Goal: Task Accomplishment & Management: Use online tool/utility

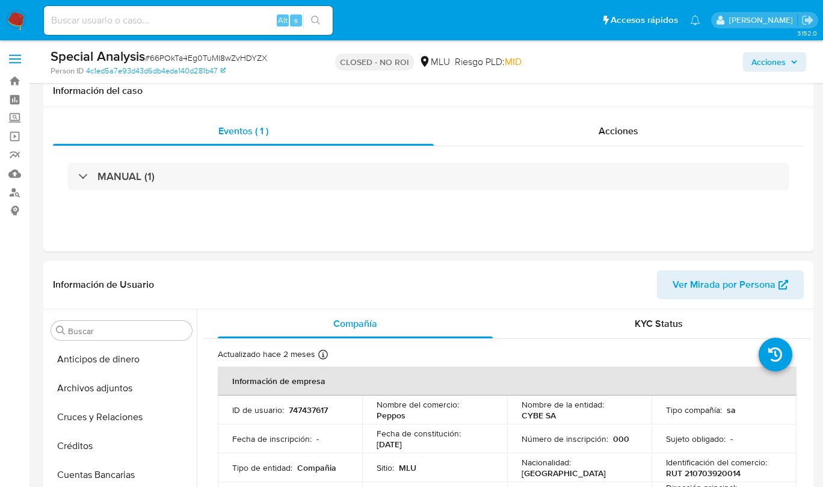
select select "10"
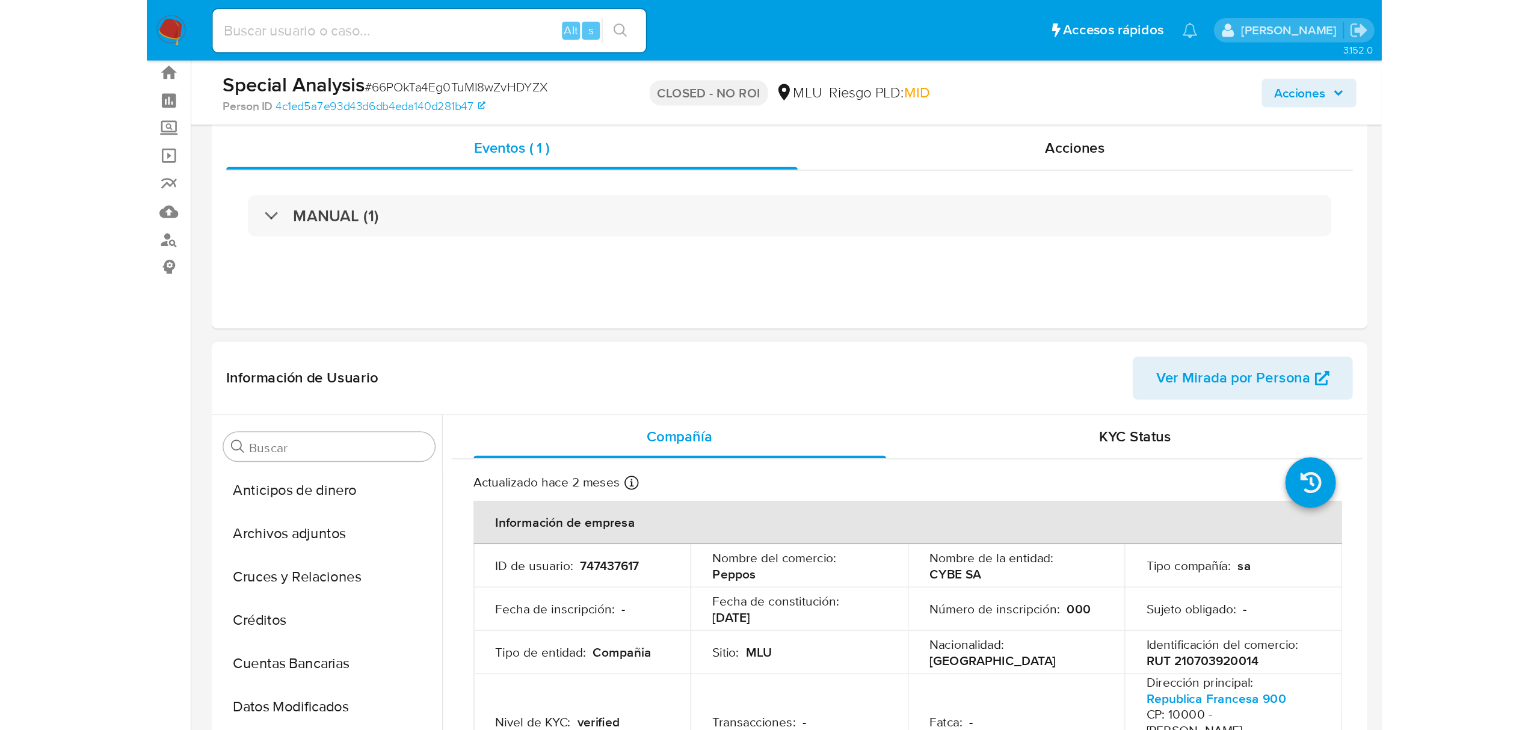
scroll to position [508, 0]
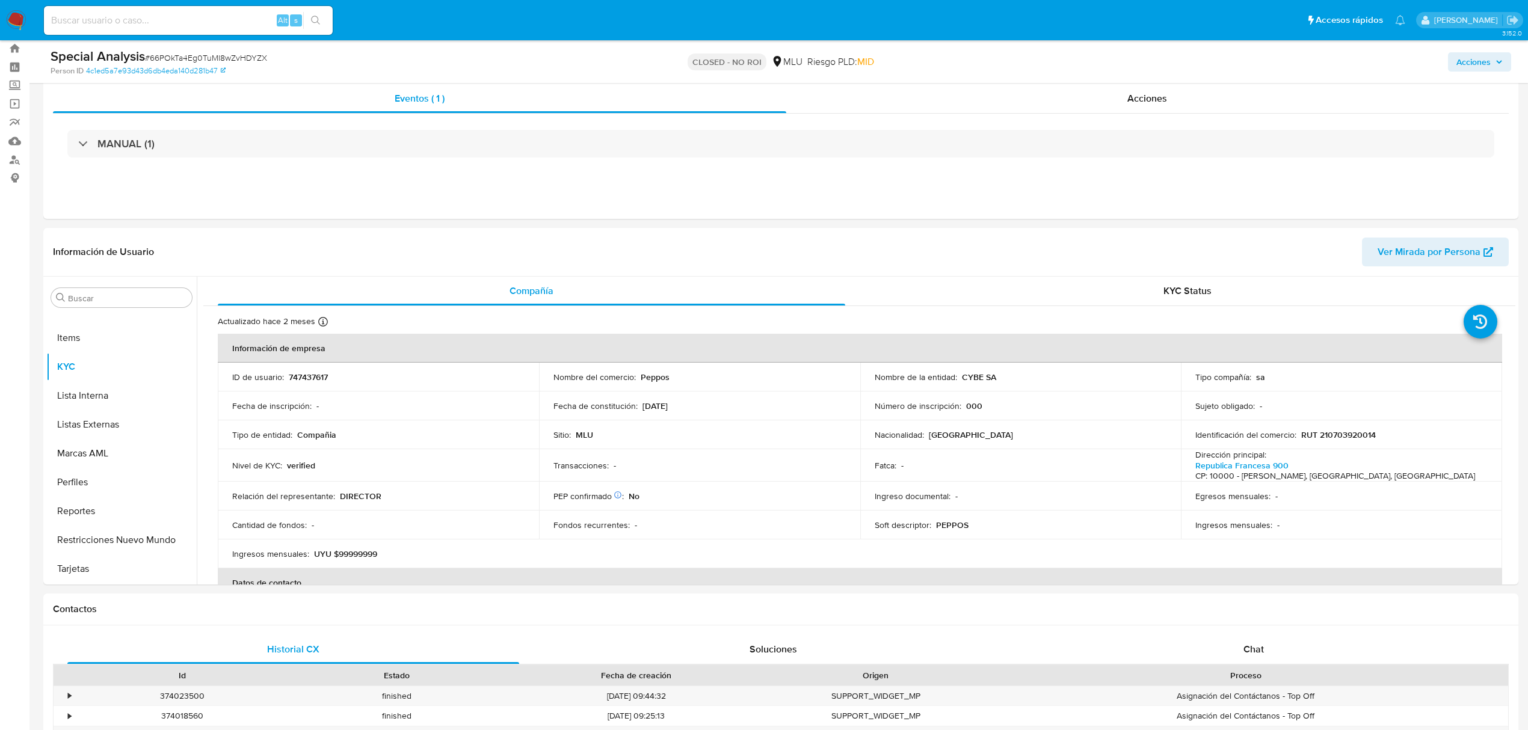
drag, startPoint x: 94, startPoint y: 30, endPoint x: 99, endPoint y: 22, distance: 9.2
click at [94, 30] on div "Alt s" at bounding box center [188, 20] width 289 height 29
click at [100, 20] on input at bounding box center [188, 21] width 289 height 16
paste input "YDIrxdzQc0WAZr4kVTKgLZFY"
type input "YDIrxdzQc0WAZr4kVTKgLZFY"
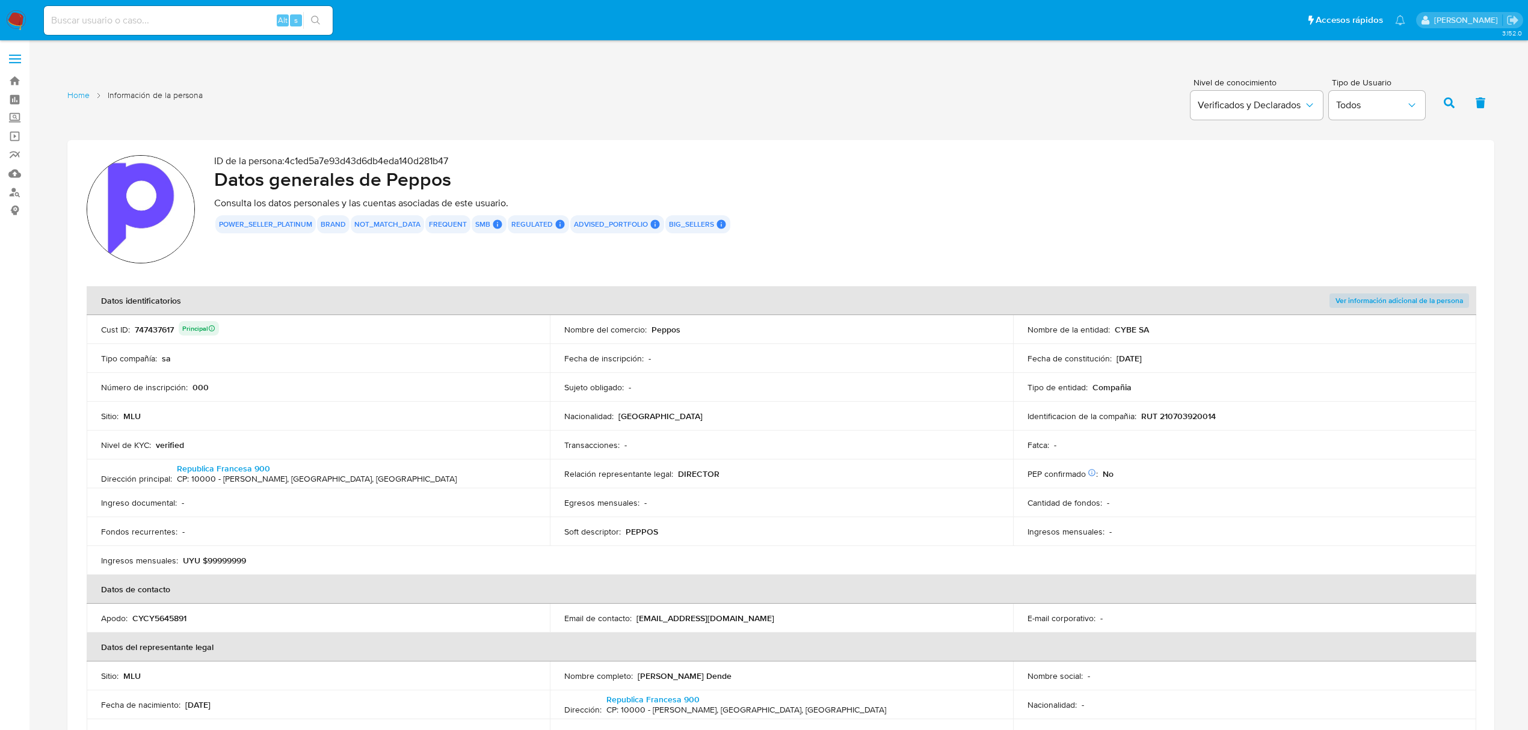
scroll to position [1519, 0]
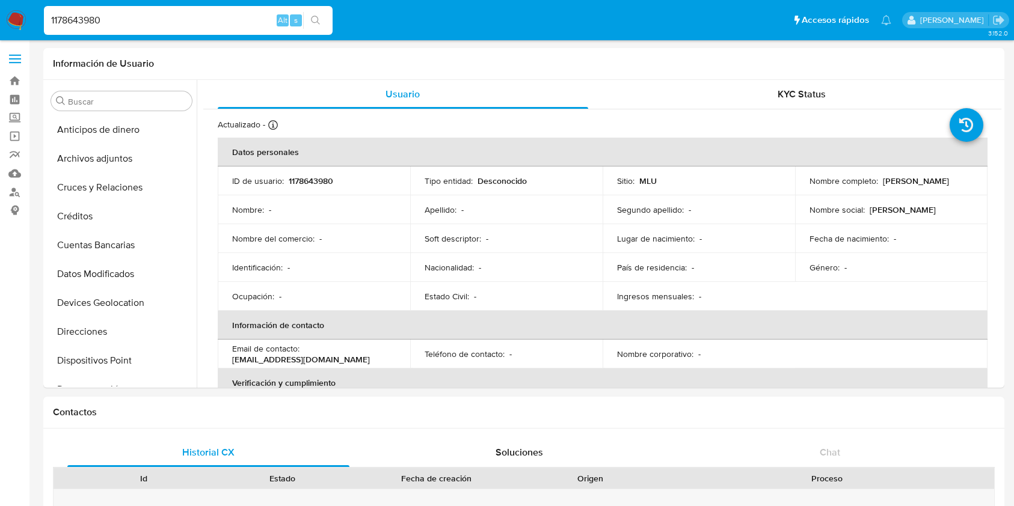
select select "10"
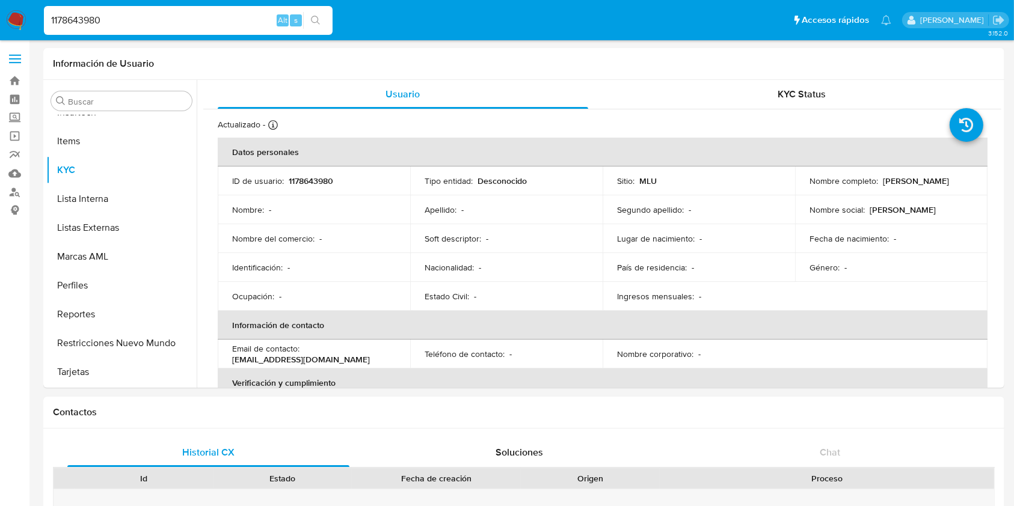
click at [84, 25] on input "1178643980" at bounding box center [188, 21] width 289 height 16
paste input "YDIrxdzQc0WAZr4kVTKgLZFY"
type input "YDIrxdzQc0WAZr4kVTKgLZFY"
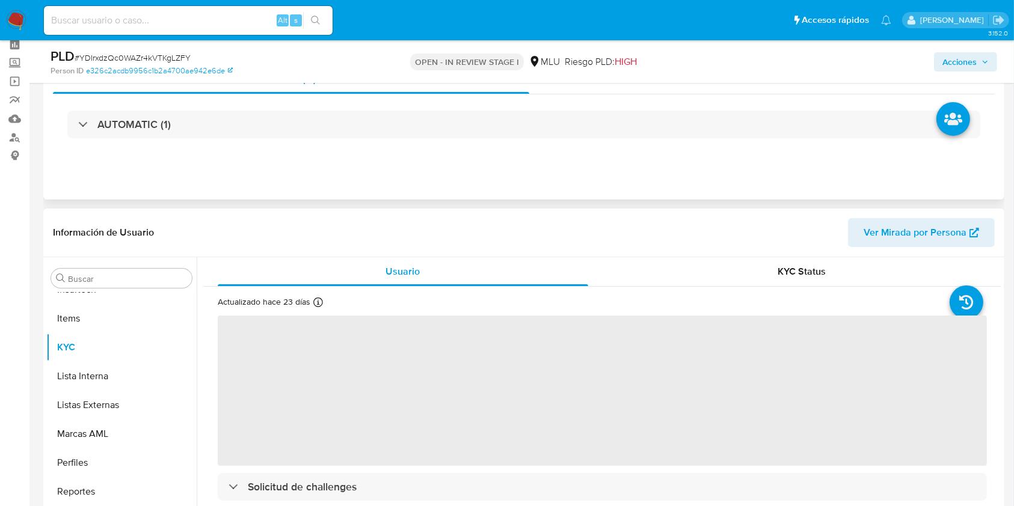
scroll to position [80, 0]
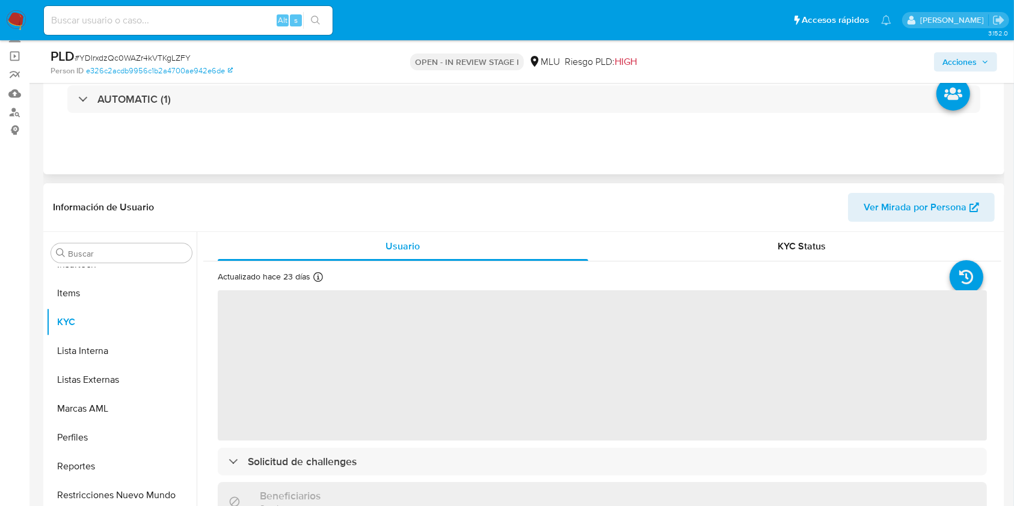
click at [786, 221] on header "Información de Usuario Ver Mirada por Persona" at bounding box center [524, 207] width 942 height 29
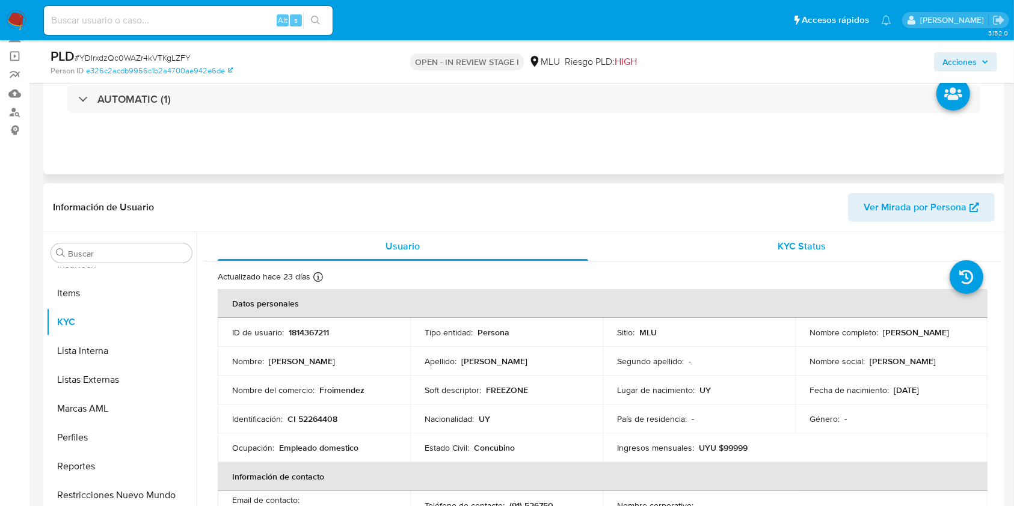
select select "10"
click at [791, 248] on span "KYC Status" at bounding box center [802, 246] width 48 height 14
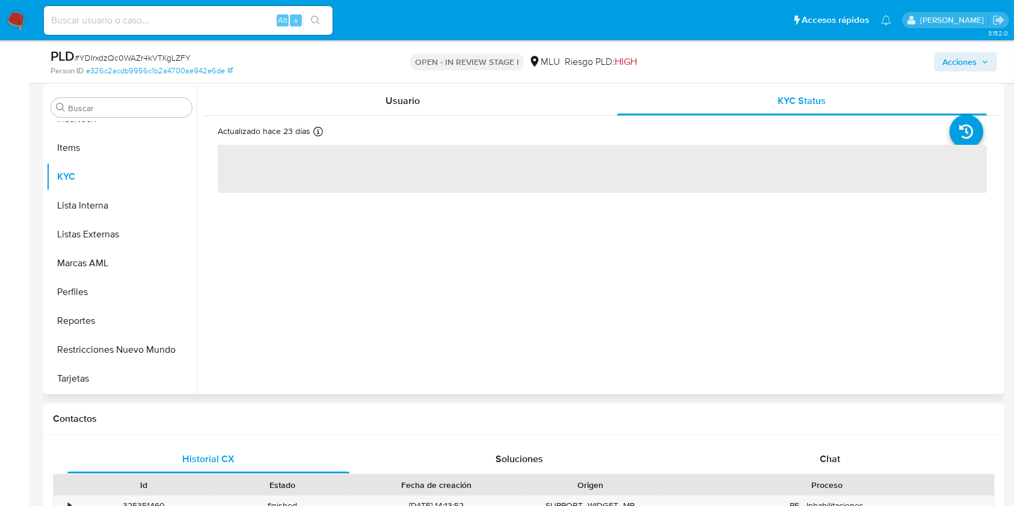
scroll to position [241, 0]
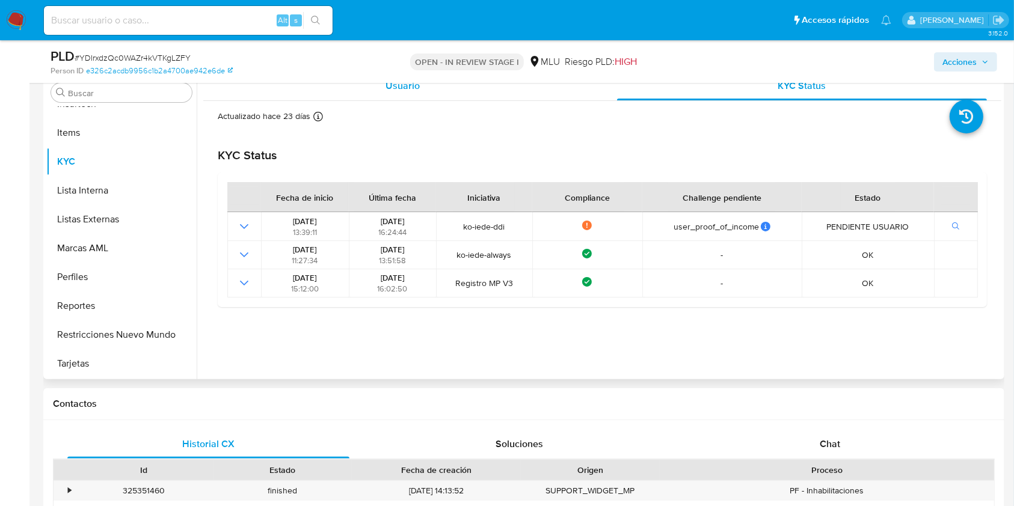
click at [425, 85] on div "Usuario" at bounding box center [403, 86] width 371 height 29
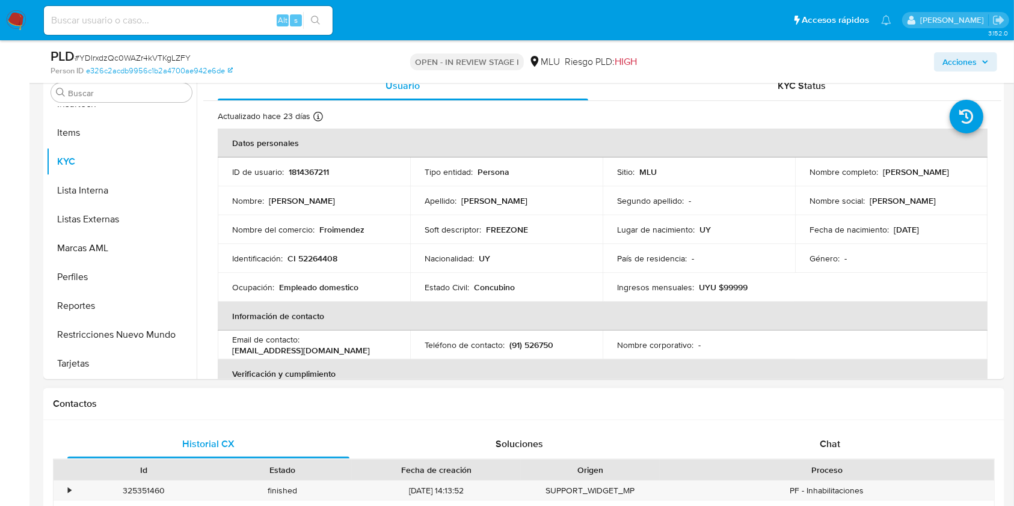
click at [742, 408] on h1 "Contactos" at bounding box center [524, 404] width 942 height 12
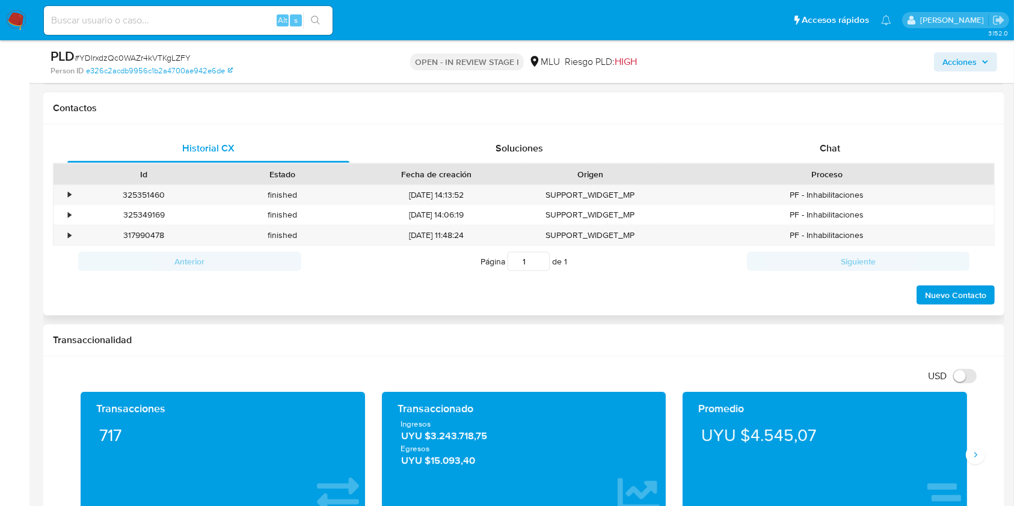
scroll to position [561, 0]
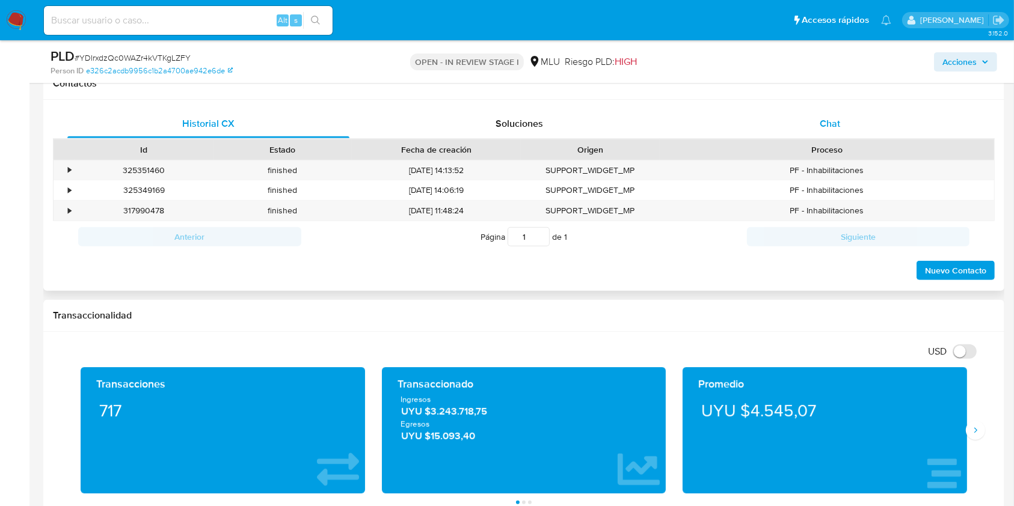
click at [823, 122] on span "Chat" at bounding box center [830, 124] width 20 height 14
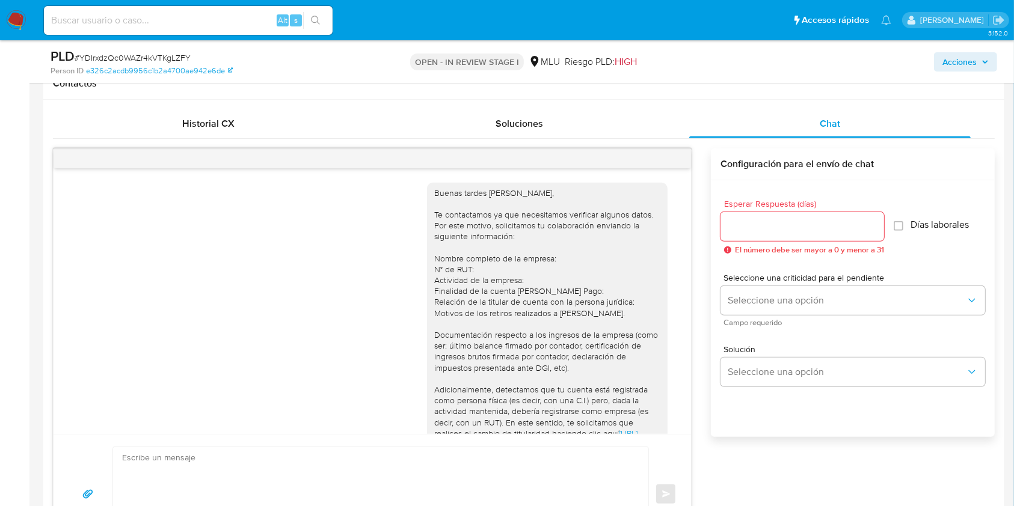
scroll to position [319, 0]
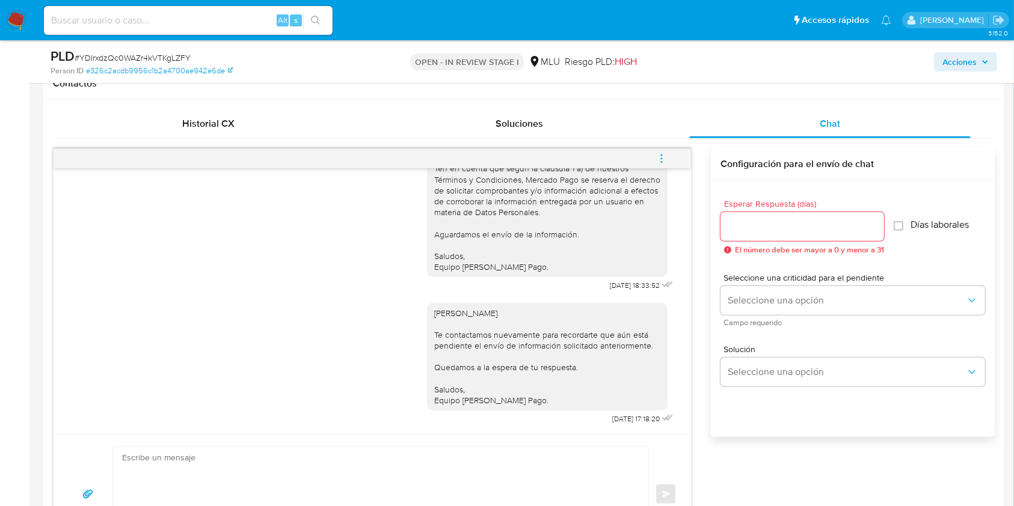
click at [663, 157] on icon "menu-action" at bounding box center [661, 158] width 11 height 11
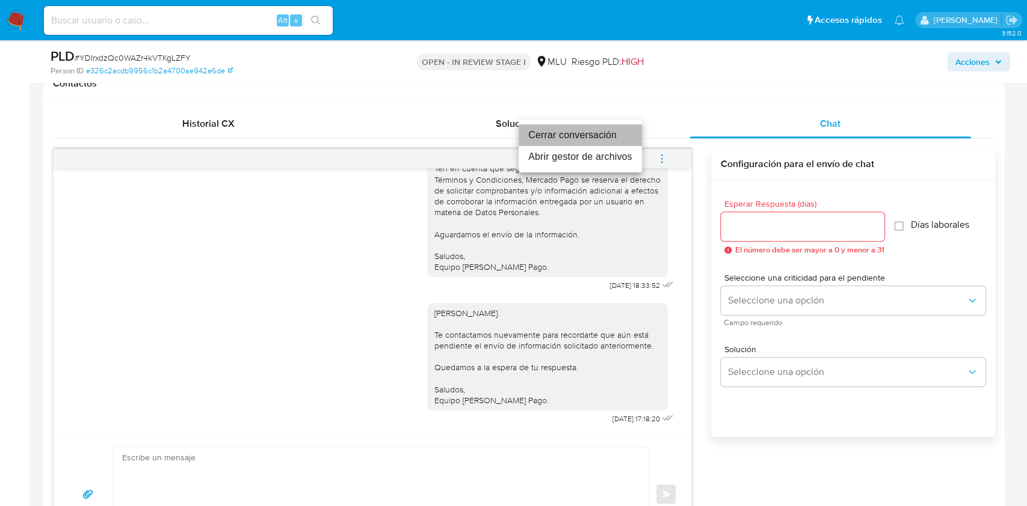
click at [574, 135] on li "Cerrar conversación" at bounding box center [579, 136] width 123 height 22
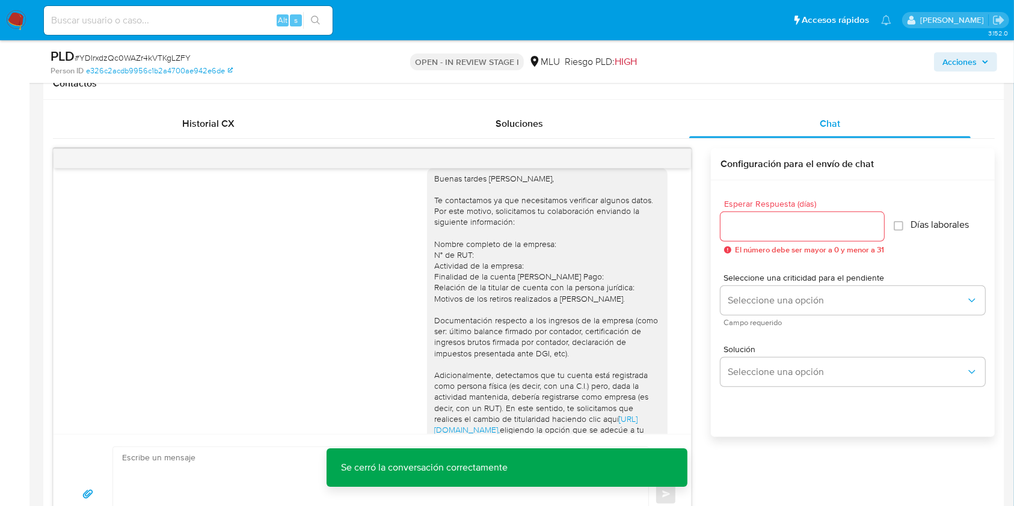
scroll to position [17, 0]
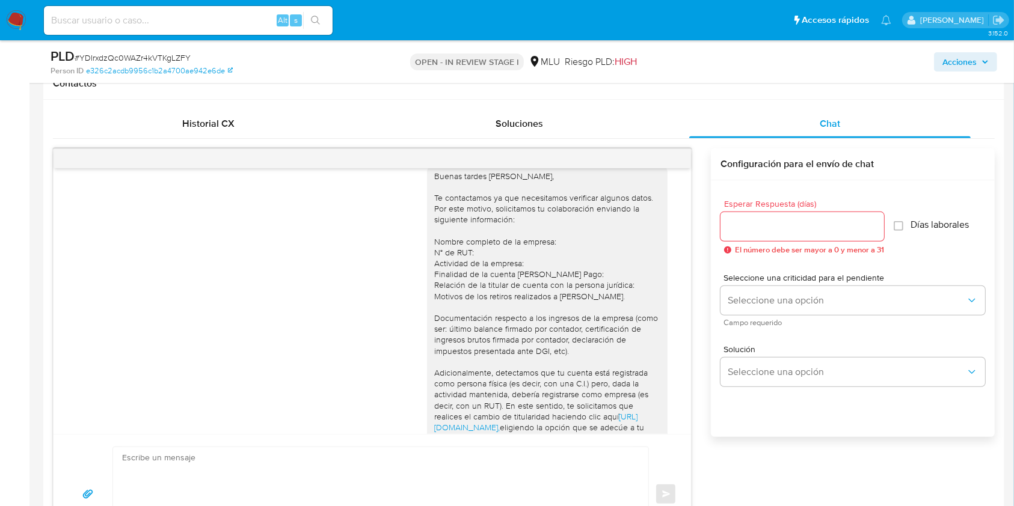
click at [534, 366] on div "Buenas tardes Avril, Te contactamos ya que necesitamos verificar algunos datos.…" at bounding box center [547, 368] width 226 height 394
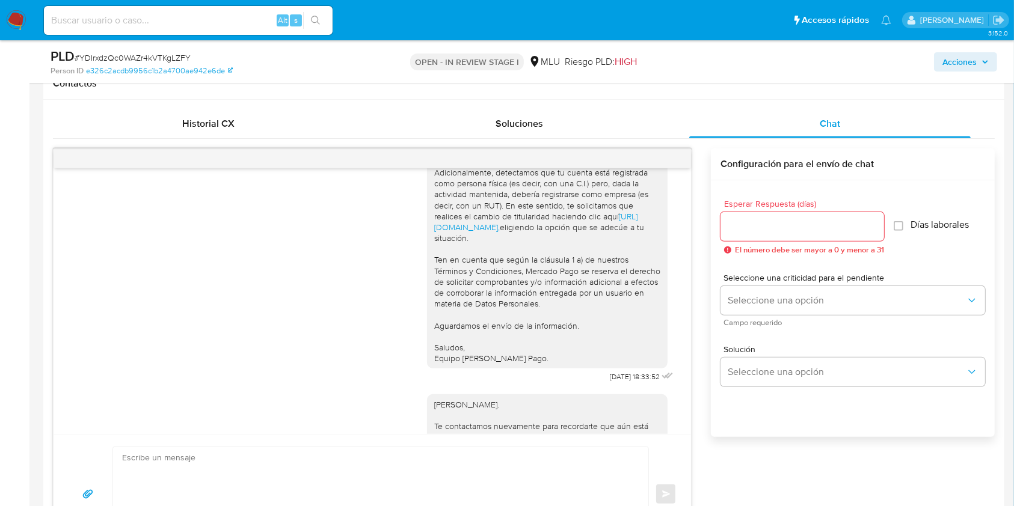
scroll to position [212, 0]
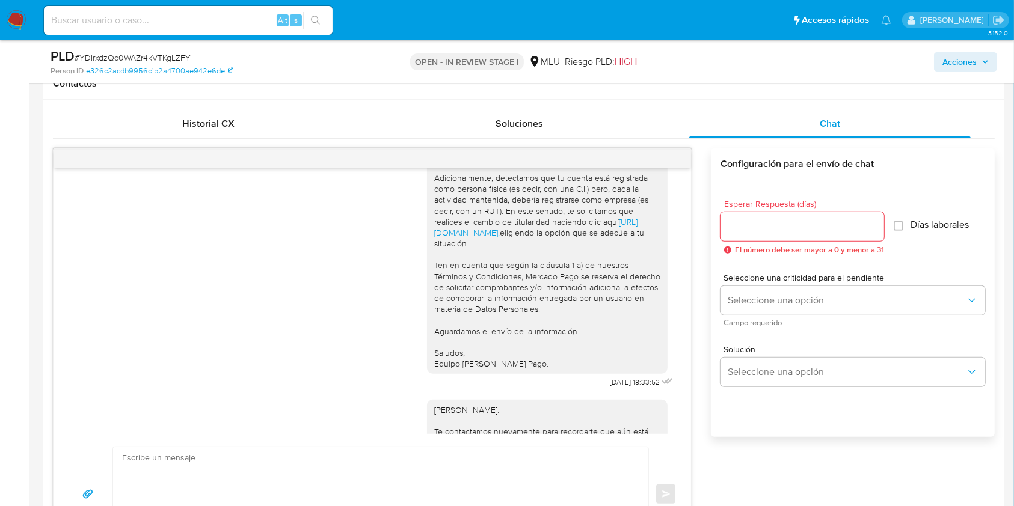
click at [558, 407] on div "Hola, Avril. Te contactamos nuevamente para recordarte que aún está pendiente e…" at bounding box center [551, 459] width 249 height 134
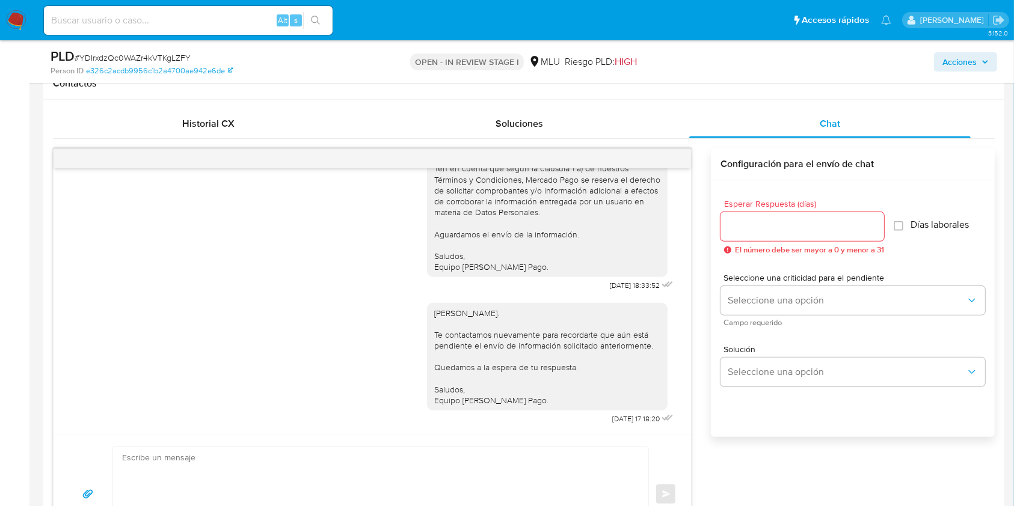
scroll to position [319, 0]
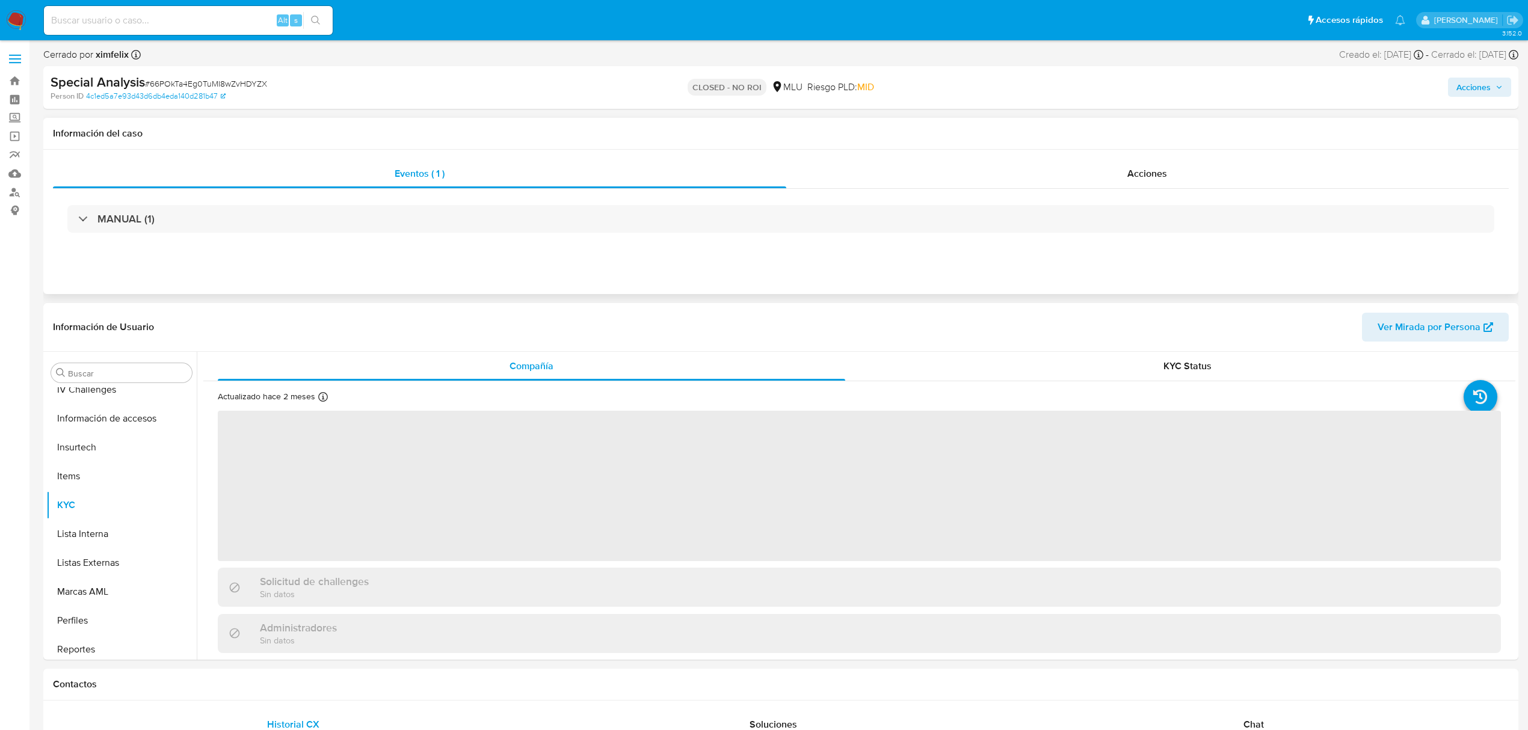
scroll to position [508, 0]
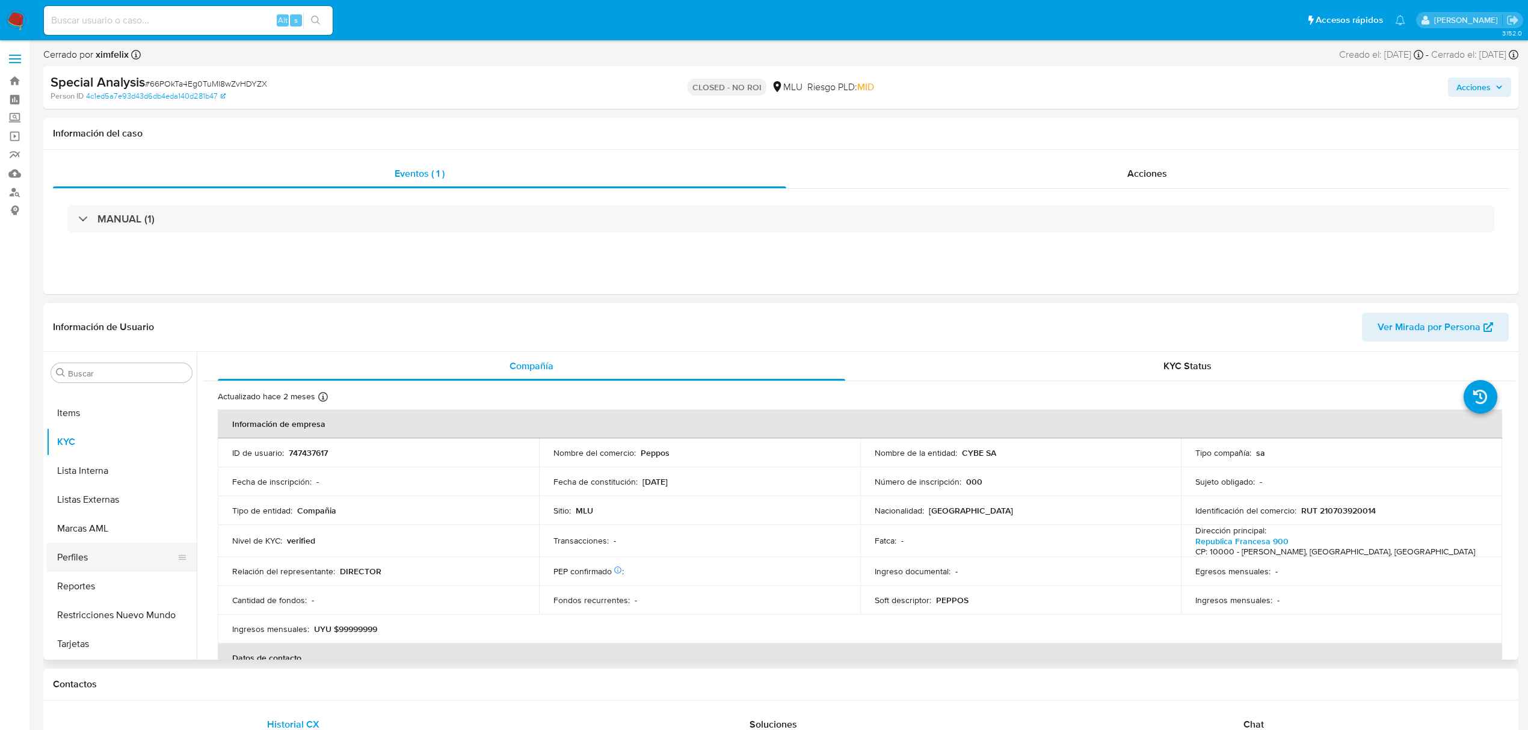
select select "10"
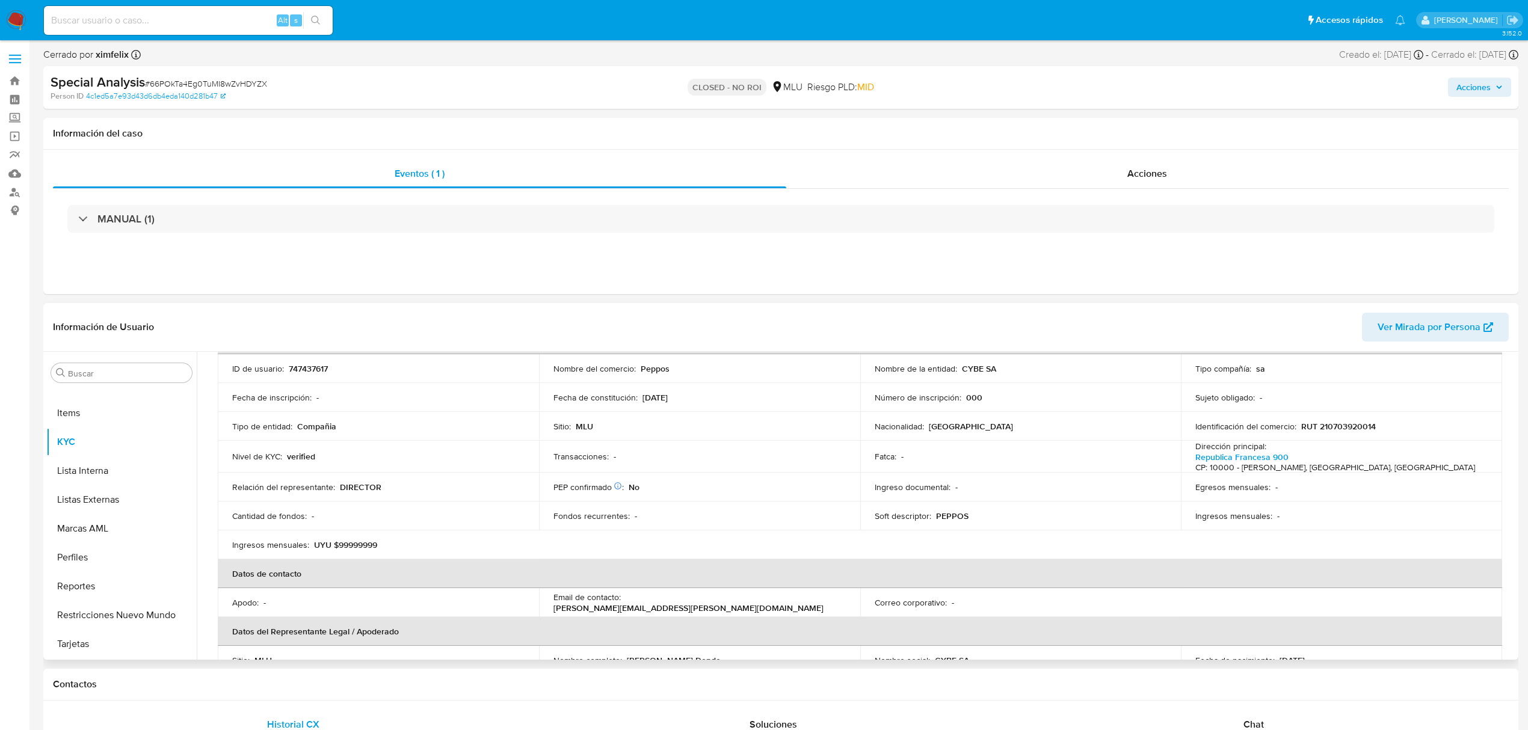
scroll to position [0, 0]
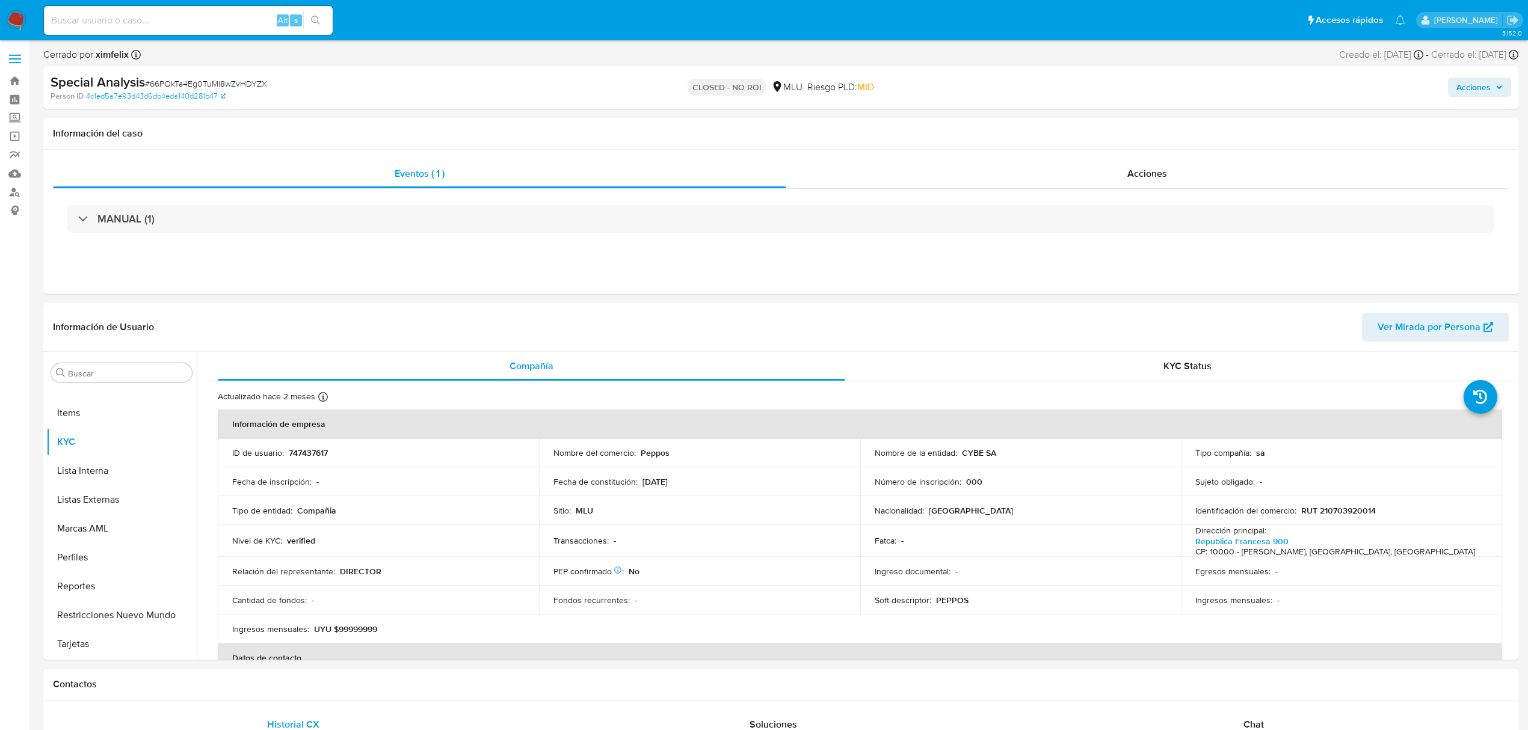
click at [70, 22] on input at bounding box center [188, 21] width 289 height 16
paste input "YDIrxdzQc0WAZr4kVTKgLZFY"
type input "YDIrxdzQc0WAZr4kVTKgLZFY"
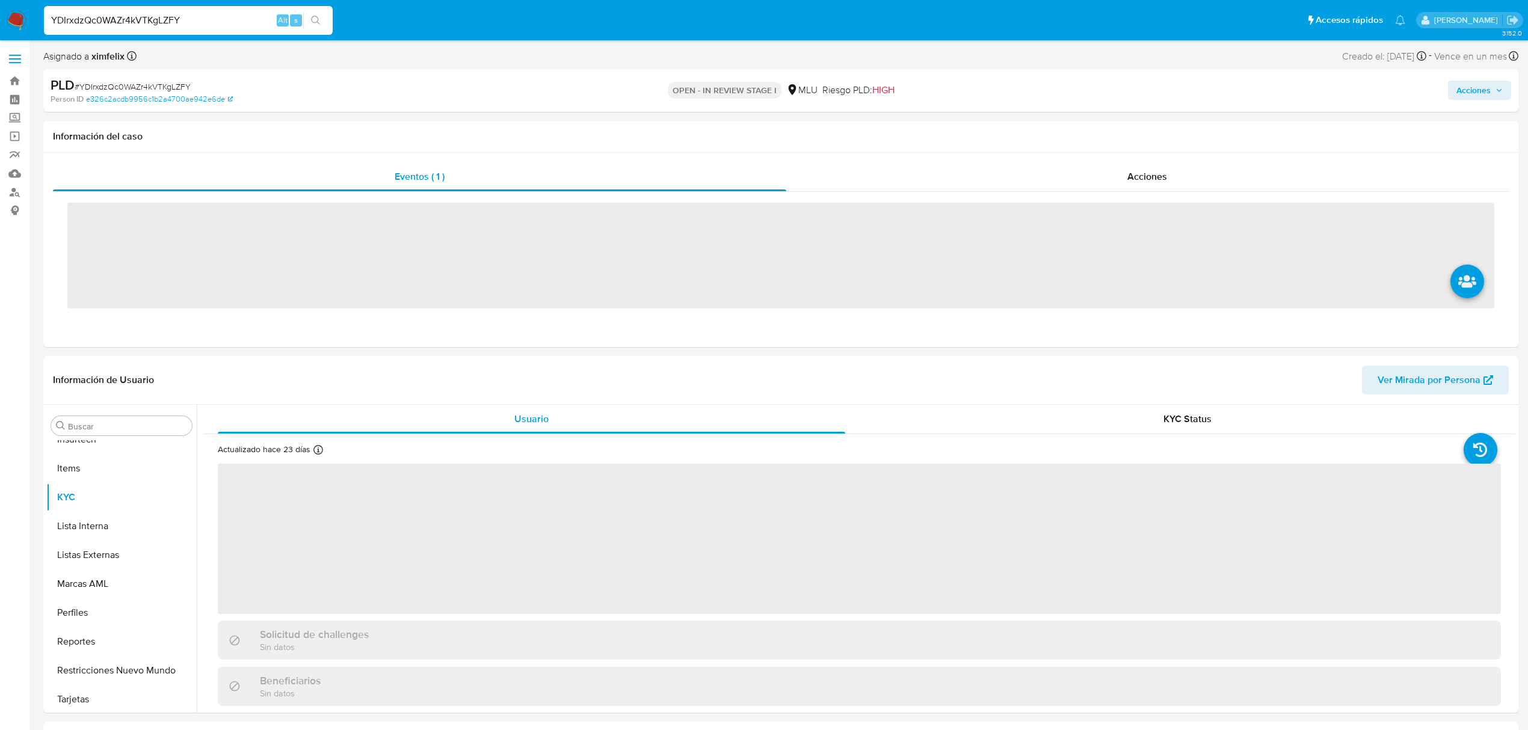
scroll to position [508, 0]
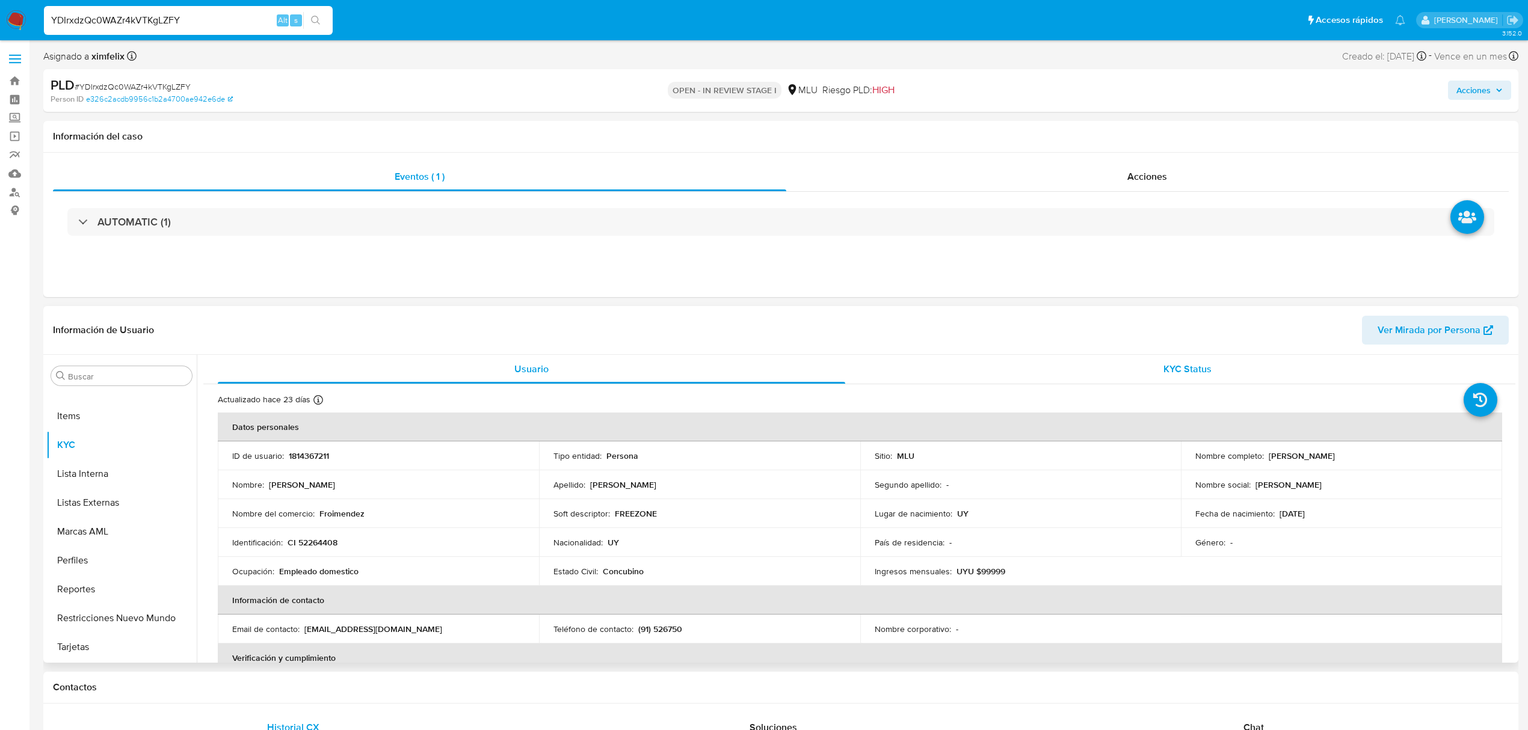
select select "10"
click at [1421, 338] on span "Ver Mirada por Persona" at bounding box center [1428, 330] width 103 height 29
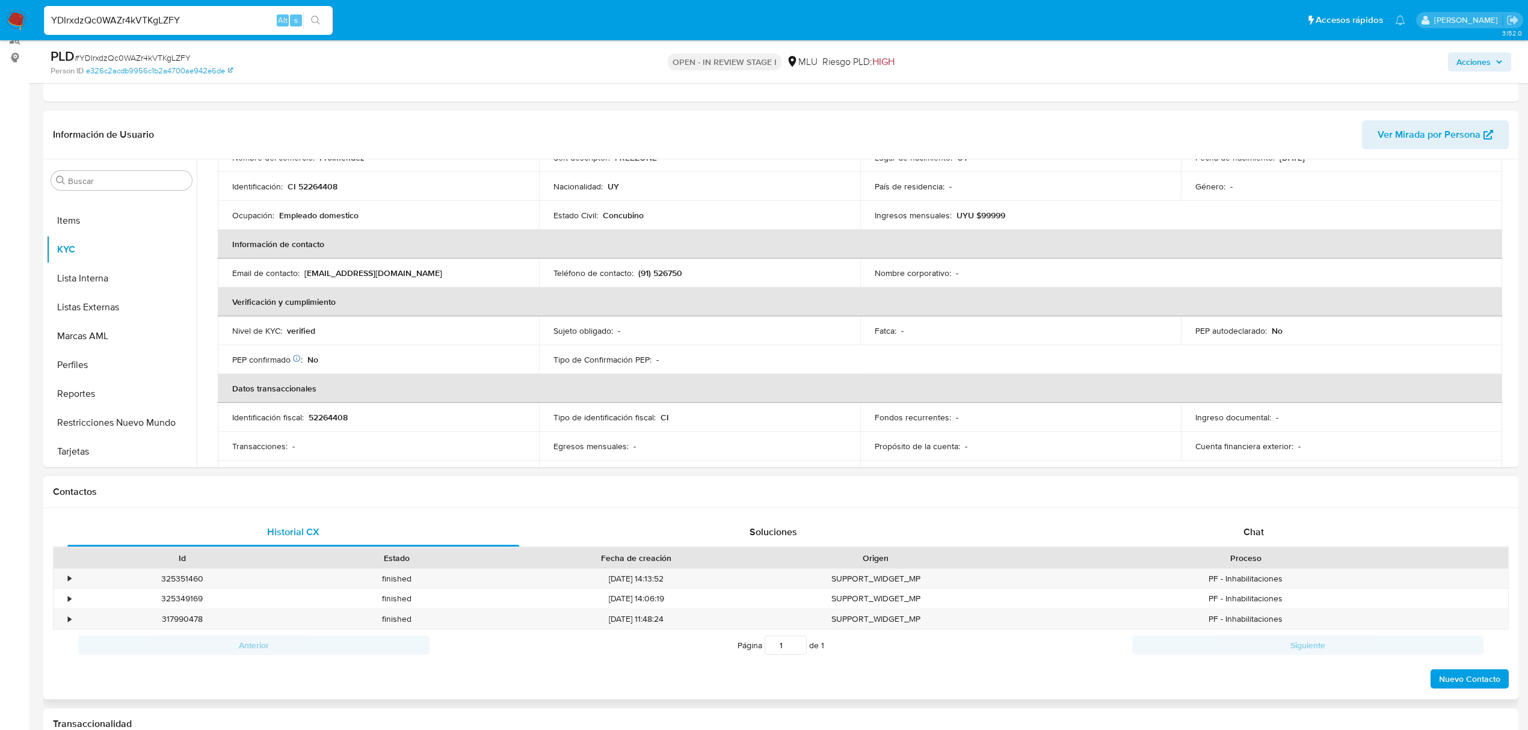
scroll to position [160, 0]
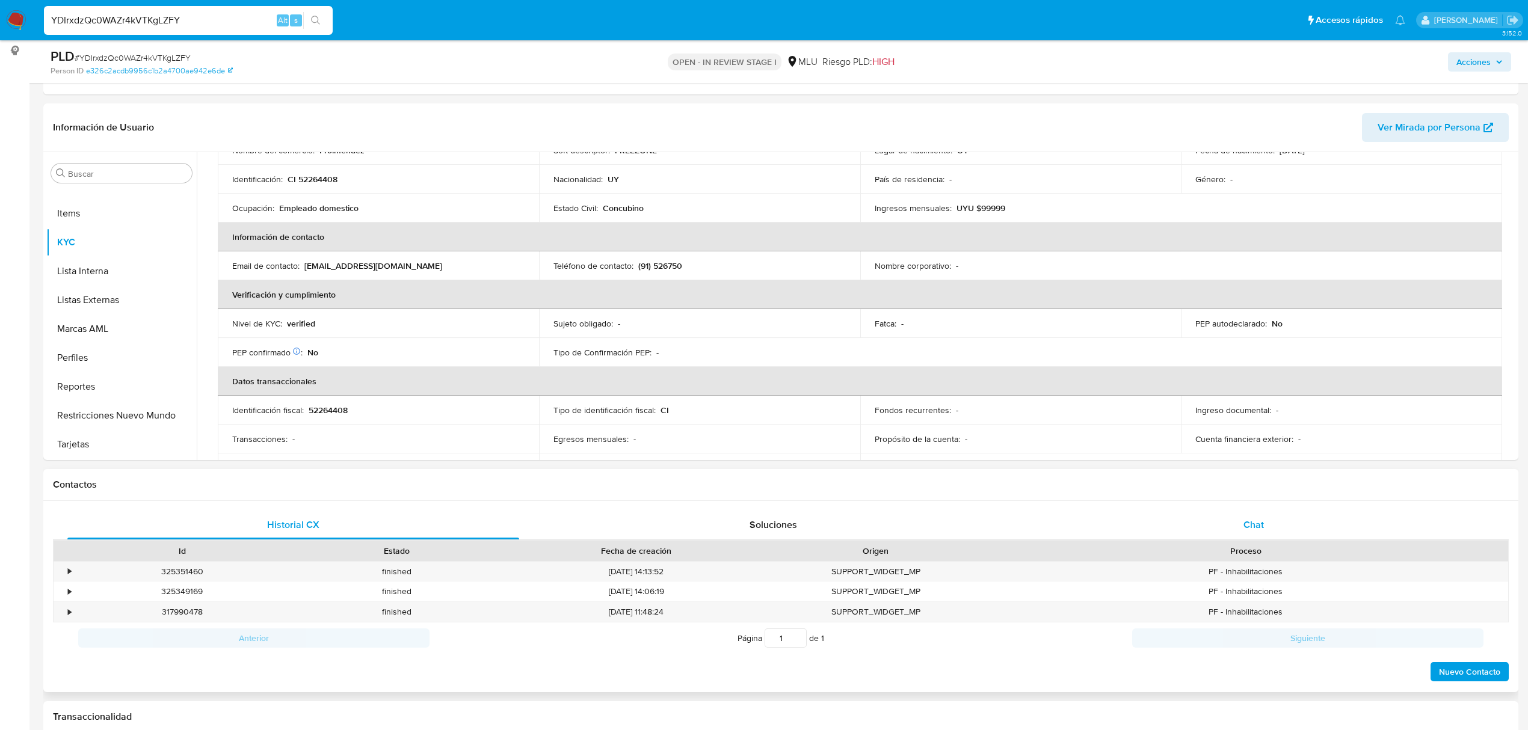
click at [1252, 523] on span "Chat" at bounding box center [1253, 525] width 20 height 14
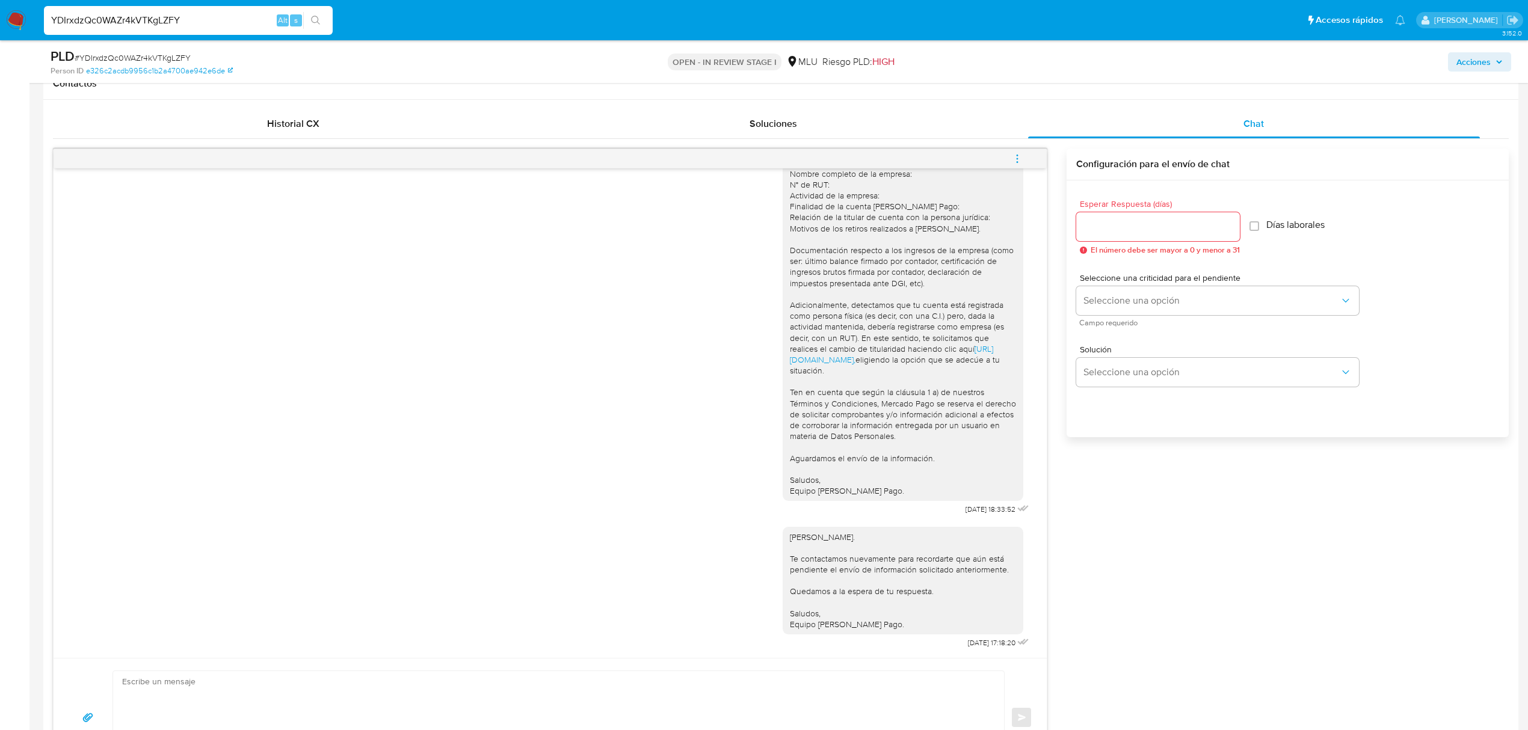
scroll to position [95, 0]
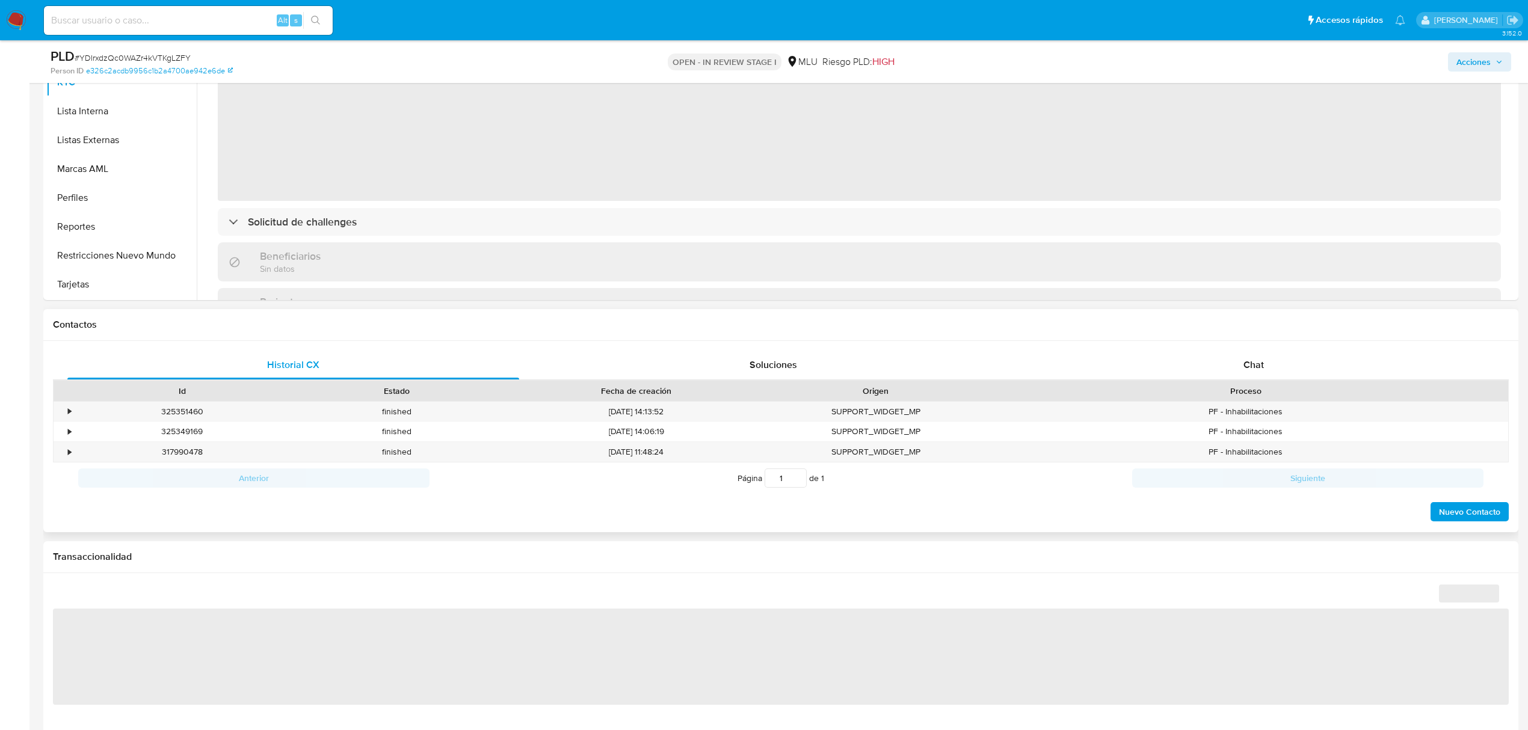
scroll to position [321, 0]
click at [1270, 354] on div "Chat" at bounding box center [1254, 364] width 452 height 29
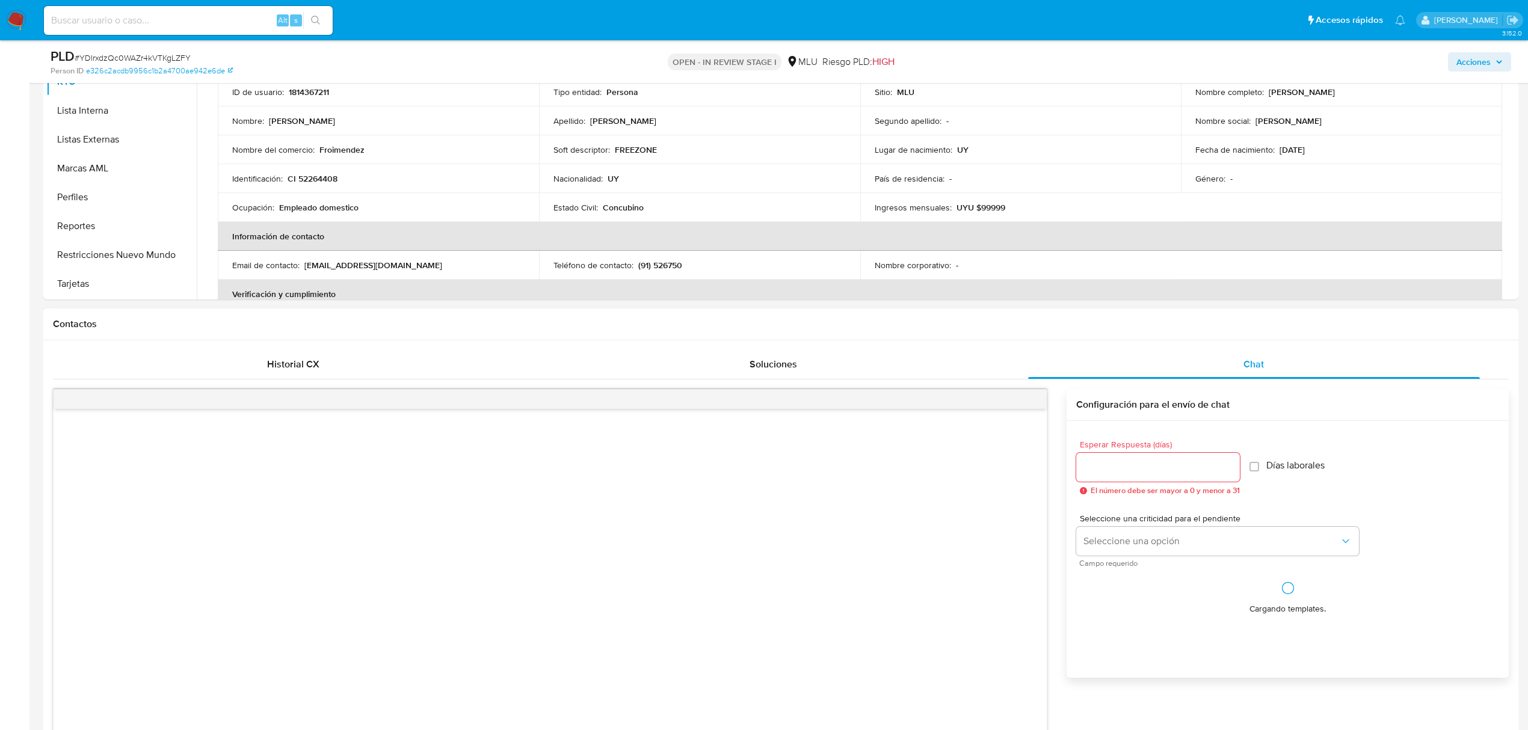
select select "10"
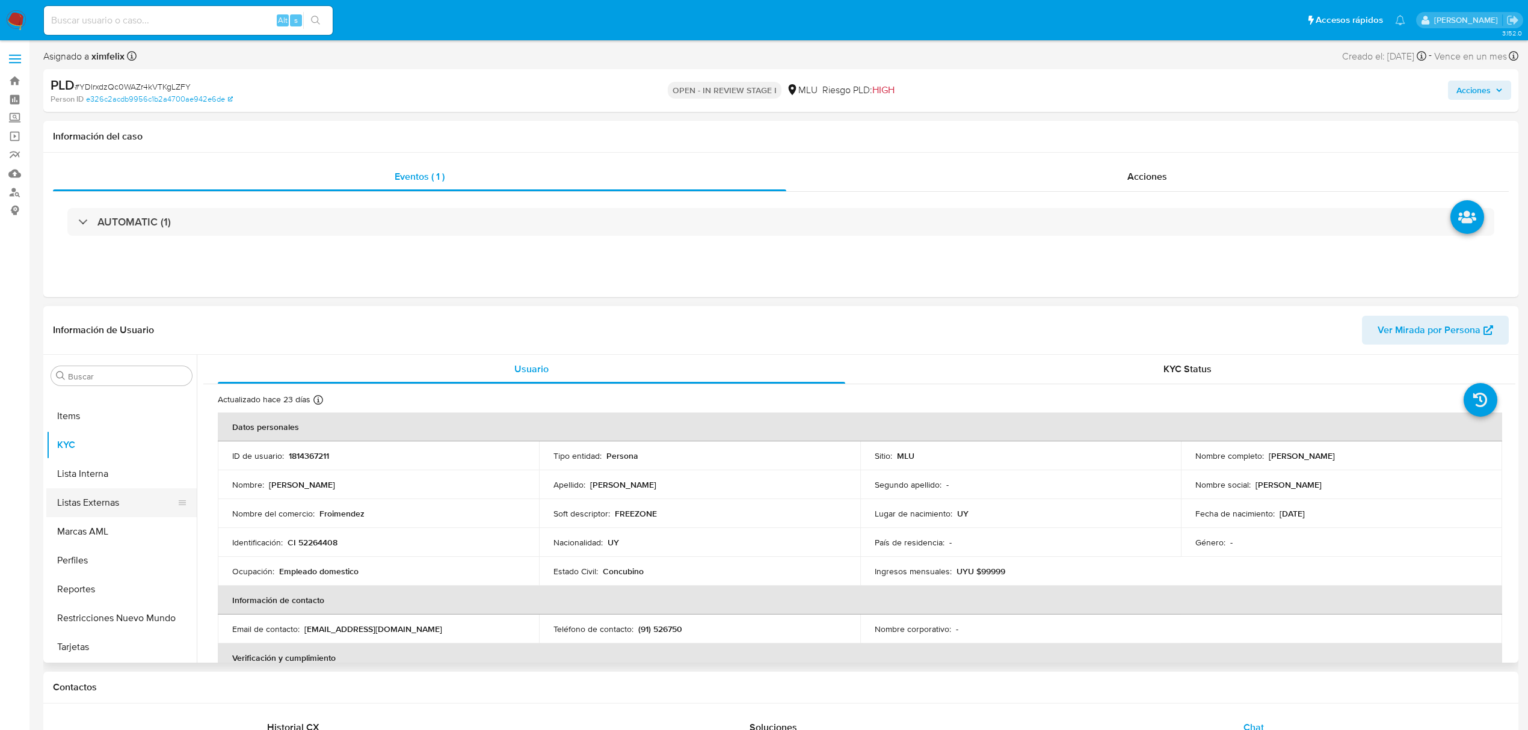
scroll to position [0, 0]
click at [94, 423] on button "Archivos adjuntos" at bounding box center [116, 433] width 141 height 29
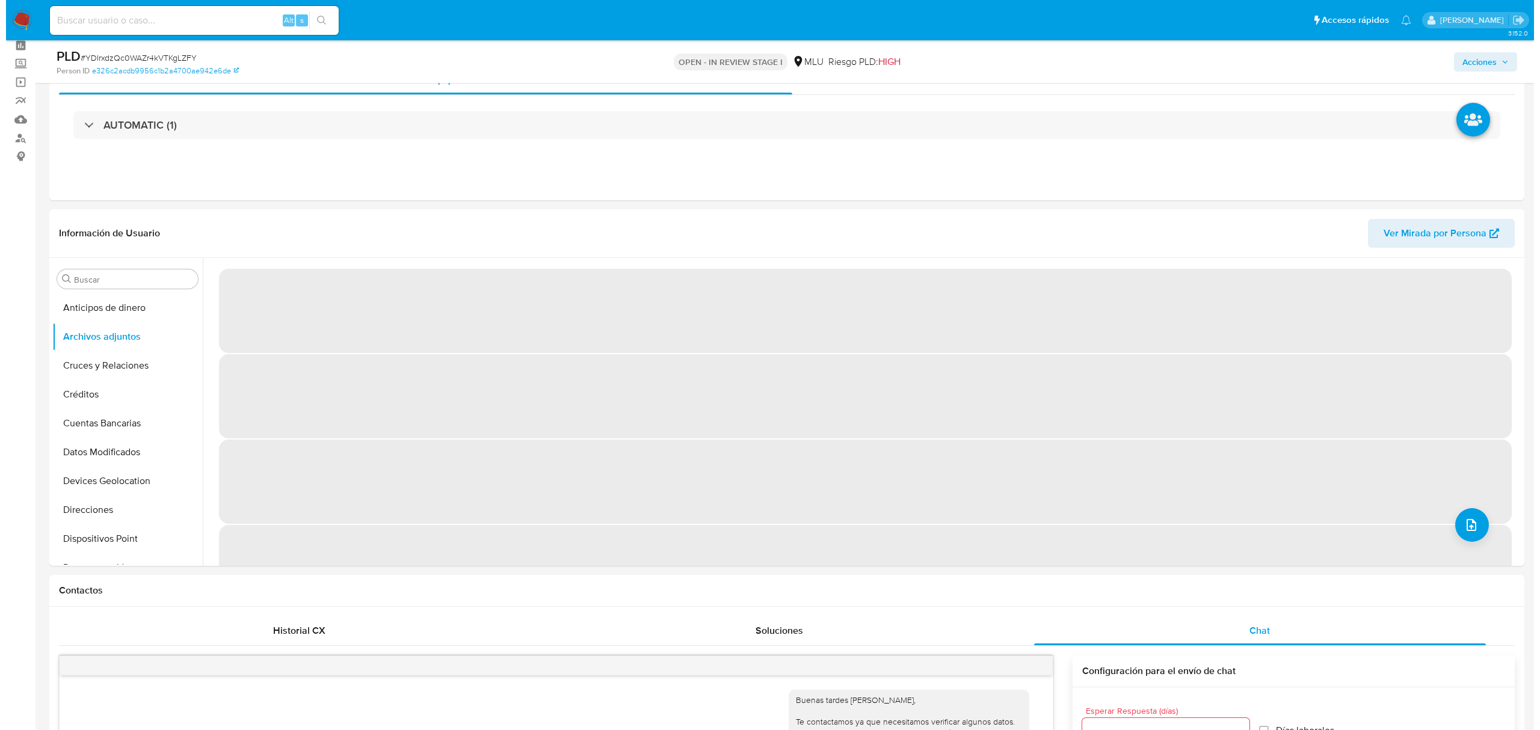
scroll to position [80, 0]
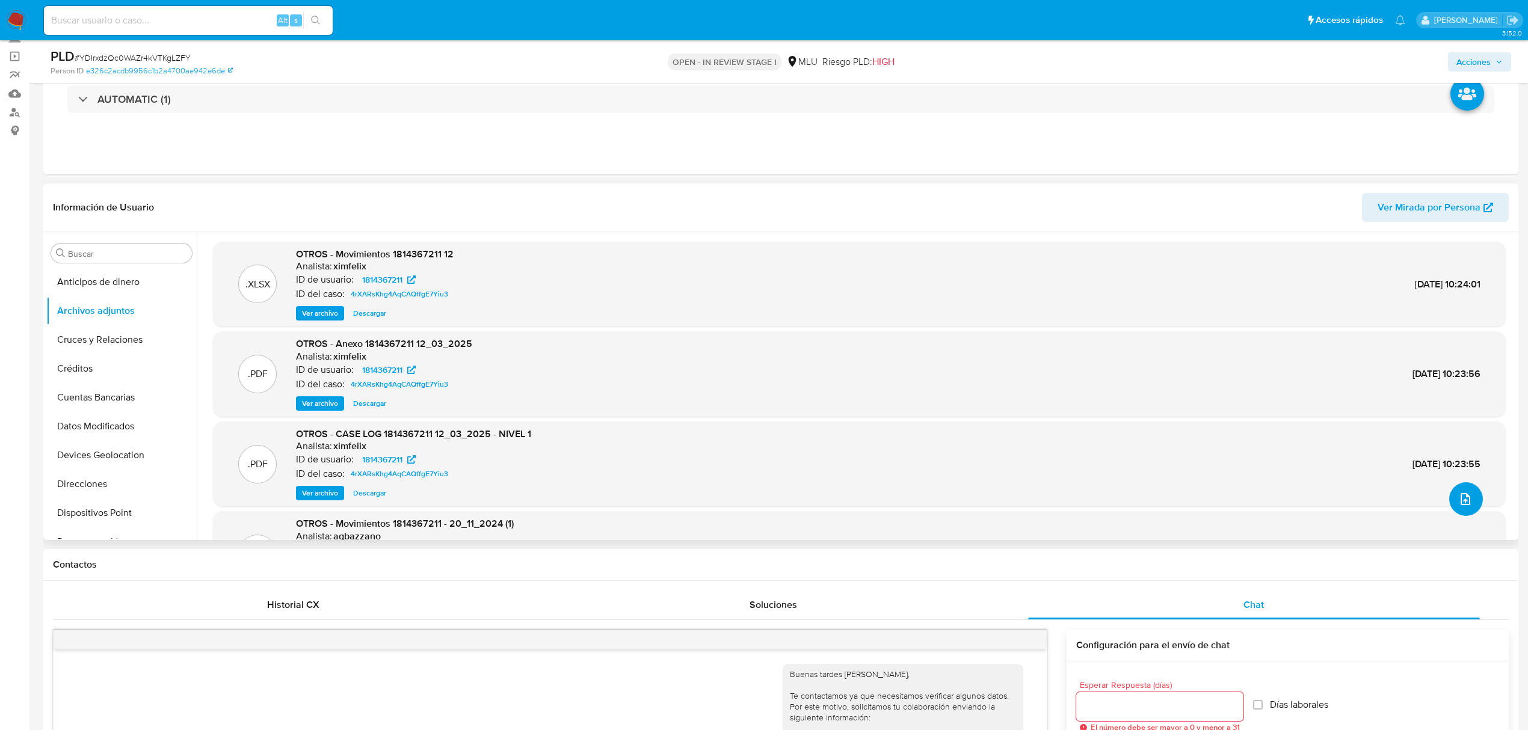
click at [1466, 503] on icon "upload-file" at bounding box center [1465, 499] width 14 height 14
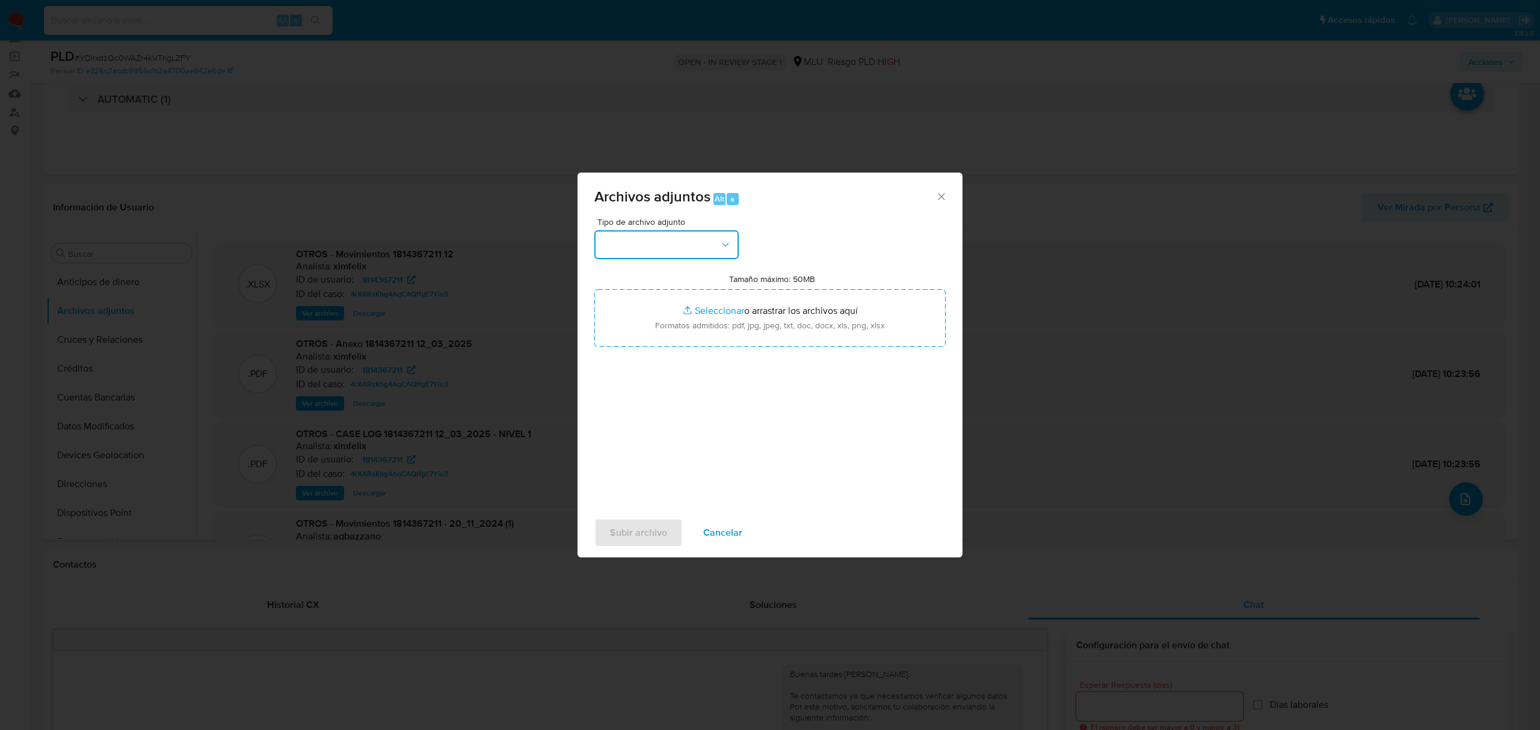
click at [677, 251] on button "button" at bounding box center [666, 244] width 144 height 29
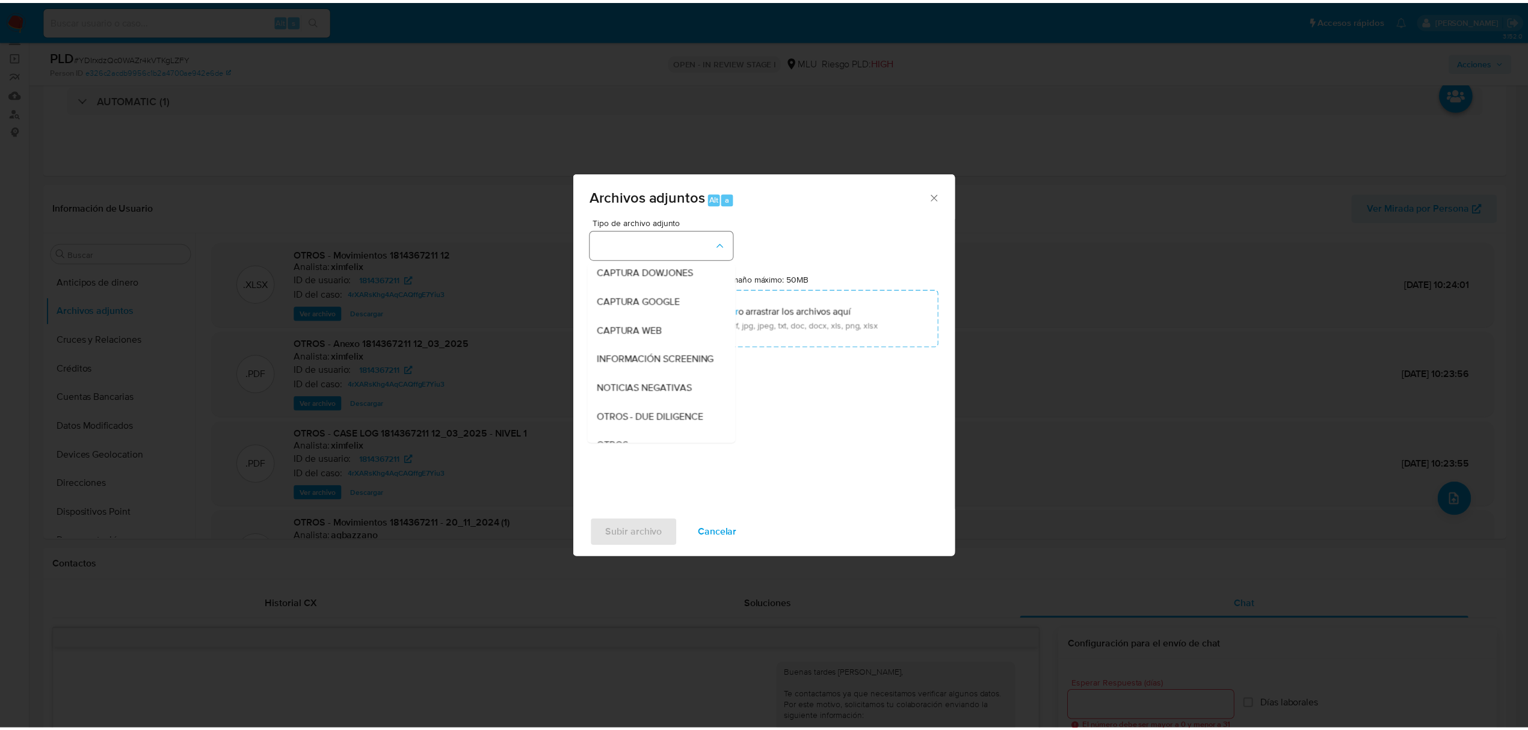
scroll to position [63, 0]
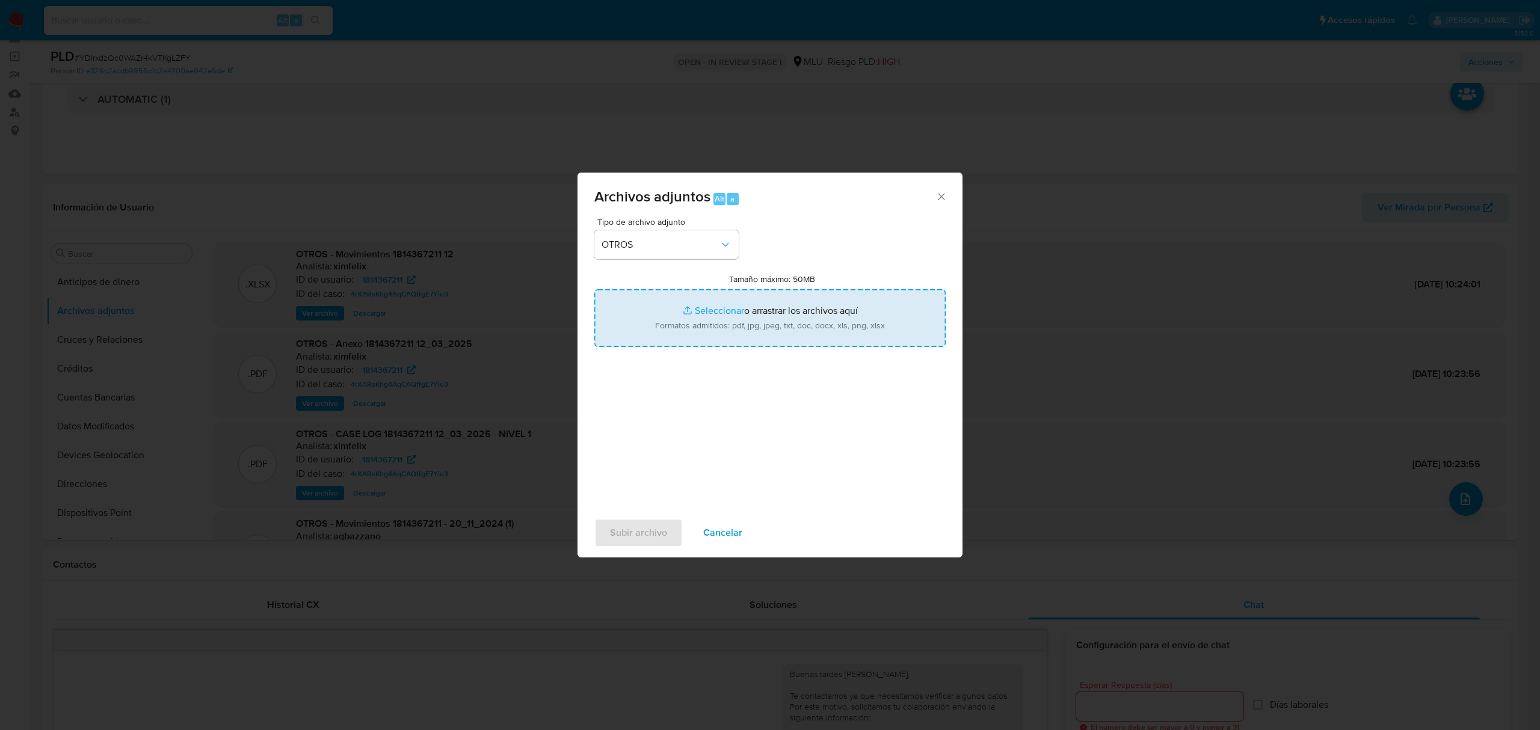
type input "C:\fakepath\CASE LOG 1814367211 31_07_2025 - NIVEL 1.pdf"
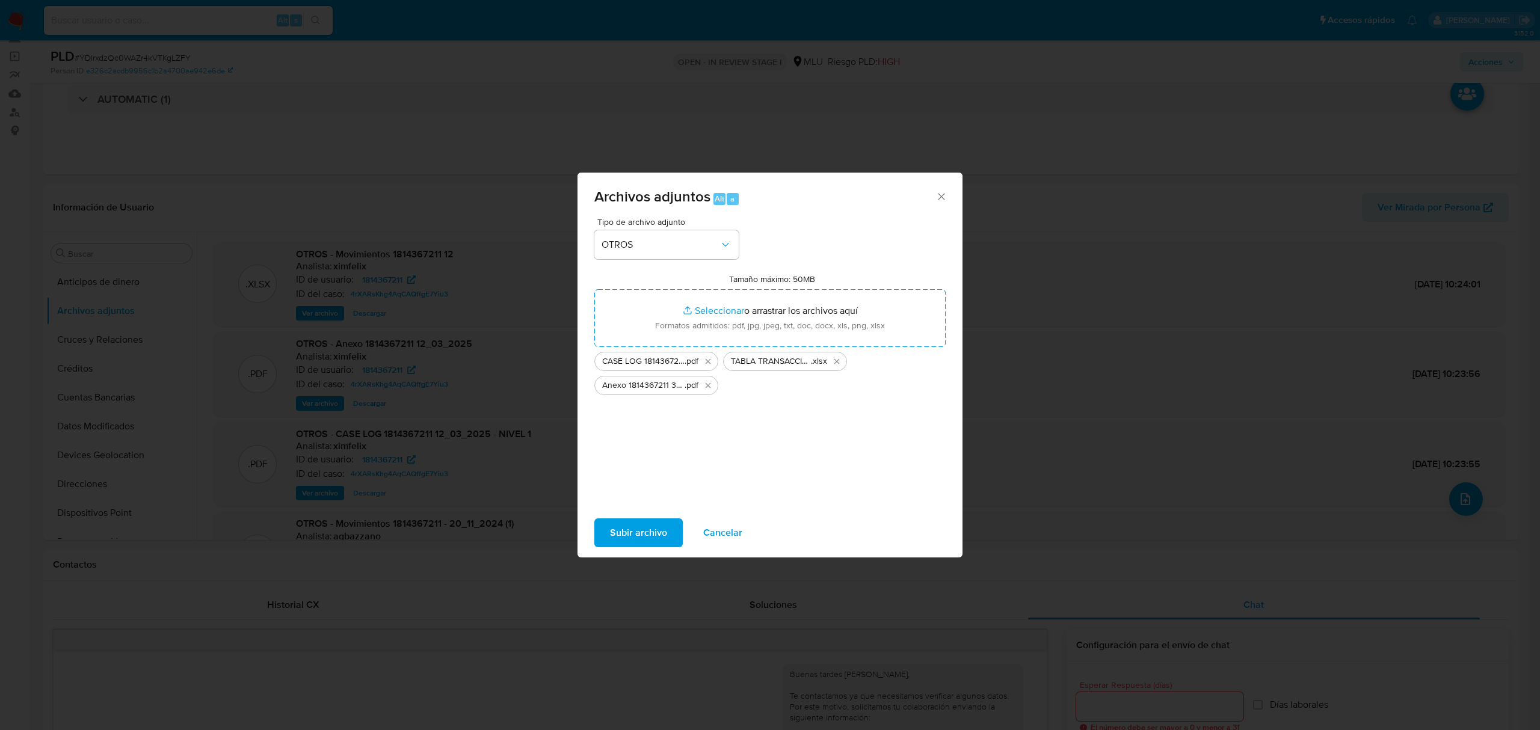
click at [653, 532] on span "Subir archivo" at bounding box center [638, 533] width 57 height 26
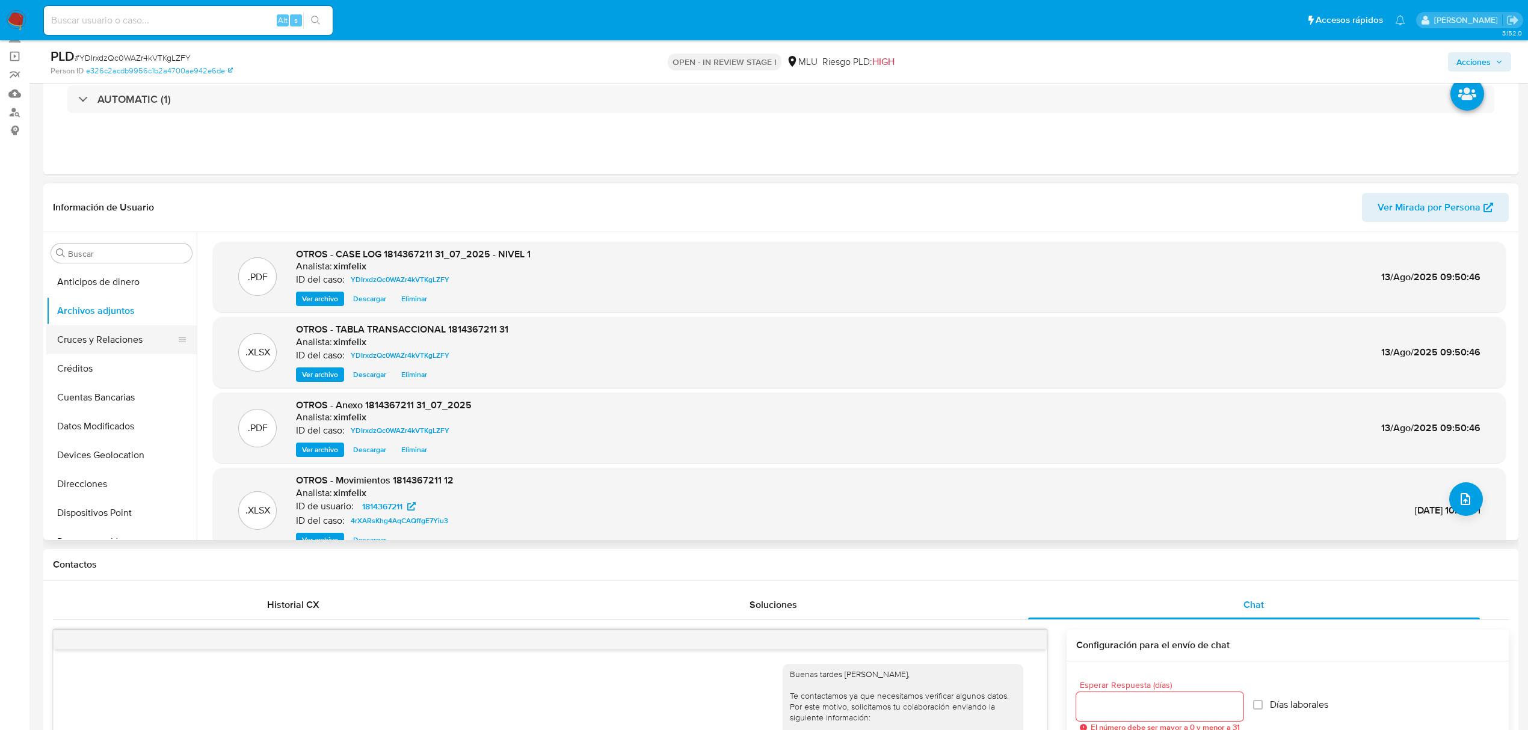
click at [126, 330] on button "Cruces y Relaciones" at bounding box center [116, 339] width 141 height 29
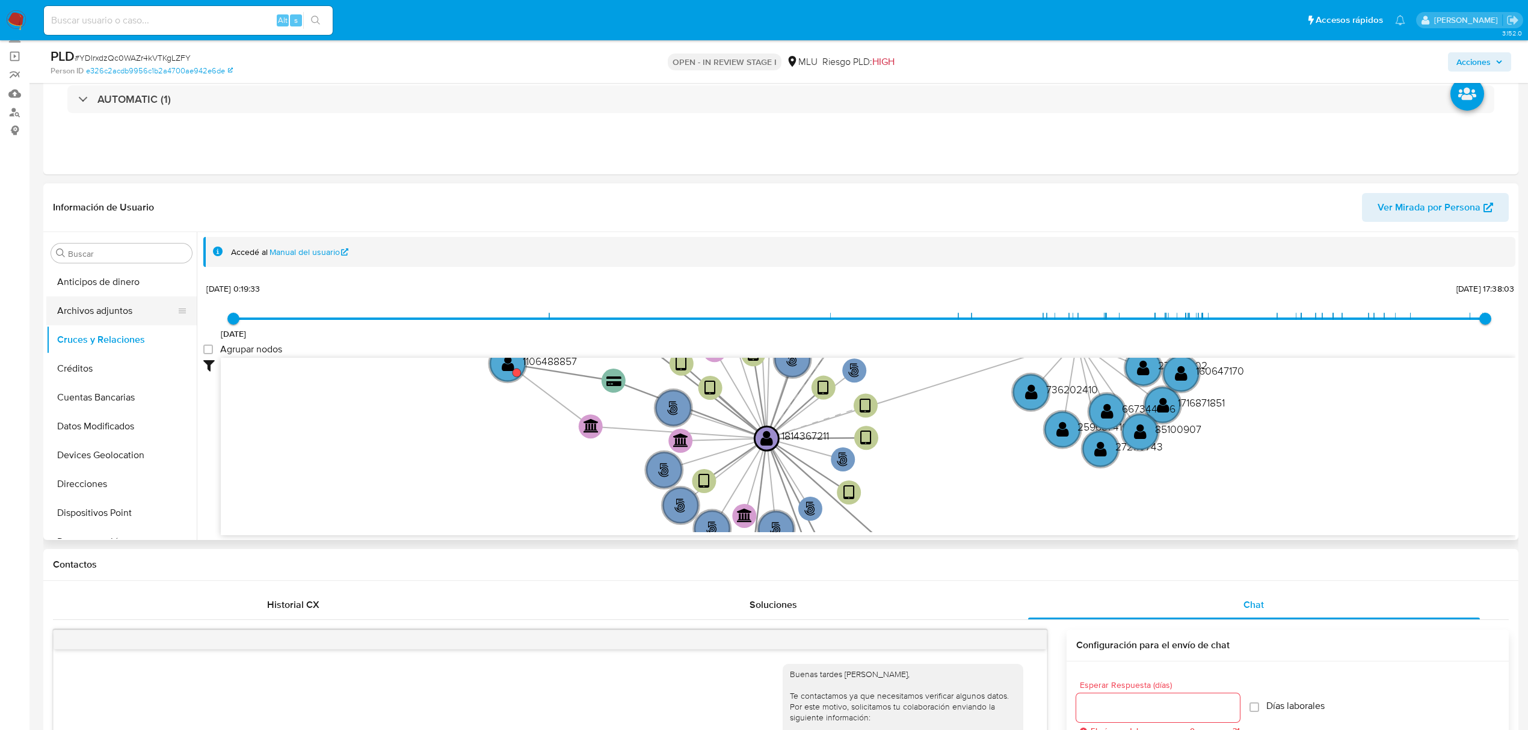
click at [143, 306] on button "Archivos adjuntos" at bounding box center [116, 311] width 141 height 29
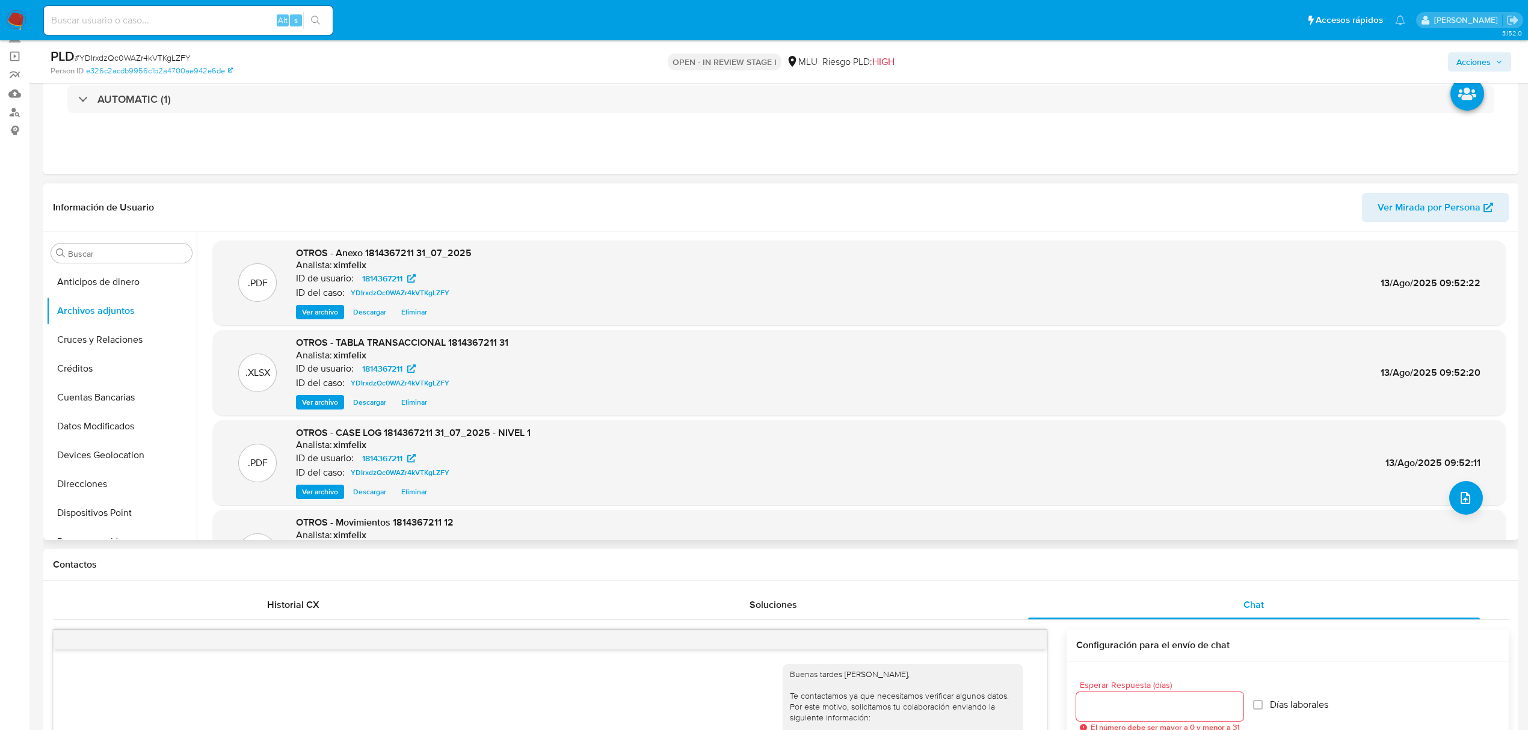
scroll to position [0, 0]
click at [1483, 65] on span "Acciones" at bounding box center [1473, 61] width 34 height 19
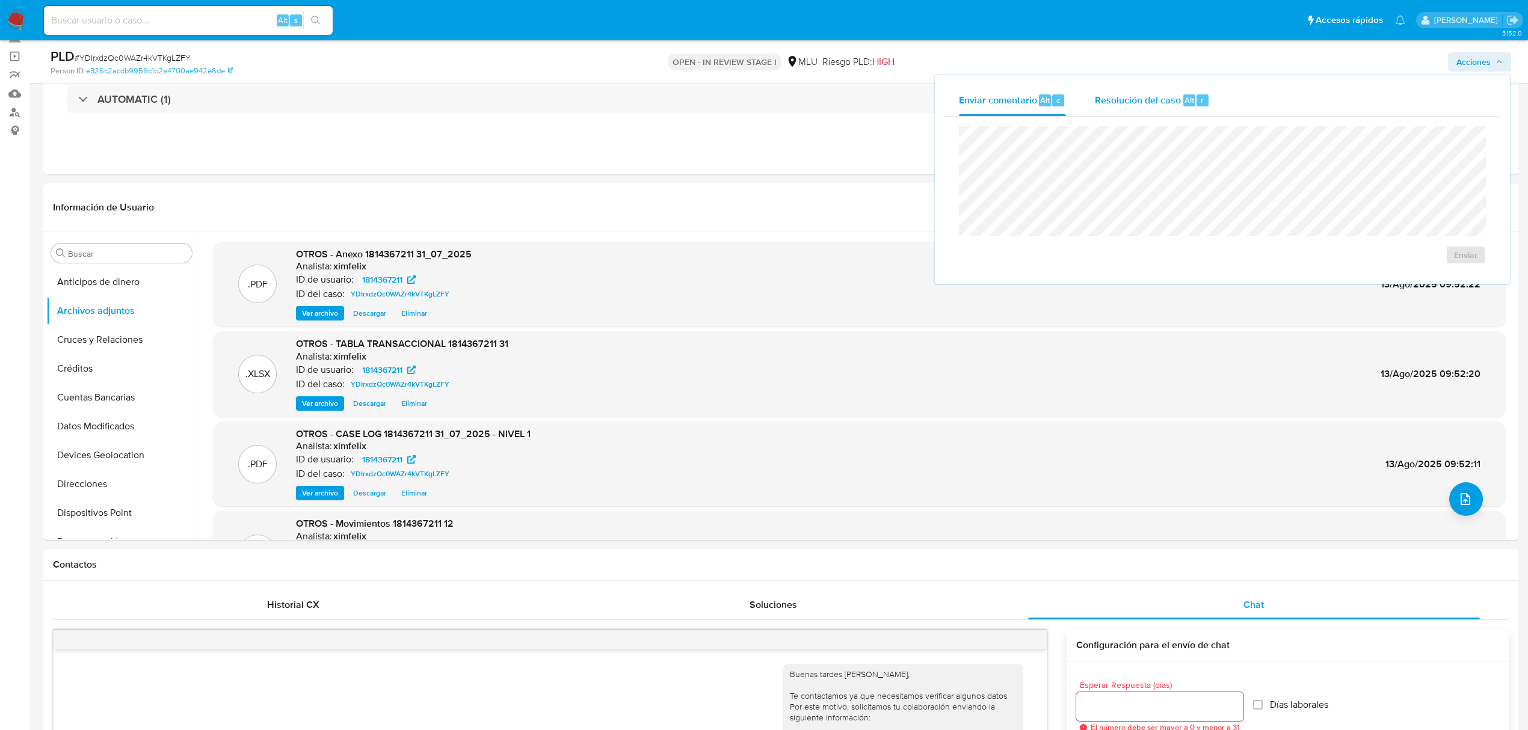
click at [1180, 94] on div "Resolución del caso Alt r" at bounding box center [1152, 100] width 115 height 31
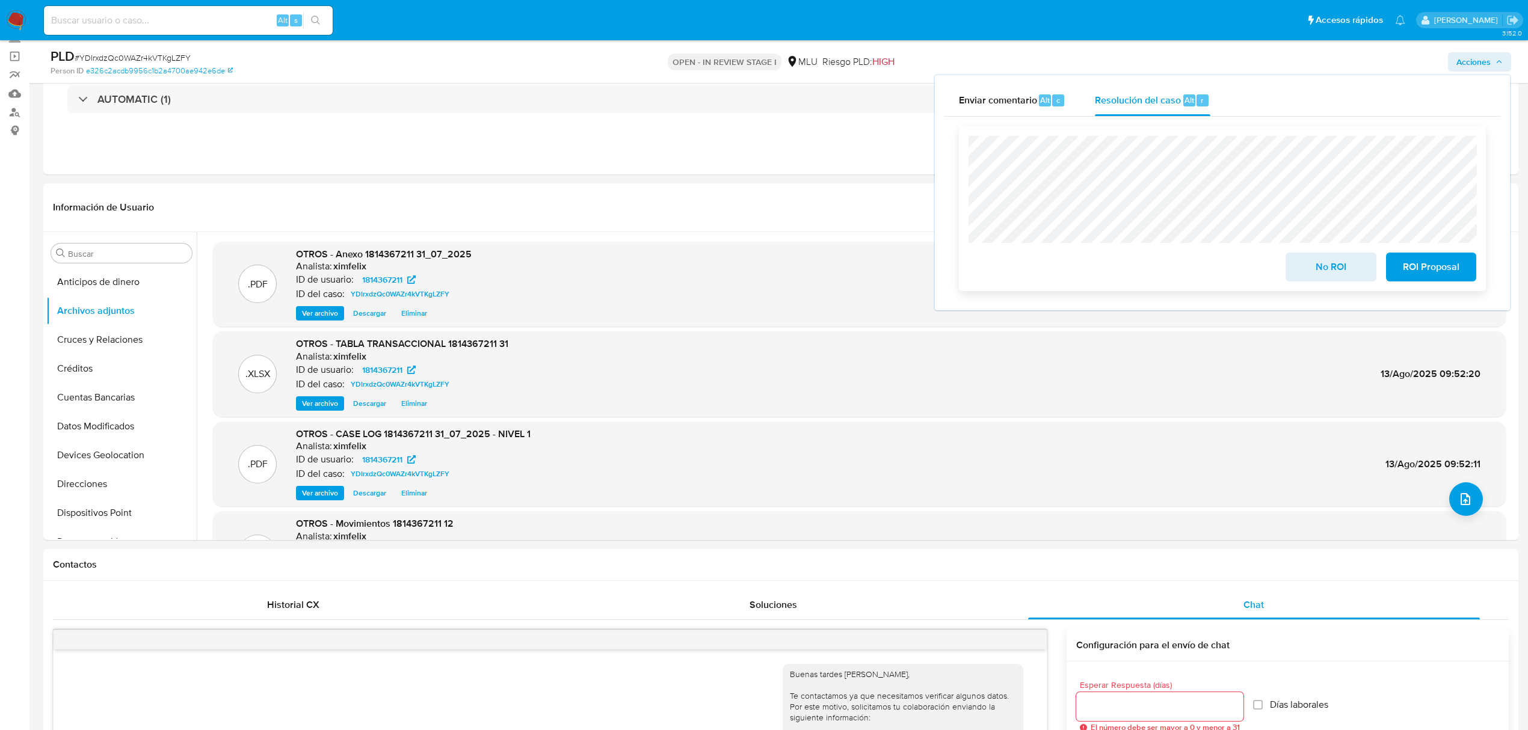
click at [1415, 269] on span "ROI Proposal" at bounding box center [1430, 267] width 59 height 26
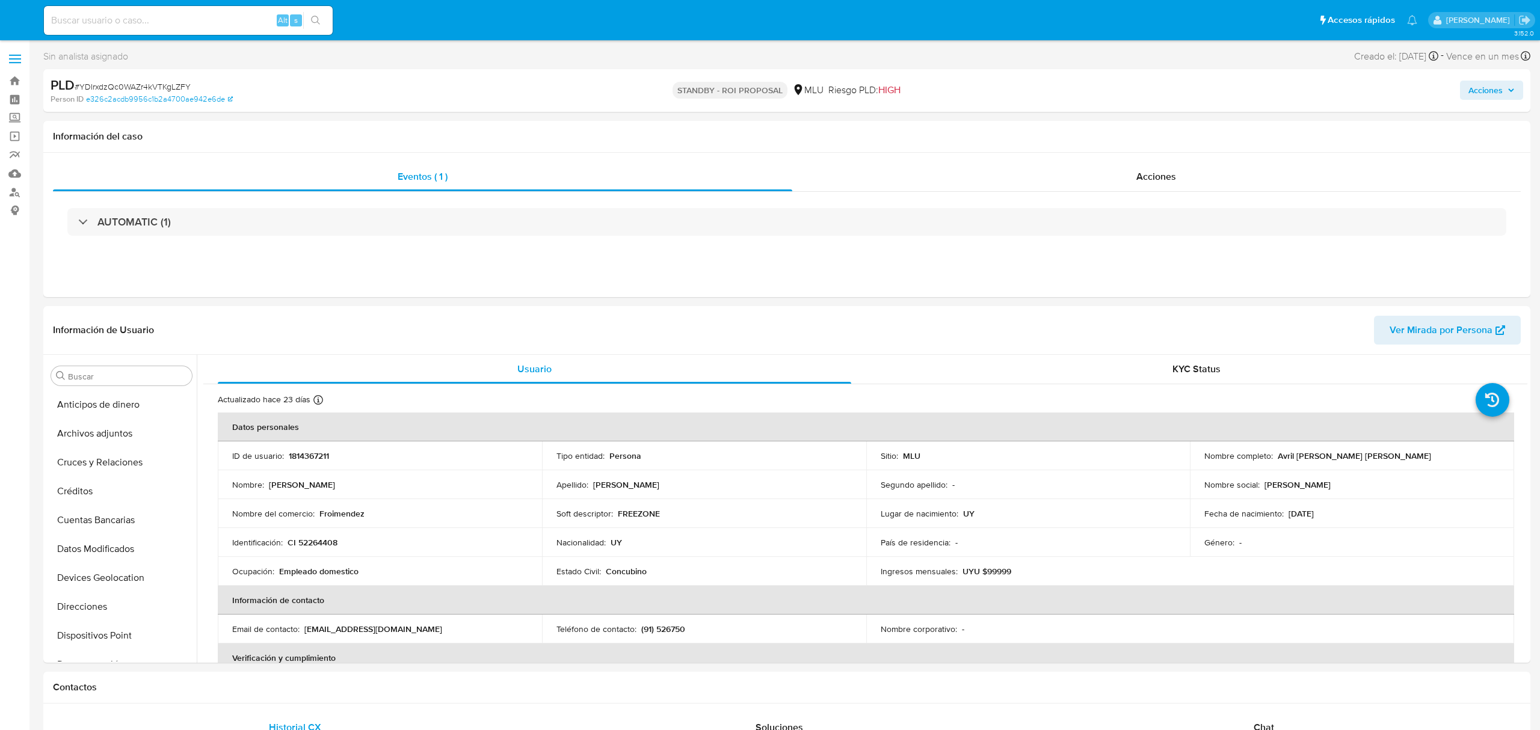
select select "10"
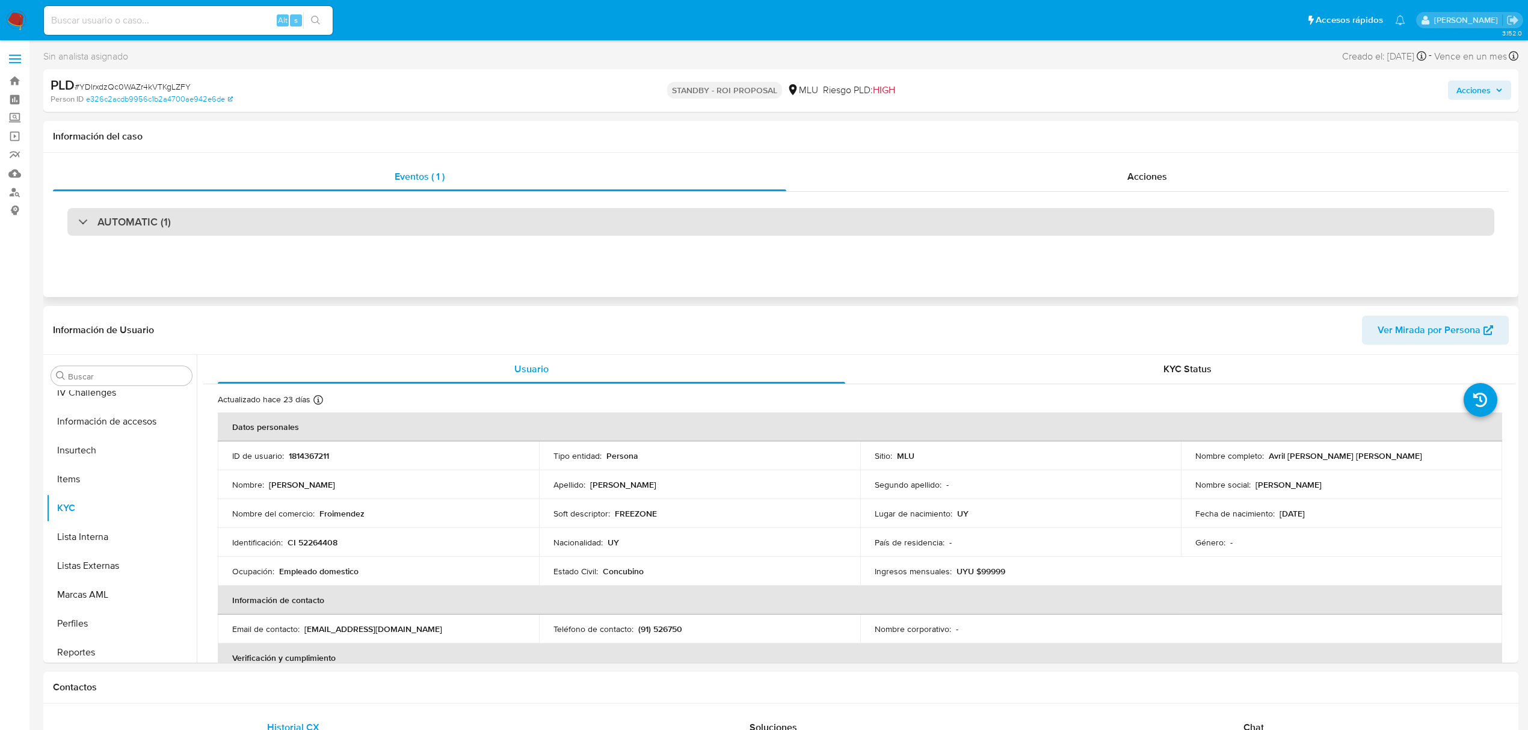
scroll to position [508, 0]
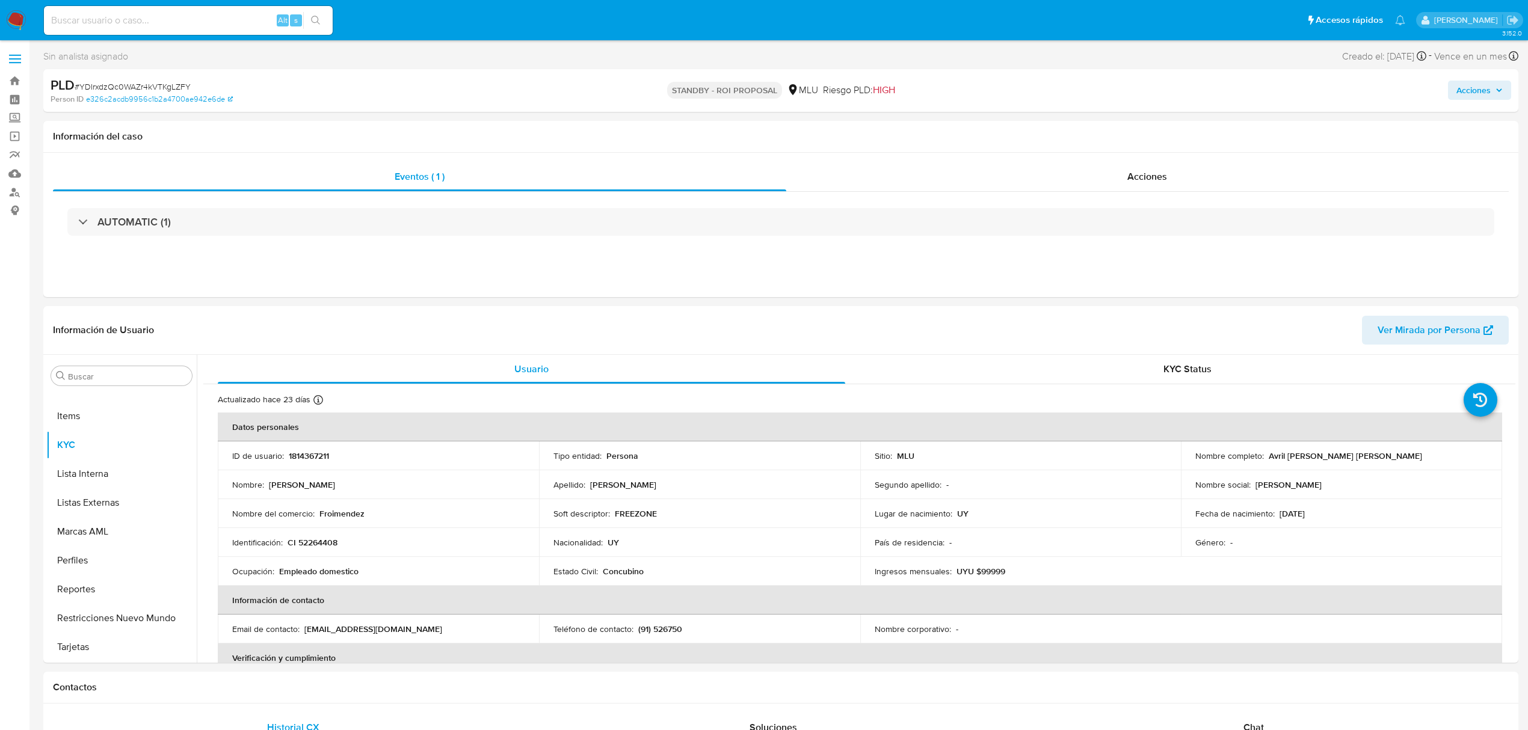
click at [167, 14] on input at bounding box center [188, 21] width 289 height 16
paste input "DrM9X6bKha2Pyne7URZZvhBV"
type input "DrM9X6bKha2Pyne7URZZvhBV"
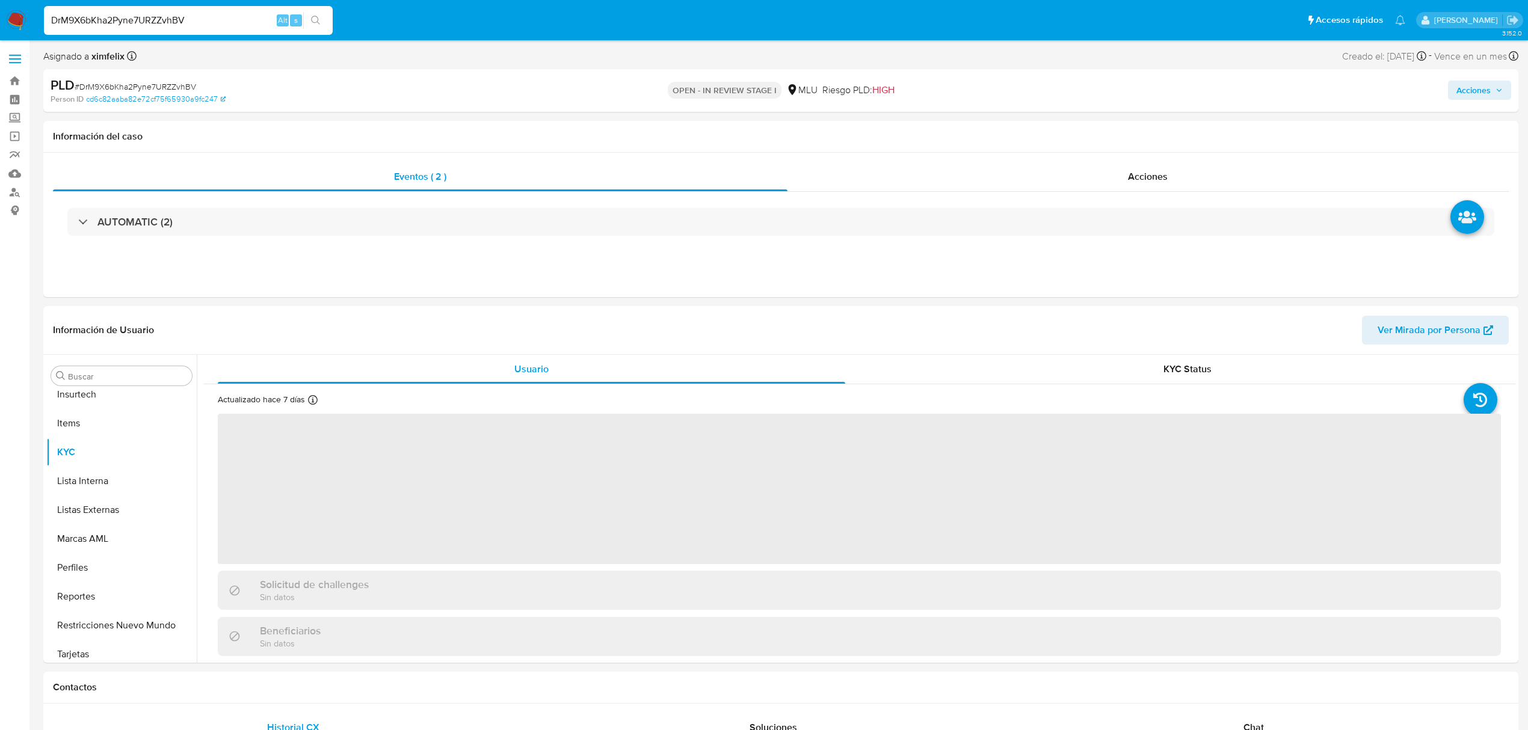
scroll to position [508, 0]
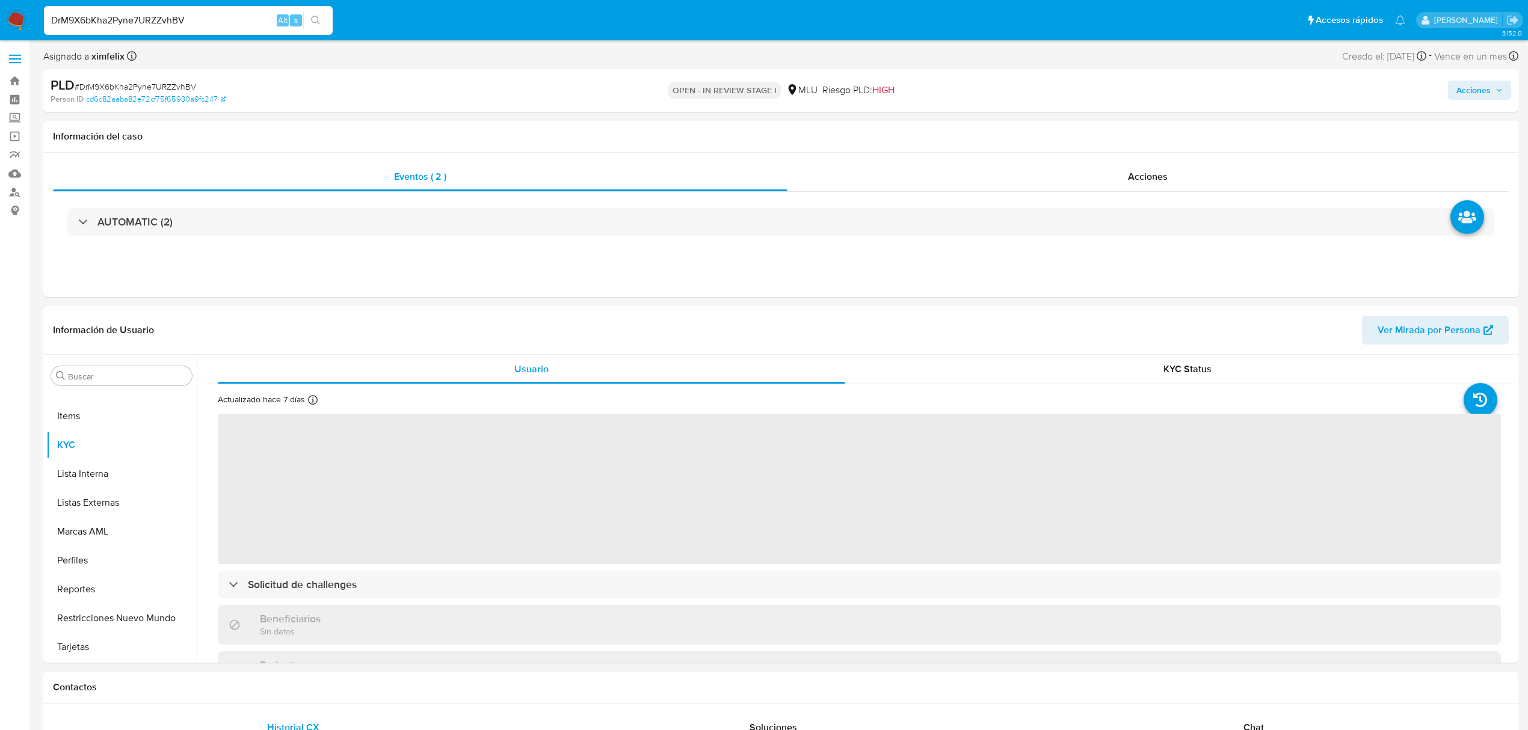
select select "10"
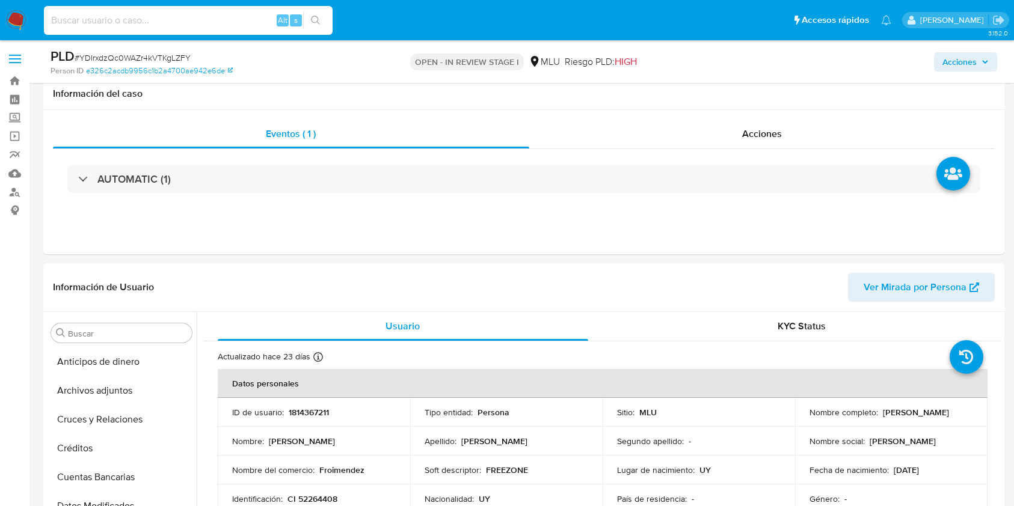
select select "10"
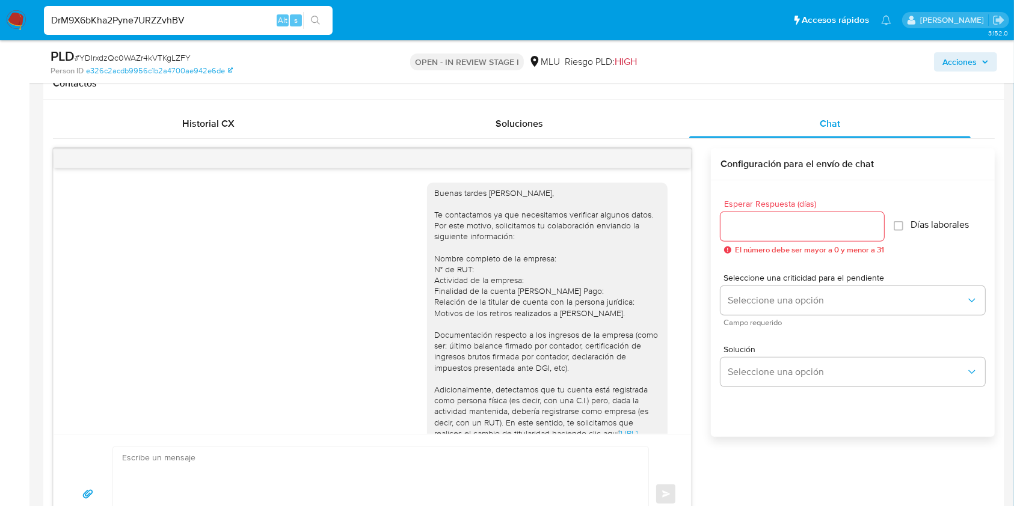
scroll to position [319, 0]
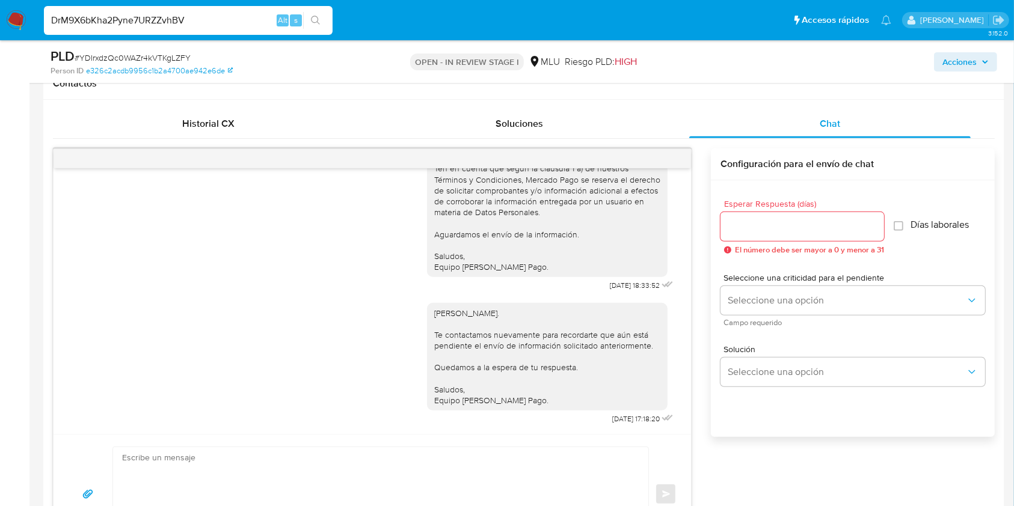
type input "DrM9X6bKha2Pyne7URZZvhBV"
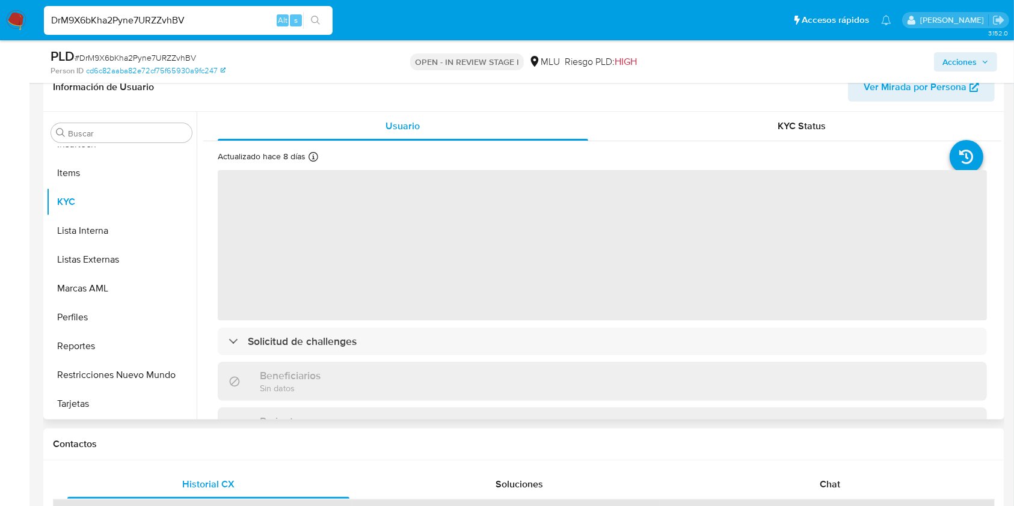
scroll to position [241, 0]
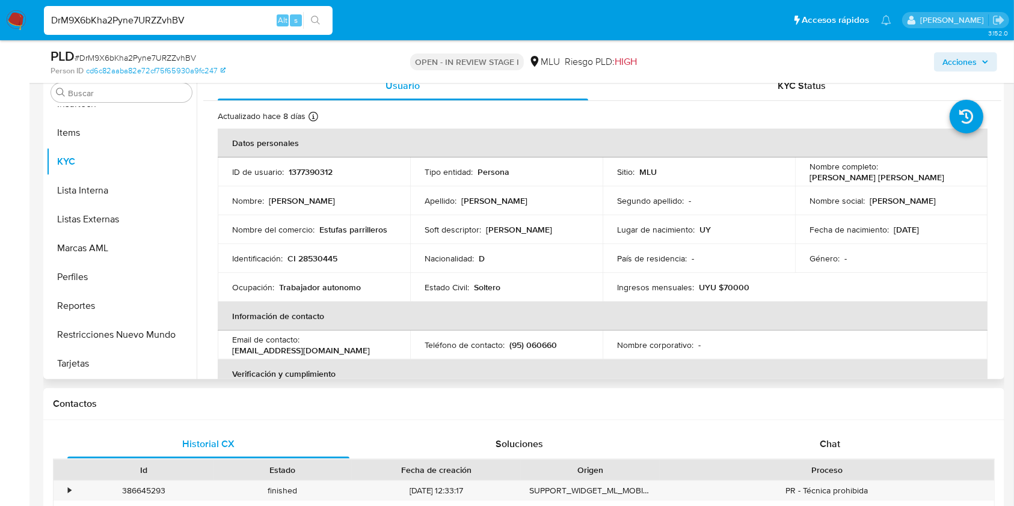
select select "10"
drag, startPoint x: 342, startPoint y: 254, endPoint x: 289, endPoint y: 260, distance: 53.2
click at [289, 260] on div "Identificación : CI 28530445" at bounding box center [314, 258] width 164 height 11
copy p "CI 28530445"
click at [165, 22] on input "DrM9X6bKha2Pyne7URZZvhBV" at bounding box center [188, 21] width 289 height 16
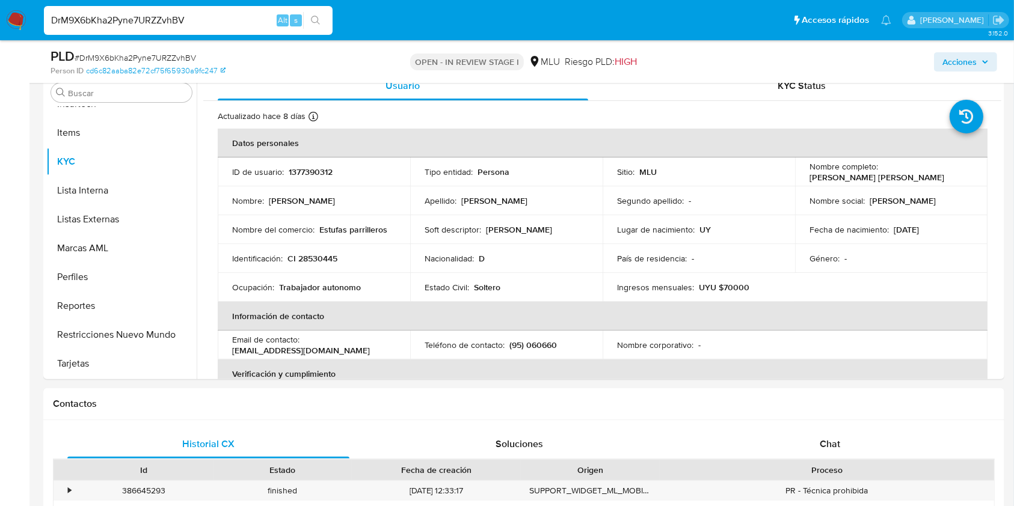
click at [165, 22] on input "DrM9X6bKha2Pyne7URZZvhBV" at bounding box center [188, 21] width 289 height 16
paste input "170115705"
type input "170115705"
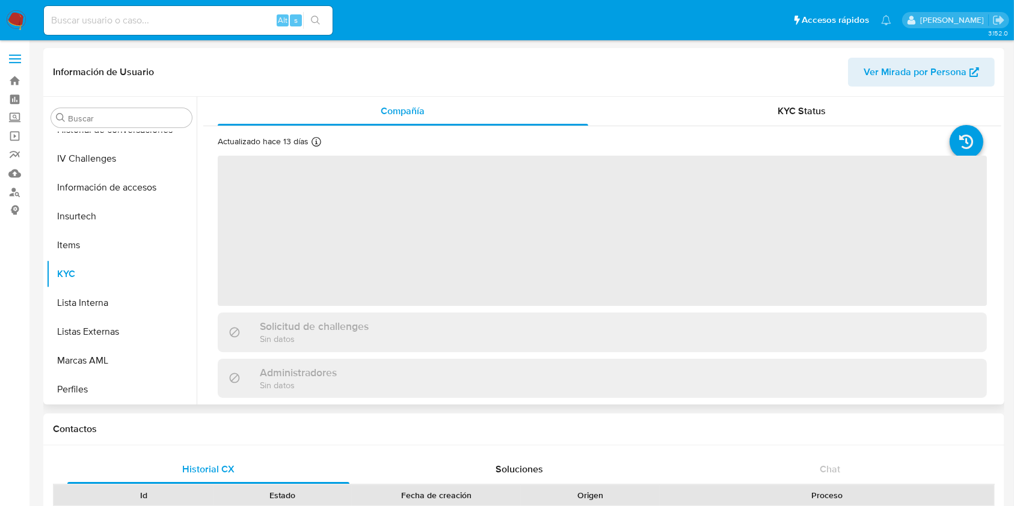
scroll to position [508, 0]
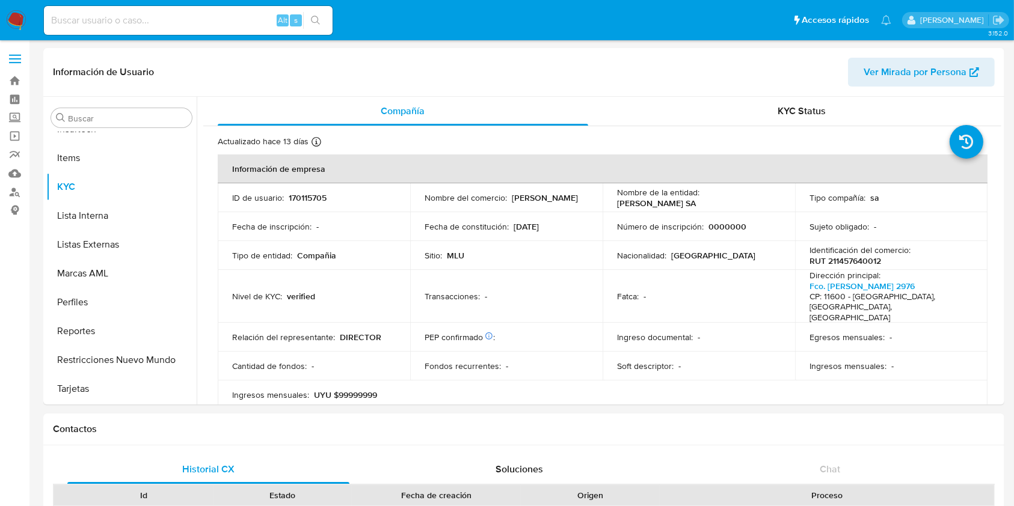
select select "10"
drag, startPoint x: 751, startPoint y: 200, endPoint x: 703, endPoint y: 198, distance: 47.5
click at [703, 198] on div "Nombre de la entidad : BRINOL SA" at bounding box center [699, 198] width 164 height 22
copy p "BRINOL SA"
drag, startPoint x: 878, startPoint y: 262, endPoint x: 807, endPoint y: 256, distance: 71.3
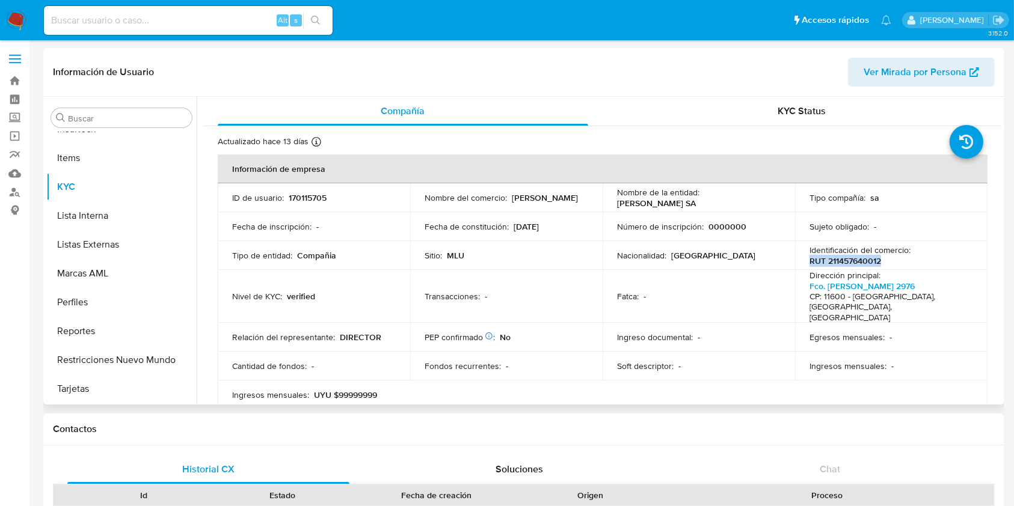
click at [810, 256] on p "RUT 211457640012" at bounding box center [846, 261] width 72 height 11
copy p "RUT 211457640012"
click at [170, 16] on input at bounding box center [188, 21] width 289 height 16
paste input "DrM9X6bKha2Pyne7URZZvhBV"
type input "DrM9X6bKha2Pyne7URZZvhBV"
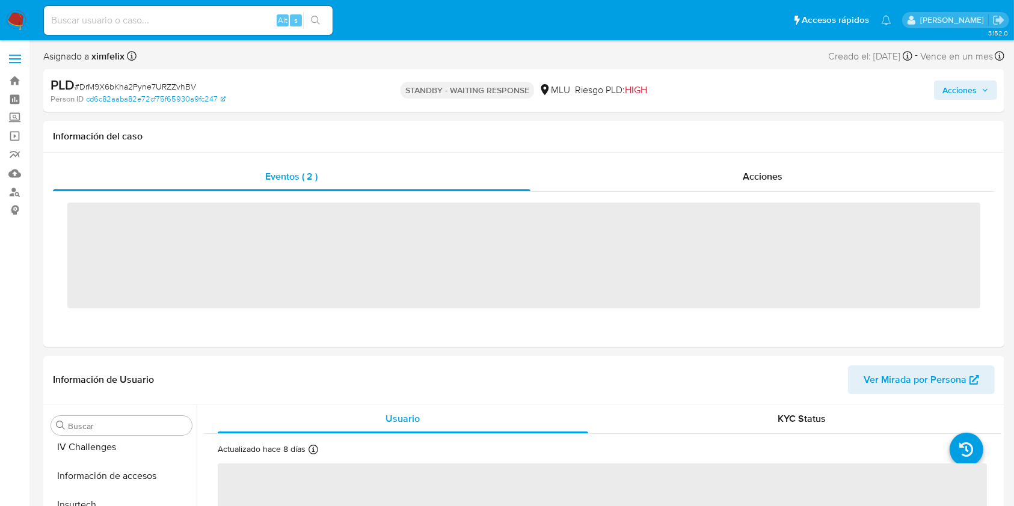
scroll to position [508, 0]
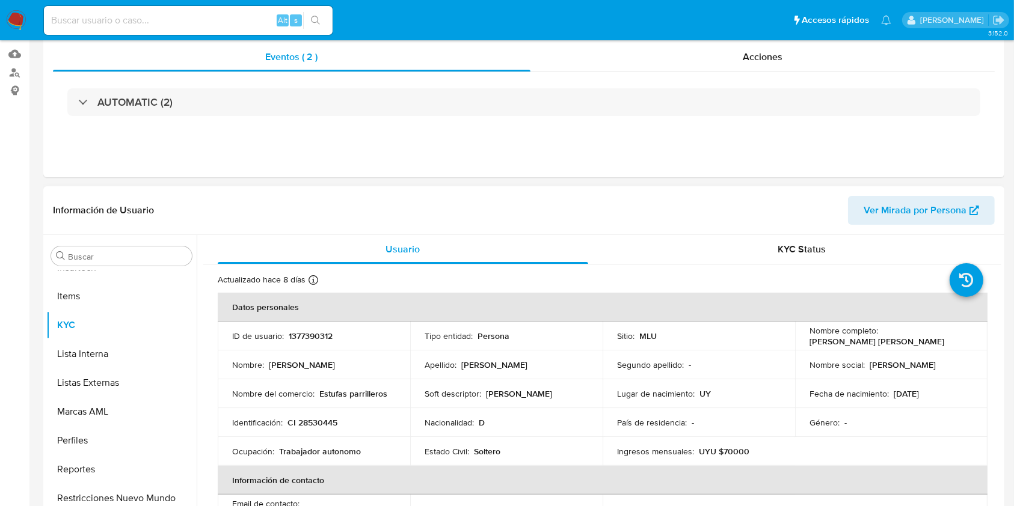
select select "10"
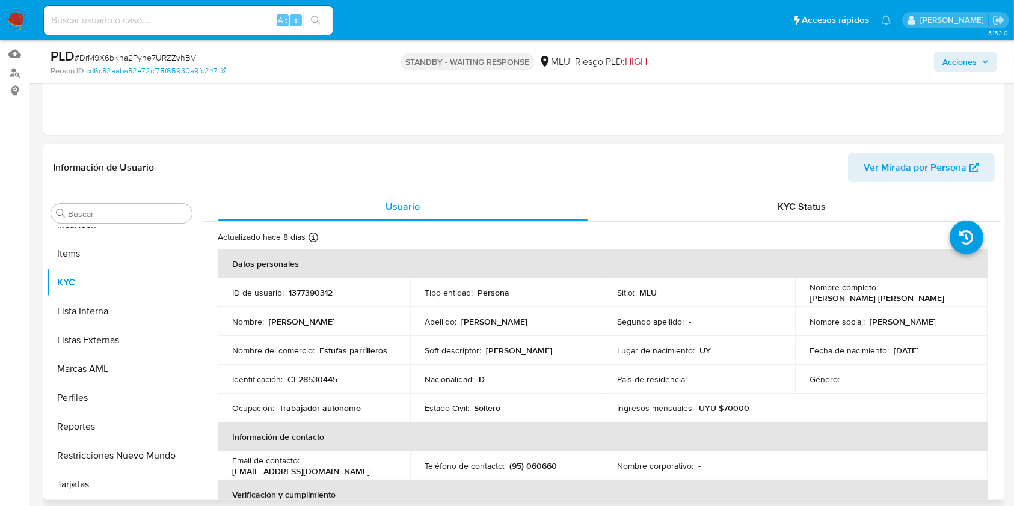
scroll to position [160, 0]
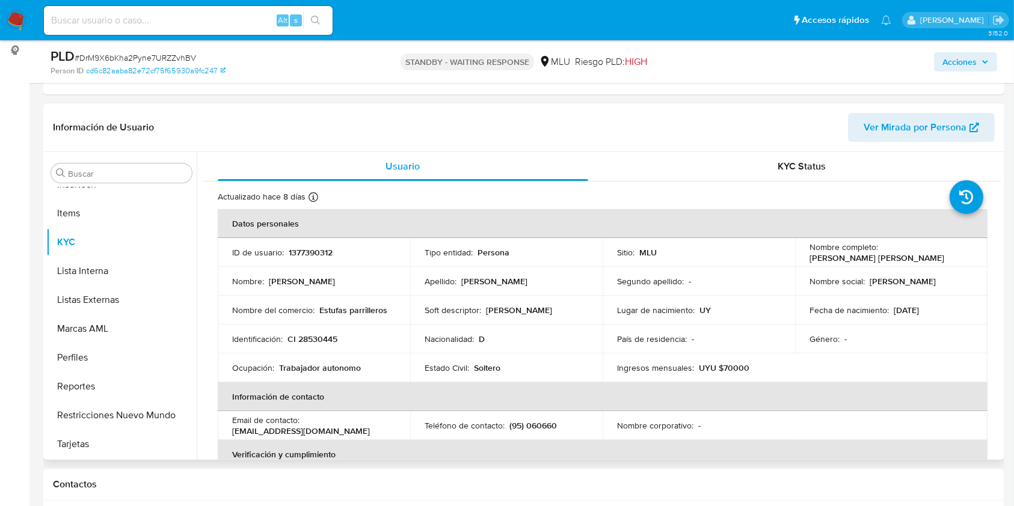
drag, startPoint x: 845, startPoint y: 410, endPoint x: 834, endPoint y: 410, distance: 11.4
click at [846, 410] on th "Información de contacto" at bounding box center [603, 397] width 770 height 29
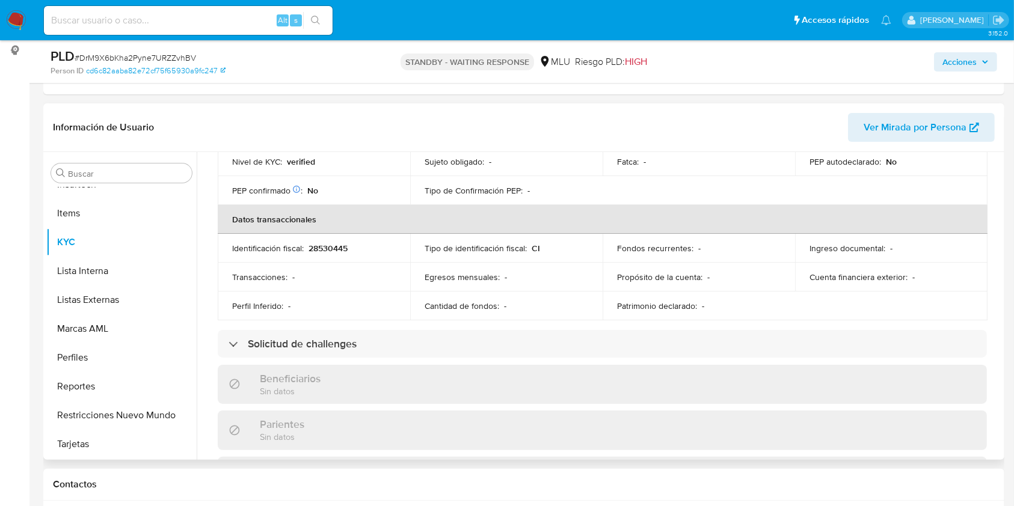
scroll to position [592, 0]
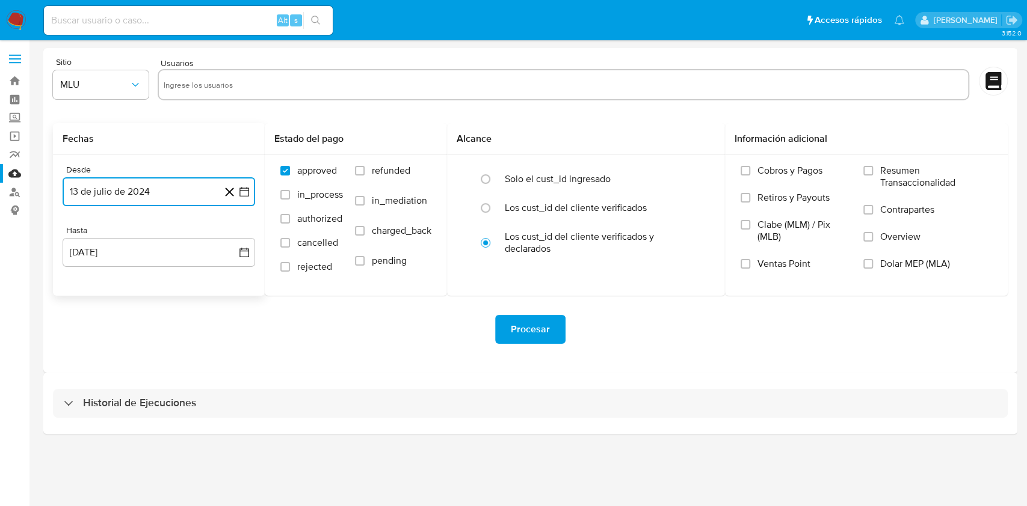
click at [173, 191] on button "13 de julio de 2024" at bounding box center [159, 191] width 192 height 29
click at [135, 380] on button "31" at bounding box center [134, 375] width 19 height 19
click at [144, 268] on div "Desde [DATE] [DATE] Hasta [DATE] [DATE]" at bounding box center [159, 225] width 212 height 141
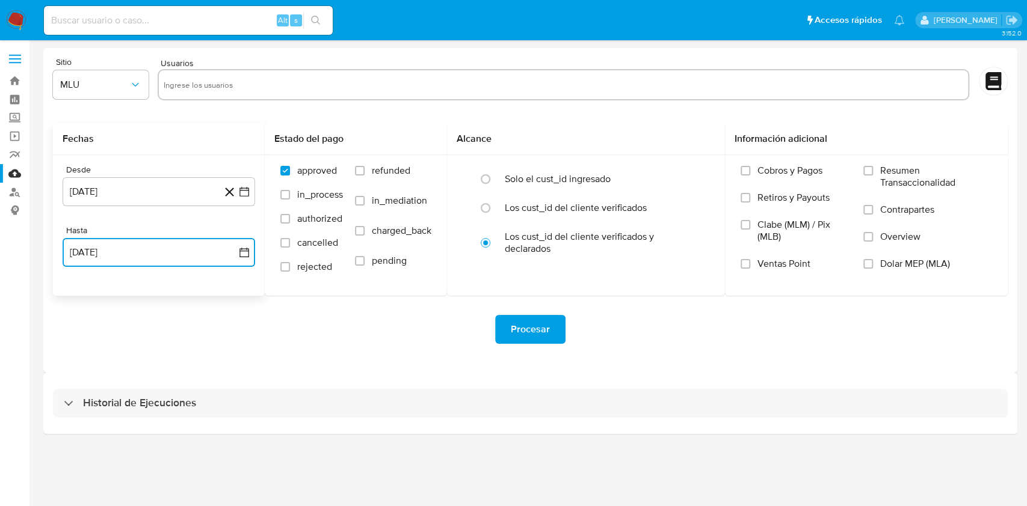
click at [154, 259] on button "[DATE]" at bounding box center [159, 252] width 192 height 29
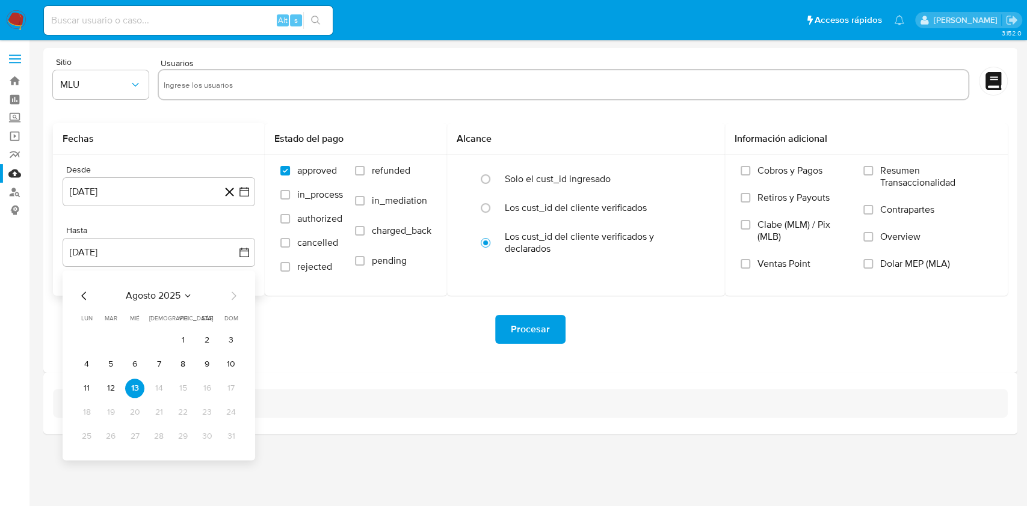
click at [91, 298] on div "agosto 2025" at bounding box center [159, 296] width 164 height 14
click at [85, 294] on icon "Mes anterior" at bounding box center [84, 296] width 14 height 14
click at [131, 434] on button "30" at bounding box center [134, 436] width 19 height 19
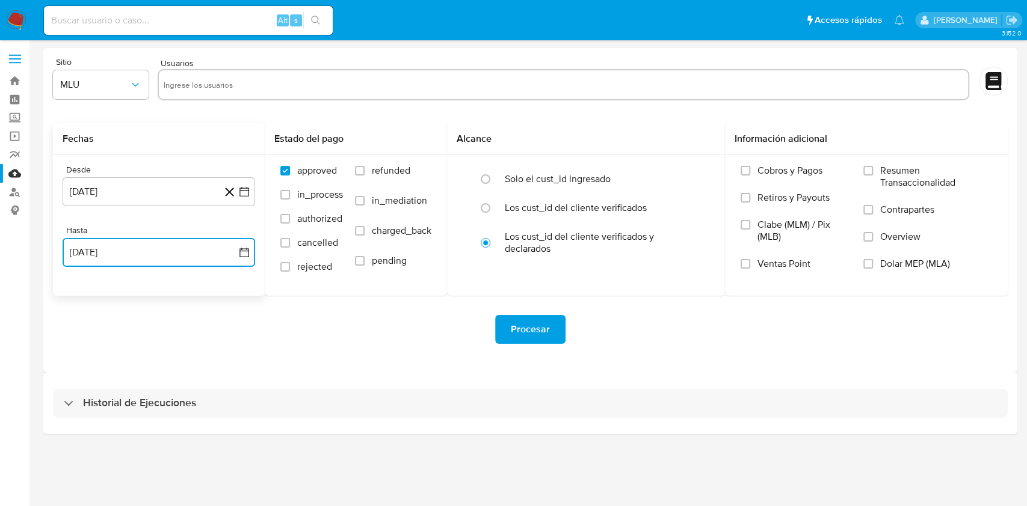
click at [221, 84] on input "text" at bounding box center [563, 84] width 799 height 19
type input "1377390312"
click at [368, 170] on label "refunded" at bounding box center [393, 180] width 76 height 30
click at [365, 170] on input "refunded" at bounding box center [360, 171] width 10 height 10
checkbox input "true"
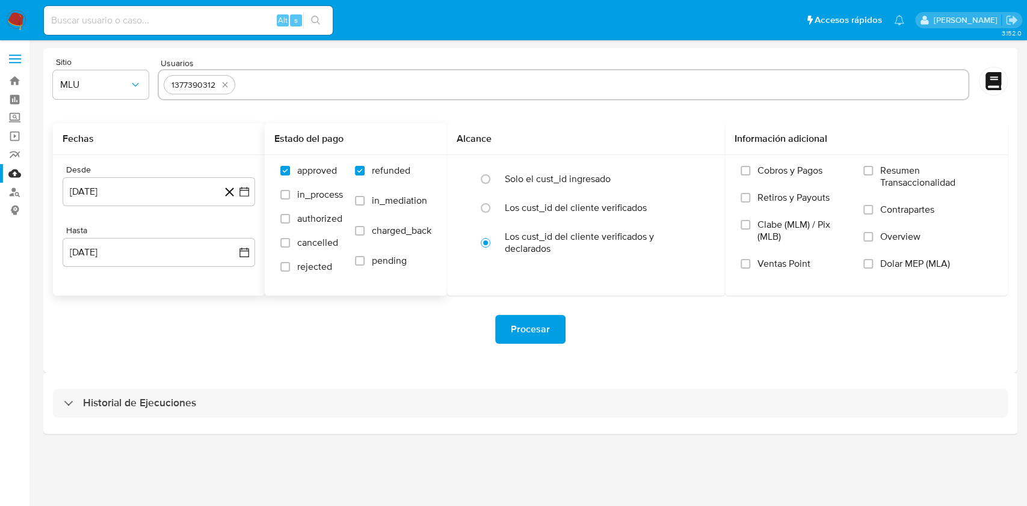
click at [379, 239] on label "charged_back" at bounding box center [393, 240] width 76 height 30
click at [365, 236] on input "charged_back" at bounding box center [360, 231] width 10 height 10
checkbox input "true"
click at [533, 332] on span "Procesar" at bounding box center [530, 329] width 39 height 26
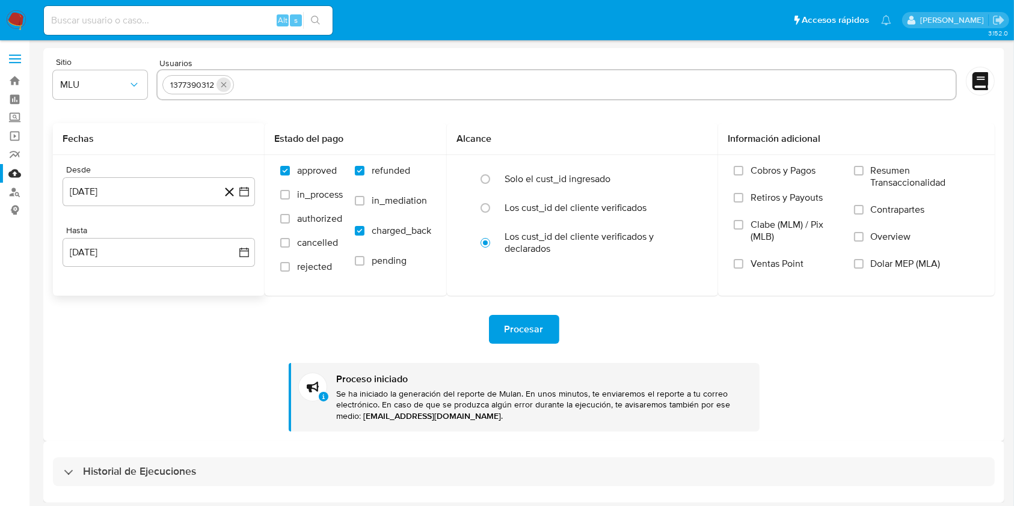
click at [226, 82] on icon "quitar 1377390312" at bounding box center [224, 85] width 10 height 10
click at [236, 87] on input "text" at bounding box center [556, 84] width 789 height 19
paste input "2136363204"
type input "2136363204"
click at [441, 224] on div "approved in_process authorized cancelled rejected refunded in_mediation charged…" at bounding box center [356, 225] width 182 height 140
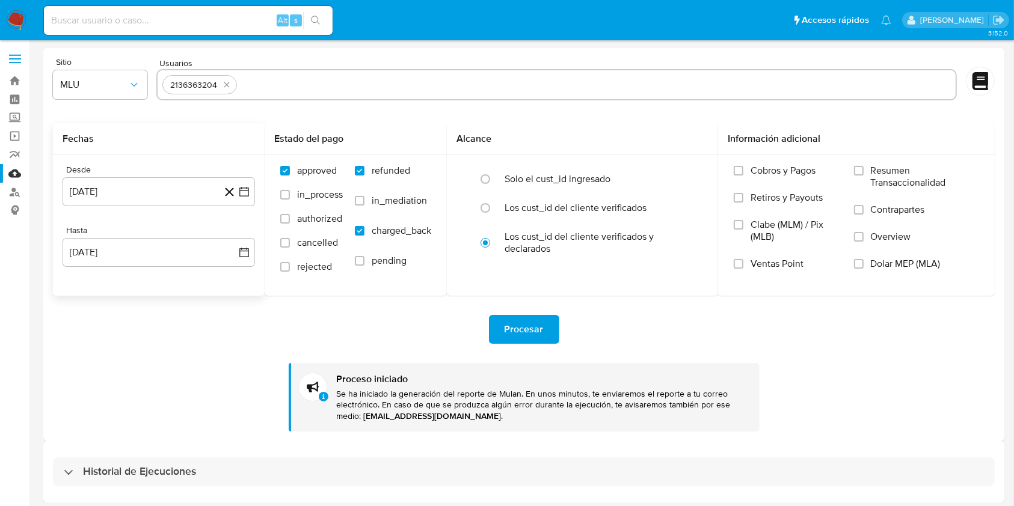
click at [528, 332] on span "Procesar" at bounding box center [524, 329] width 39 height 26
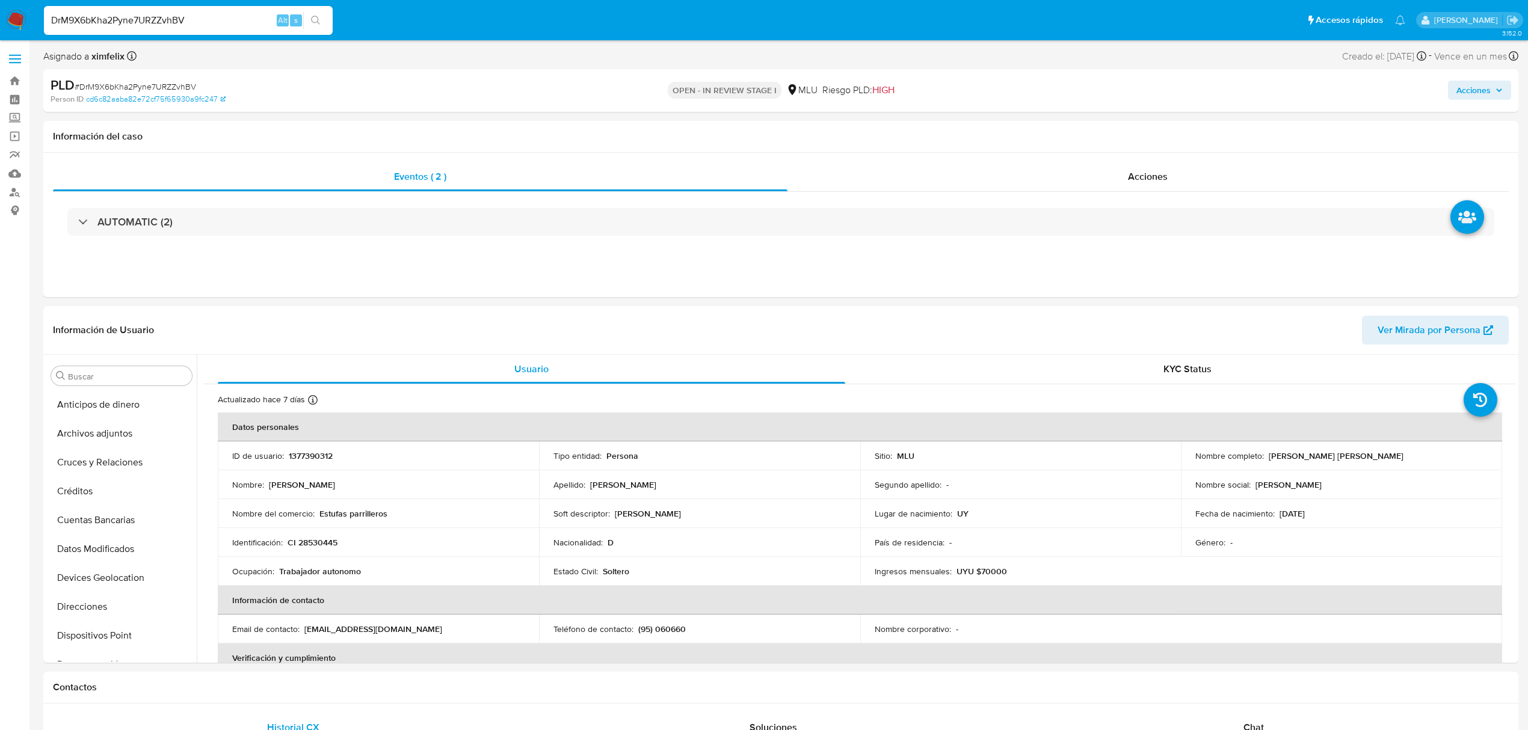
select select "10"
click at [114, 521] on button "Cuentas Bancarias" at bounding box center [116, 520] width 141 height 29
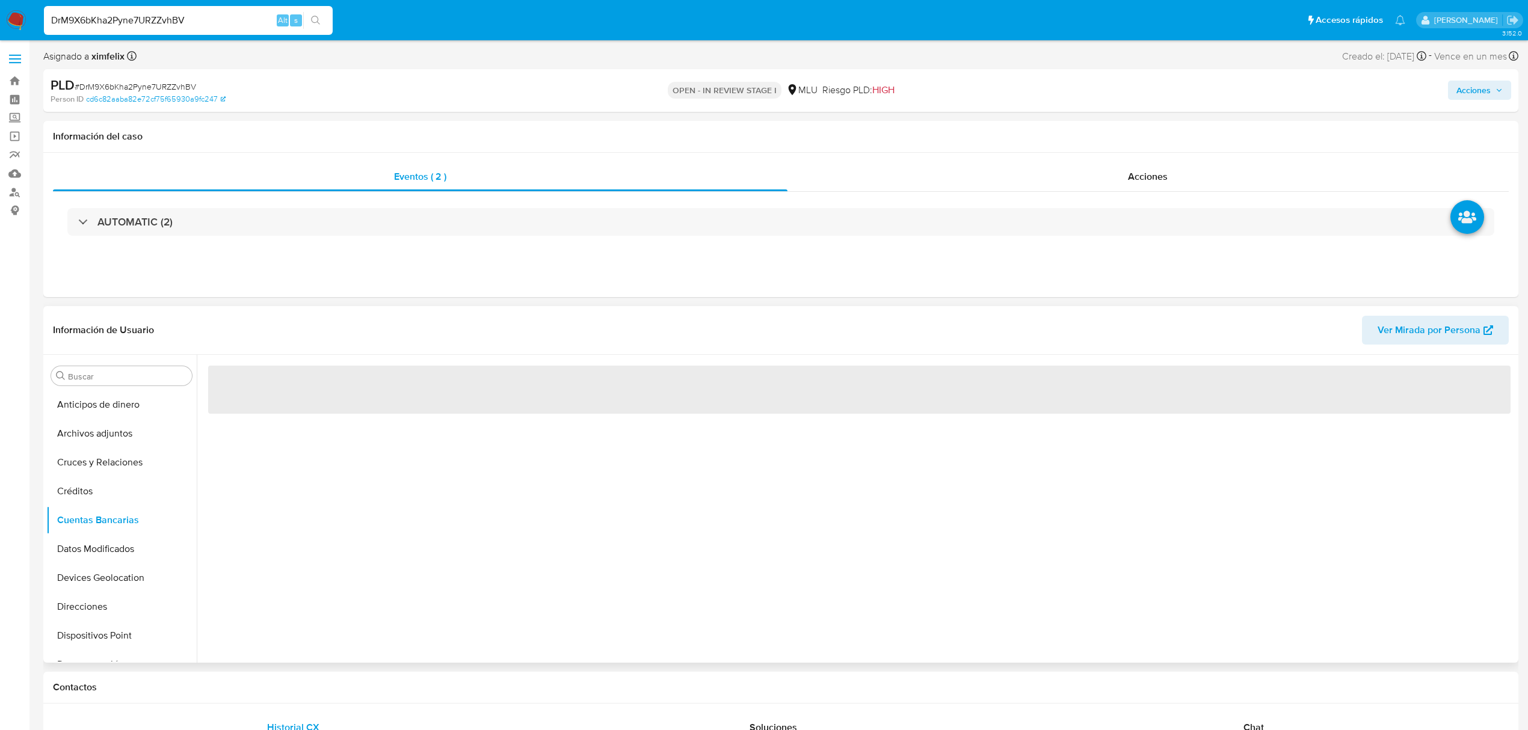
click at [494, 522] on div "‌" at bounding box center [856, 509] width 1318 height 308
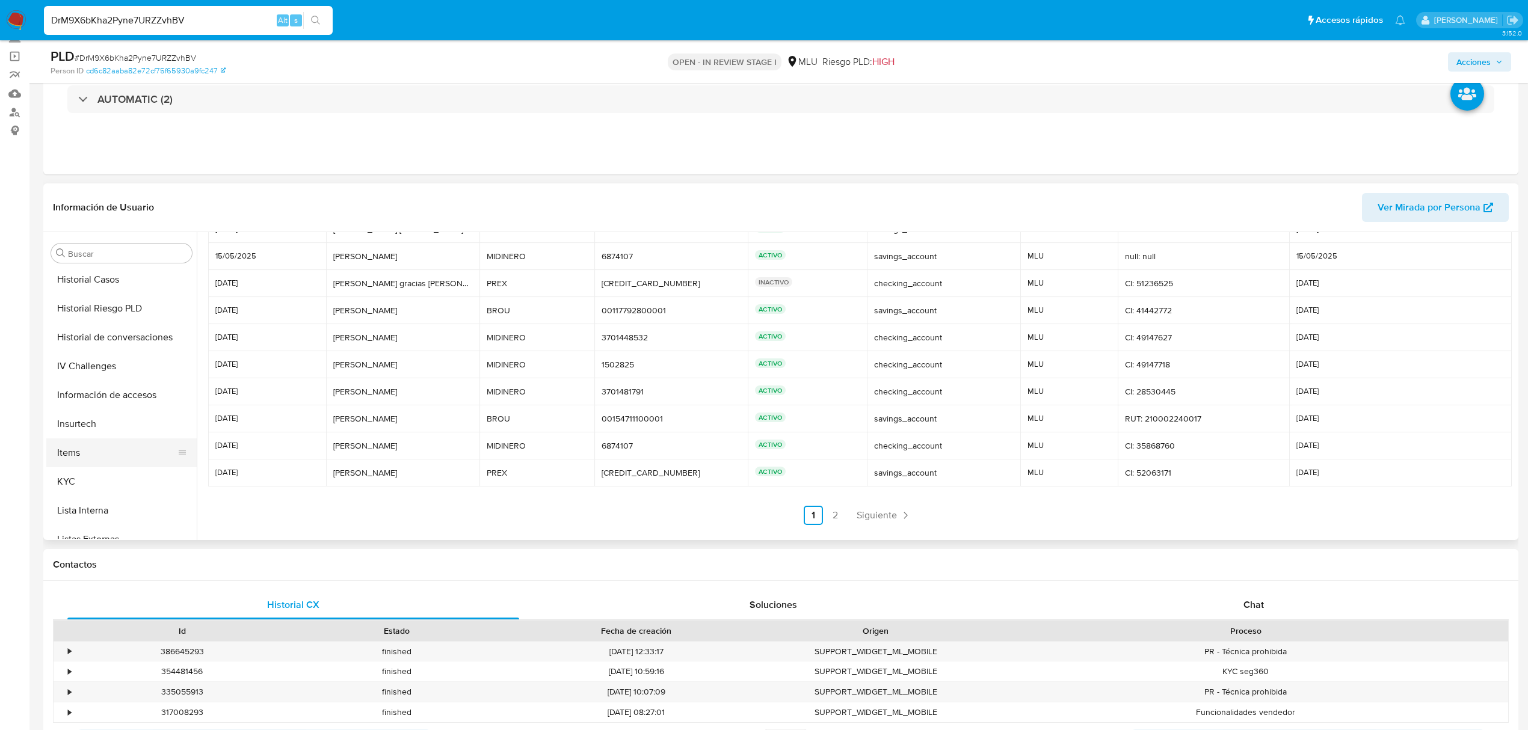
scroll to position [321, 0]
click at [124, 361] on button "Historial de conversaciones" at bounding box center [116, 365] width 141 height 29
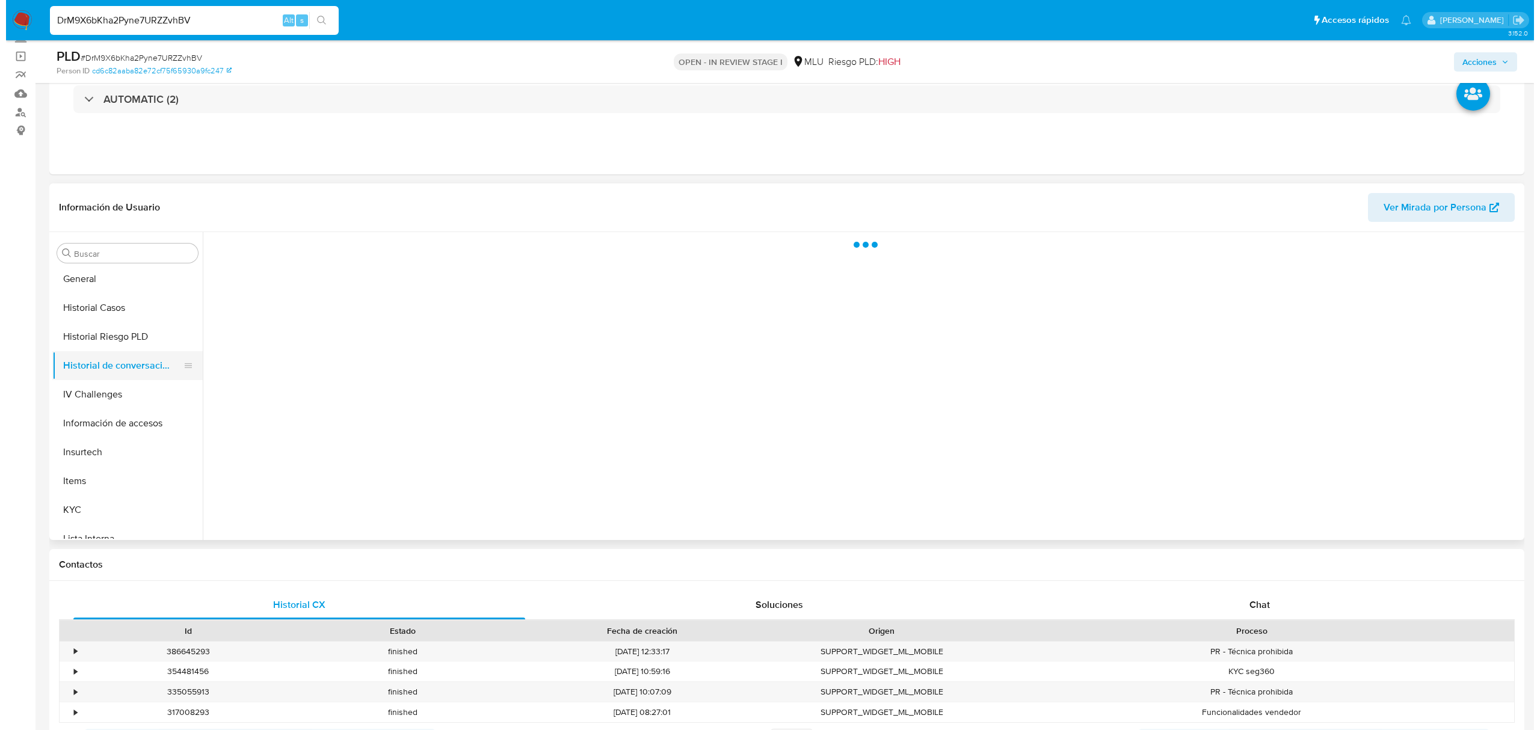
scroll to position [0, 0]
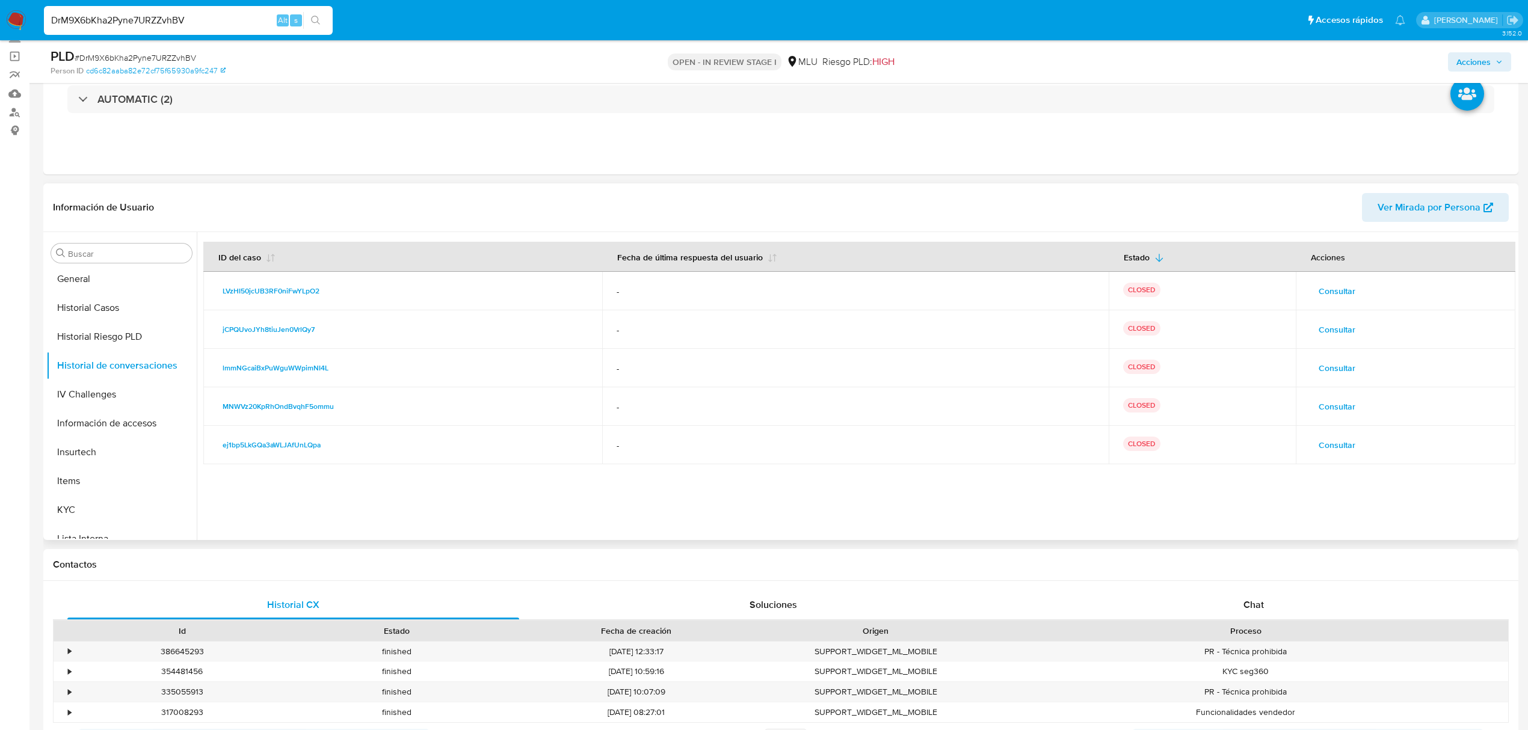
click at [1341, 295] on span "Consultar" at bounding box center [1336, 291] width 37 height 17
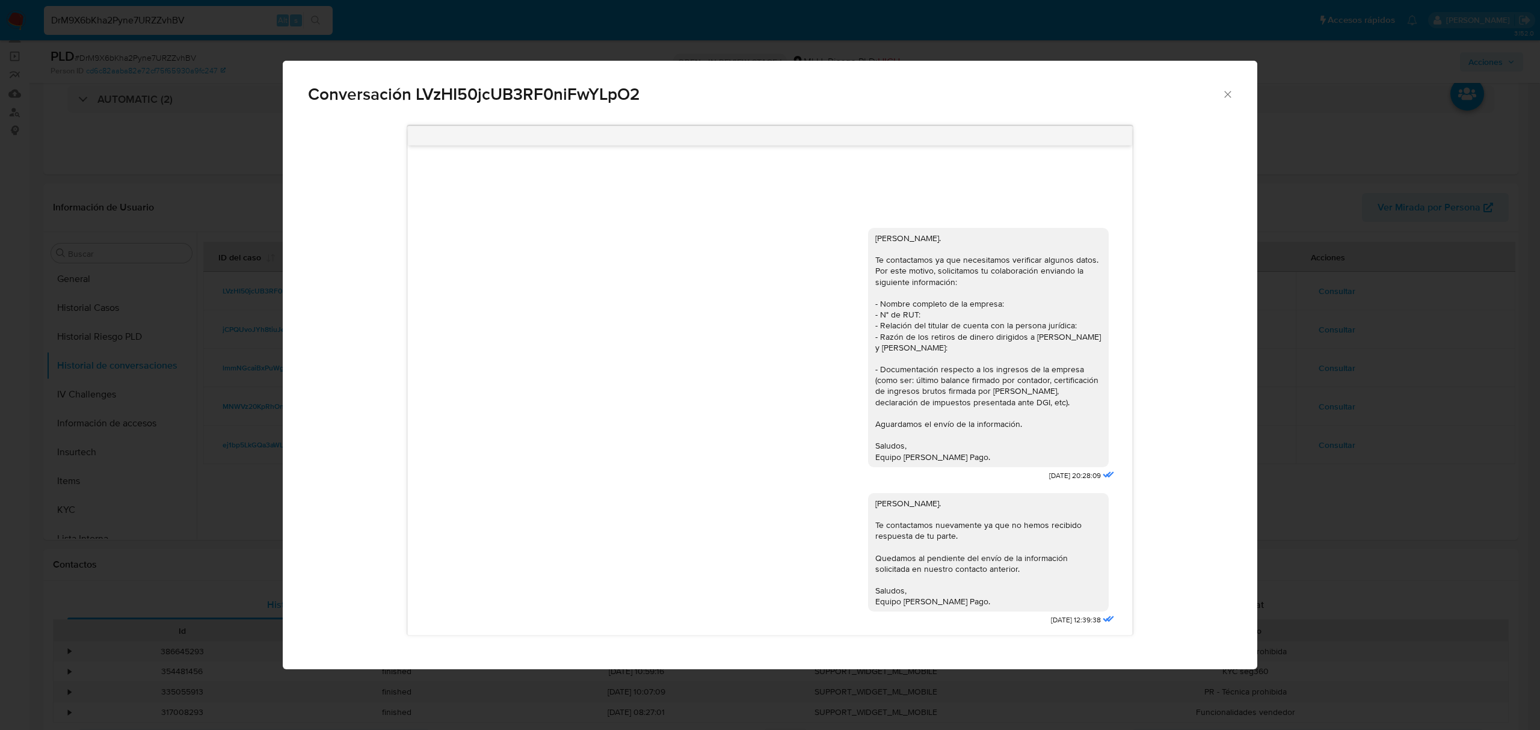
click at [1423, 419] on div "Conversación LVzHI50jcUB3RF0niFwYLpO2 Hola, [PERSON_NAME]. Te contactamos ya qu…" at bounding box center [770, 365] width 1540 height 730
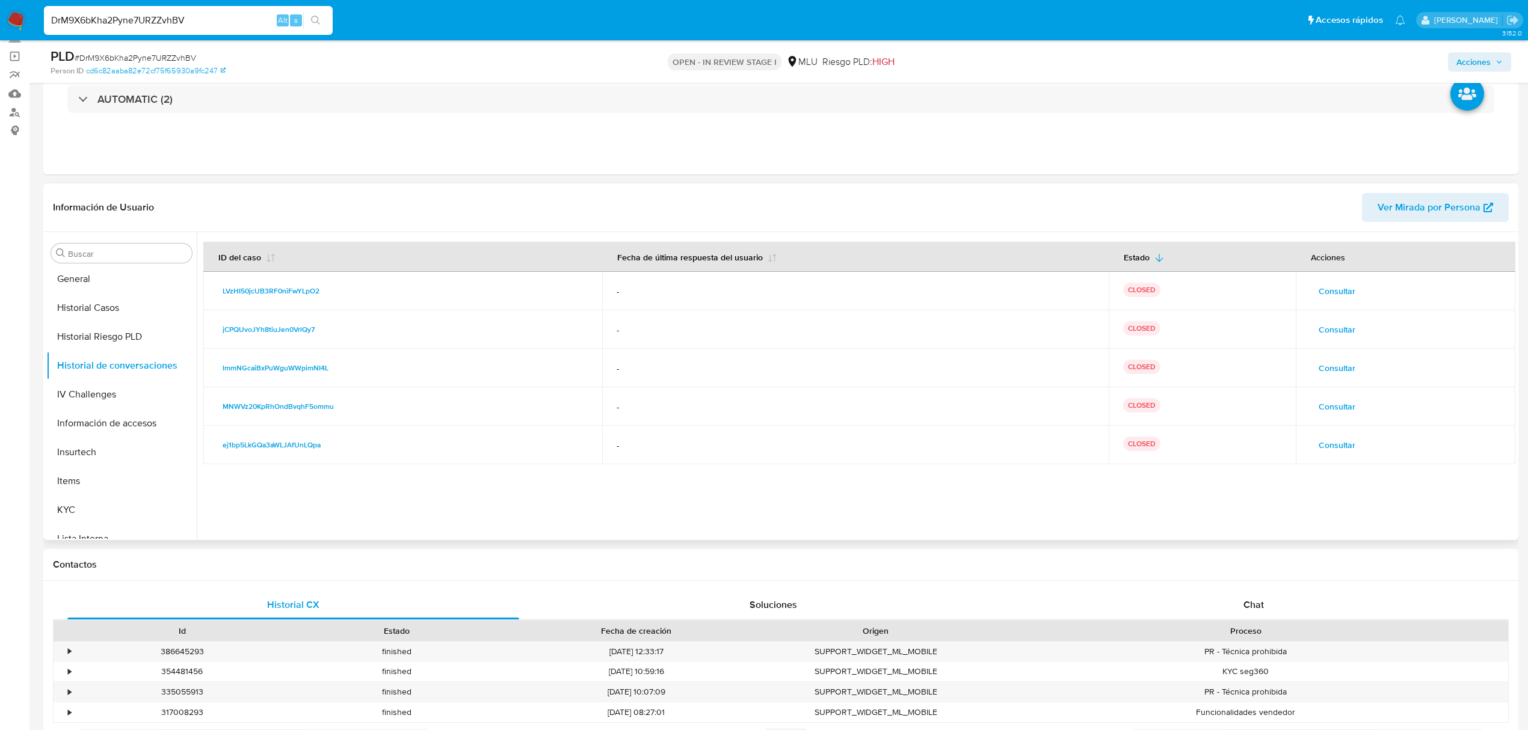
click at [1329, 337] on span "Consultar" at bounding box center [1336, 329] width 37 height 17
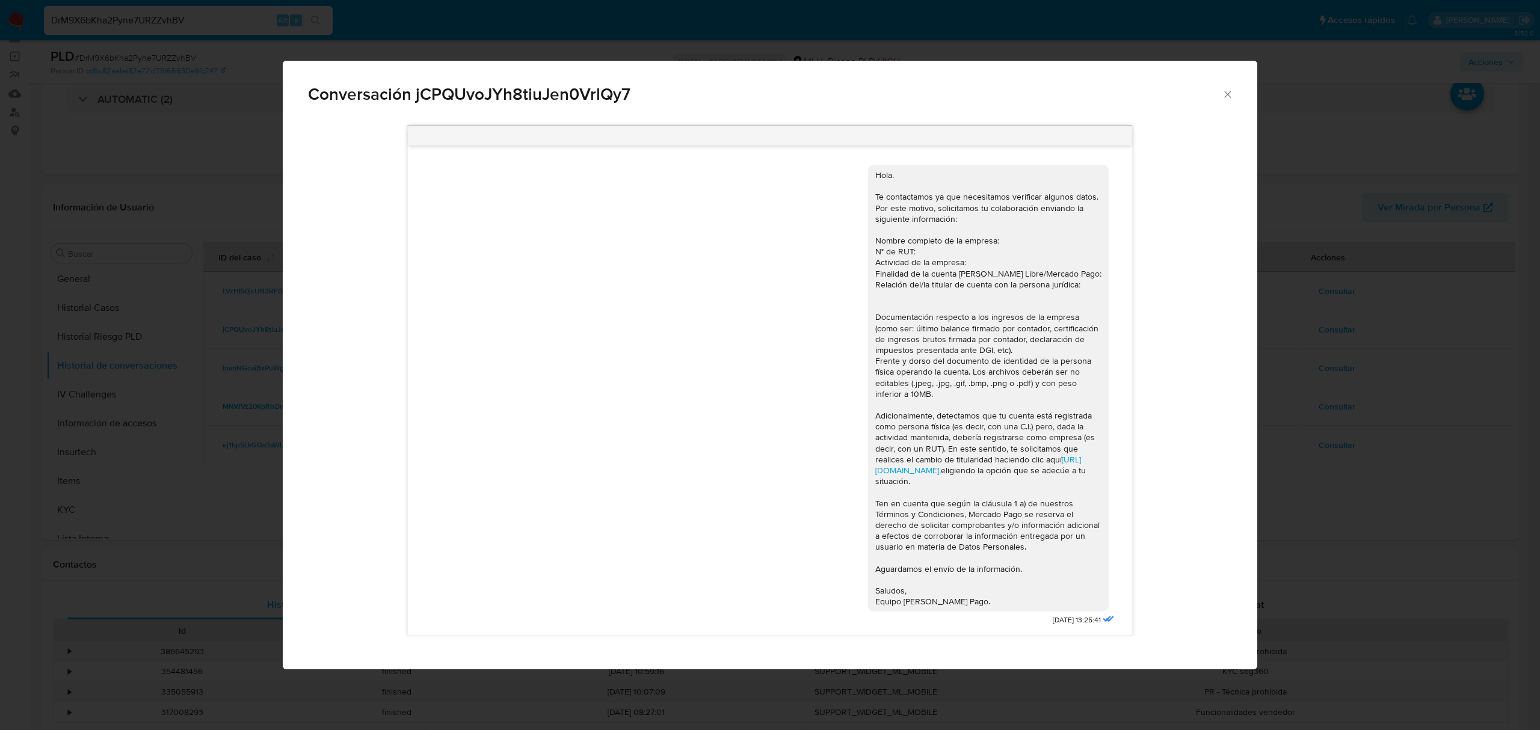
click at [1412, 422] on div "Conversación jCPQUvoJYh8tiuJen0VrlQy7 [URL][DOMAIN_NAME], eligiendo la opción q…" at bounding box center [770, 365] width 1540 height 730
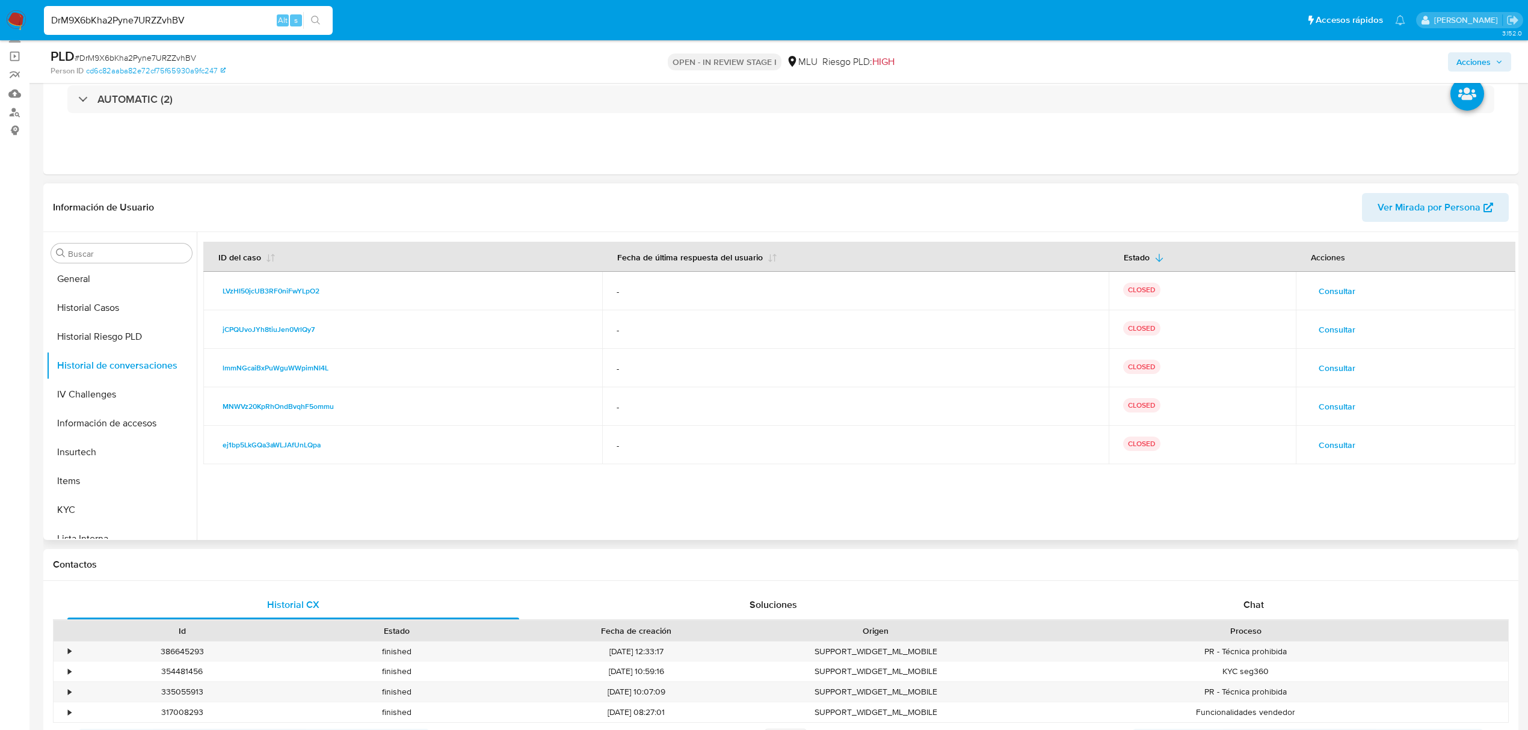
click at [1326, 374] on span "Consultar" at bounding box center [1336, 368] width 37 height 17
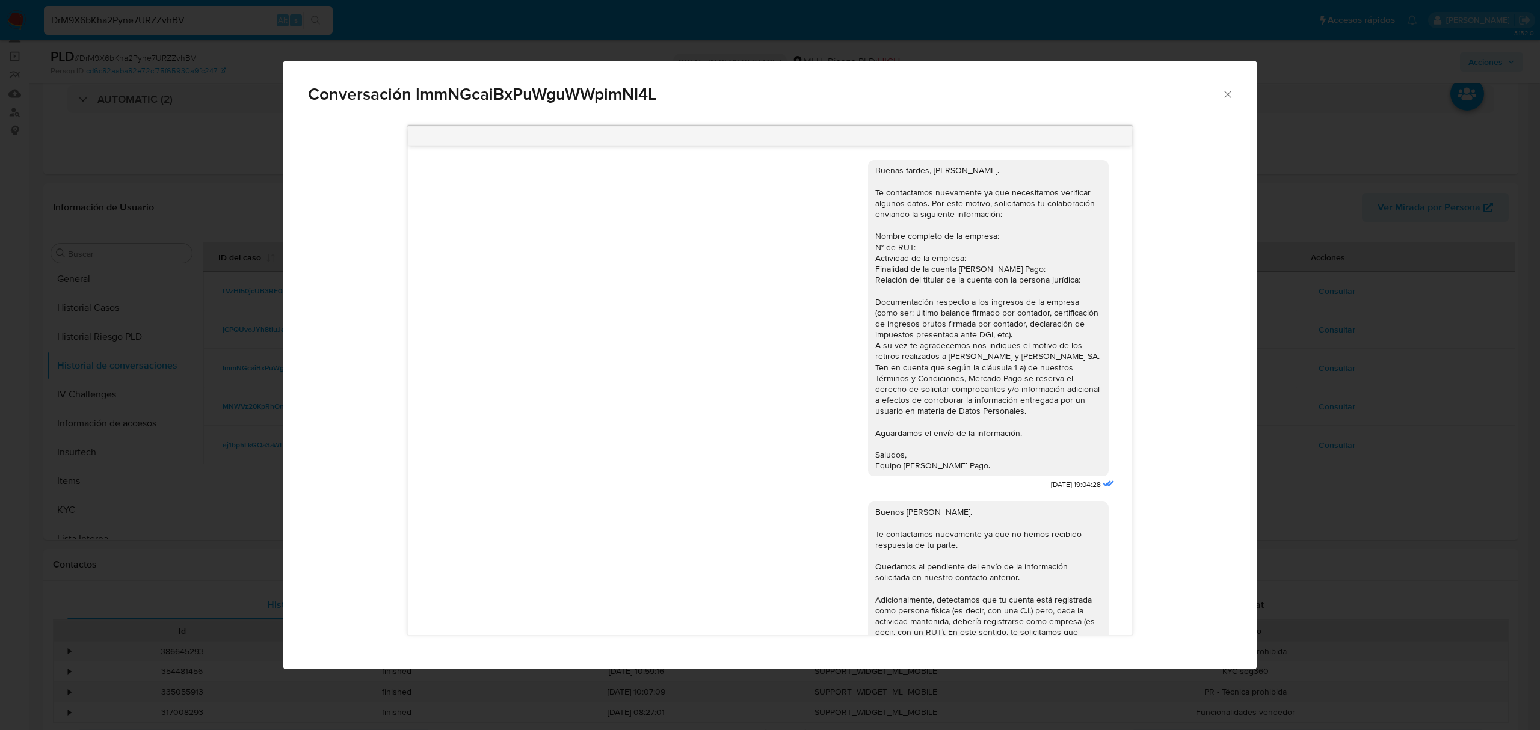
click at [1305, 426] on div "Conversación lmmNGcaiBxPuWguWWpimNI4L [DATE] 19:04:28 Buenos [PERSON_NAME]. Te …" at bounding box center [770, 365] width 1540 height 730
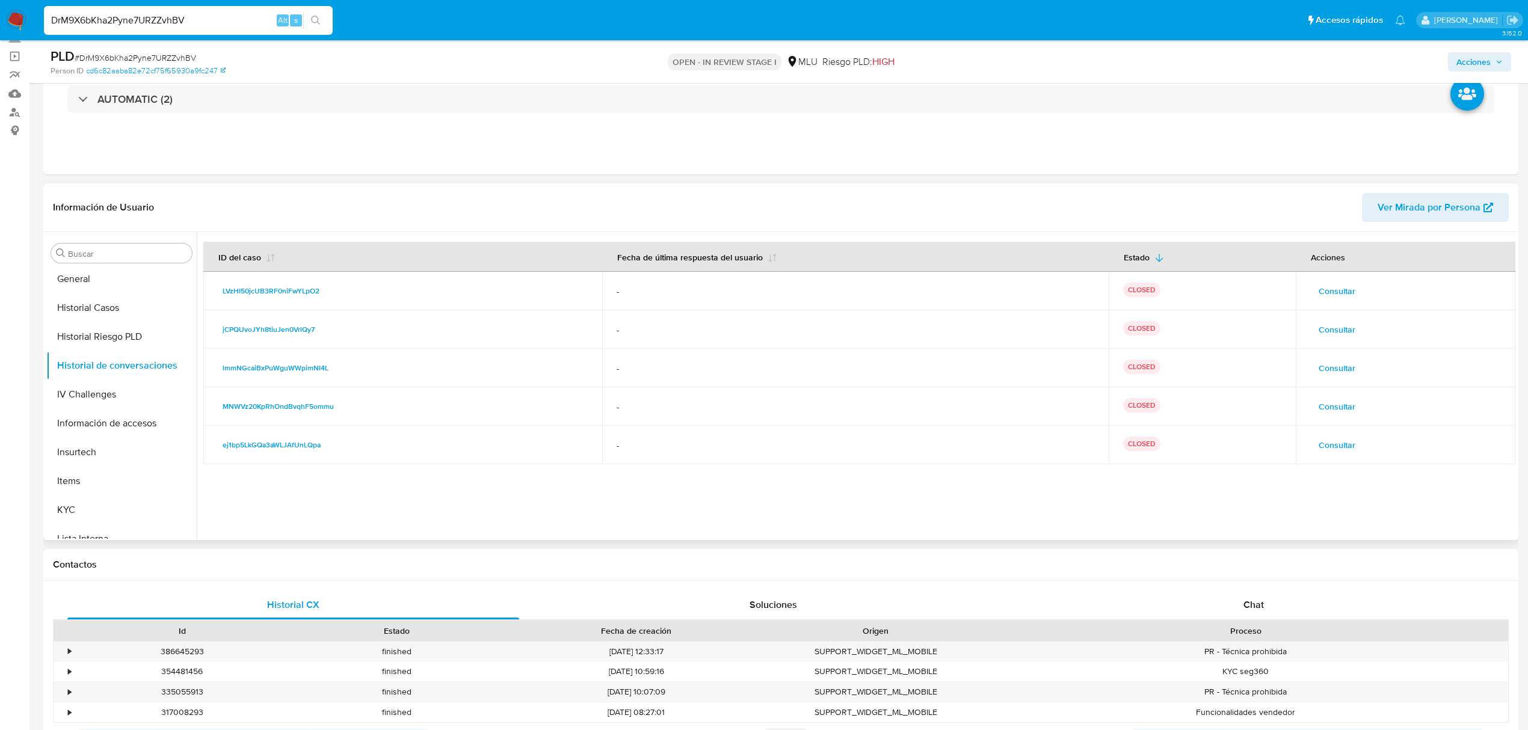
click at [1331, 410] on span "Consultar" at bounding box center [1336, 406] width 37 height 17
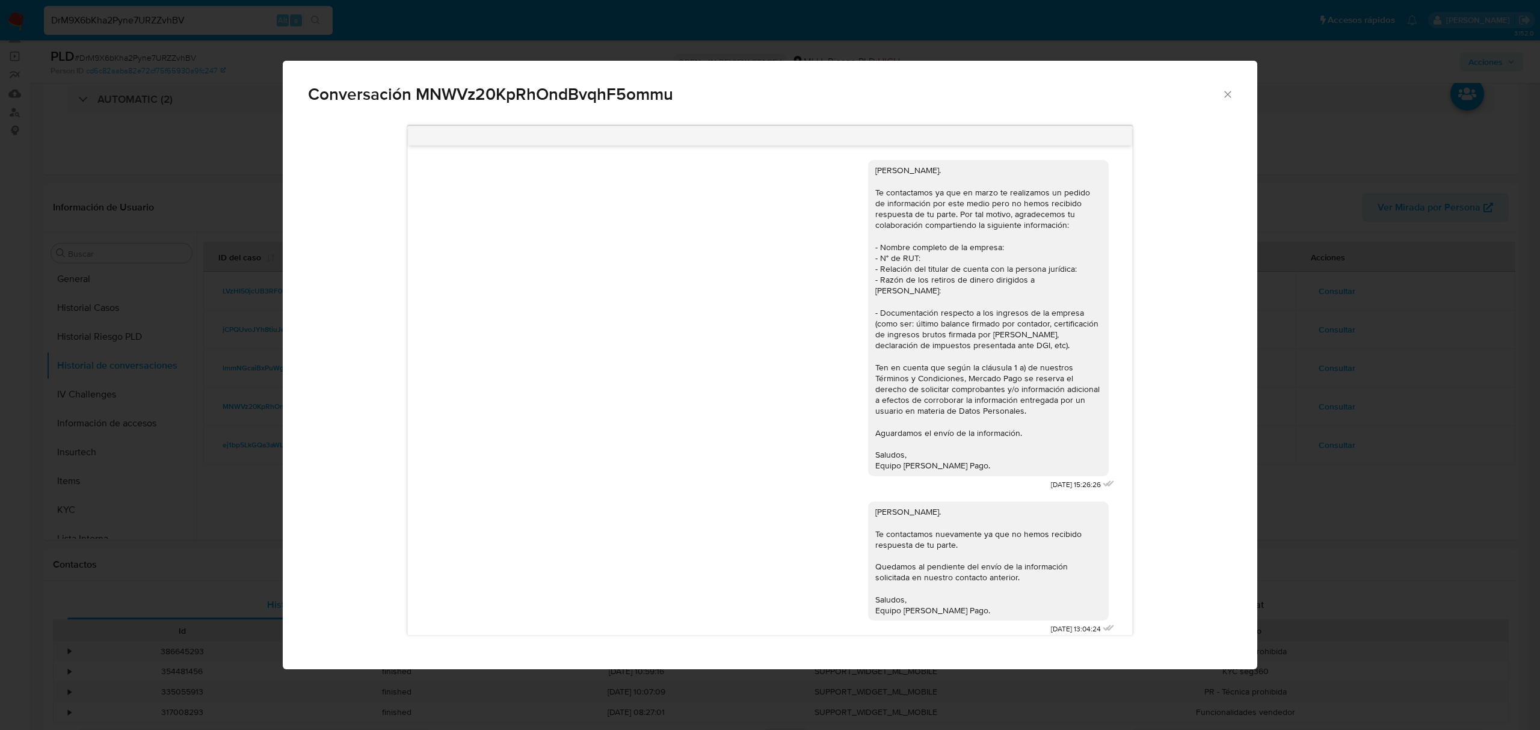
click at [1367, 460] on div "Conversación MNWVz20KpRhOndBvqhF5ommu Hola, [PERSON_NAME]. Te contactamos ya qu…" at bounding box center [770, 365] width 1540 height 730
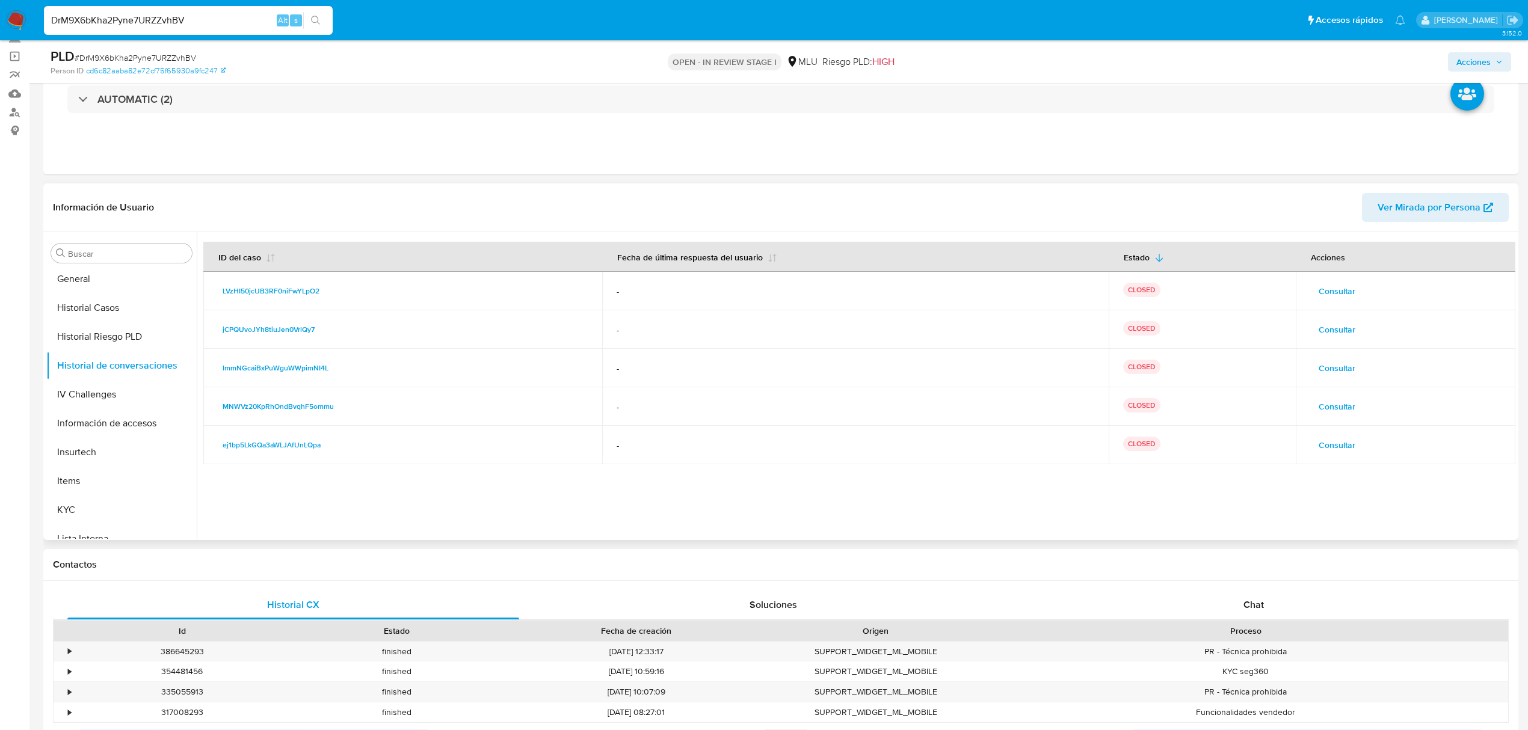
click at [1347, 454] on span "Consultar" at bounding box center [1336, 445] width 37 height 17
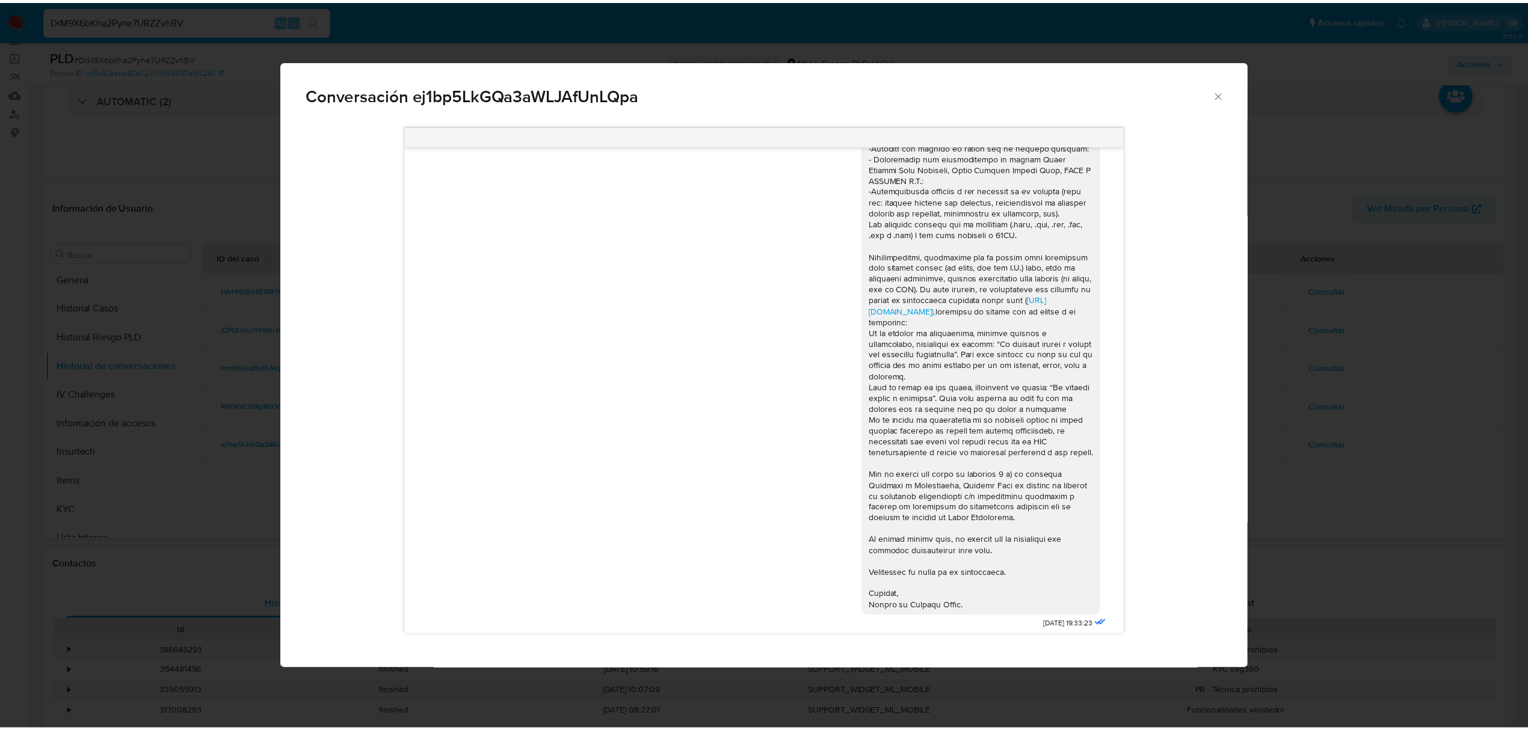
scroll to position [358, 0]
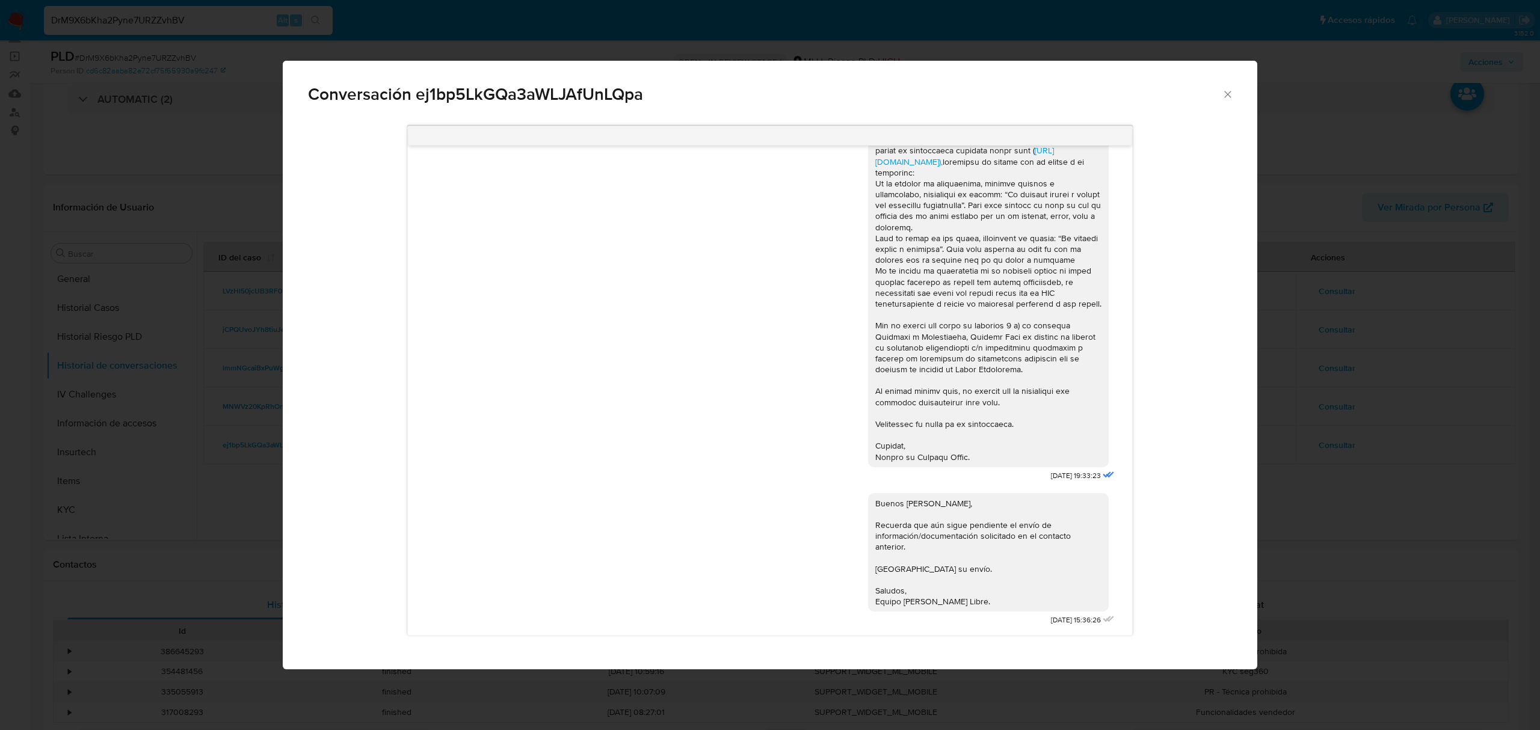
click at [1316, 523] on div "Conversación ej1bp5LkGQa3aWLJAfUnLQpa https://www.mercadolibre.com.uy/ayuda/Tra…" at bounding box center [770, 365] width 1540 height 730
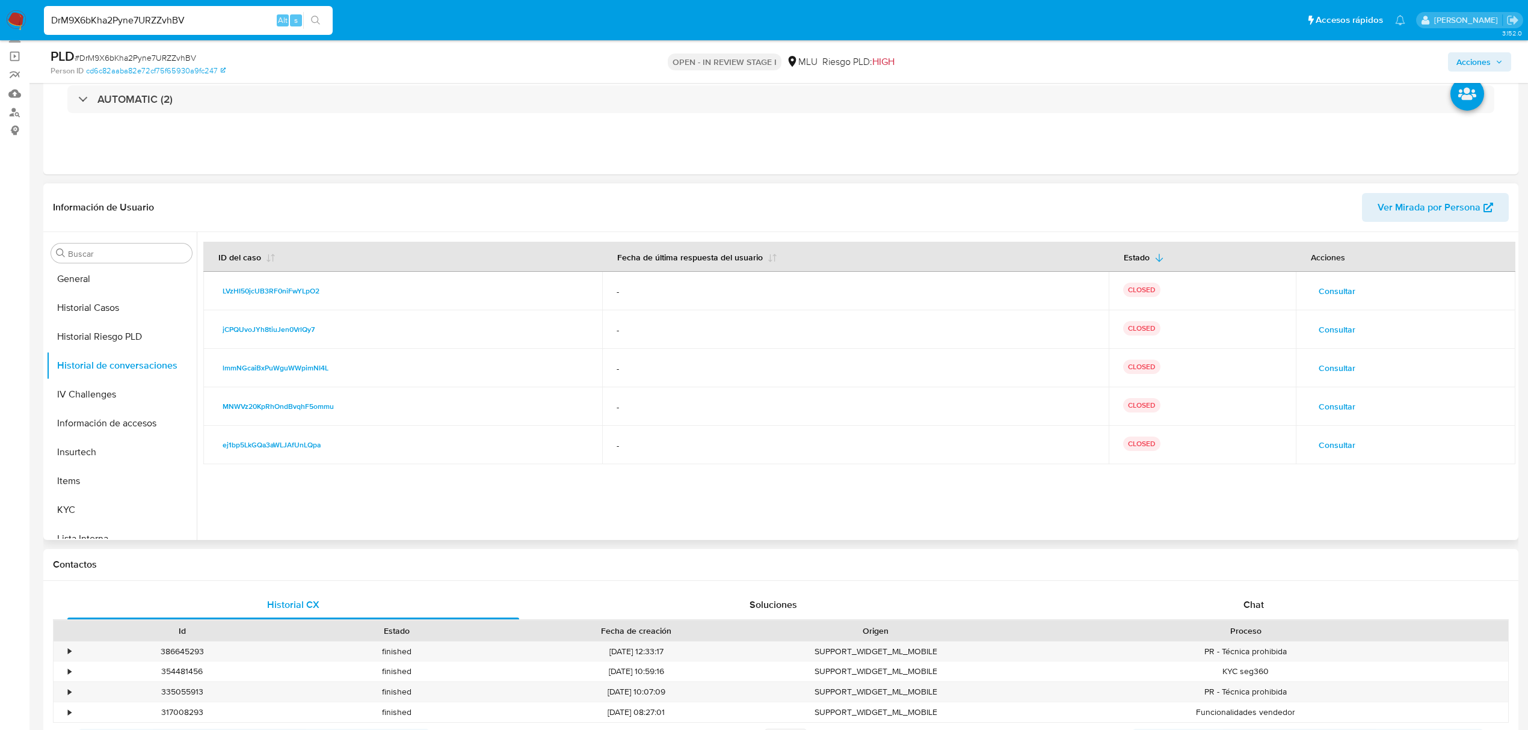
click at [1339, 283] on span "Consultar" at bounding box center [1336, 291] width 37 height 17
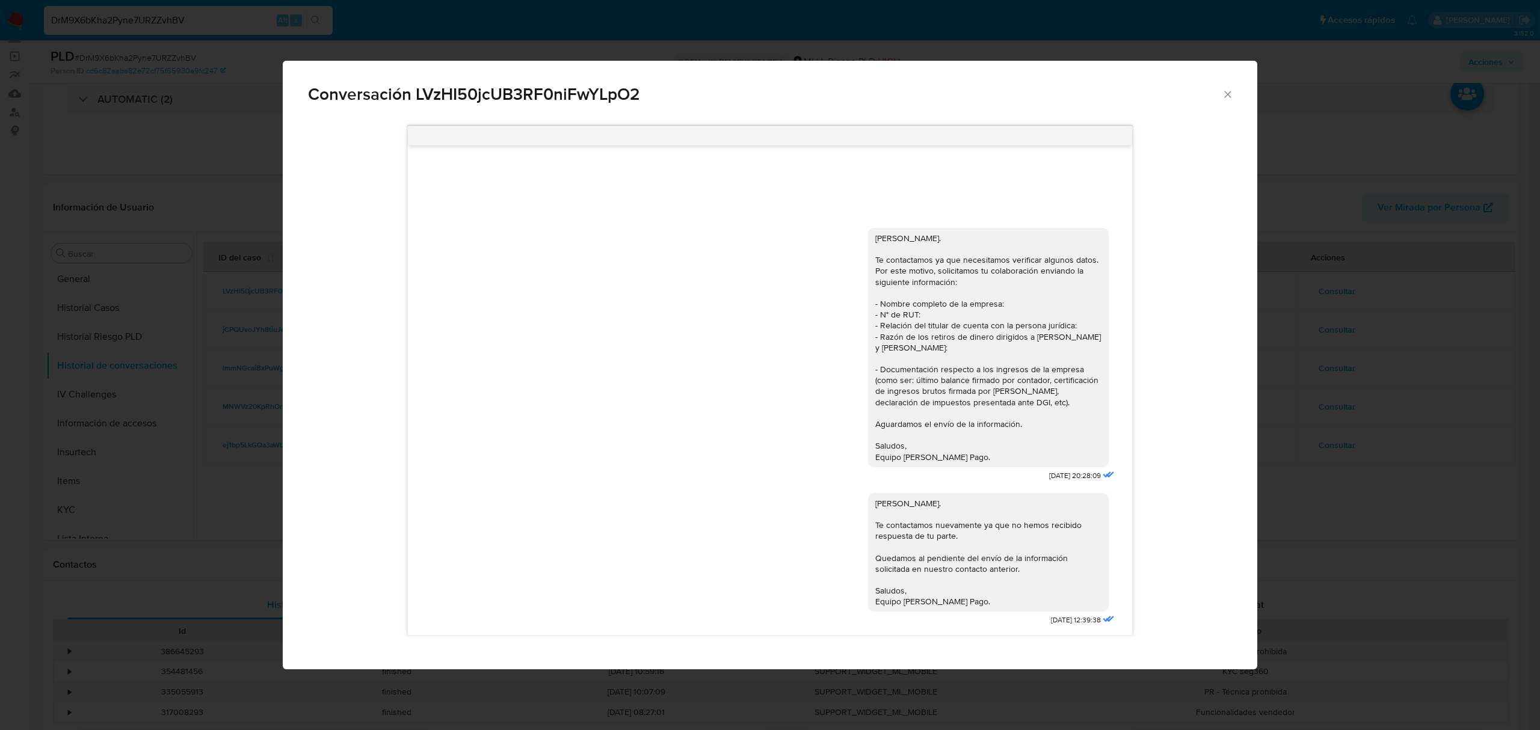
click at [1382, 463] on div "Conversación LVzHI50jcUB3RF0niFwYLpO2 Hola, Donato. Te contactamos ya que neces…" at bounding box center [770, 365] width 1540 height 730
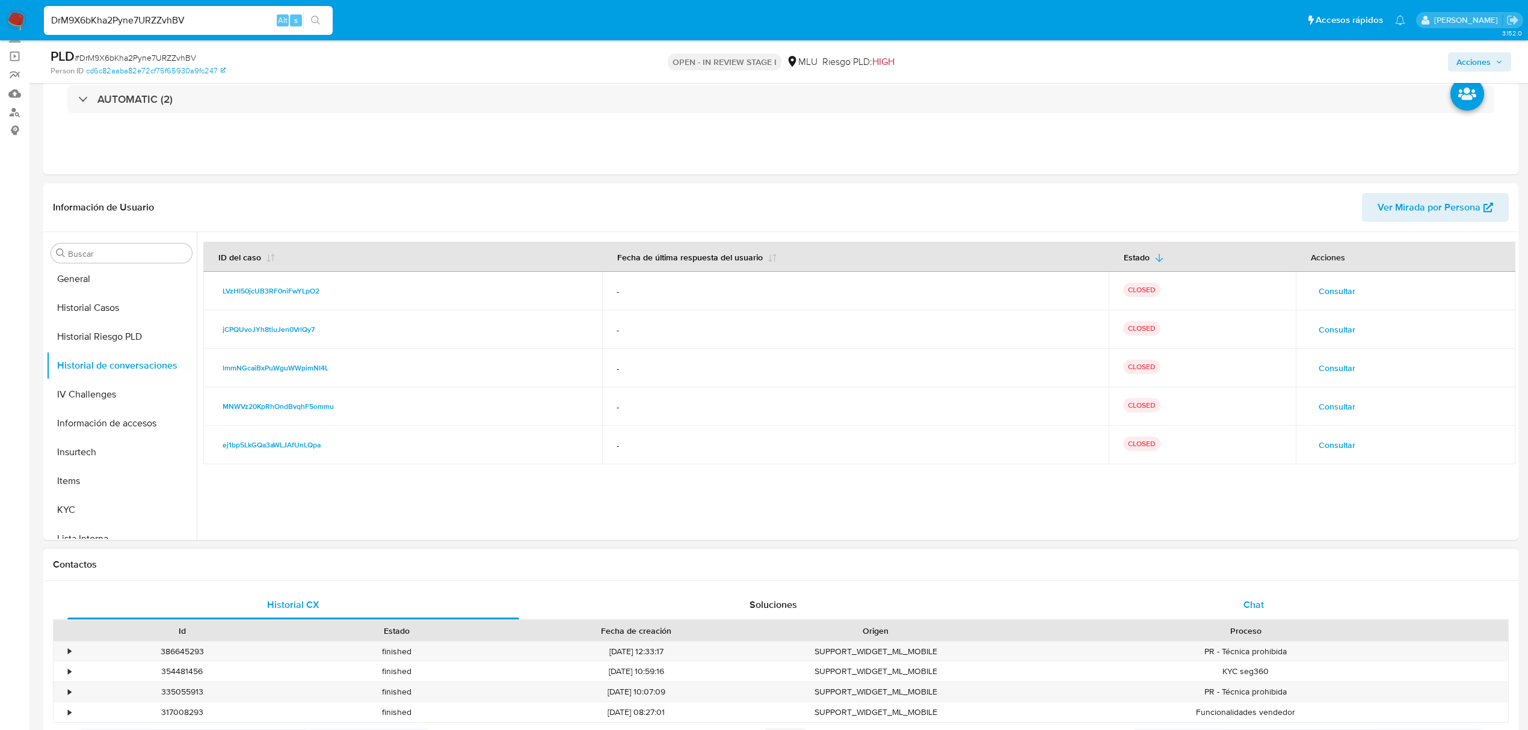
click at [1252, 614] on div "Chat" at bounding box center [1254, 605] width 452 height 29
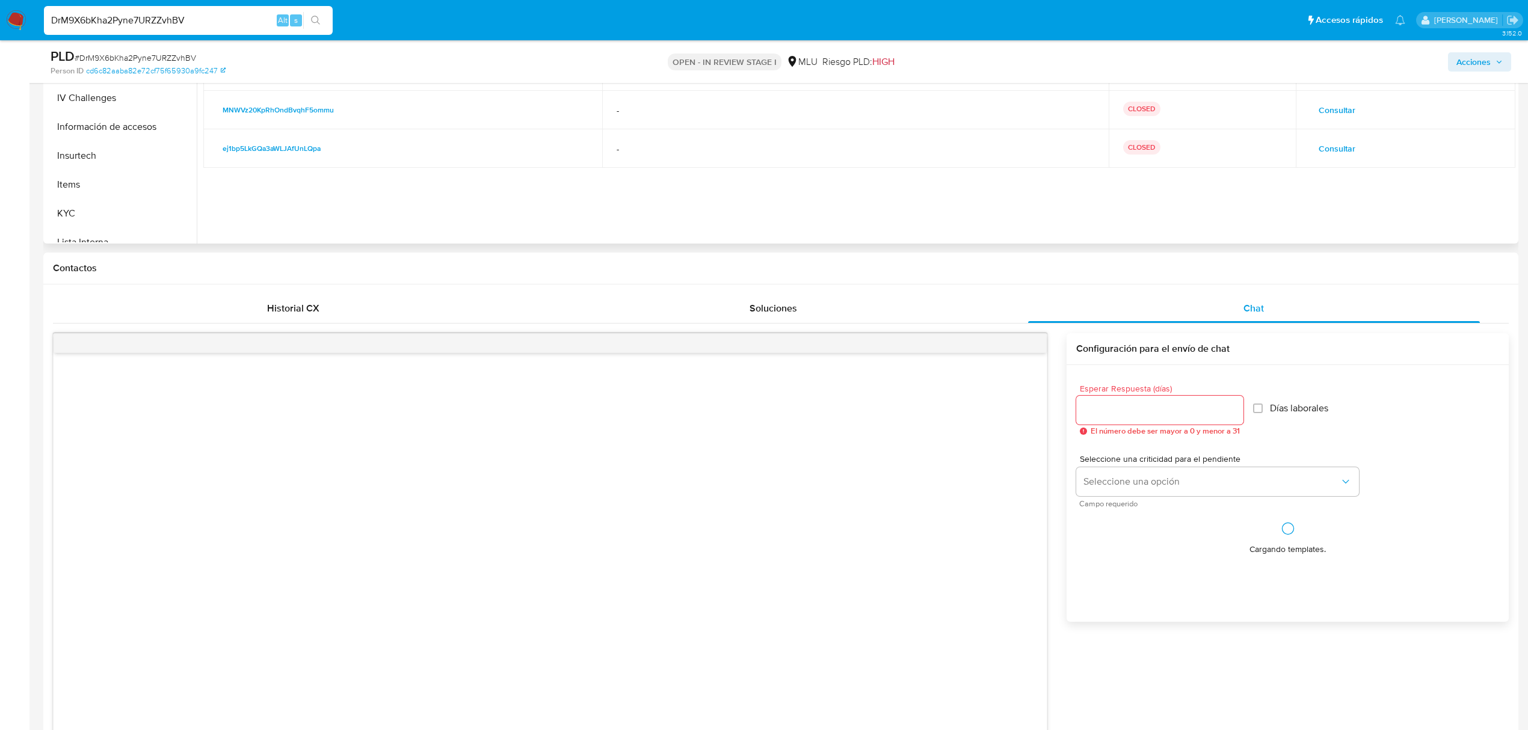
scroll to position [401, 0]
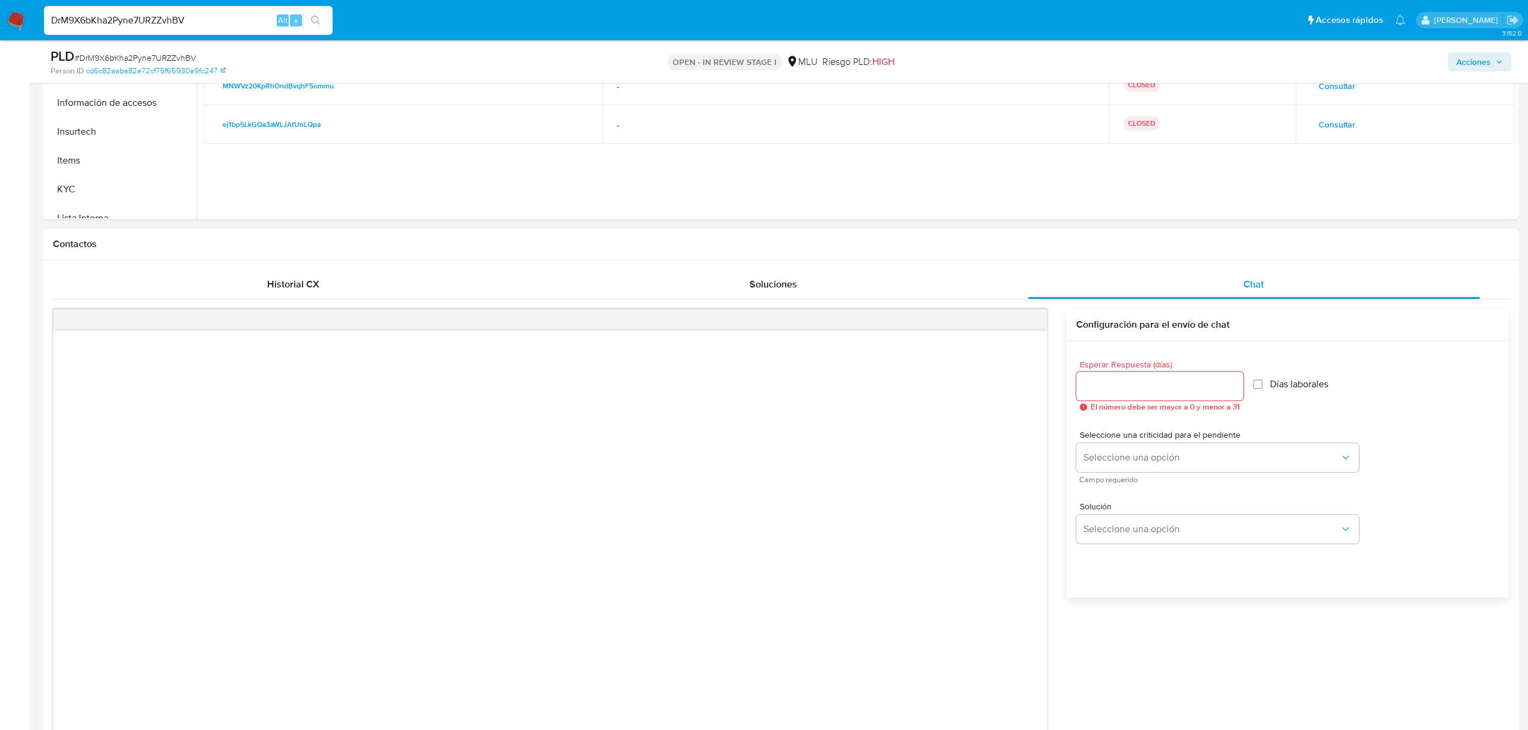
click at [1106, 376] on div at bounding box center [1159, 386] width 167 height 29
click at [1104, 385] on input "Esperar Respuesta (días)" at bounding box center [1159, 386] width 167 height 16
type input "3"
click at [1138, 451] on button "Seleccione una opción" at bounding box center [1217, 457] width 283 height 29
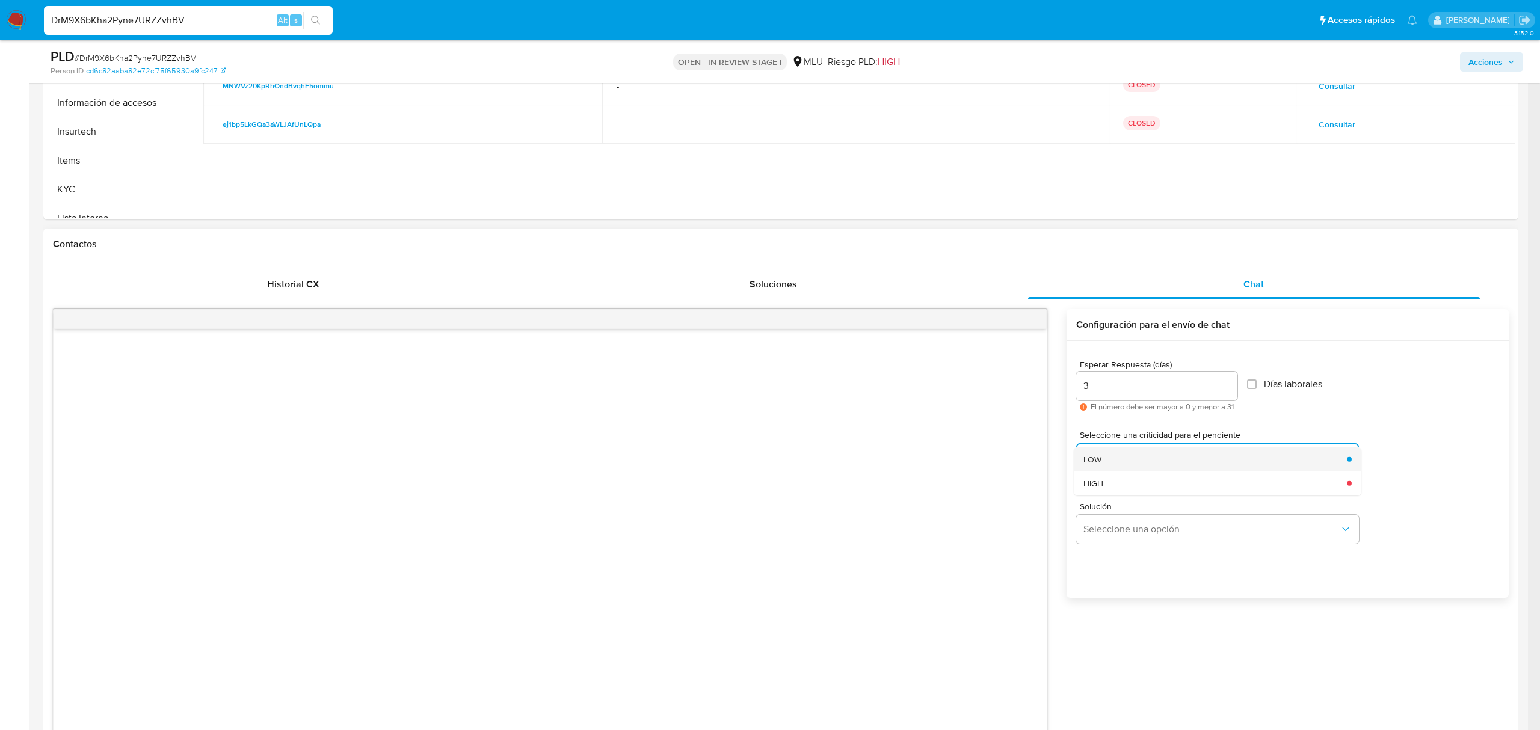
click at [1120, 456] on div "LOW" at bounding box center [1211, 459] width 256 height 24
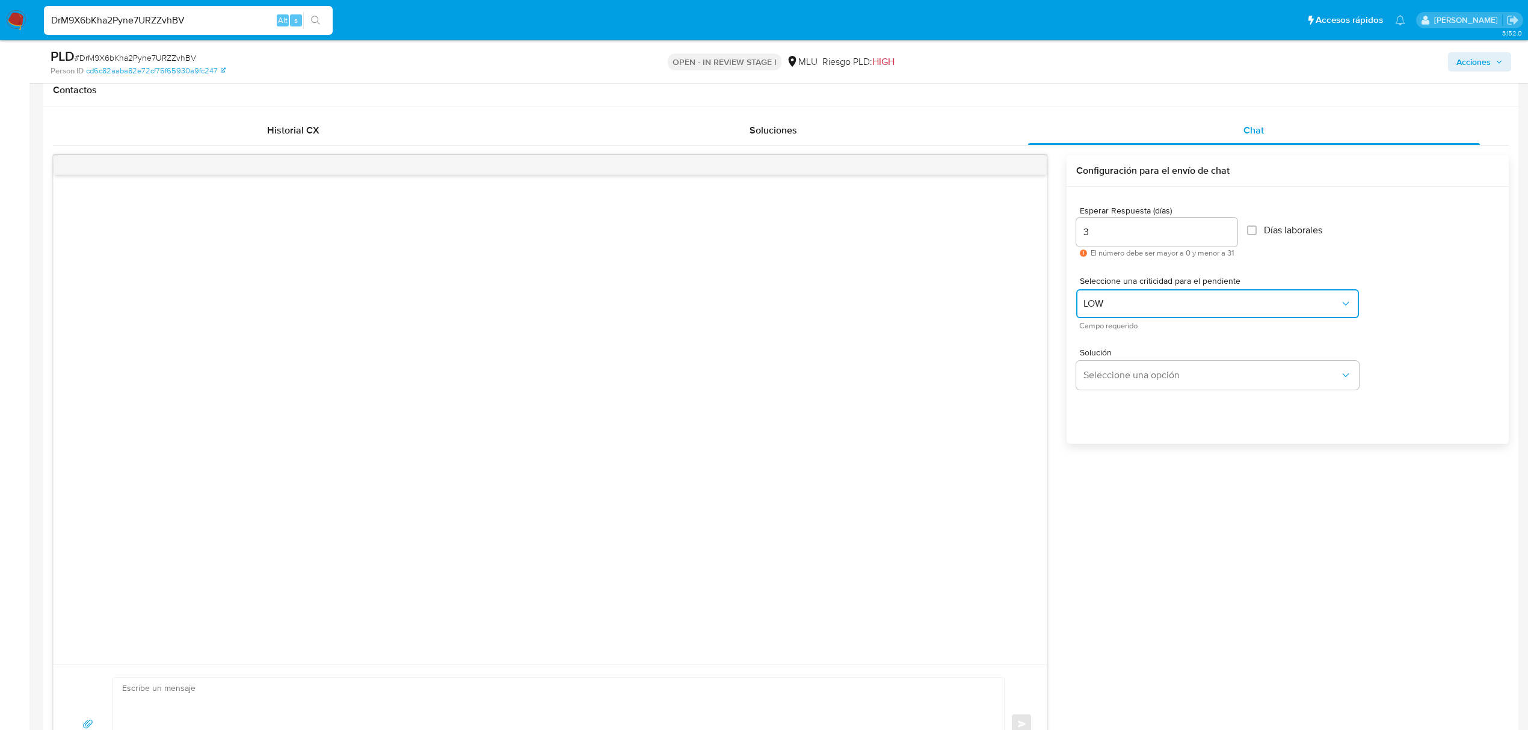
scroll to position [722, 0]
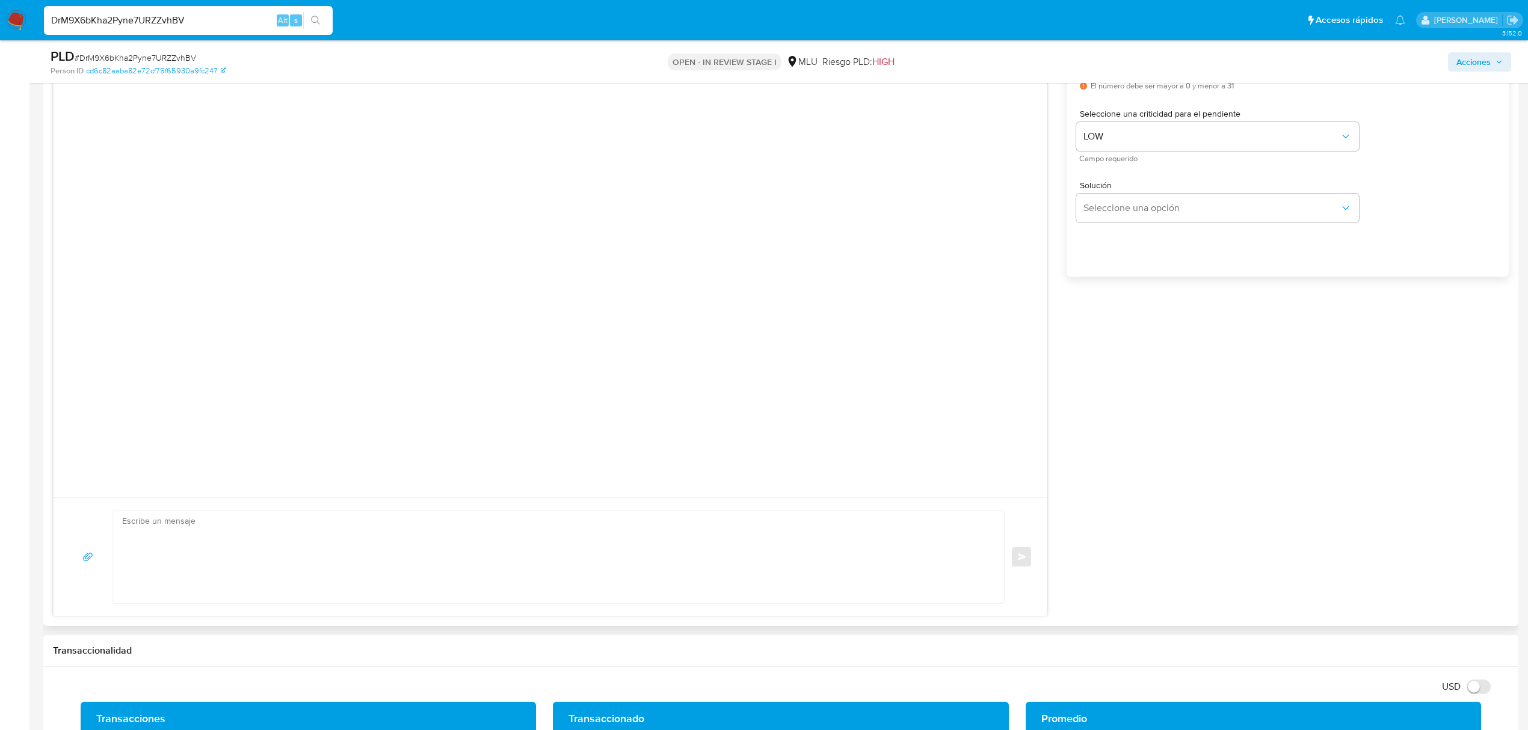
click at [650, 522] on textarea at bounding box center [555, 557] width 867 height 93
paste textarea "Buenos días Donato, Te contactamos ya que necesitamos verificar algunos datos. …"
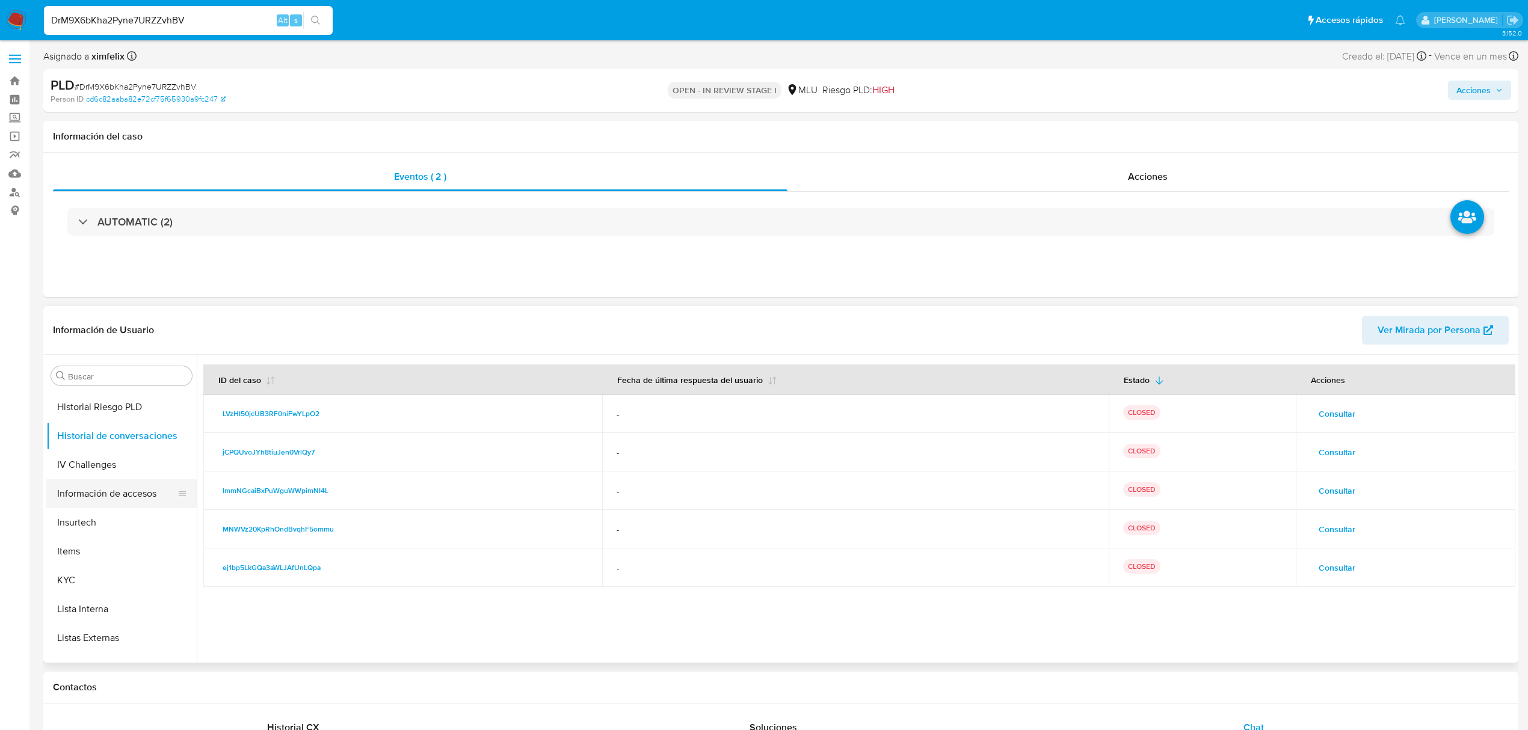
scroll to position [401, 0]
click at [113, 541] on button "KYC" at bounding box center [116, 552] width 141 height 29
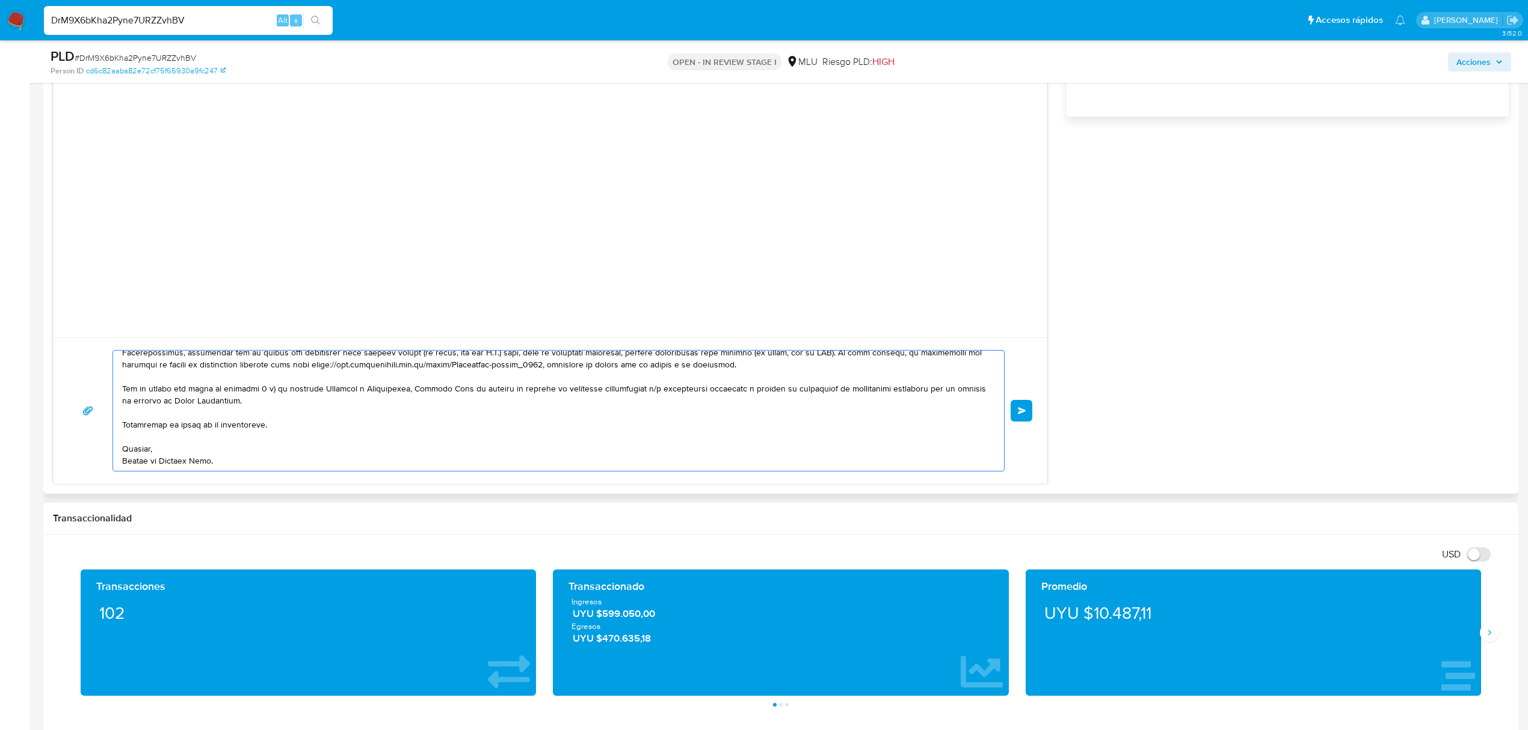
scroll to position [165, 0]
type textarea "Buenos días Donato, Te contactamos ya que necesitamos verificar algunos datos. …"
click at [1018, 409] on span "Enviar" at bounding box center [1022, 410] width 8 height 7
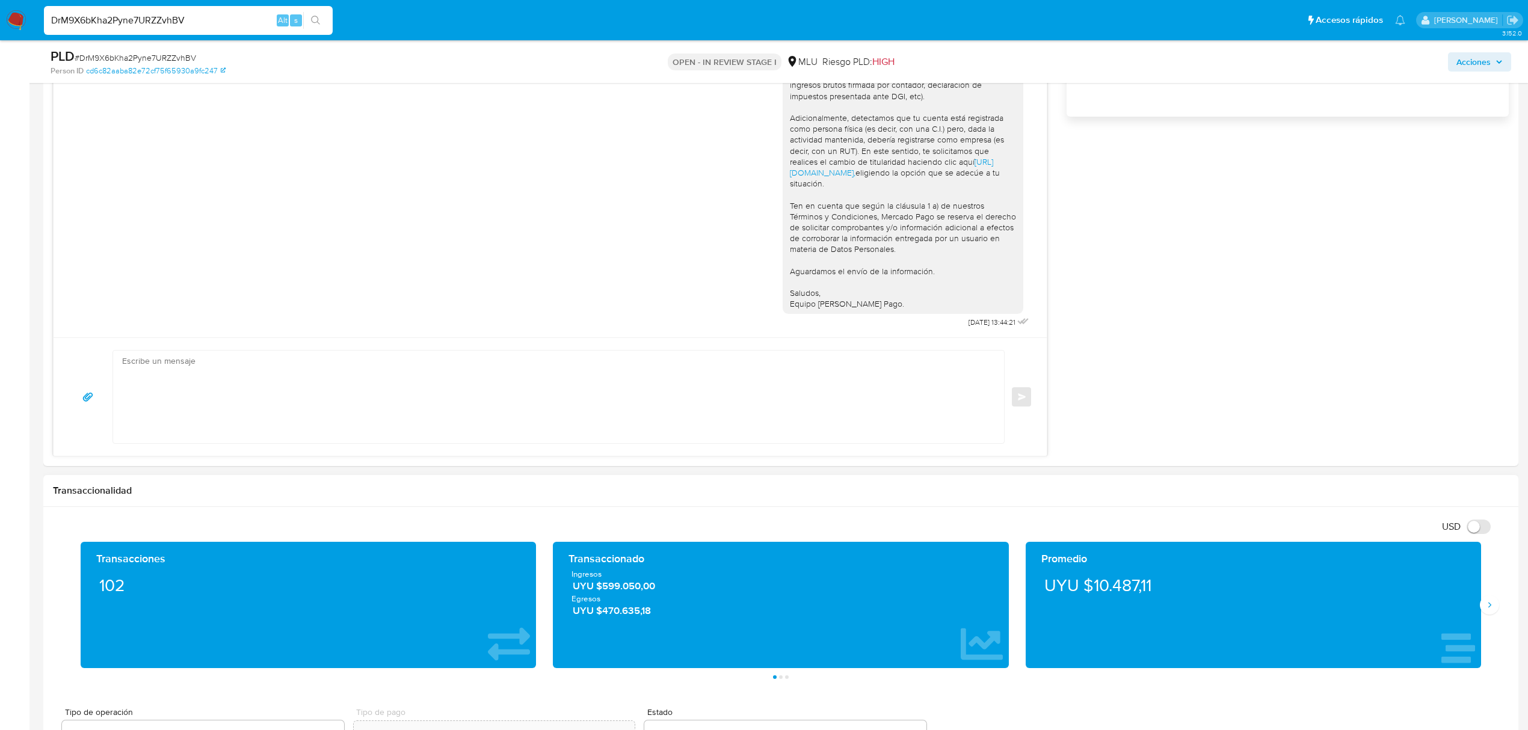
scroll to position [0, 0]
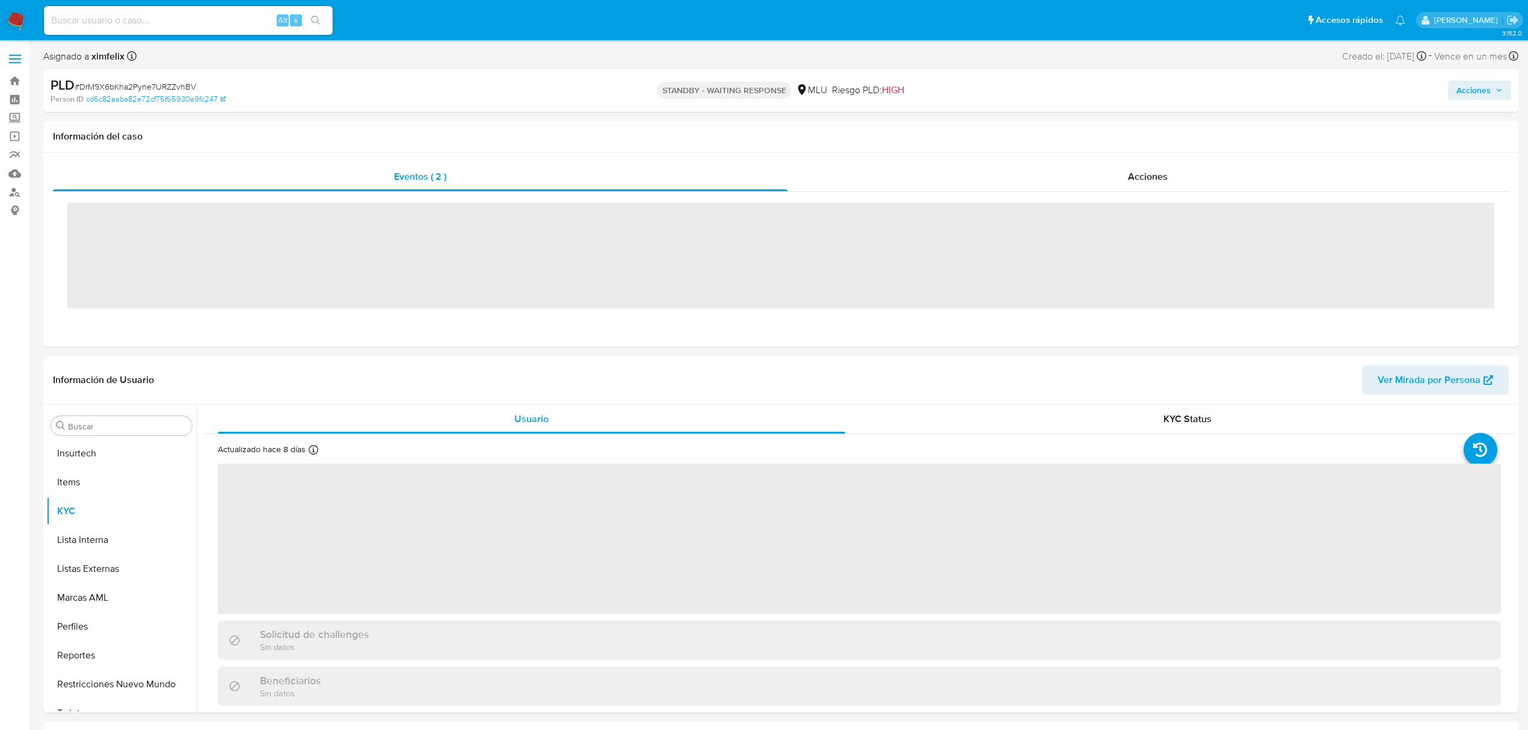
scroll to position [508, 0]
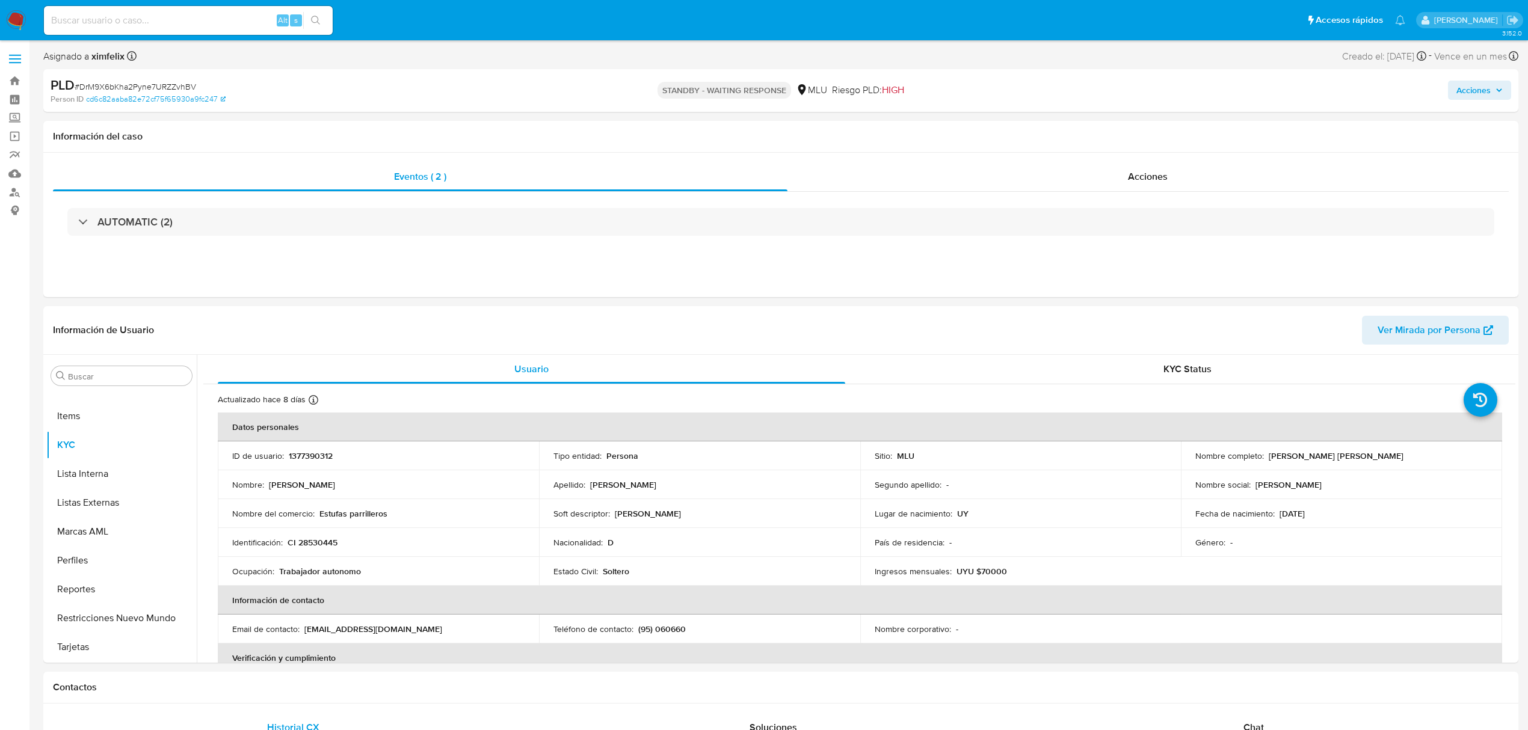
select select "10"
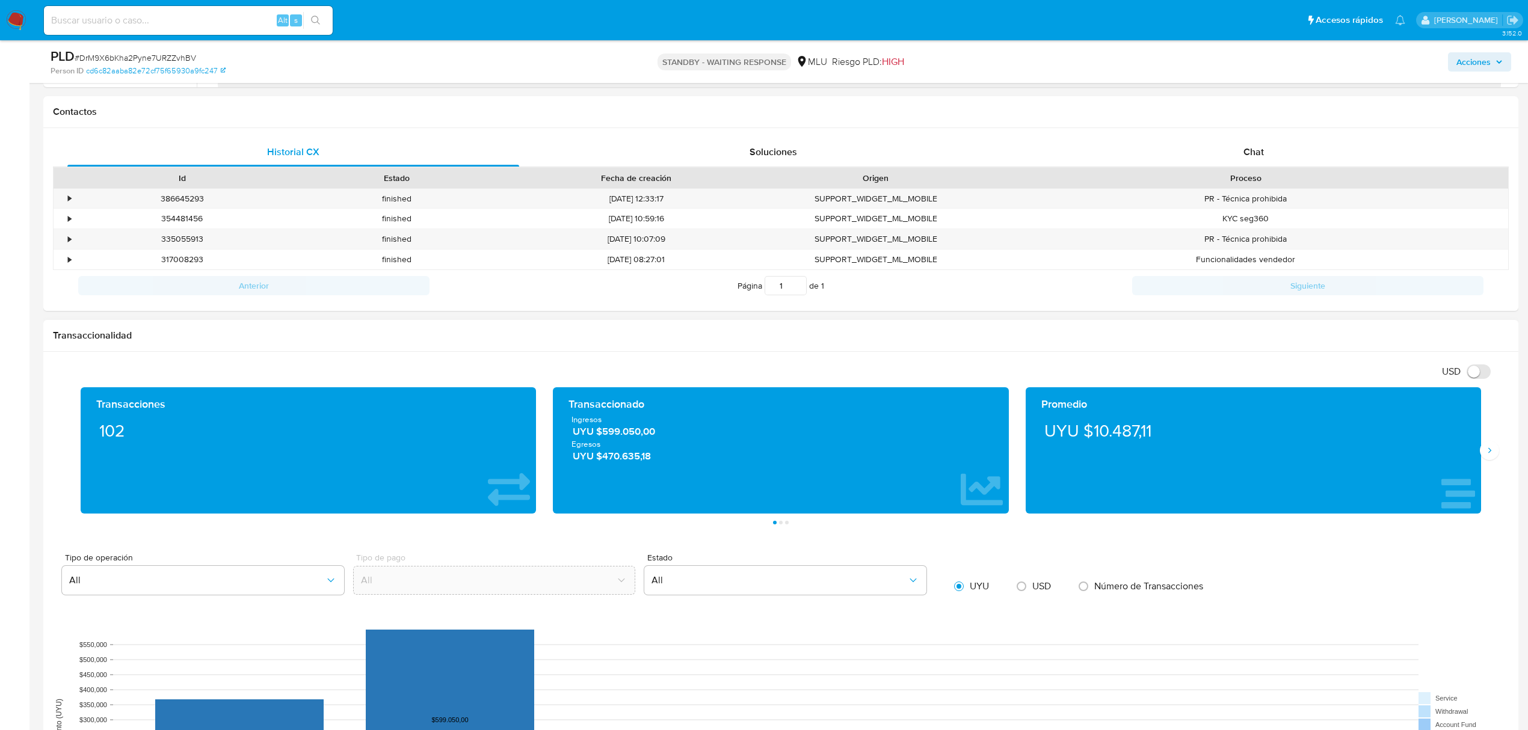
scroll to position [561, 0]
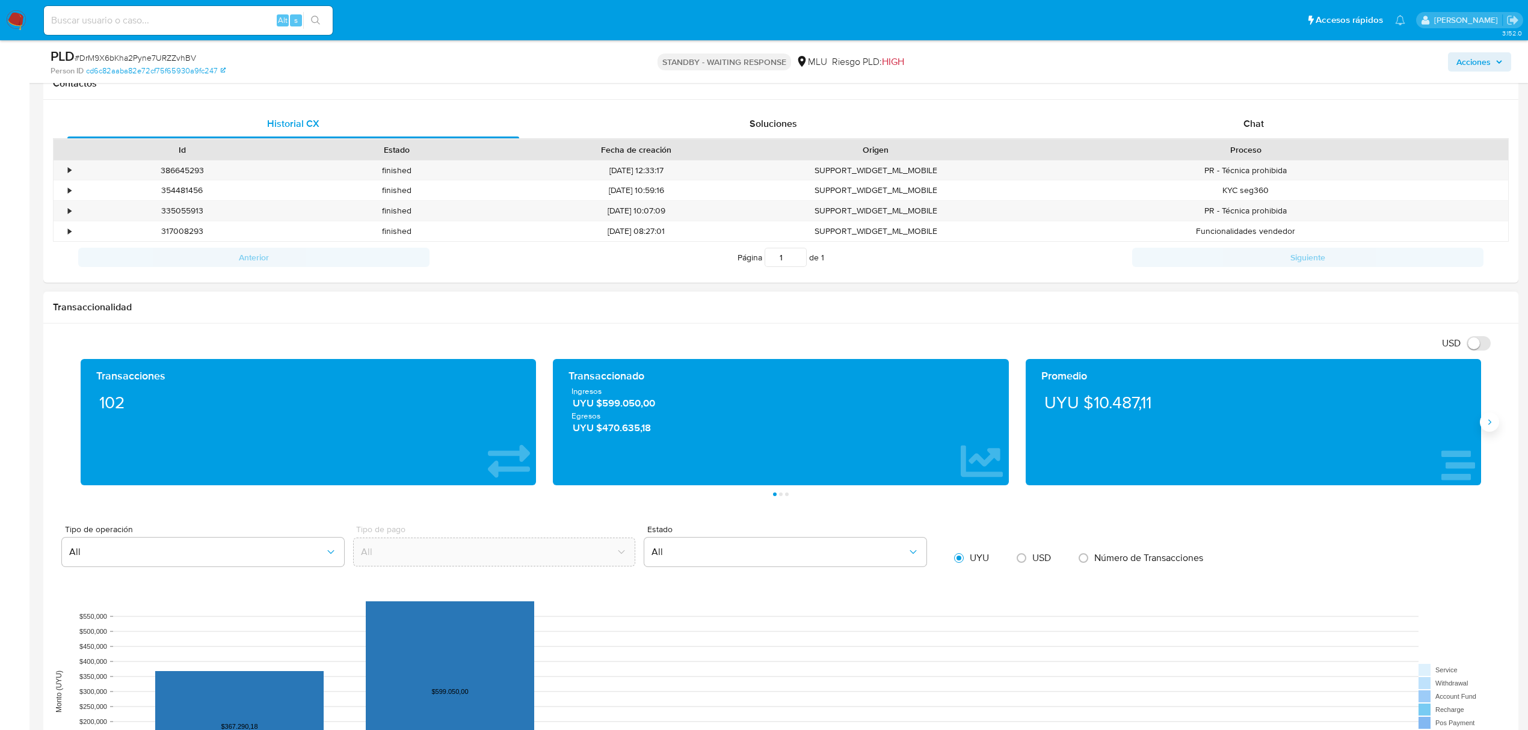
click at [1490, 427] on icon "Siguiente" at bounding box center [1489, 422] width 10 height 10
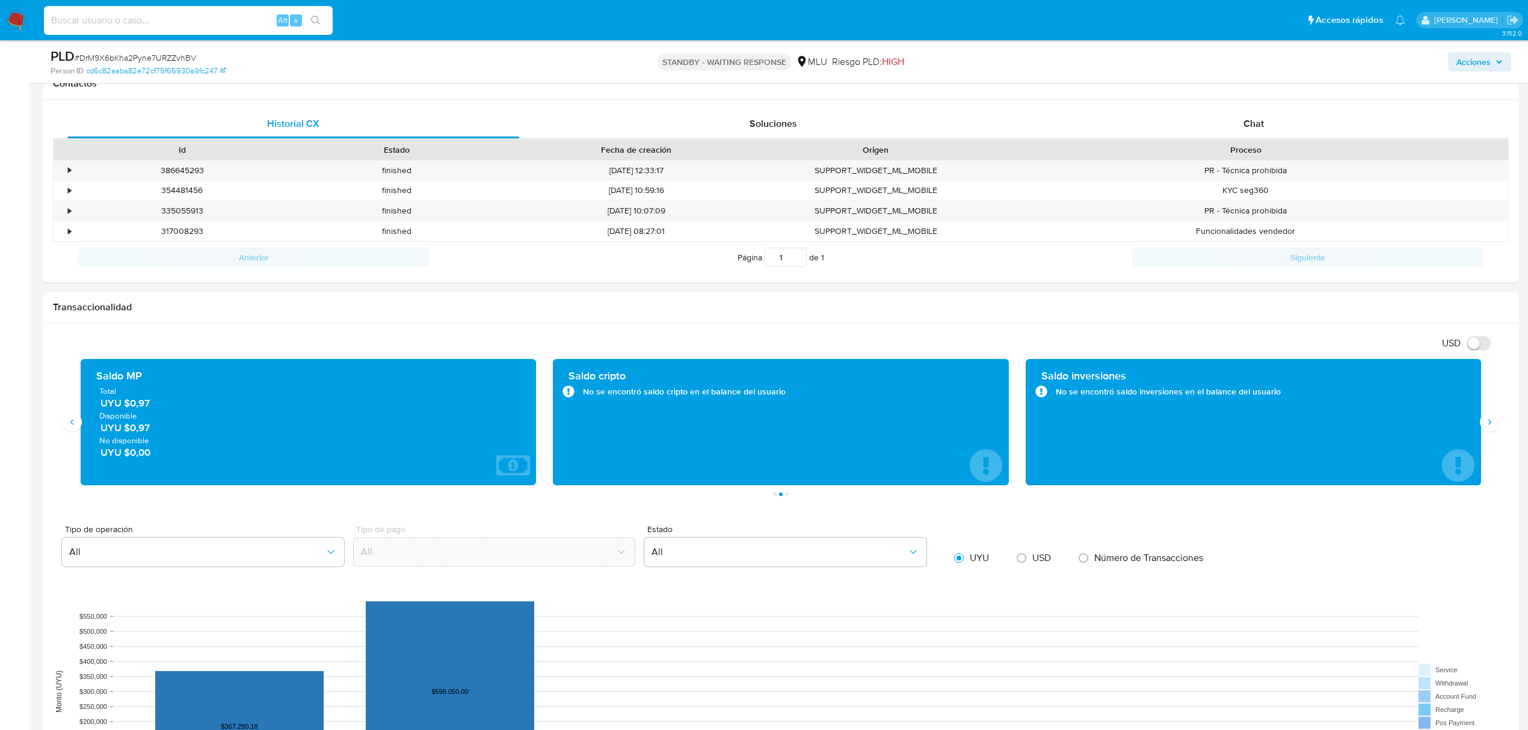
click at [164, 24] on input at bounding box center [188, 21] width 289 height 16
paste input "6lkEmC8mh3B0yUNtZD7L5B1e"
type input "6lkEmC8mh3B0yUNtZD7L5B1e"
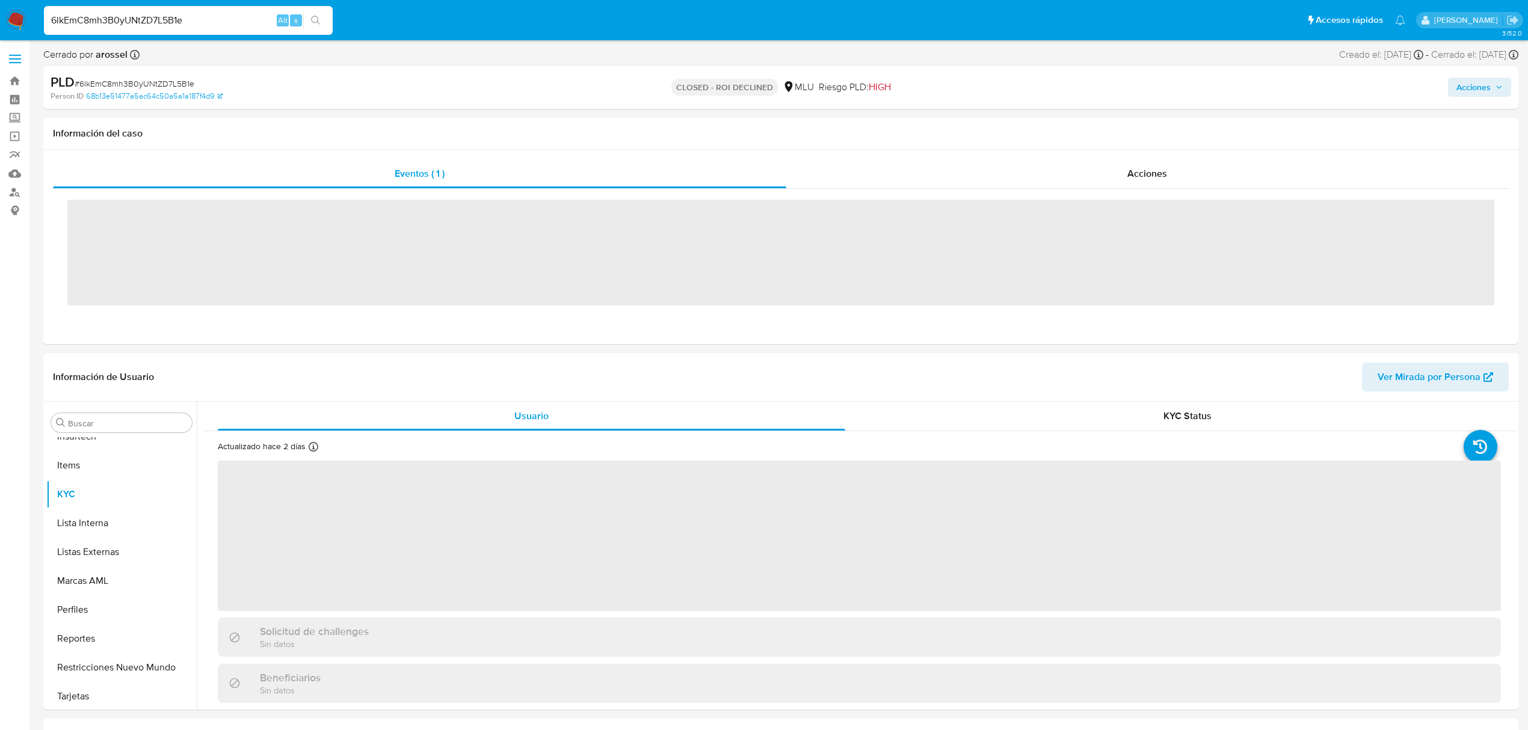
scroll to position [508, 0]
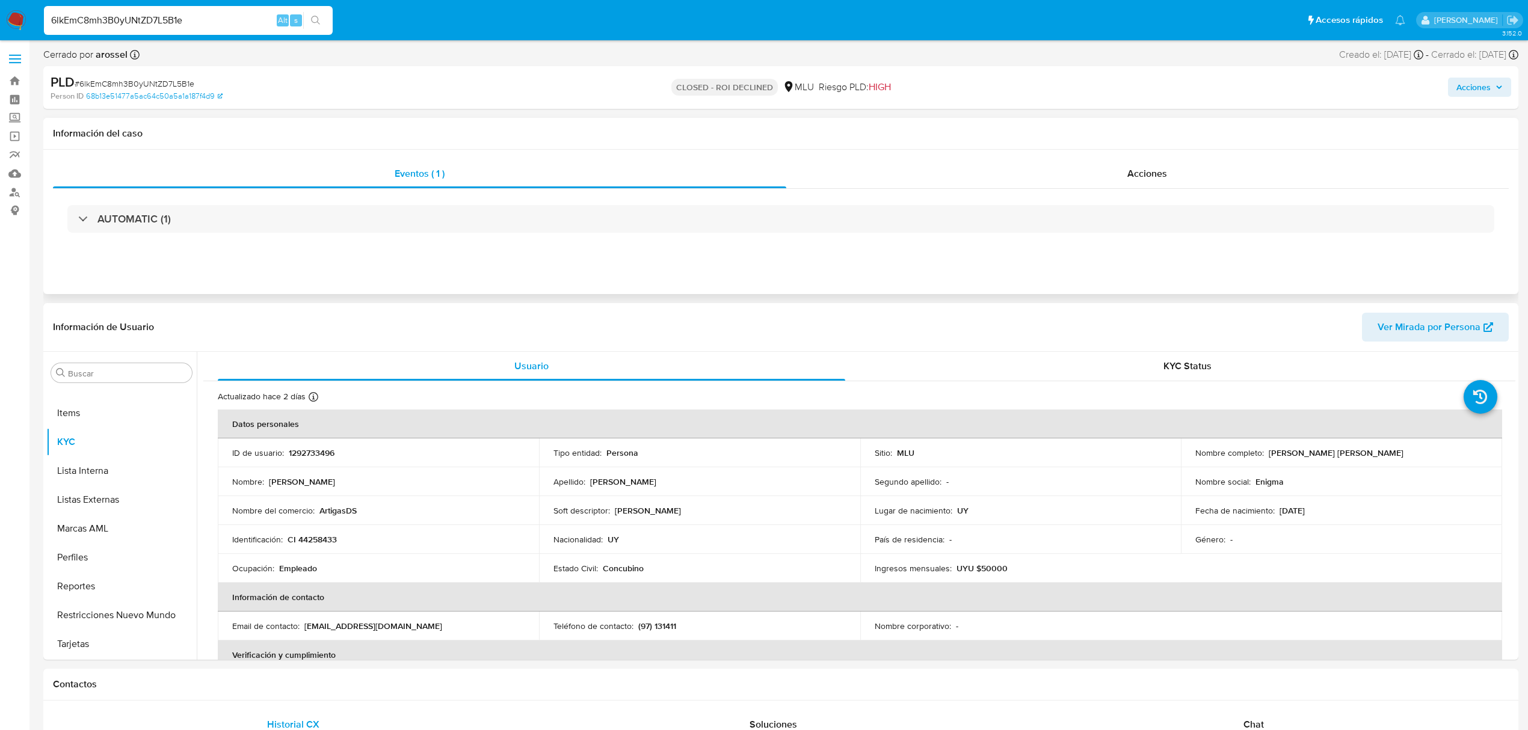
select select "10"
click at [1018, 188] on div "Acciones" at bounding box center [1147, 173] width 723 height 29
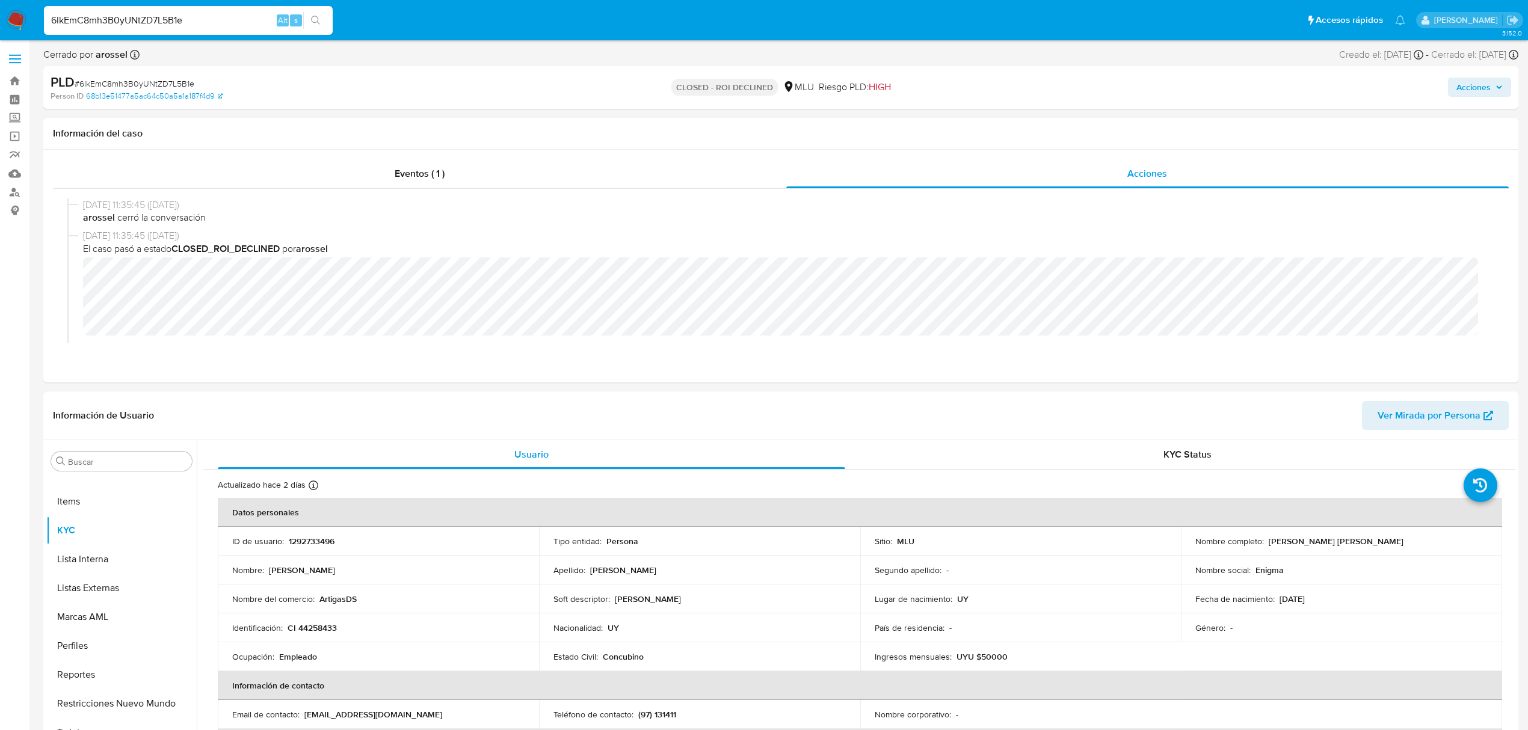
click at [118, 10] on div "6lkEmC8mh3B0yUNtZD7L5B1e Alt s" at bounding box center [188, 20] width 289 height 29
click at [119, 13] on input "6lkEmC8mh3B0yUNtZD7L5B1e" at bounding box center [188, 21] width 289 height 16
paste input "c6xeDmO2ahh2FIJCkfgO27Gl"
type input "c6xeDmO2ahh2FIJCkfgO27Gl"
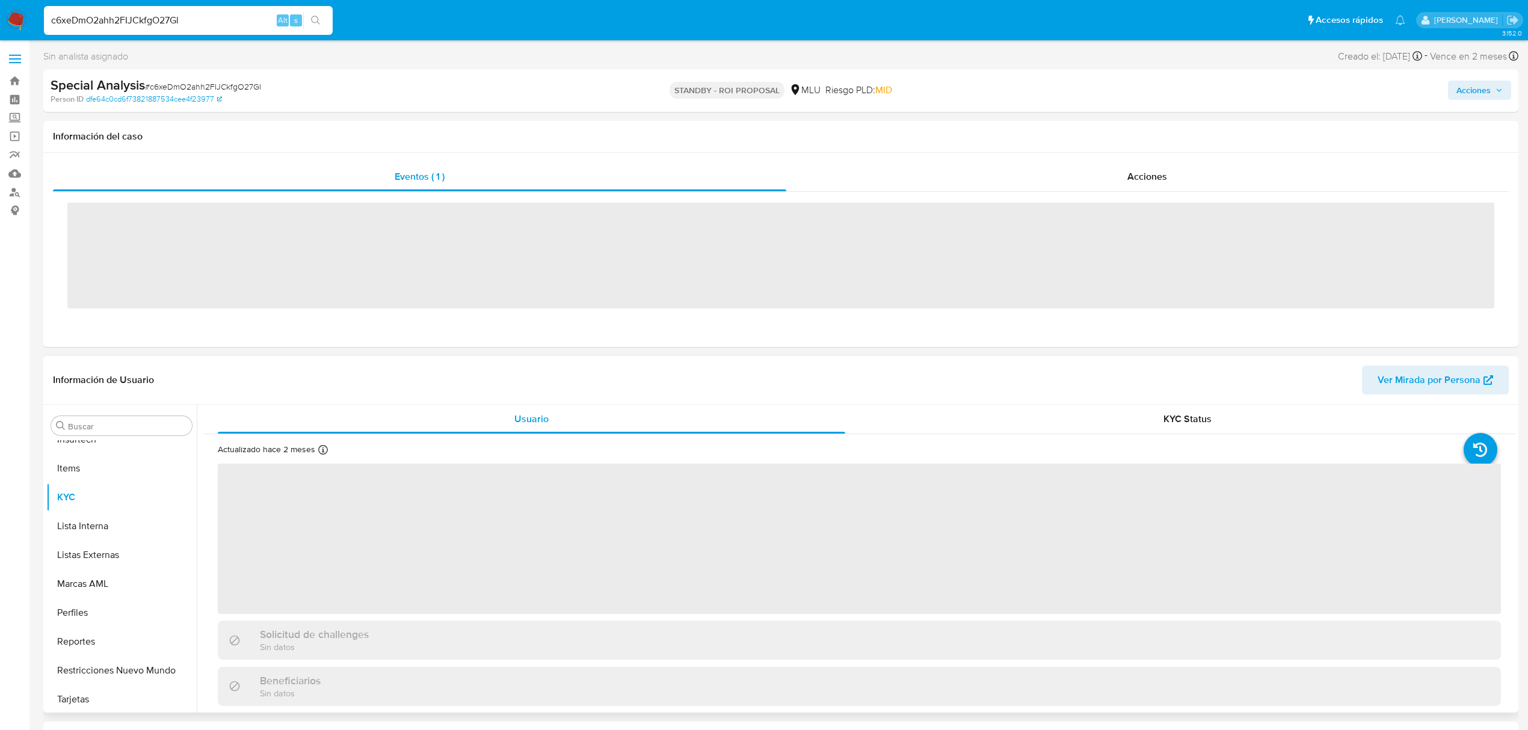
scroll to position [508, 0]
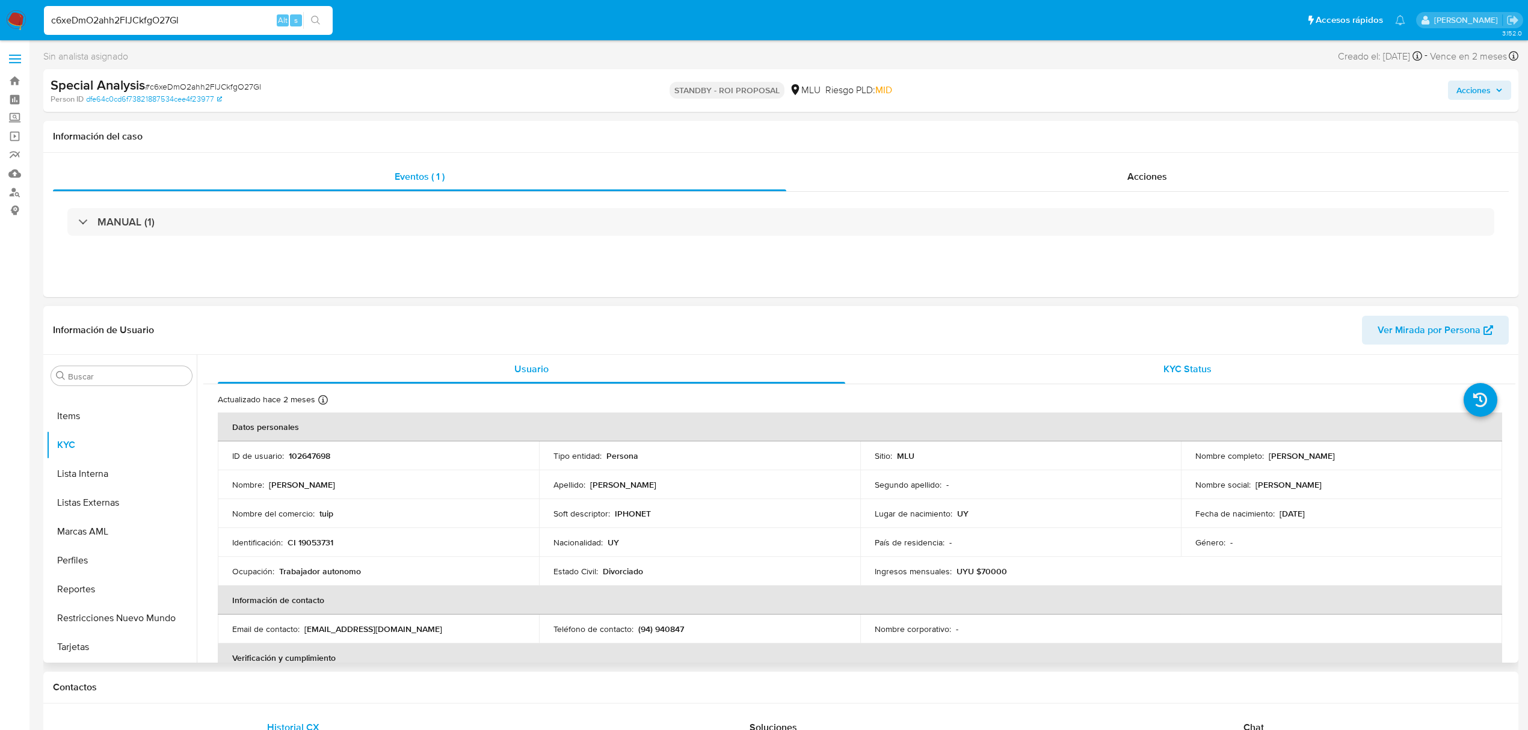
select select "10"
click at [1066, 183] on div "Acciones" at bounding box center [1147, 176] width 723 height 29
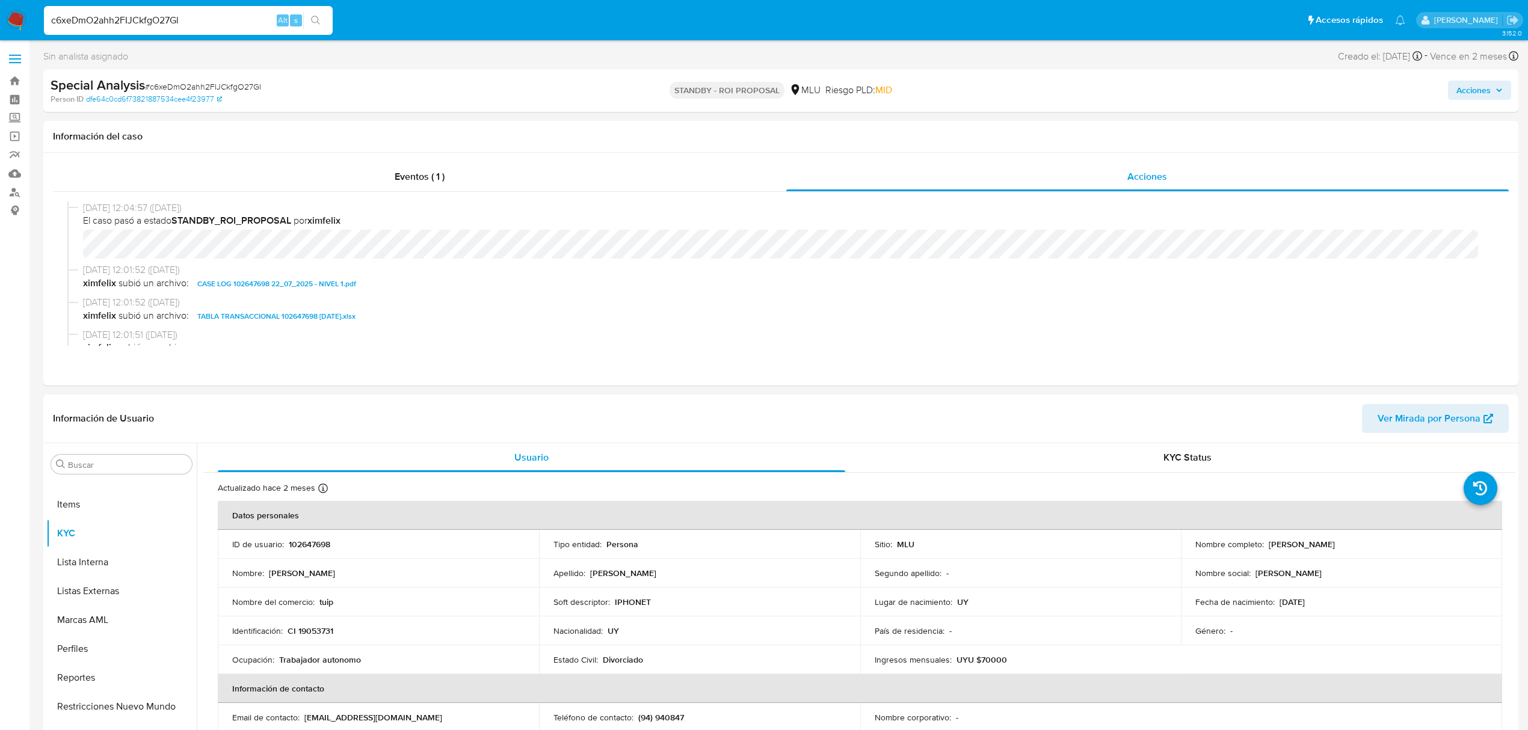
click at [126, 17] on input "c6xeDmO2ahh2FIJCkfgO27Gl" at bounding box center [188, 21] width 289 height 16
paste input "ngcJmv6e6pCGSgp6FUcJYgHi"
type input "ngcJmv6e6pCGSgp6FUcJYgHi"
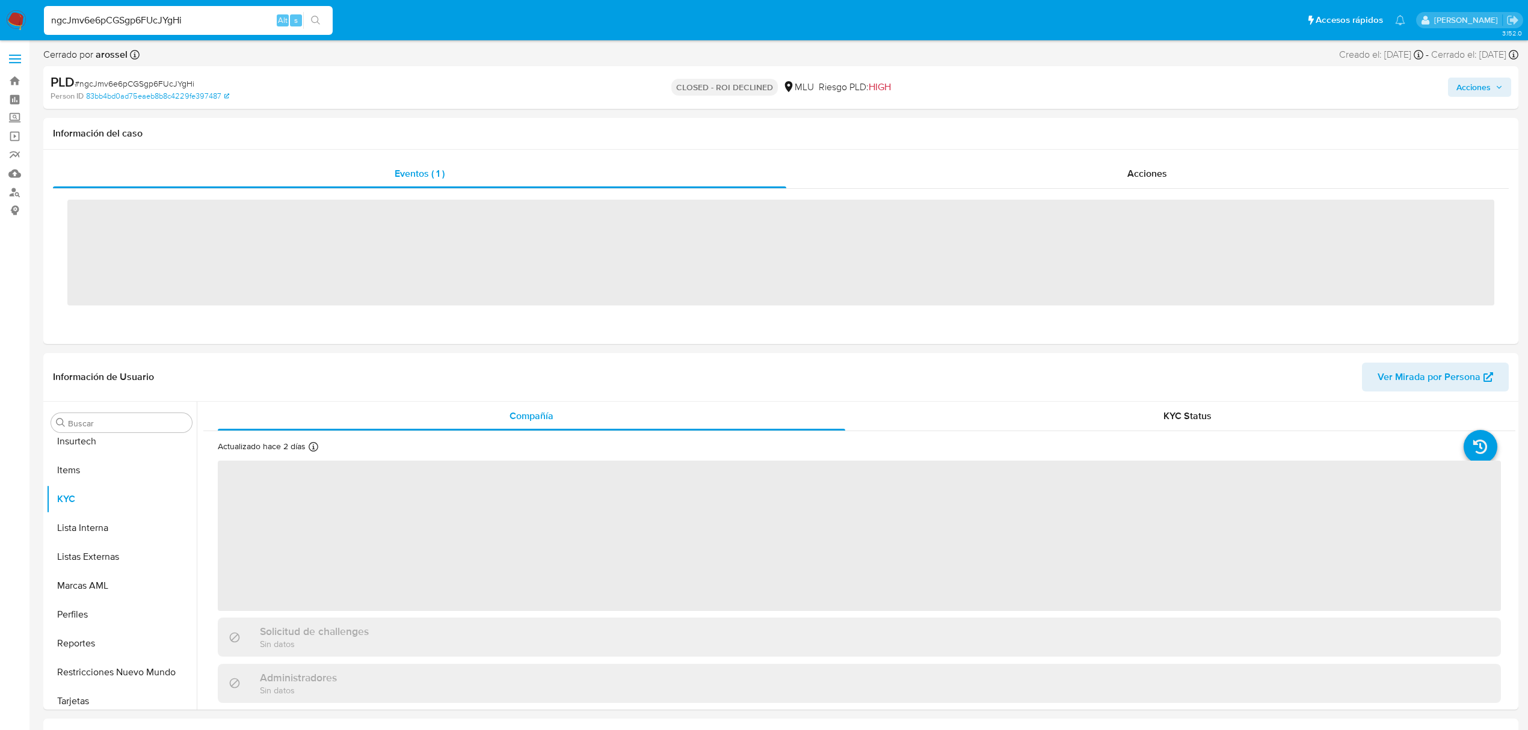
scroll to position [508, 0]
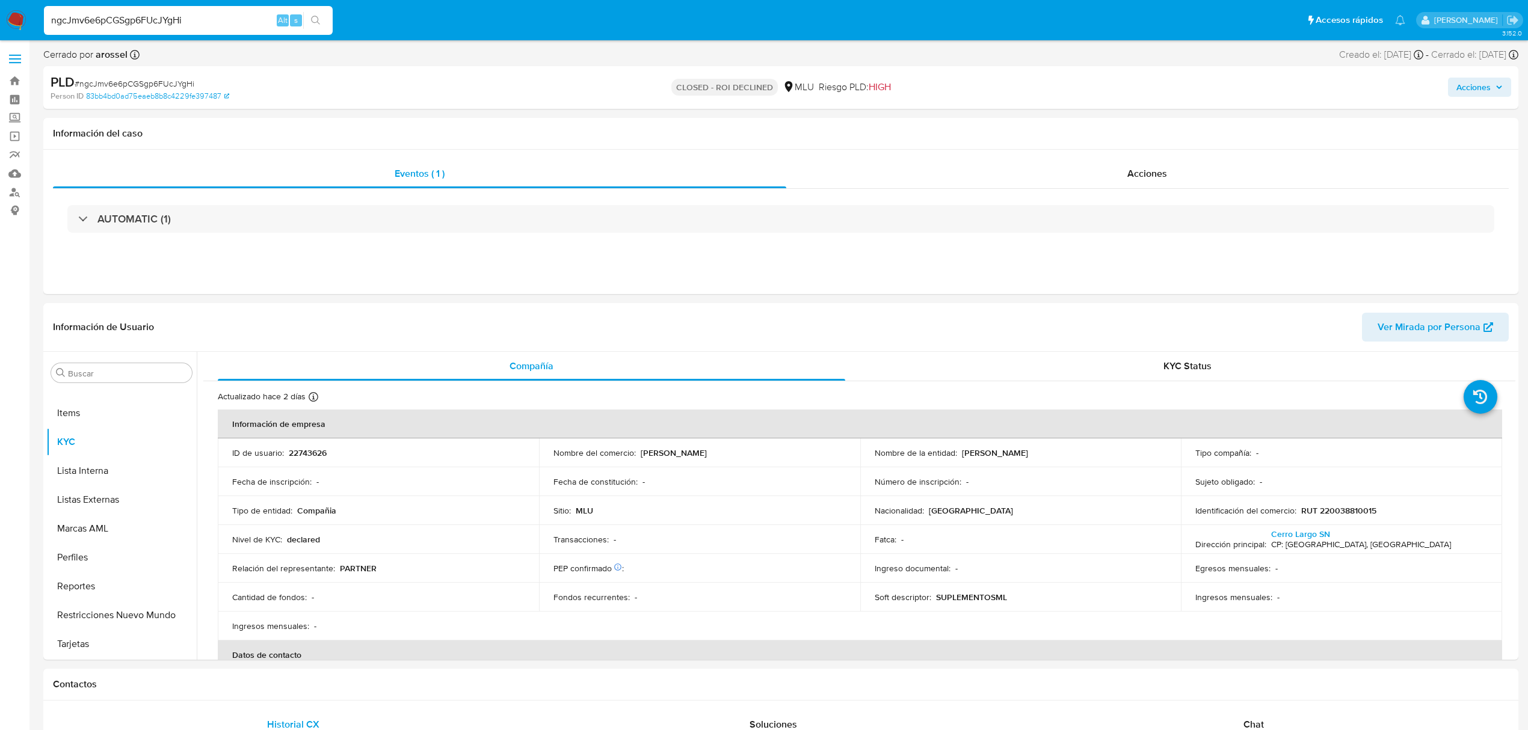
select select "10"
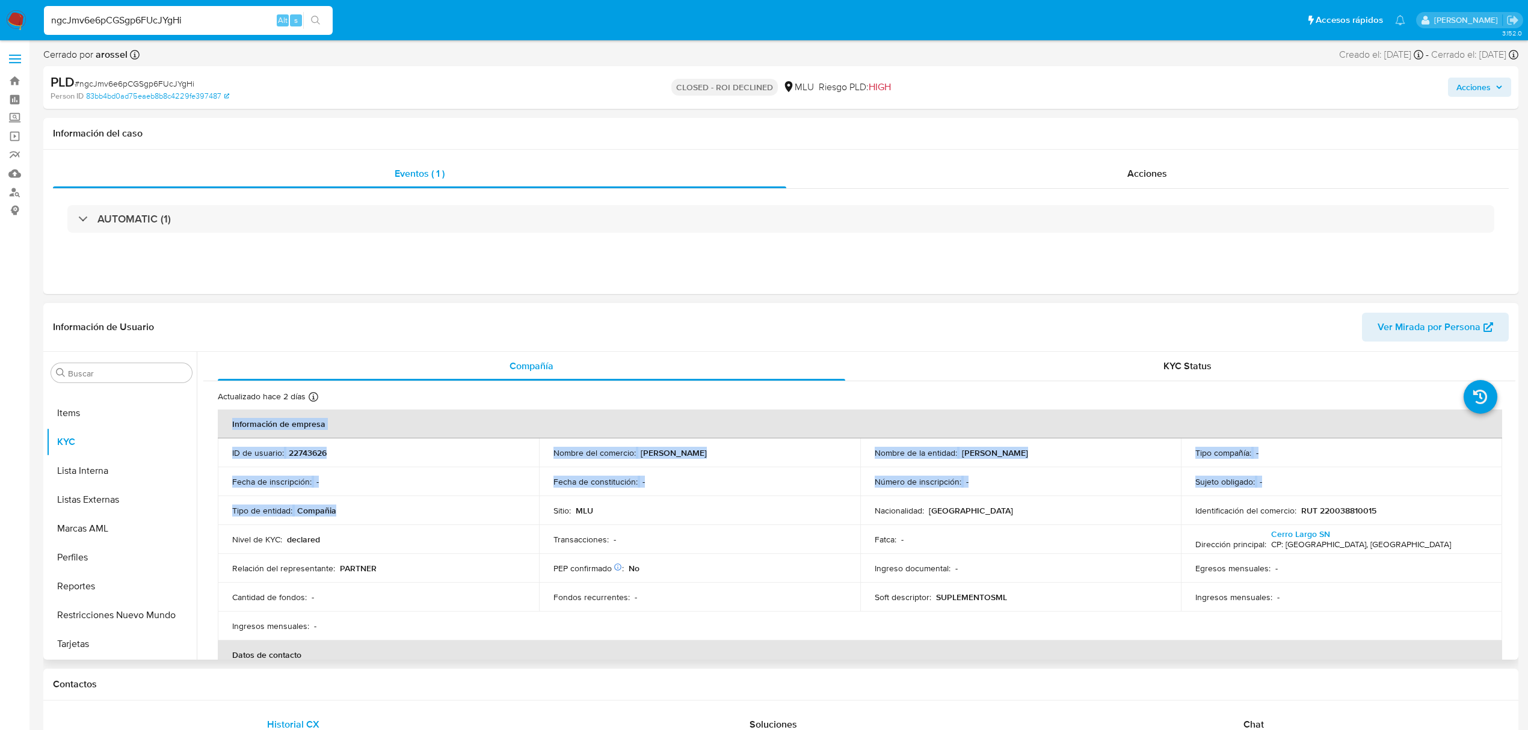
drag, startPoint x: 357, startPoint y: 489, endPoint x: 360, endPoint y: 510, distance: 21.2
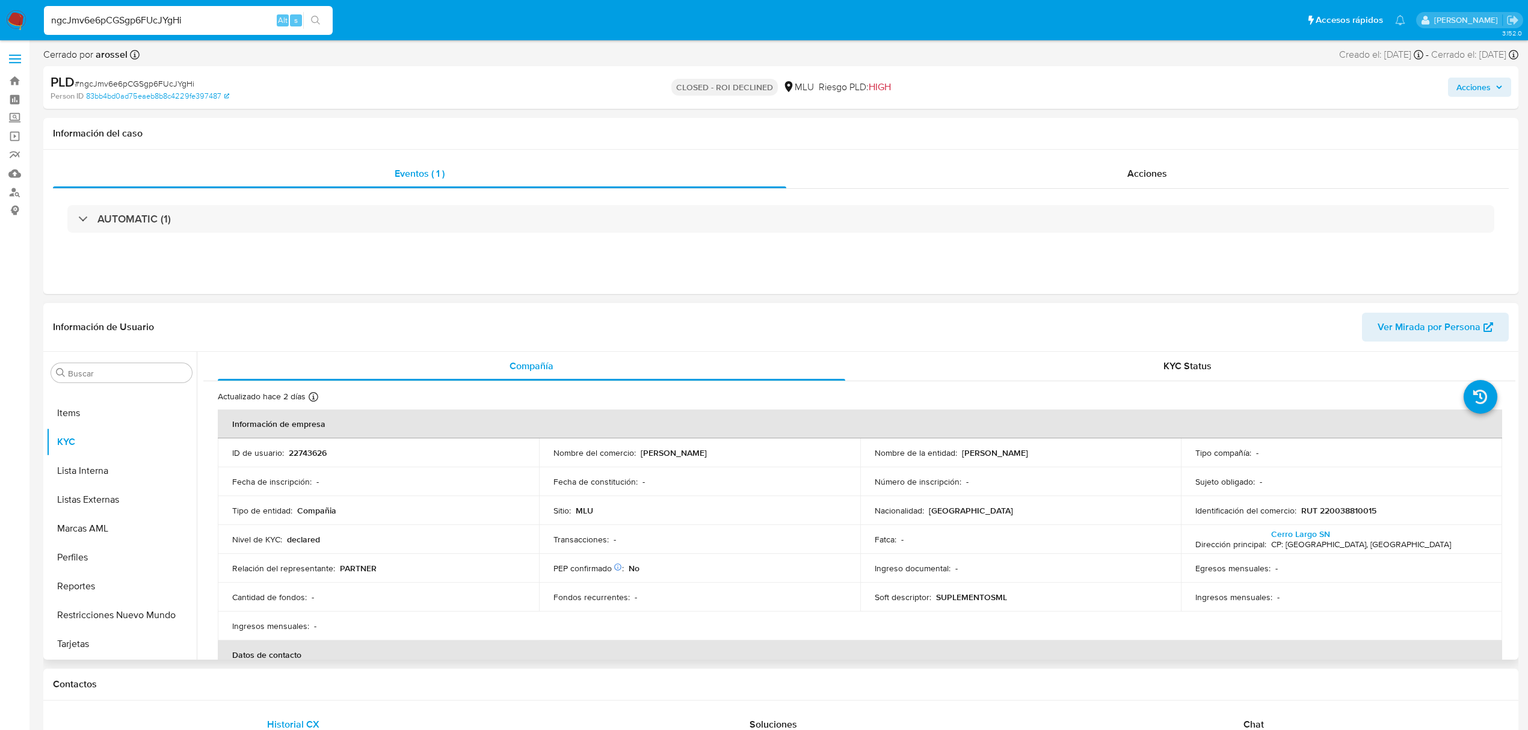
click at [781, 322] on header "Información de Usuario Ver Mirada por Persona" at bounding box center [781, 327] width 1456 height 29
click at [1148, 167] on span "Acciones" at bounding box center [1147, 174] width 40 height 14
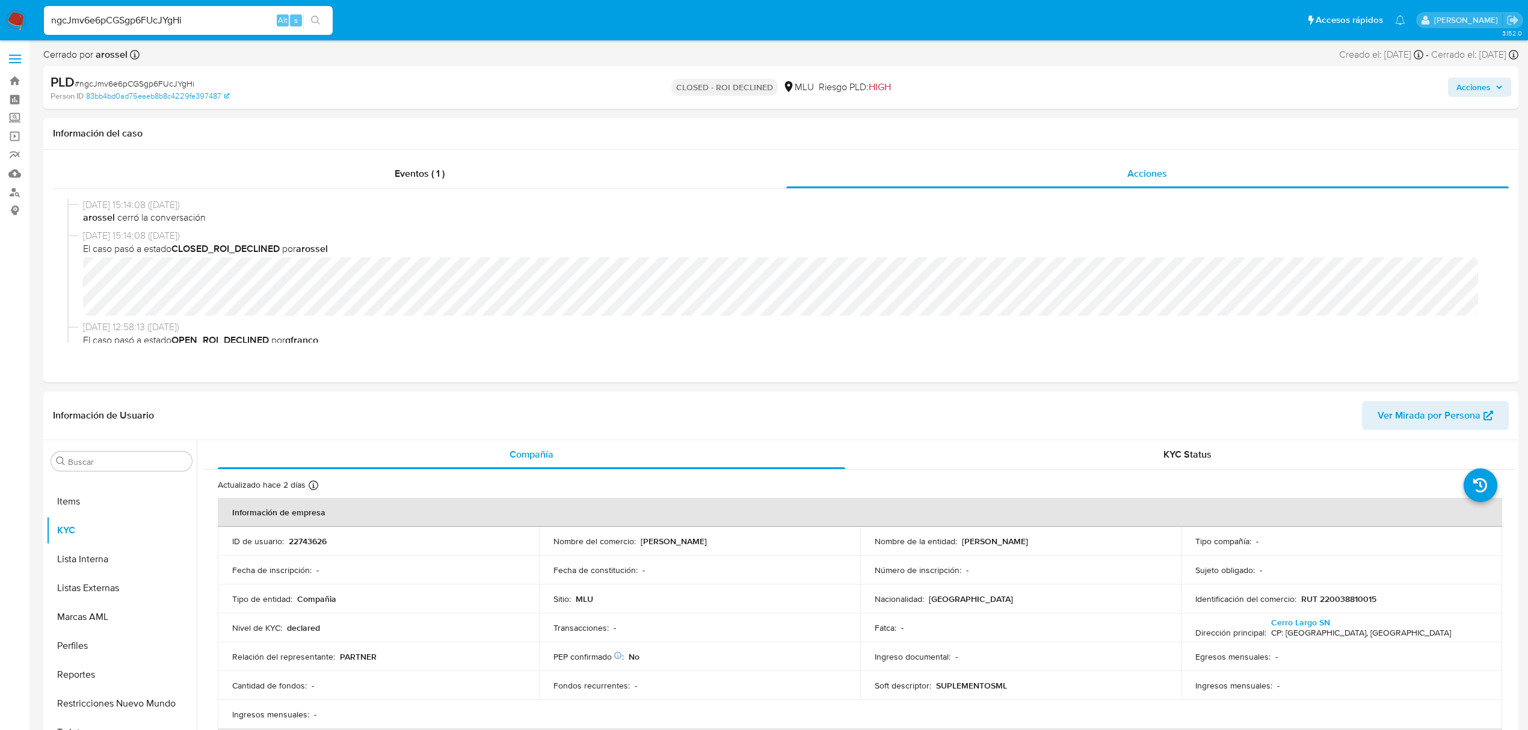
click at [162, 25] on input "ngcJmv6e6pCGSgp6FUcJYgHi" at bounding box center [188, 21] width 289 height 16
paste input "QzwQjABf6am1iQHdZxIlOVhc"
type input "QzwQjABf6am1iQHdZxIlOVhc"
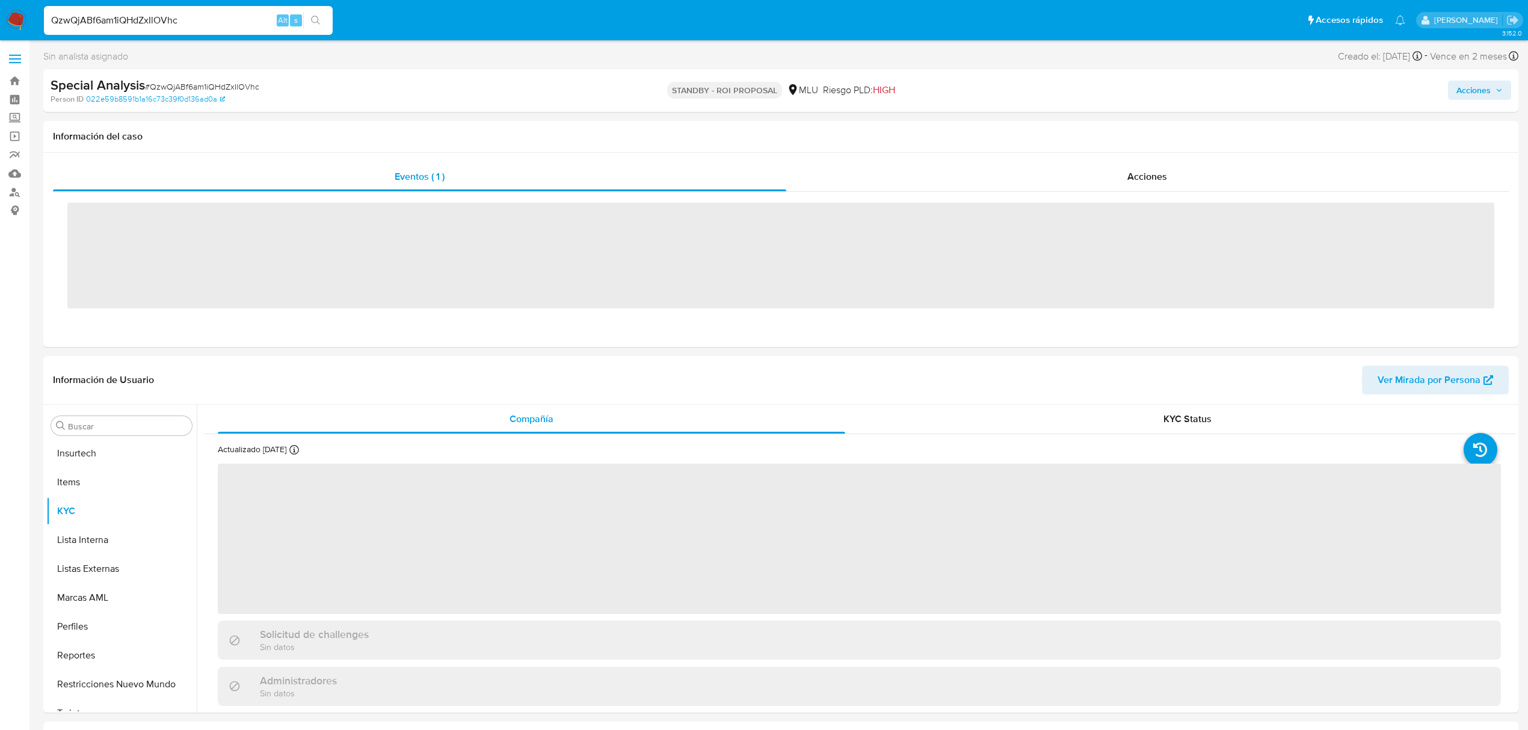
scroll to position [508, 0]
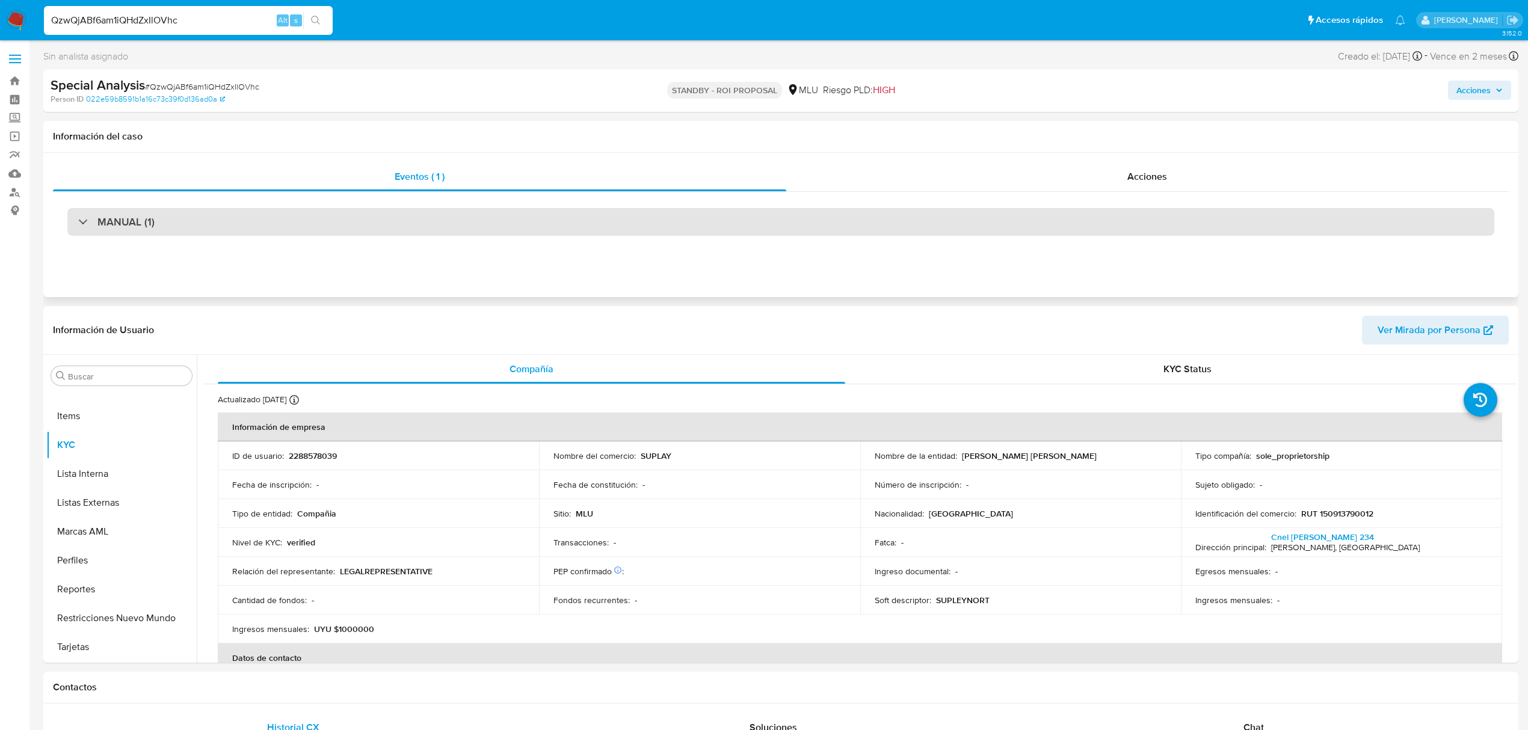
select select "10"
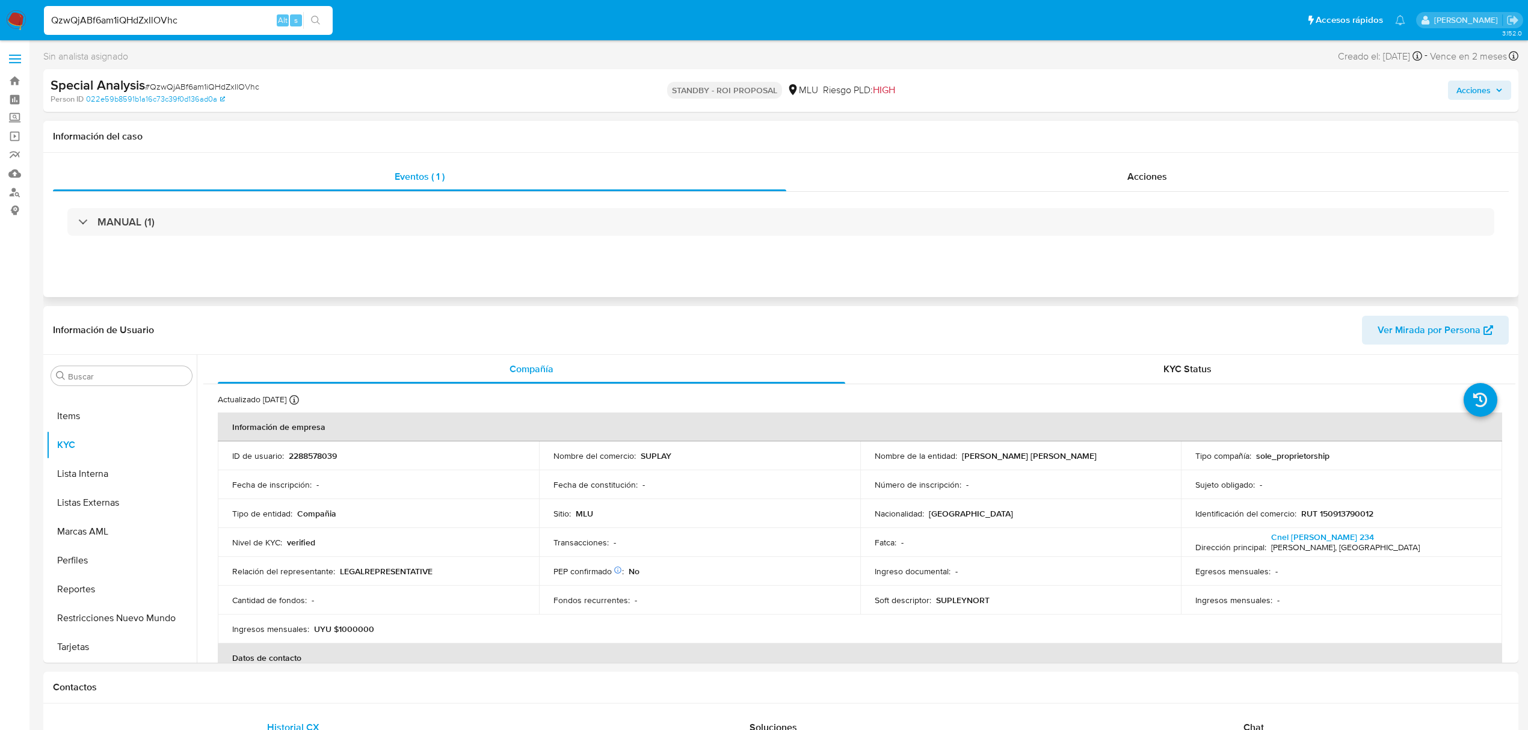
click at [1020, 192] on div "MANUAL (1)" at bounding box center [781, 222] width 1456 height 60
click at [1025, 179] on div "Acciones" at bounding box center [1147, 176] width 723 height 29
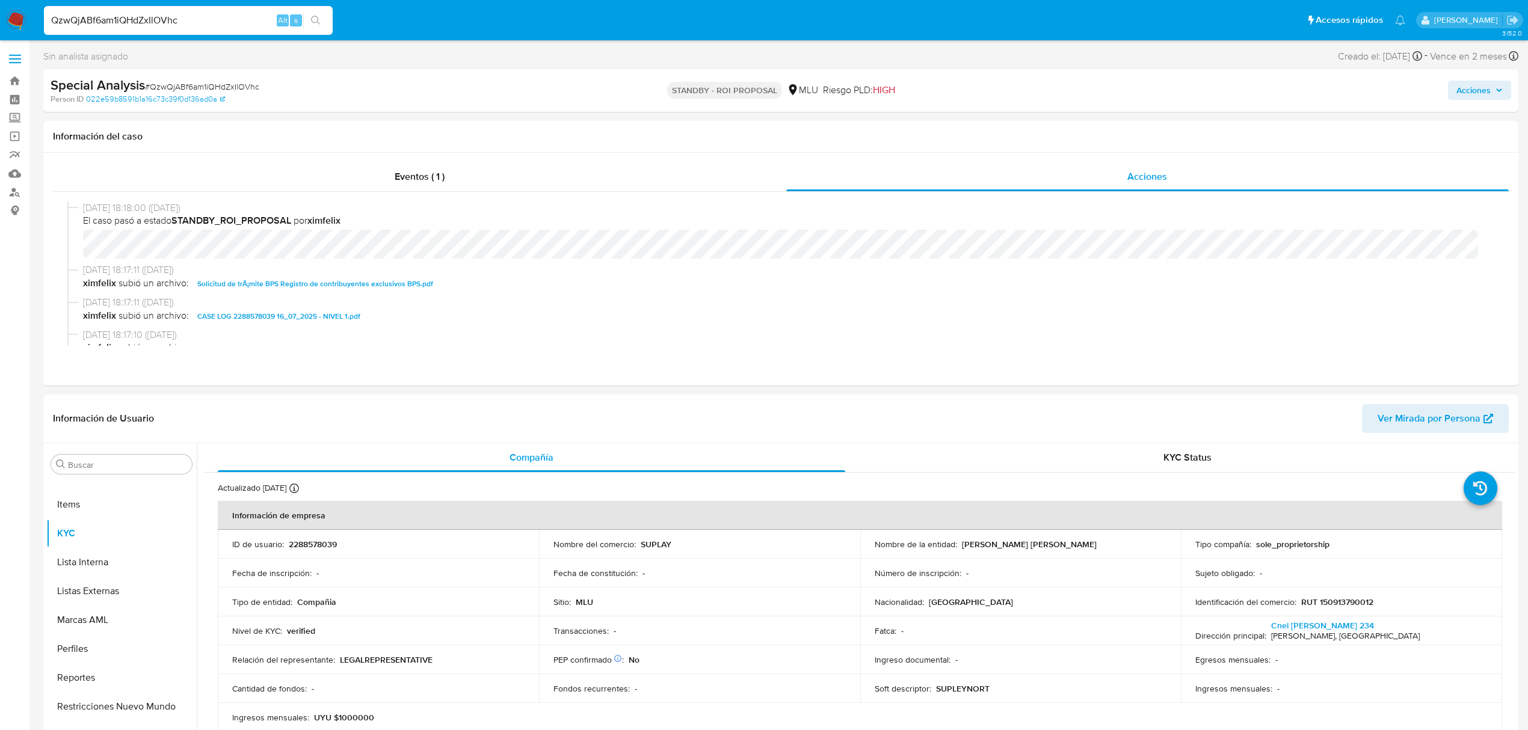
click at [153, 20] on input "QzwQjABf6am1iQHdZxIlOVhc" at bounding box center [188, 21] width 289 height 16
paste input "uuoDvpedqWHoNVebQQP2oVBa"
type input "uuoDvpedqWHoNVebQQP2oVBa"
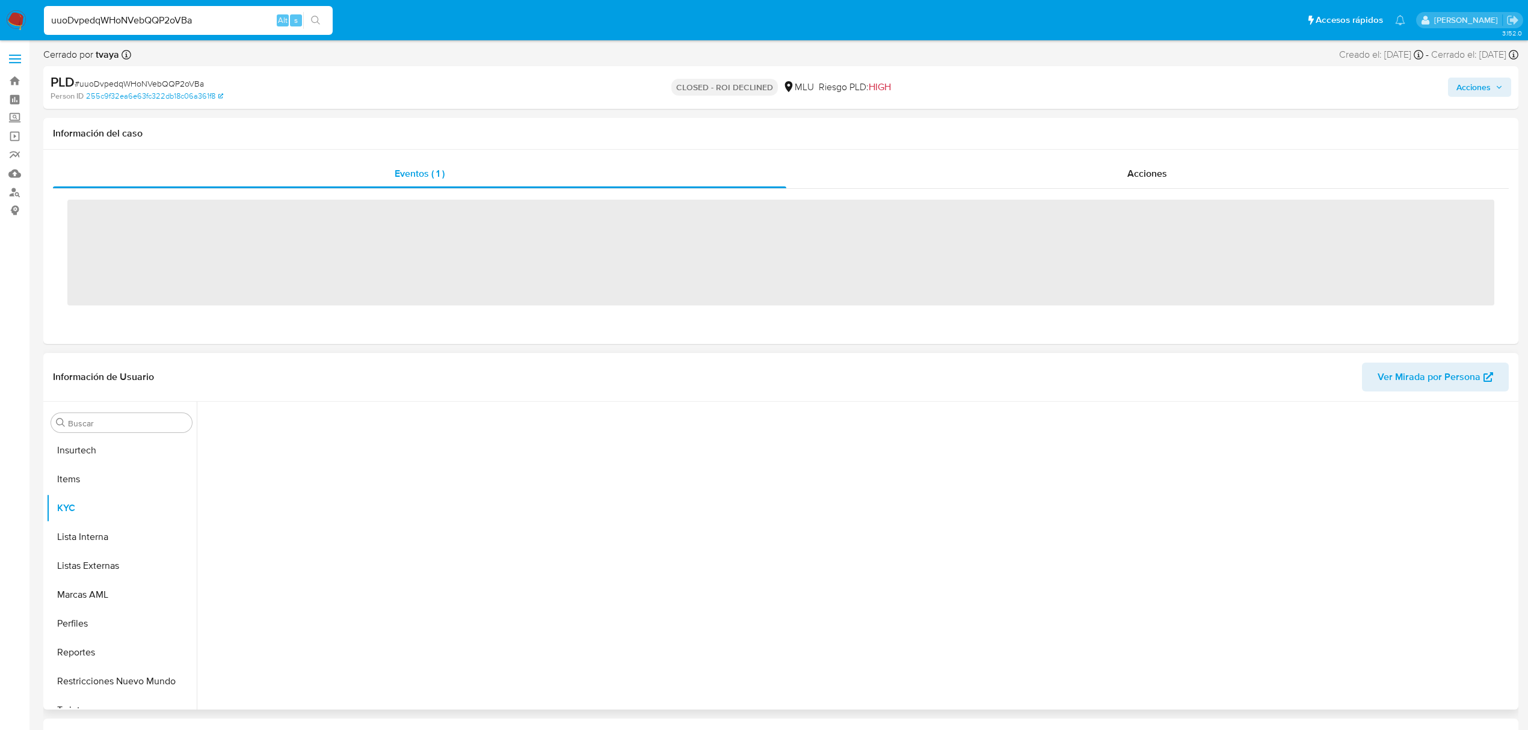
scroll to position [508, 0]
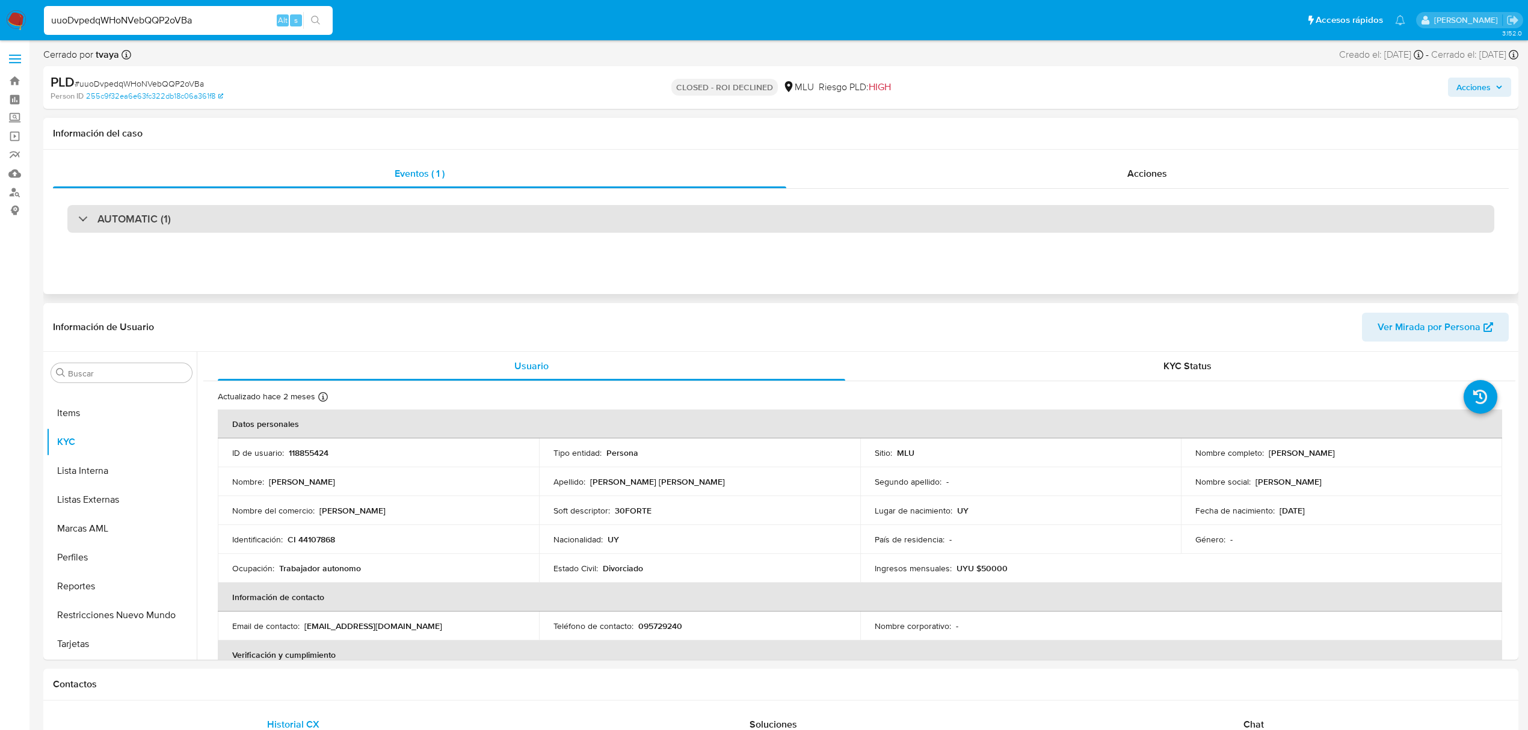
select select "10"
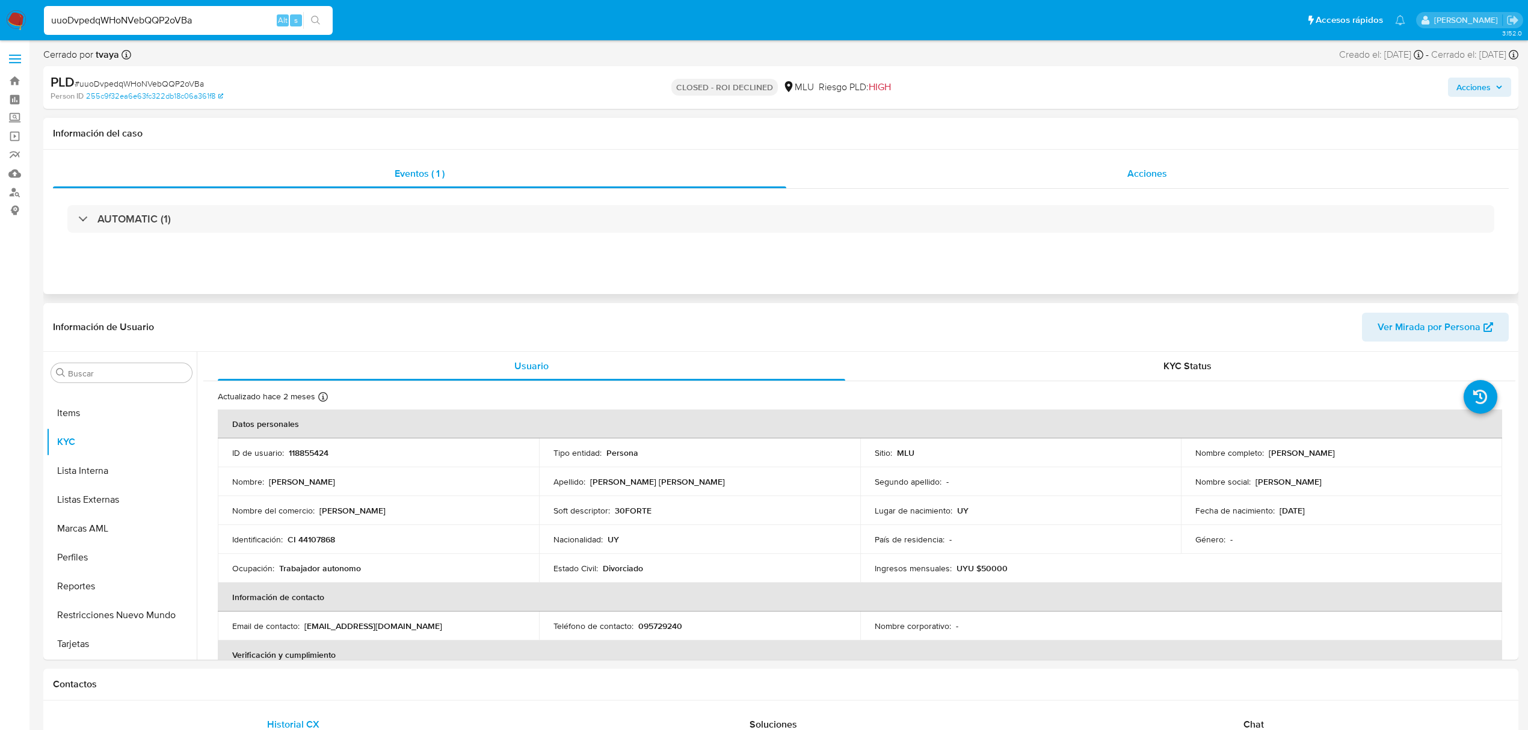
click at [1102, 179] on div "Acciones" at bounding box center [1147, 173] width 723 height 29
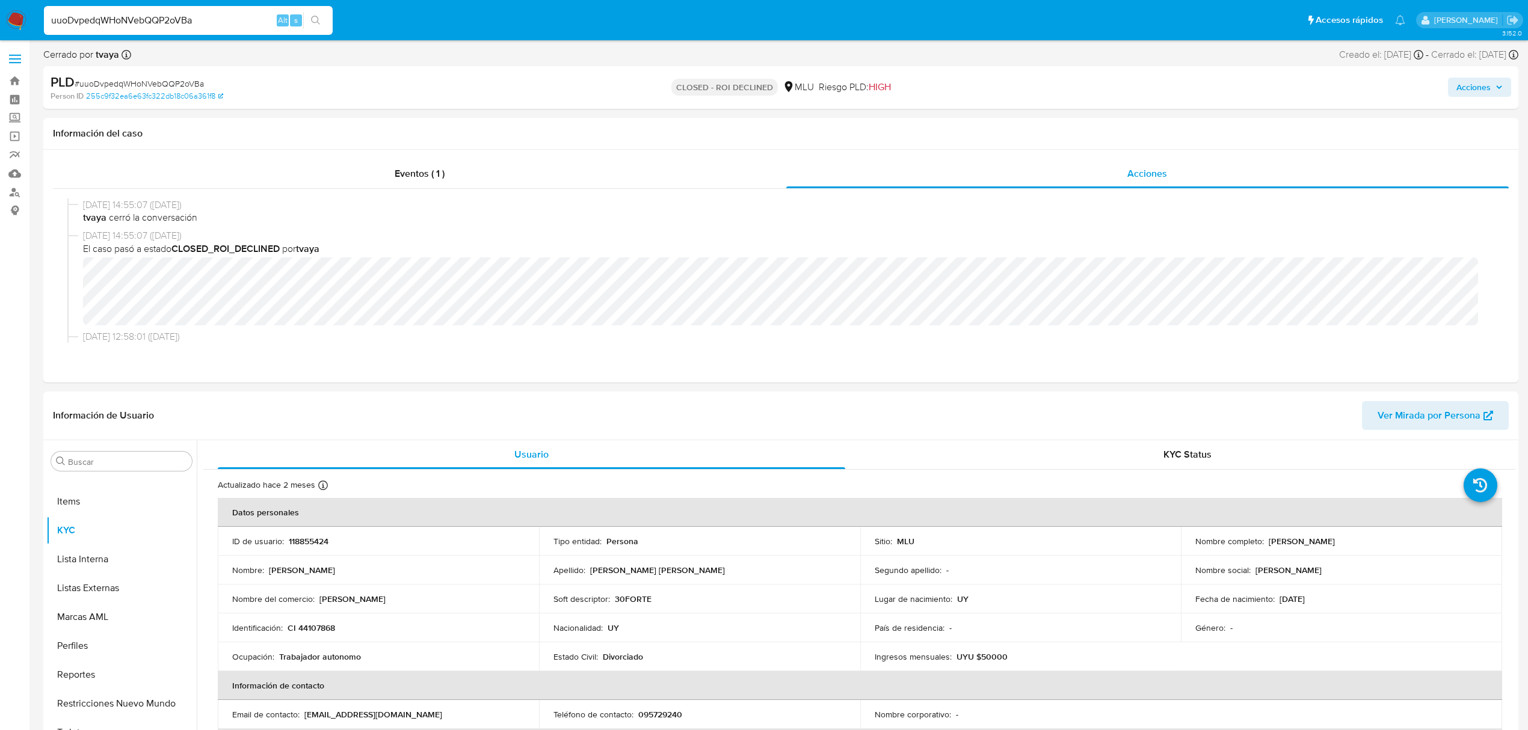
click at [144, 25] on input "uuoDvpedqWHoNVebQQP2oVBa" at bounding box center [188, 21] width 289 height 16
paste input "X3oMODTsLLmqjCNuNPWyNbZg"
type input "X3oMODTsLLmqjCNuNPWyNbZg"
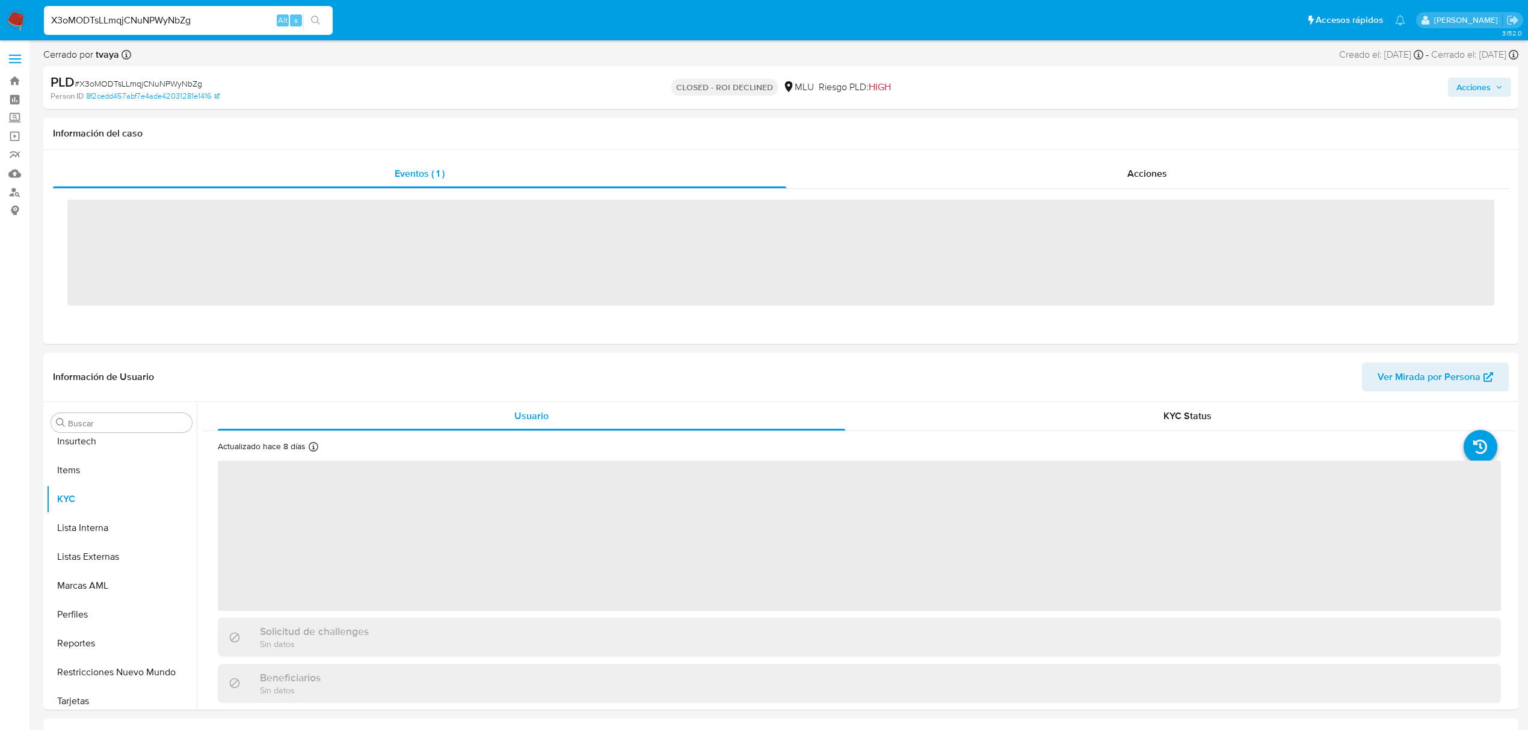
scroll to position [508, 0]
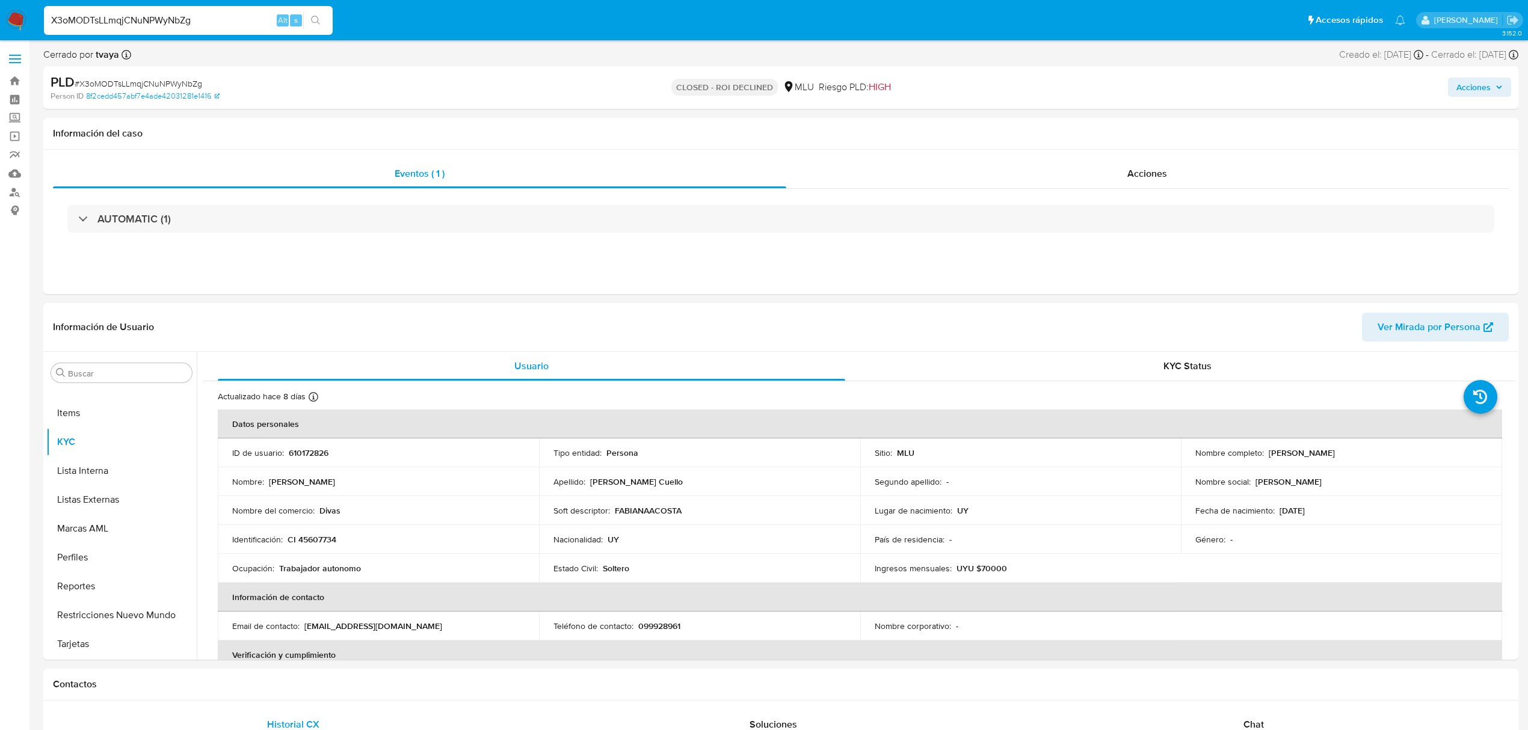
select select "10"
click at [176, 20] on input "X3oMODTsLLmqjCNuNPWyNbZg" at bounding box center [188, 21] width 289 height 16
paste input "ChA8Kc6ToPcRXxm0xXpwafgK"
type input "ChA8Kc6ToPcRXxm0xXpwafgK"
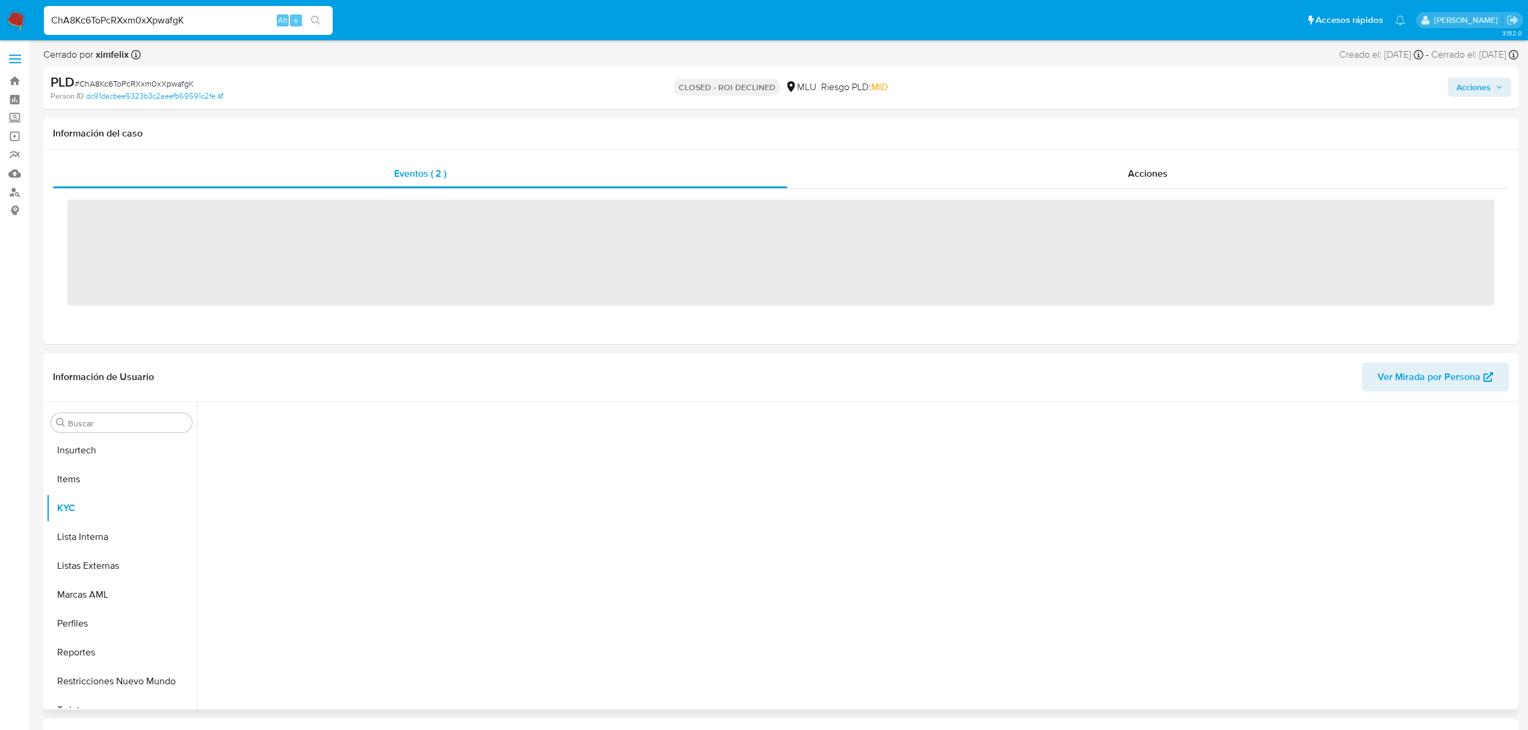
scroll to position [508, 0]
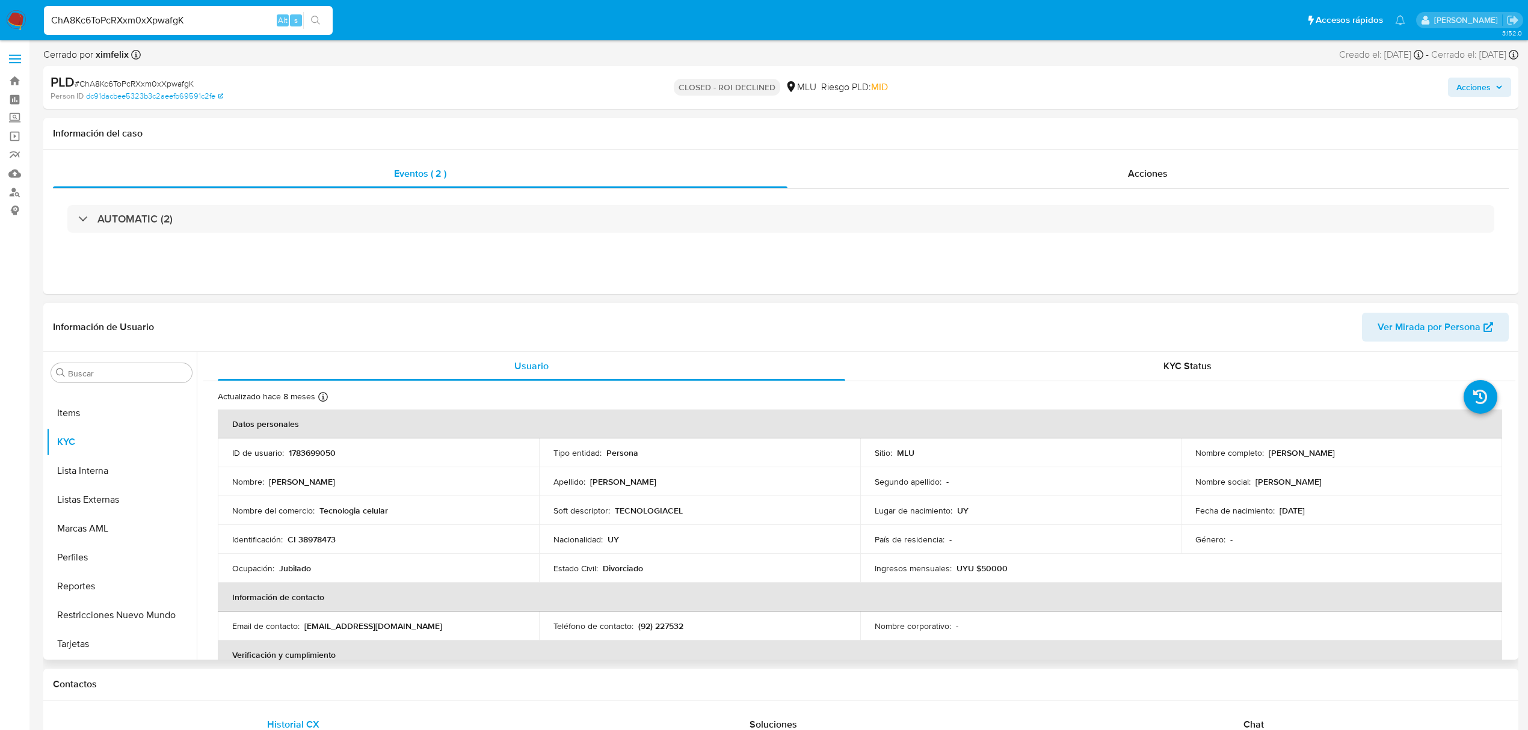
select select "10"
click at [103, 426] on button "Archivos adjuntos" at bounding box center [116, 430] width 141 height 29
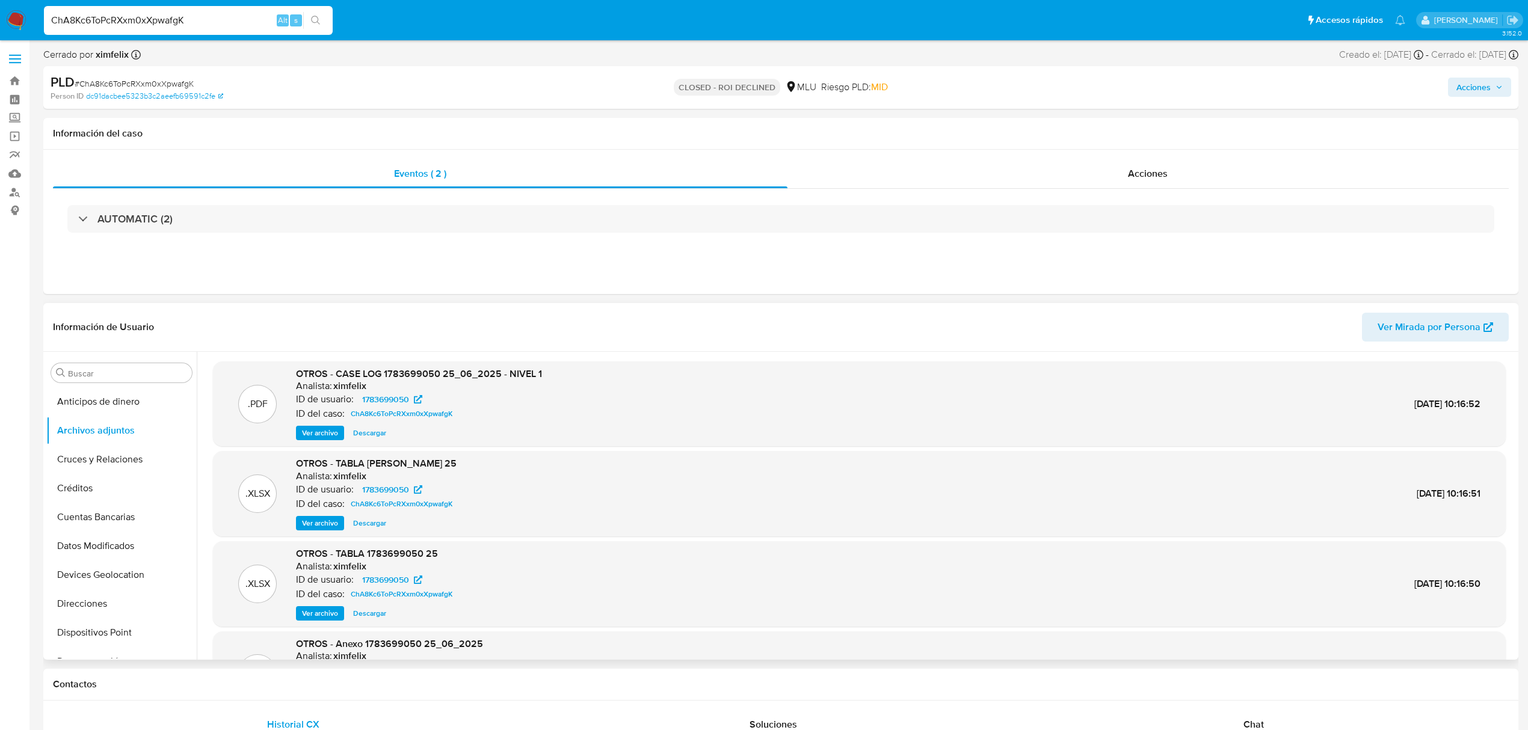
click at [320, 433] on span "Ver archivo" at bounding box center [320, 433] width 36 height 12
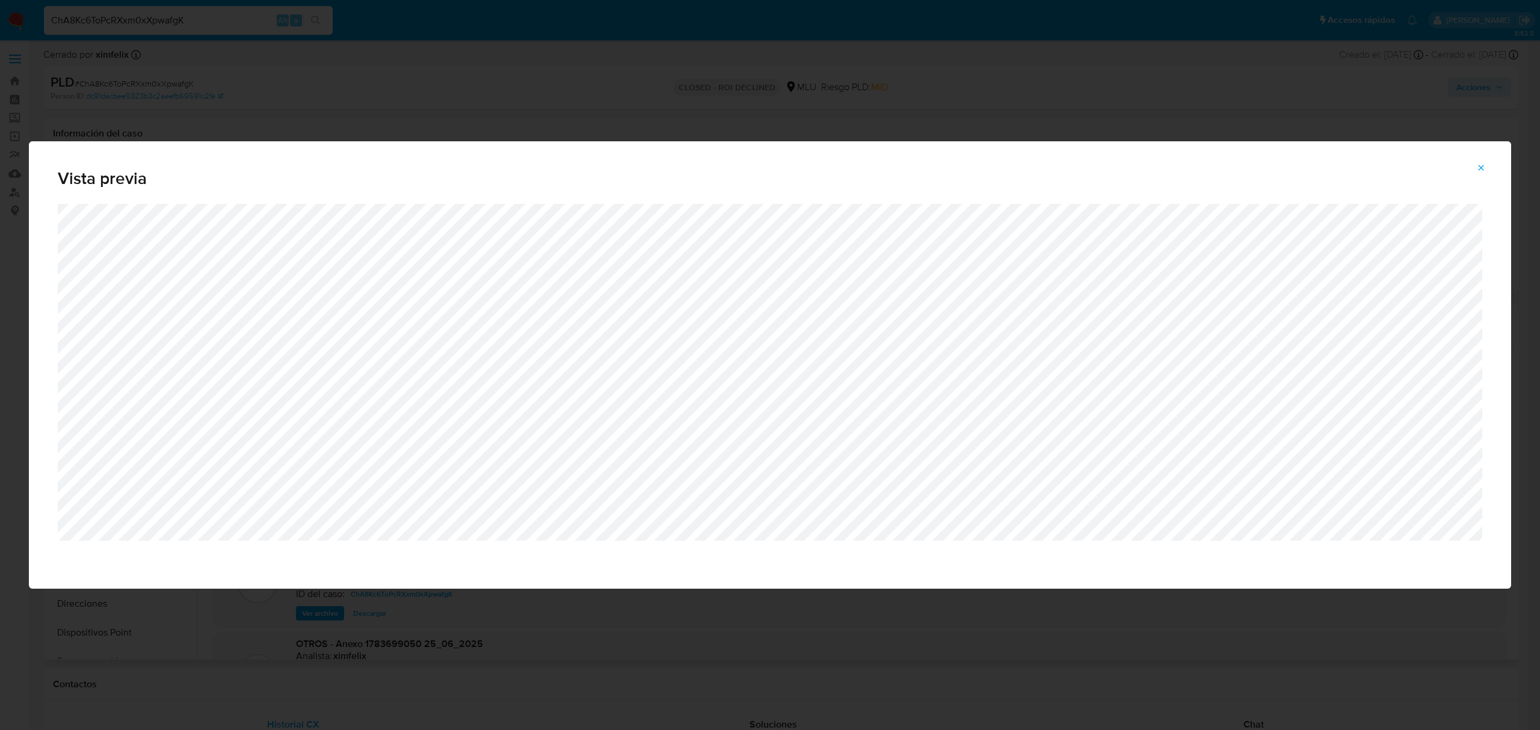
drag, startPoint x: 181, startPoint y: 53, endPoint x: 180, endPoint y: 47, distance: 6.0
click at [181, 53] on div "Vista previa" at bounding box center [770, 365] width 1540 height 730
drag, startPoint x: 1468, startPoint y: 162, endPoint x: 1473, endPoint y: 168, distance: 8.2
click at [1468, 162] on button "Attachment preview" at bounding box center [1481, 167] width 26 height 19
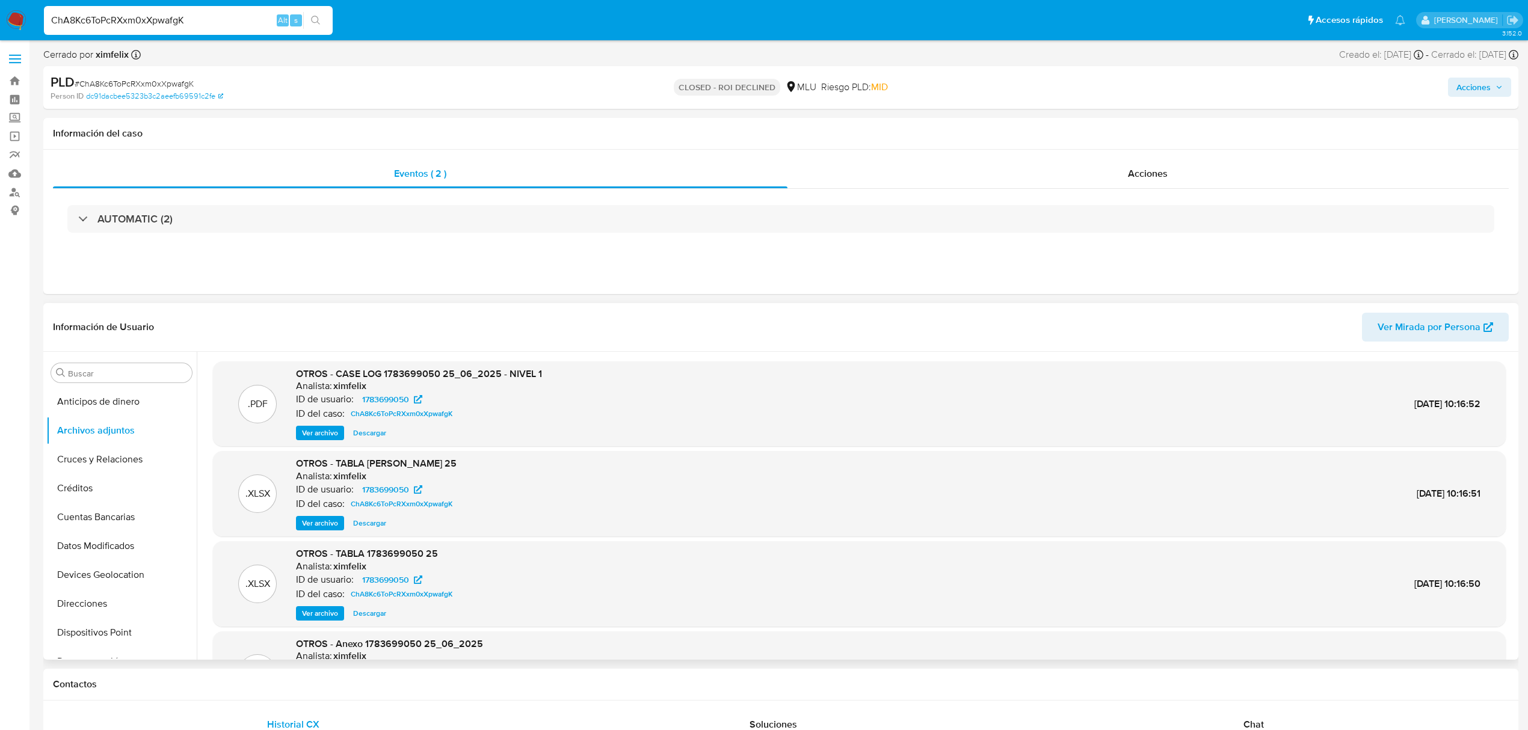
click at [167, 13] on input "ChA8Kc6ToPcRXxm0xXpwafgK" at bounding box center [188, 21] width 289 height 16
paste input "xwgQU1MUMvnBSeFAJBtGfI8r"
type input "xwgQU1MUMvnBSeFAJBtGfI8r"
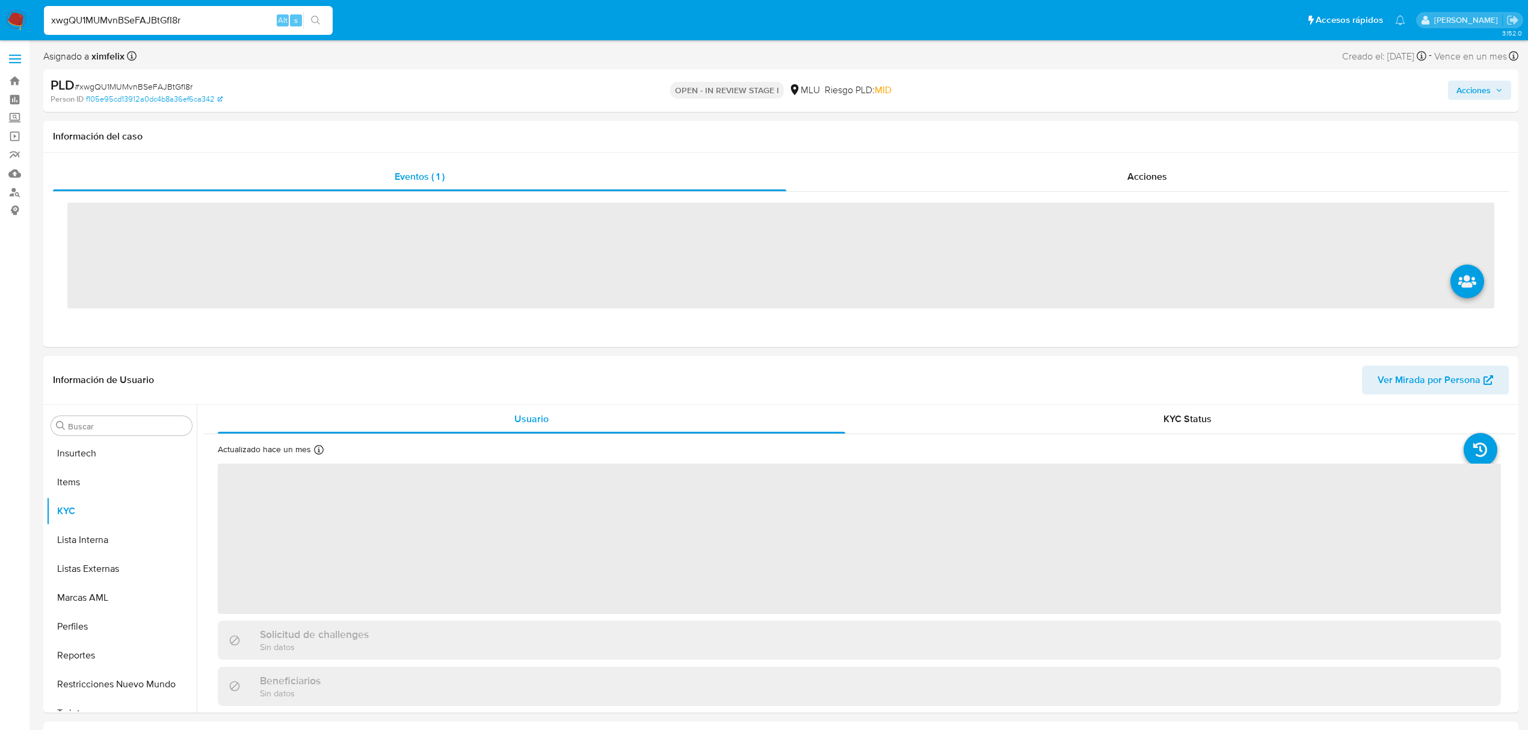
scroll to position [508, 0]
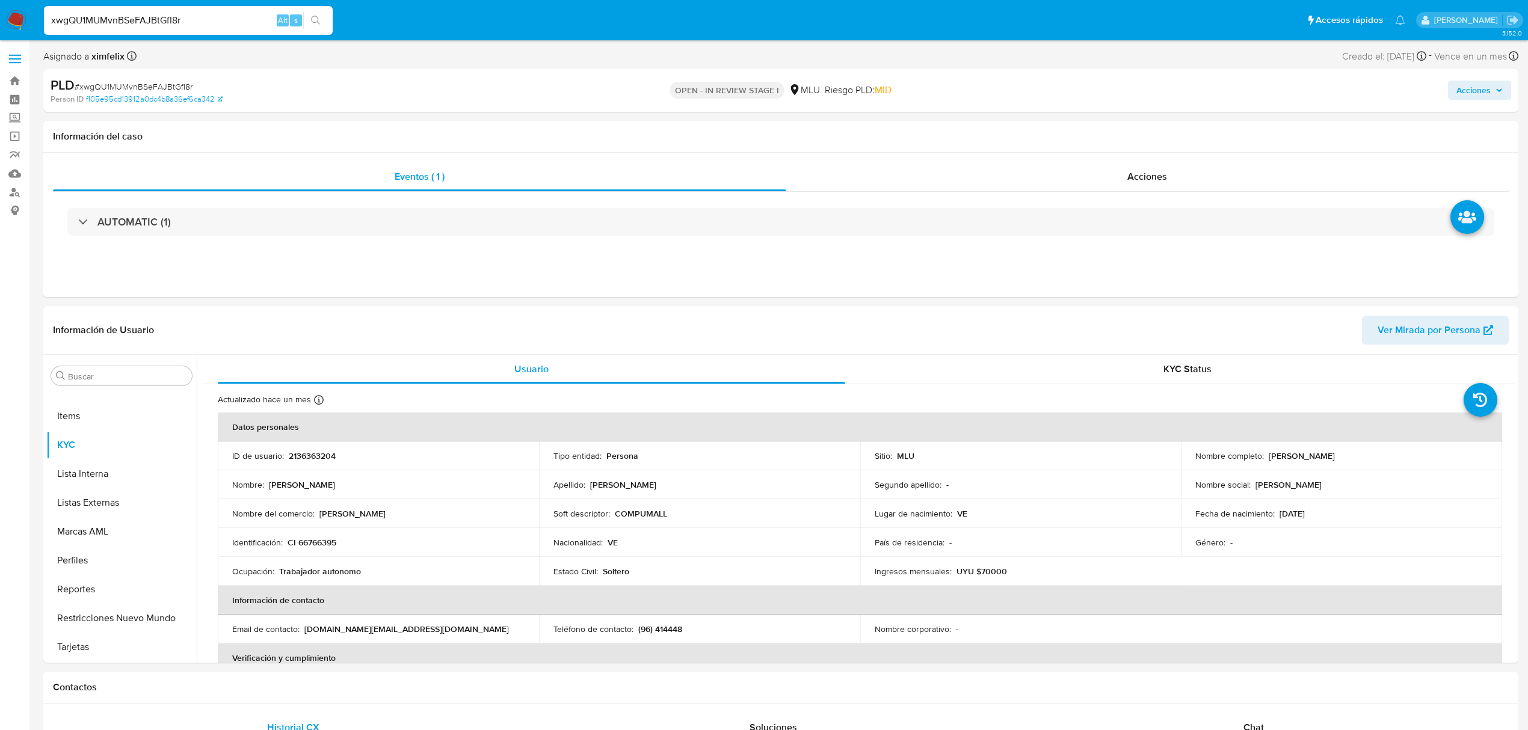
select select "10"
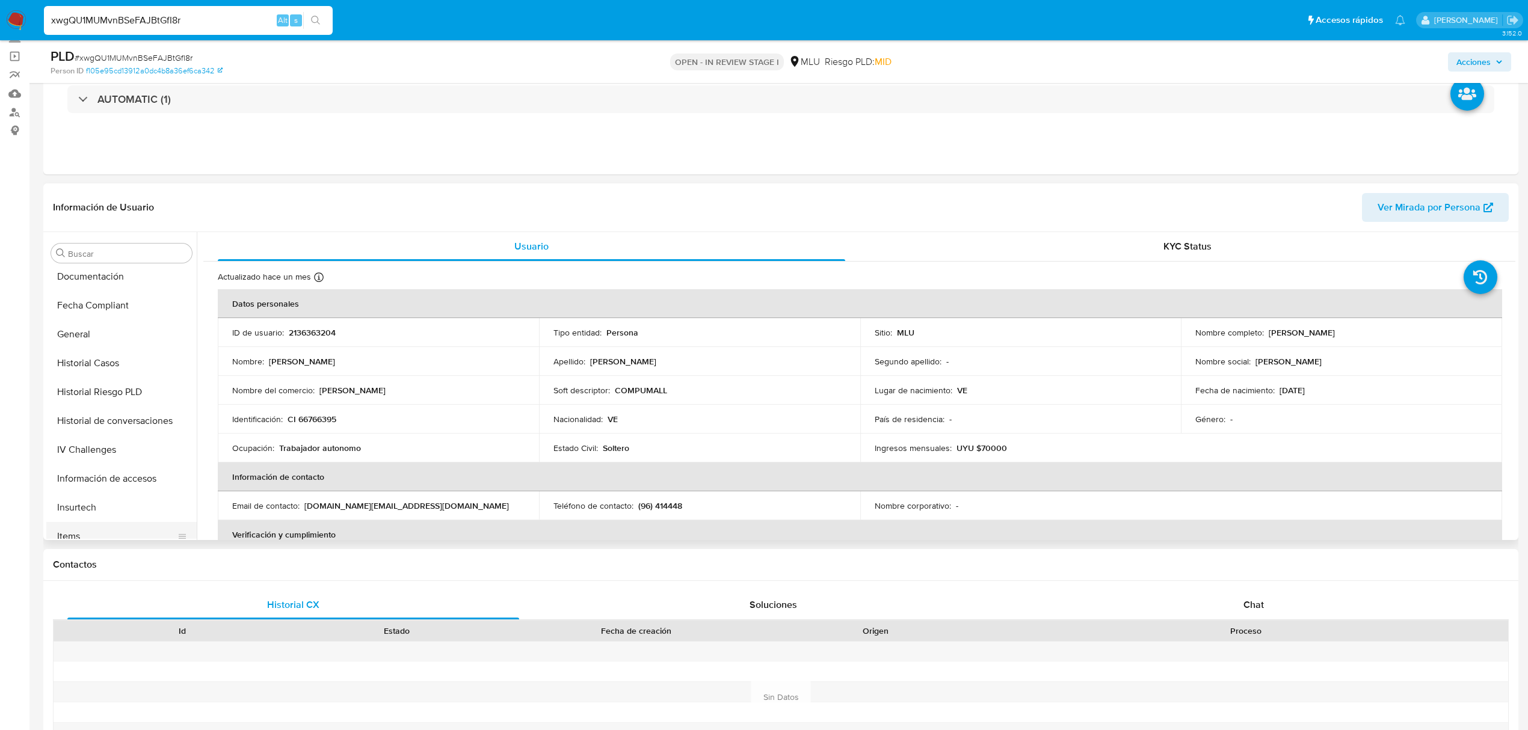
scroll to position [188, 0]
click at [97, 409] on button "General" at bounding box center [116, 412] width 141 height 29
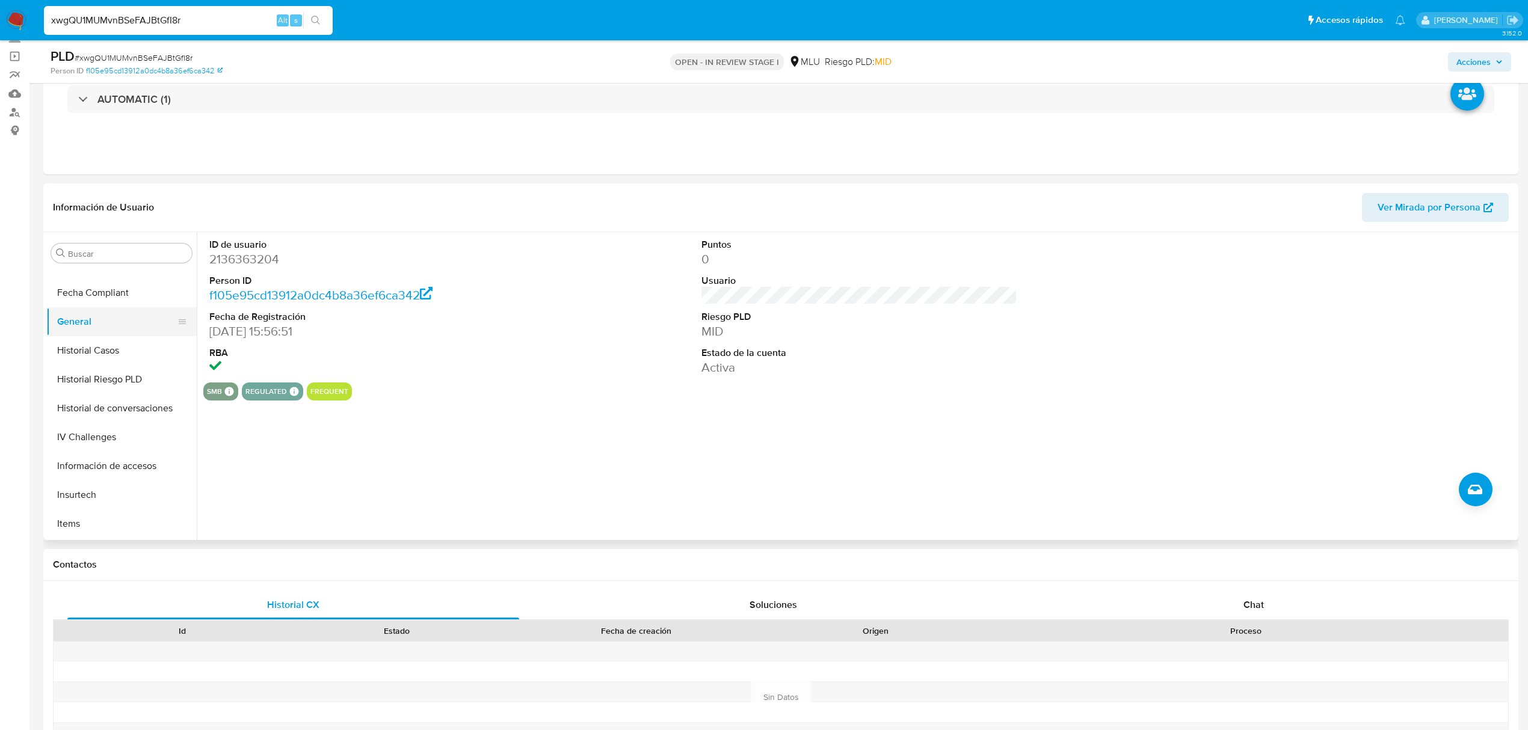
scroll to position [428, 0]
click at [118, 404] on button "KYC" at bounding box center [116, 402] width 141 height 29
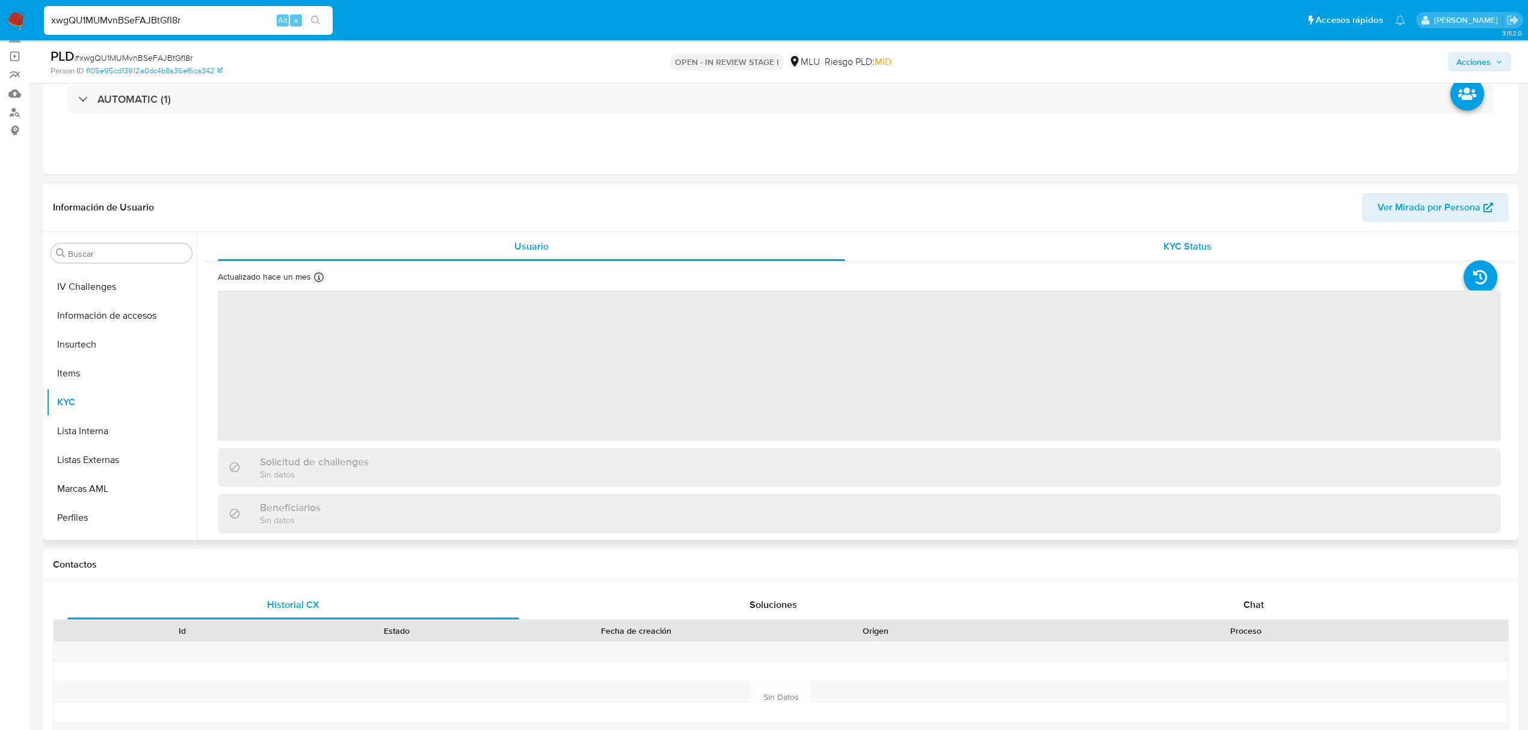
click at [1225, 249] on div "KYC Status" at bounding box center [1187, 246] width 627 height 29
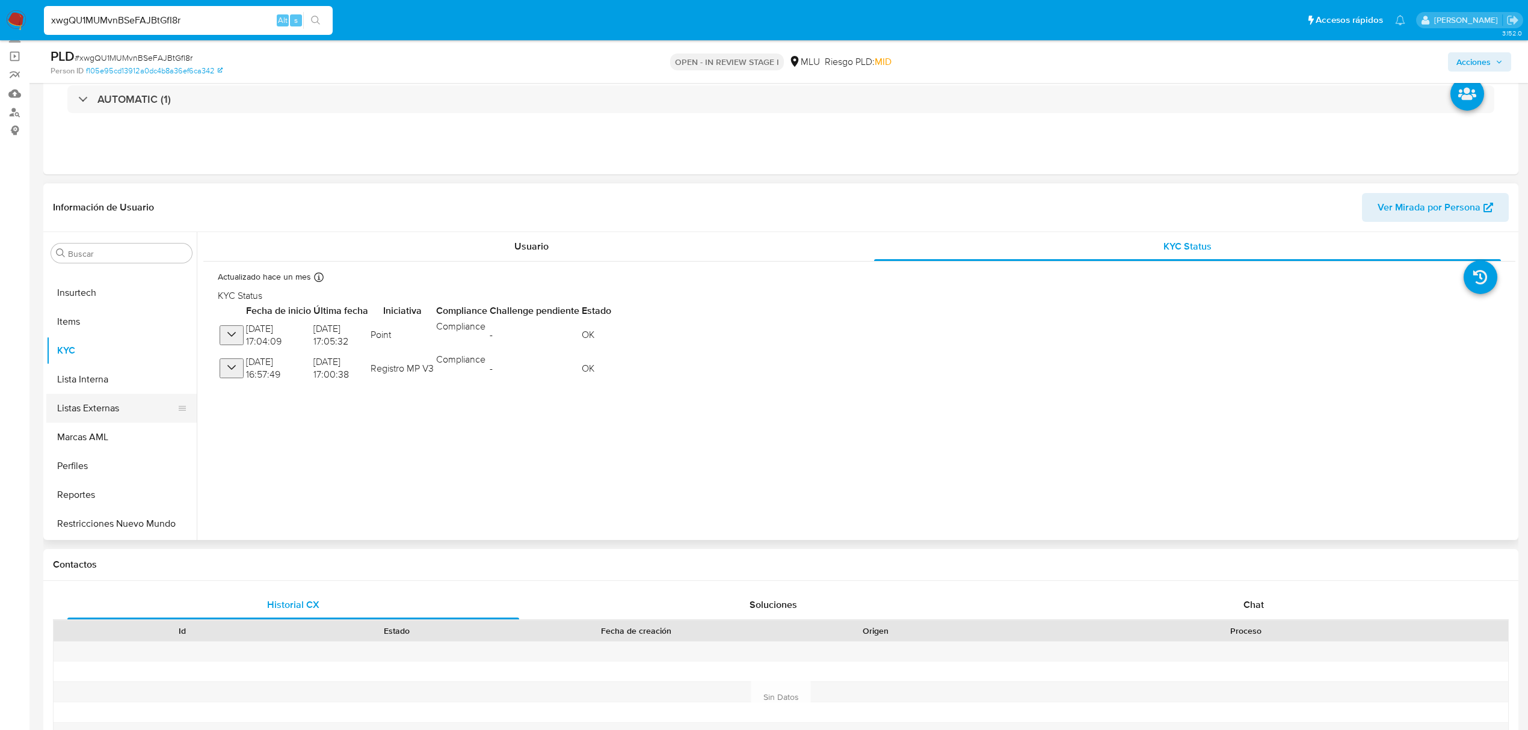
scroll to position [508, 0]
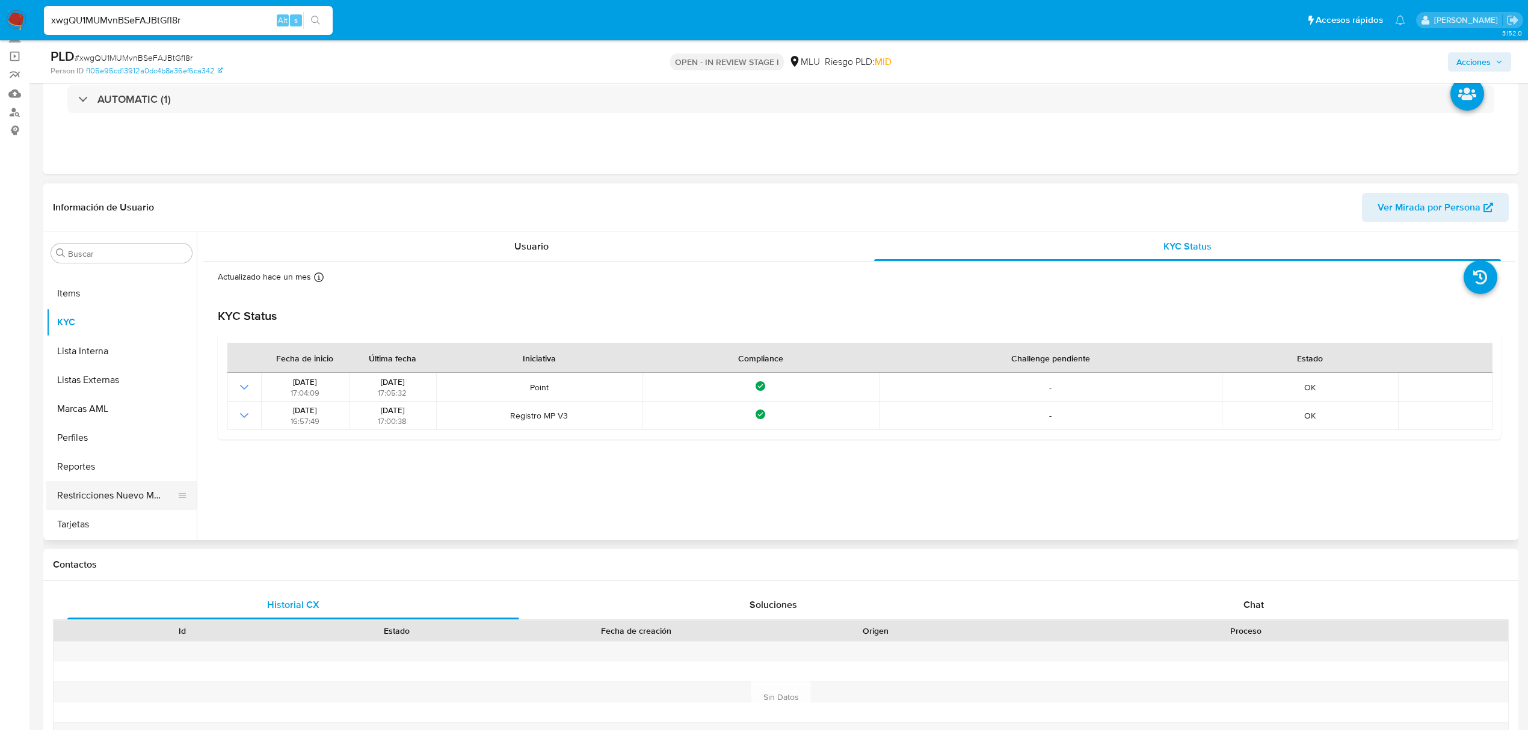
click at [106, 499] on button "Restricciones Nuevo Mundo" at bounding box center [116, 495] width 141 height 29
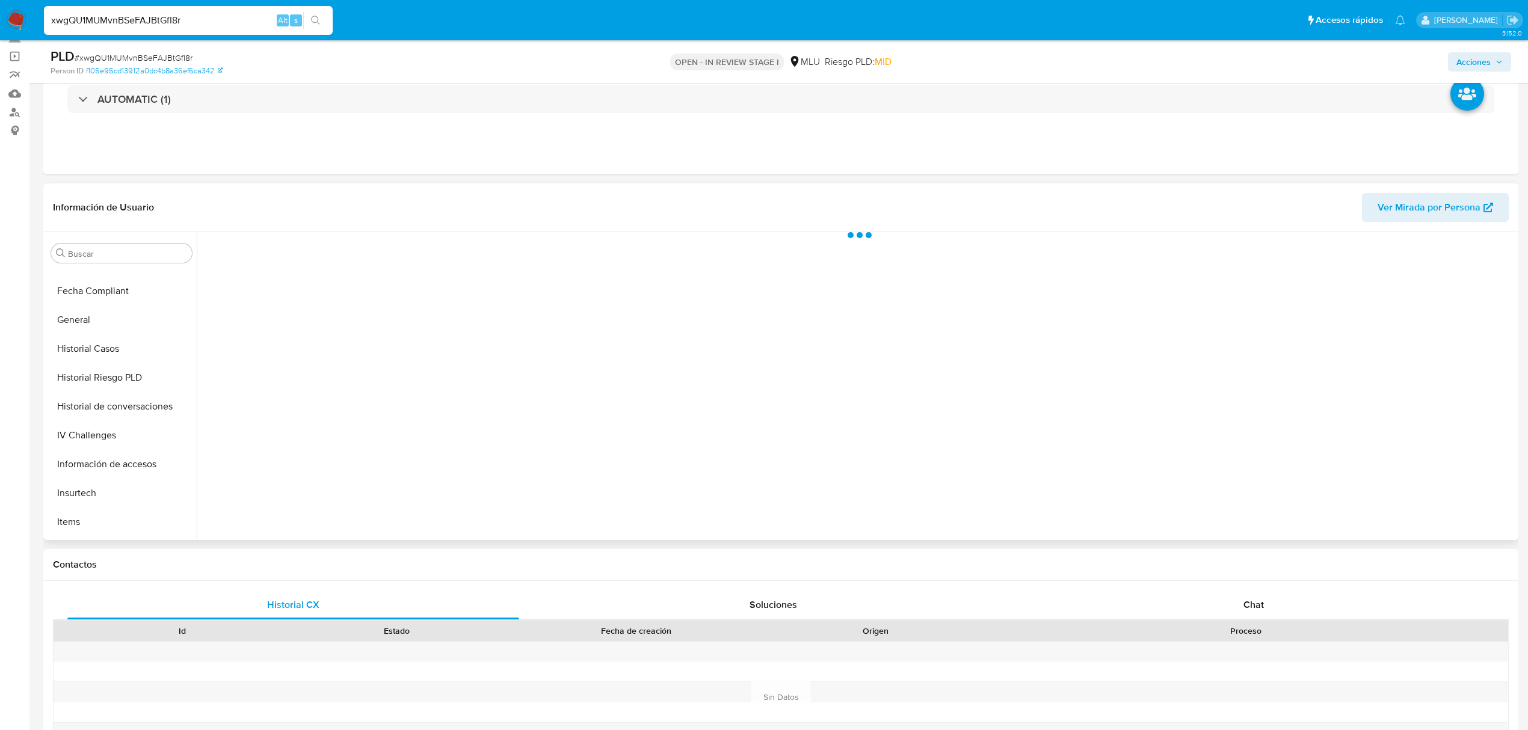
scroll to position [188, 0]
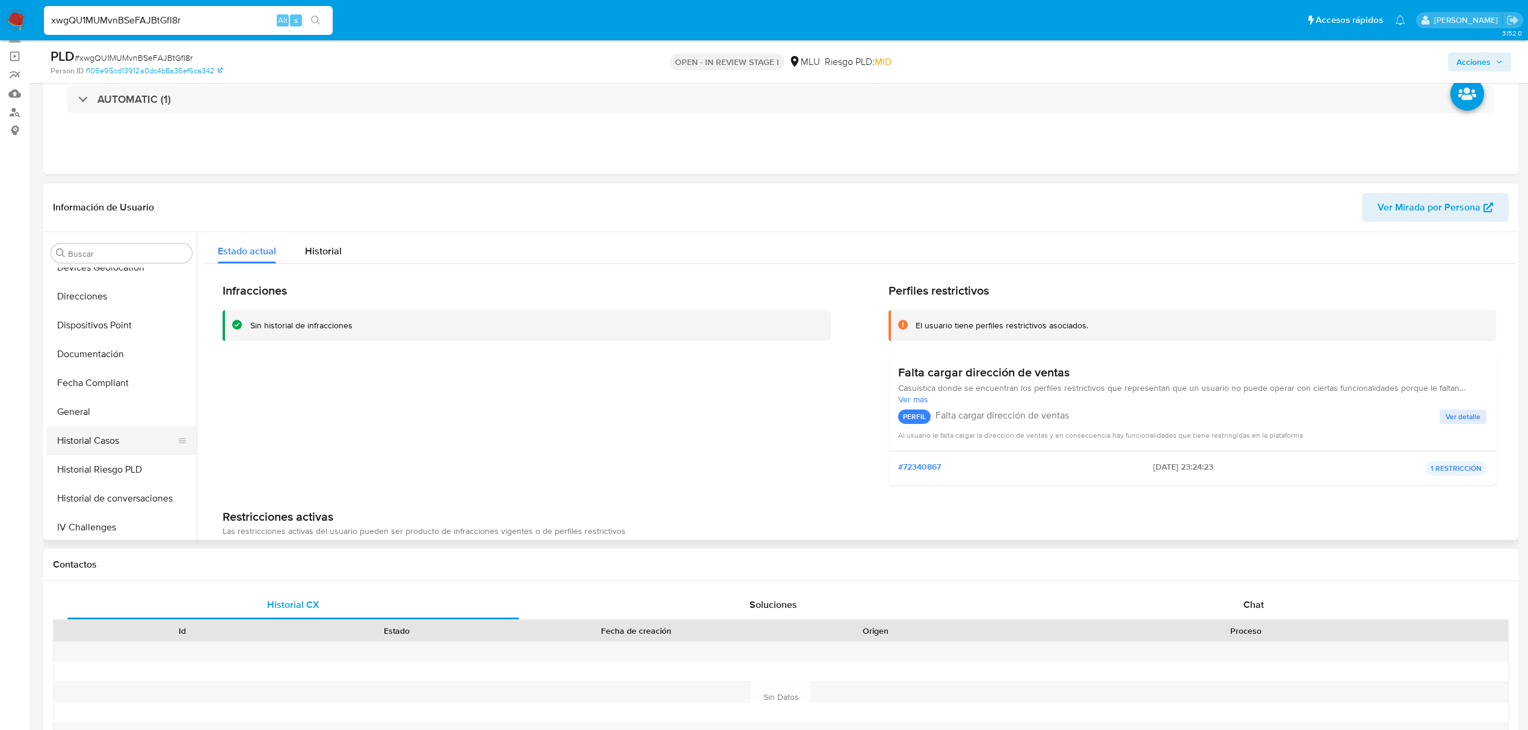
click at [135, 434] on button "Historial Casos" at bounding box center [116, 440] width 141 height 29
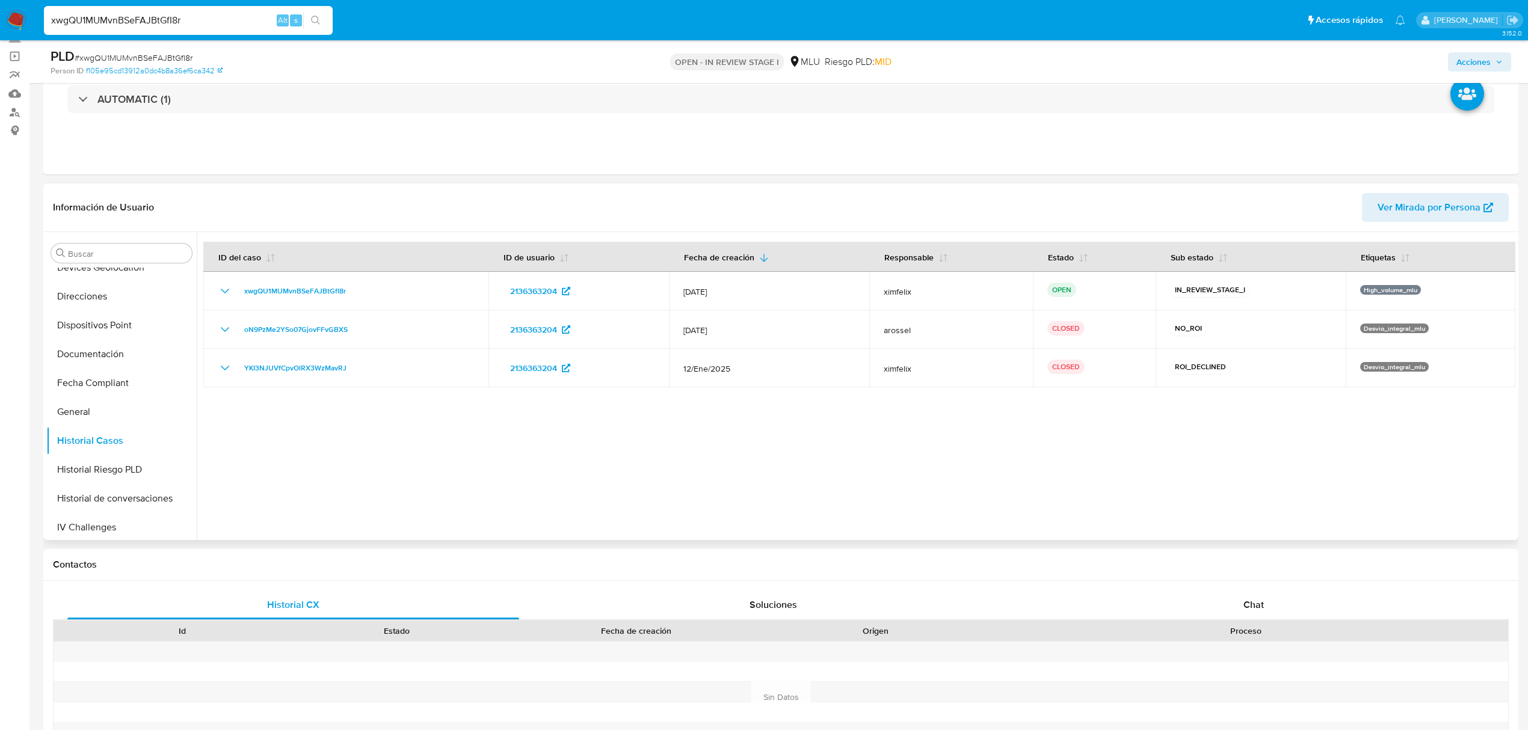
click at [1430, 211] on span "Ver Mirada por Persona" at bounding box center [1428, 207] width 103 height 29
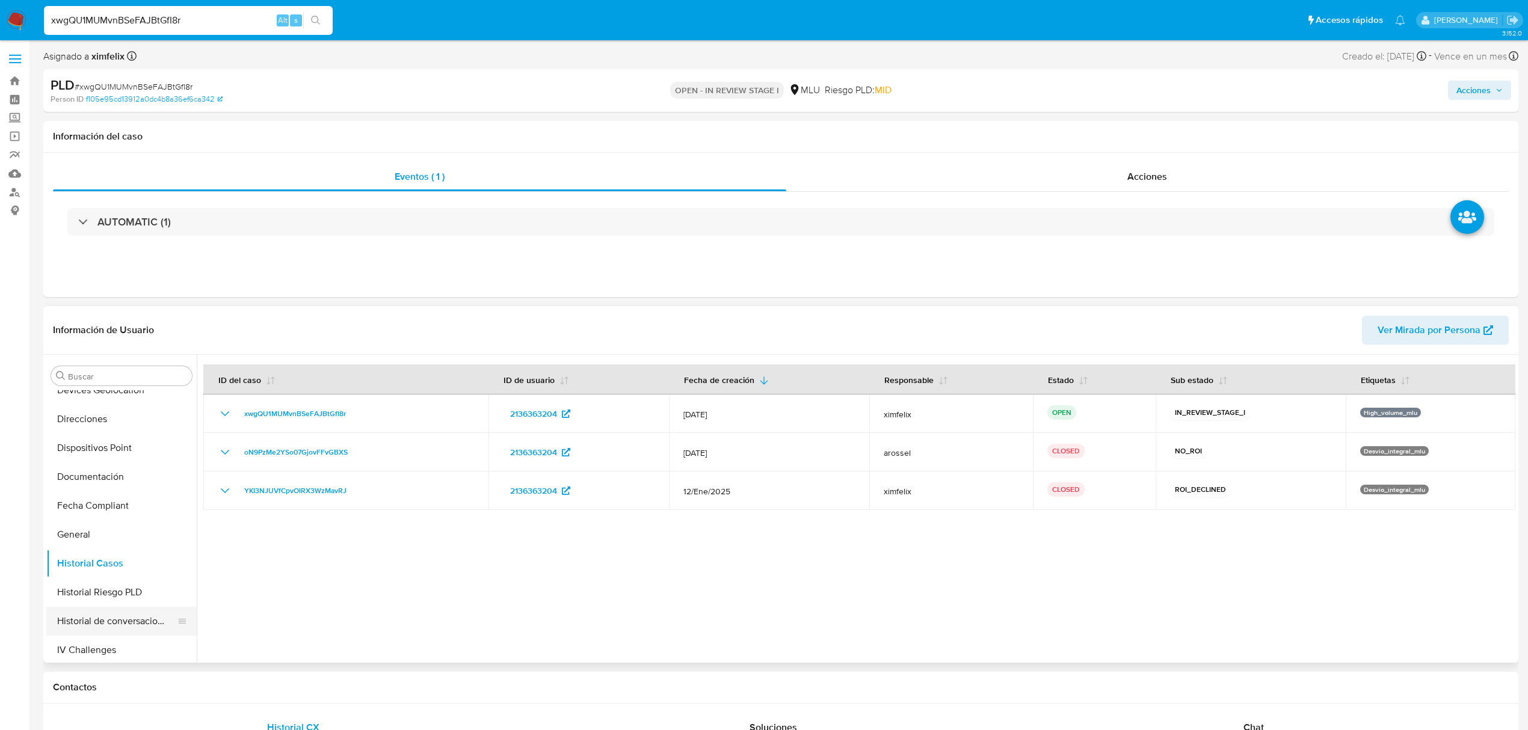
scroll to position [508, 0]
drag, startPoint x: 101, startPoint y: 448, endPoint x: 191, endPoint y: 472, distance: 92.8
click at [102, 448] on button "KYC" at bounding box center [121, 445] width 150 height 29
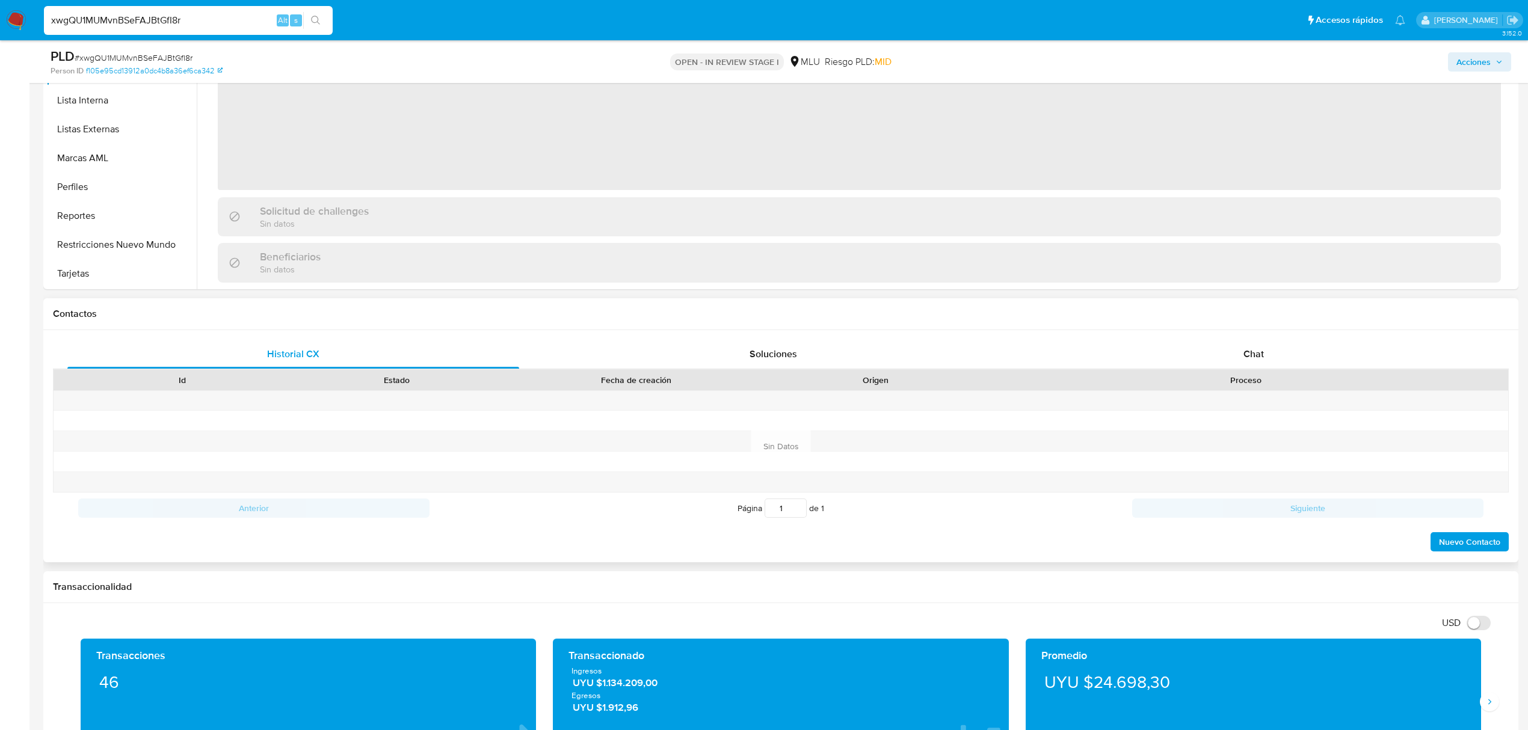
scroll to position [561, 0]
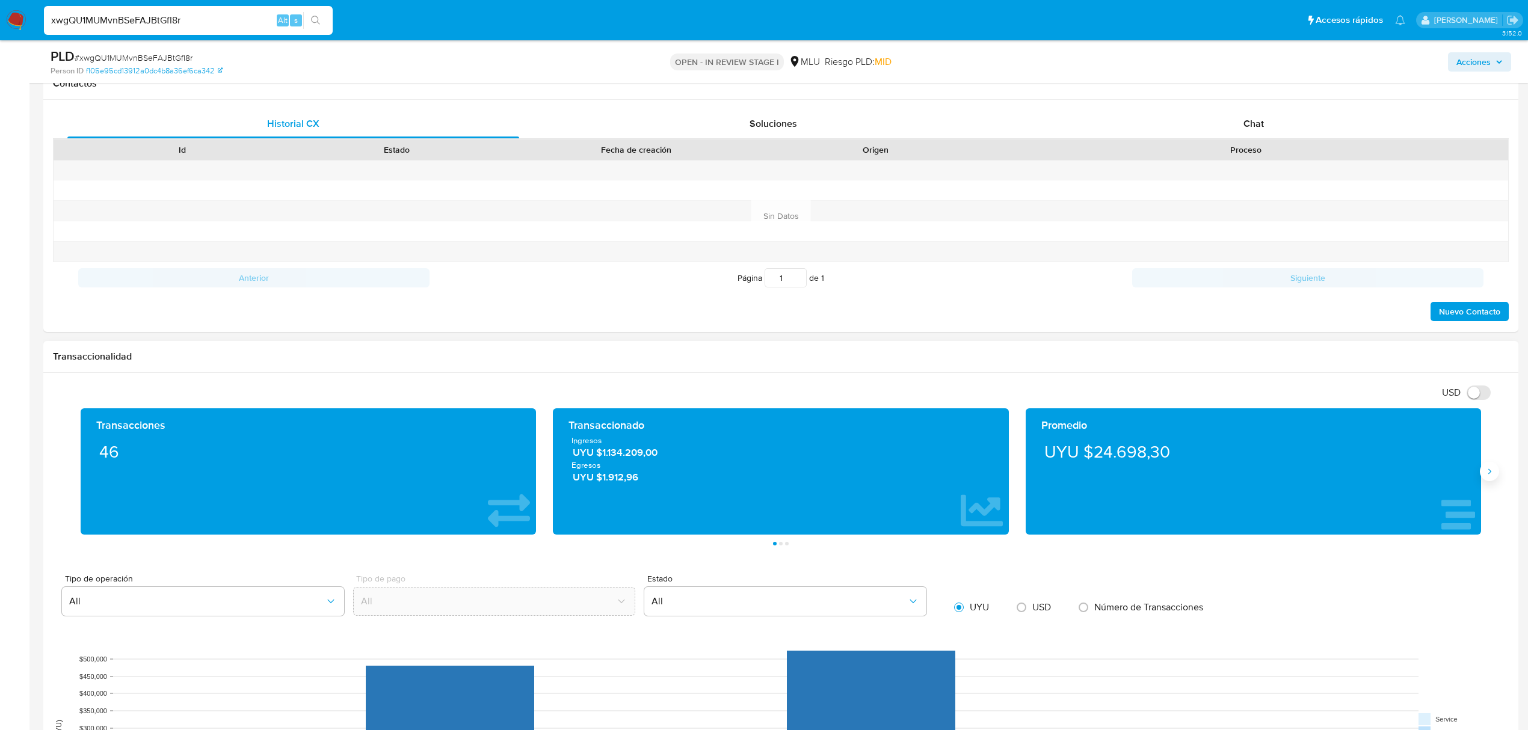
click at [1487, 474] on icon "Siguiente" at bounding box center [1489, 472] width 10 height 10
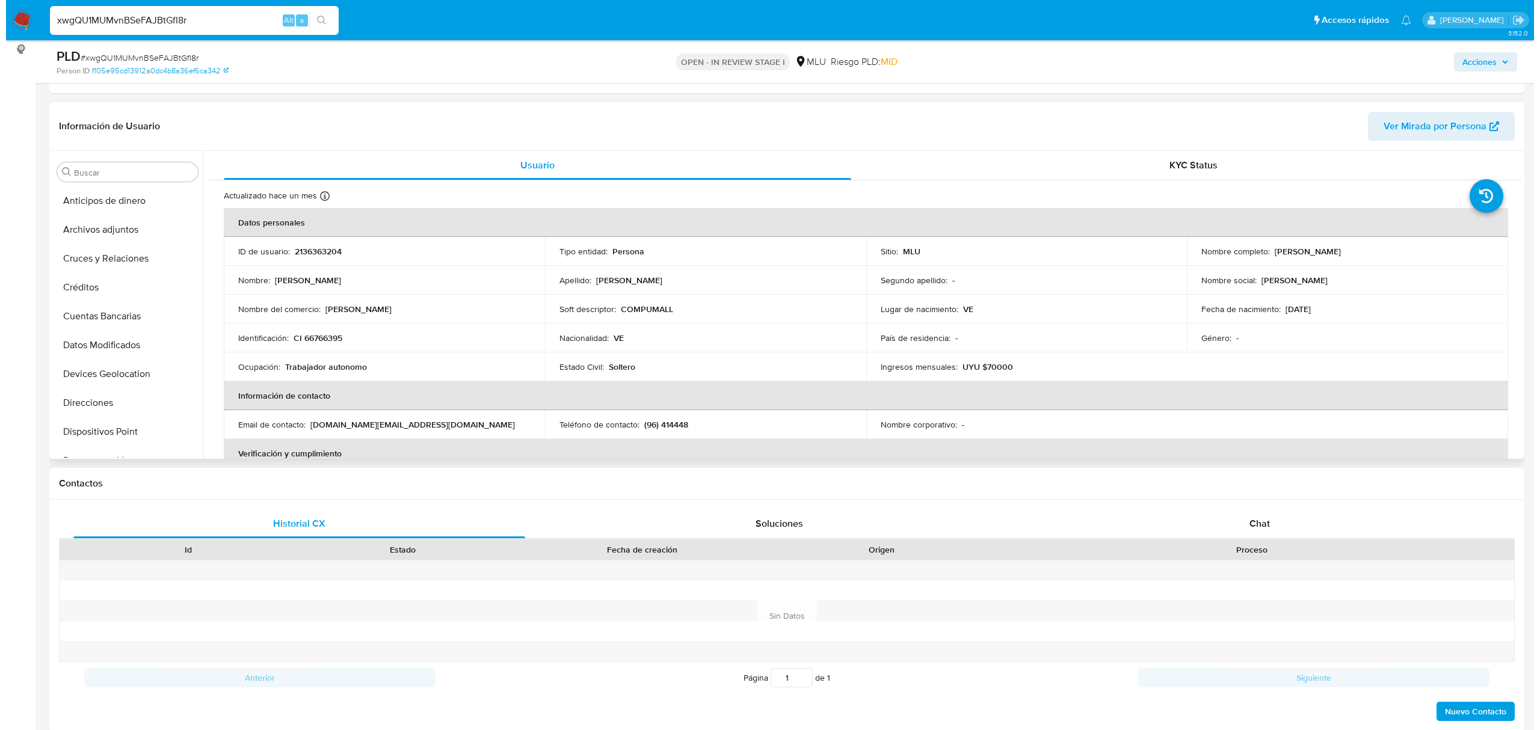
scroll to position [160, 0]
drag, startPoint x: 100, startPoint y: 232, endPoint x: 106, endPoint y: 244, distance: 12.9
click at [101, 232] on button "Archivos adjuntos" at bounding box center [116, 231] width 141 height 29
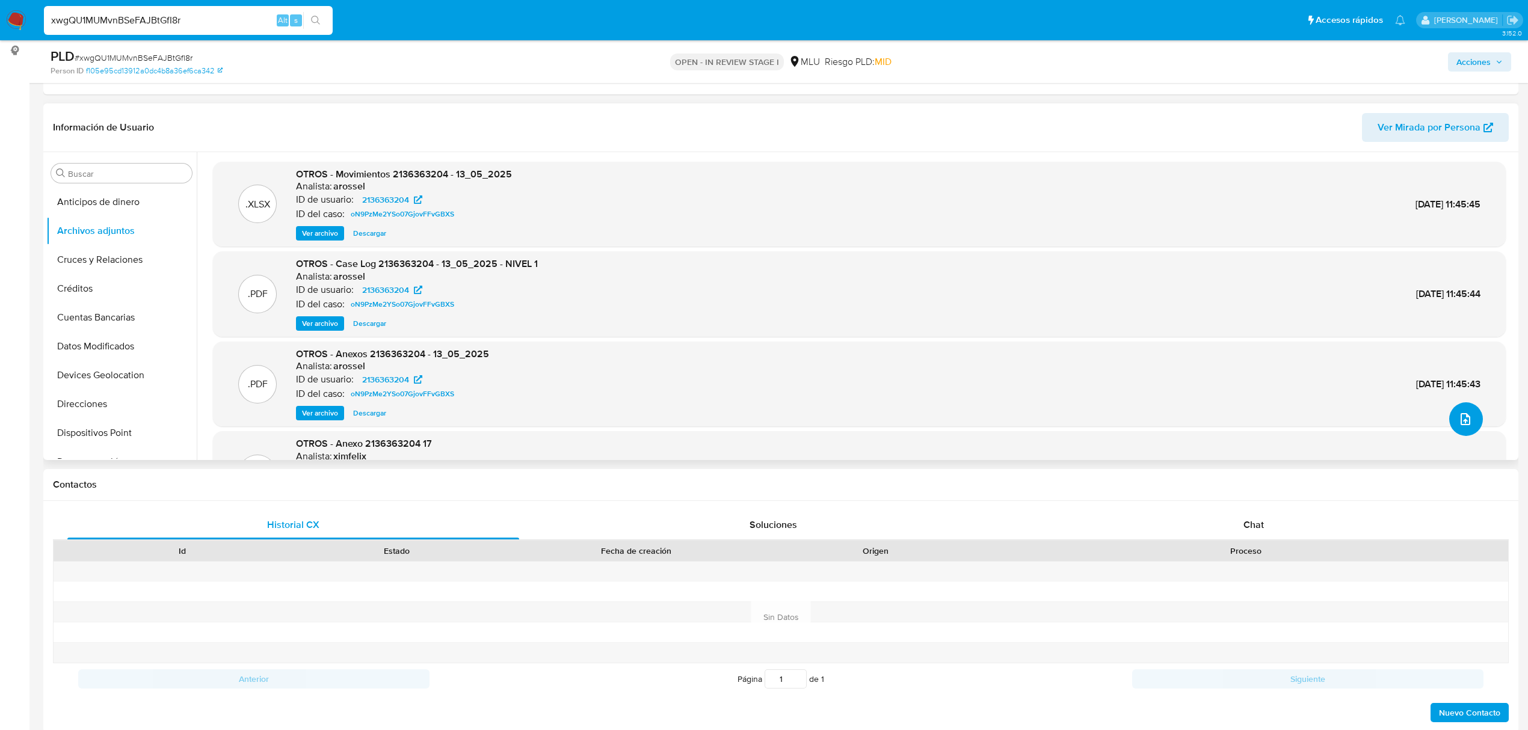
click at [1463, 412] on icon "upload-file" at bounding box center [1465, 419] width 14 height 14
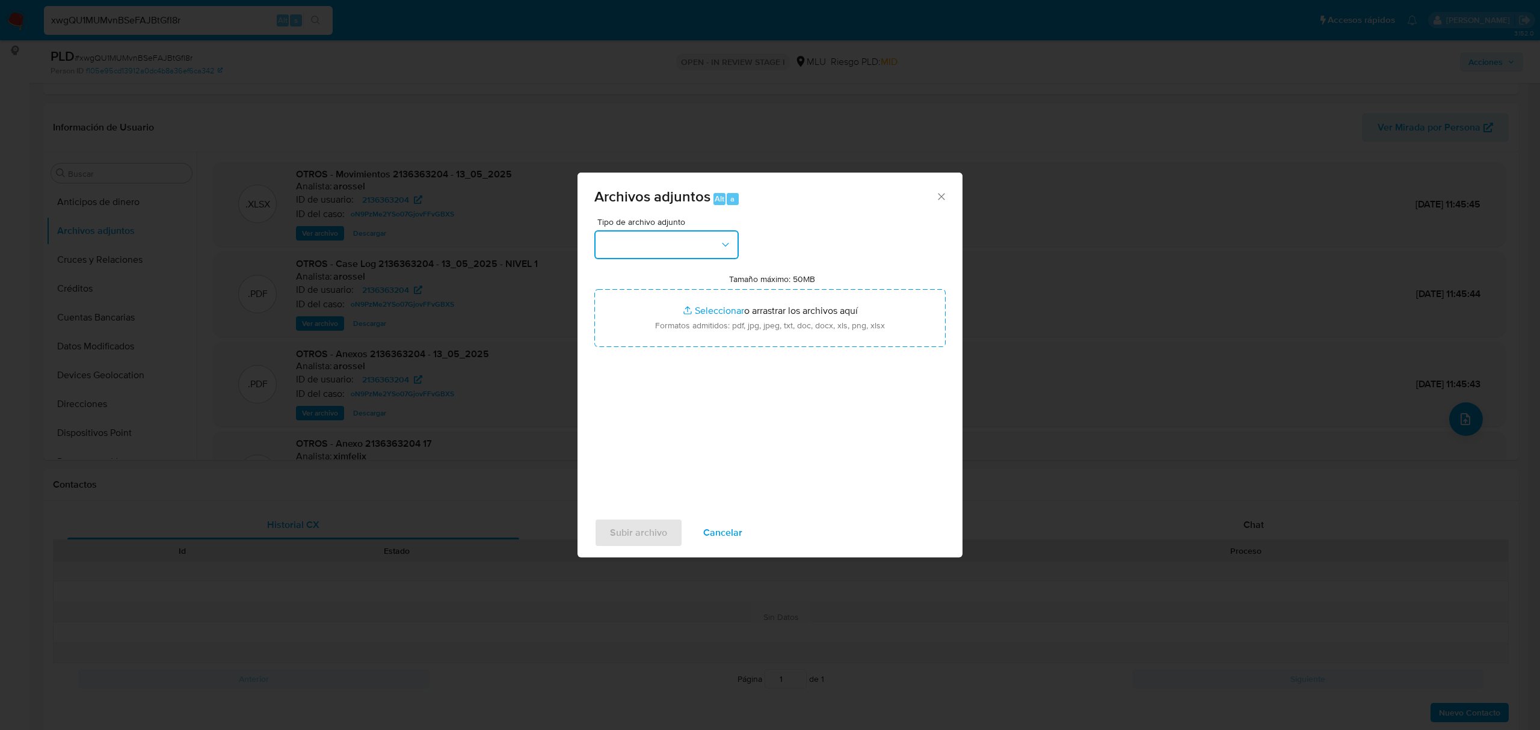
click at [619, 237] on button "button" at bounding box center [666, 244] width 144 height 29
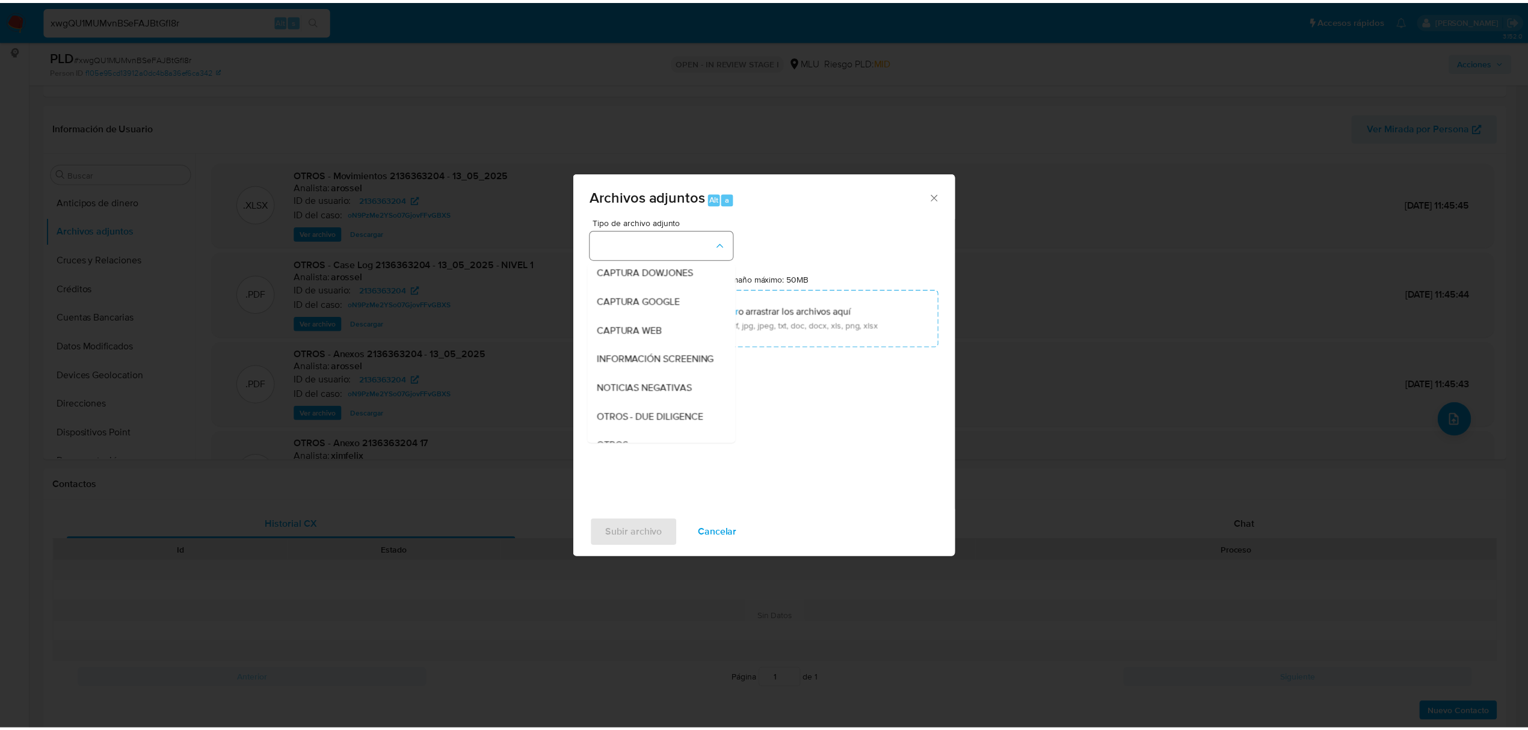
scroll to position [63, 0]
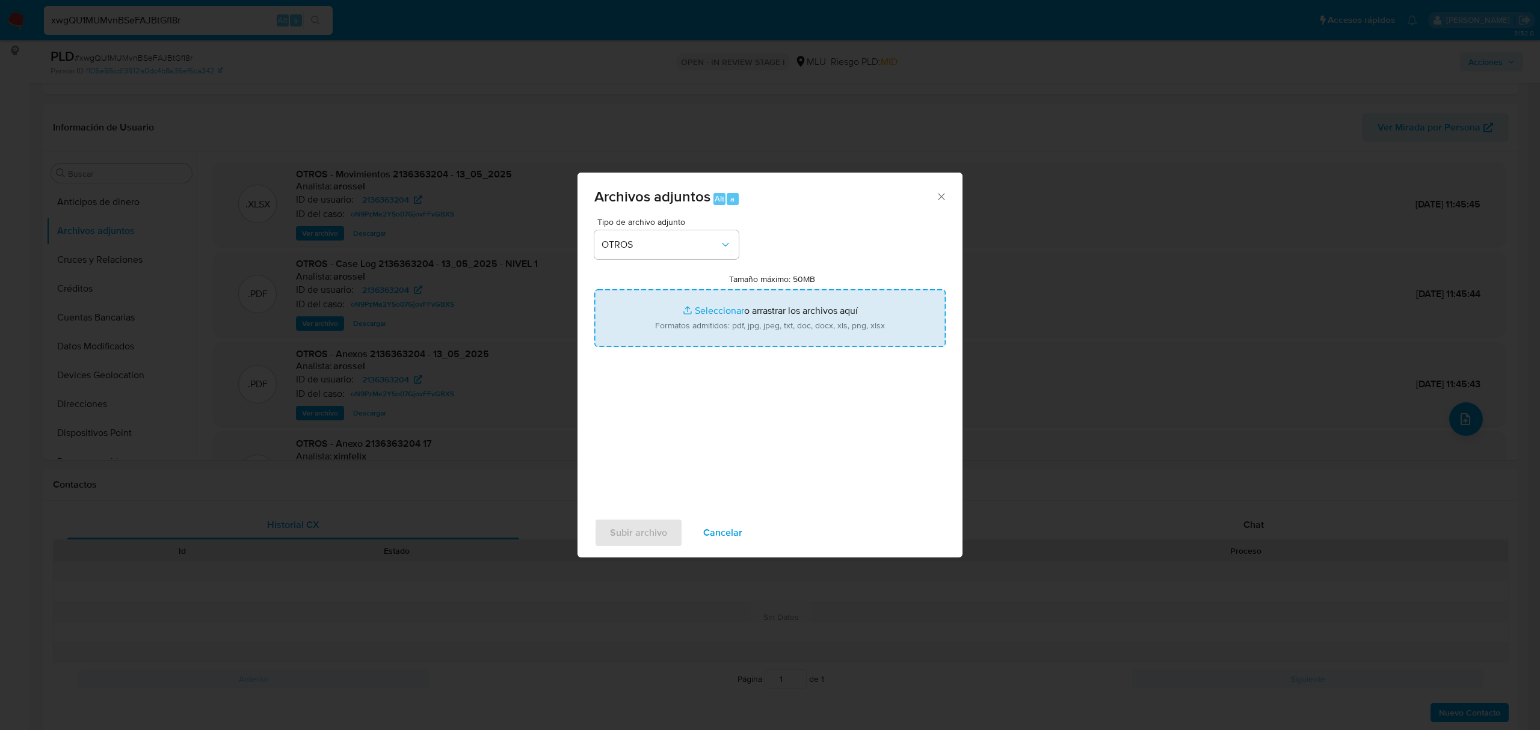
type input "C:\fakepath\CASE LOG 2136363204 31_07_2025 - NIVEL 1.pdf"
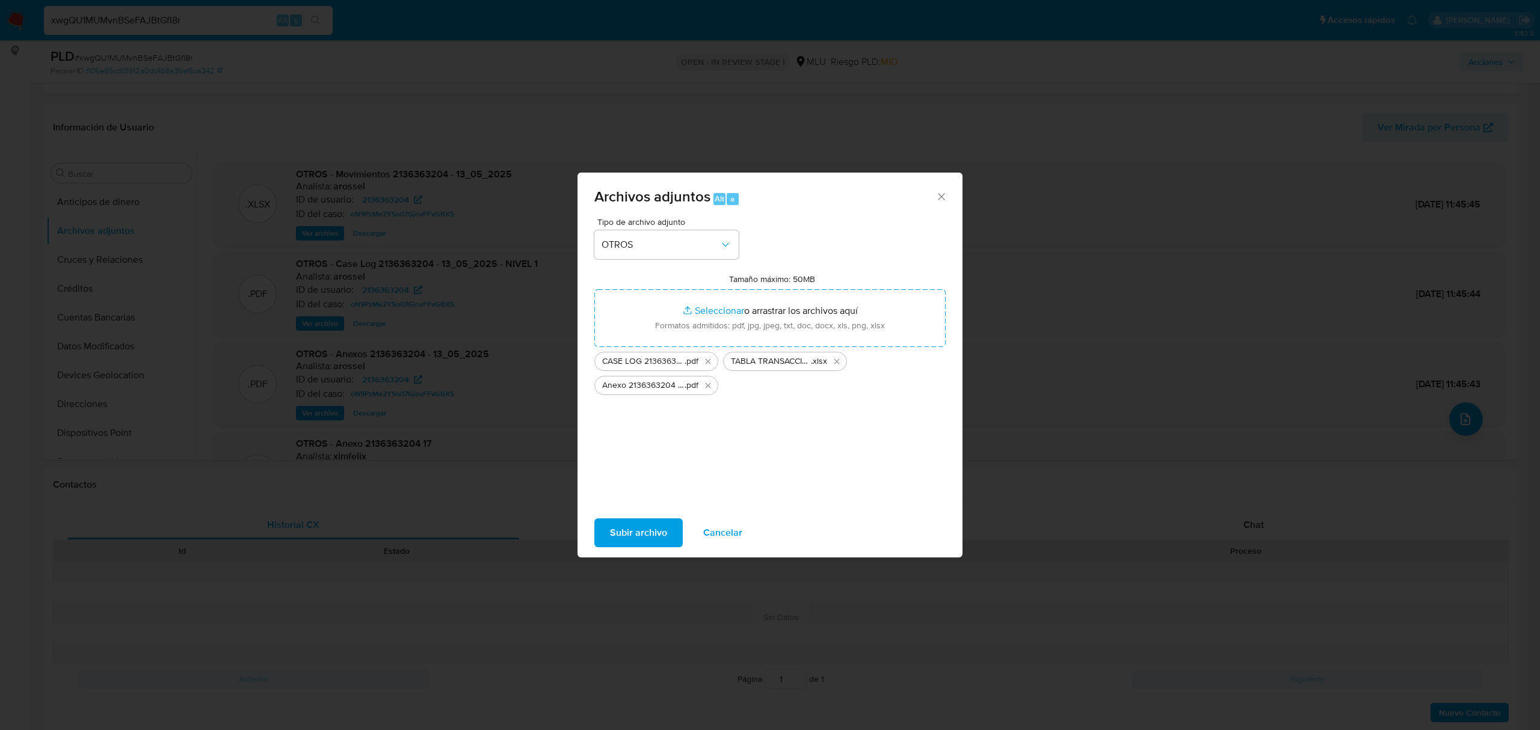
click at [633, 533] on span "Subir archivo" at bounding box center [638, 533] width 57 height 26
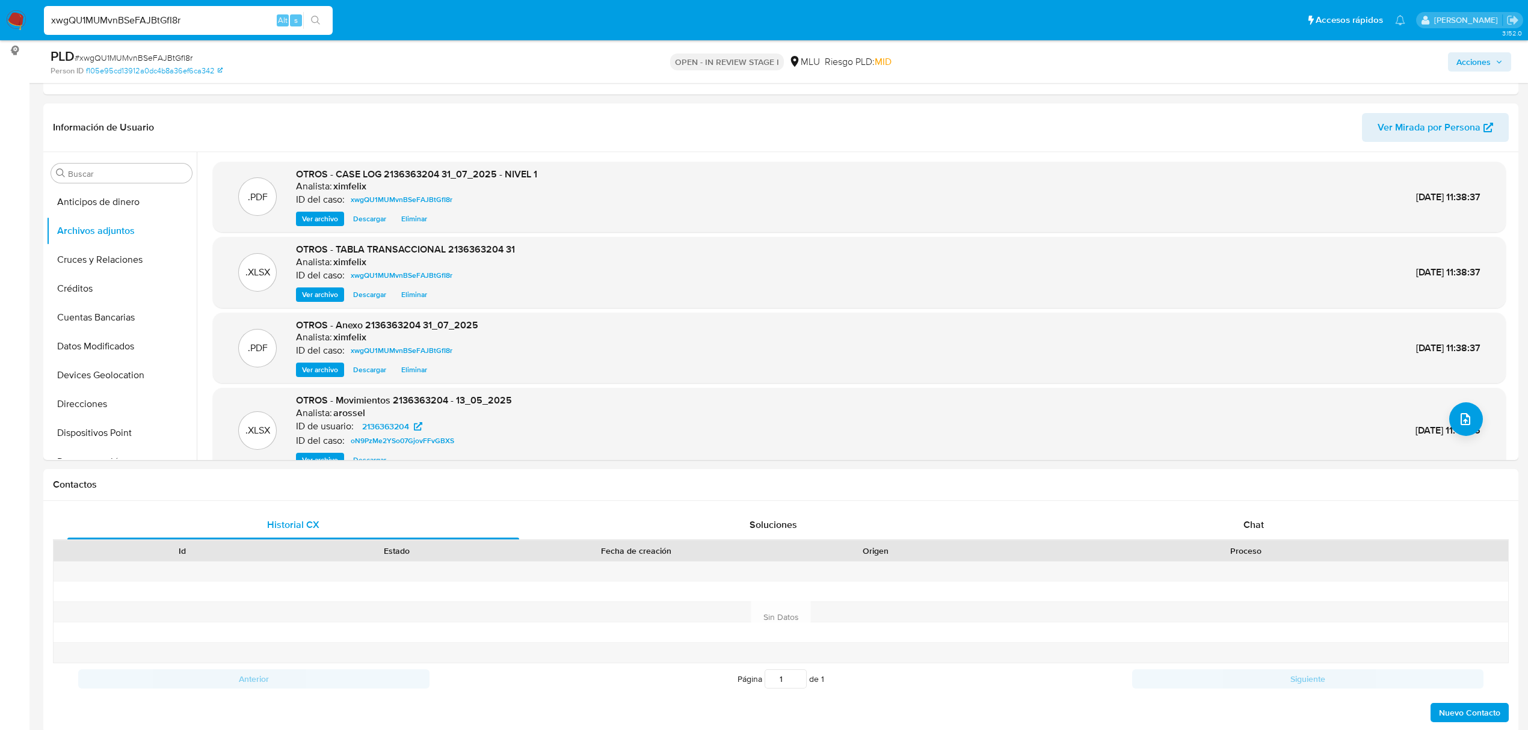
click at [1488, 61] on span "Acciones" at bounding box center [1473, 61] width 34 height 19
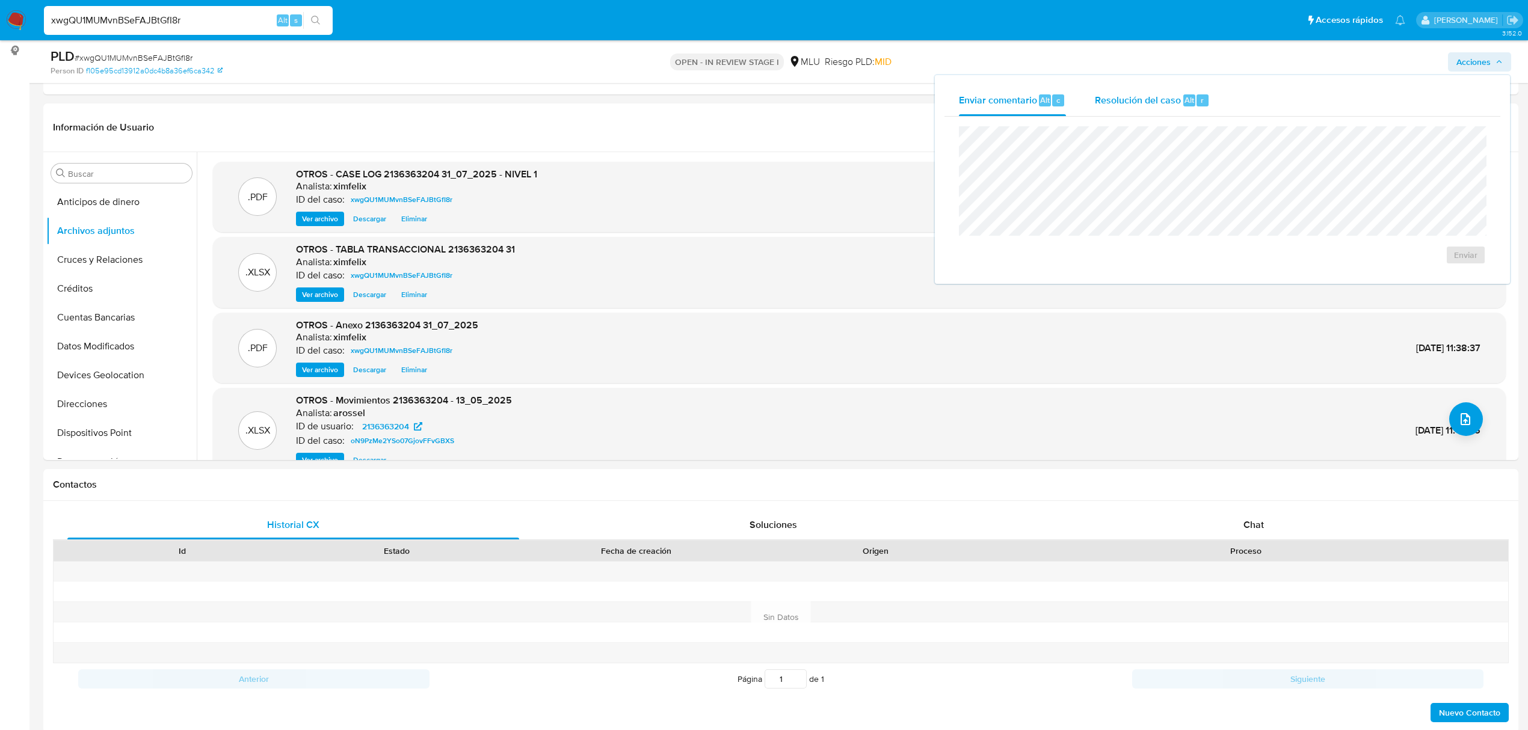
click at [1208, 95] on div "Resolución del caso Alt r" at bounding box center [1152, 100] width 115 height 31
click at [1307, 266] on span "No ROI" at bounding box center [1330, 267] width 59 height 26
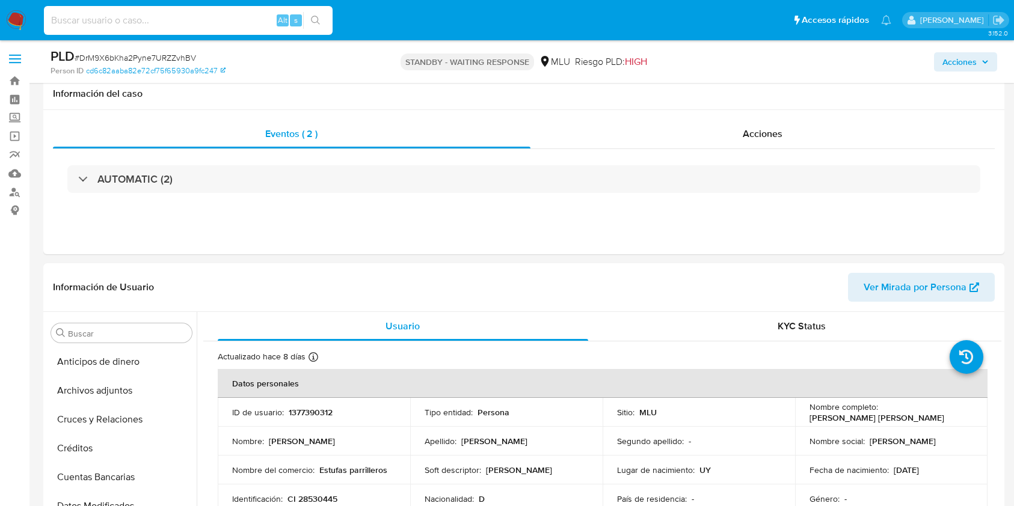
select select "10"
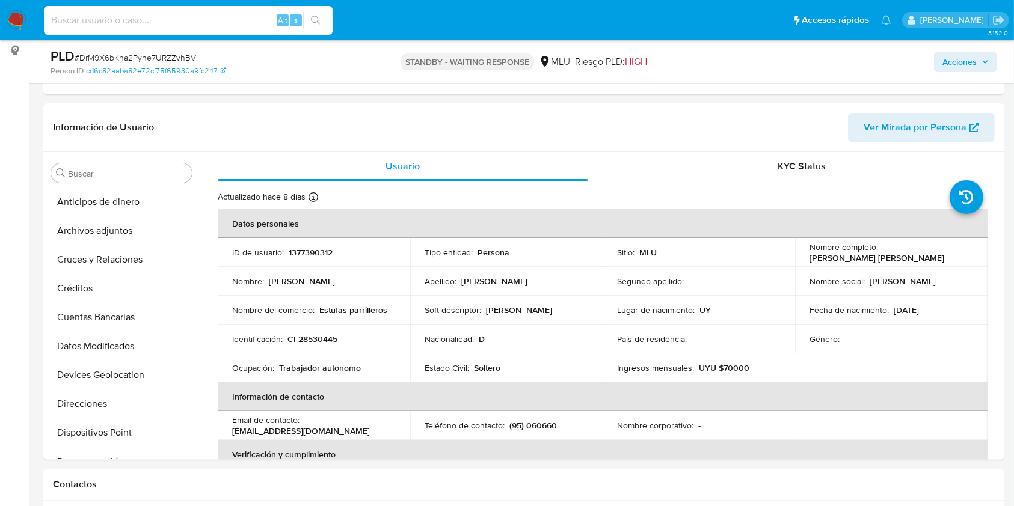
scroll to position [592, 0]
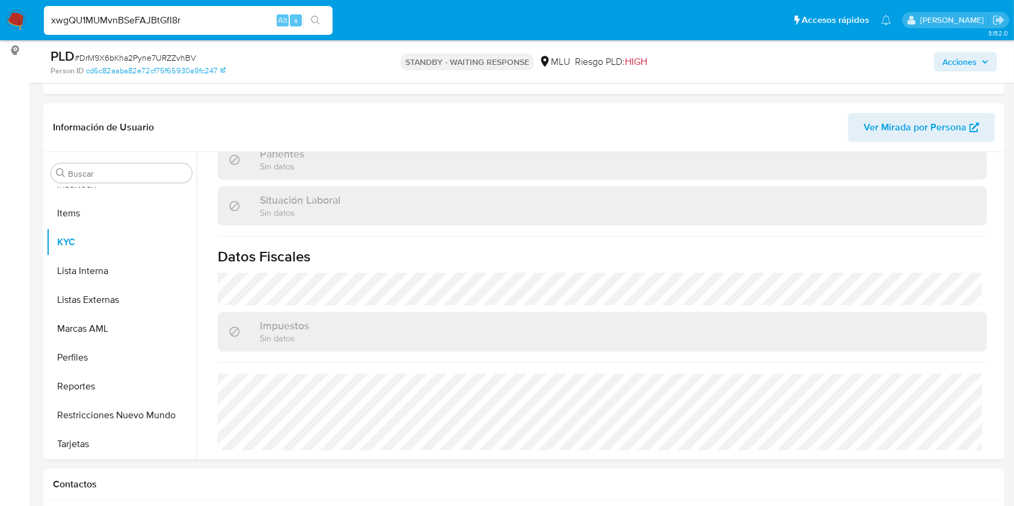
type input "xwgQU1MUMvnBSeFAJBtGfI8r"
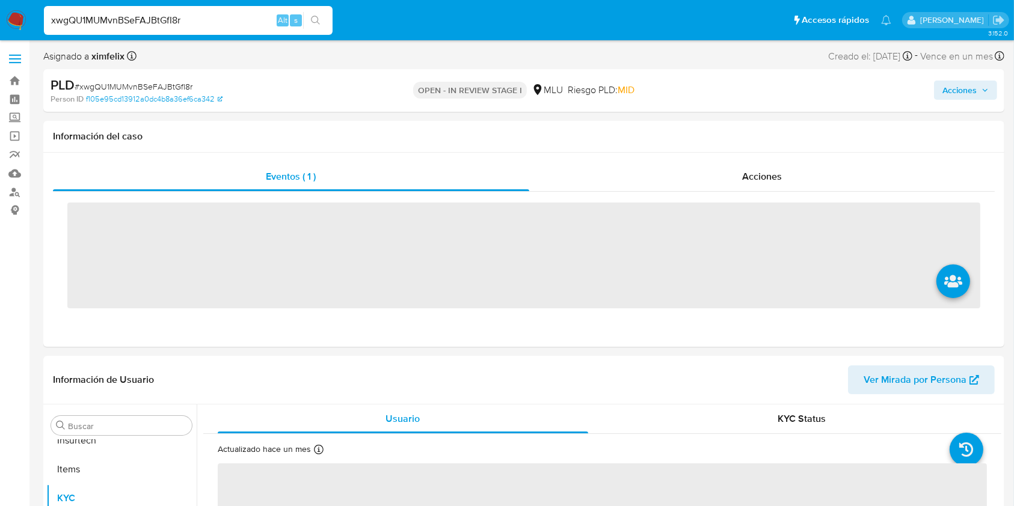
scroll to position [508, 0]
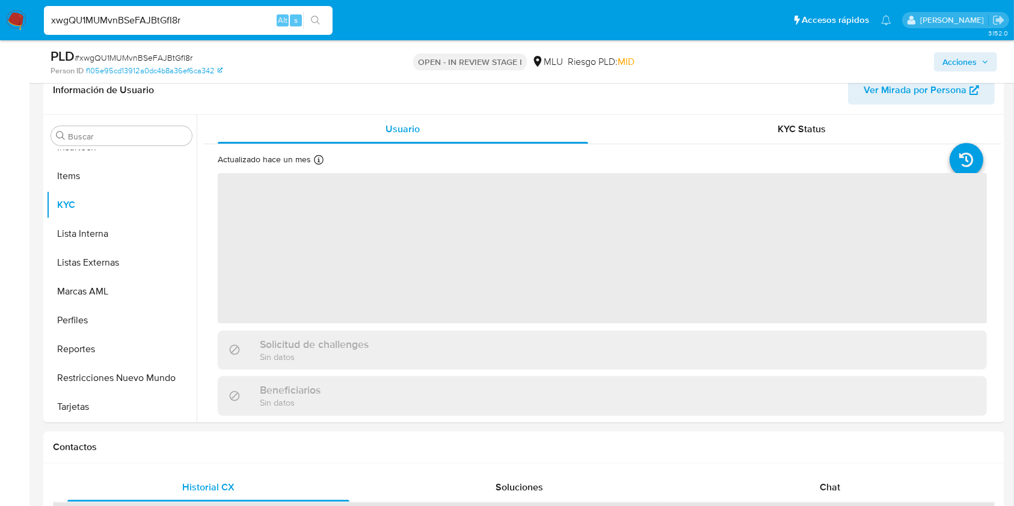
select select "10"
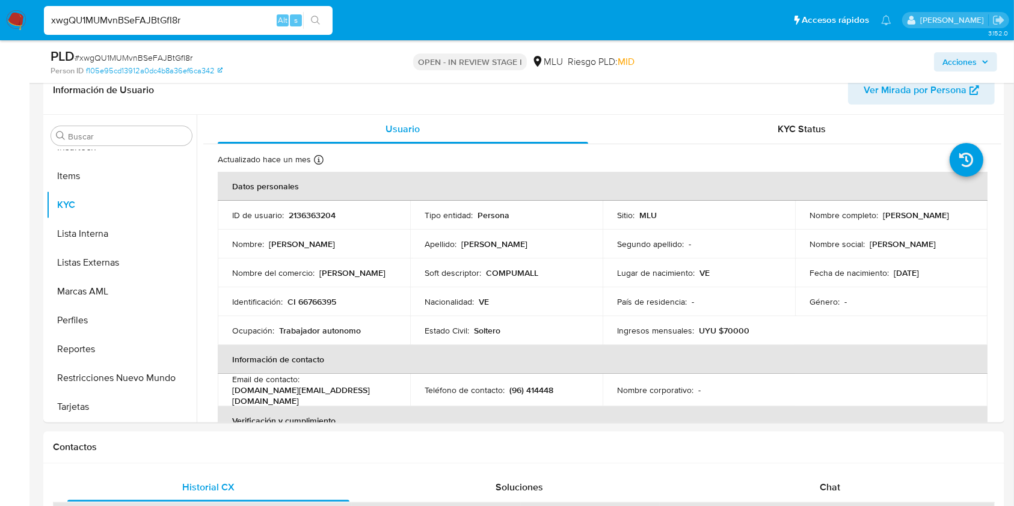
scroll to position [216, 0]
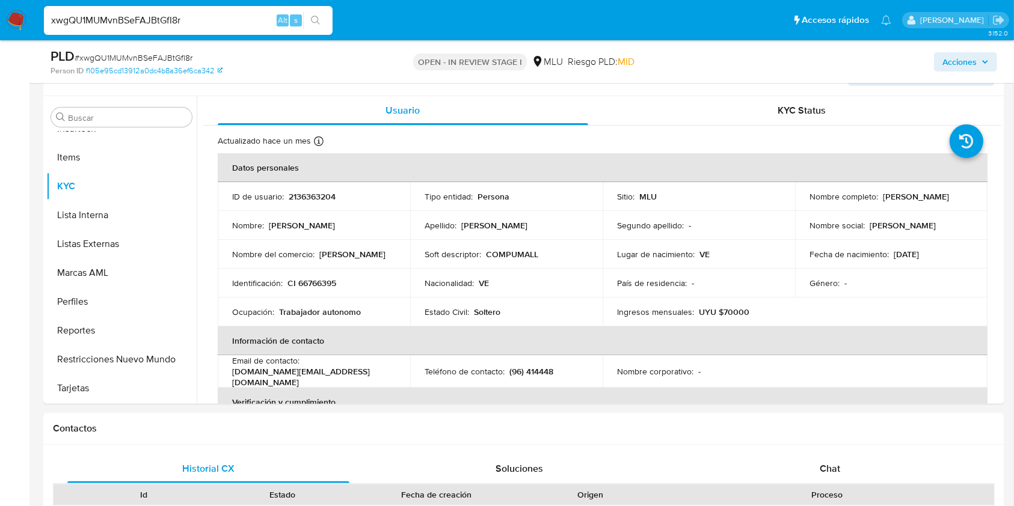
click at [694, 1] on nav "Pausado Ver notificaciones xwgQU1MUMvnBSeFAJBtGfI8r Alt s Accesos rápidos Presi…" at bounding box center [507, 20] width 1014 height 40
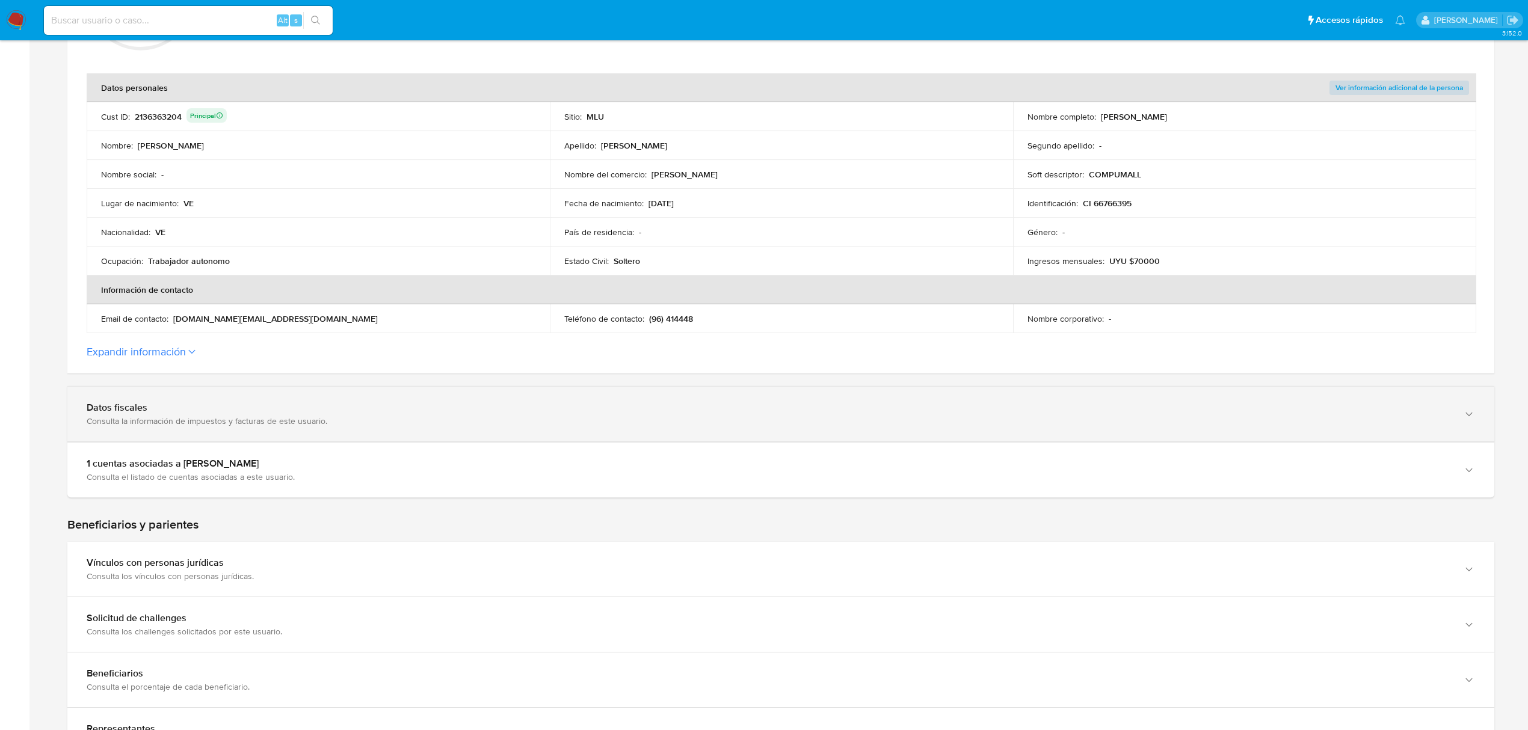
scroll to position [241, 0]
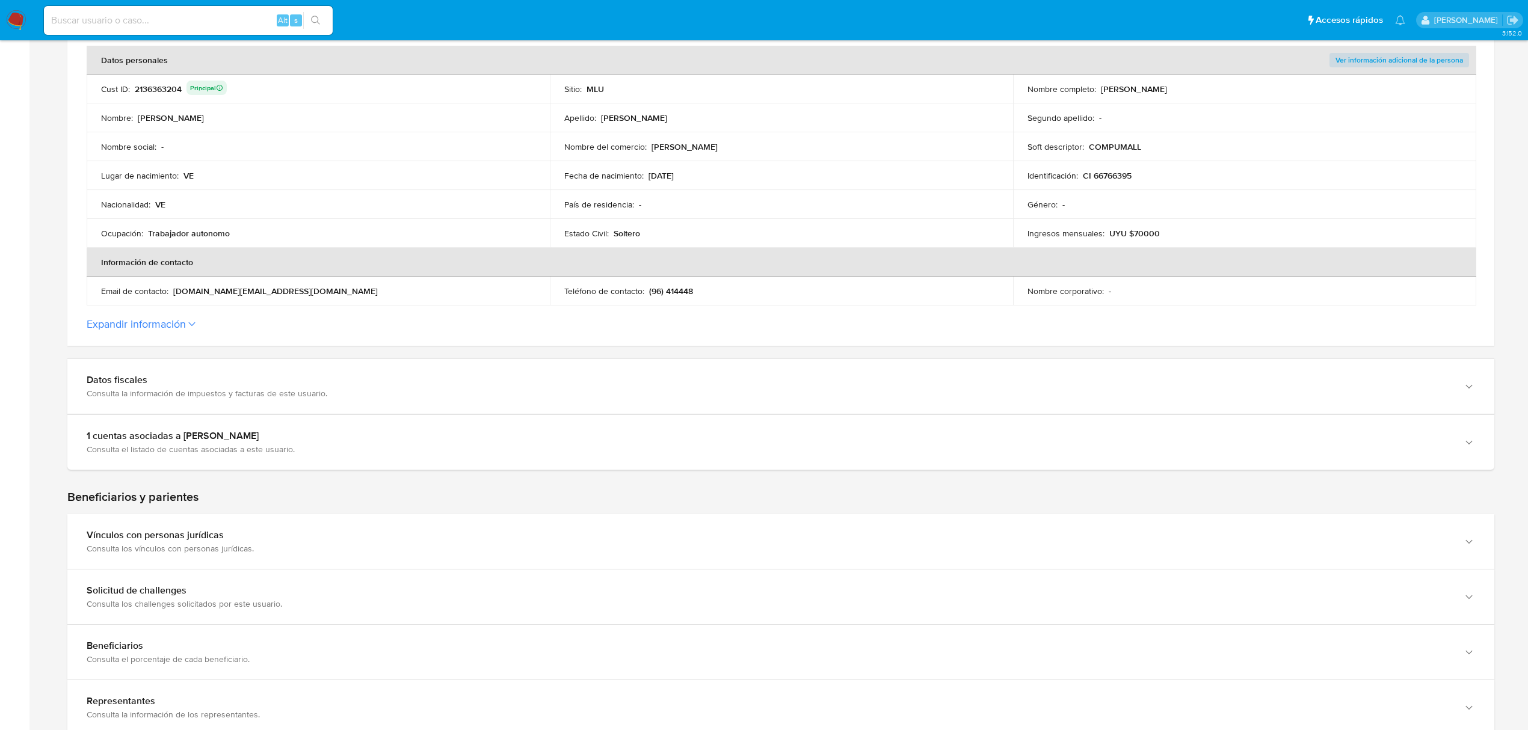
click at [206, 25] on input at bounding box center [188, 21] width 289 height 16
paste input "ChA8Kc6ToPcRXxm0xXpwafgK"
type input "ChA8Kc6ToPcRXxm0xXpwafgK"
click at [321, 19] on button "search-icon" at bounding box center [315, 20] width 25 height 17
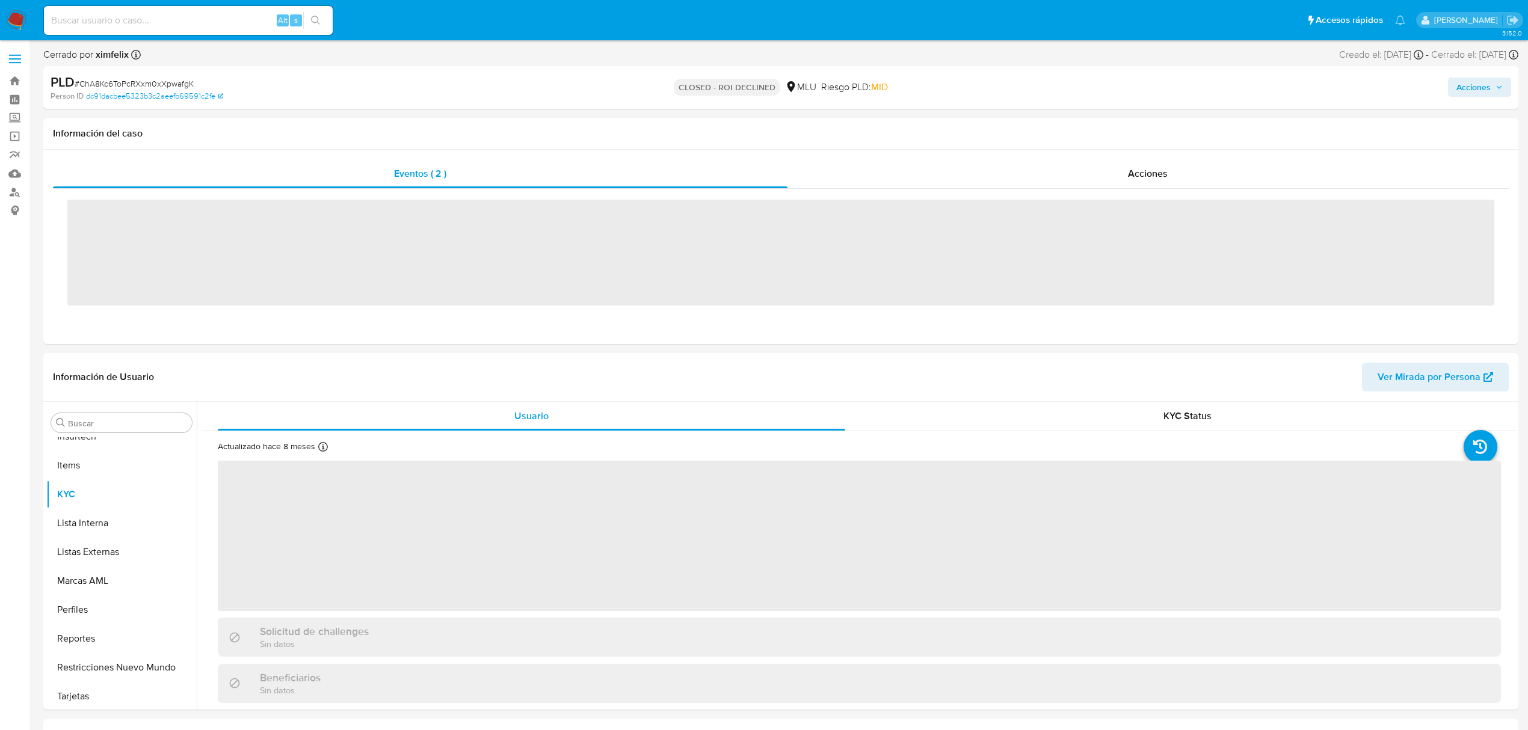
scroll to position [508, 0]
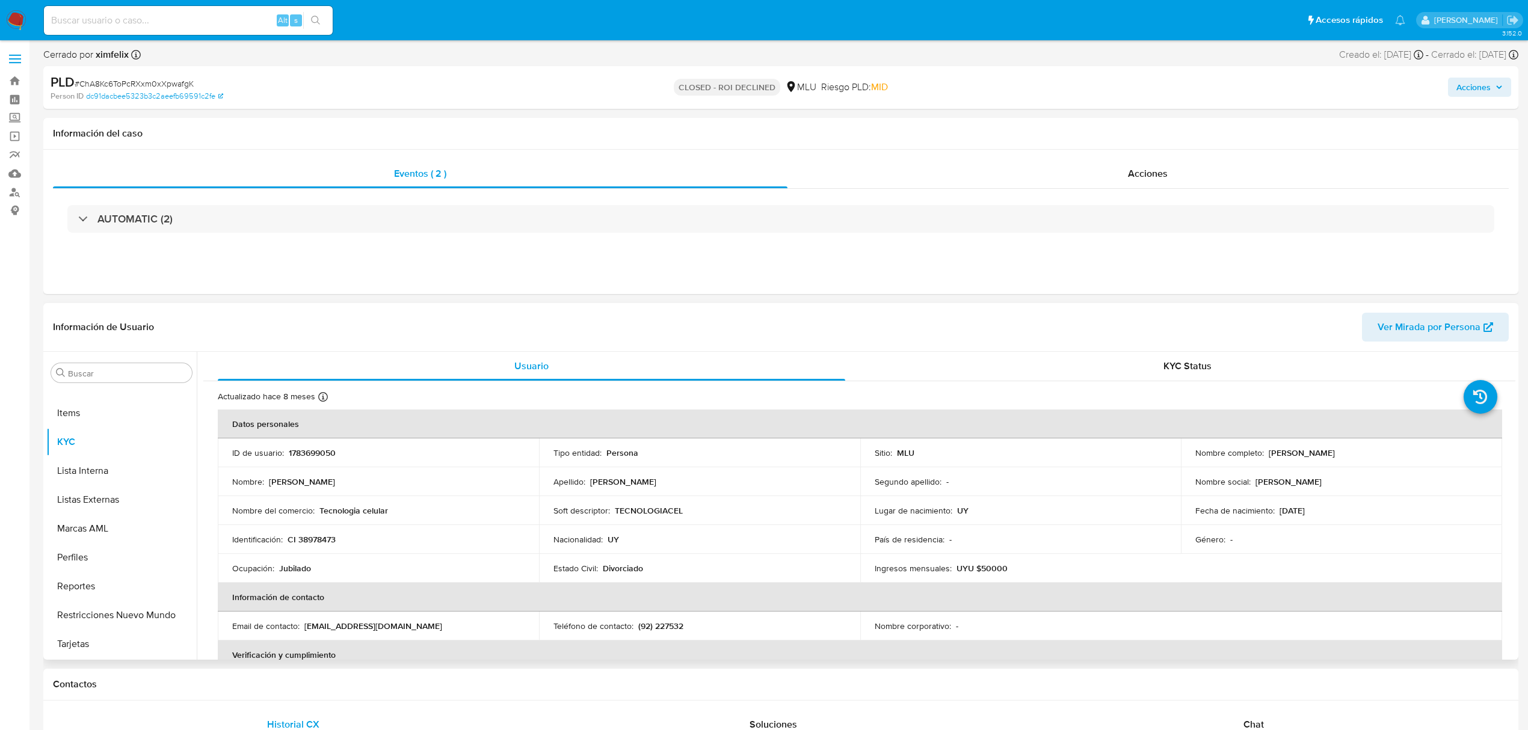
select select "10"
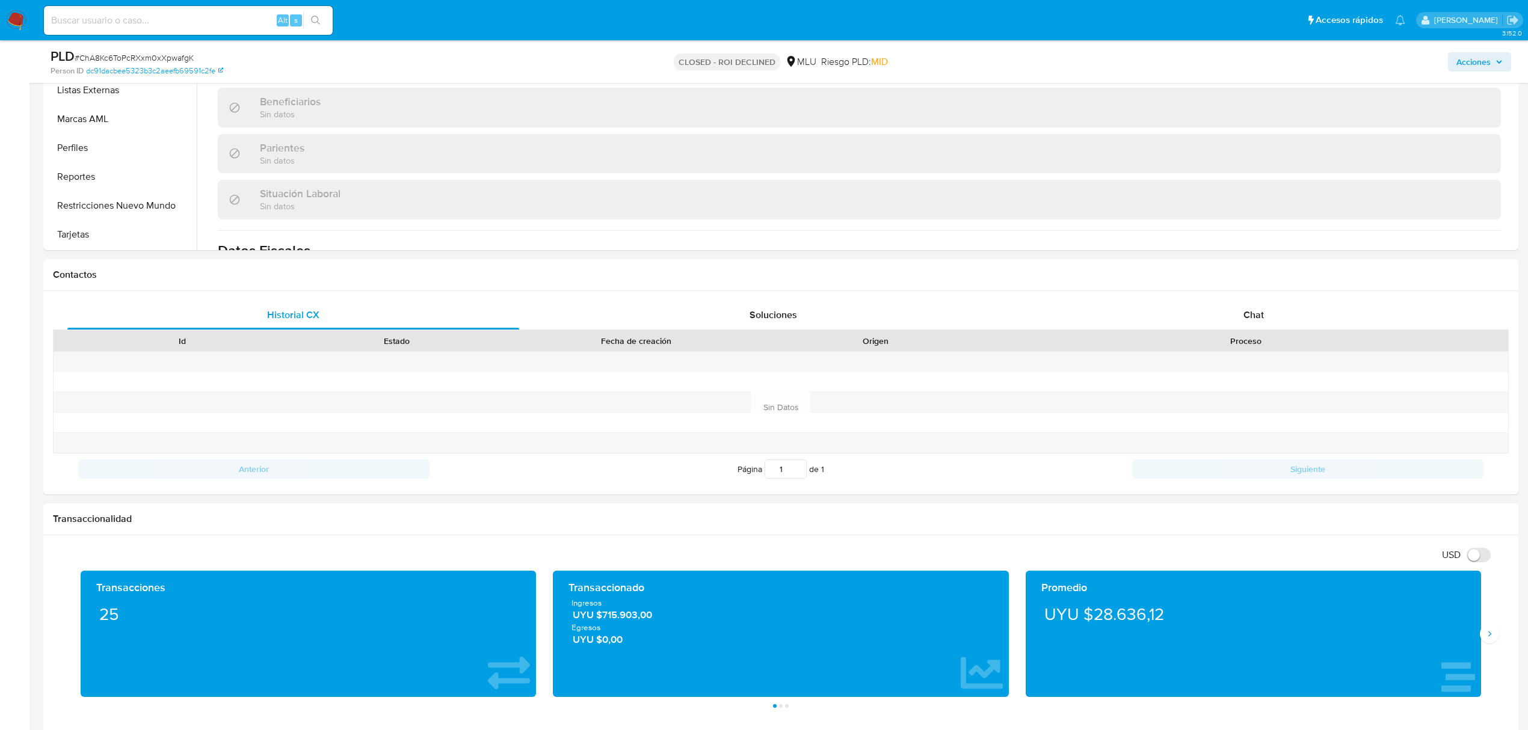
scroll to position [401, 0]
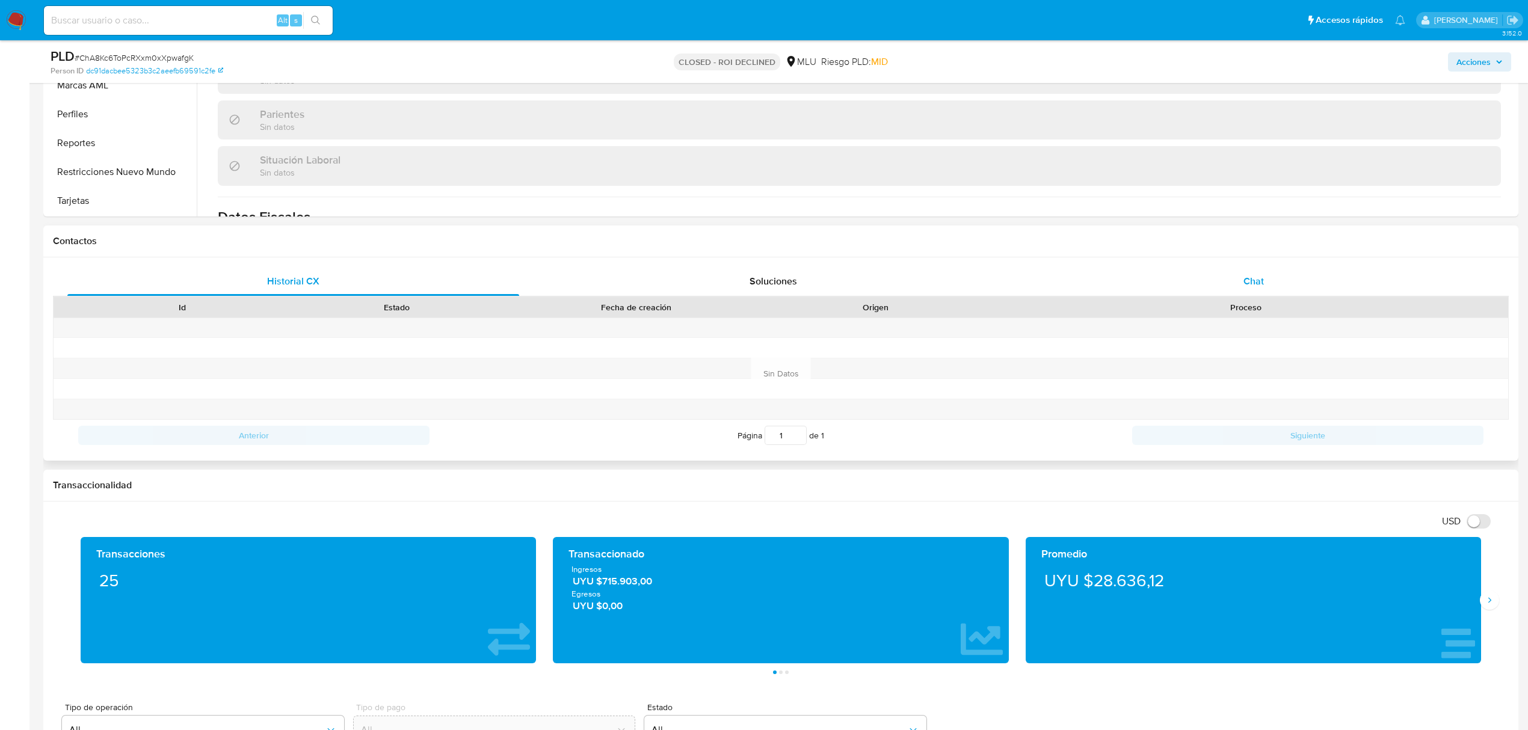
click at [1245, 274] on span "Chat" at bounding box center [1253, 281] width 20 height 14
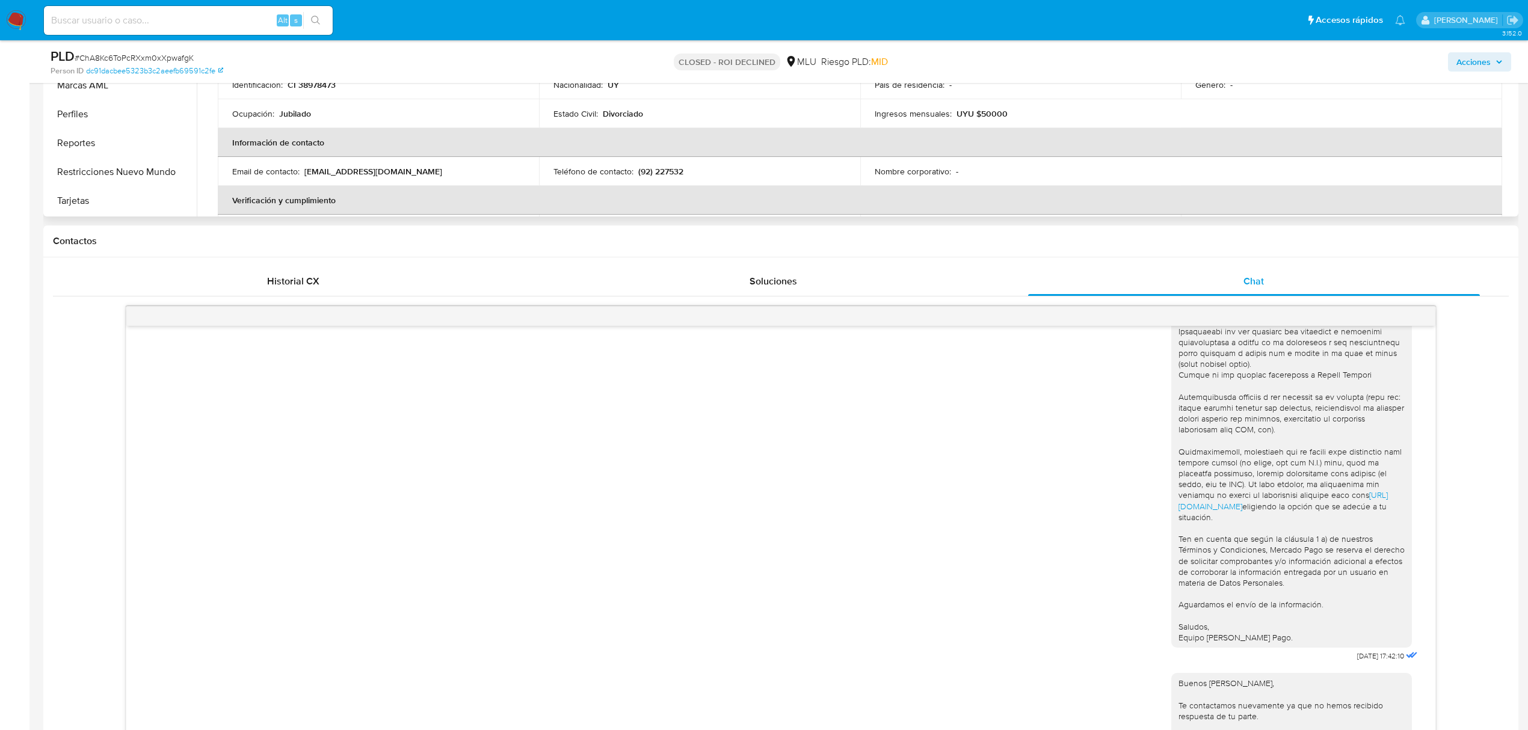
scroll to position [0, 0]
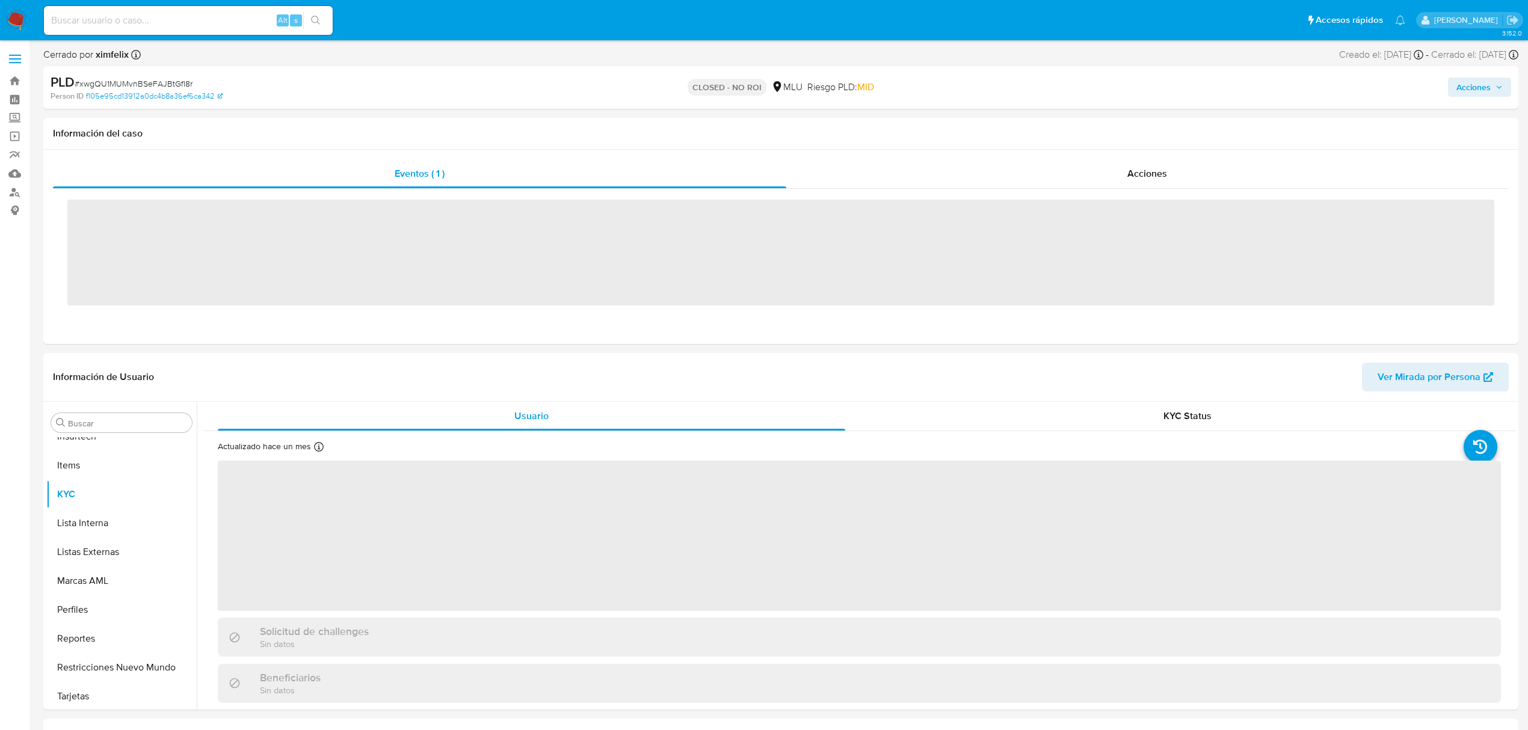
scroll to position [508, 0]
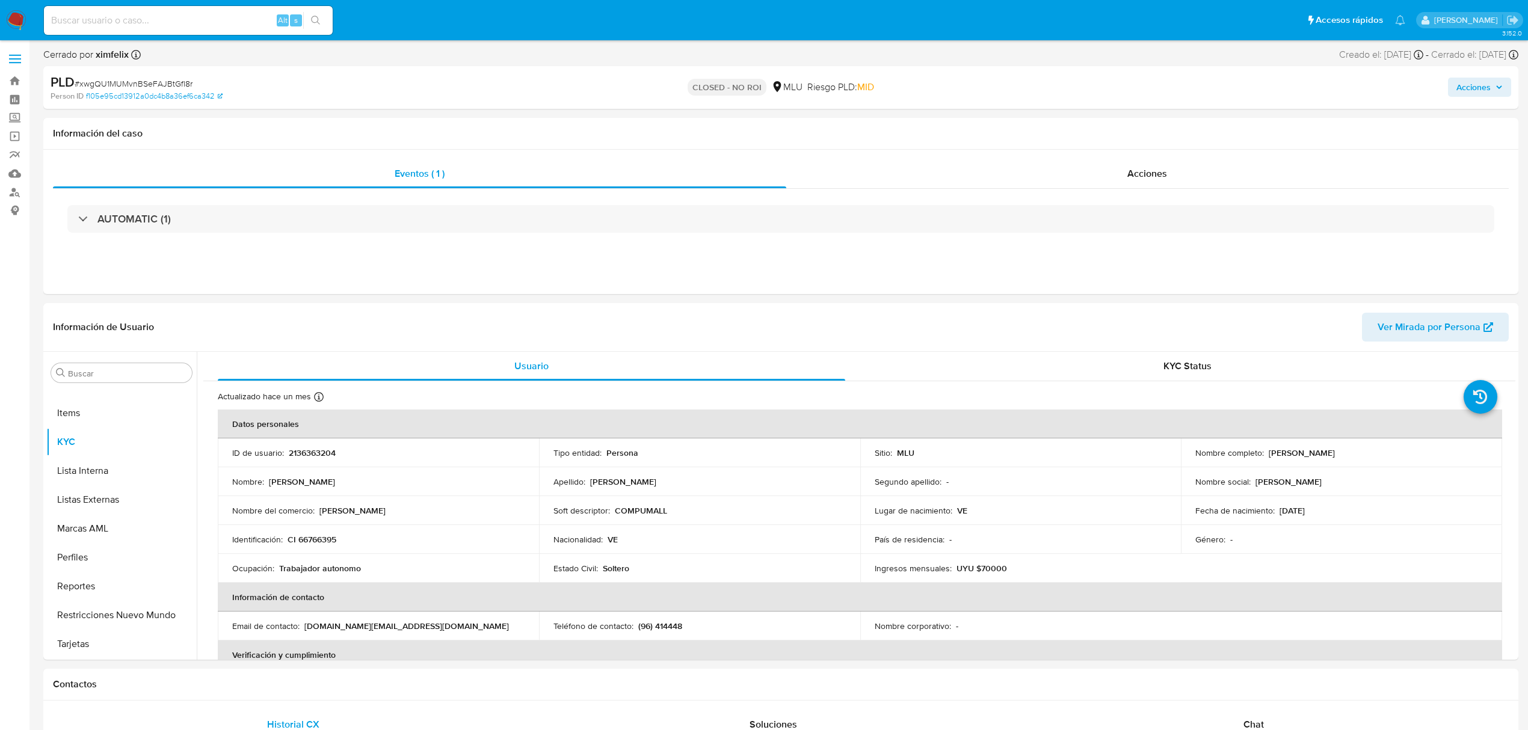
select select "10"
drag, startPoint x: 186, startPoint y: 36, endPoint x: 186, endPoint y: 25, distance: 11.4
click at [186, 32] on div "Alt s" at bounding box center [188, 21] width 289 height 34
click at [186, 25] on input at bounding box center [188, 21] width 289 height 16
paste input "IdWs5X7az6KVXR2mTdFpajJL"
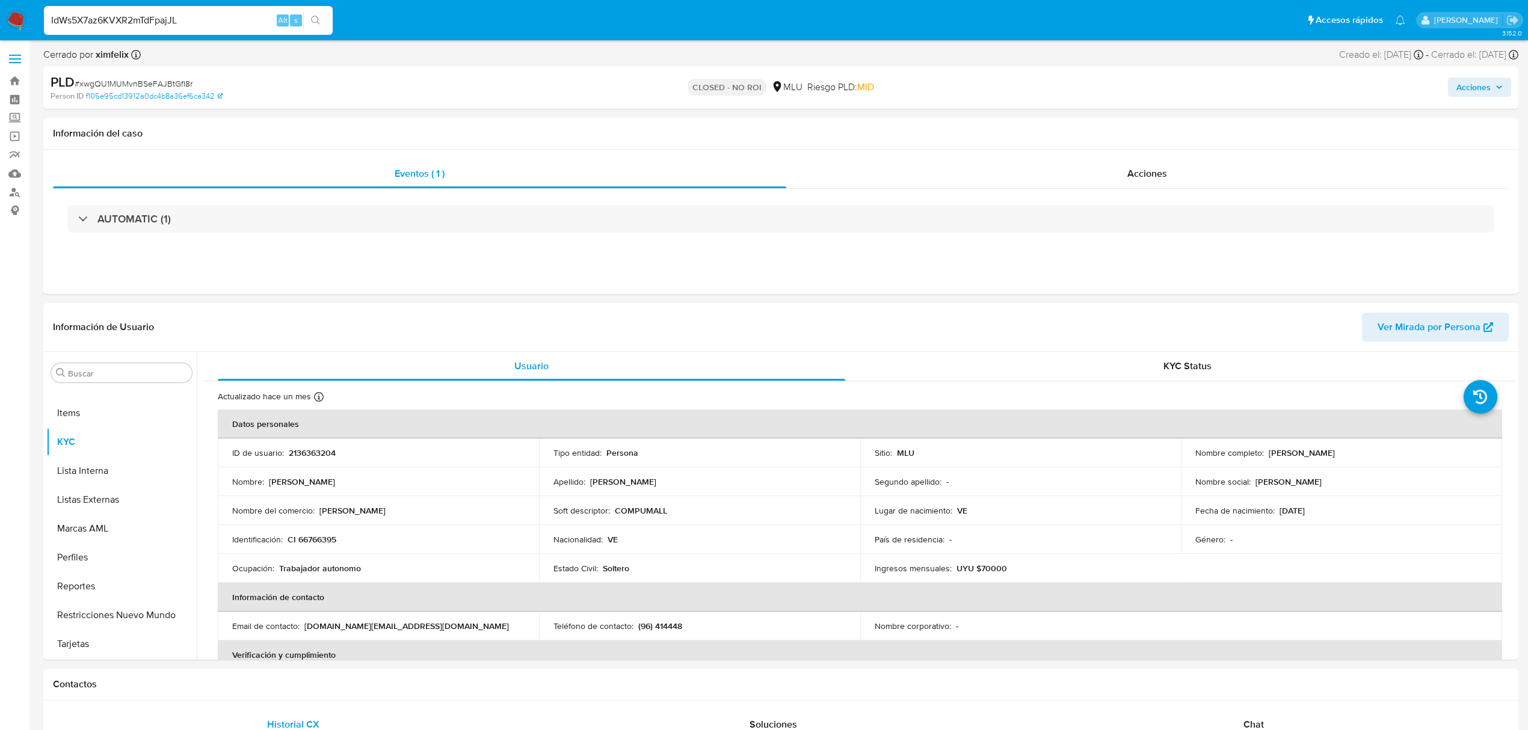
type input "IdWs5X7az6KVXR2mTdFpajJL"
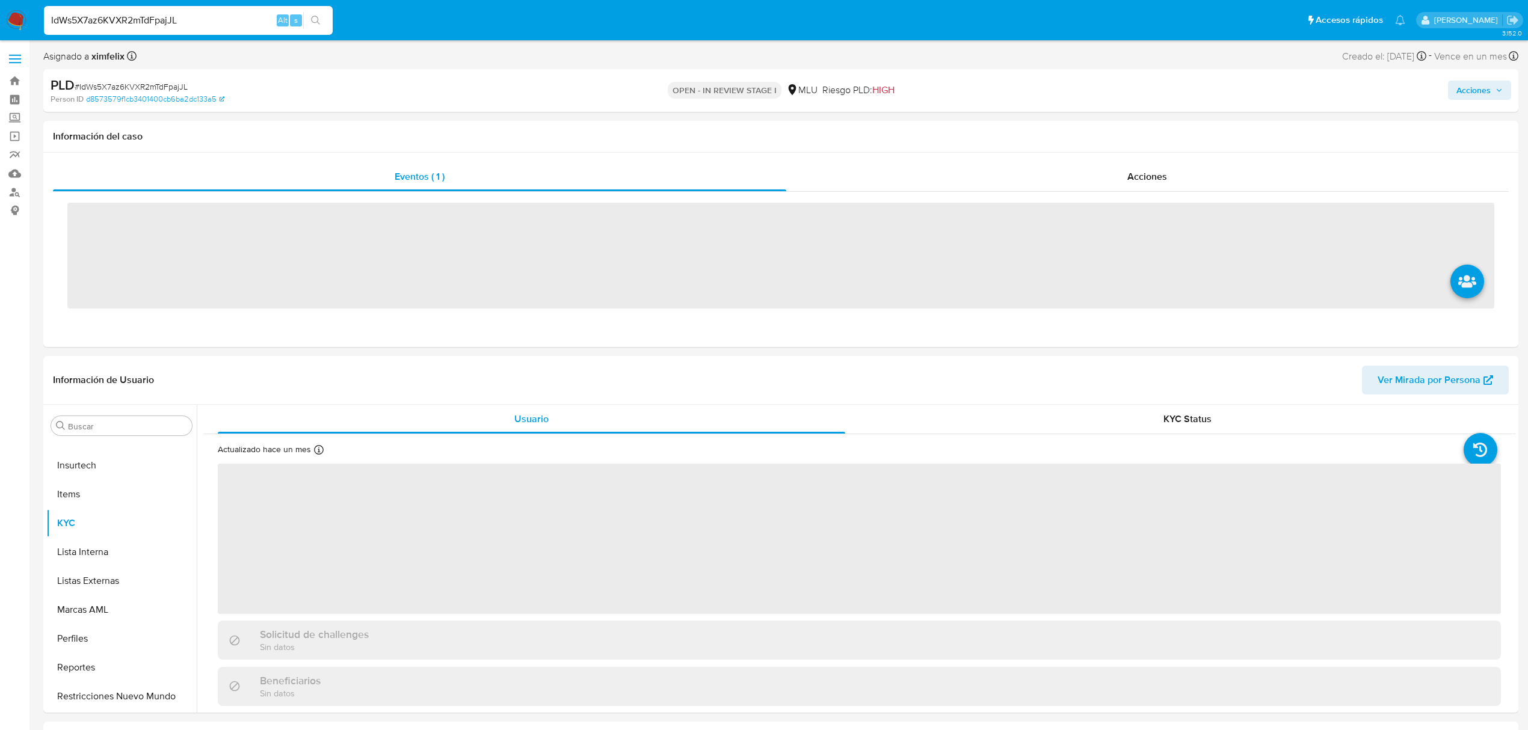
scroll to position [508, 0]
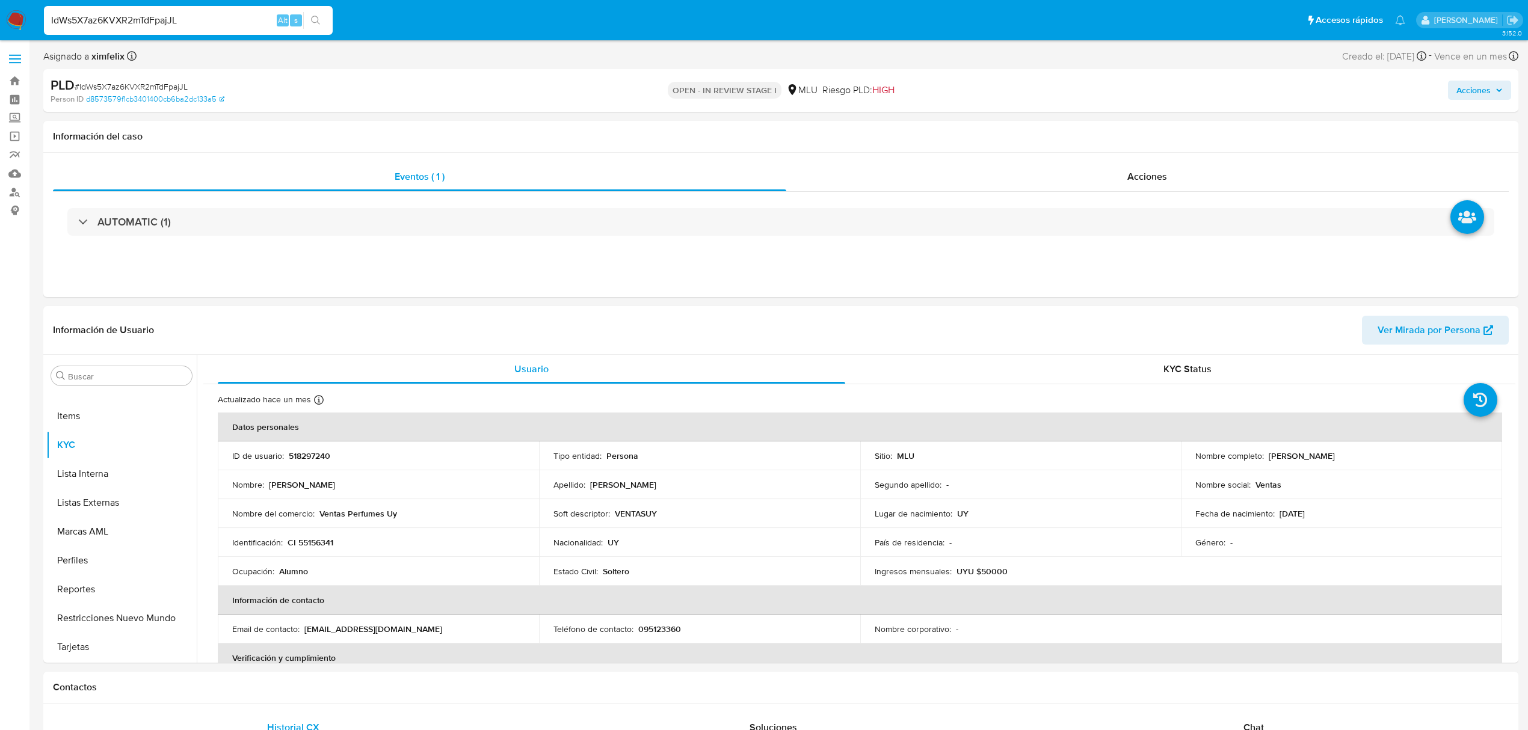
select select "10"
drag, startPoint x: 1309, startPoint y: 458, endPoint x: 1266, endPoint y: 458, distance: 42.7
click at [1266, 458] on div "Nombre completo : [PERSON_NAME]" at bounding box center [1341, 456] width 292 height 11
copy p "[PERSON_NAME]"
click at [1469, 327] on span "Ver Mirada por Persona" at bounding box center [1428, 330] width 103 height 29
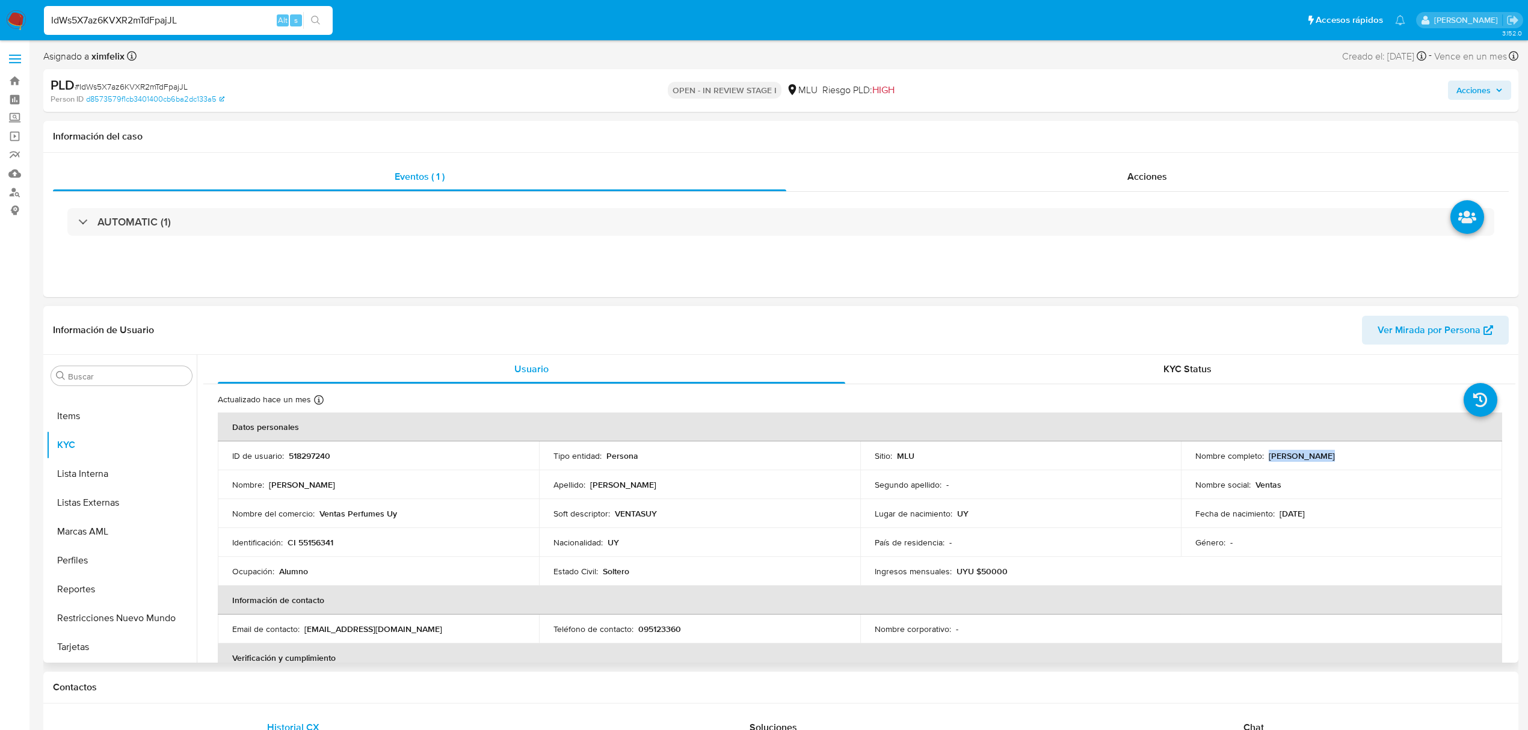
copy p "Nicolas Furno"
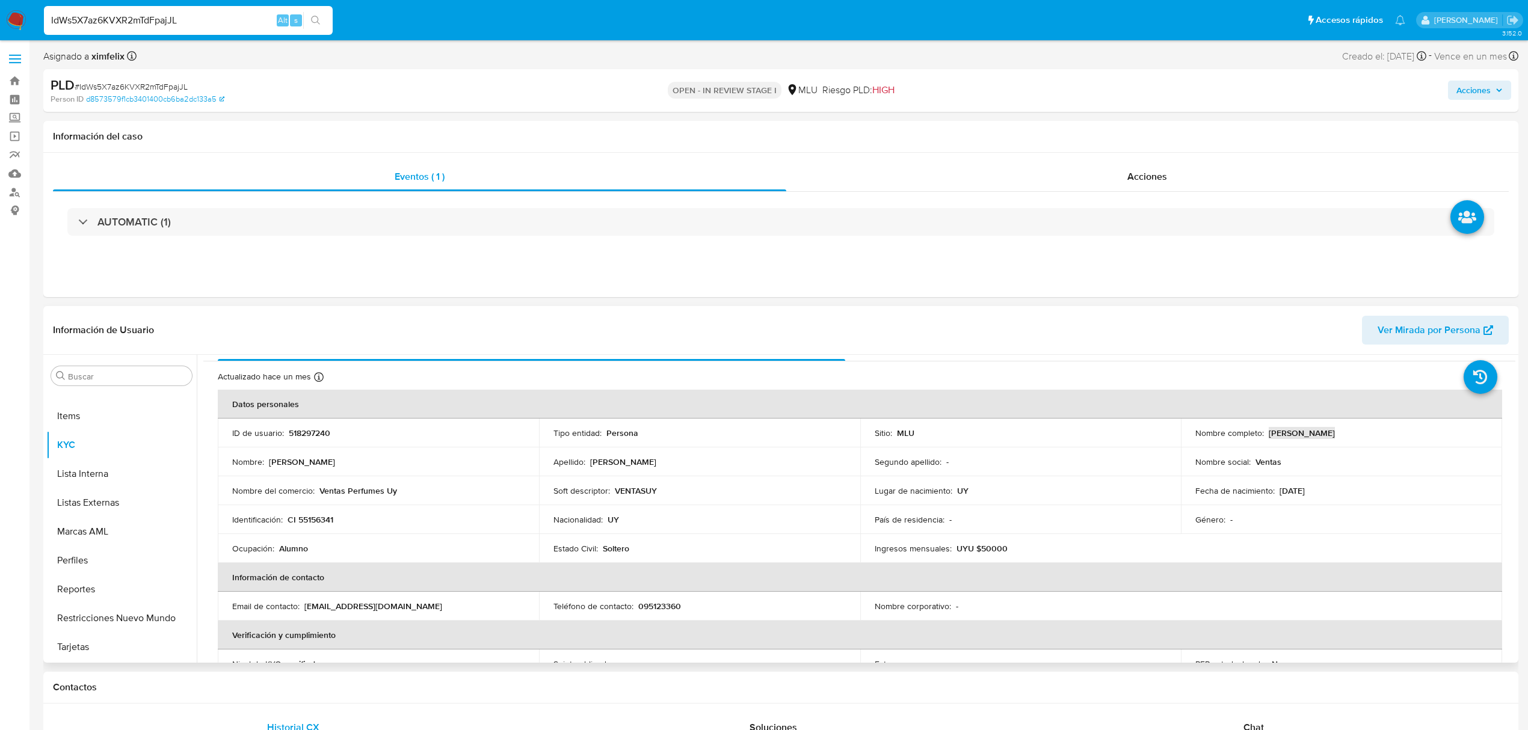
scroll to position [0, 0]
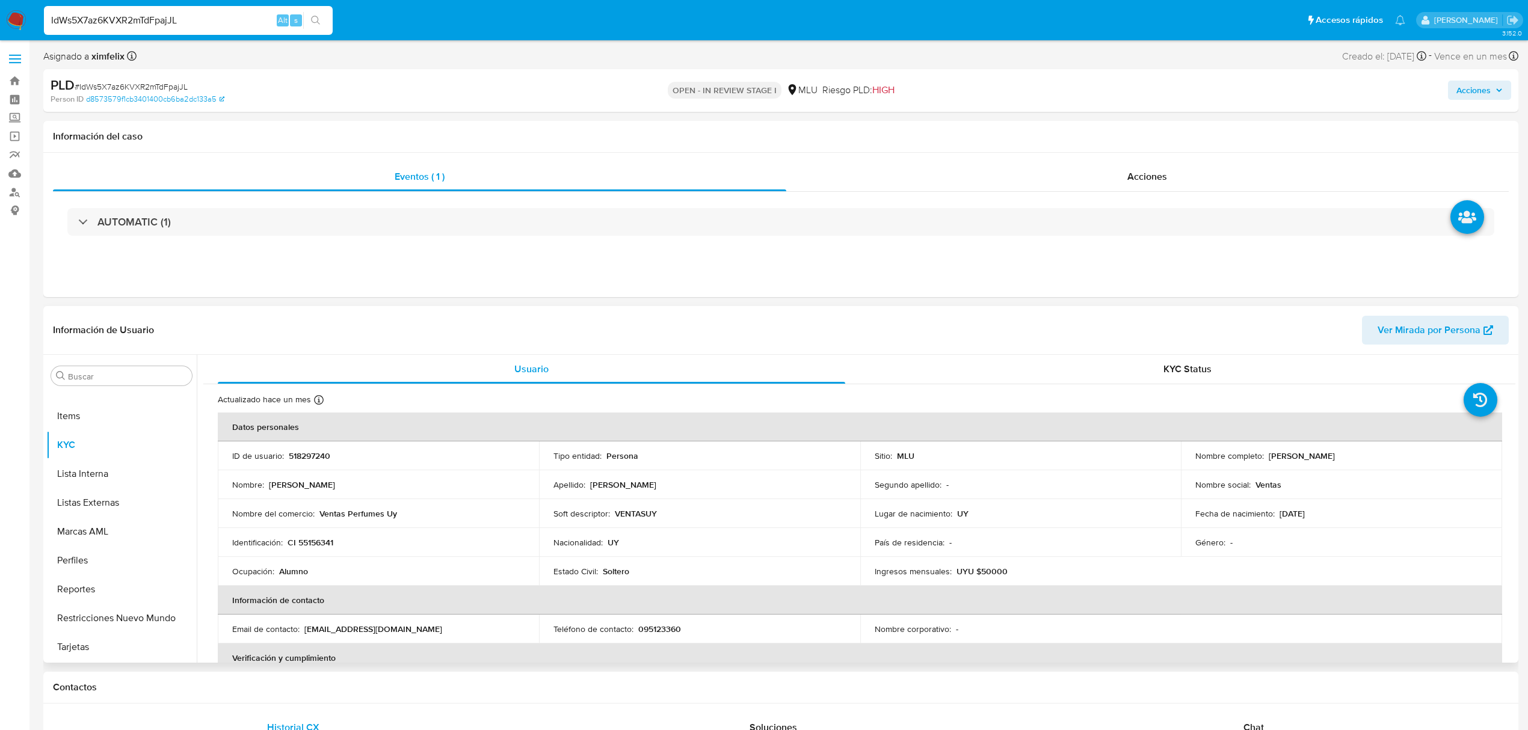
click at [325, 540] on p "CI 55156341" at bounding box center [311, 542] width 46 height 11
copy p "55156341"
click at [1128, 361] on div "KYC Status" at bounding box center [1187, 369] width 627 height 29
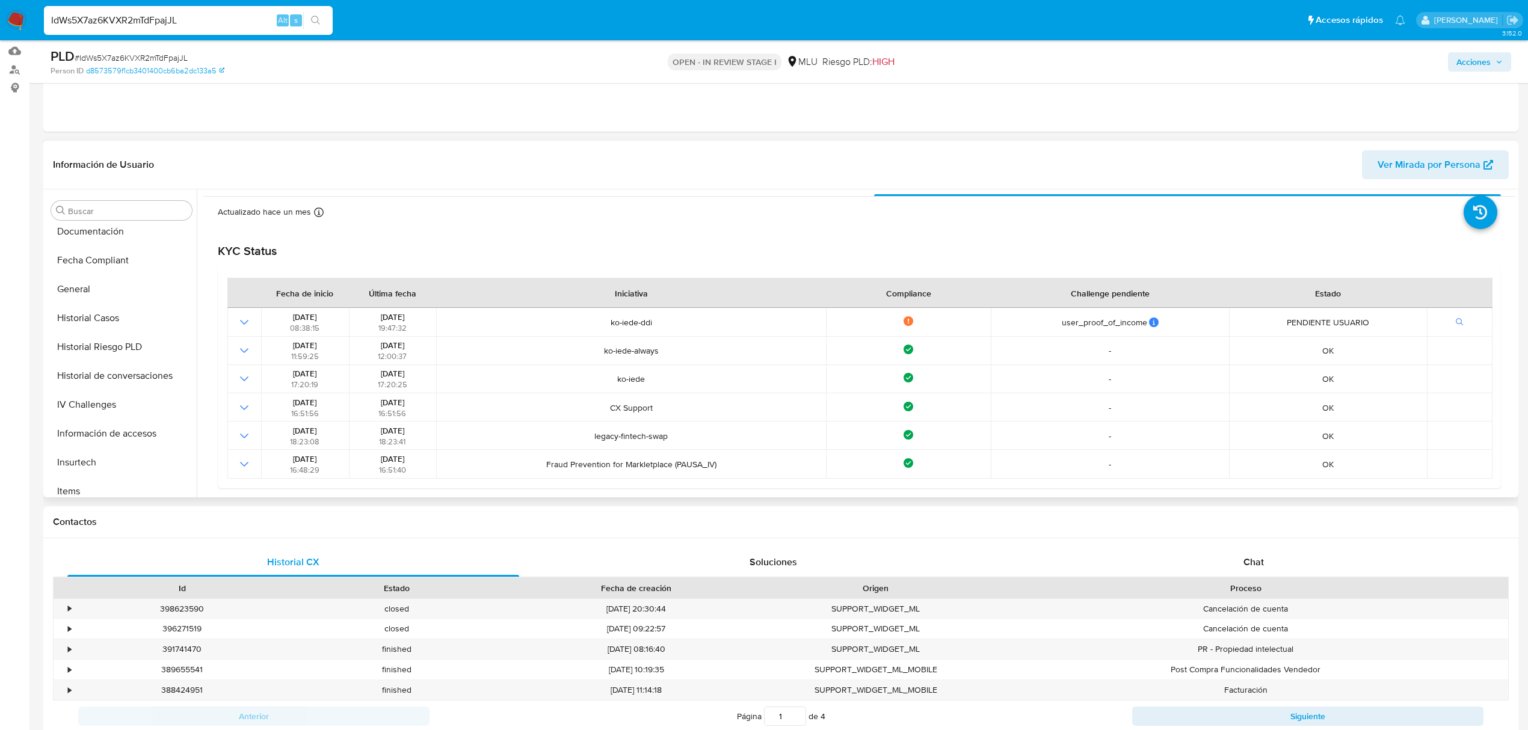
scroll to position [160, 0]
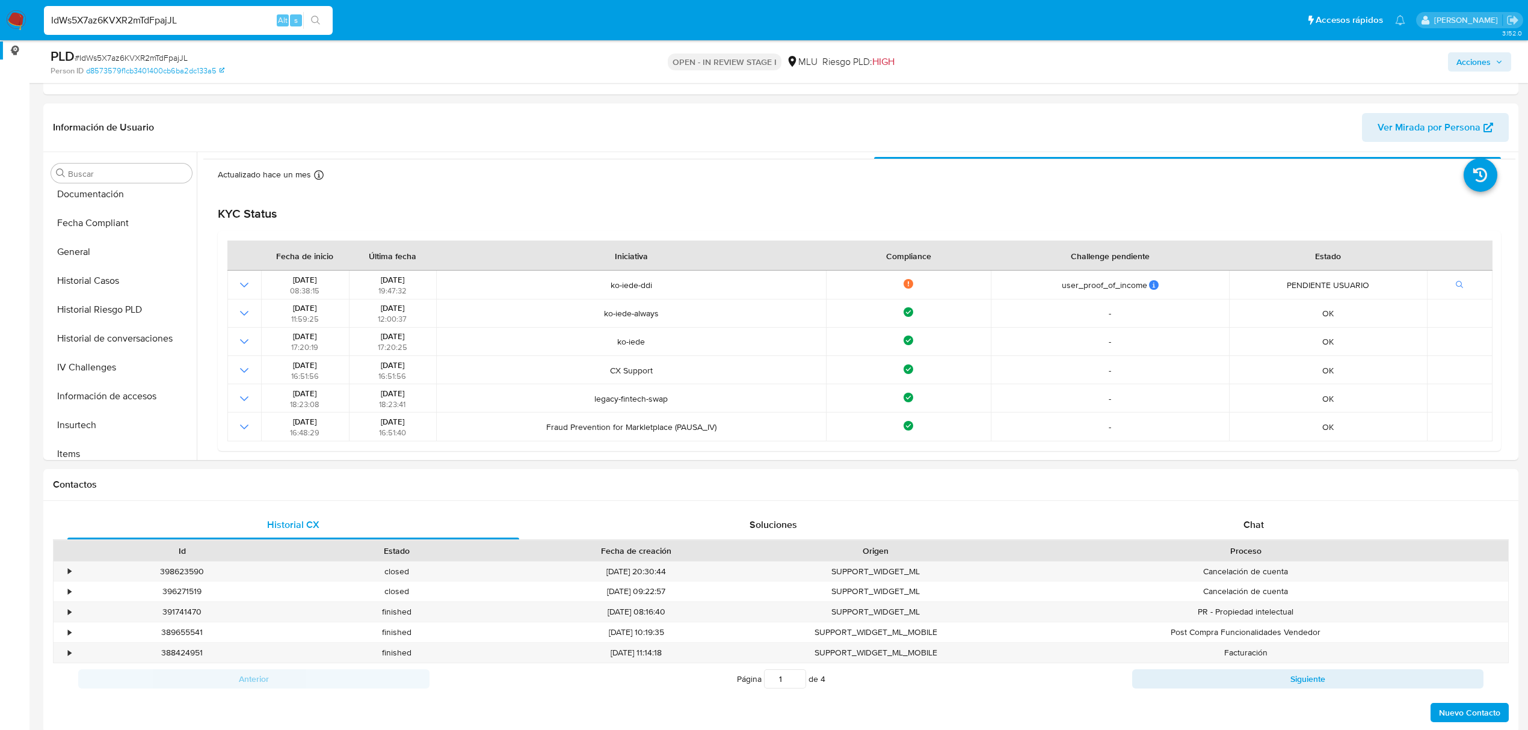
drag, startPoint x: 191, startPoint y: 25, endPoint x: 0, endPoint y: 49, distance: 192.1
type input "ximenafelix98@gmail.com"
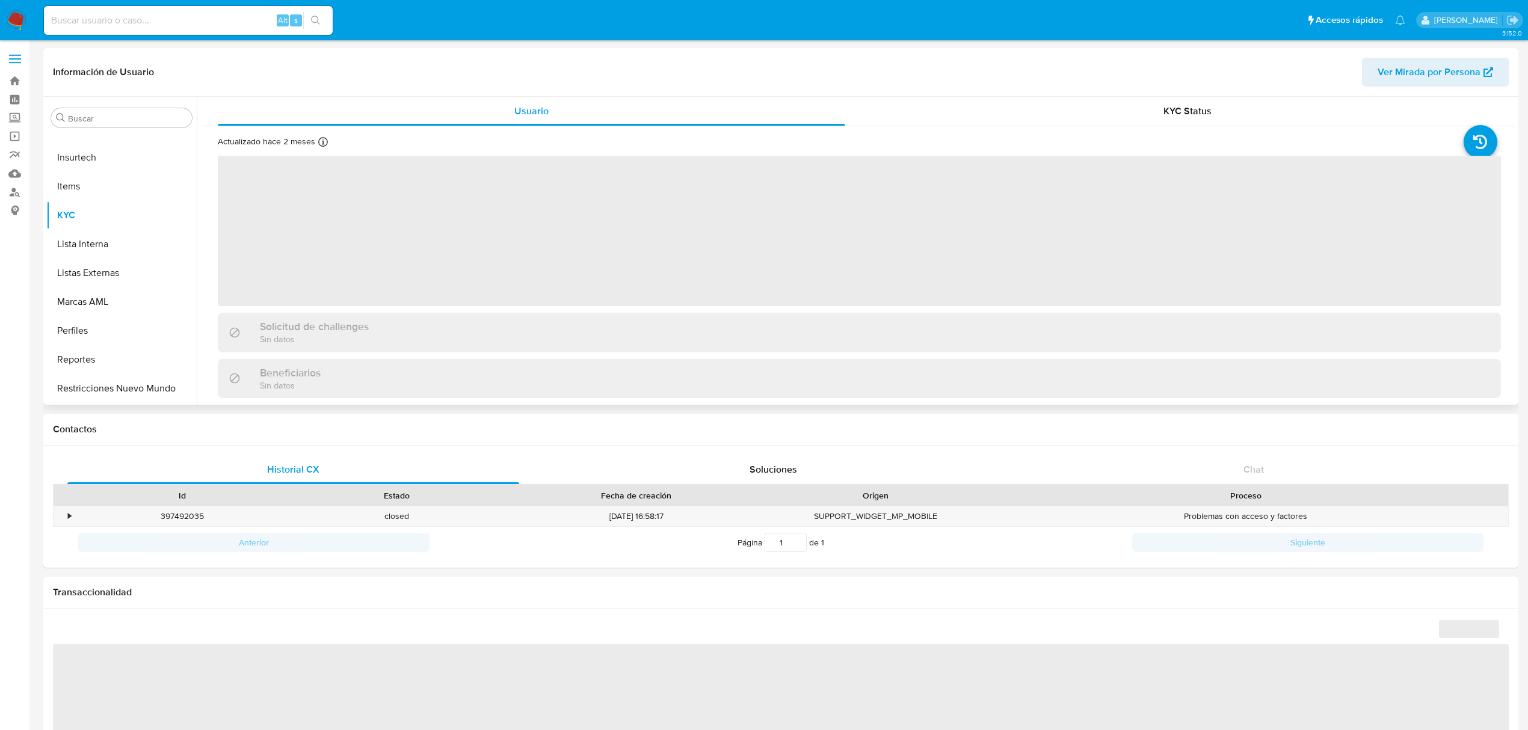
scroll to position [508, 0]
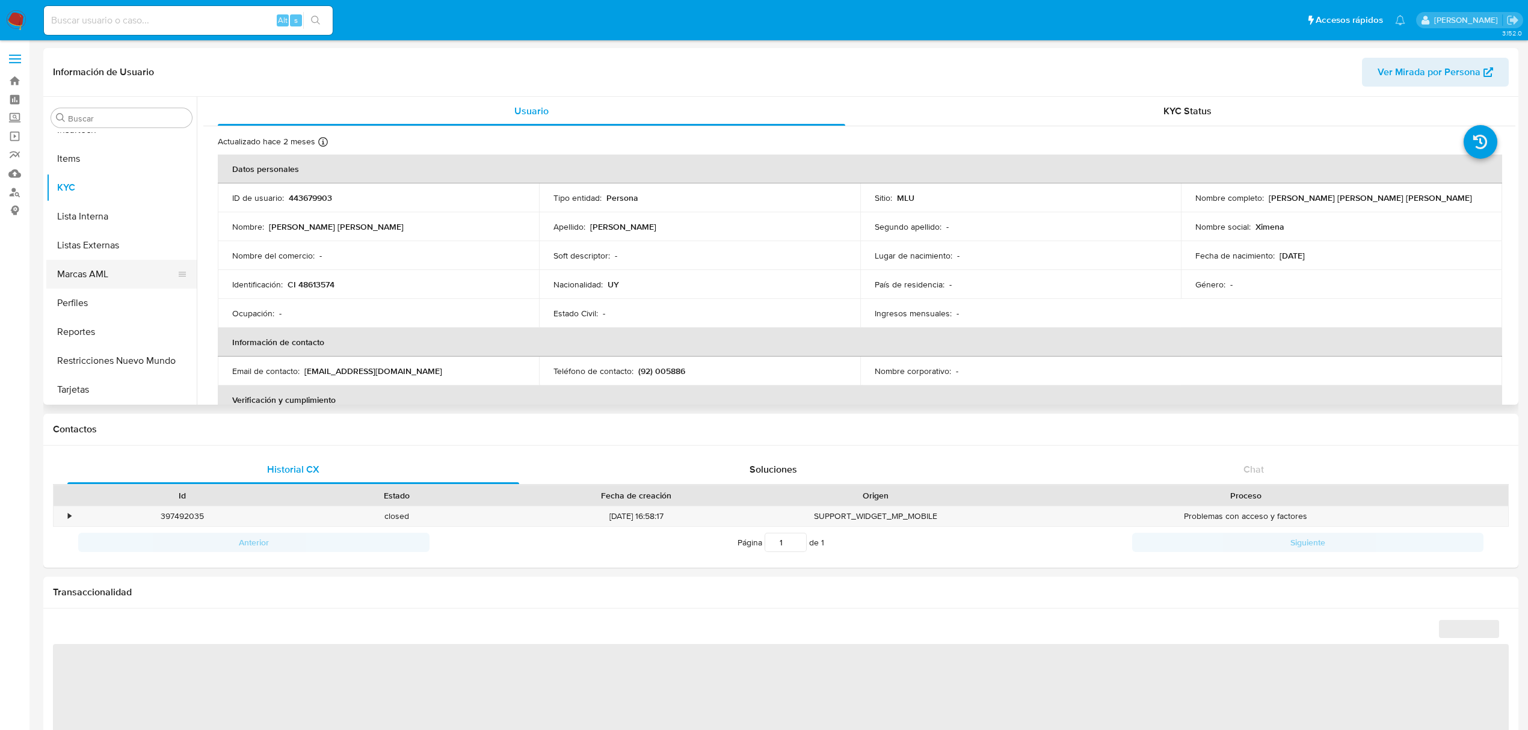
select select "10"
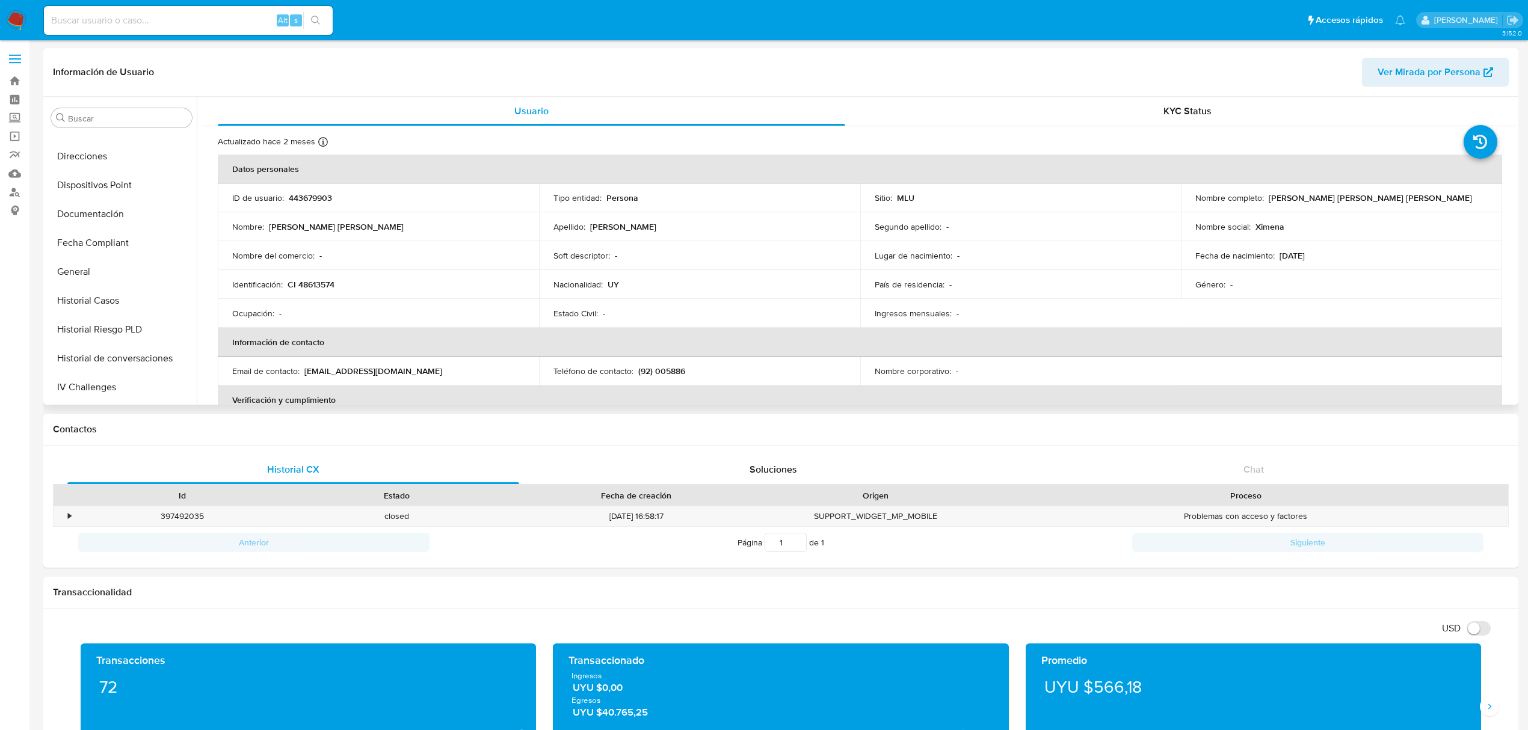
scroll to position [186, 0]
click at [99, 285] on button "General" at bounding box center [116, 277] width 141 height 29
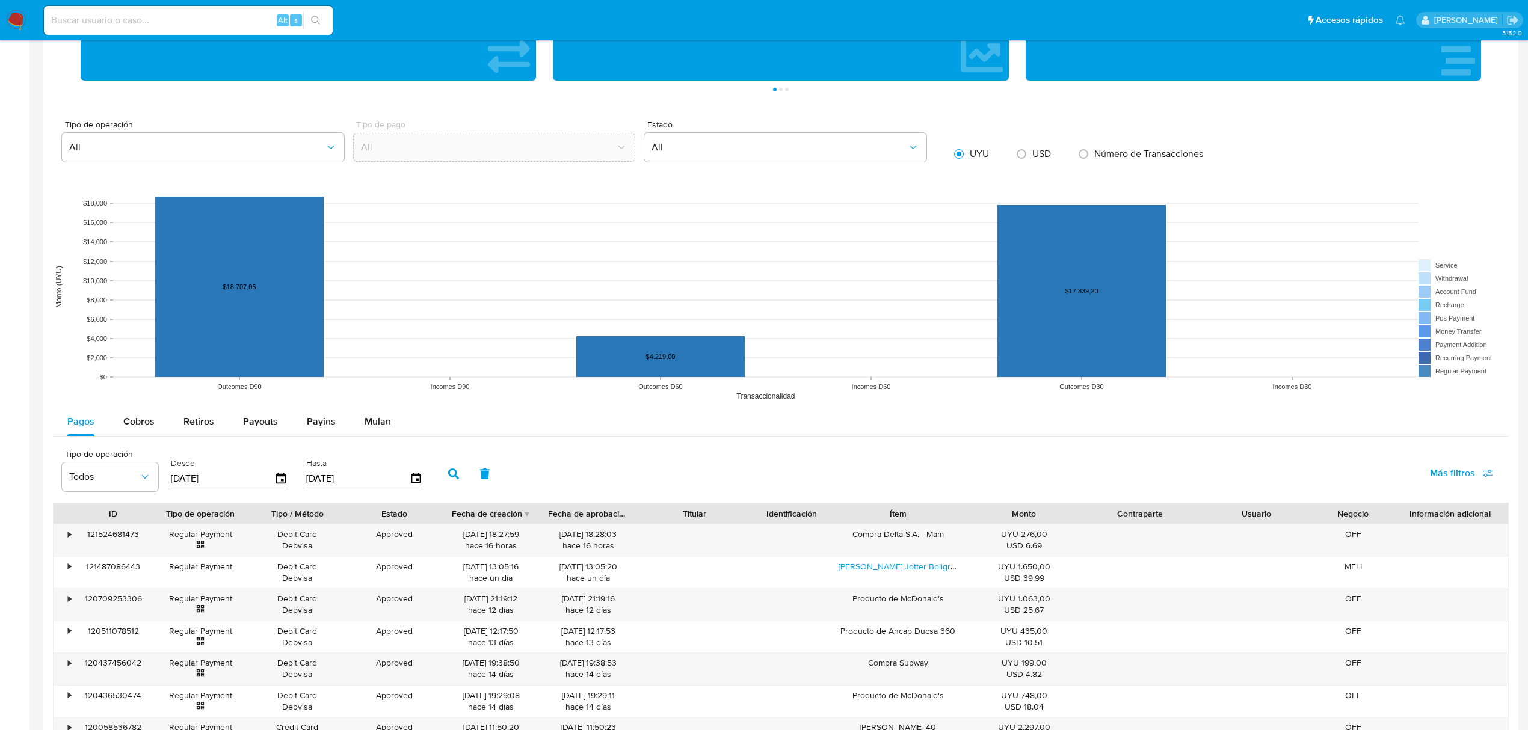
scroll to position [641, 0]
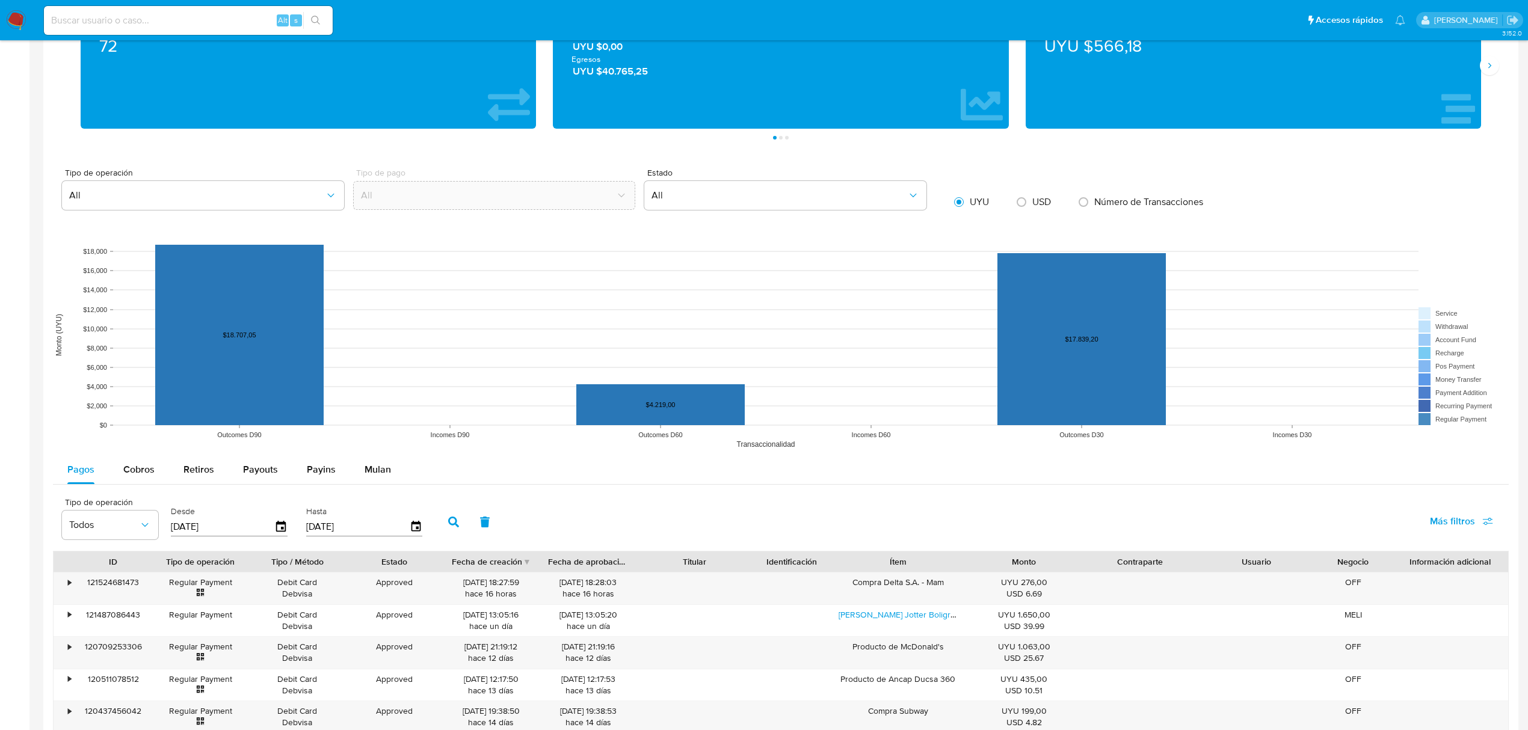
click at [1035, 200] on span "USD" at bounding box center [1041, 202] width 19 height 14
click at [1031, 200] on input "radio" at bounding box center [1021, 201] width 19 height 19
radio input "true"
click at [1092, 211] on input "radio" at bounding box center [1083, 201] width 19 height 19
radio input "true"
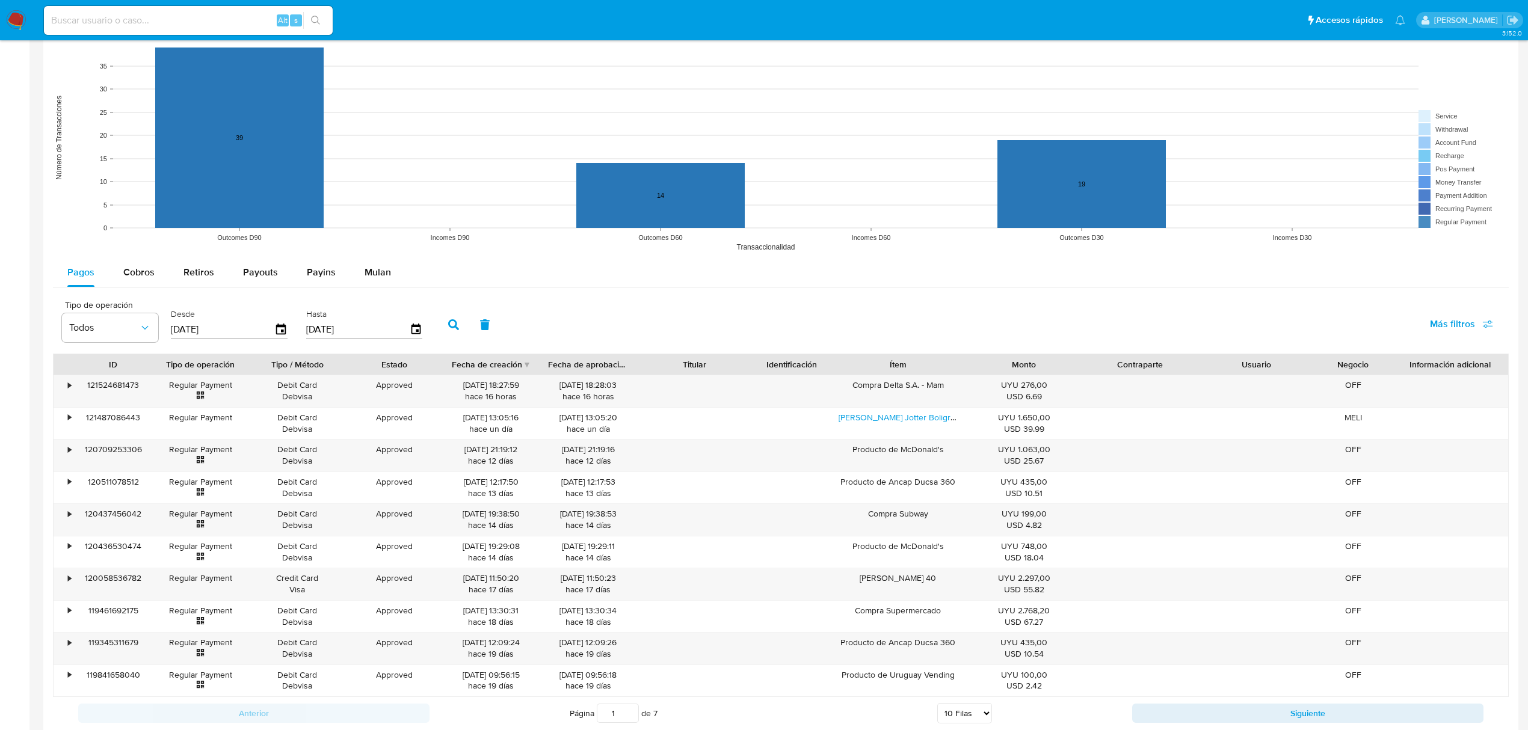
scroll to position [802, 0]
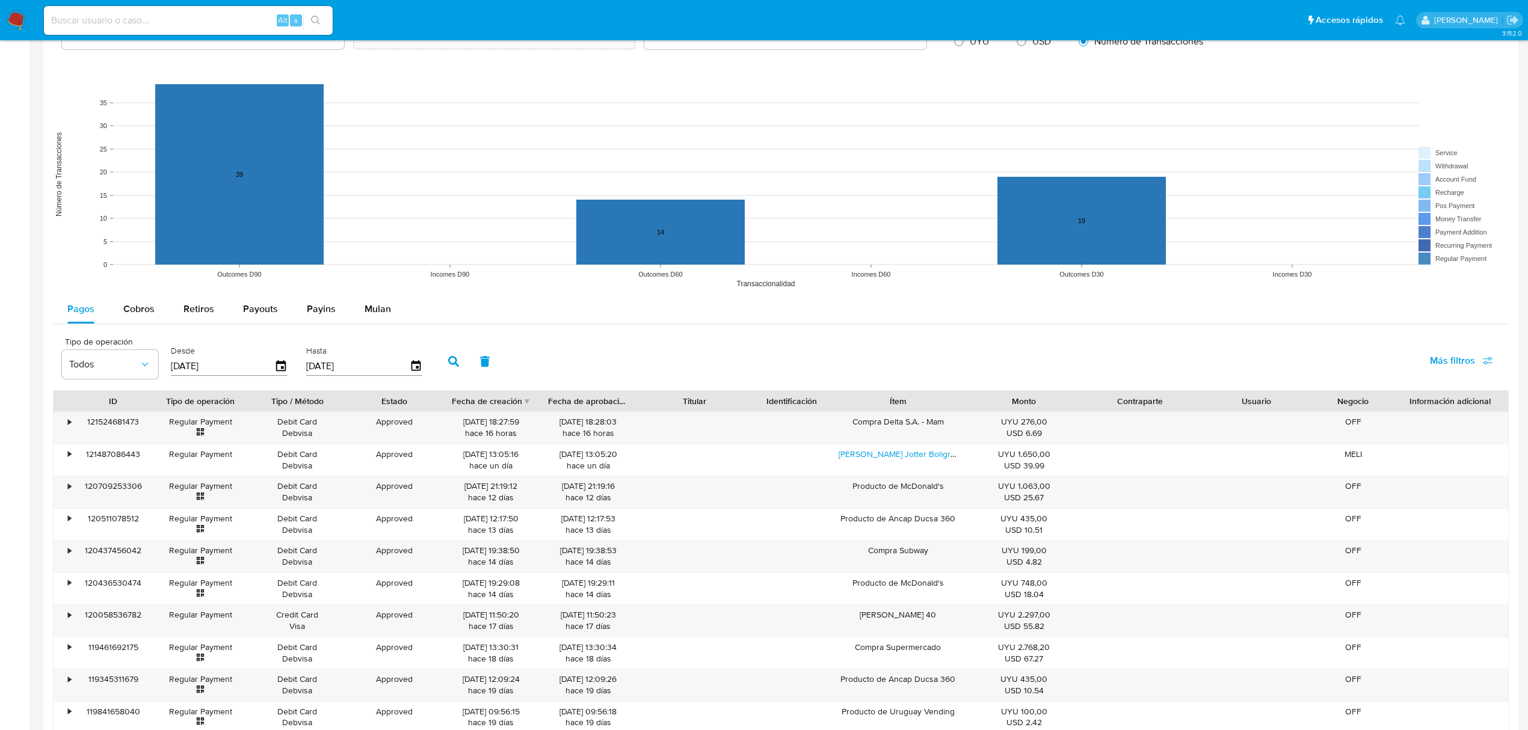
click at [15, 15] on img at bounding box center [16, 20] width 20 height 20
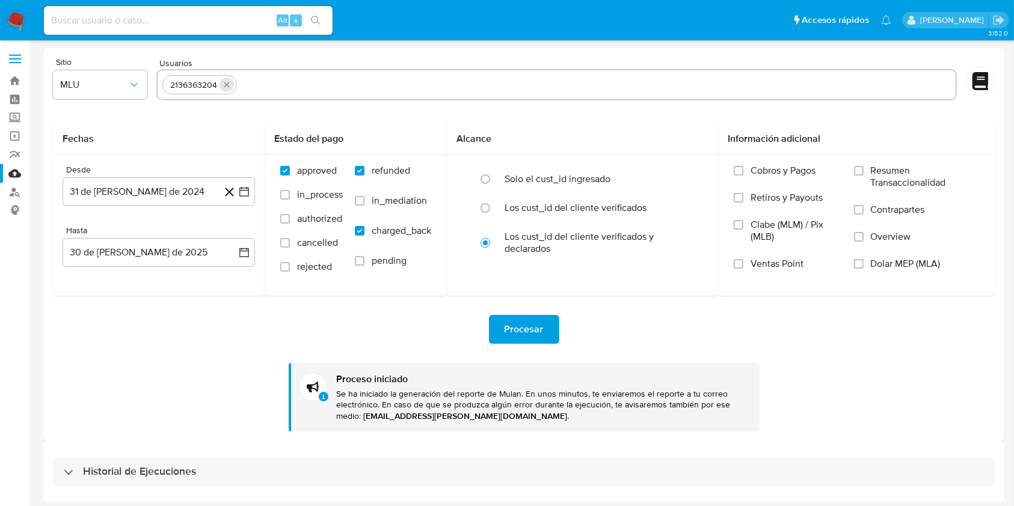
click at [226, 82] on icon "quitar 2136363204" at bounding box center [227, 85] width 10 height 10
click at [238, 85] on input "text" at bounding box center [556, 84] width 789 height 19
paste input "518297240"
type input "518297240"
click at [521, 322] on span "Procesar" at bounding box center [524, 329] width 39 height 26
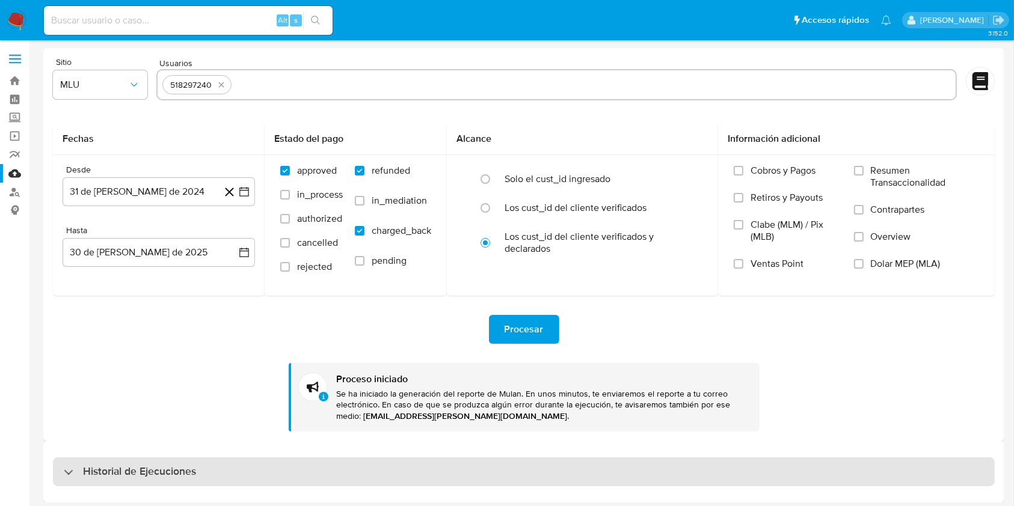
click at [214, 464] on div "Historial de Ejecuciones" at bounding box center [524, 472] width 942 height 29
select select "10"
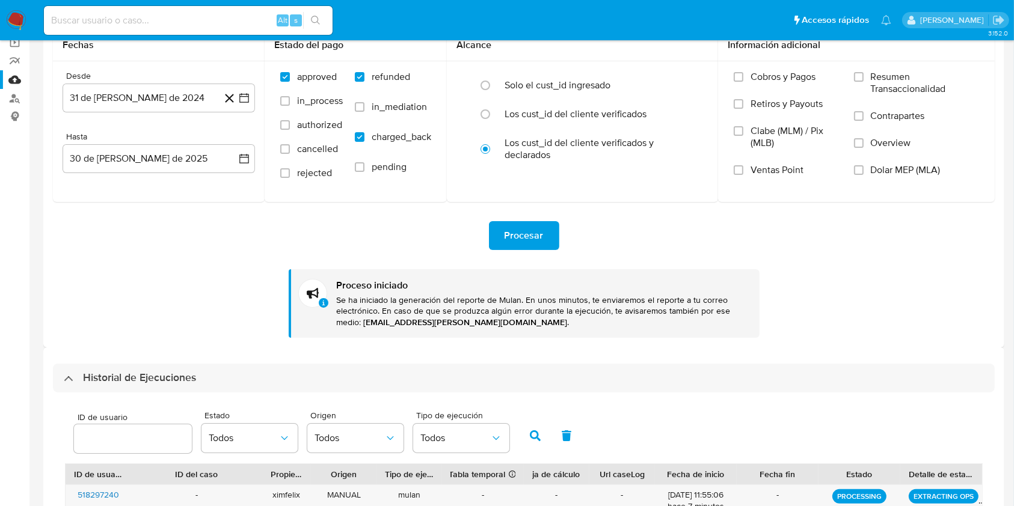
scroll to position [241, 0]
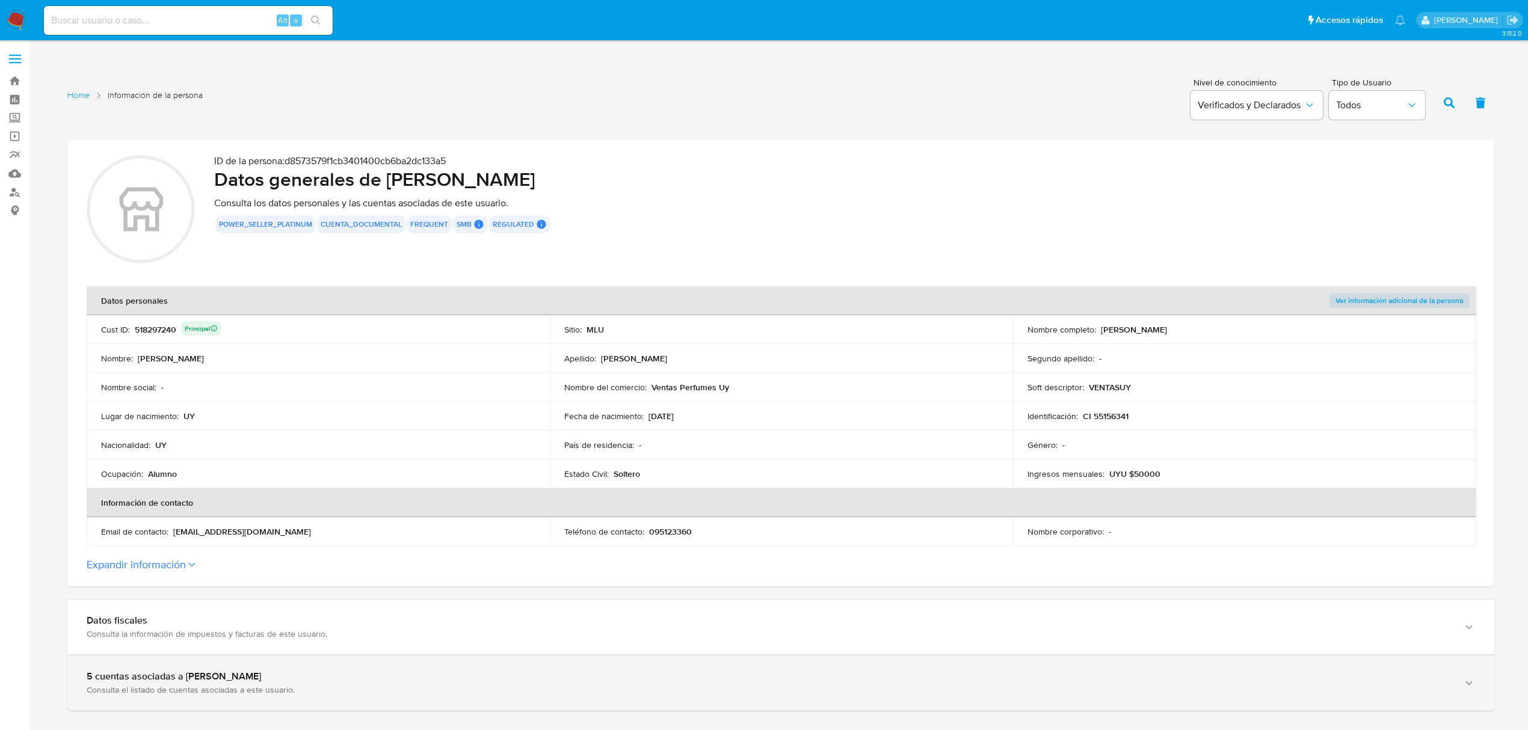
click at [357, 684] on div "Consulta el listado de cuentas asociadas a este usuario." at bounding box center [769, 689] width 1364 height 11
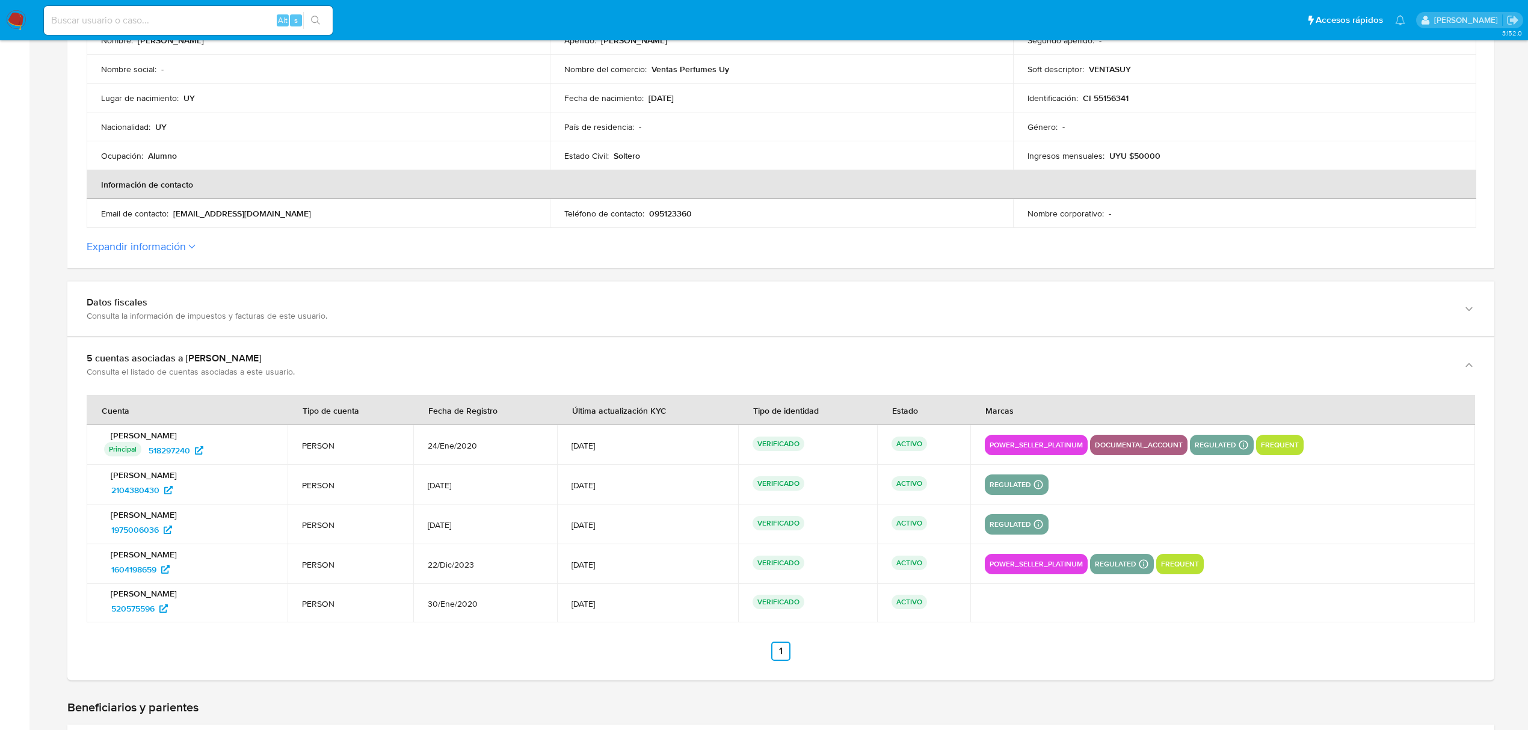
scroll to position [321, 0]
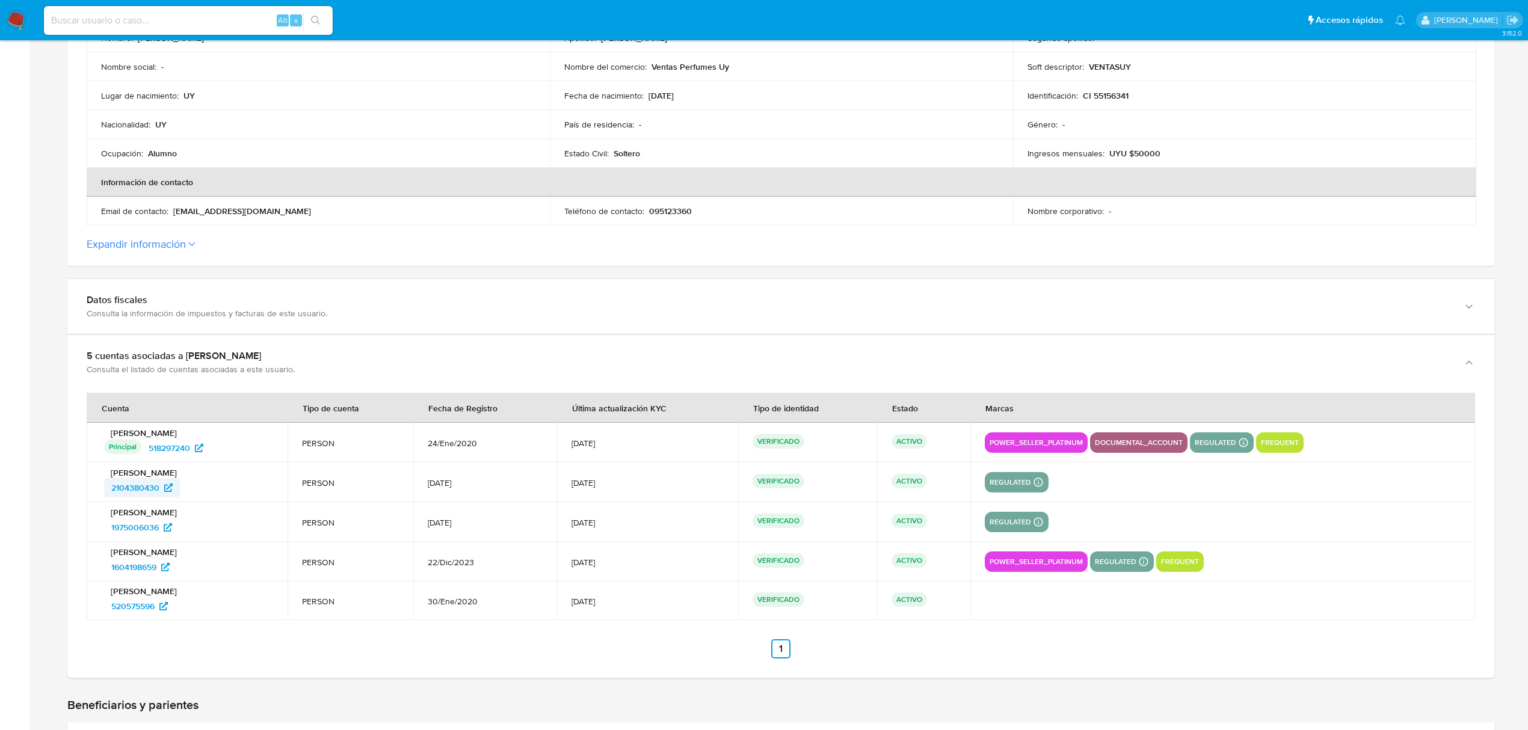
drag, startPoint x: 194, startPoint y: 487, endPoint x: 109, endPoint y: 493, distance: 85.0
click at [109, 493] on div "2104380430" at bounding box center [188, 487] width 169 height 19
drag, startPoint x: 184, startPoint y: 535, endPoint x: 109, endPoint y: 537, distance: 74.6
click at [109, 537] on div "1975006036" at bounding box center [188, 527] width 169 height 19
drag, startPoint x: 195, startPoint y: 574, endPoint x: 109, endPoint y: 571, distance: 85.4
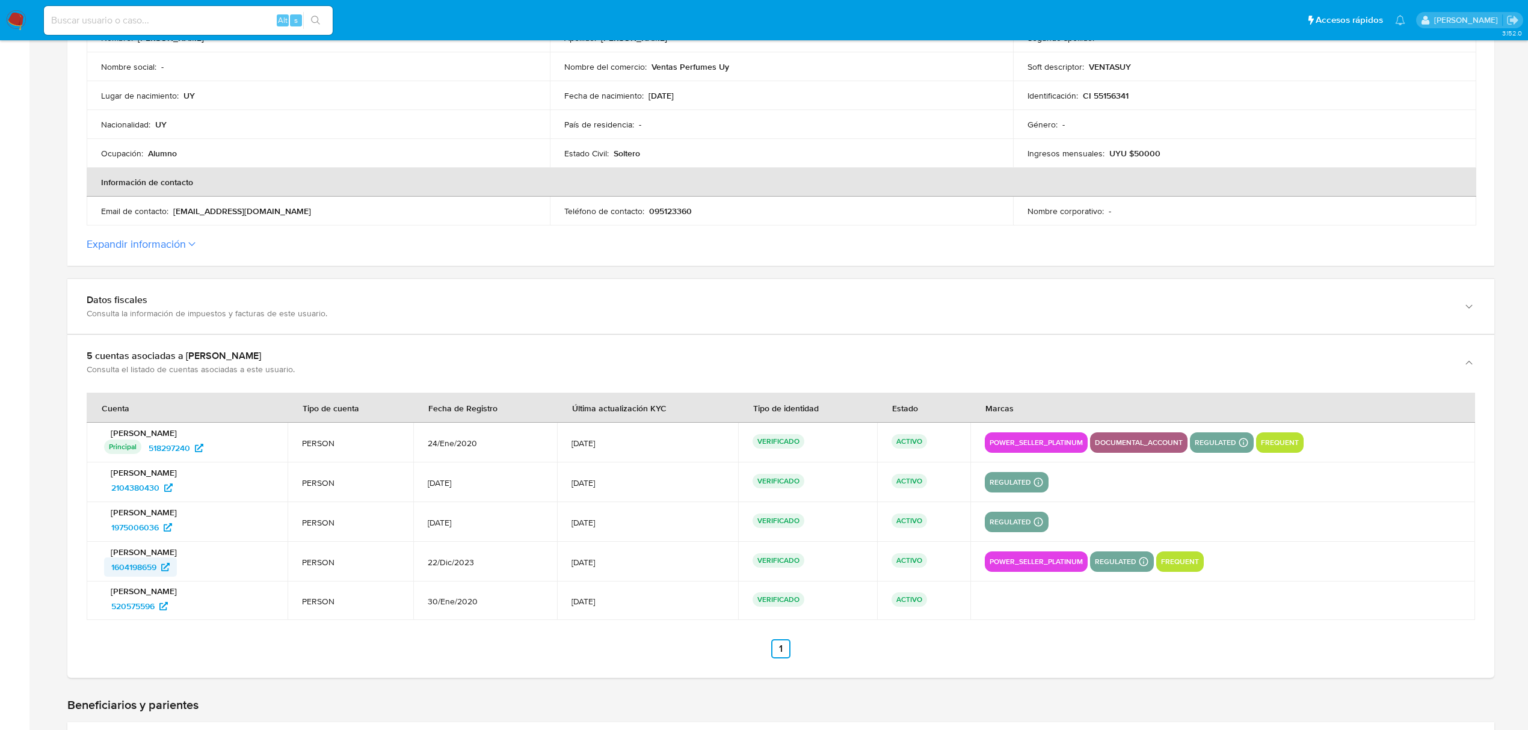
click at [109, 571] on div "1604198659" at bounding box center [188, 567] width 169 height 19
drag, startPoint x: 164, startPoint y: 609, endPoint x: 111, endPoint y: 611, distance: 53.6
click at [111, 611] on div "520575596" at bounding box center [188, 606] width 169 height 19
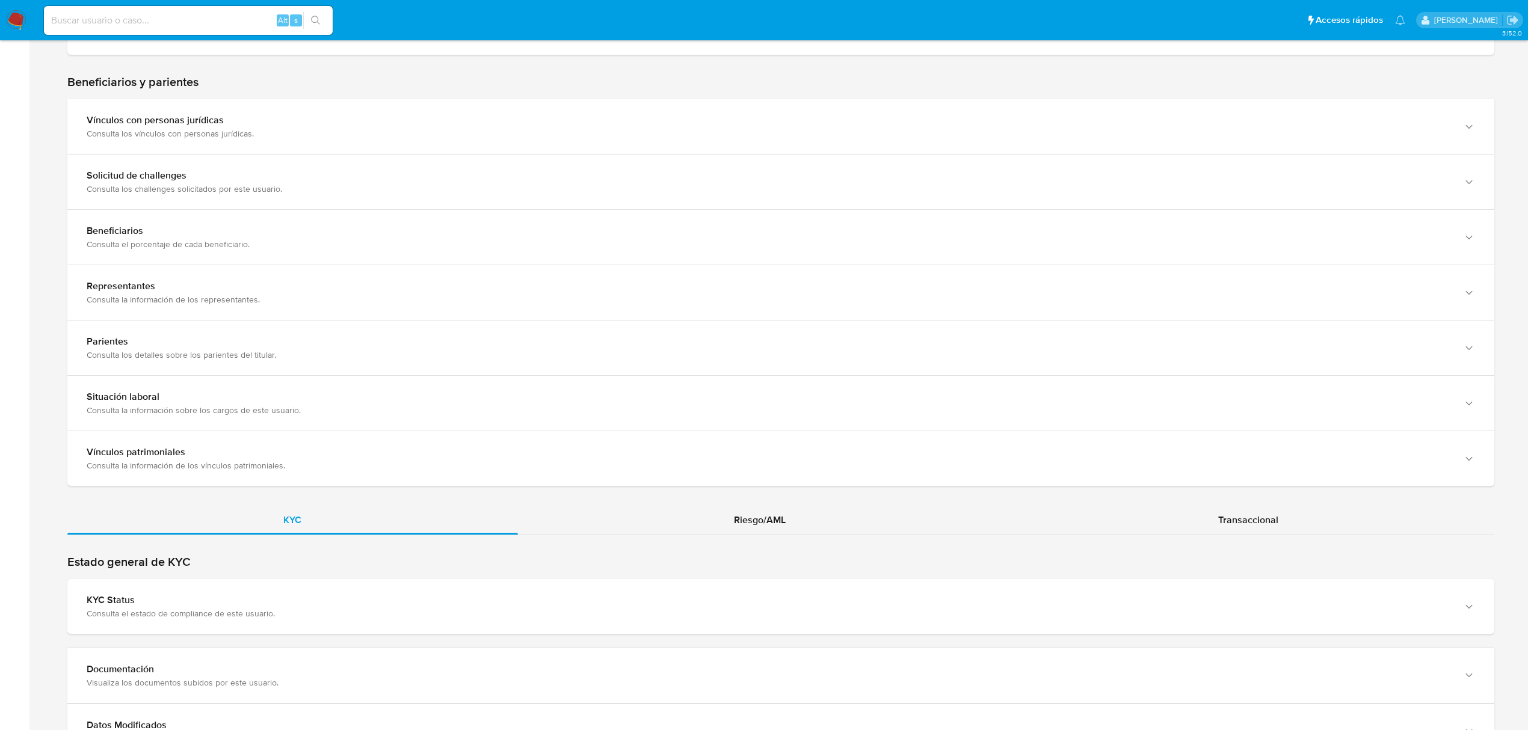
scroll to position [1125, 0]
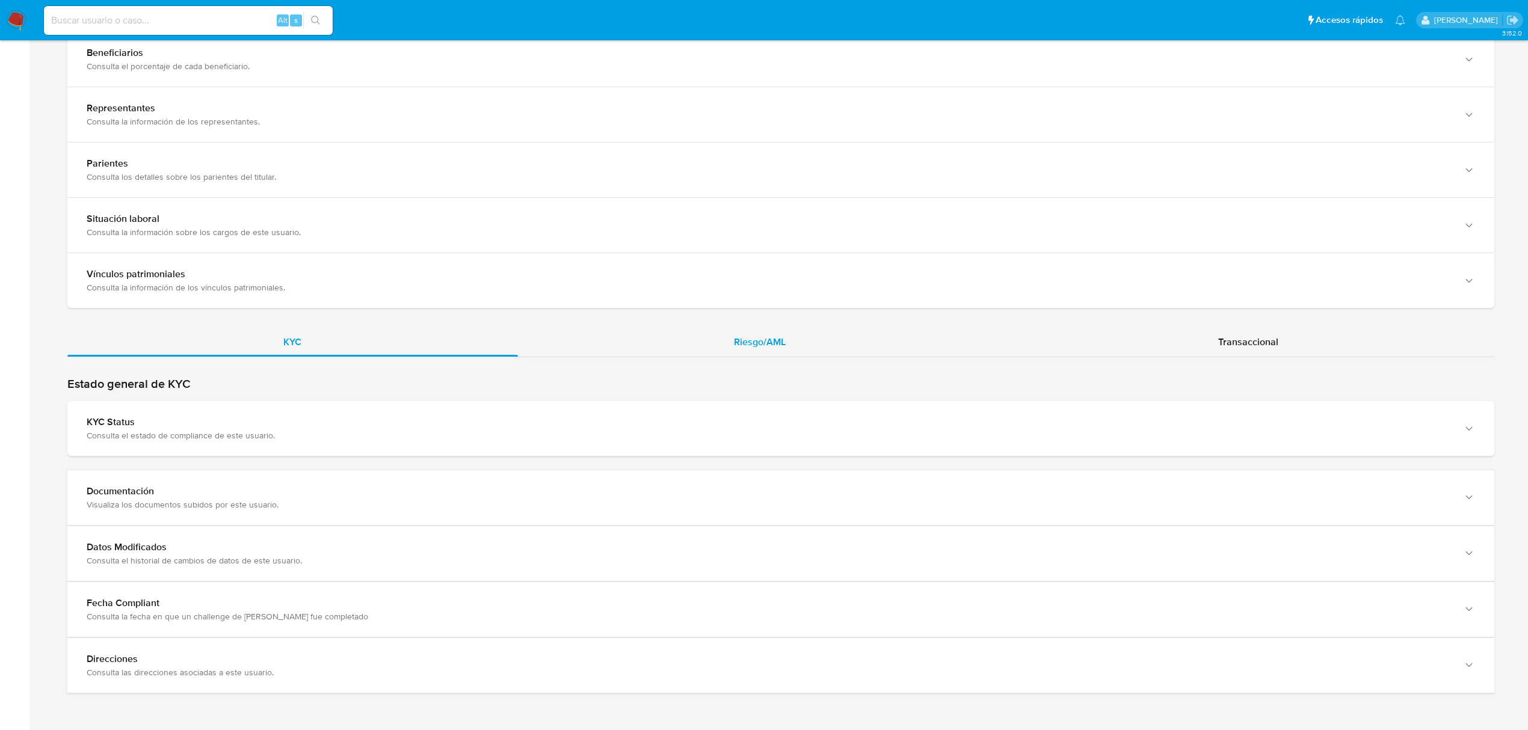
click at [759, 338] on span "Riesgo/AML" at bounding box center [760, 342] width 52 height 14
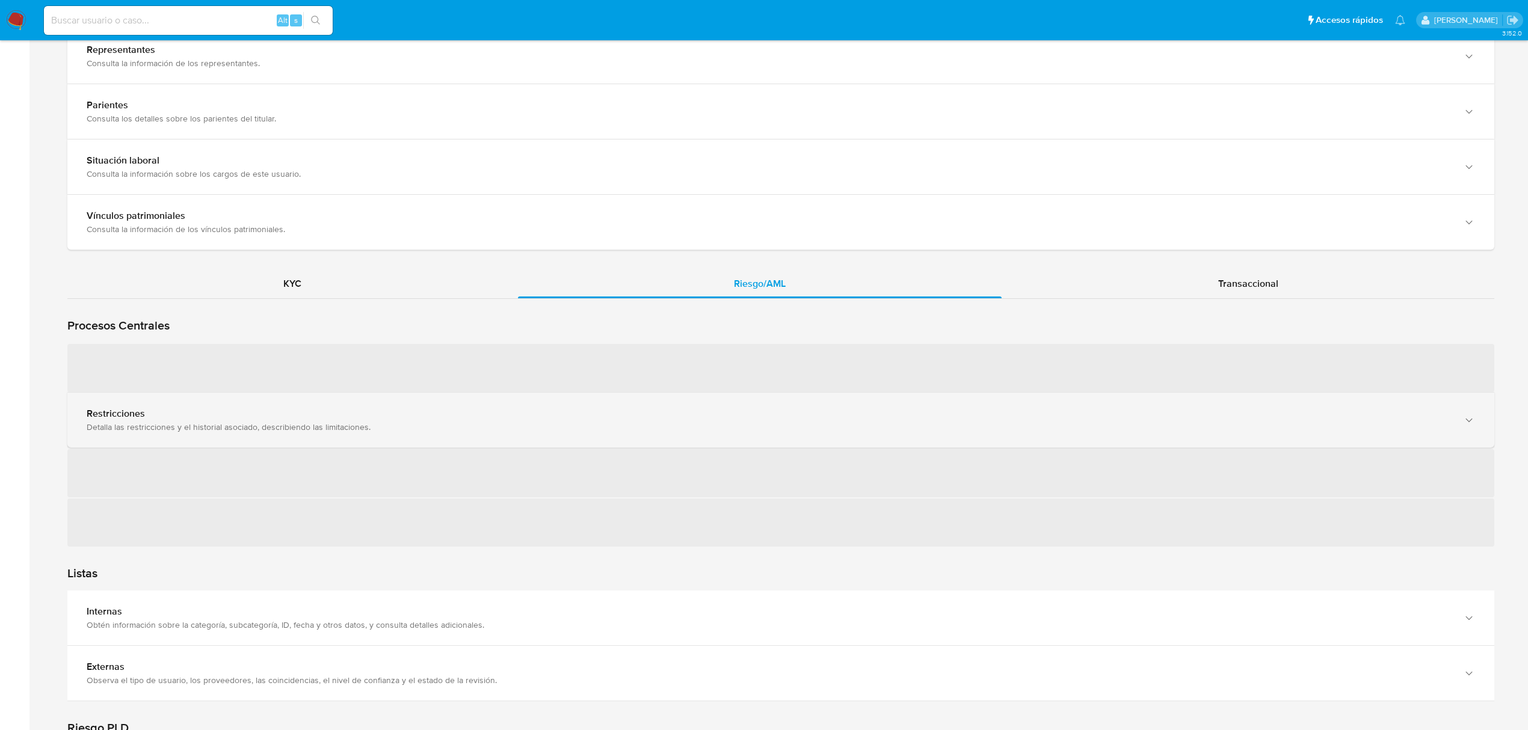
scroll to position [1285, 0]
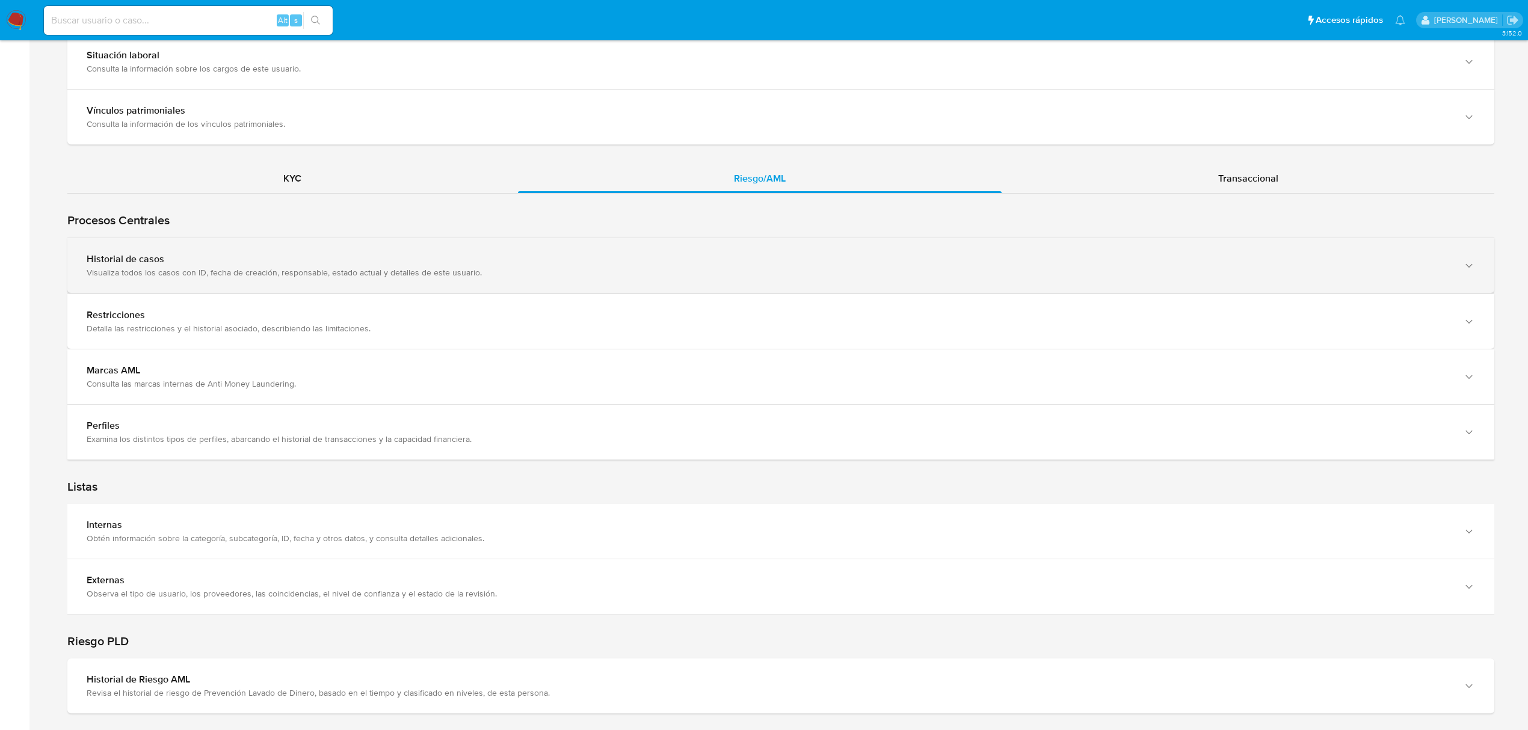
click at [496, 265] on div "Historial de casos" at bounding box center [769, 259] width 1364 height 12
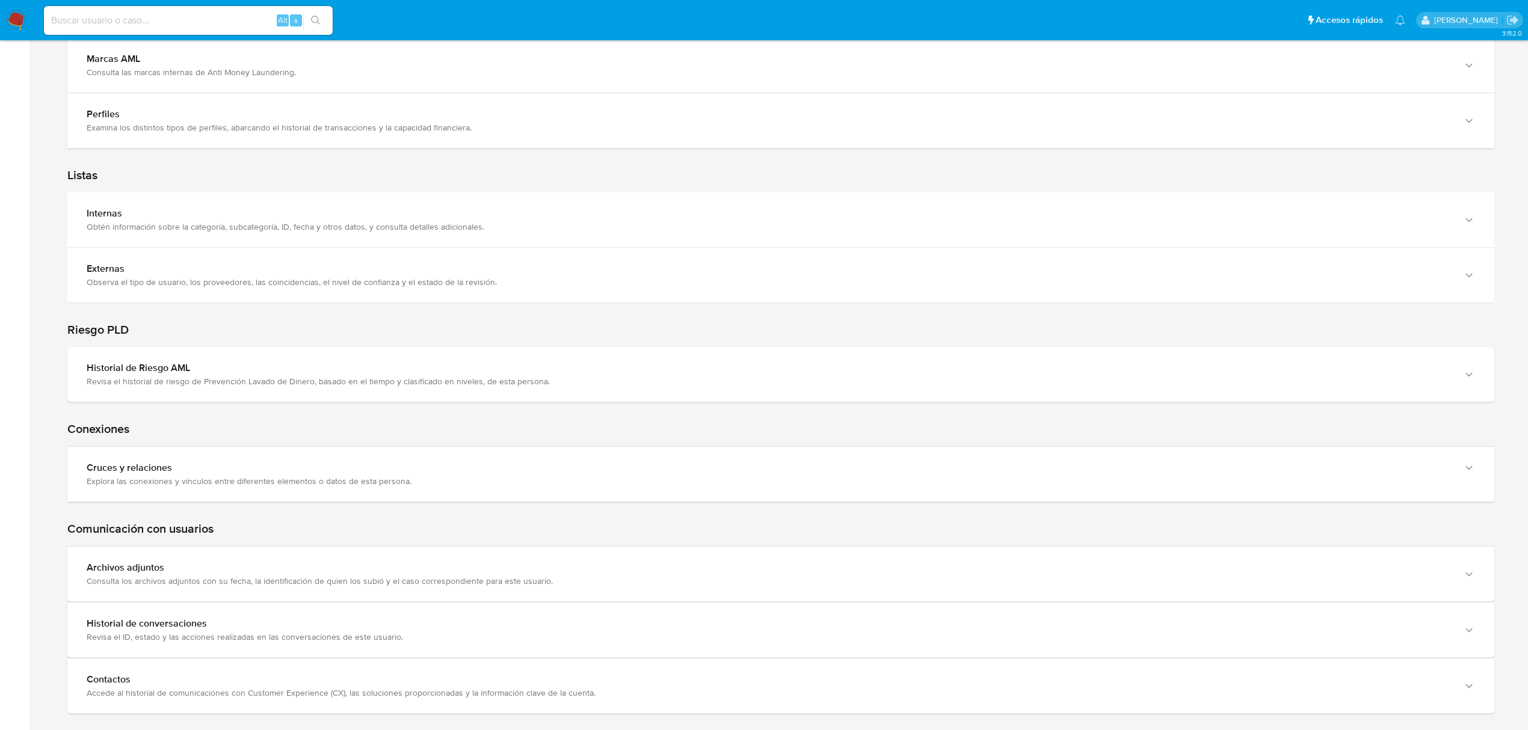
scroll to position [1714, 0]
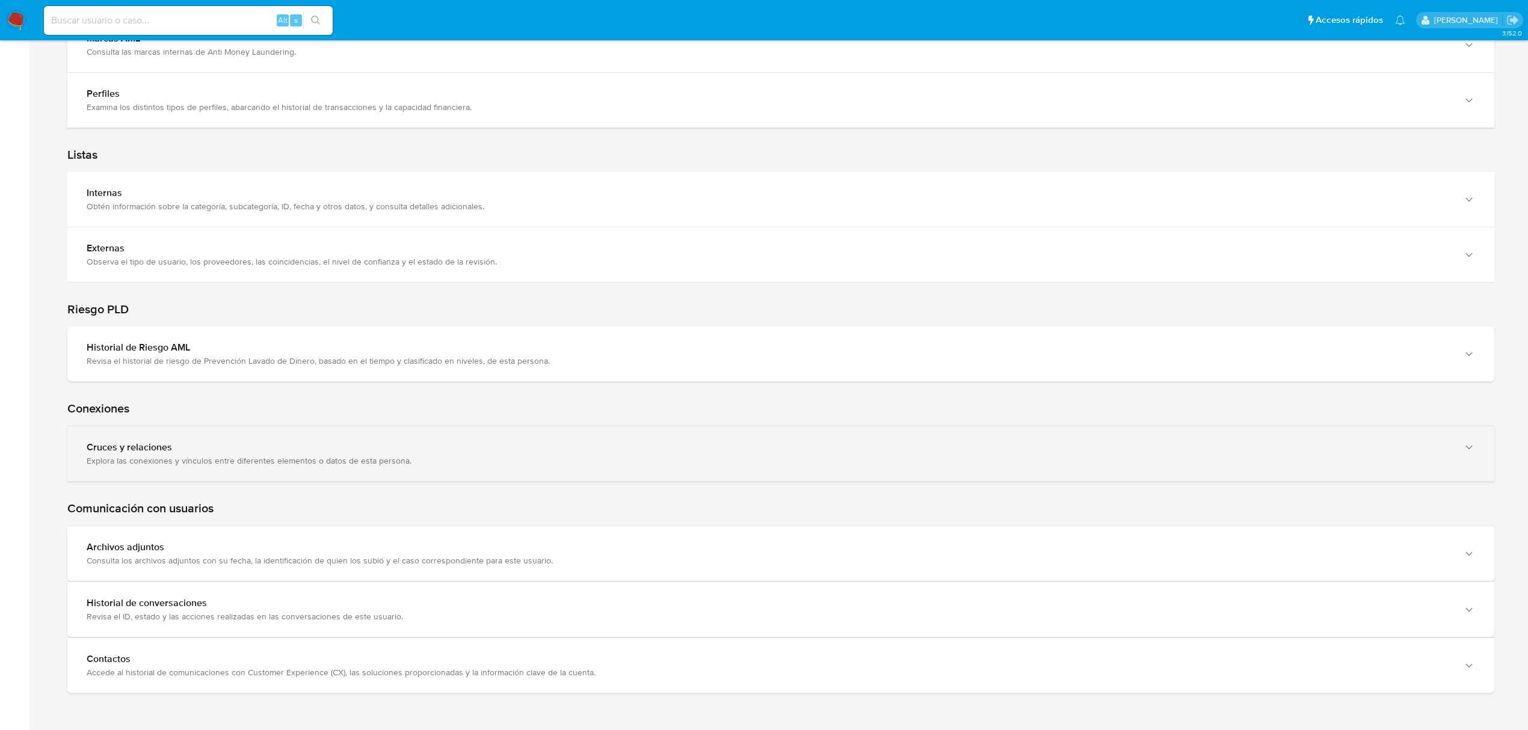
click at [761, 449] on div "Cruces y relaciones" at bounding box center [769, 447] width 1364 height 12
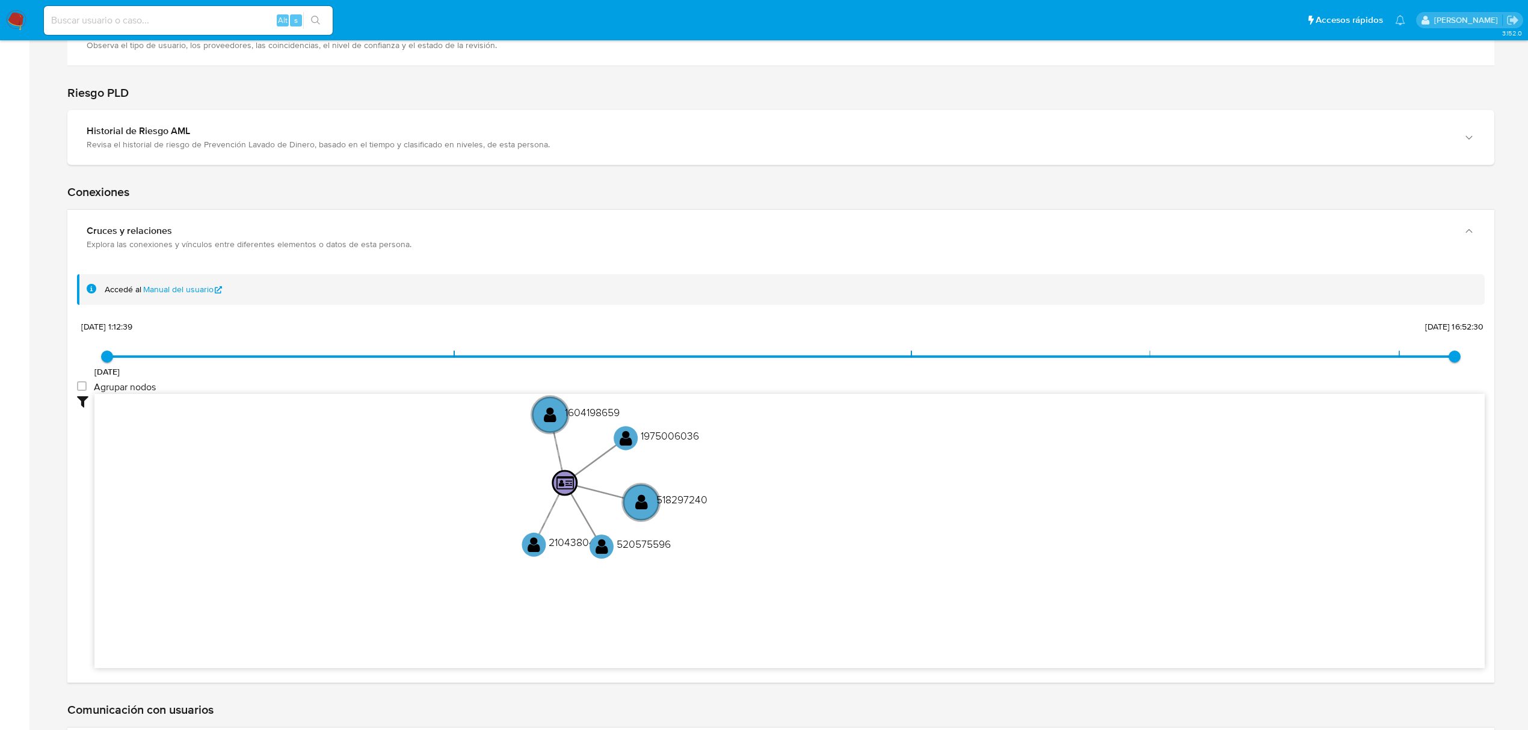
scroll to position [2035, 0]
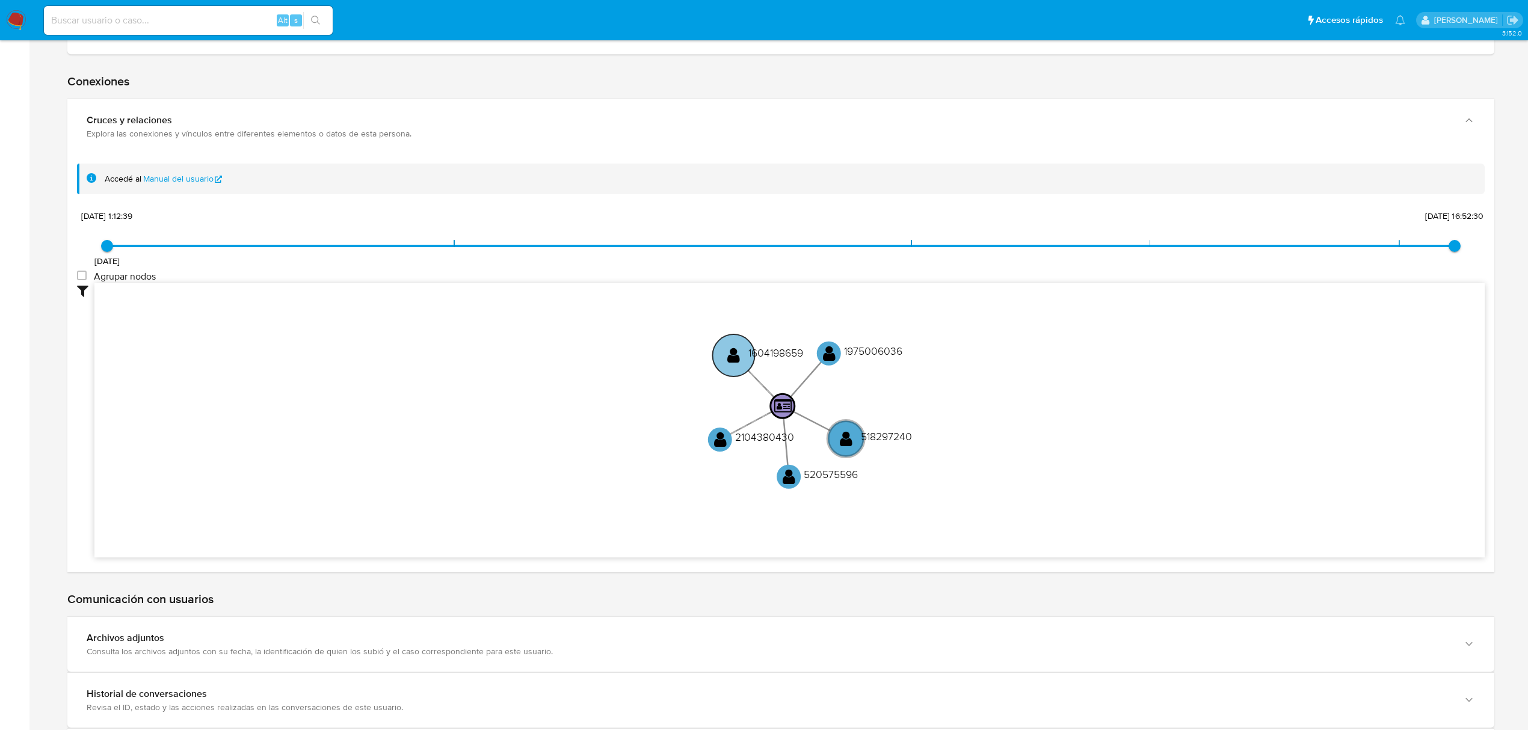
click at [735, 361] on text "" at bounding box center [733, 354] width 13 height 17
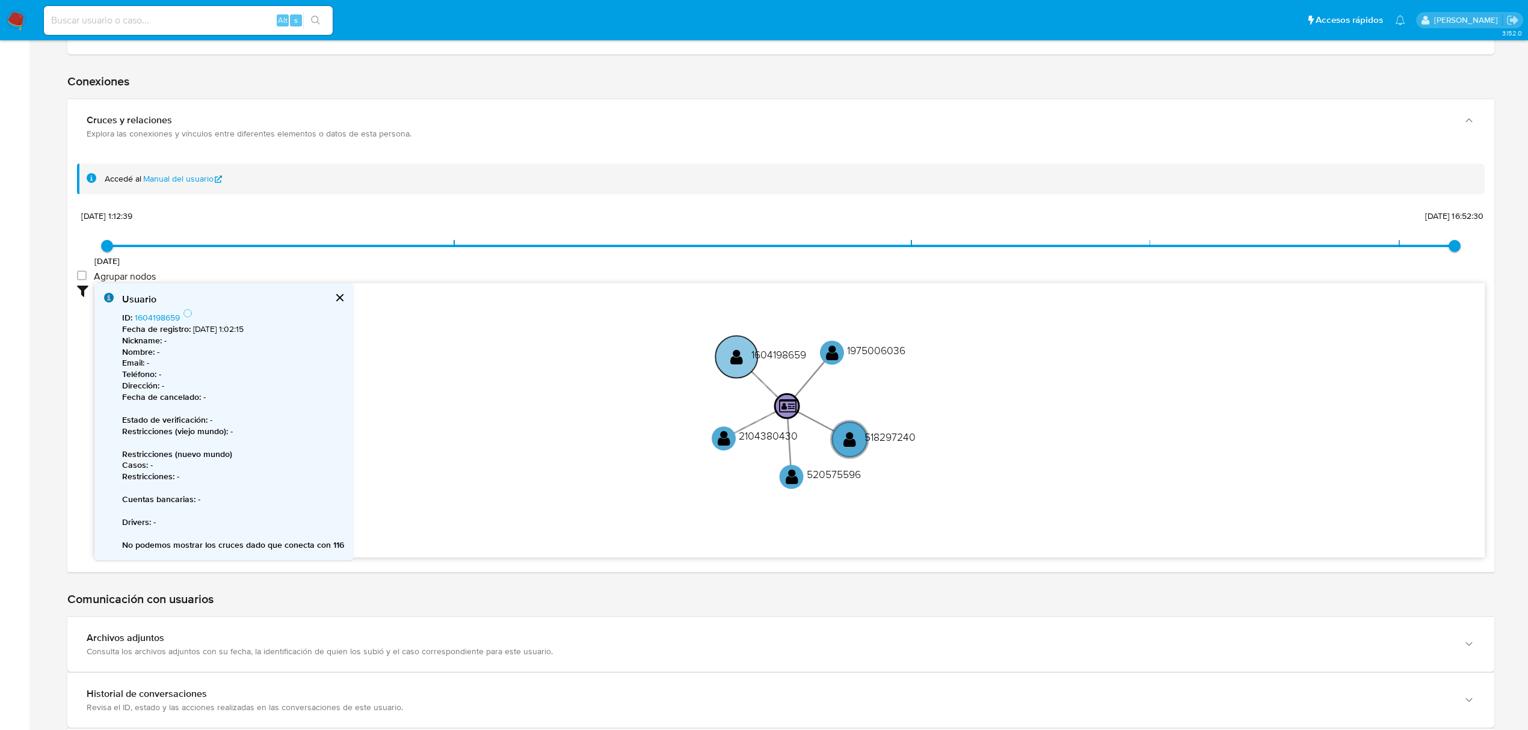
click at [735, 361] on text "" at bounding box center [736, 356] width 13 height 17
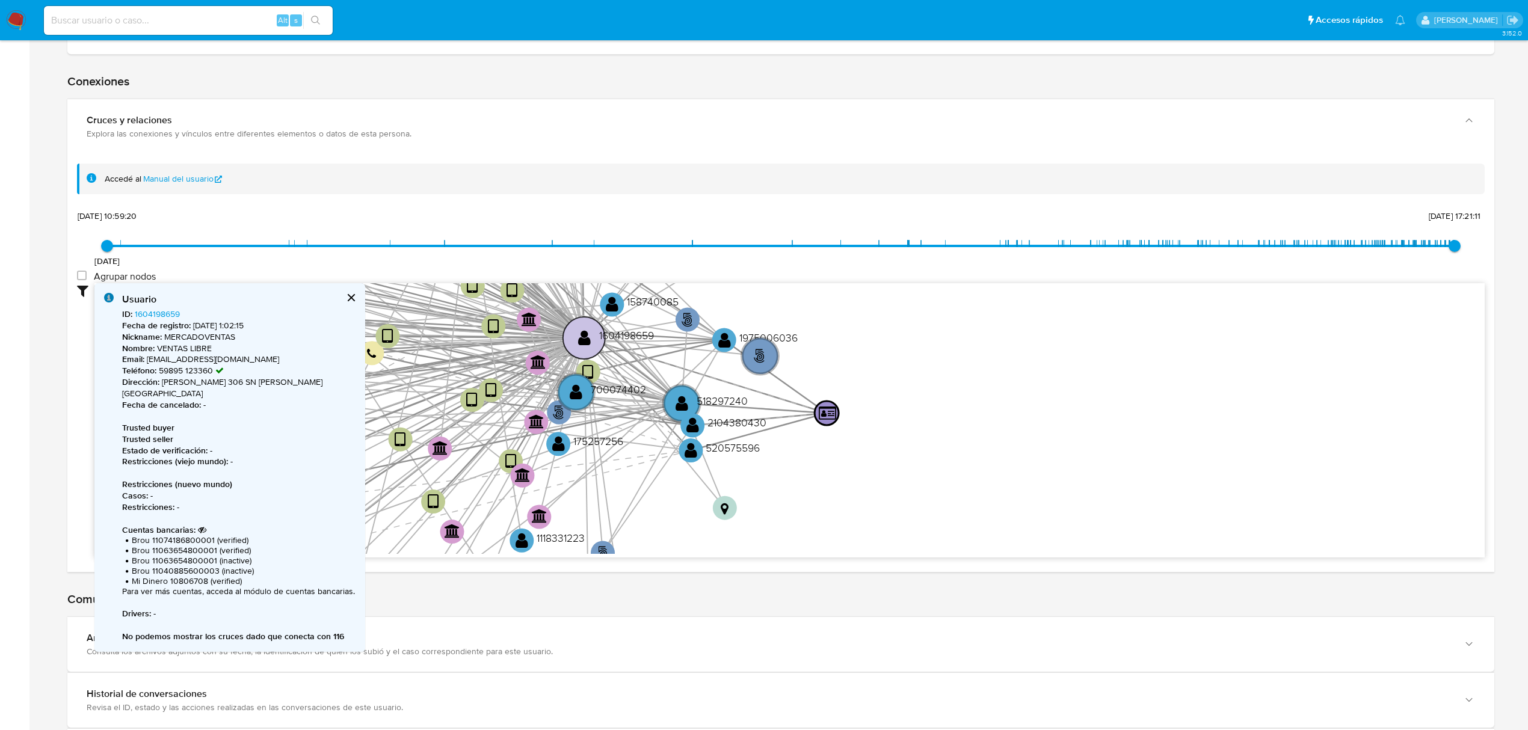
type input "1627394360000"
type input "1755030071000"
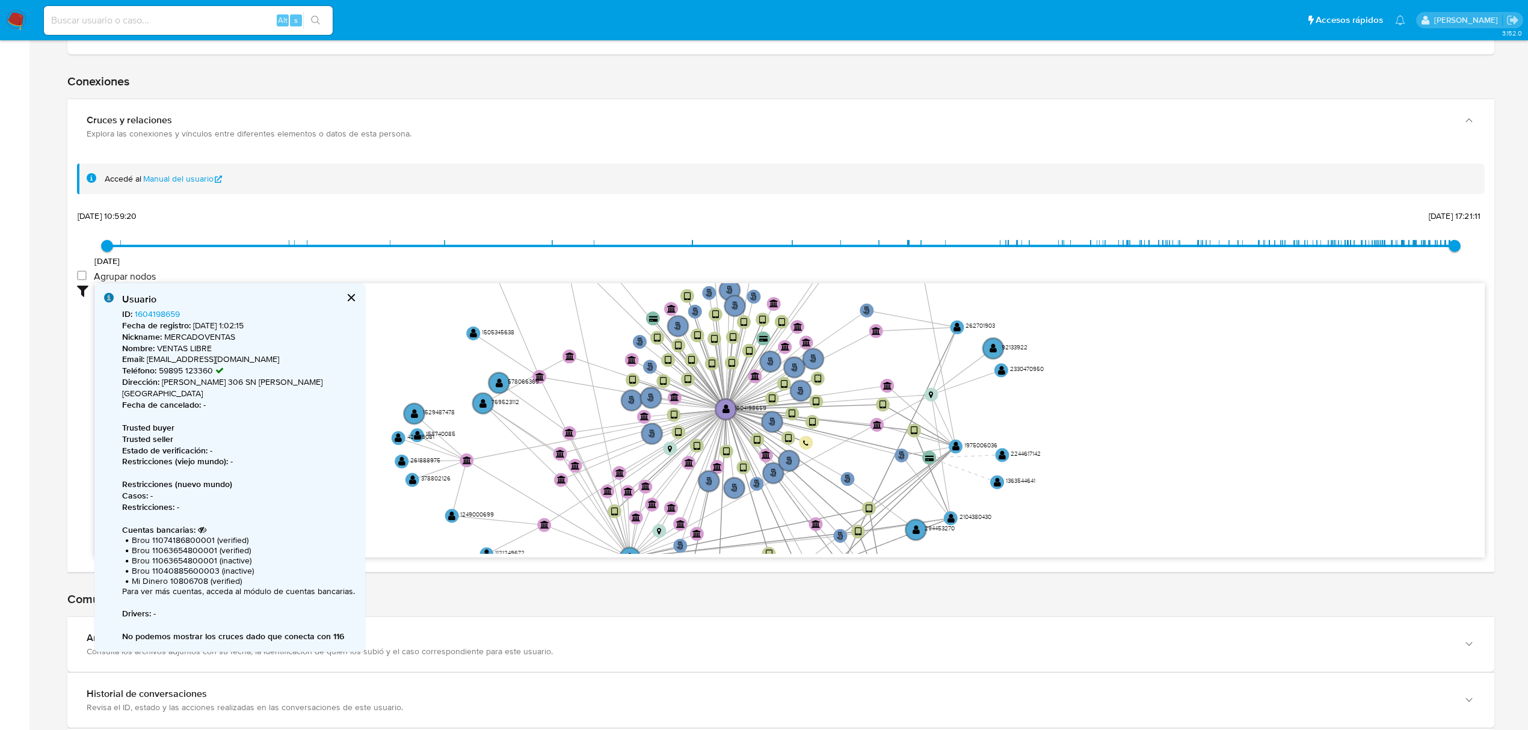
drag, startPoint x: 944, startPoint y: 426, endPoint x: 1112, endPoint y: 357, distance: 181.3
click at [1112, 357] on icon "user-518297240  518297240 user-2104380430  2104380430 user-1604198659  16041…" at bounding box center [789, 418] width 1390 height 271
click at [732, 419] on circle at bounding box center [725, 410] width 24 height 24
click at [723, 415] on text "" at bounding box center [725, 410] width 7 height 10
click at [723, 416] on text "" at bounding box center [725, 411] width 7 height 10
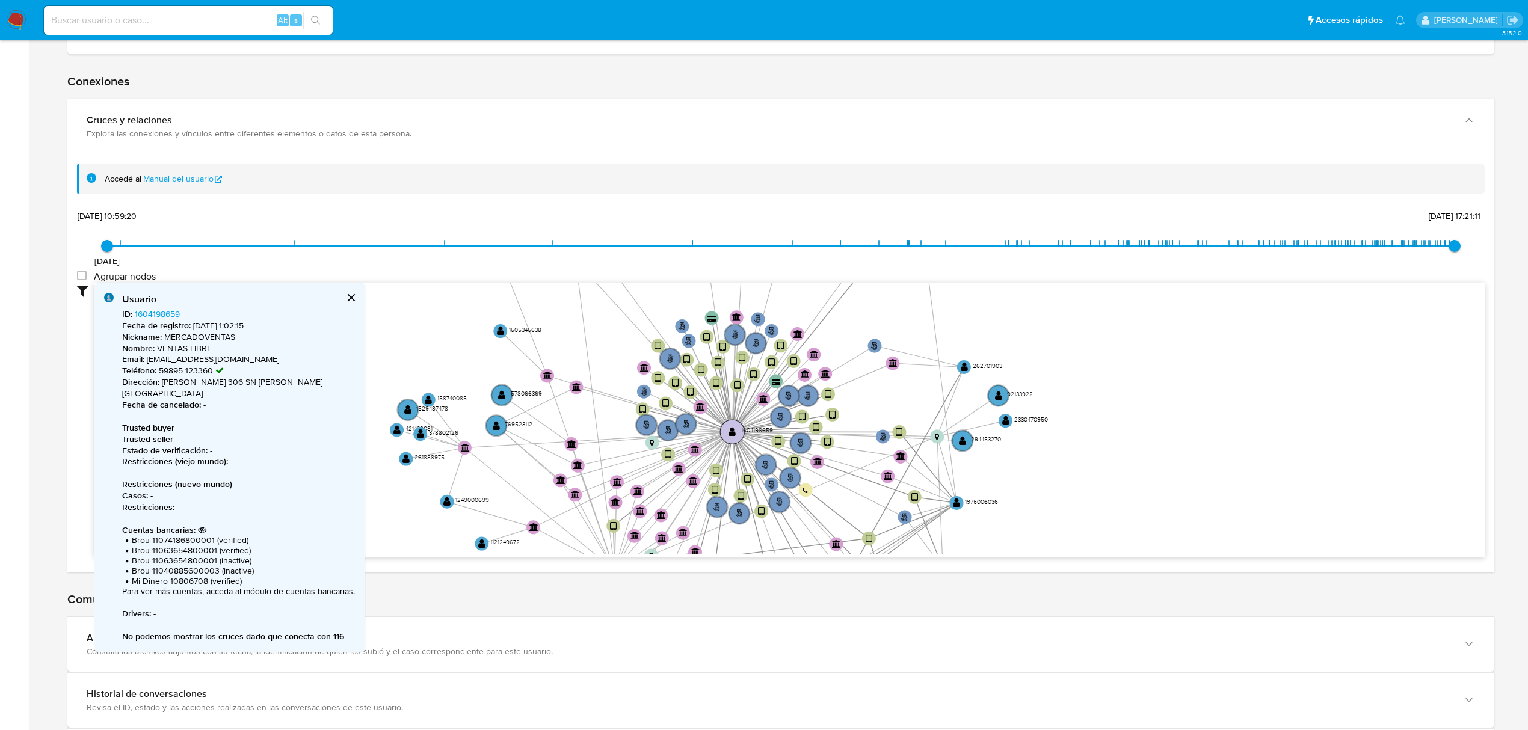
click at [724, 436] on circle at bounding box center [732, 432] width 24 height 24
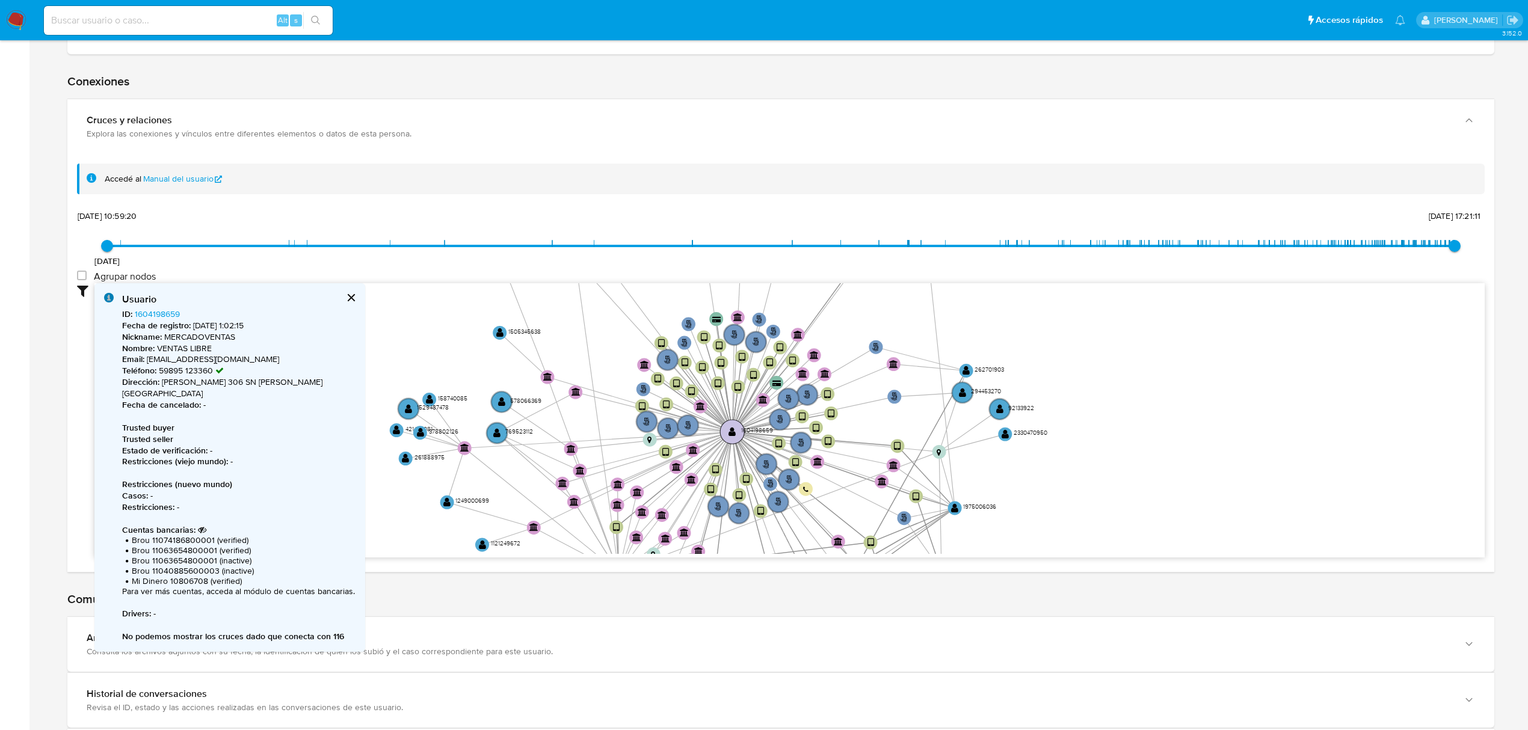
click at [724, 436] on circle at bounding box center [732, 432] width 24 height 24
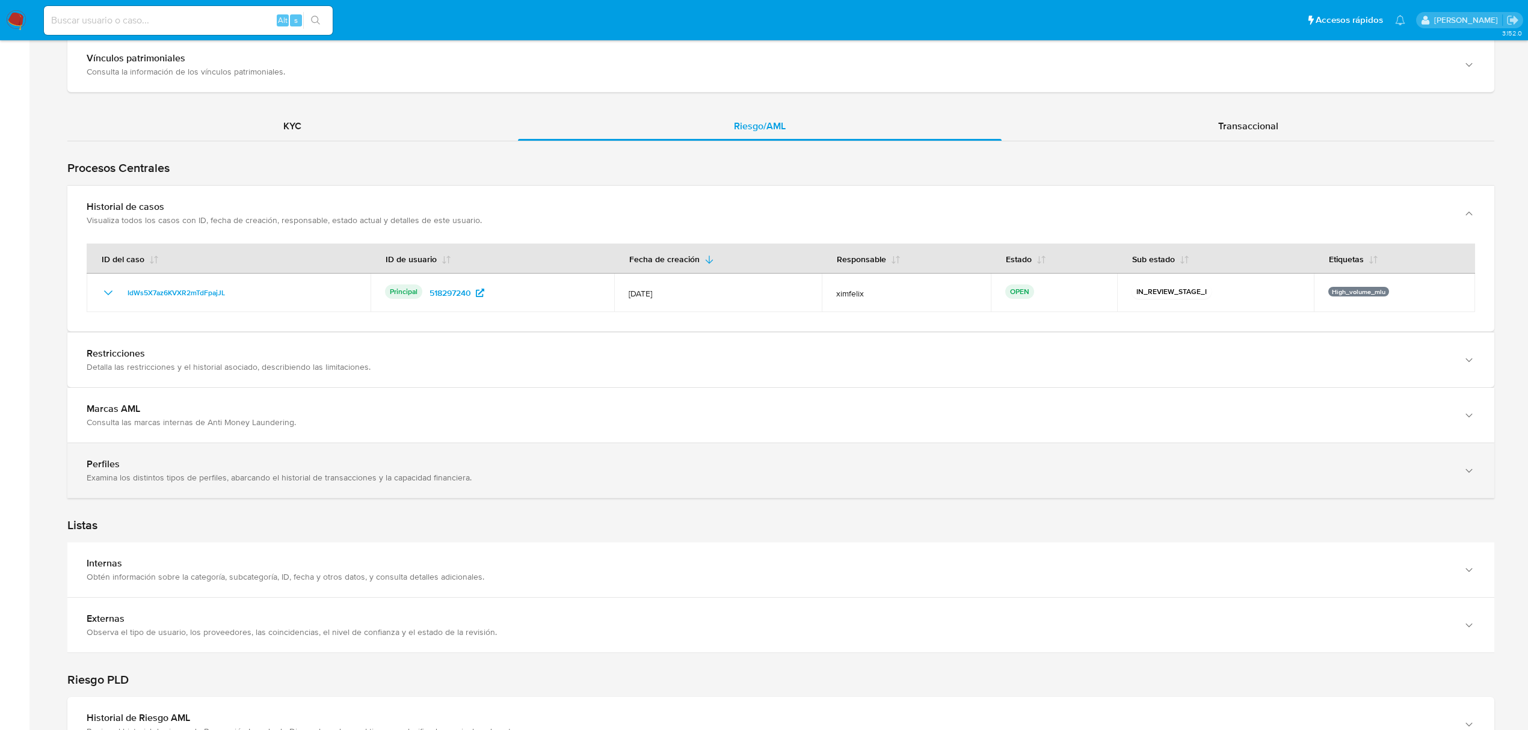
scroll to position [1331, 0]
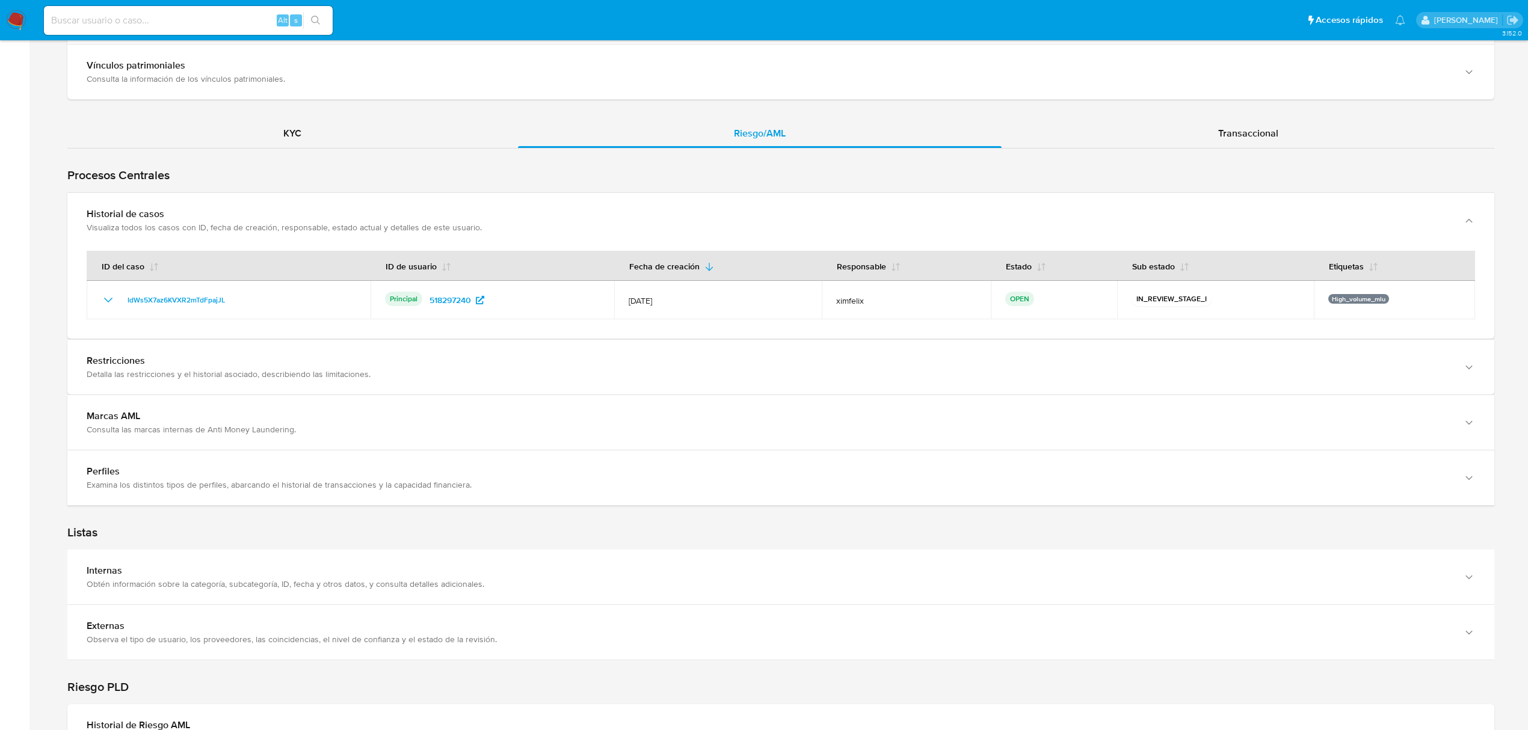
click at [271, 106] on div "KYC Riesgo/AML Transaccional Procesos Centrales Restricciones Detalla las restr…" at bounding box center [780, 150] width 1427 height 2680
click at [274, 118] on div "KYC Riesgo/AML Transaccional Procesos Centrales Restricciones Detalla las restr…" at bounding box center [780, 150] width 1427 height 2680
click at [290, 135] on span "KYC" at bounding box center [292, 133] width 18 height 14
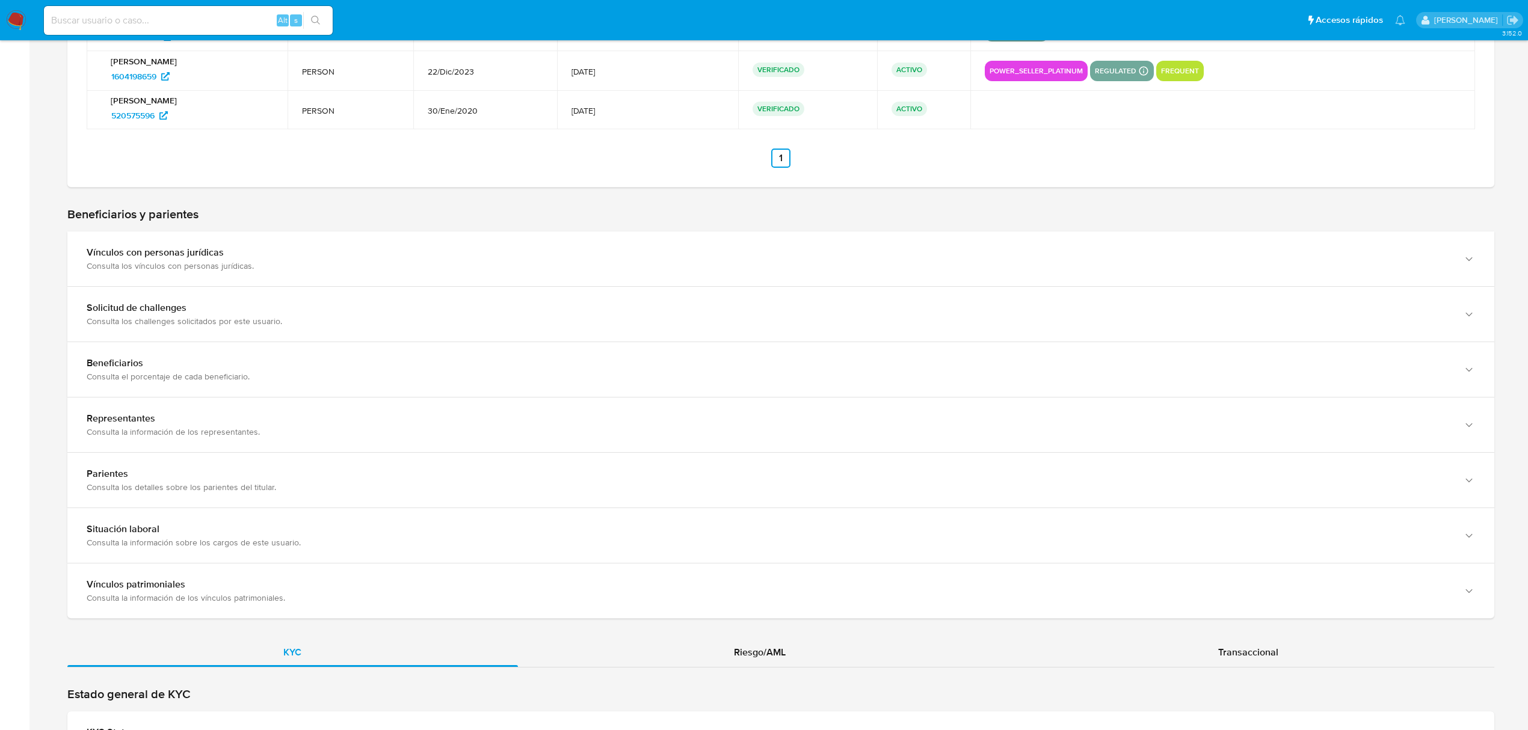
scroll to position [1125, 0]
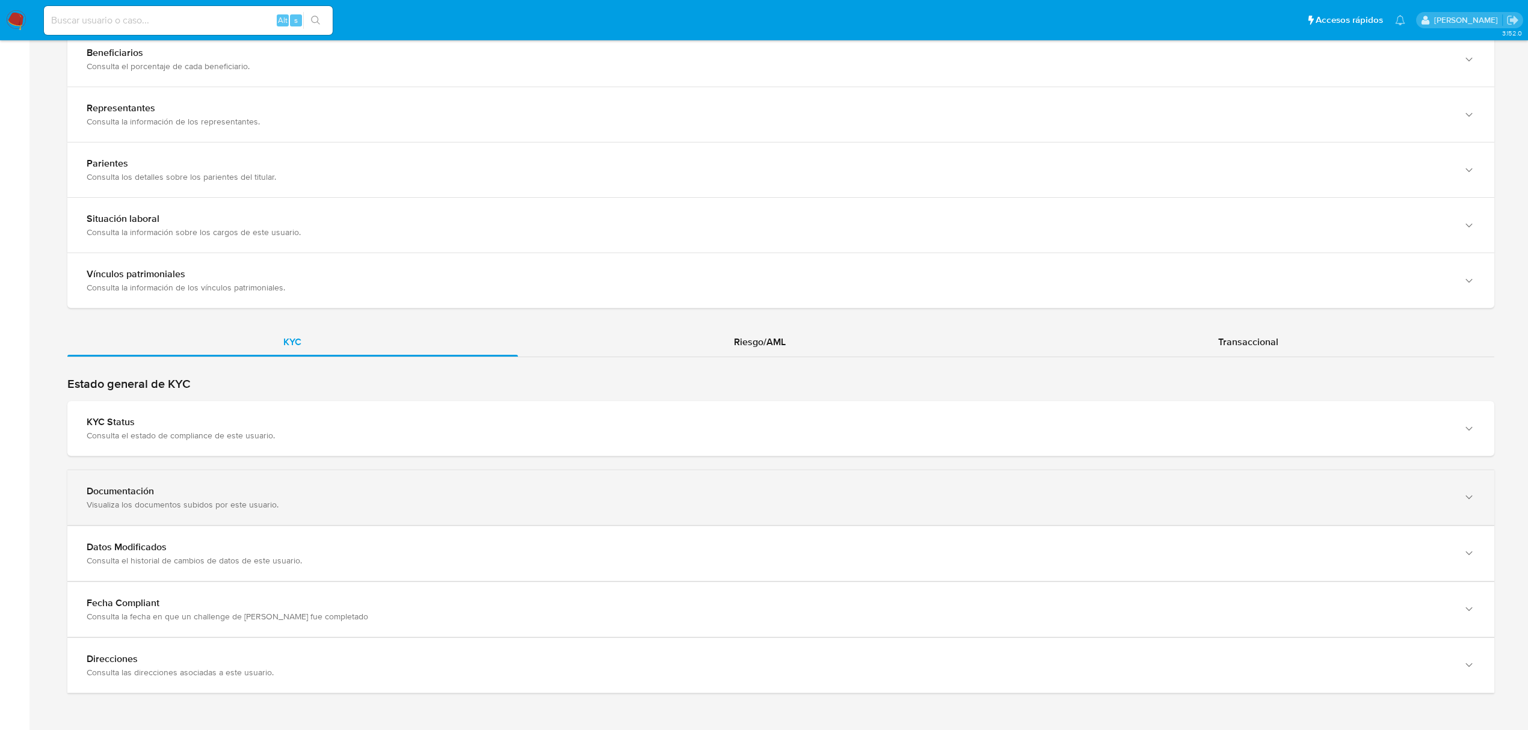
click at [464, 506] on div "Visualiza los documentos subidos por este usuario." at bounding box center [769, 504] width 1364 height 11
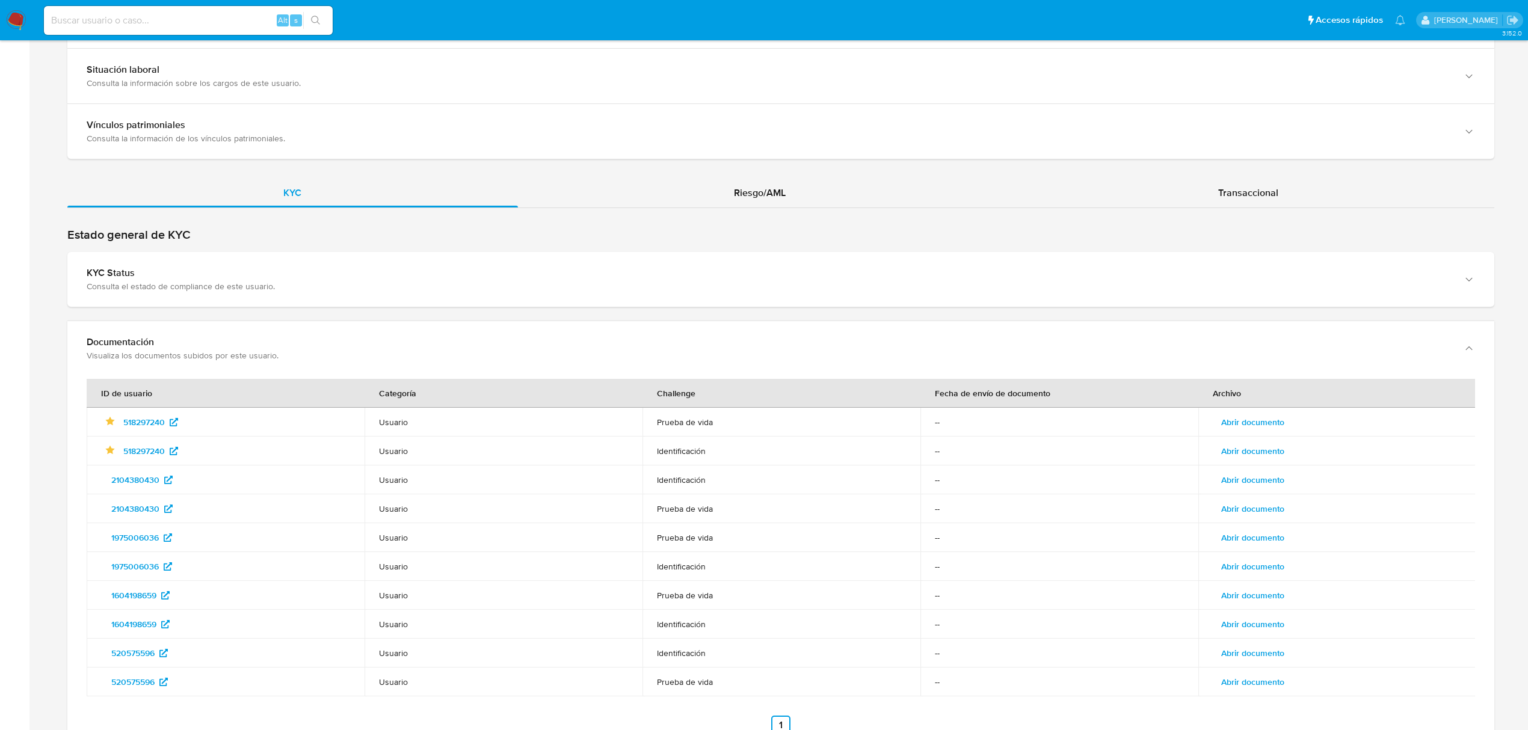
scroll to position [1263, 0]
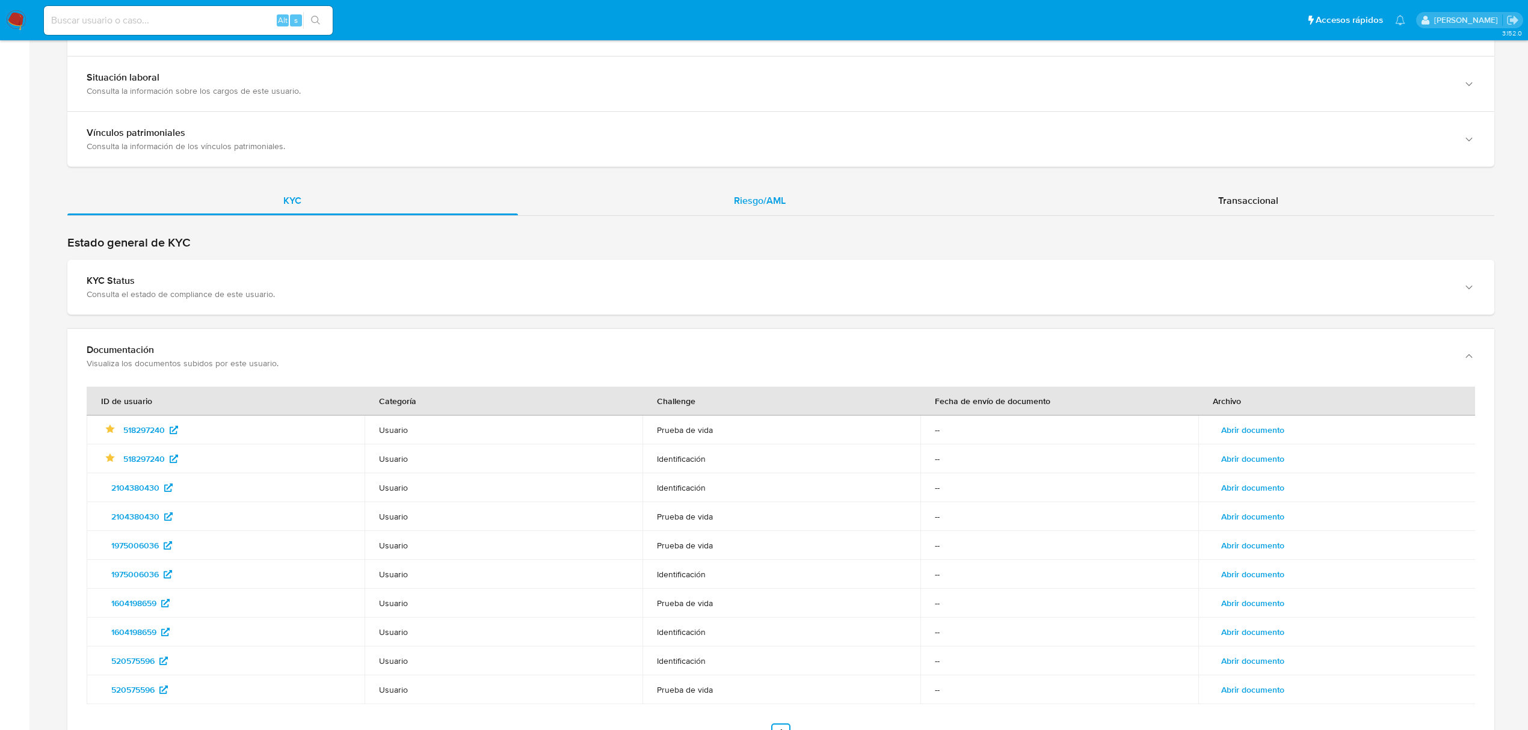
click at [725, 203] on div "Riesgo/AML" at bounding box center [760, 200] width 484 height 29
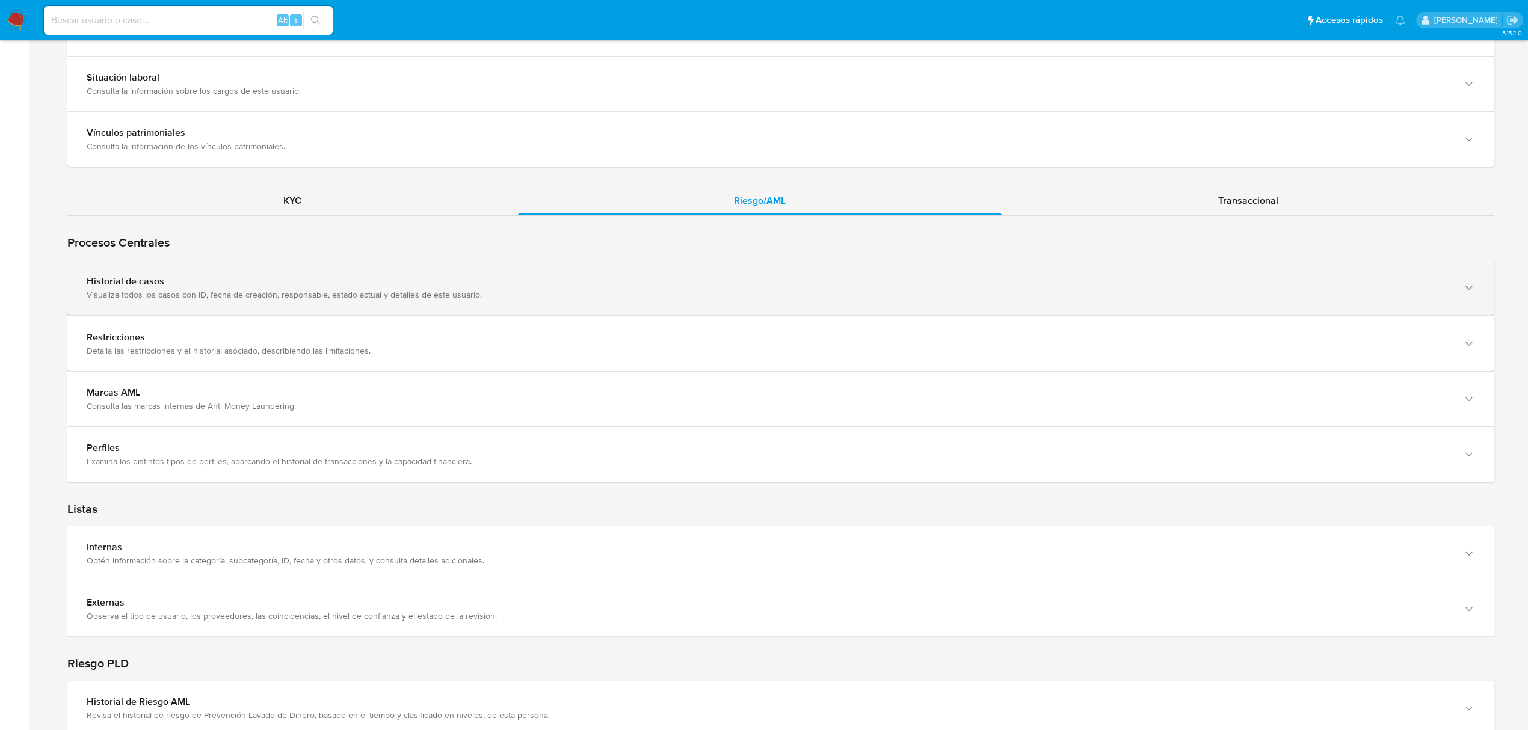
click at [580, 291] on div "Visualiza todos los casos con ID, fecha de creación, responsable, estado actual…" at bounding box center [769, 294] width 1364 height 11
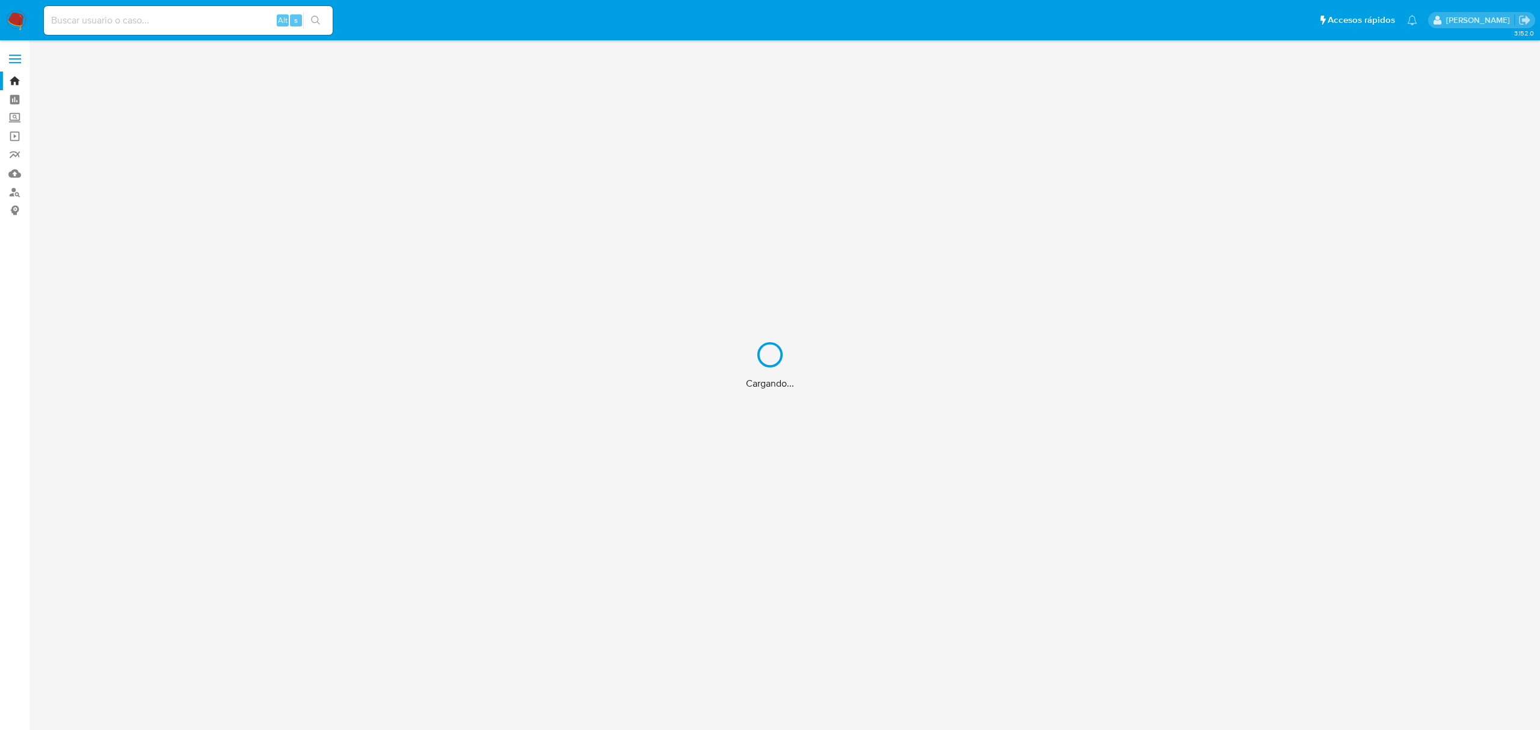
drag, startPoint x: 142, startPoint y: 25, endPoint x: 147, endPoint y: 17, distance: 9.2
click at [143, 19] on div "Cargando..." at bounding box center [770, 365] width 1540 height 730
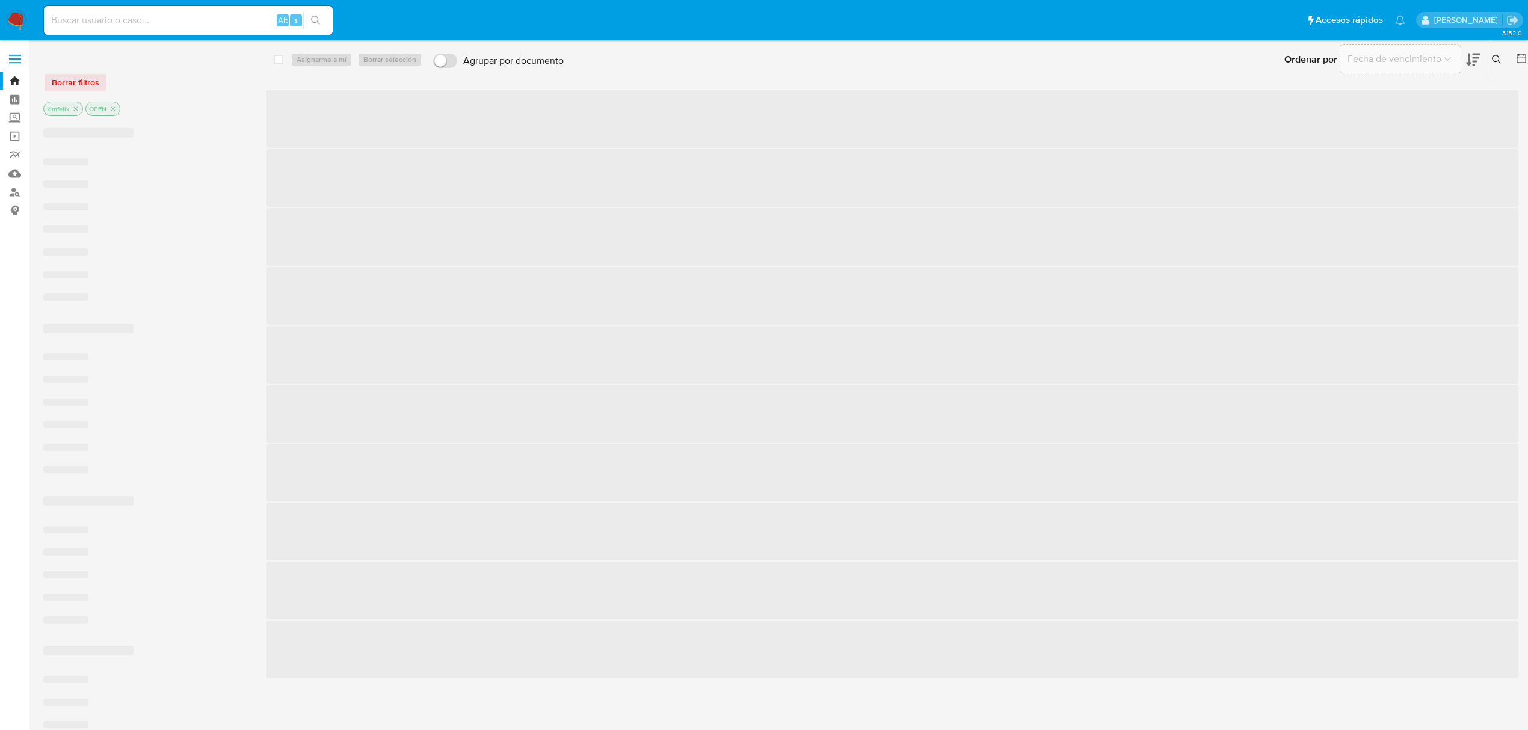
click at [133, 13] on input at bounding box center [188, 21] width 289 height 16
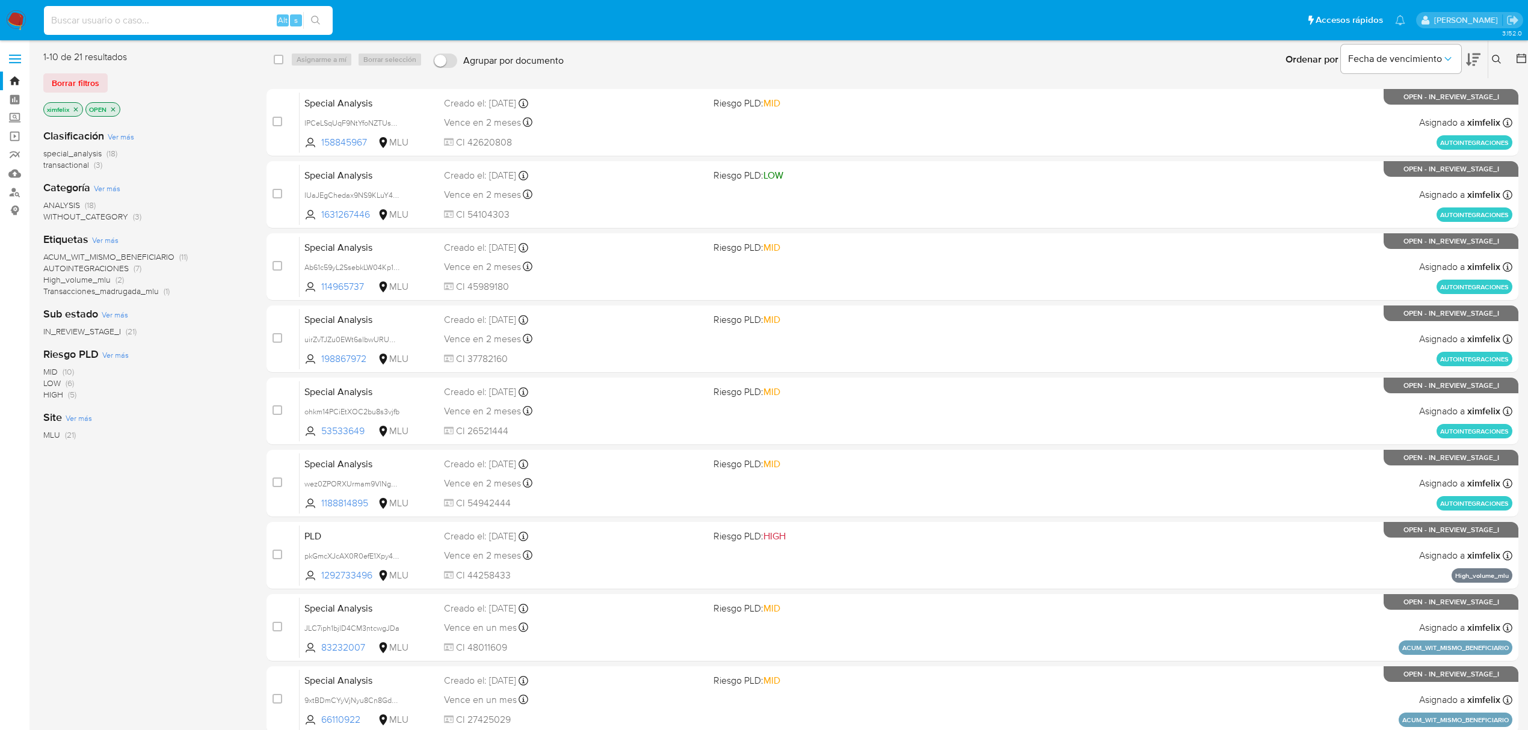
paste input "IdWs5X7az6KVXR2mTdFpajJL"
type input "IdWs5X7az6KVXR2mTdFpajJL"
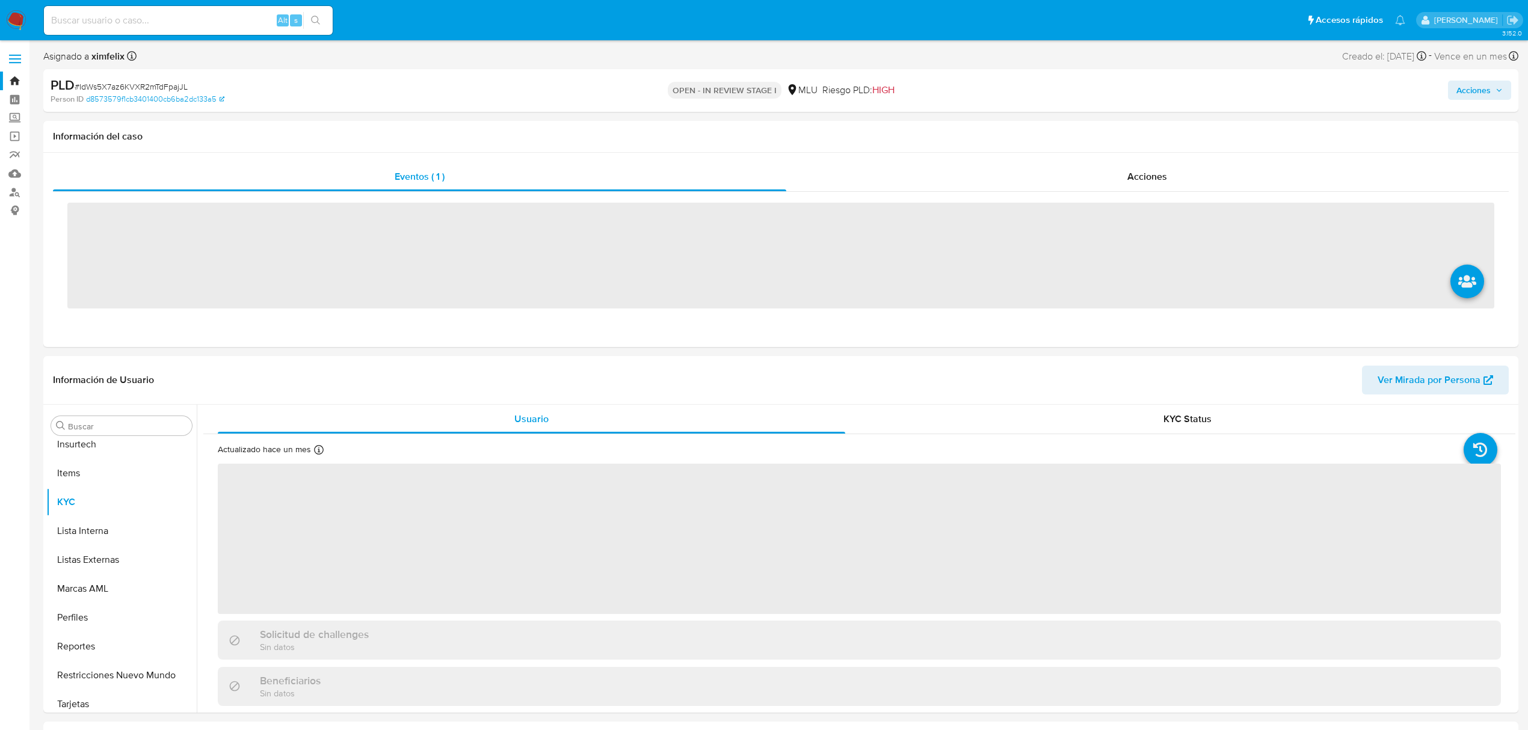
scroll to position [508, 0]
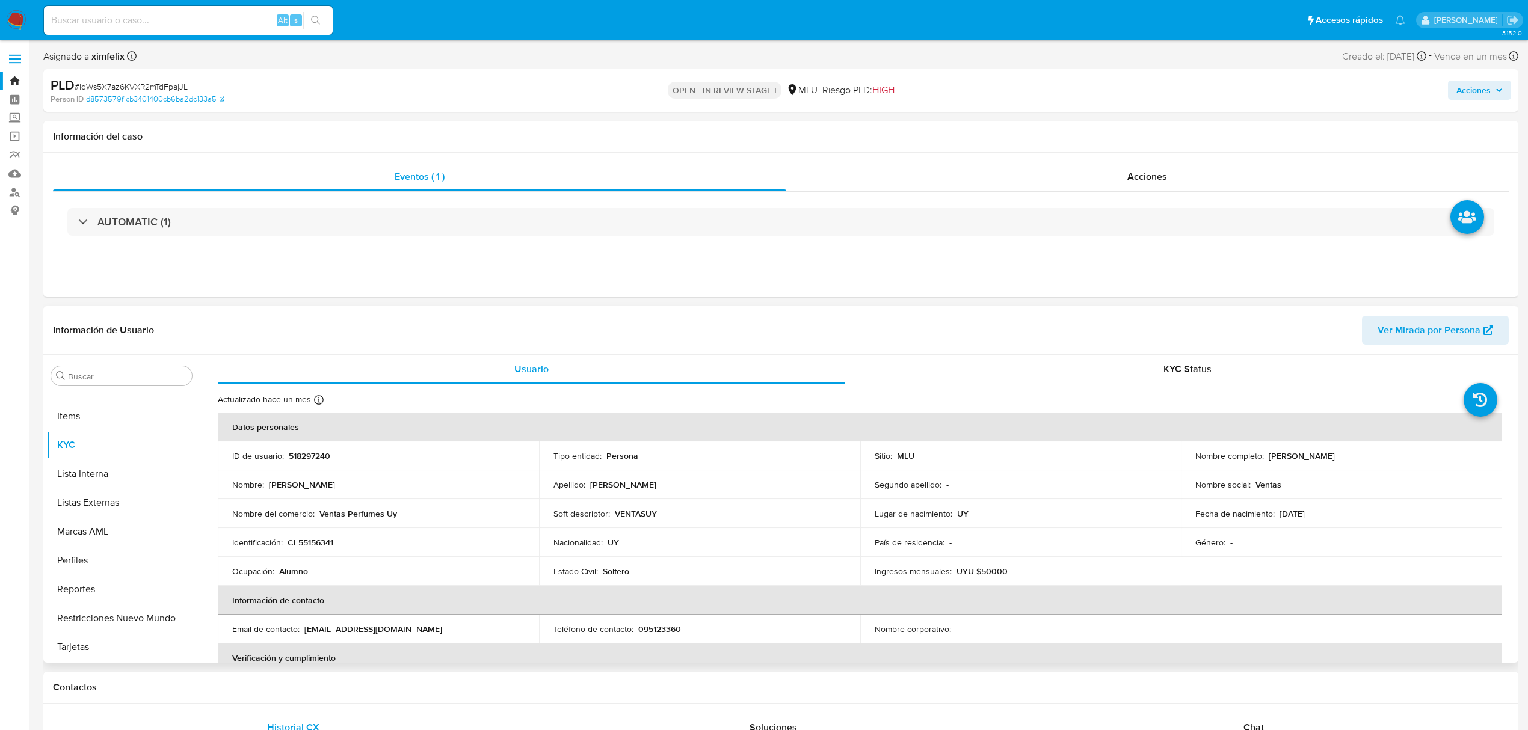
select select "10"
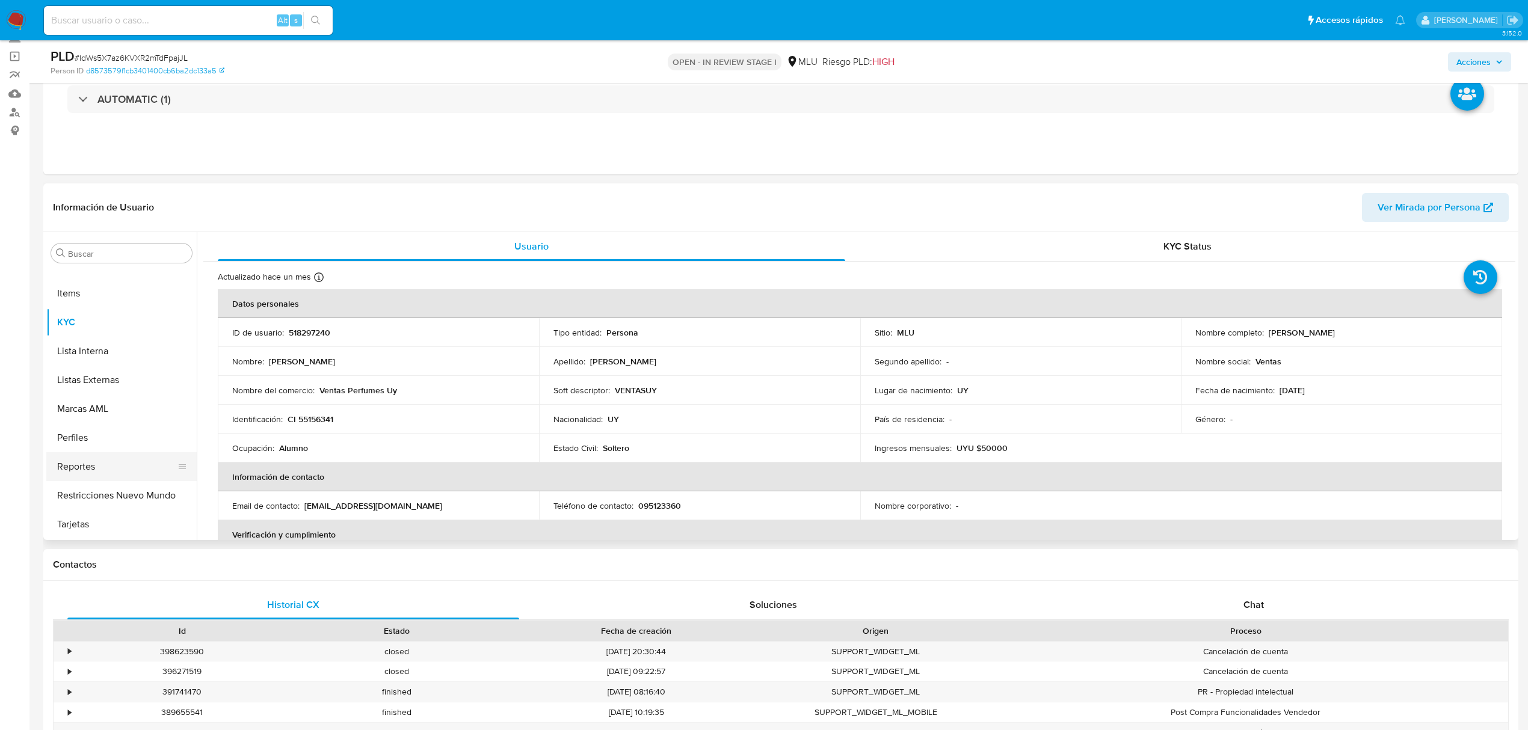
scroll to position [160, 0]
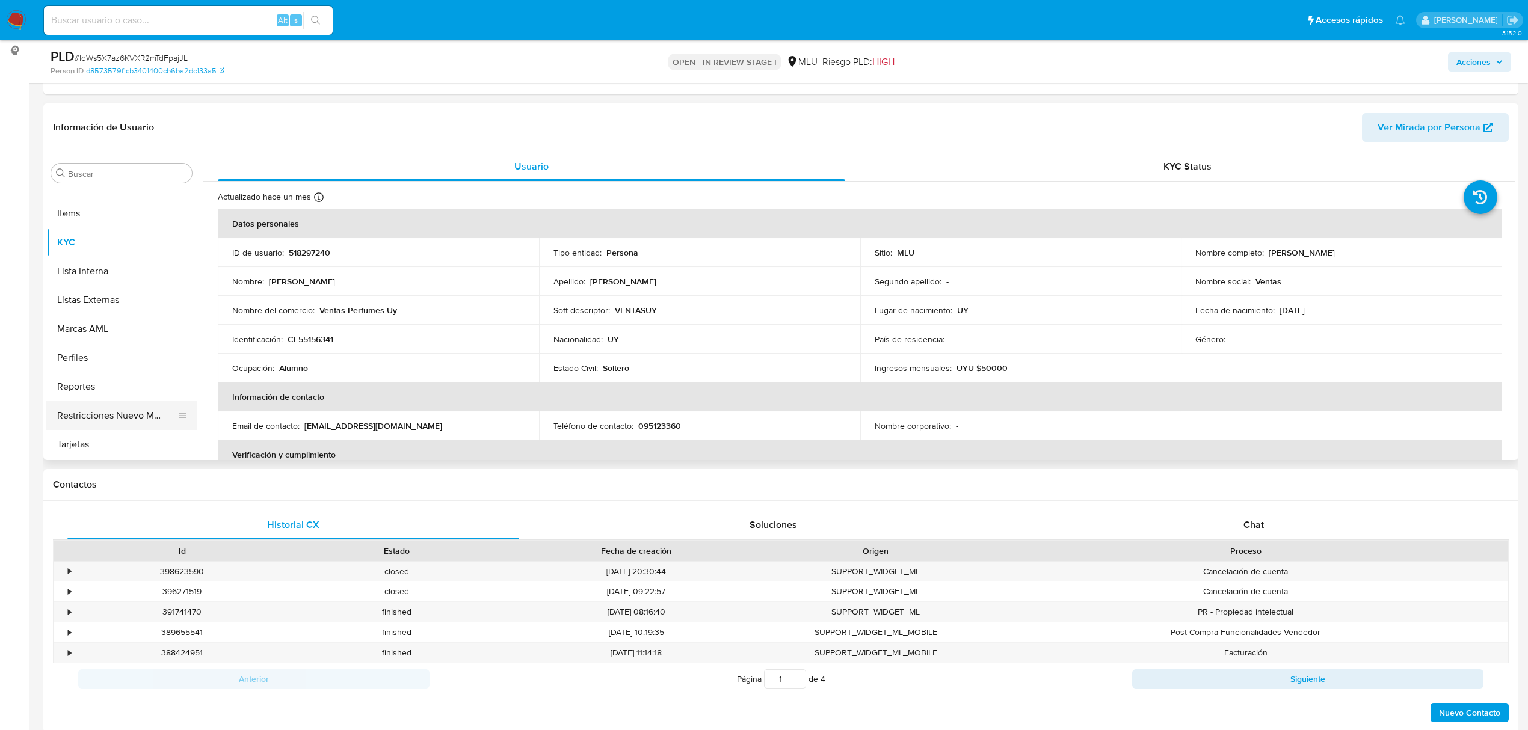
click at [104, 419] on button "Restricciones Nuevo Mundo" at bounding box center [116, 415] width 141 height 29
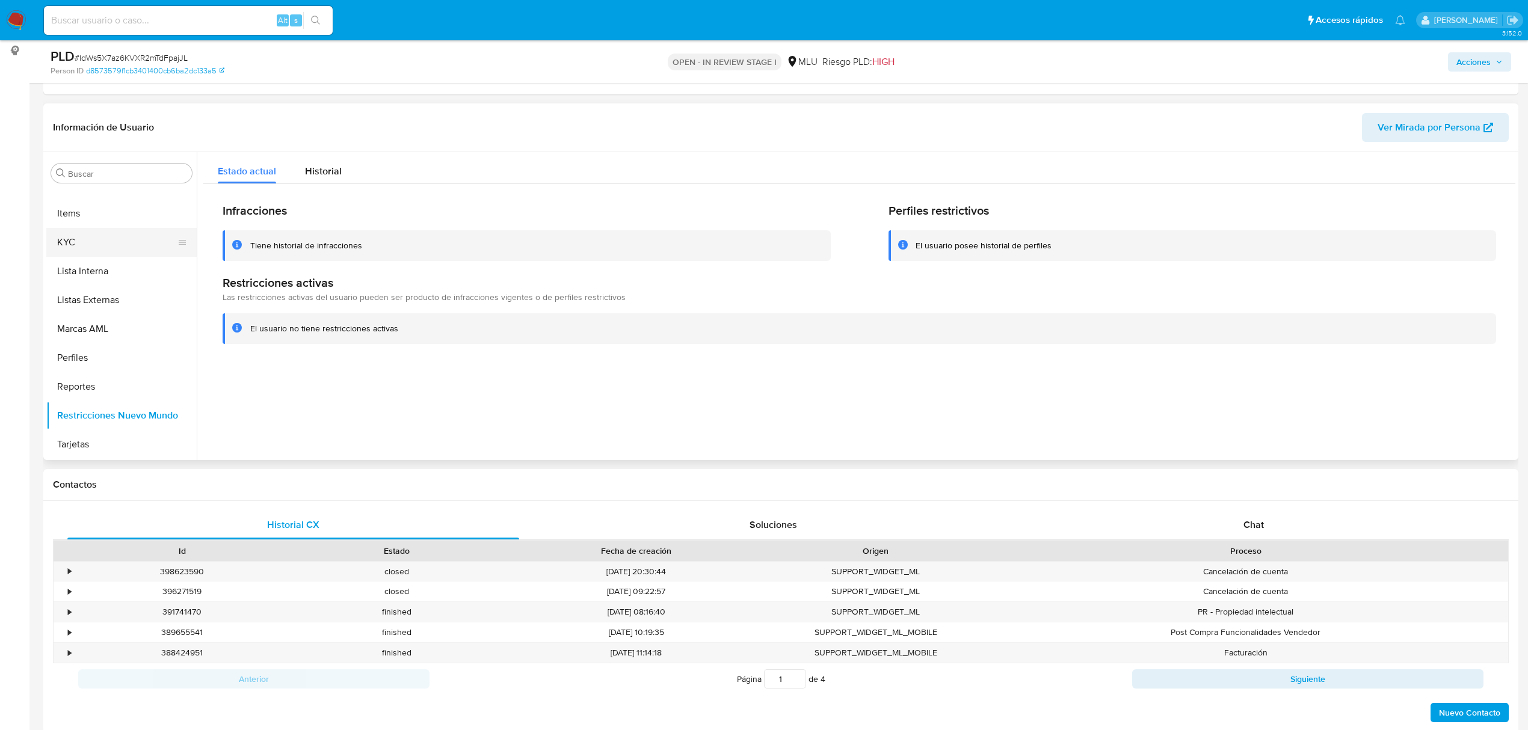
click at [108, 230] on button "KYC" at bounding box center [116, 242] width 141 height 29
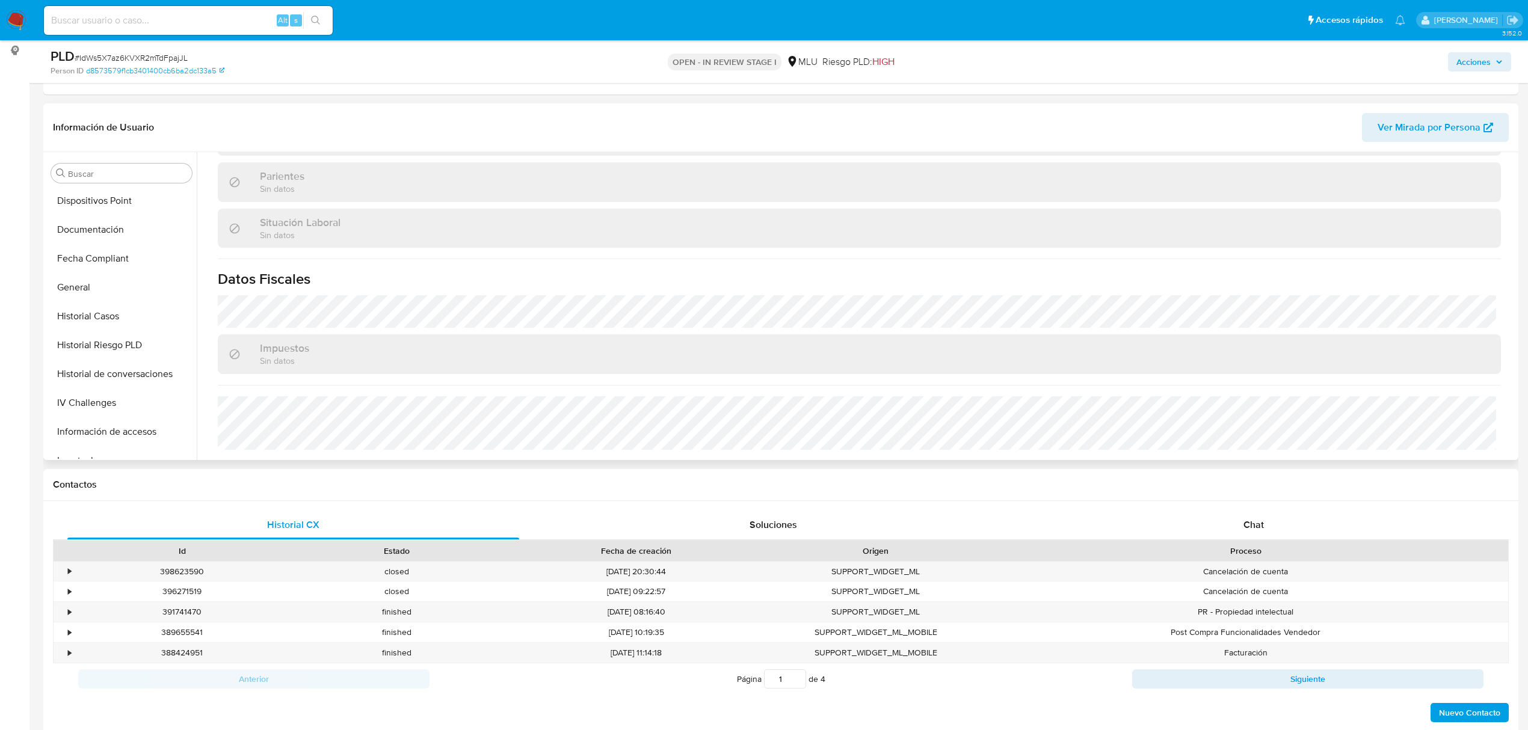
scroll to position [107, 0]
click at [101, 401] on button "General" at bounding box center [116, 412] width 141 height 29
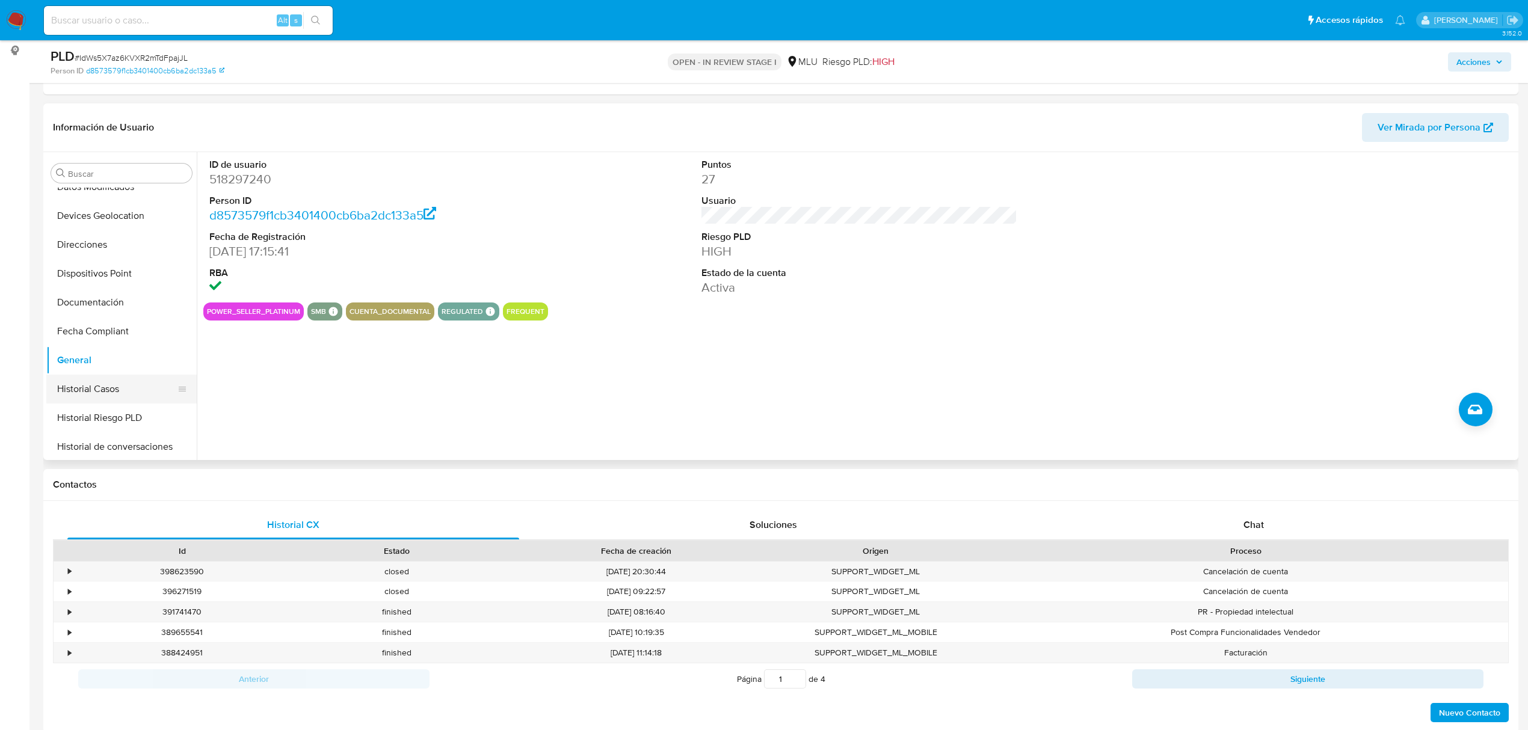
scroll to position [188, 0]
drag, startPoint x: 137, startPoint y: 380, endPoint x: 134, endPoint y: 368, distance: 12.6
click at [134, 369] on ul "Anticipos de dinero Archivos adjuntos Cruces y Relaciones Créditos Cuentas Banc…" at bounding box center [121, 323] width 150 height 271
click at [143, 388] on button "Historial Riesgo PLD" at bounding box center [116, 389] width 141 height 29
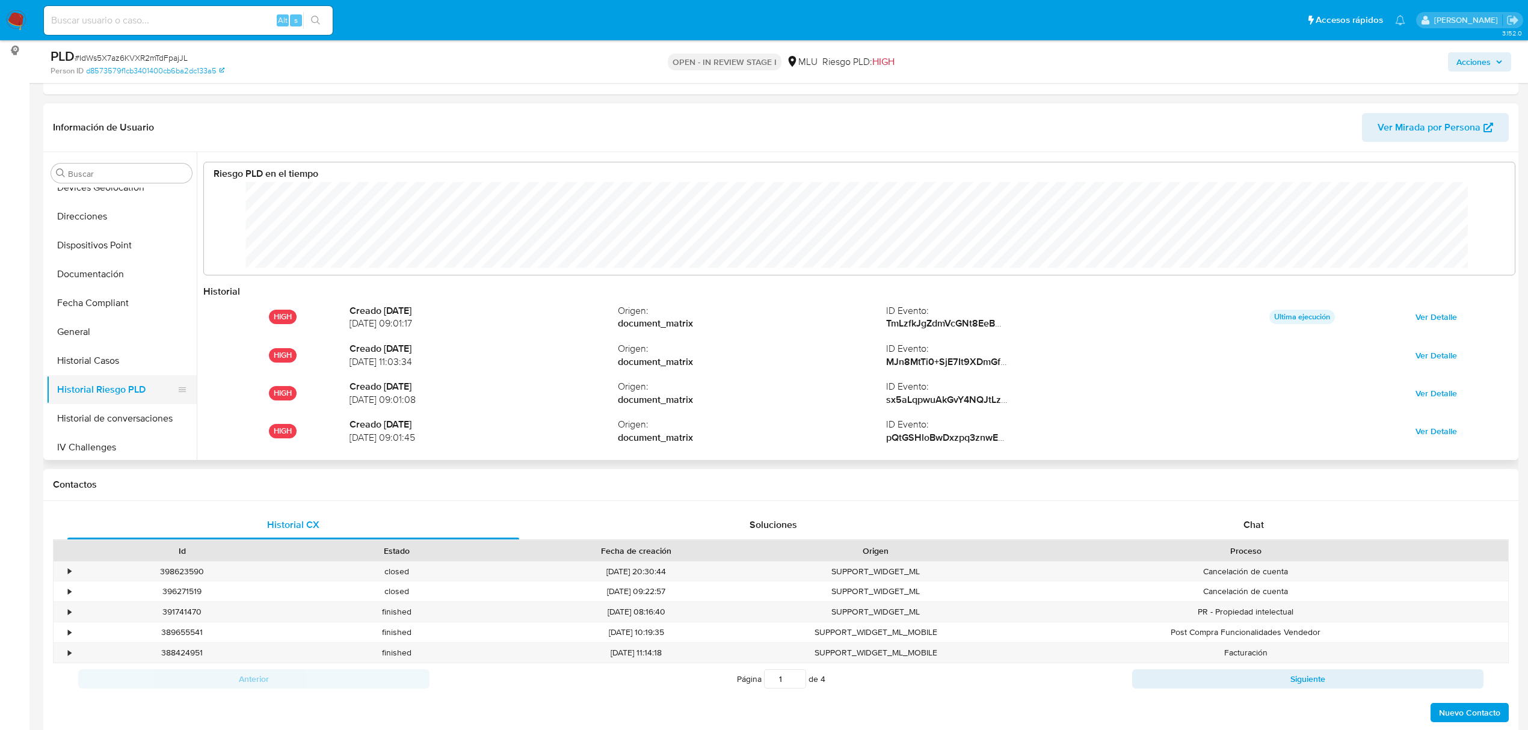
scroll to position [90, 1285]
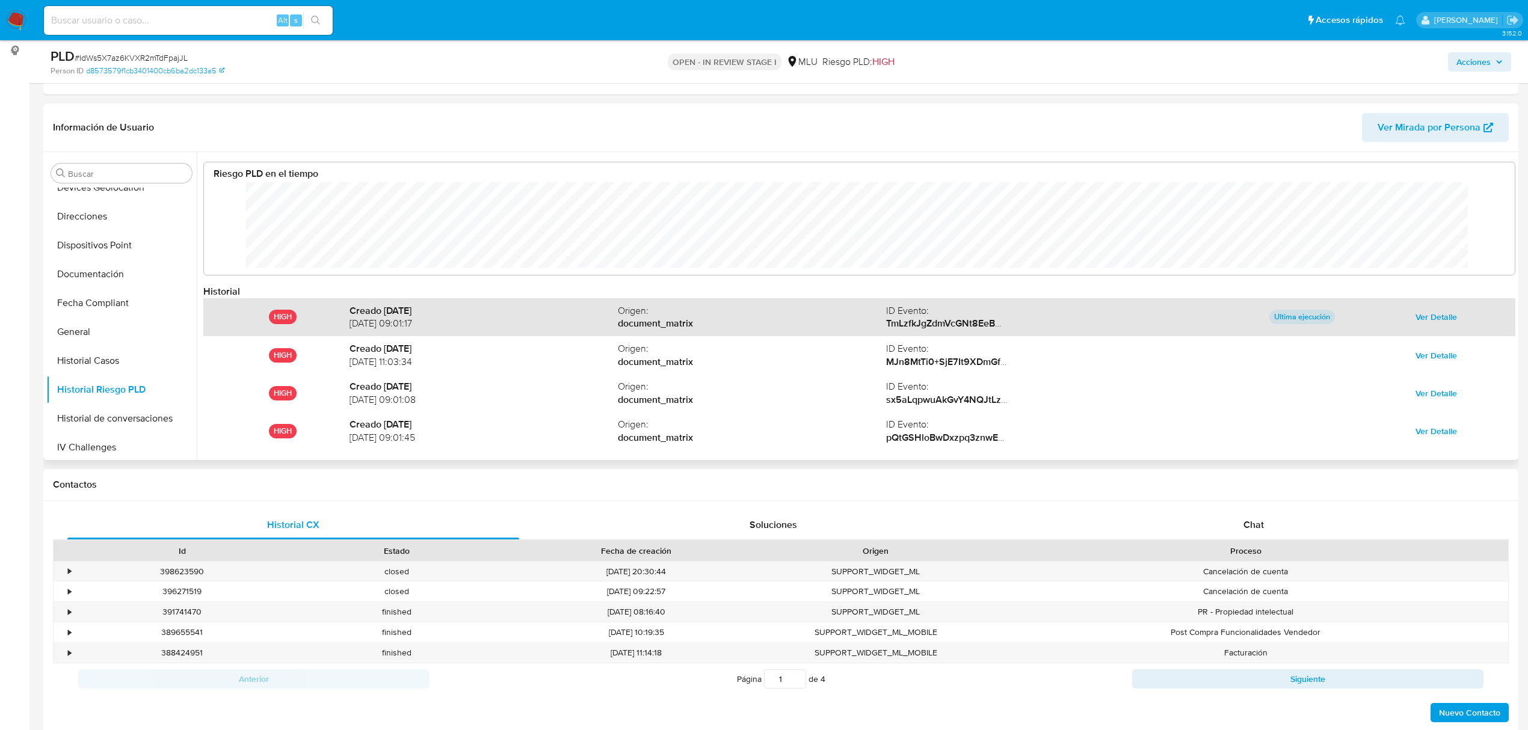
click at [1436, 311] on span "Ver Detalle" at bounding box center [1436, 317] width 42 height 17
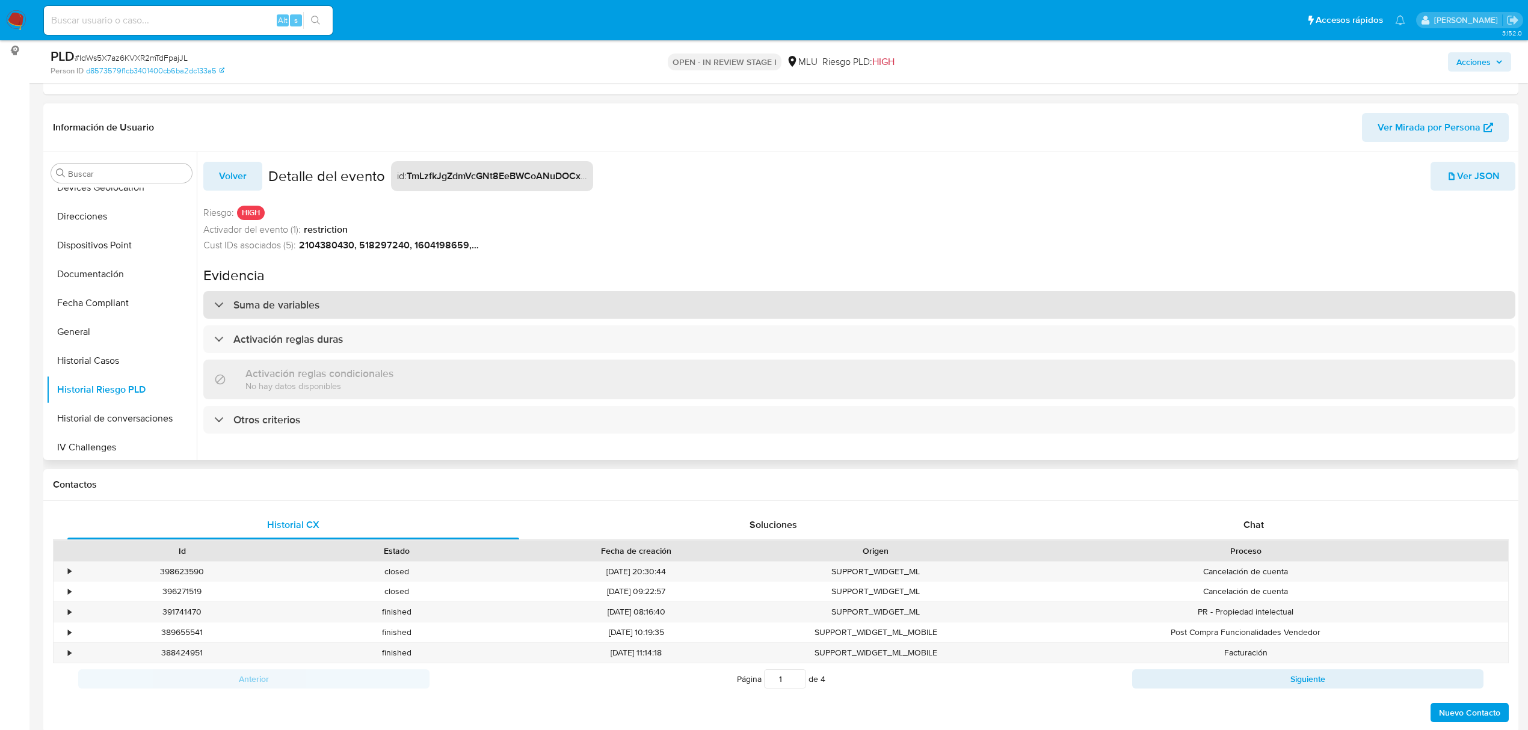
click at [677, 318] on div "Suma de variables" at bounding box center [859, 305] width 1312 height 28
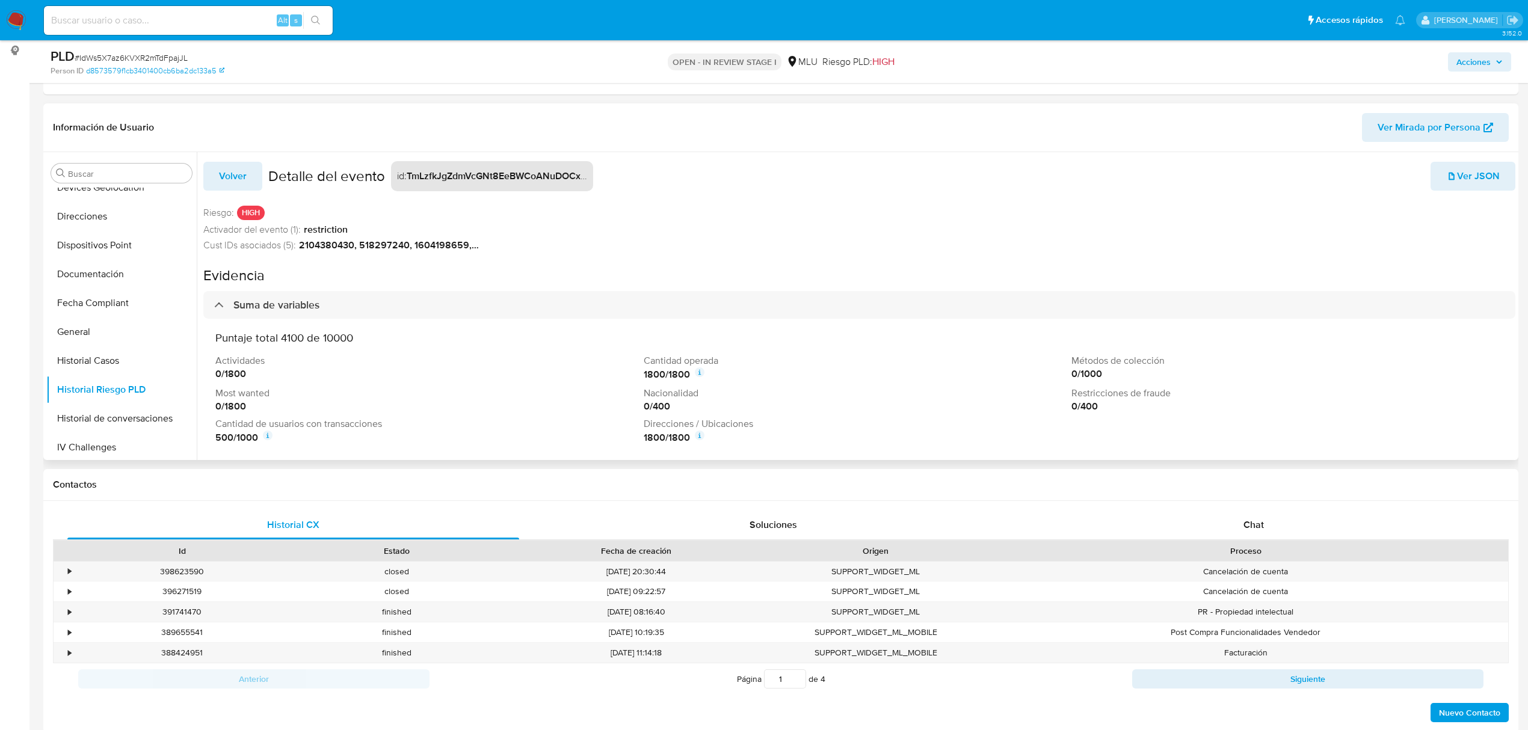
click at [698, 369] on icon at bounding box center [700, 373] width 10 height 10
click at [123, 241] on button "KYC" at bounding box center [116, 242] width 141 height 29
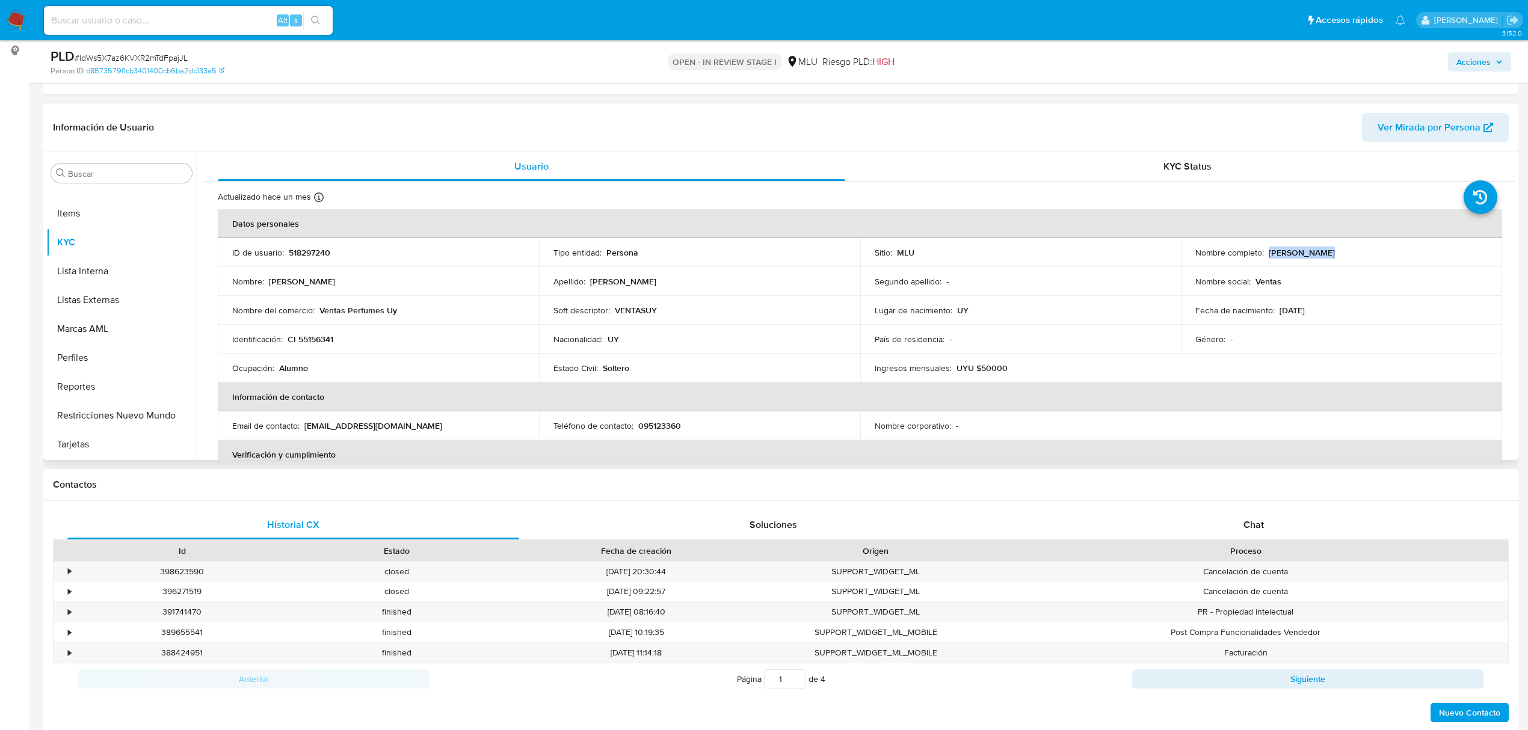
drag, startPoint x: 1318, startPoint y: 258, endPoint x: 1266, endPoint y: 248, distance: 53.8
click at [1264, 251] on div "Nombre completo : Nicolas Furno" at bounding box center [1341, 252] width 292 height 11
copy p "Nicolas Furno"
click at [295, 369] on p "Alumno" at bounding box center [293, 368] width 29 height 11
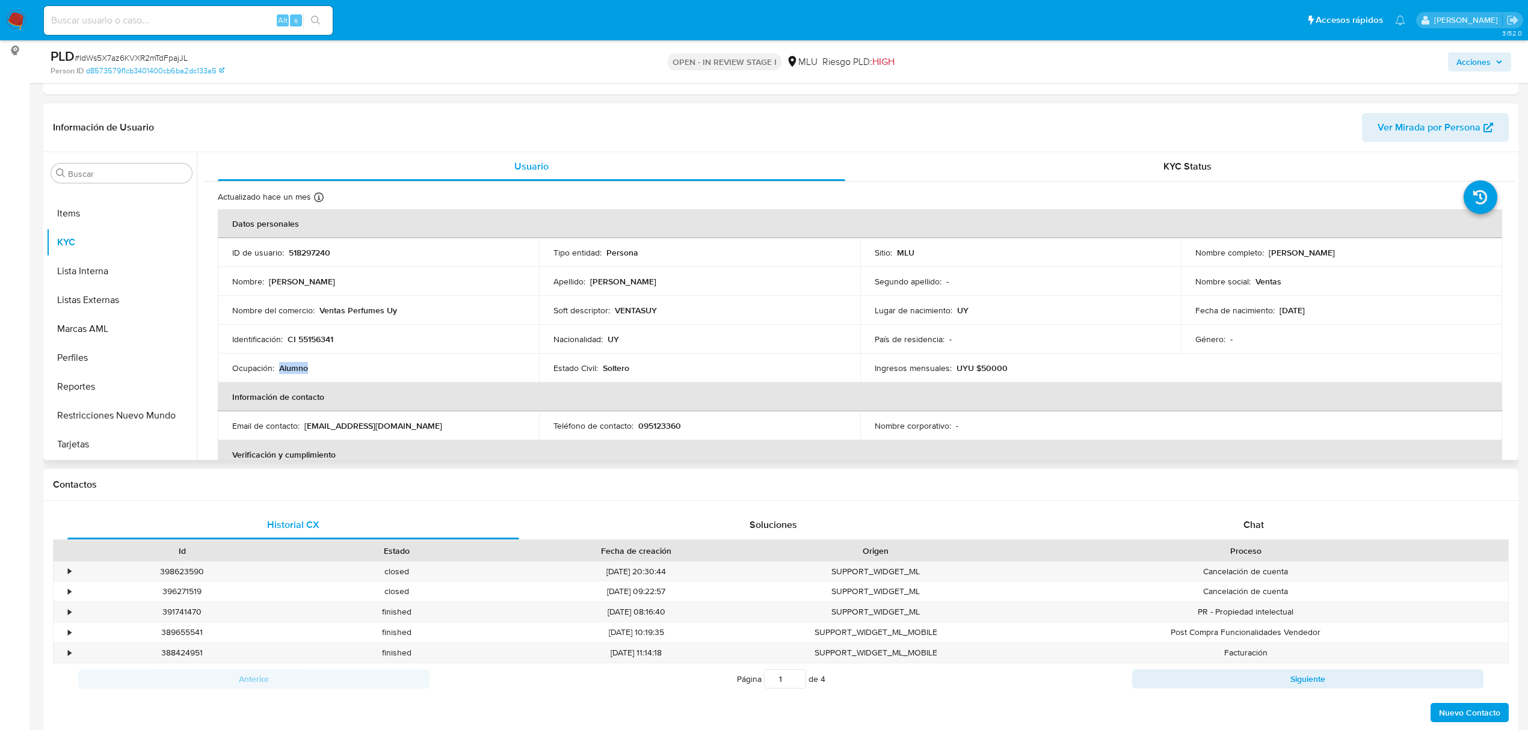
copy p "Alumno"
drag, startPoint x: 316, startPoint y: 308, endPoint x: 401, endPoint y: 310, distance: 84.2
click at [401, 310] on div "Nombre del comercio : Ventas Perfumes Uy" at bounding box center [378, 310] width 292 height 11
click at [395, 309] on p "Ventas Perfumes Uy" at bounding box center [358, 310] width 78 height 11
drag, startPoint x: 395, startPoint y: 309, endPoint x: 318, endPoint y: 310, distance: 76.4
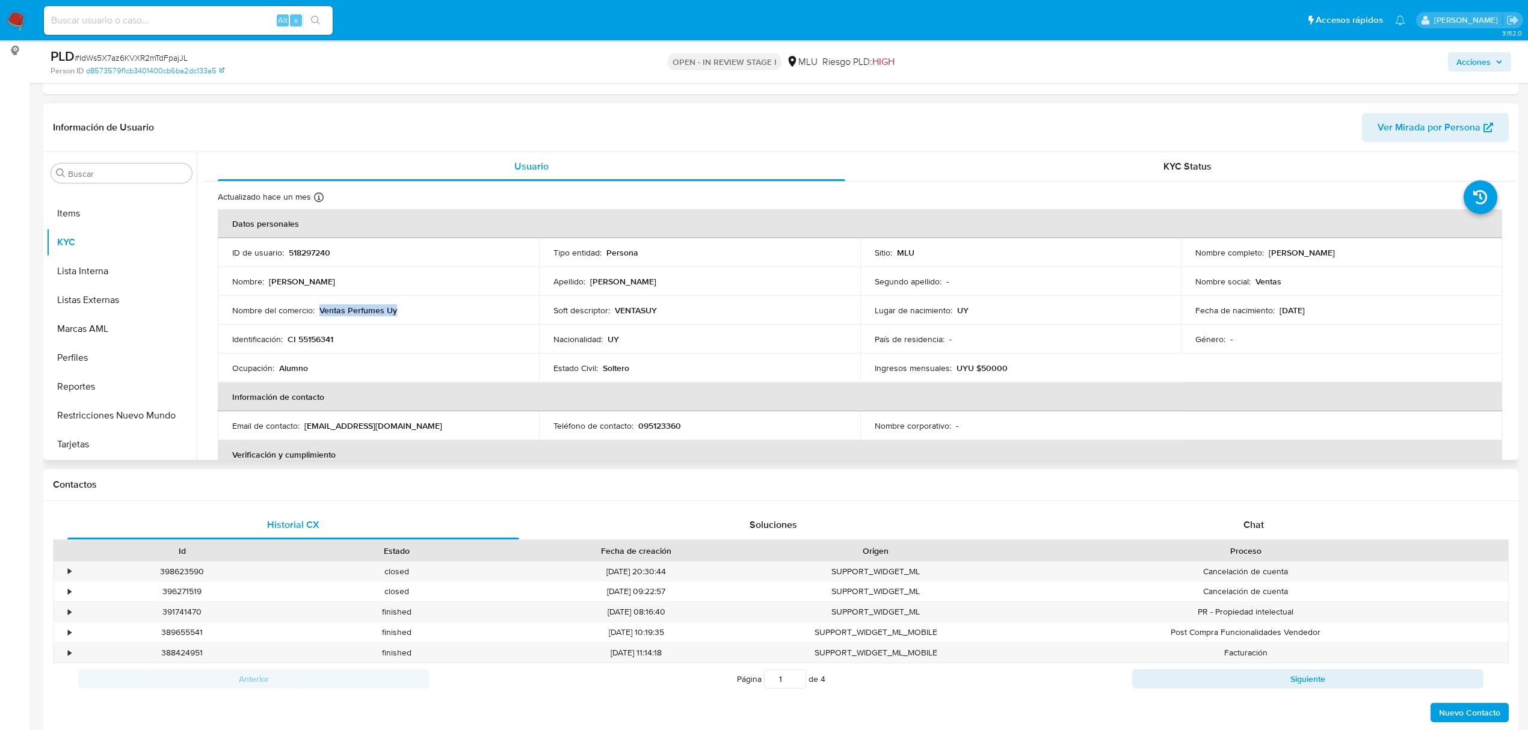
click at [319, 310] on p "Ventas Perfumes Uy" at bounding box center [358, 310] width 78 height 11
copy p "Ventas Perfumes Uy"
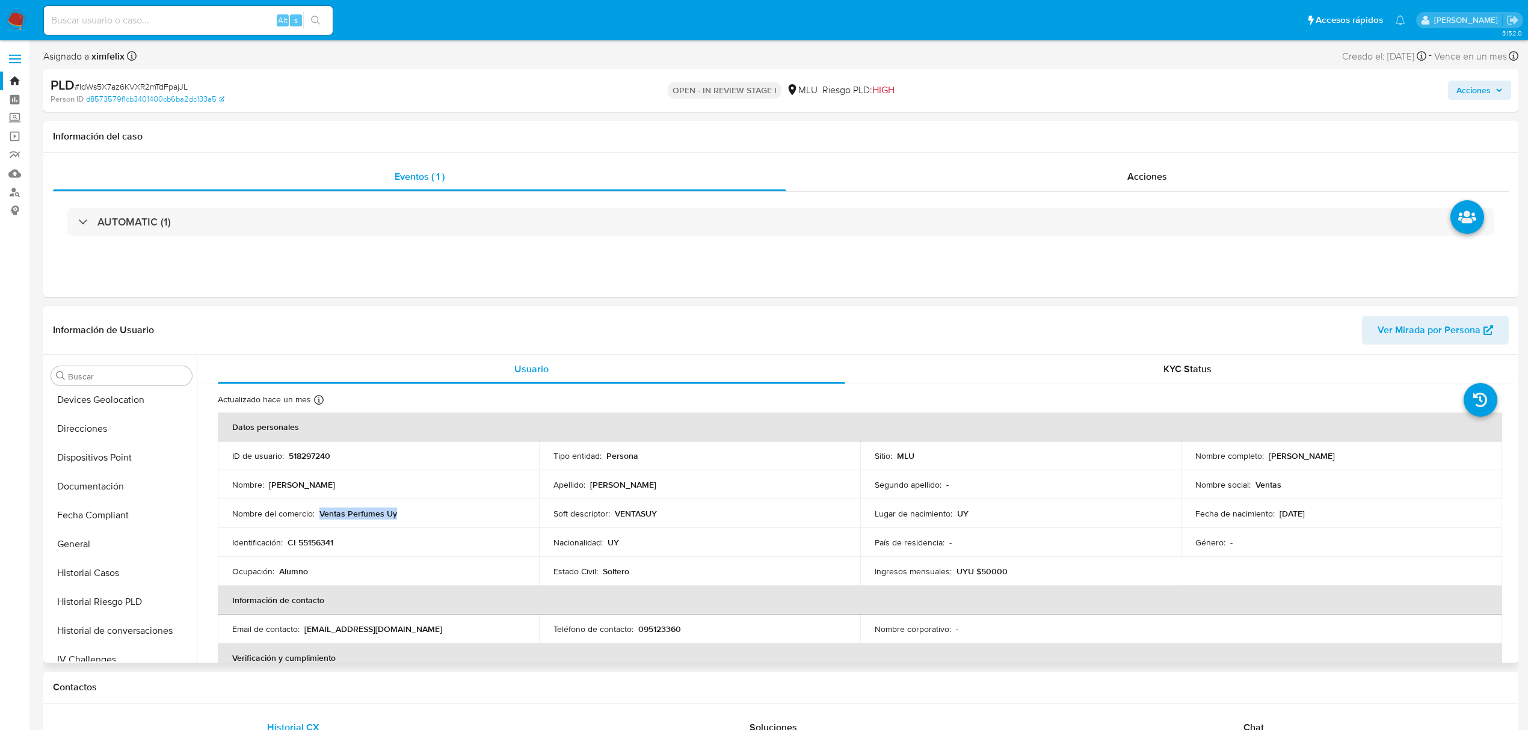
scroll to position [0, 0]
click at [111, 456] on button "Cruces y Relaciones" at bounding box center [116, 462] width 141 height 29
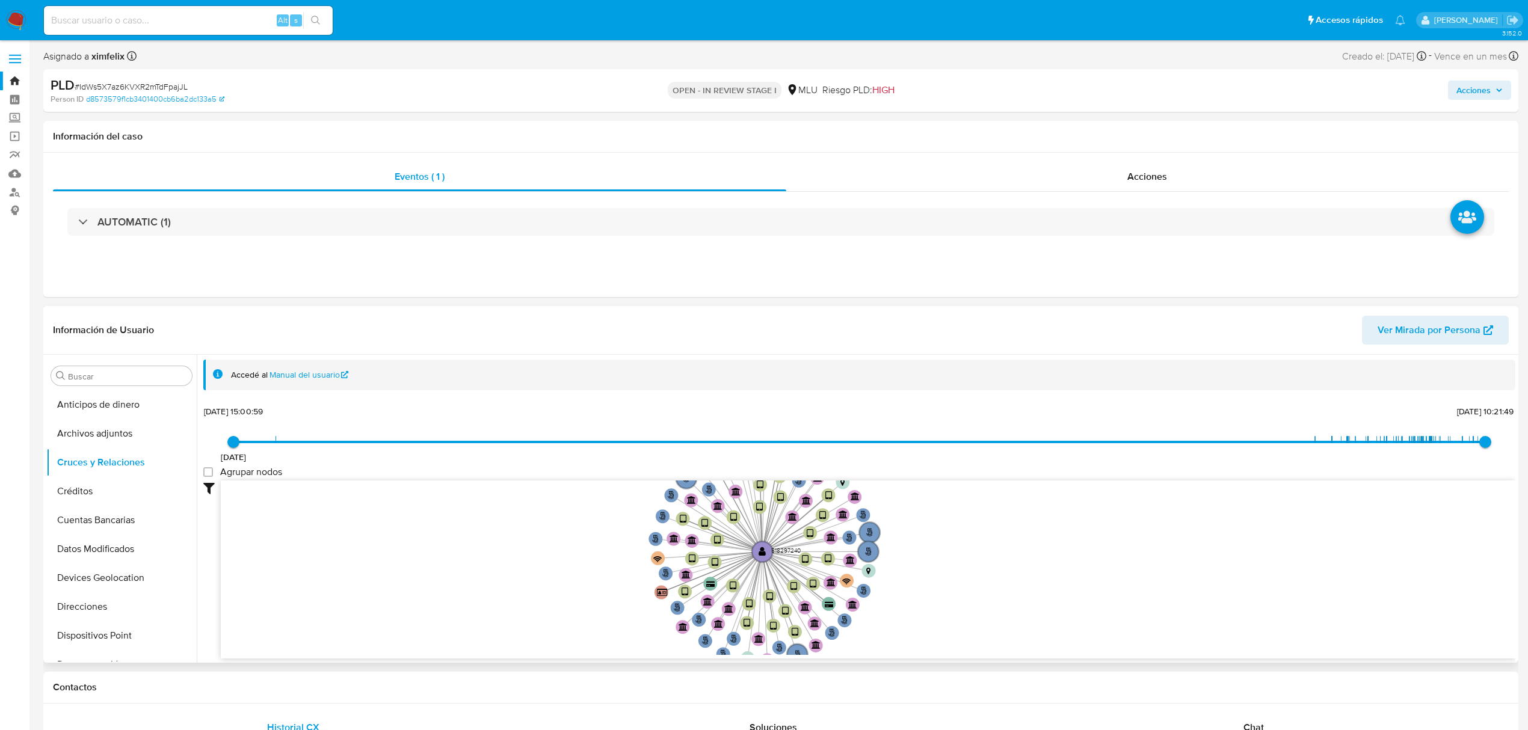
drag, startPoint x: 999, startPoint y: 554, endPoint x: 987, endPoint y: 573, distance: 22.7
click at [987, 573] on icon "user-518297240  518297240 person-d8573579f1cb3401400cb6ba2dc133a5  device-67b…" at bounding box center [868, 568] width 1294 height 174
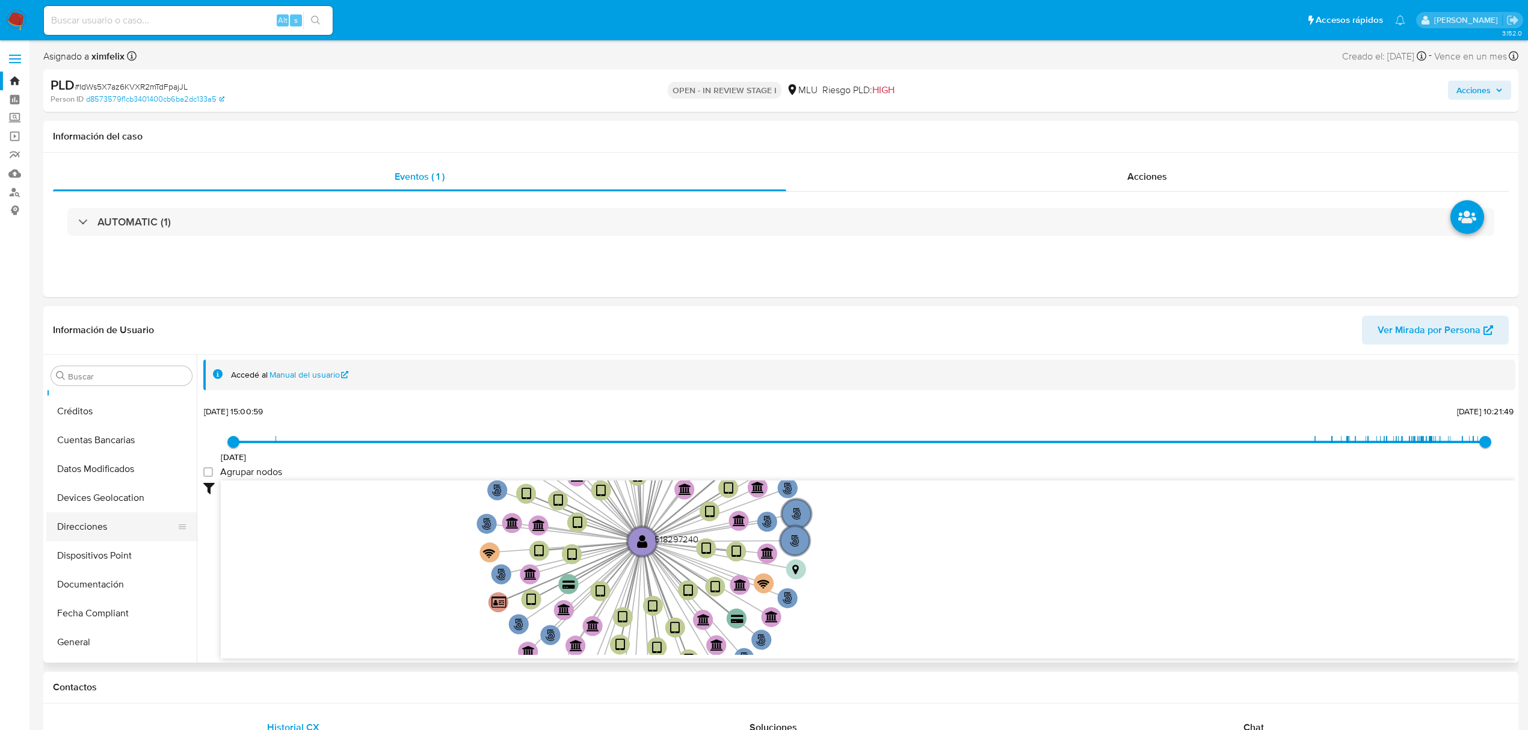
scroll to position [508, 0]
click at [73, 438] on button "KYC" at bounding box center [116, 445] width 141 height 29
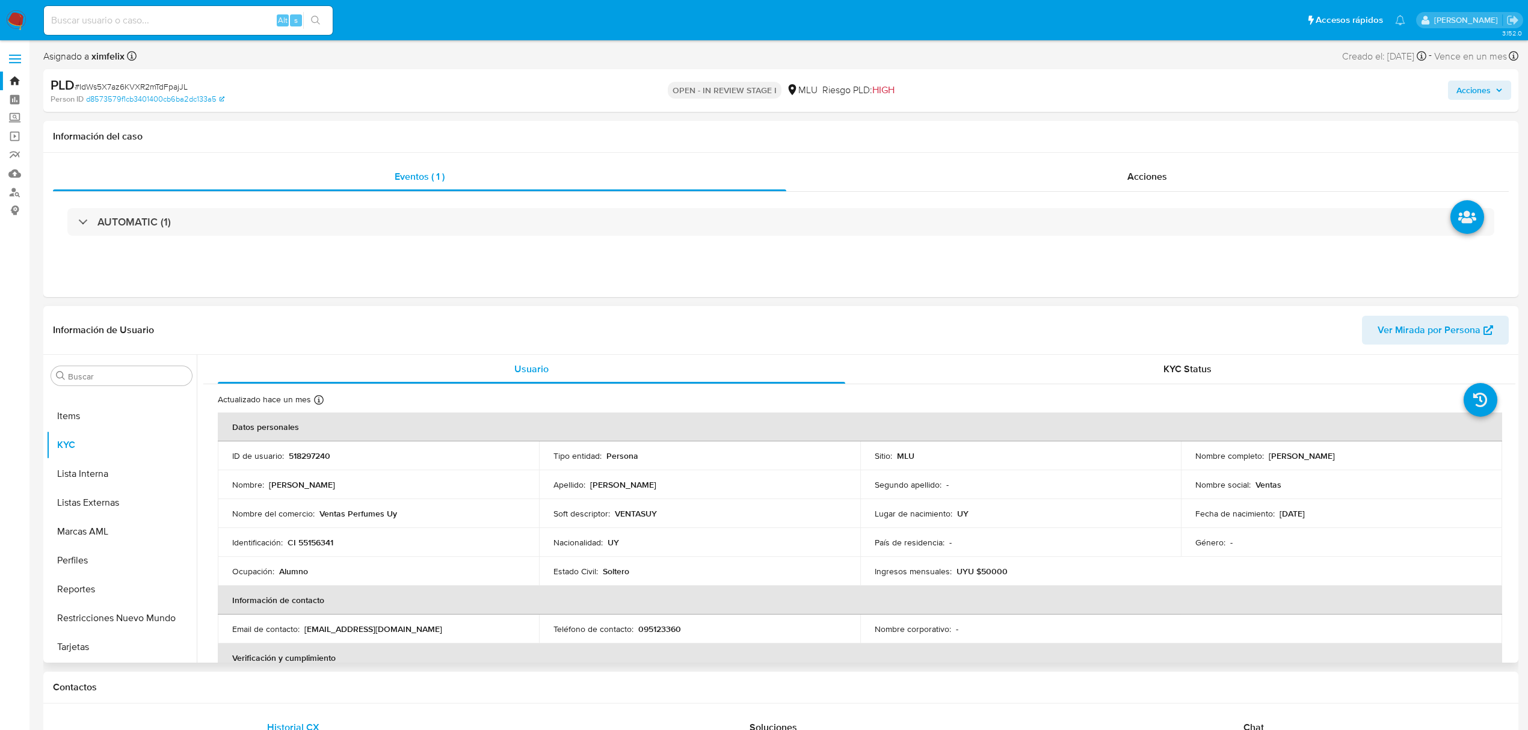
click at [306, 453] on p "518297240" at bounding box center [310, 456] width 42 height 11
copy p "518297240"
click at [90, 561] on button "Documentación" at bounding box center [116, 557] width 141 height 29
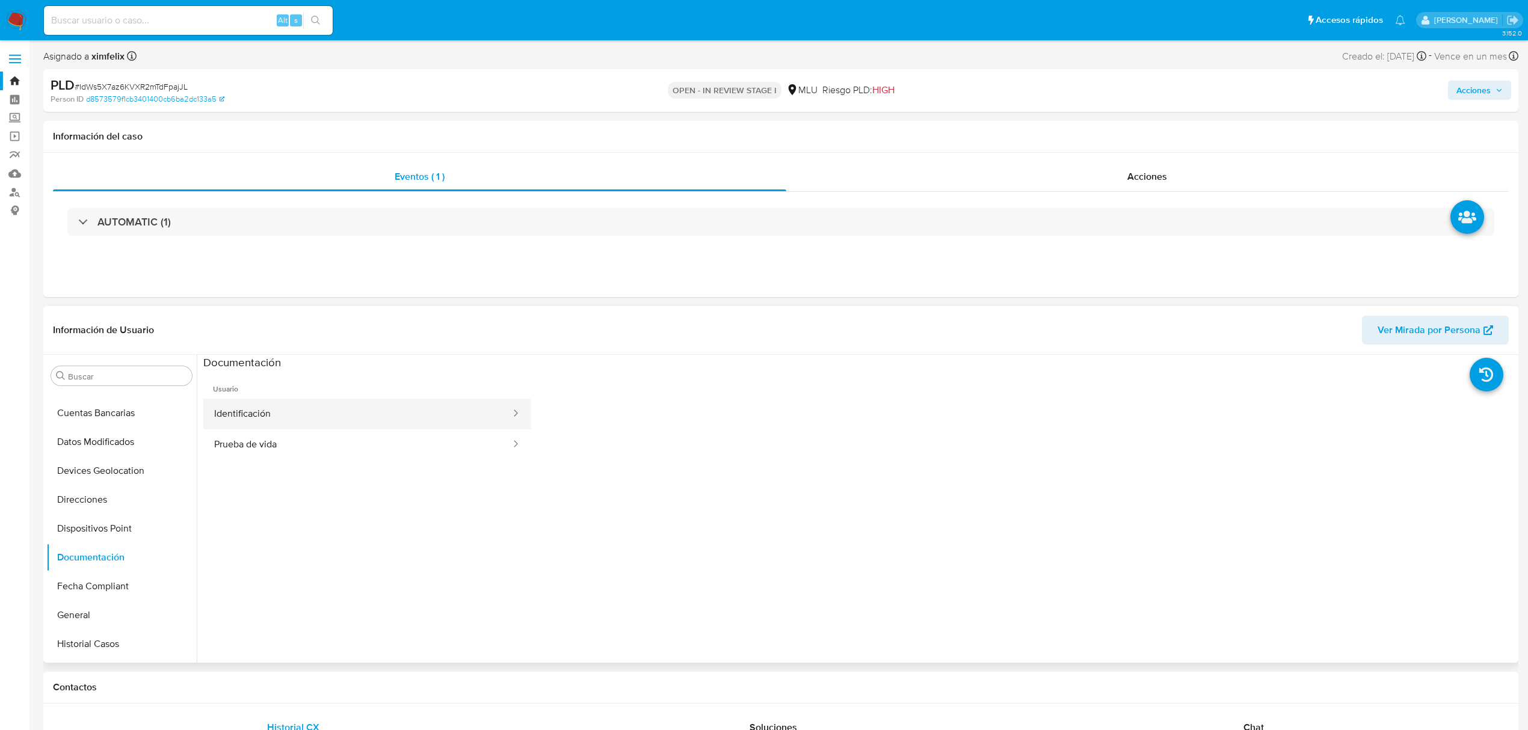
click at [265, 414] on button "Identificación" at bounding box center [357, 414] width 309 height 31
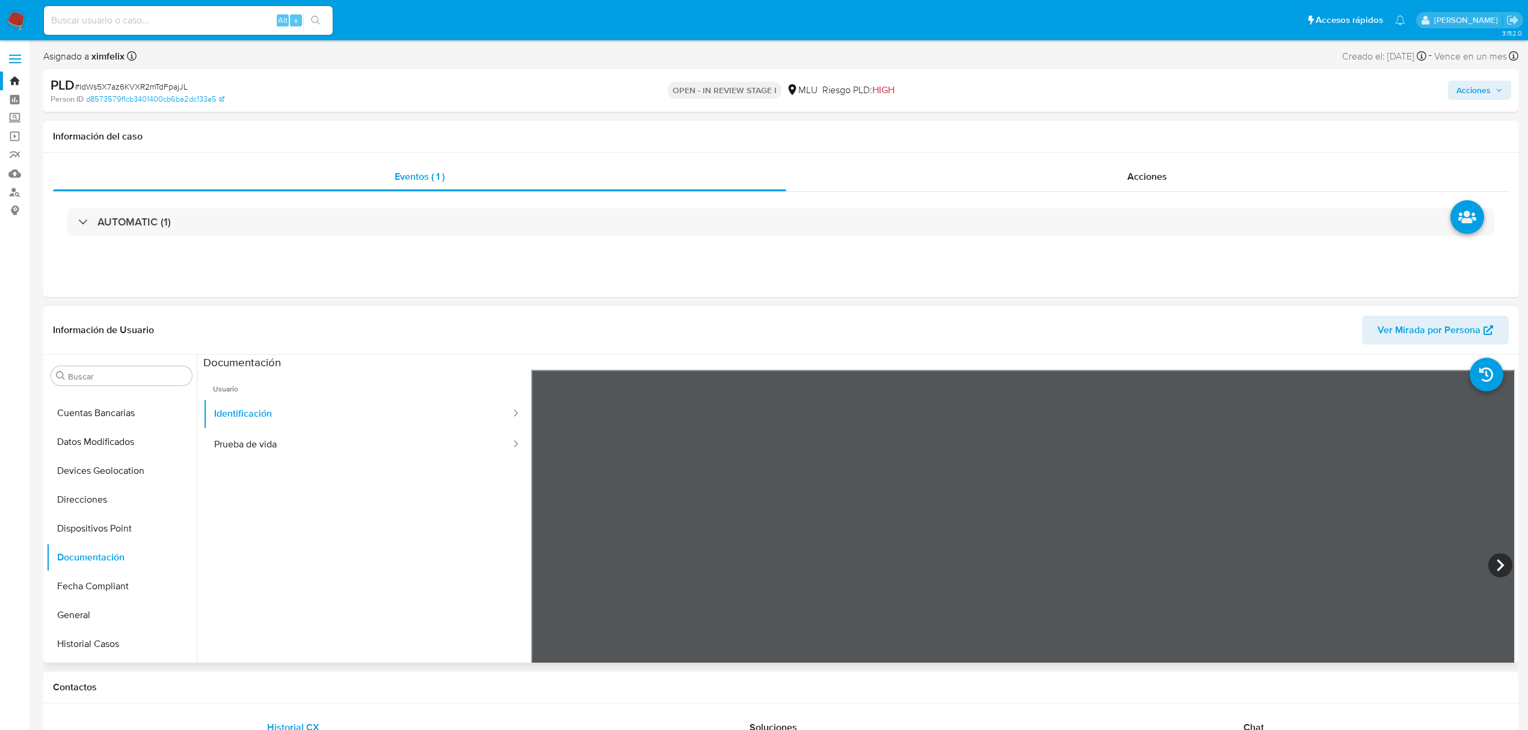
scroll to position [0, 0]
click at [288, 446] on button "Prueba de vida" at bounding box center [357, 444] width 309 height 31
click at [337, 402] on button "Identificación" at bounding box center [357, 414] width 309 height 31
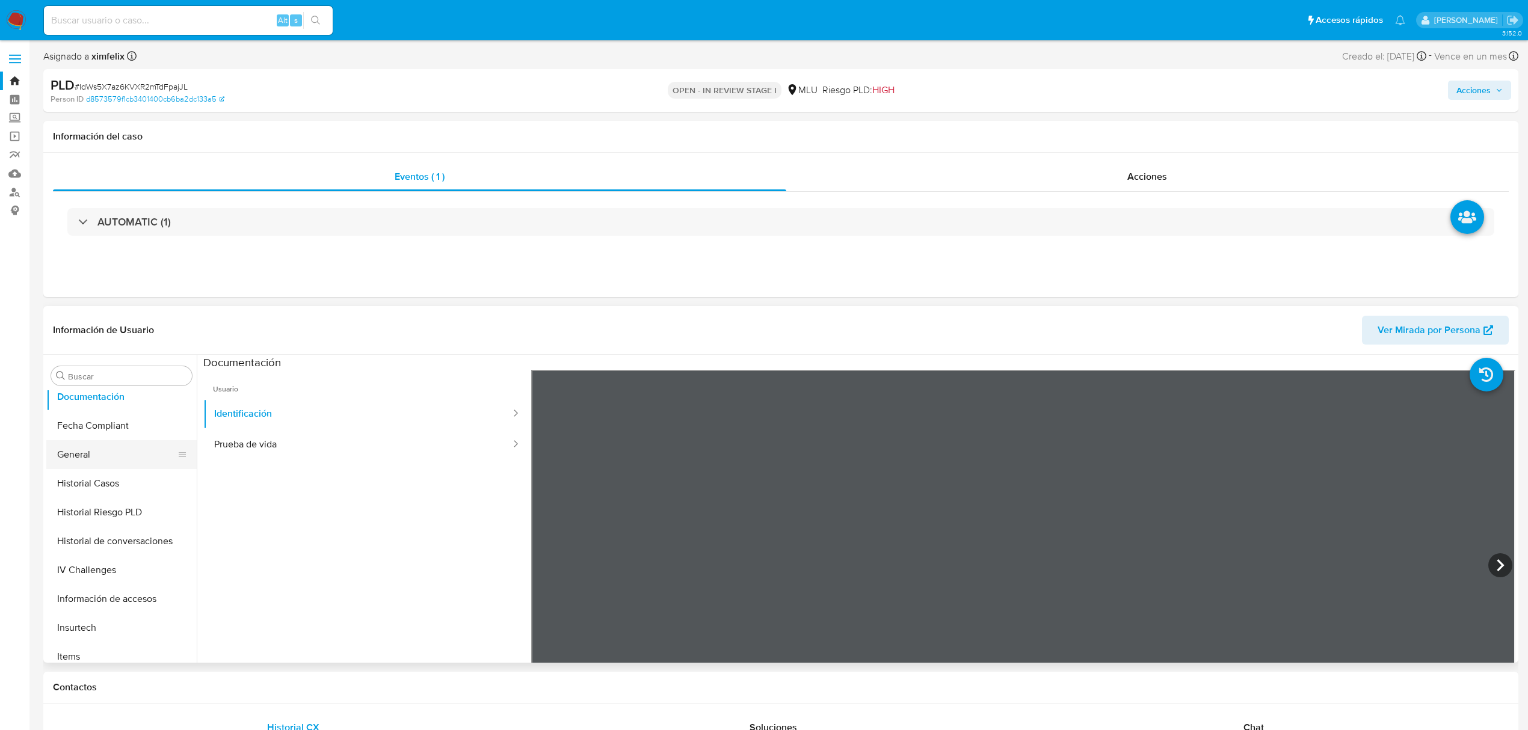
click at [122, 464] on button "General" at bounding box center [116, 454] width 141 height 29
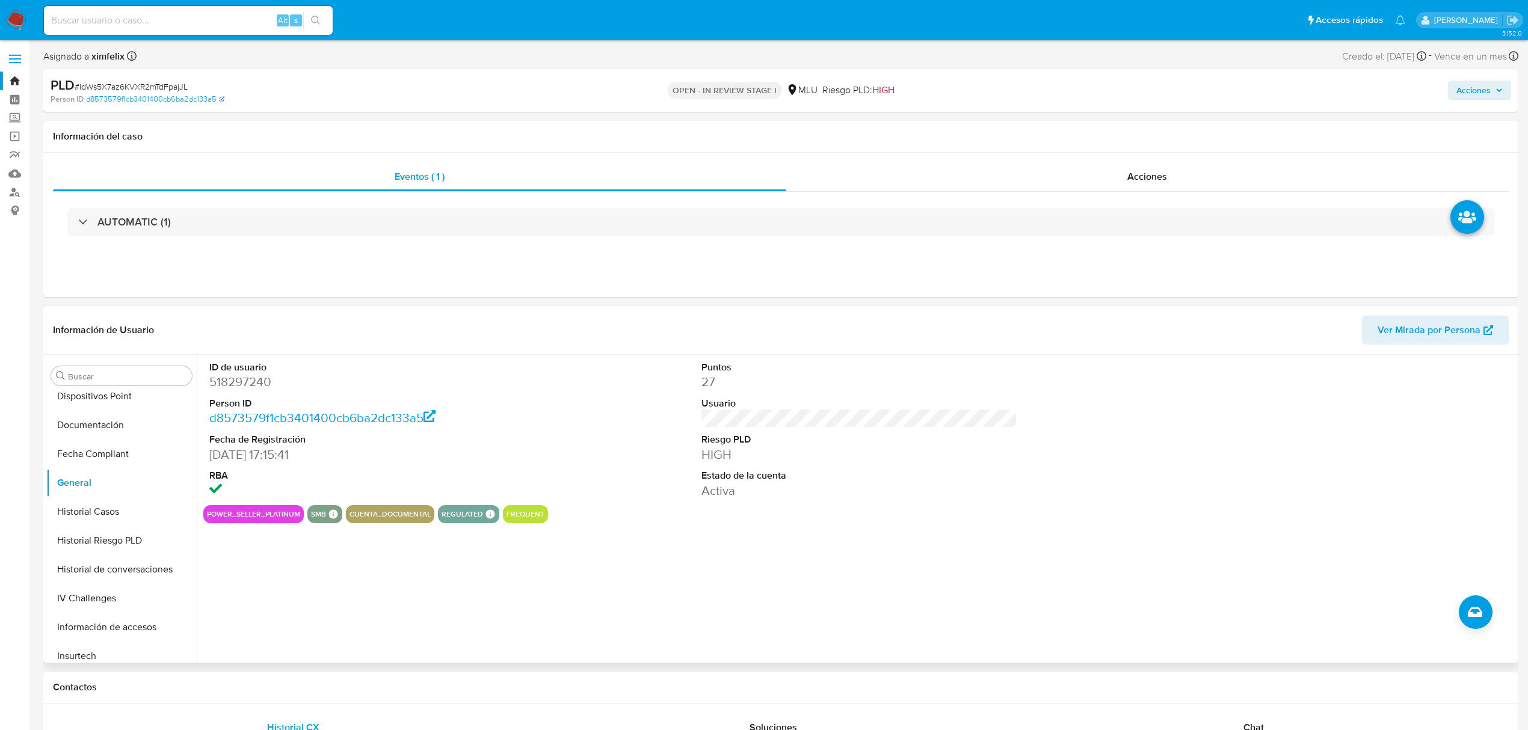
scroll to position [188, 0]
click at [89, 479] on button "Documentación" at bounding box center [116, 477] width 141 height 29
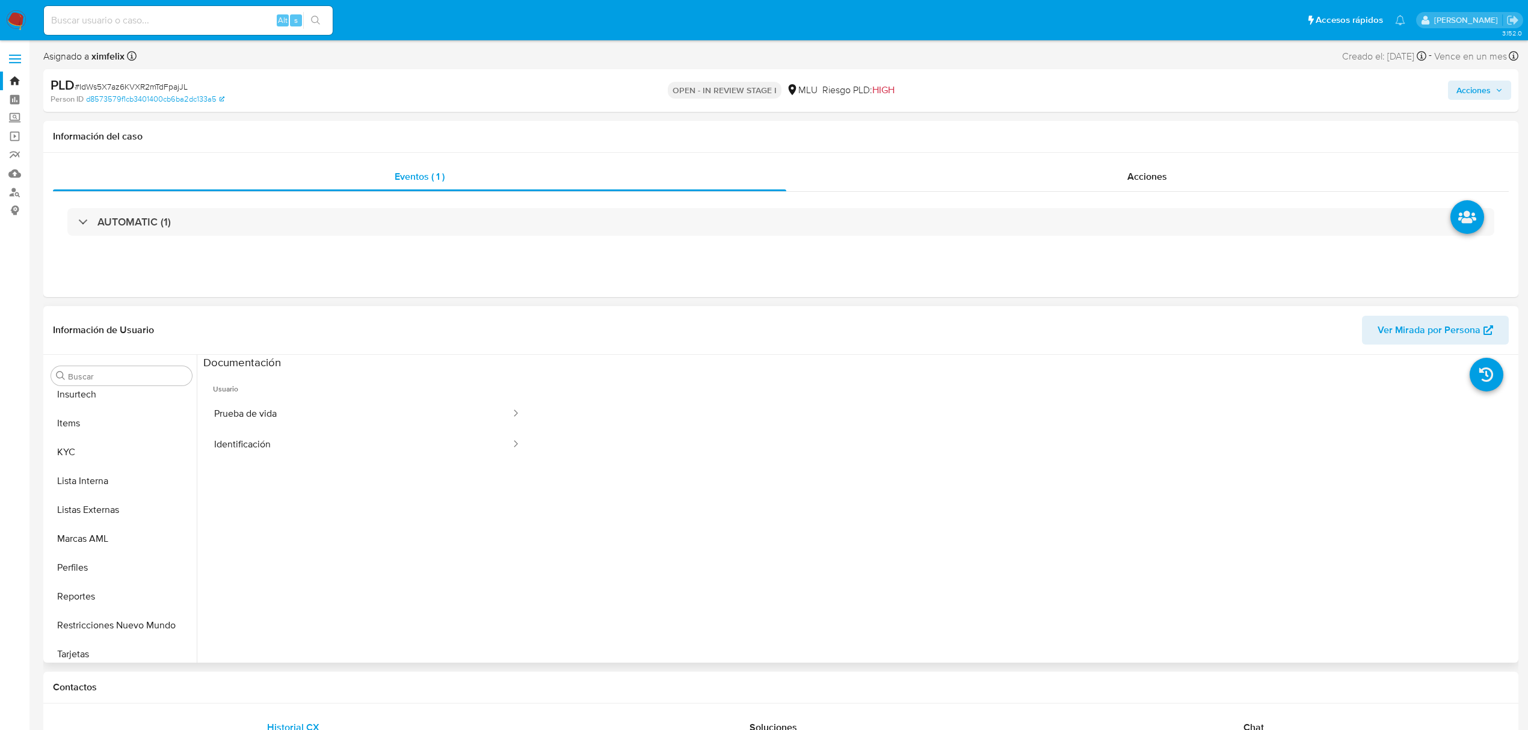
scroll to position [508, 0]
click at [109, 455] on button "KYC" at bounding box center [116, 445] width 141 height 29
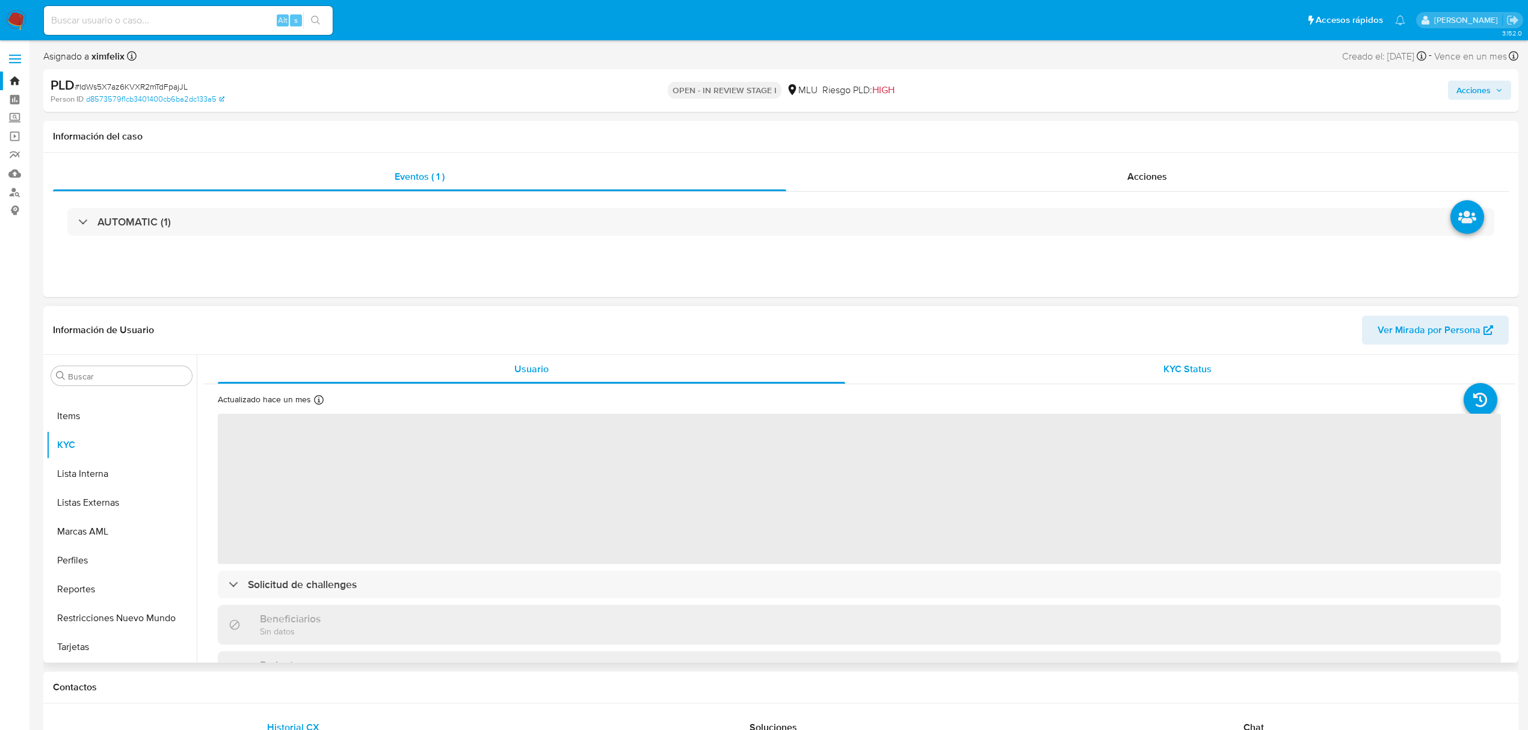
click at [1129, 378] on div "KYC Status" at bounding box center [1187, 369] width 627 height 29
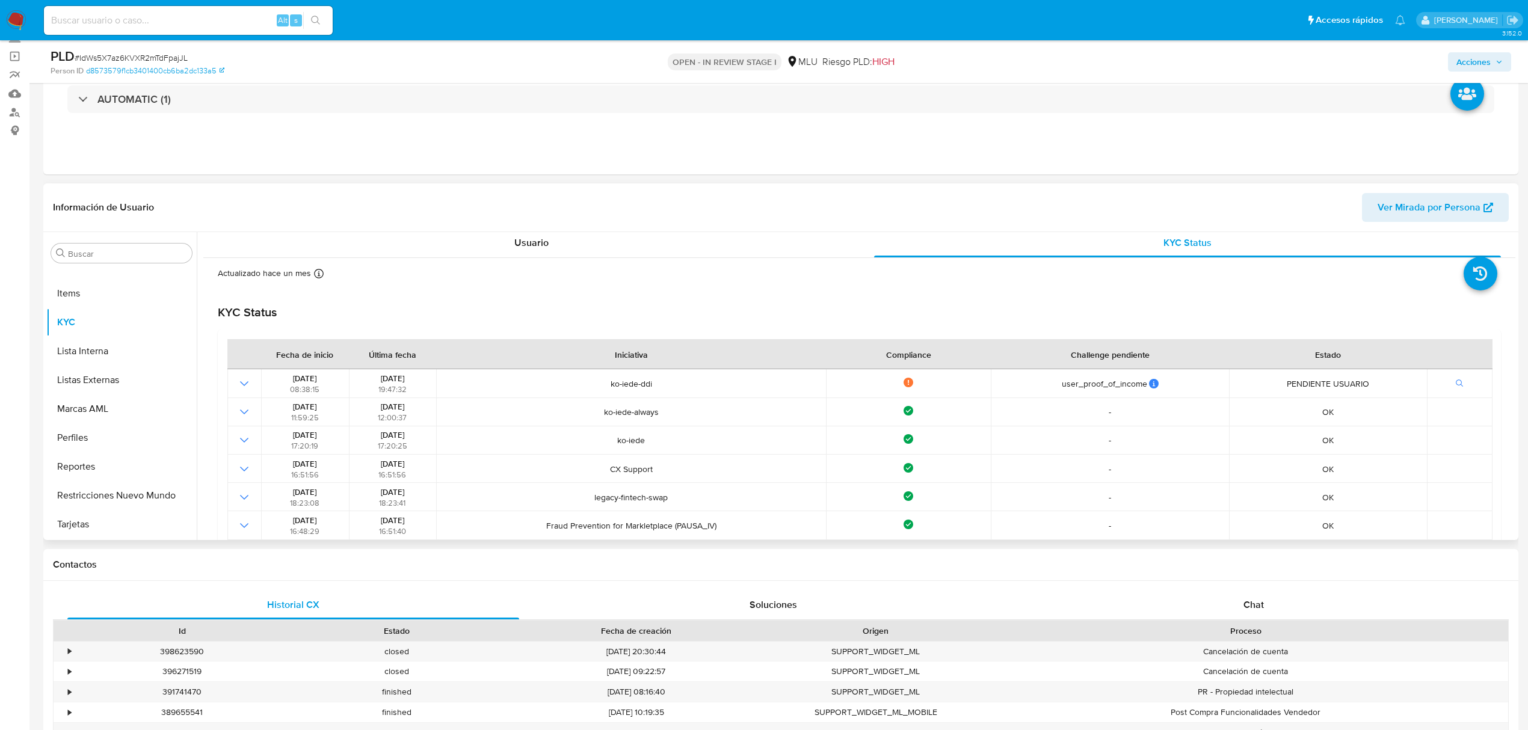
scroll to position [0, 0]
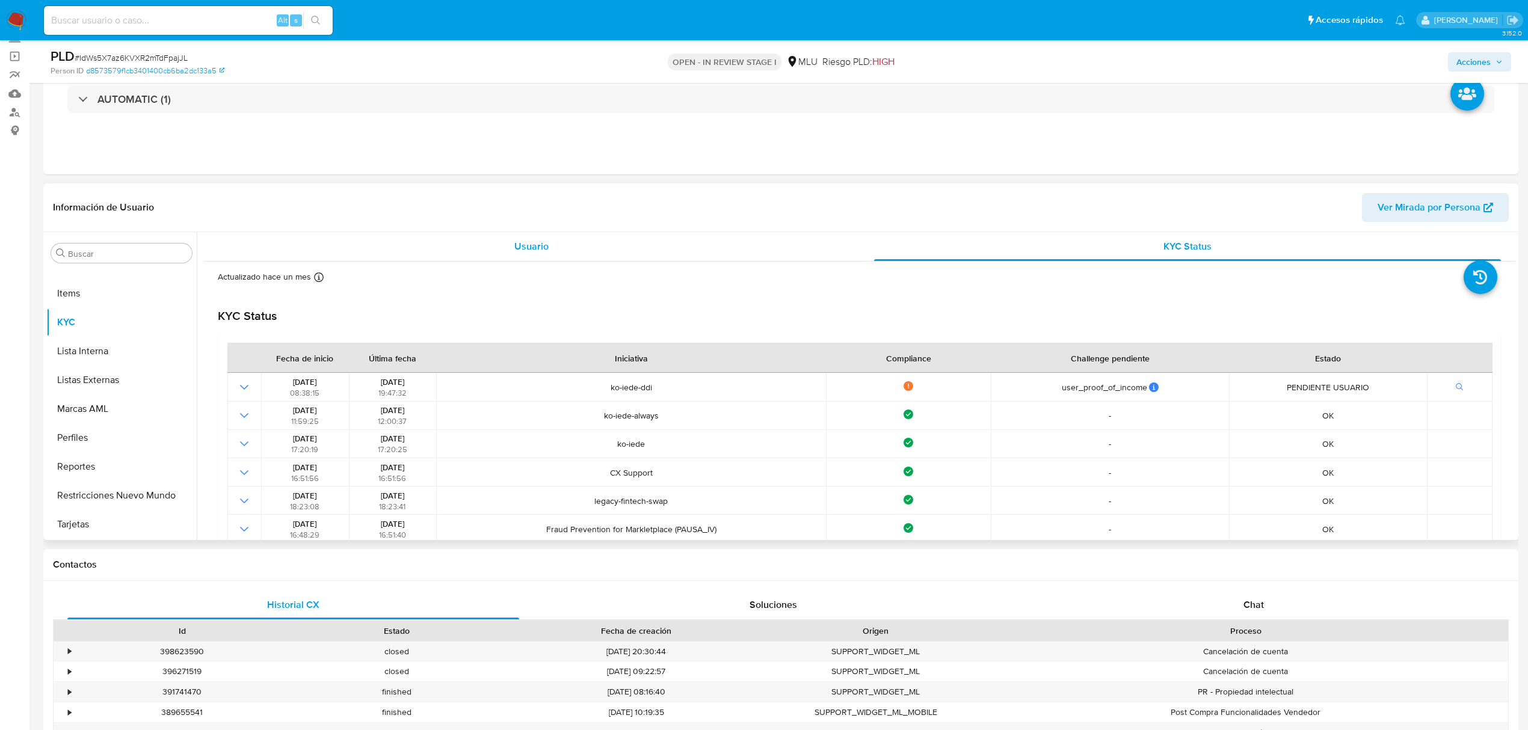
drag, startPoint x: 683, startPoint y: 242, endPoint x: 687, endPoint y: 253, distance: 12.0
click at [686, 247] on div "Usuario" at bounding box center [531, 246] width 627 height 29
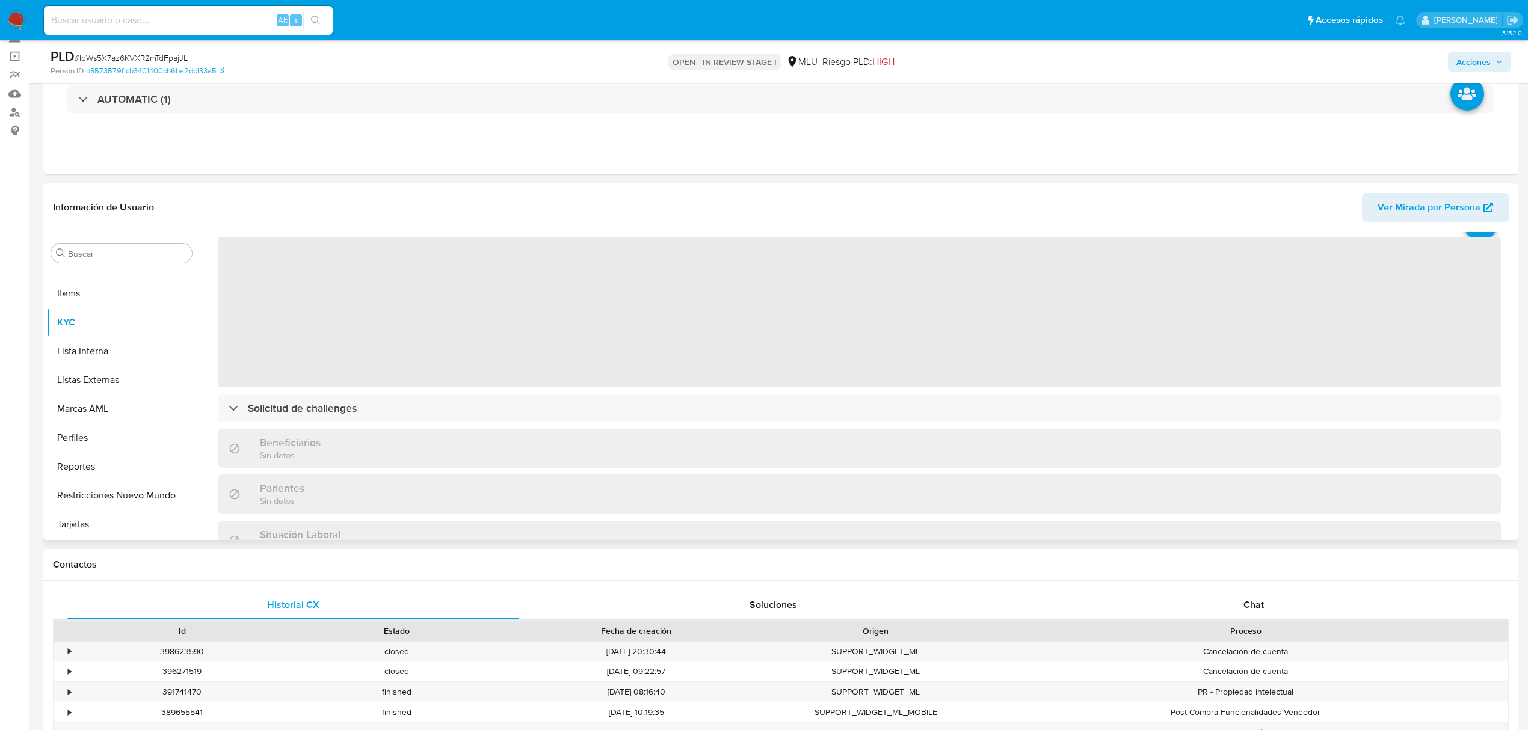
scroll to position [80, 0]
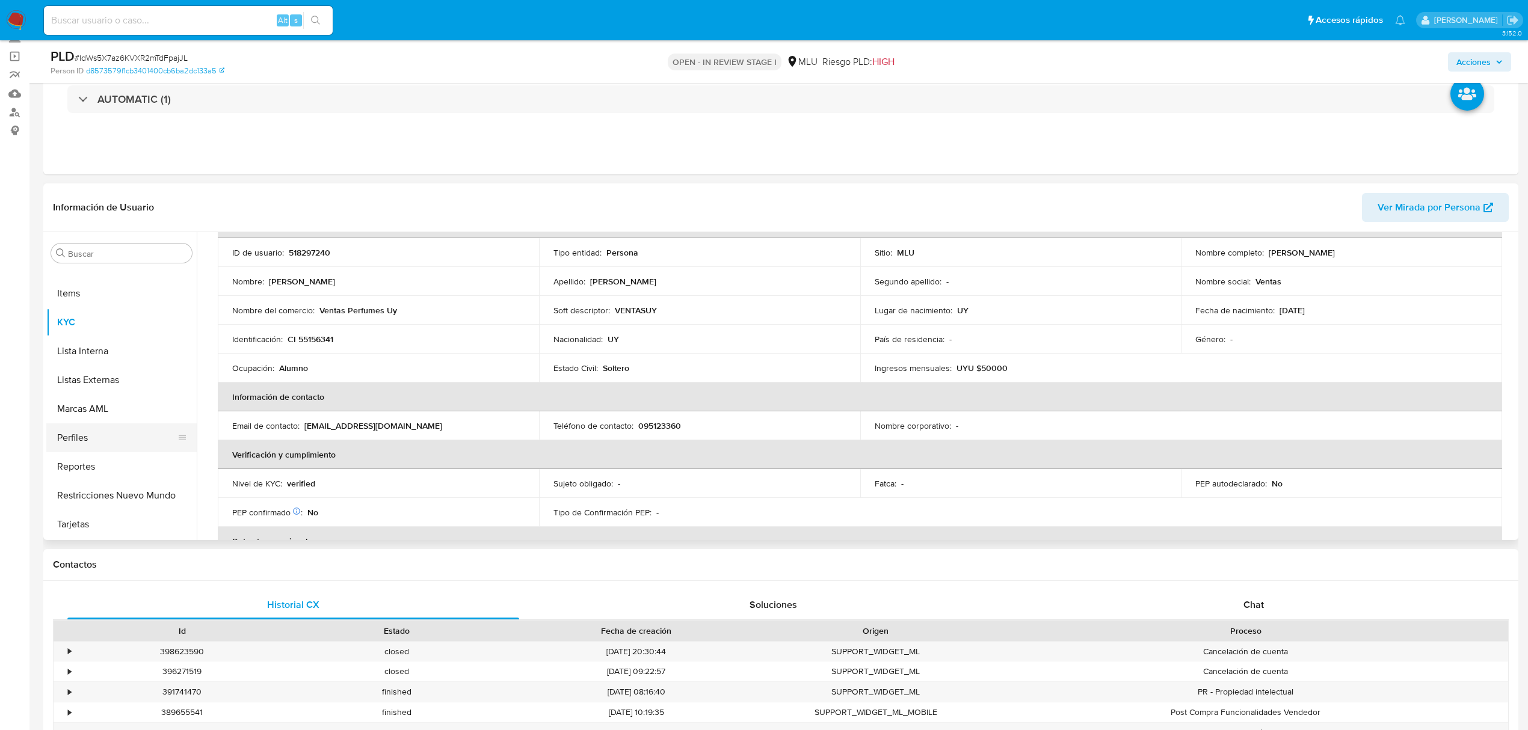
click at [71, 431] on button "Perfiles" at bounding box center [116, 437] width 141 height 29
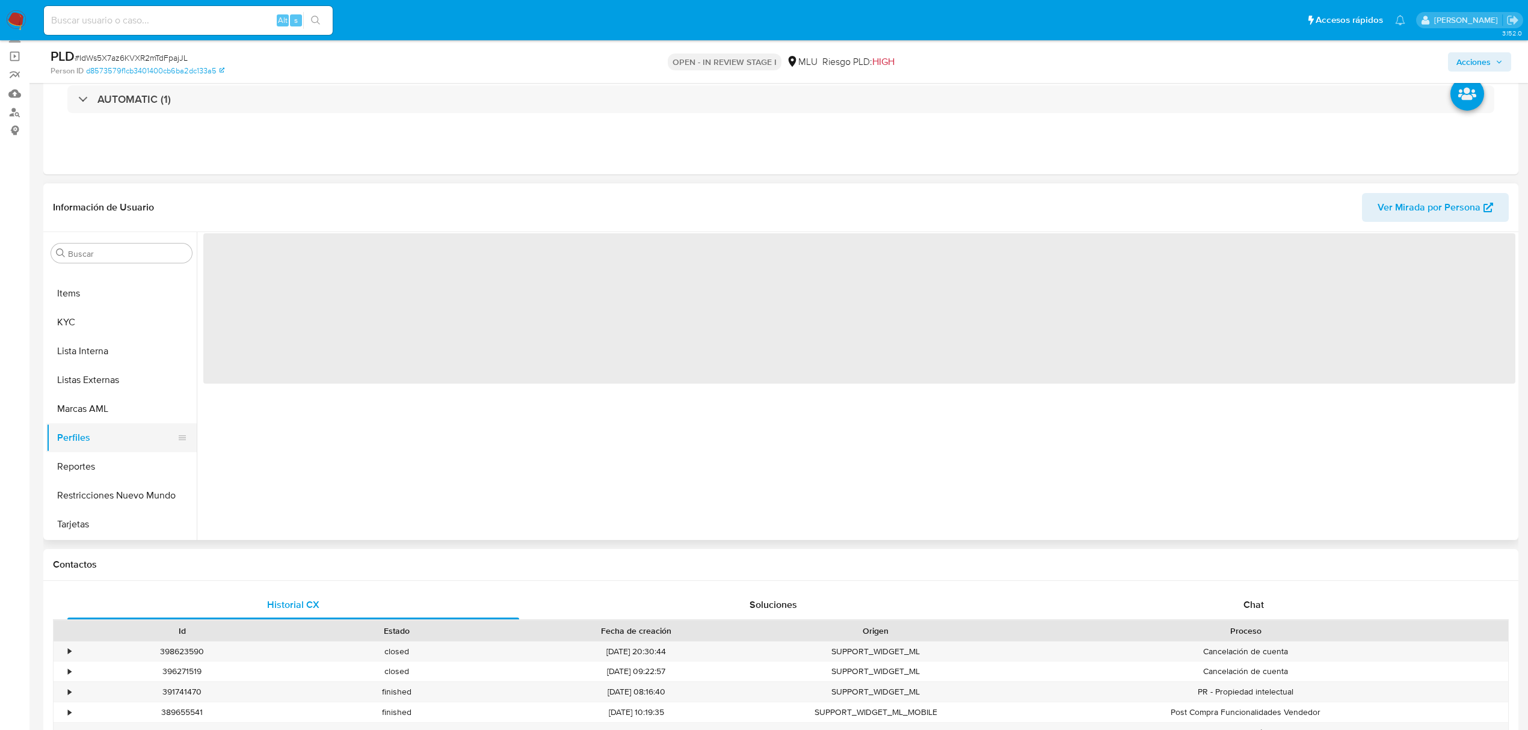
scroll to position [0, 0]
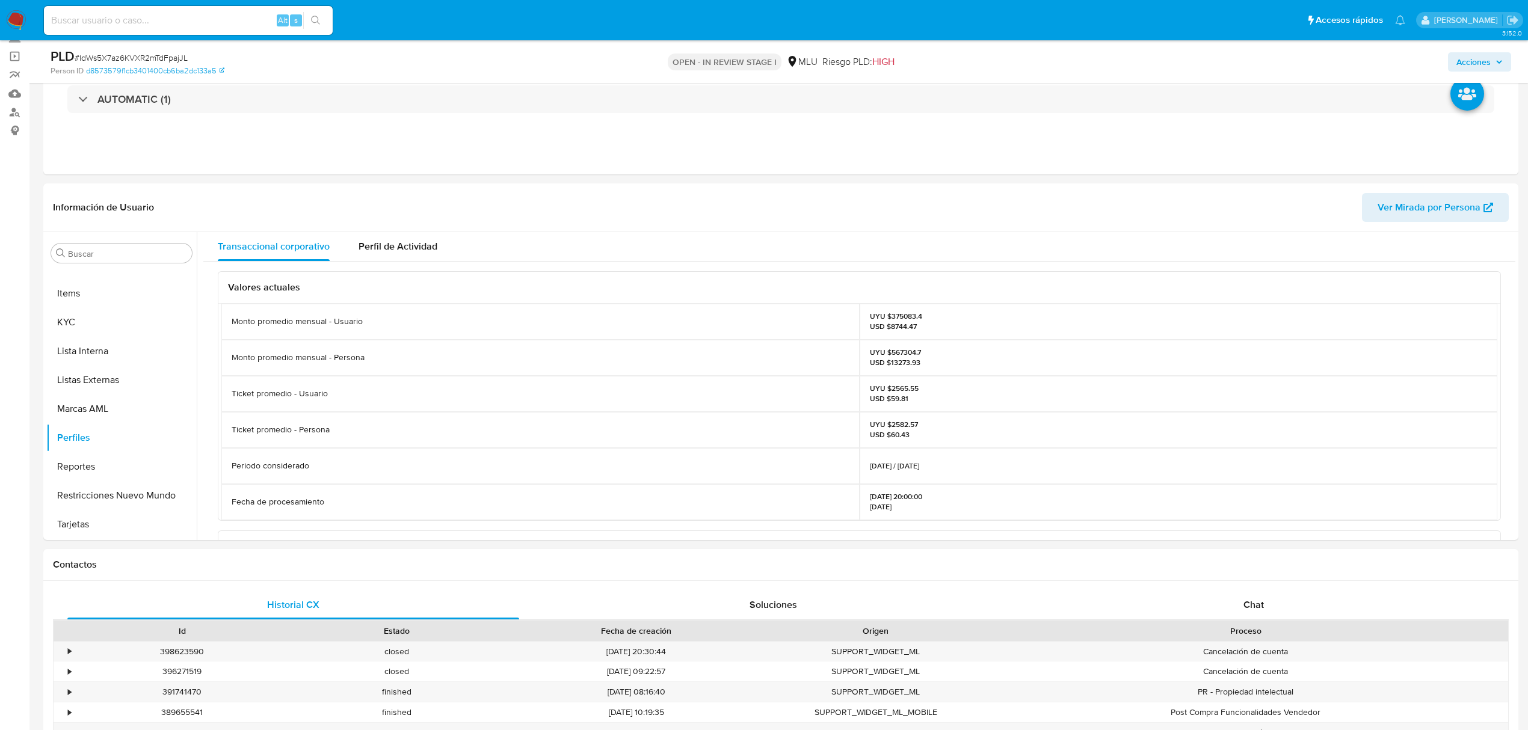
click at [895, 315] on p "UYU $375083.4 USD $8744.47" at bounding box center [896, 321] width 52 height 19
copy p "375083.4"
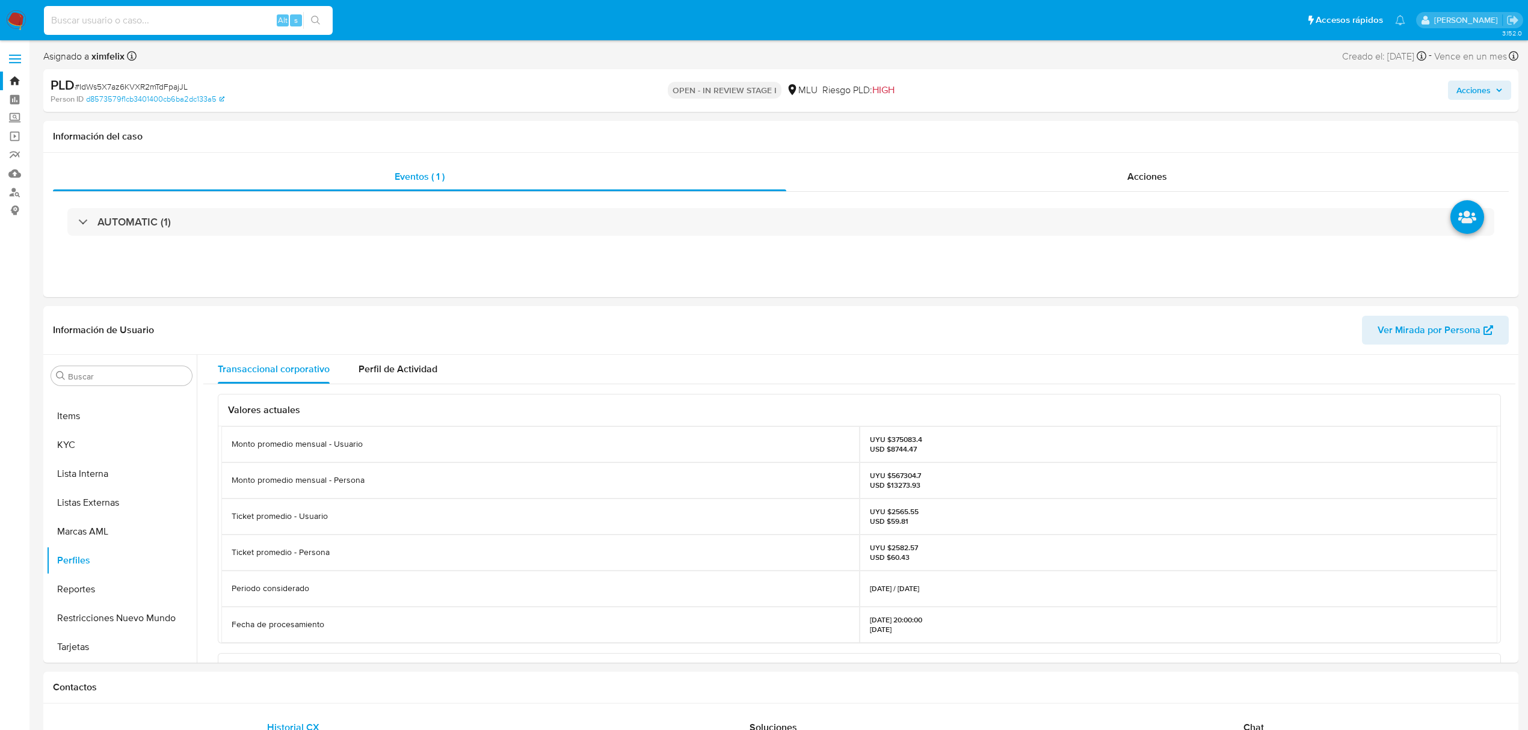
click at [109, 24] on input at bounding box center [188, 21] width 289 height 16
paste input "wez0ZPORXUrmam9VINg0mrKh"
type input "wez0ZPORXUrmam9VINg0mrKh"
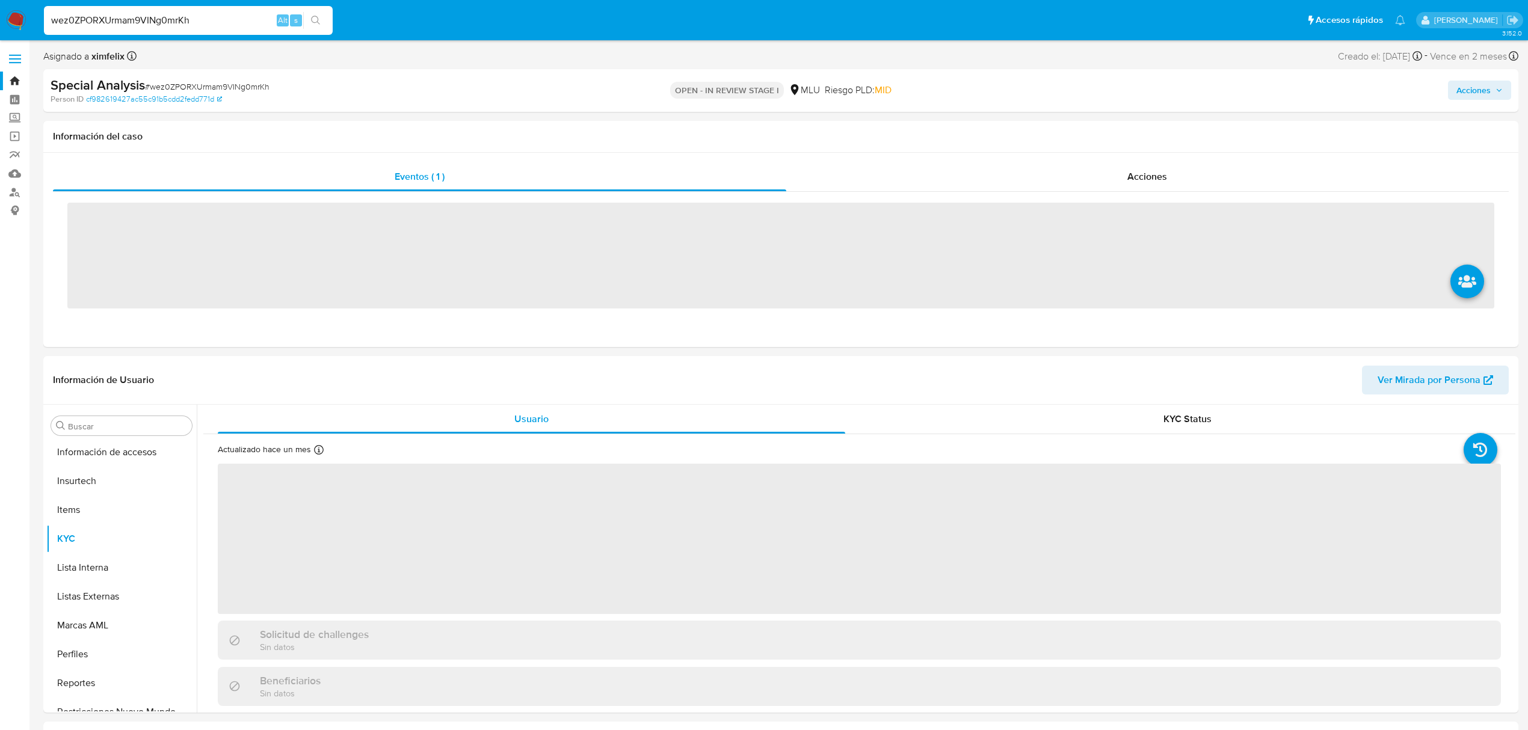
scroll to position [508, 0]
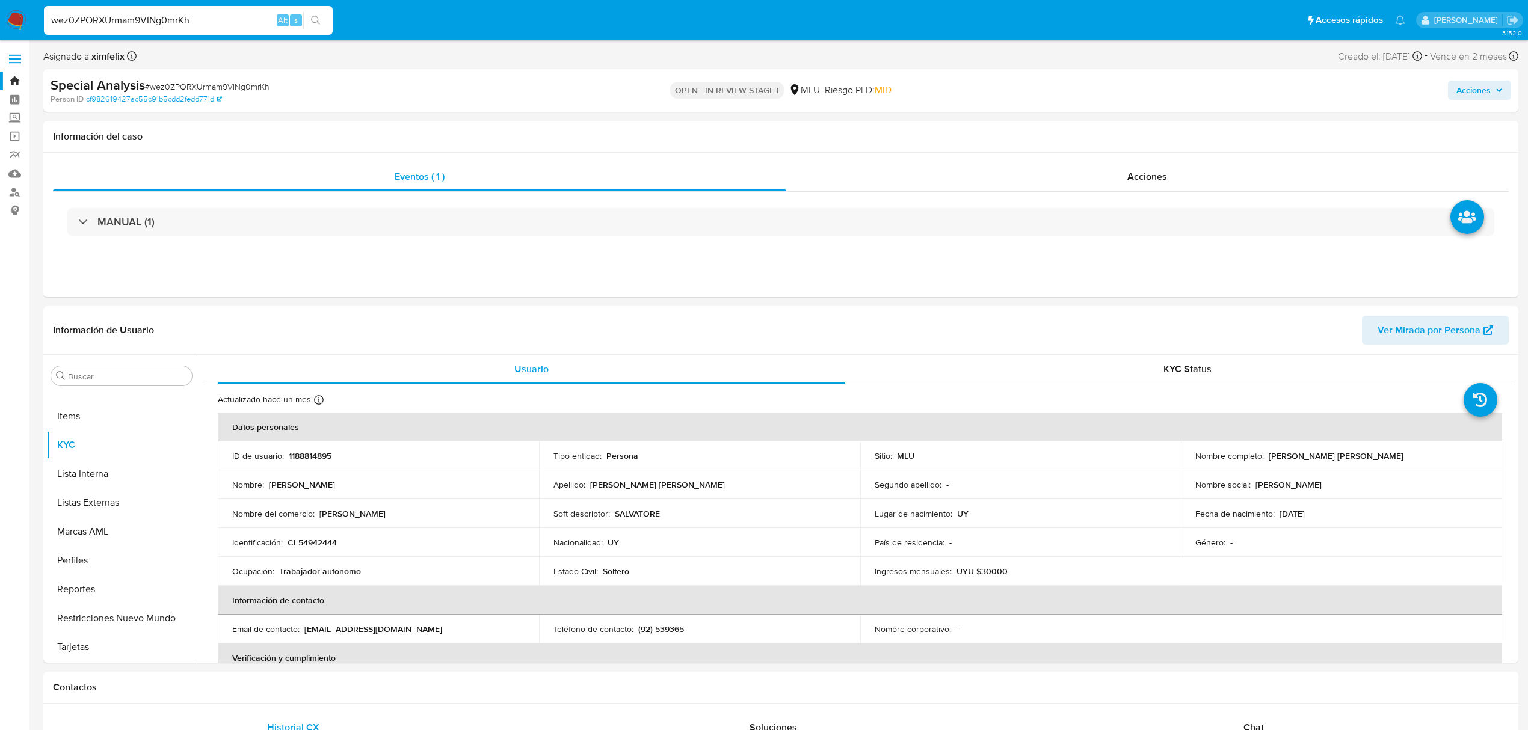
select select "10"
drag, startPoint x: 1394, startPoint y: 456, endPoint x: 1266, endPoint y: 455, distance: 128.1
click at [1266, 455] on div "Nombre completo : Tomas Alberto Lizarralde Sapelli" at bounding box center [1341, 456] width 292 height 11
copy p "[PERSON_NAME]"
click at [1433, 337] on span "Ver Mirada por Persona" at bounding box center [1428, 330] width 103 height 29
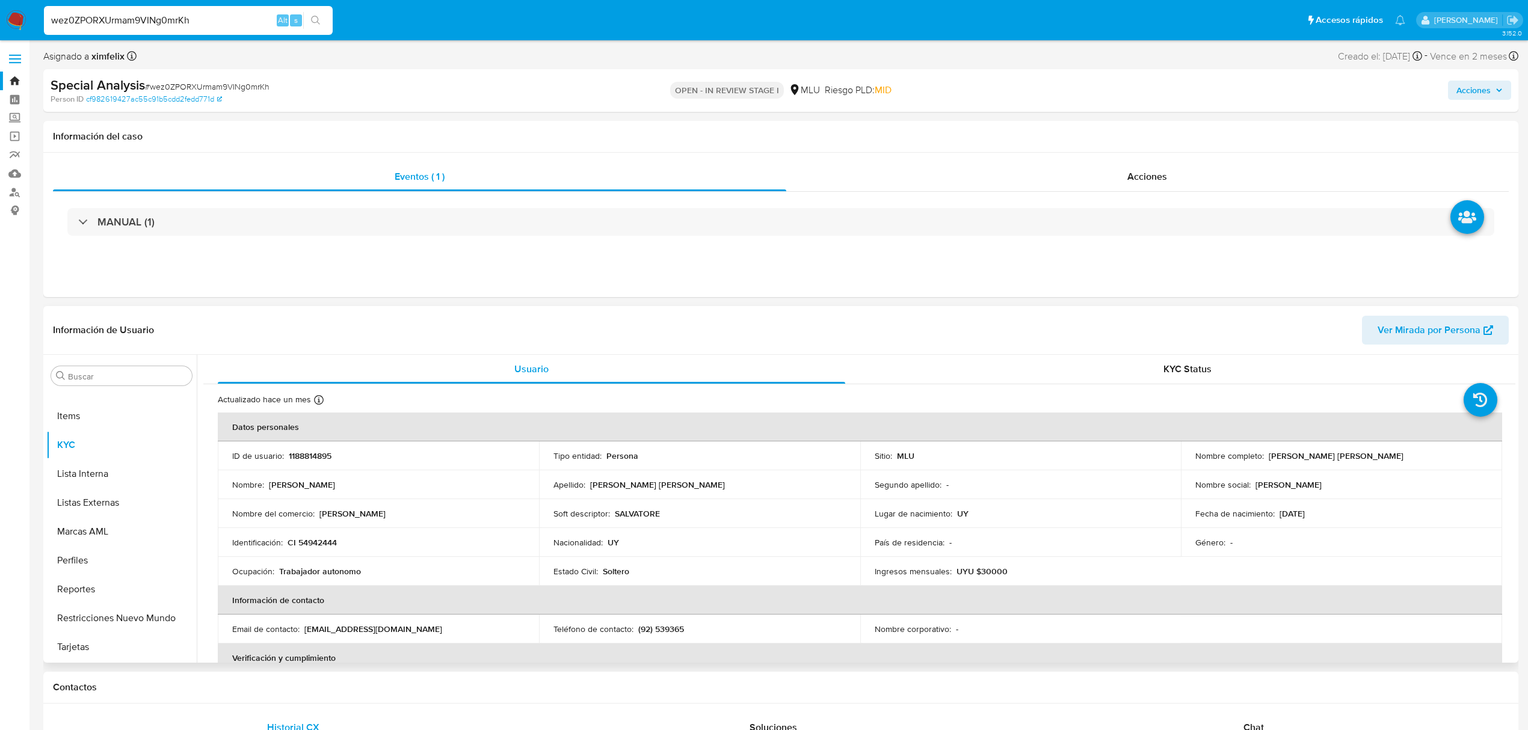
copy p "[PERSON_NAME]"
click at [316, 544] on p "CI 54942444" at bounding box center [312, 542] width 49 height 11
copy p "54942444"
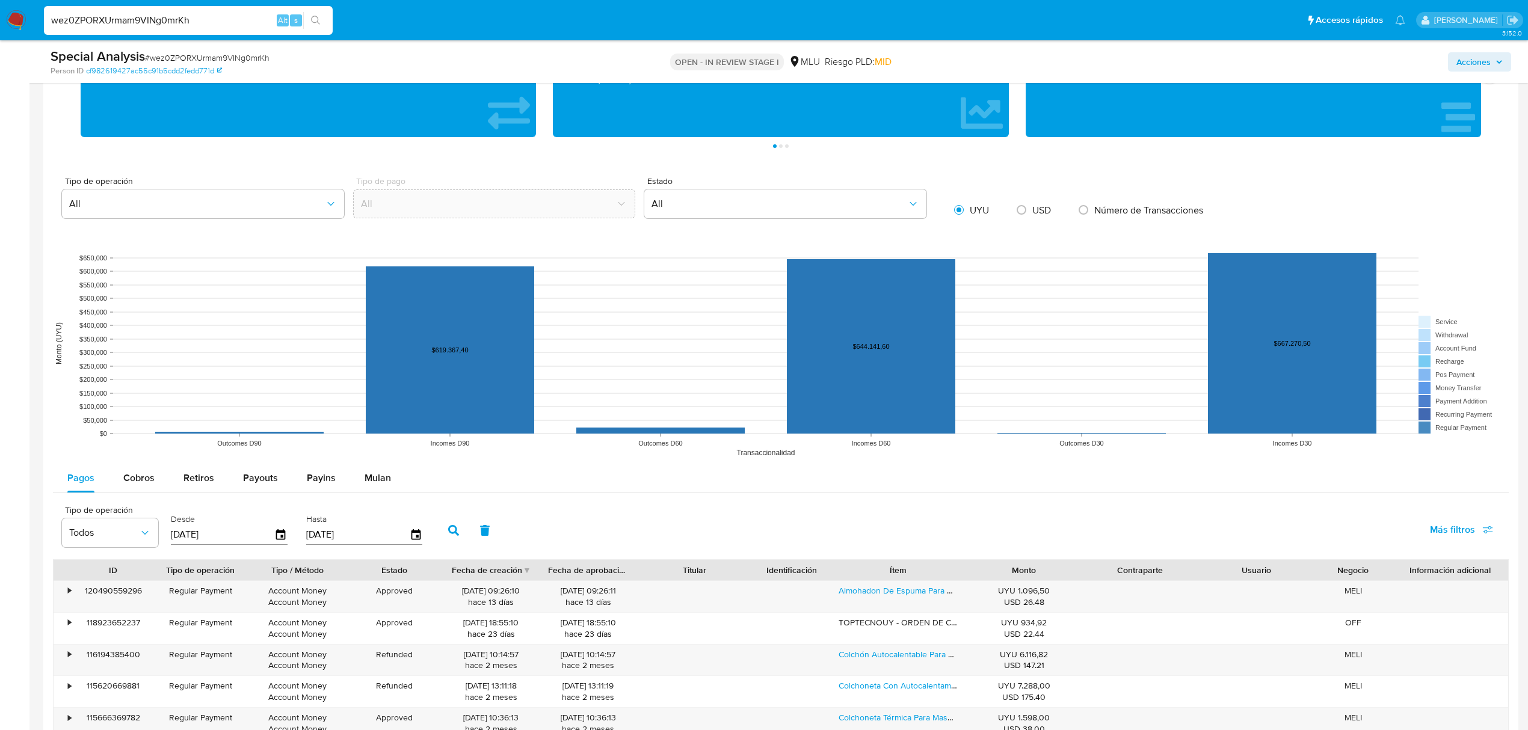
scroll to position [962, 0]
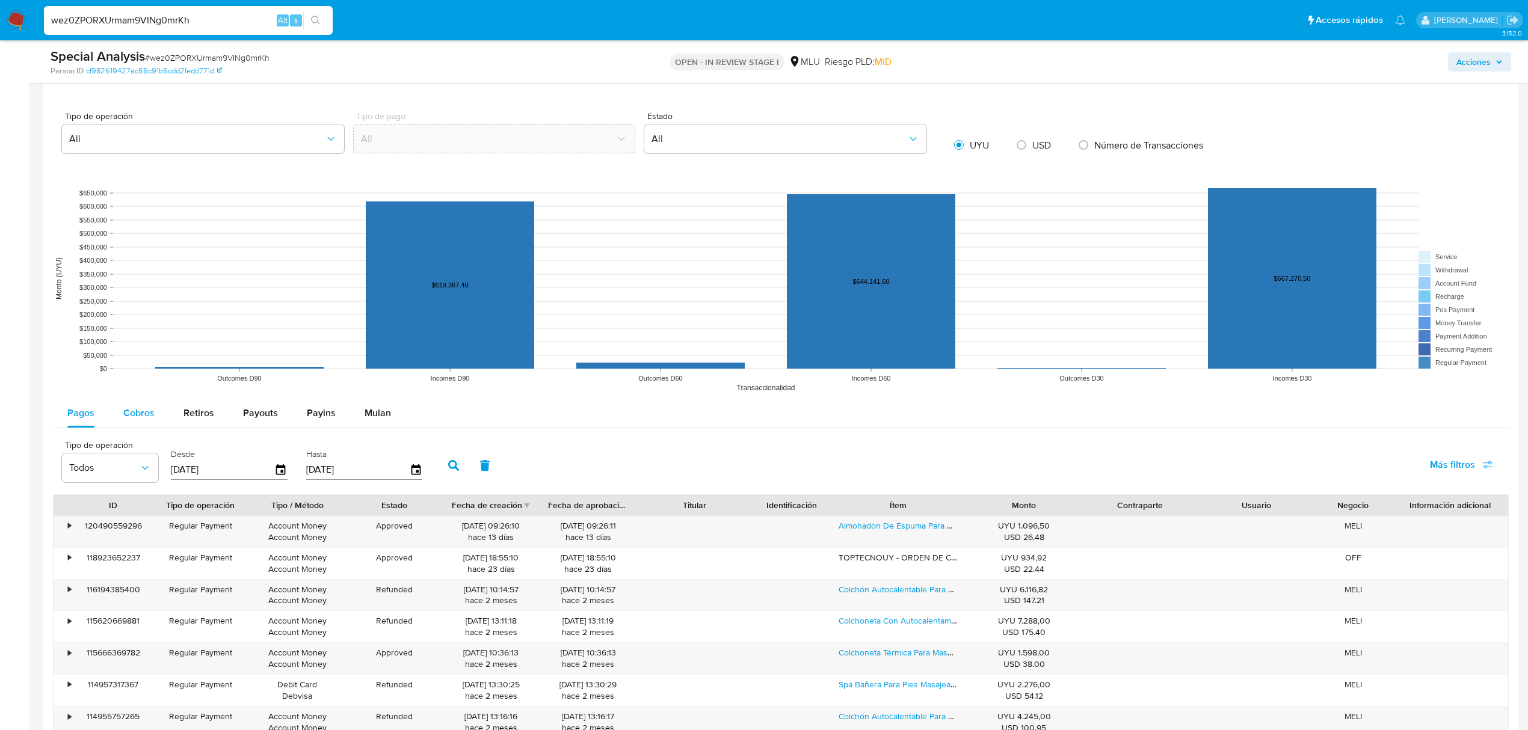
click at [156, 416] on button "Cobros" at bounding box center [139, 413] width 60 height 29
select select "10"
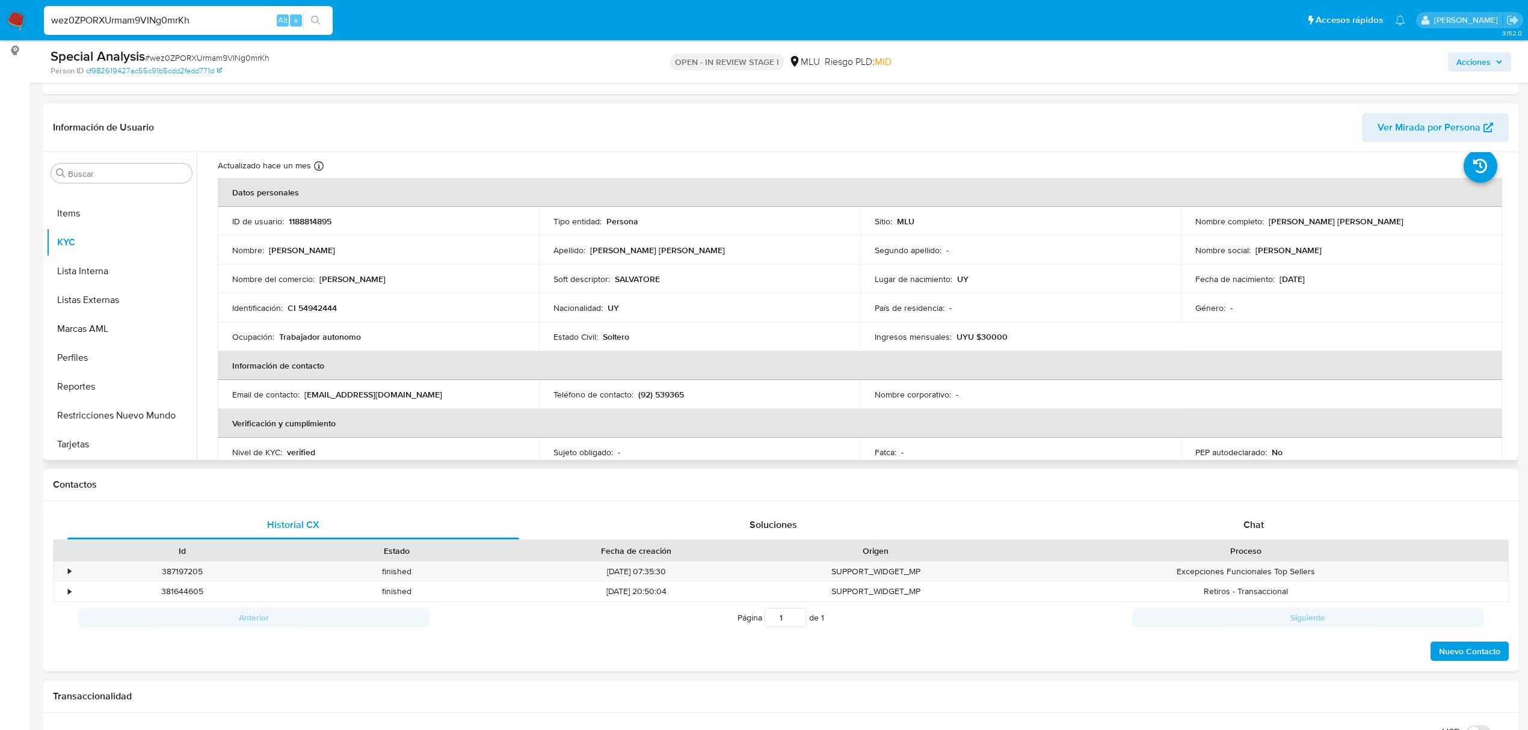
scroll to position [0, 0]
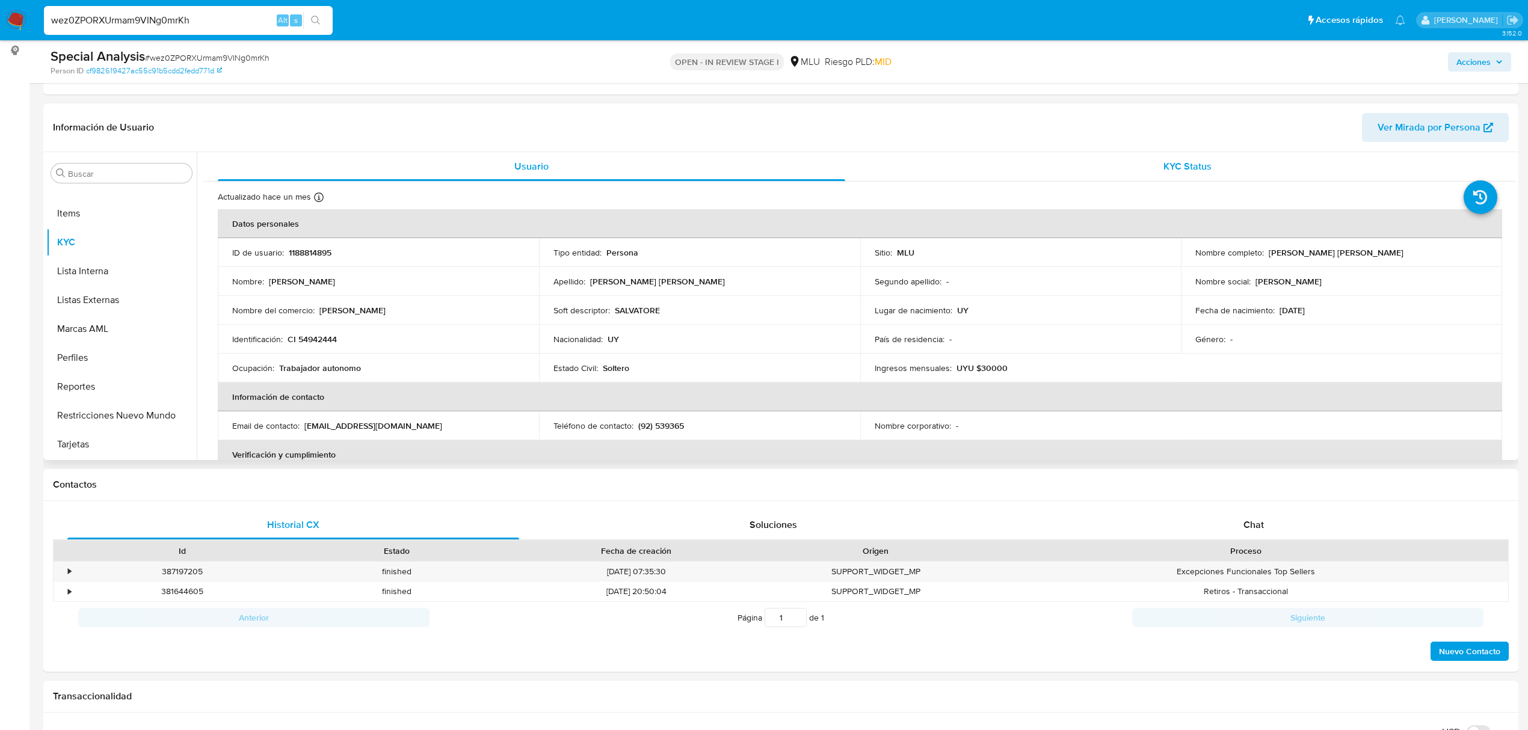
click at [1186, 179] on div "KYC Status" at bounding box center [1187, 166] width 627 height 29
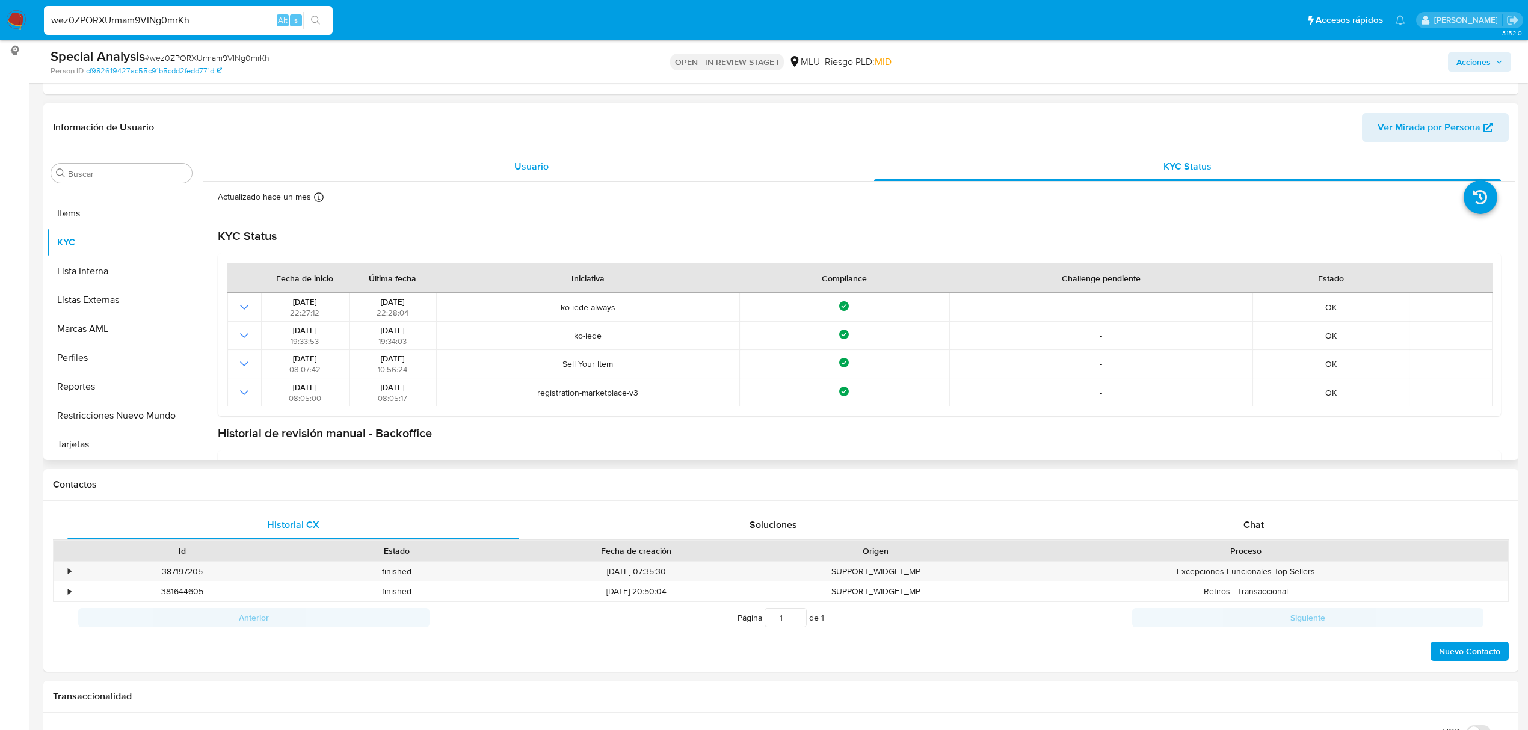
click at [600, 154] on div "Usuario" at bounding box center [531, 166] width 627 height 29
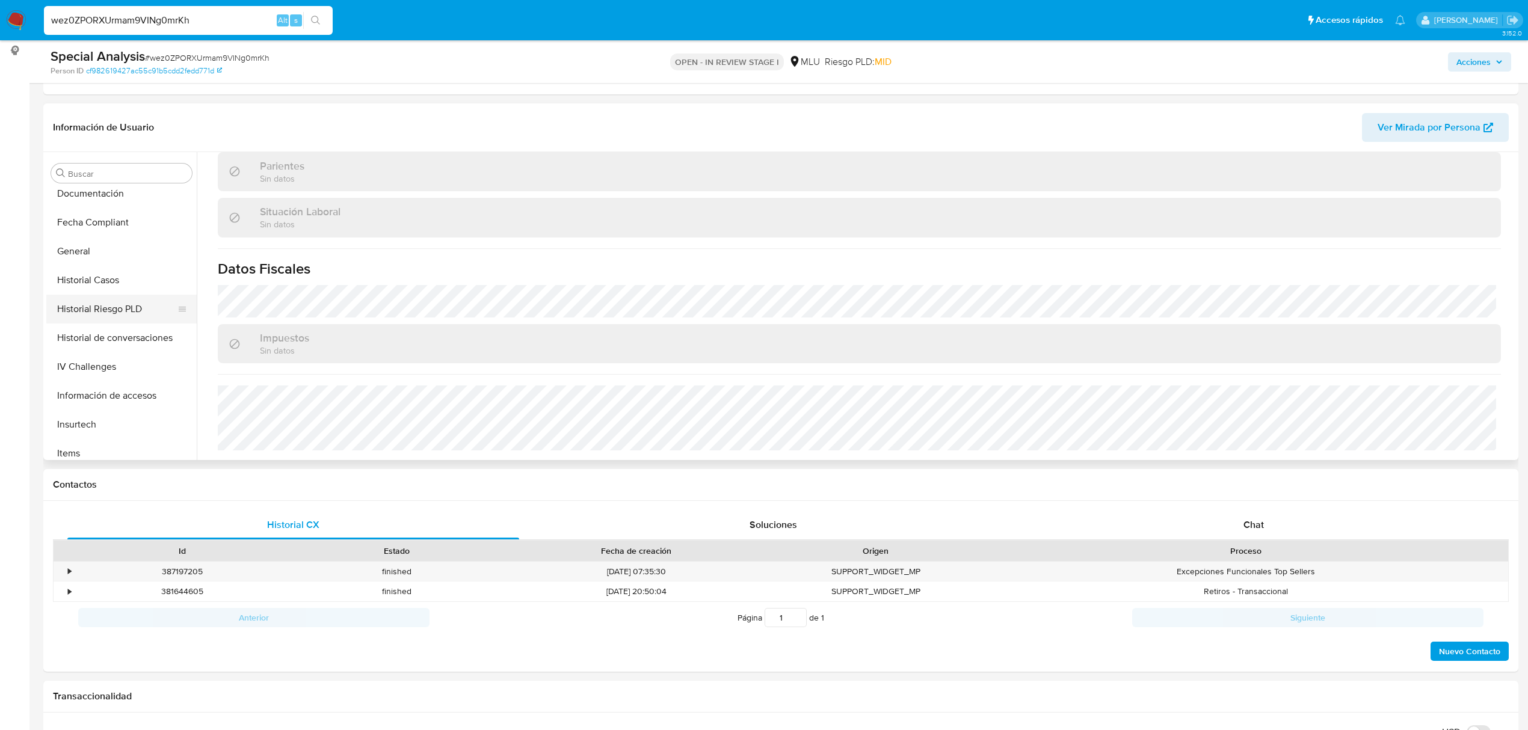
scroll to position [268, 0]
click at [94, 260] on button "General" at bounding box center [116, 252] width 141 height 29
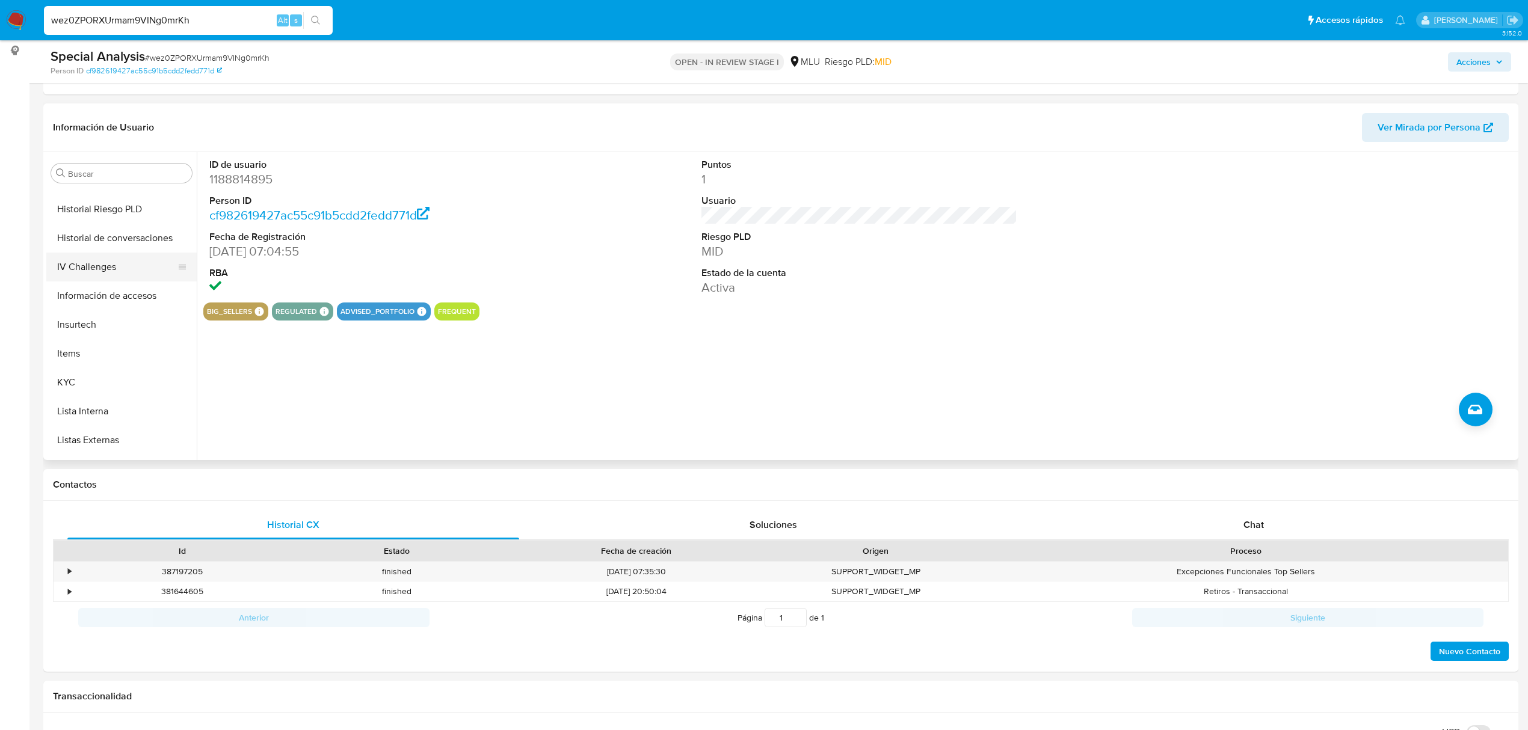
scroll to position [508, 0]
click at [87, 244] on button "KYC" at bounding box center [116, 242] width 141 height 29
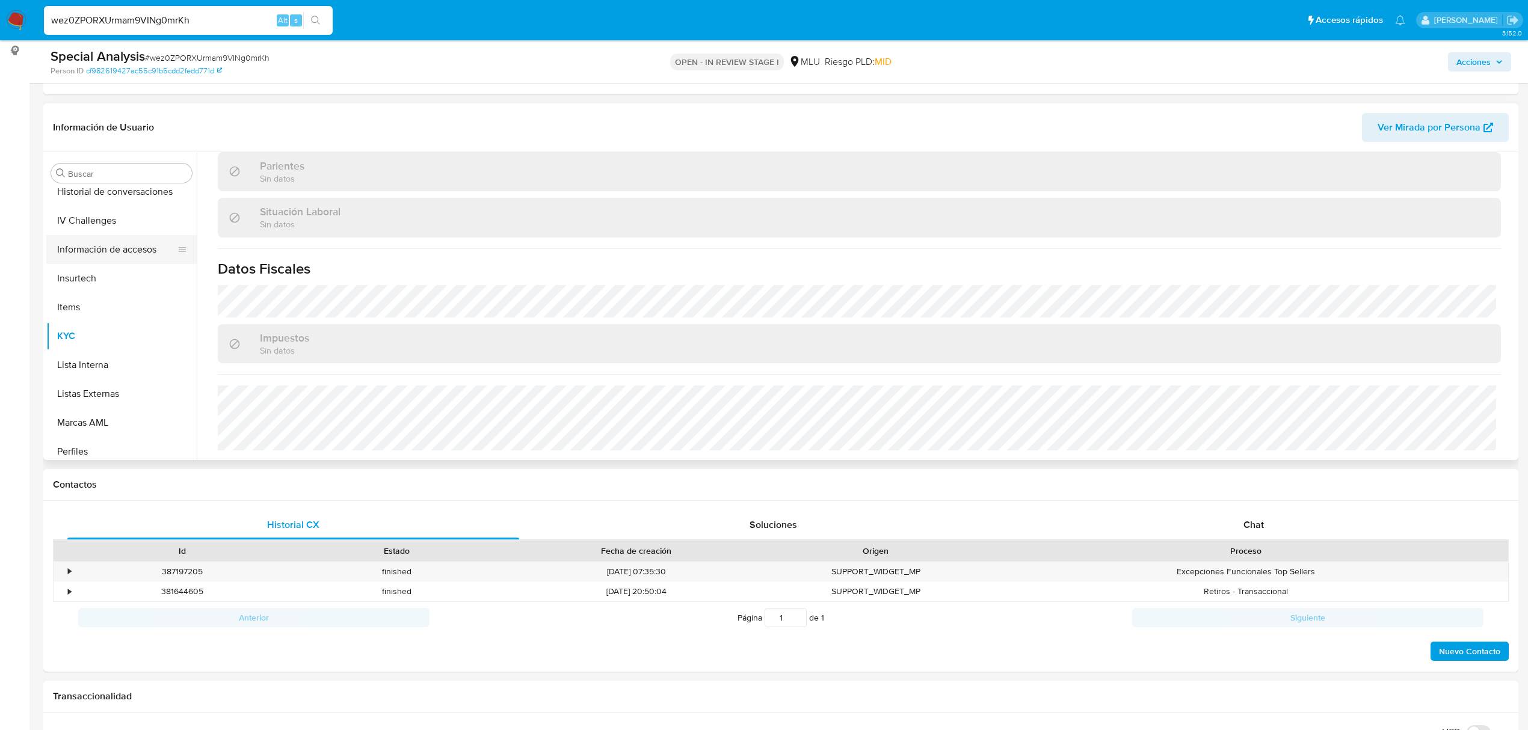
scroll to position [268, 0]
click at [109, 265] on button "General" at bounding box center [116, 252] width 141 height 29
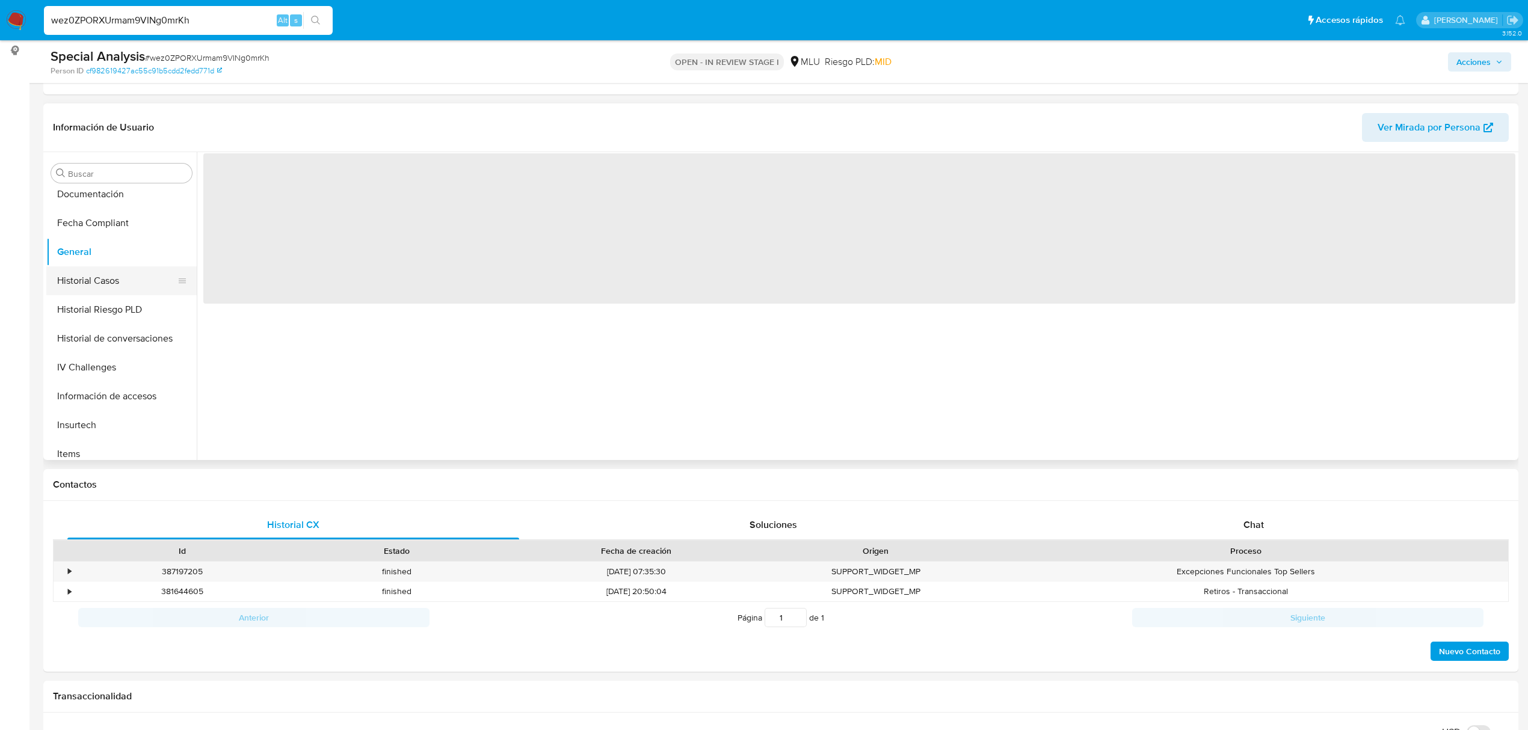
click at [111, 279] on button "Historial Casos" at bounding box center [116, 280] width 141 height 29
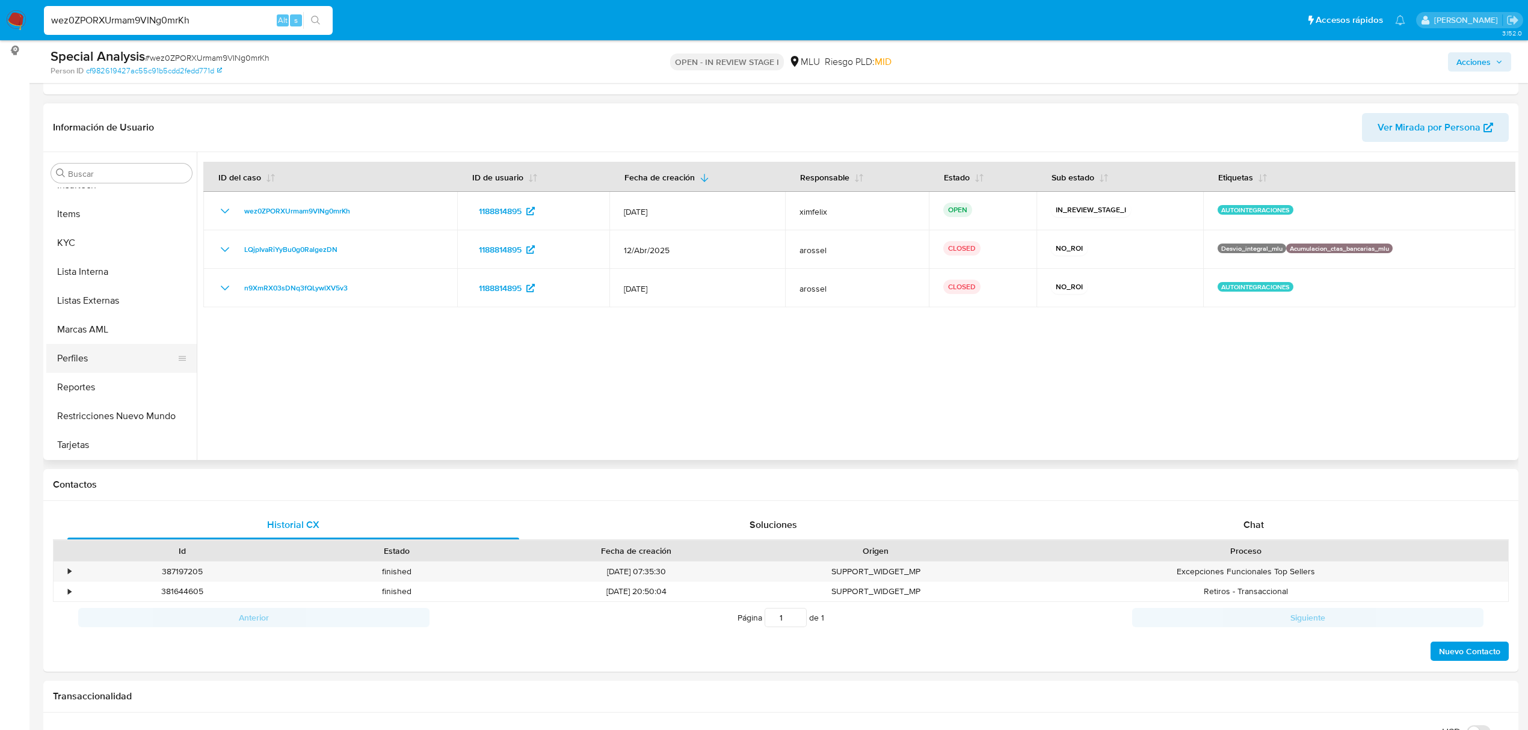
scroll to position [508, 0]
click at [92, 250] on button "KYC" at bounding box center [116, 242] width 141 height 29
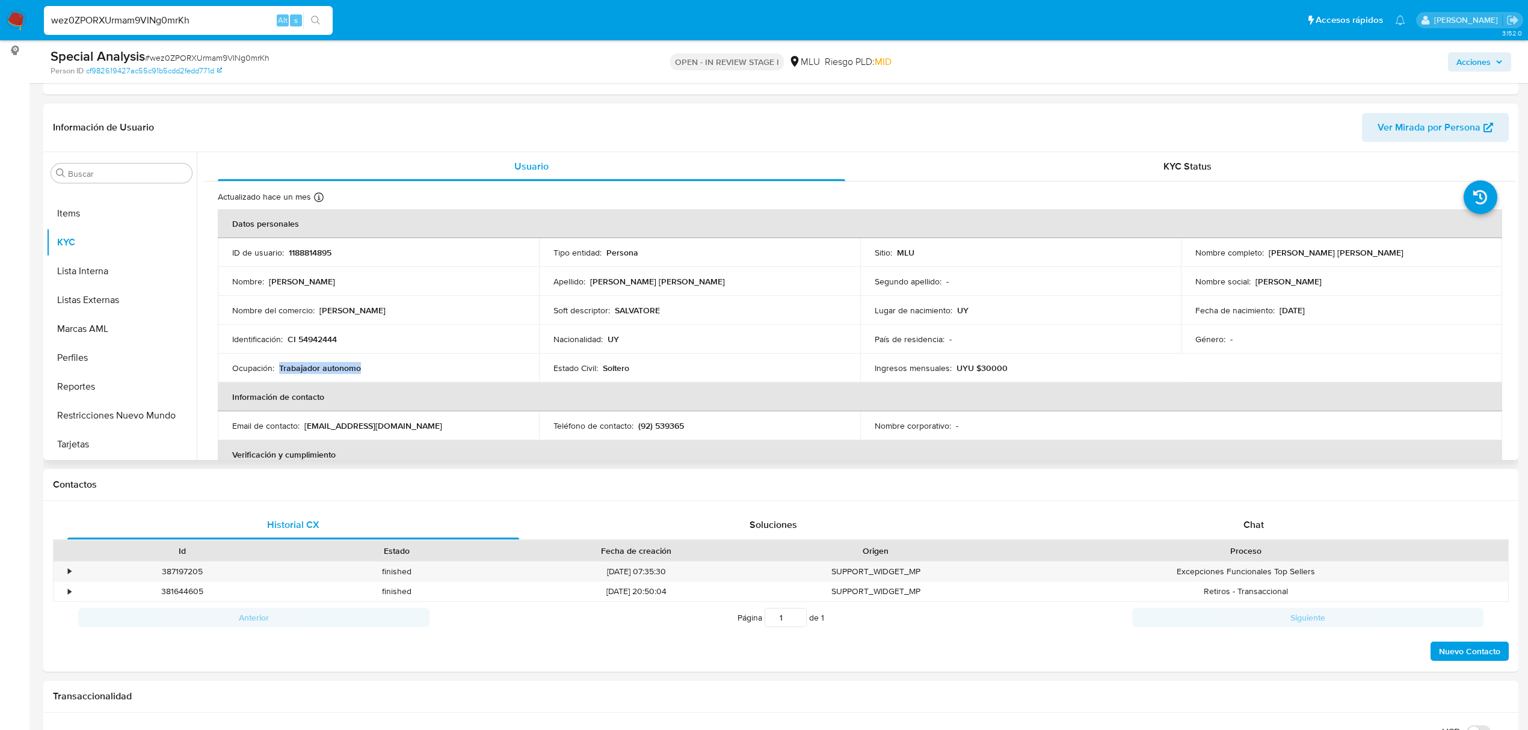
drag, startPoint x: 365, startPoint y: 366, endPoint x: 280, endPoint y: 368, distance: 84.2
click at [280, 368] on div "Ocupación : Trabajador autonomo" at bounding box center [378, 368] width 292 height 11
copy p "Trabajador autonomo"
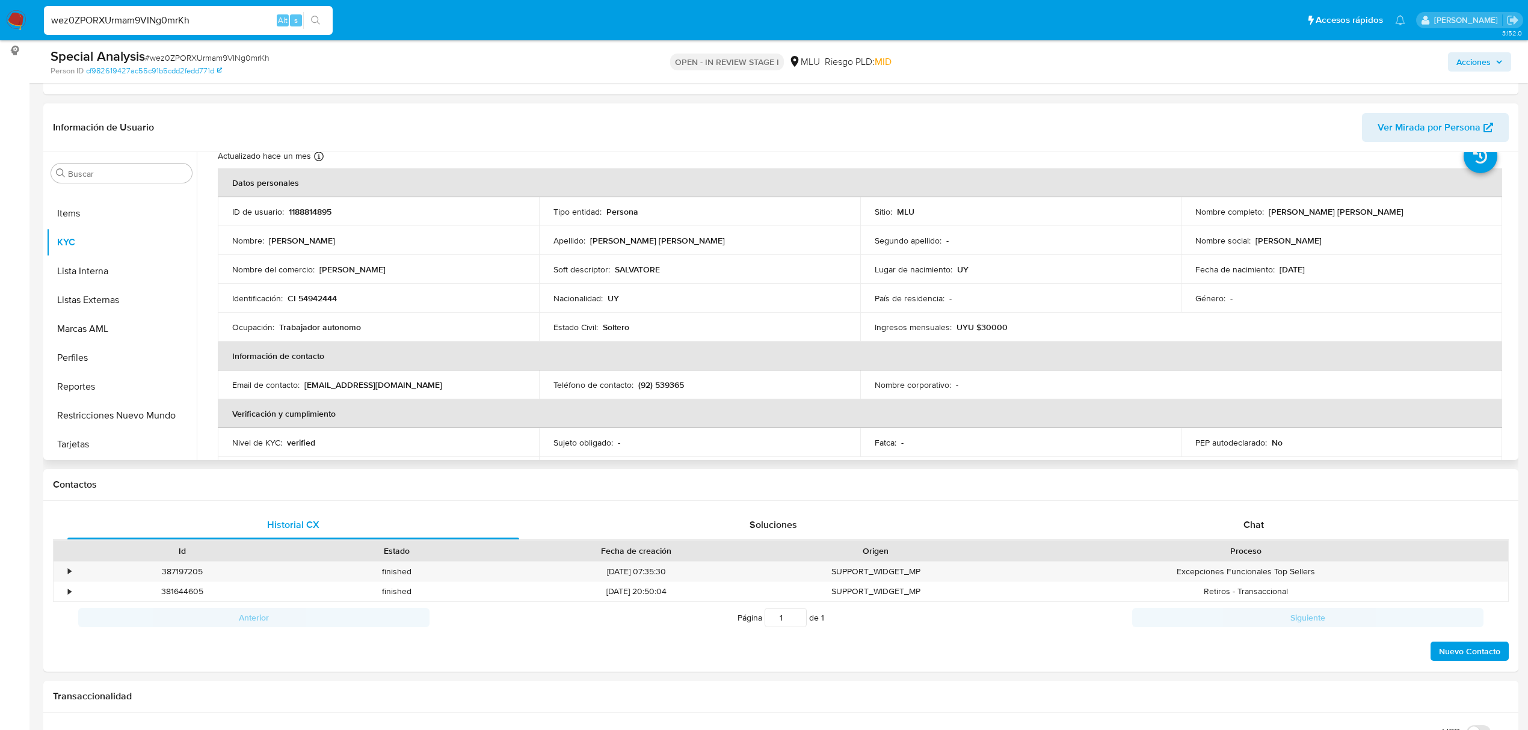
scroll to position [31, 0]
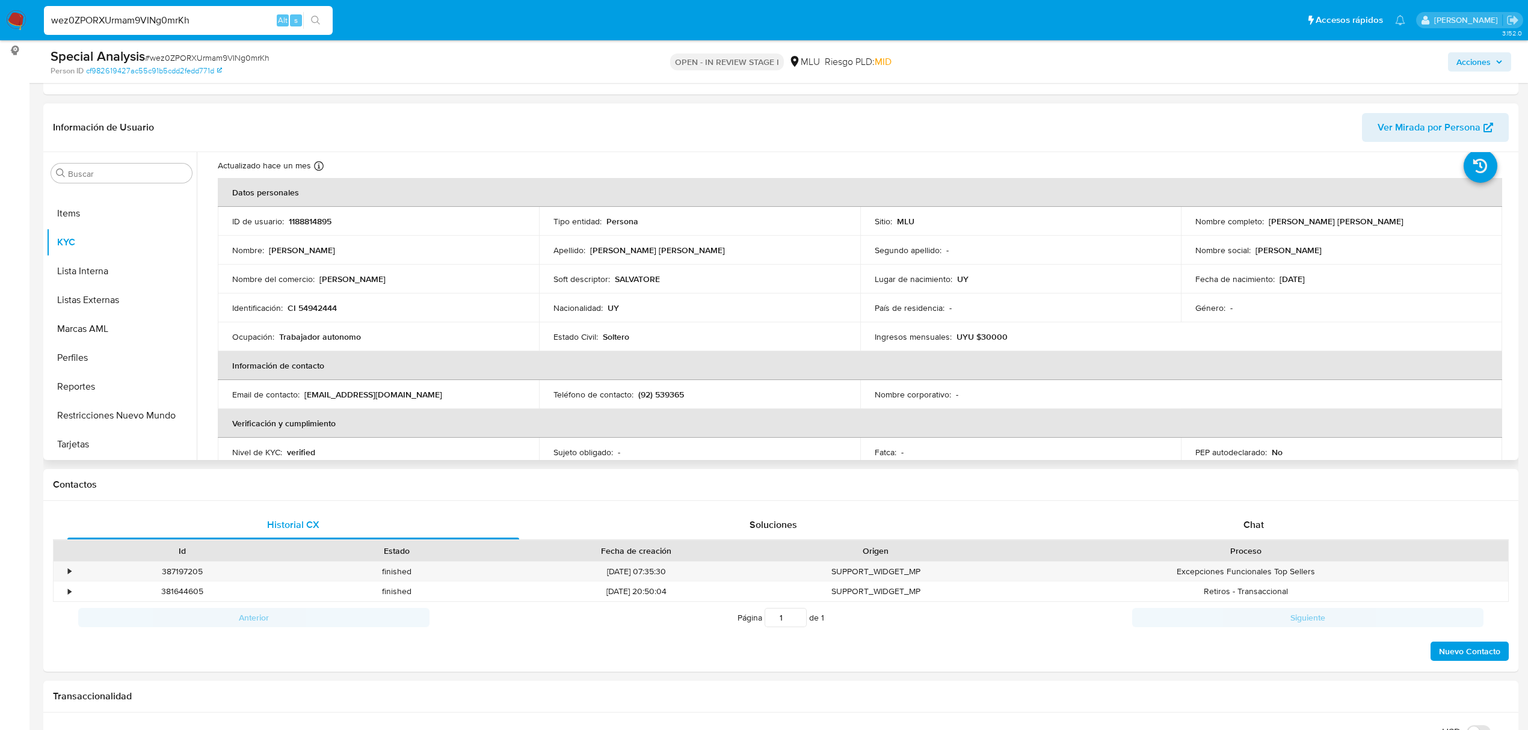
drag, startPoint x: 383, startPoint y: 284, endPoint x: 318, endPoint y: 280, distance: 65.1
click at [318, 281] on div "Nombre del comercio : Salvatore Store" at bounding box center [378, 279] width 292 height 11
copy p "[PERSON_NAME]"
click at [122, 212] on button "Archivos adjuntos" at bounding box center [116, 203] width 141 height 29
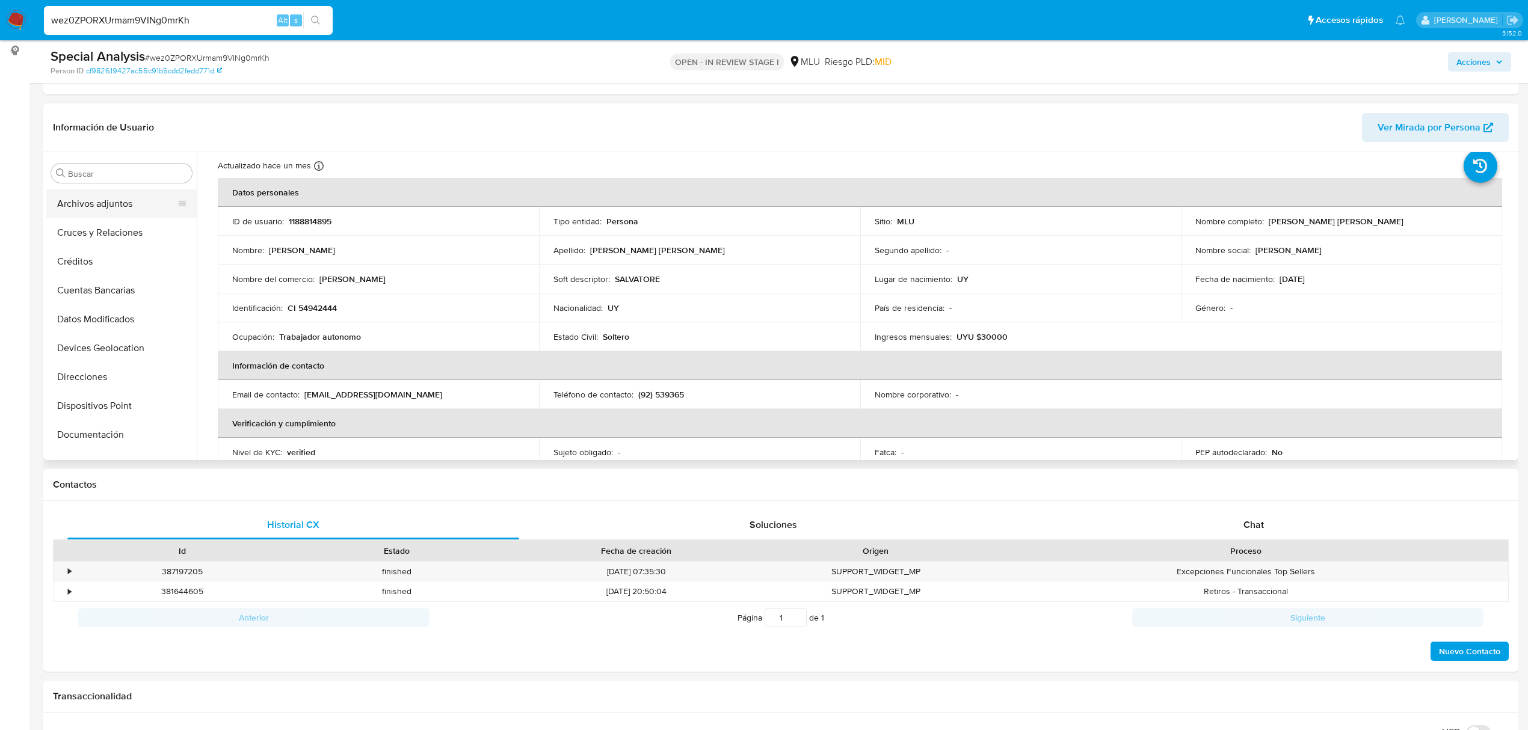
scroll to position [0, 0]
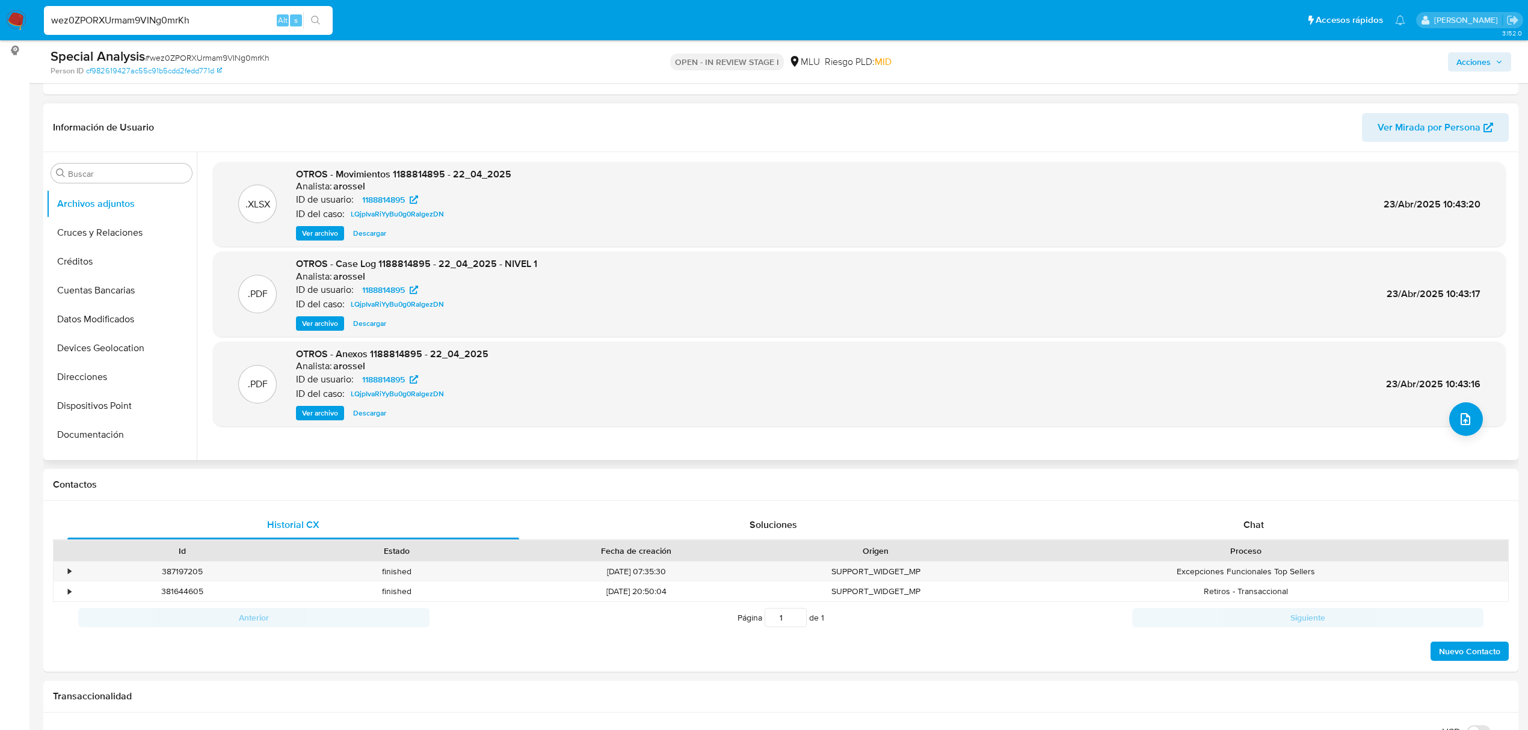
click at [309, 320] on span "Ver archivo" at bounding box center [320, 324] width 36 height 12
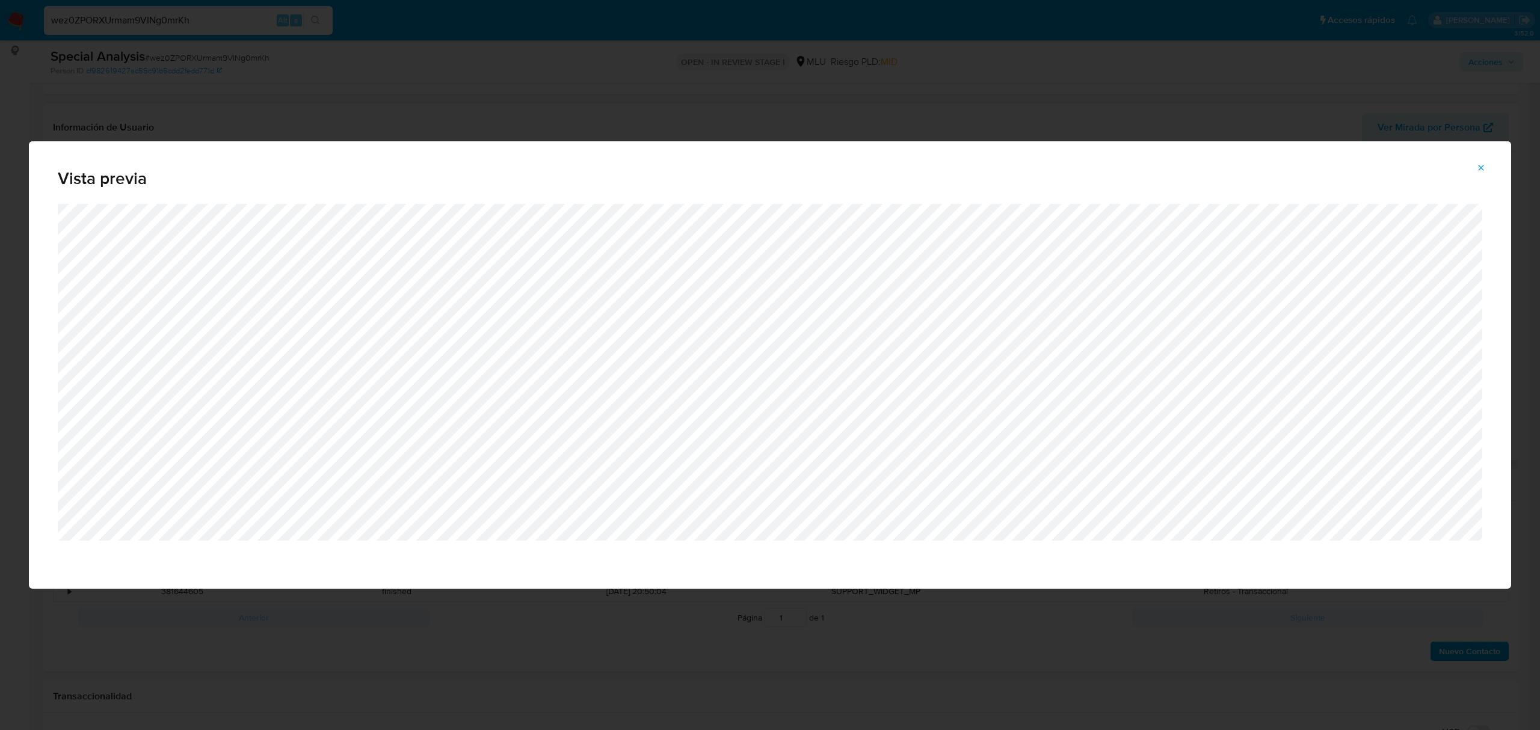
click at [343, 105] on div "Vista previa" at bounding box center [770, 365] width 1540 height 730
click at [1485, 176] on span "Attachment preview" at bounding box center [1481, 167] width 10 height 17
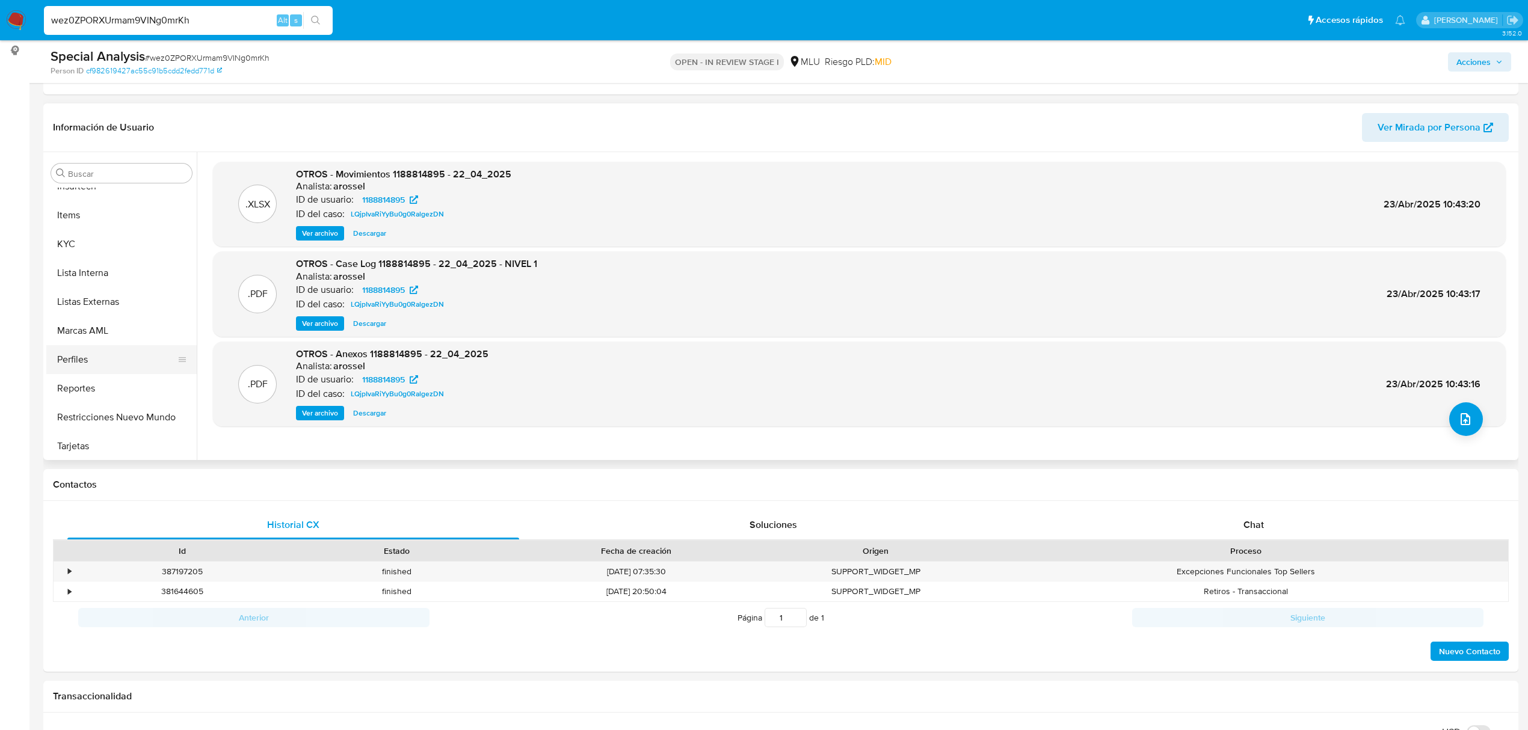
scroll to position [508, 0]
click at [107, 239] on button "KYC" at bounding box center [116, 242] width 141 height 29
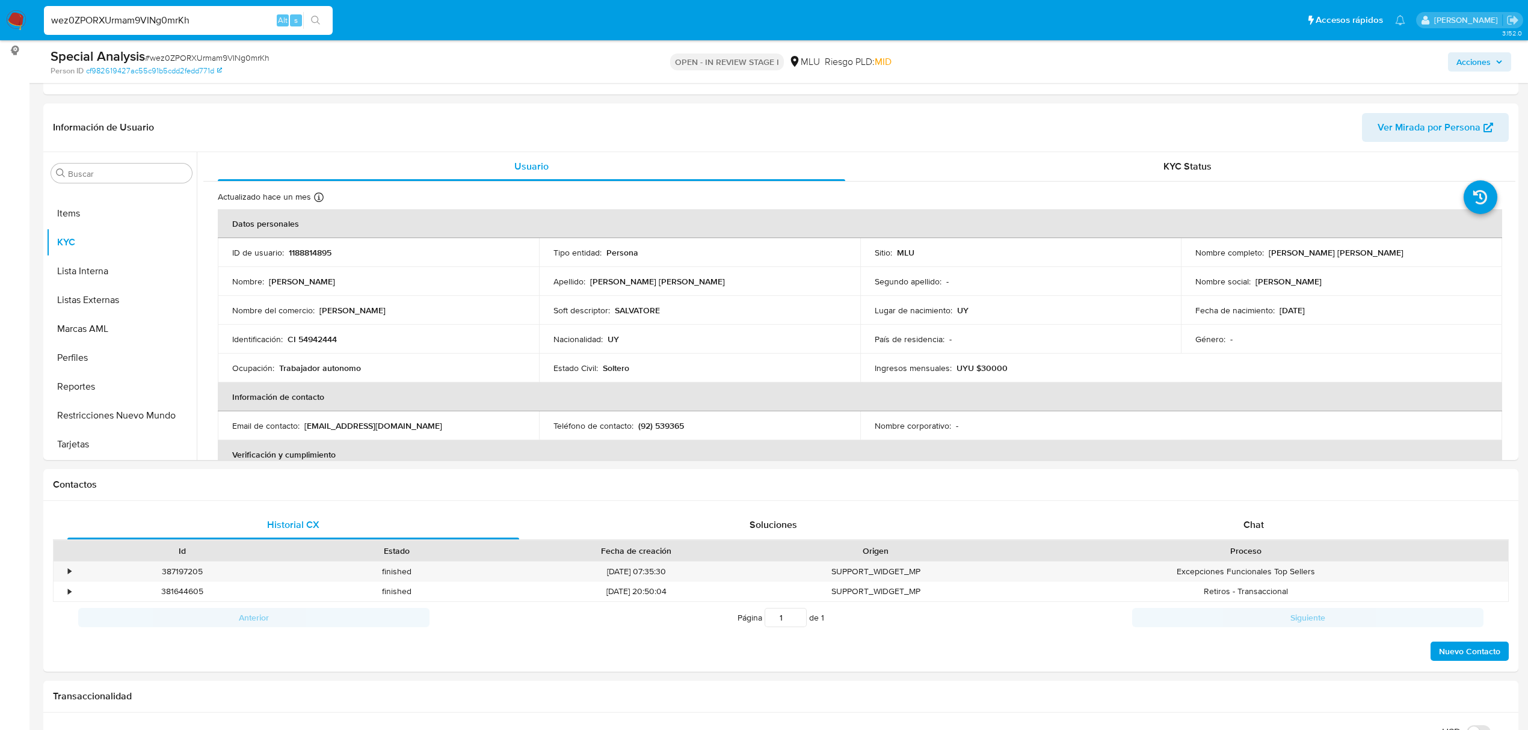
click at [1001, 363] on p "UYU $30000" at bounding box center [981, 368] width 51 height 11
click at [994, 369] on p "UYU $30000" at bounding box center [981, 368] width 51 height 11
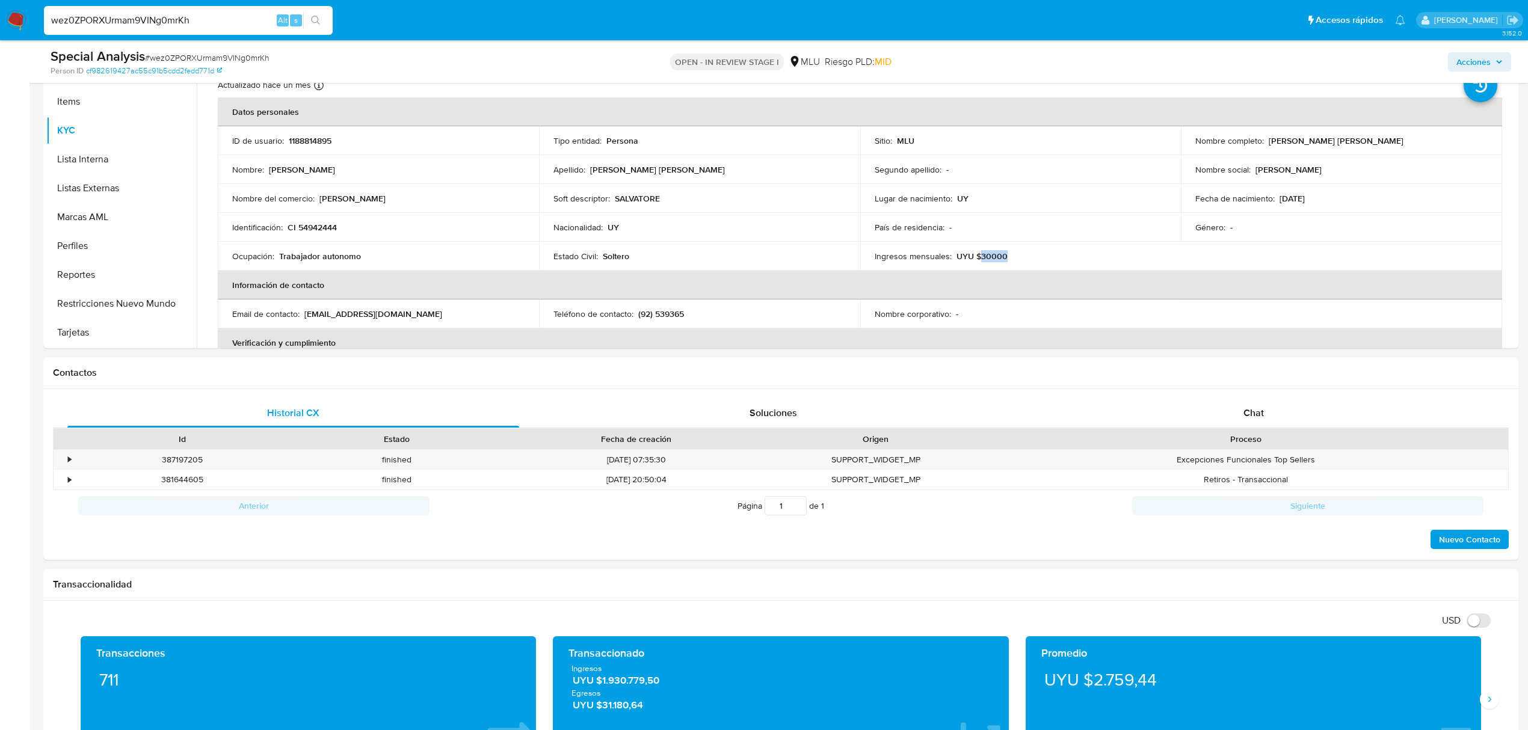
scroll to position [241, 0]
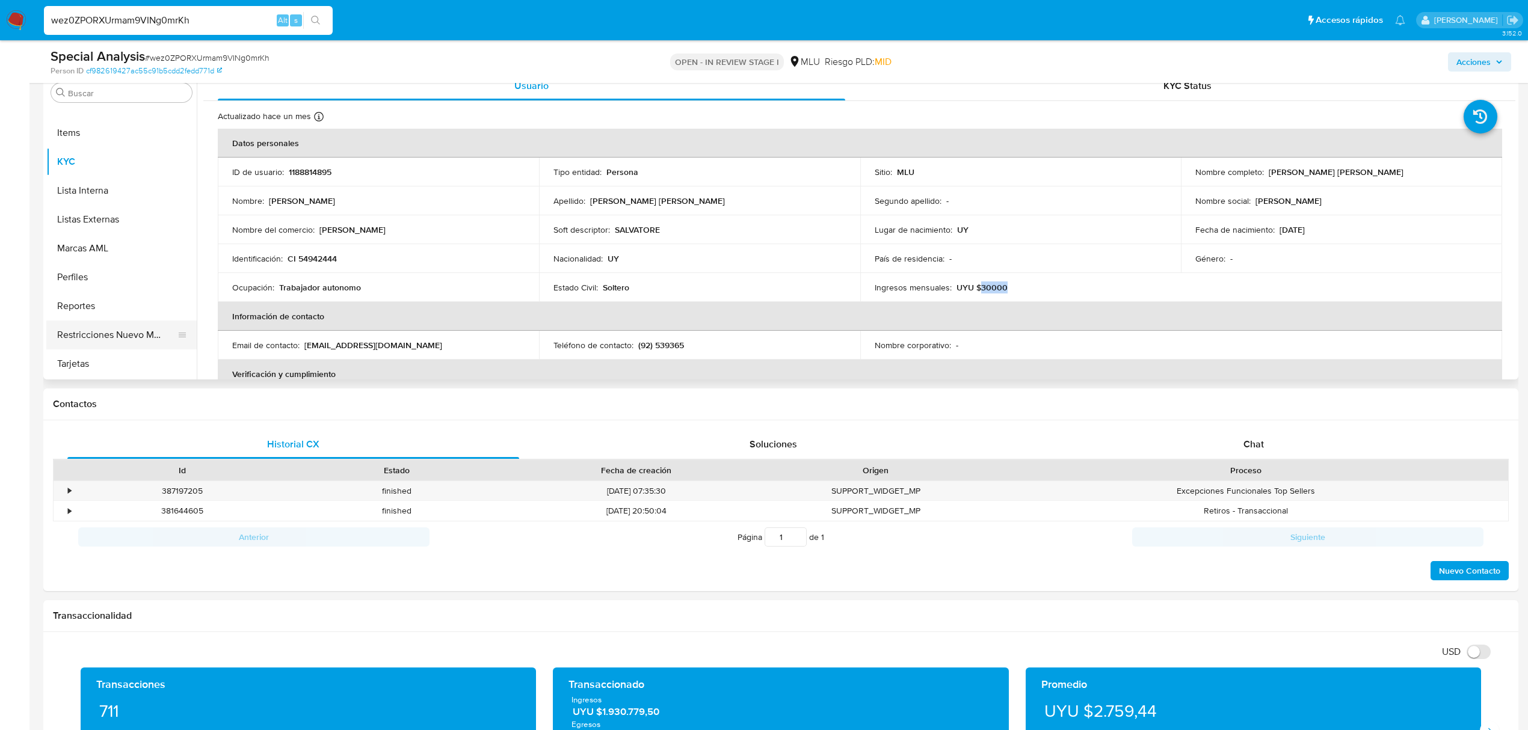
click at [122, 342] on button "Restricciones Nuevo Mundo" at bounding box center [116, 335] width 141 height 29
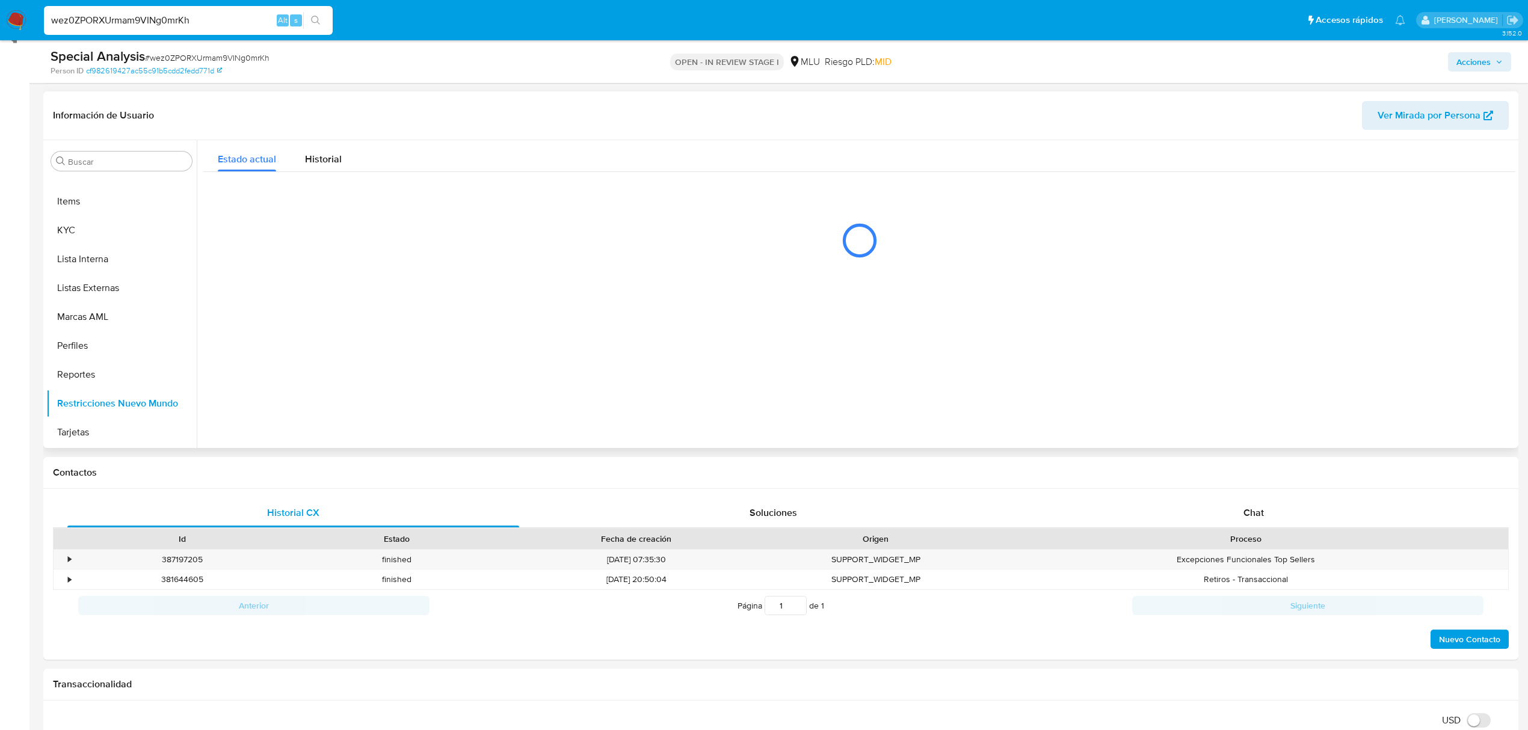
scroll to position [80, 0]
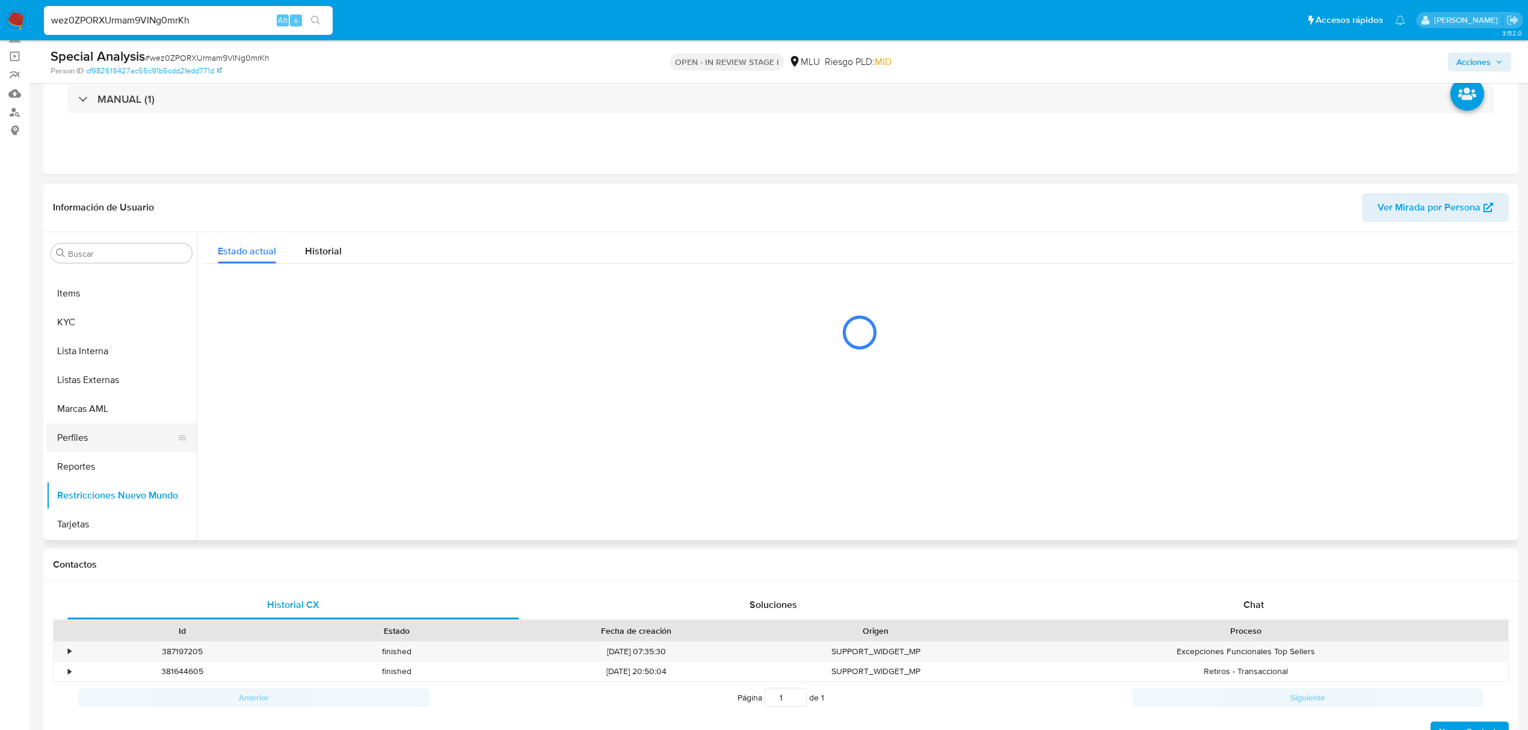
click at [94, 423] on button "Perfiles" at bounding box center [116, 437] width 141 height 29
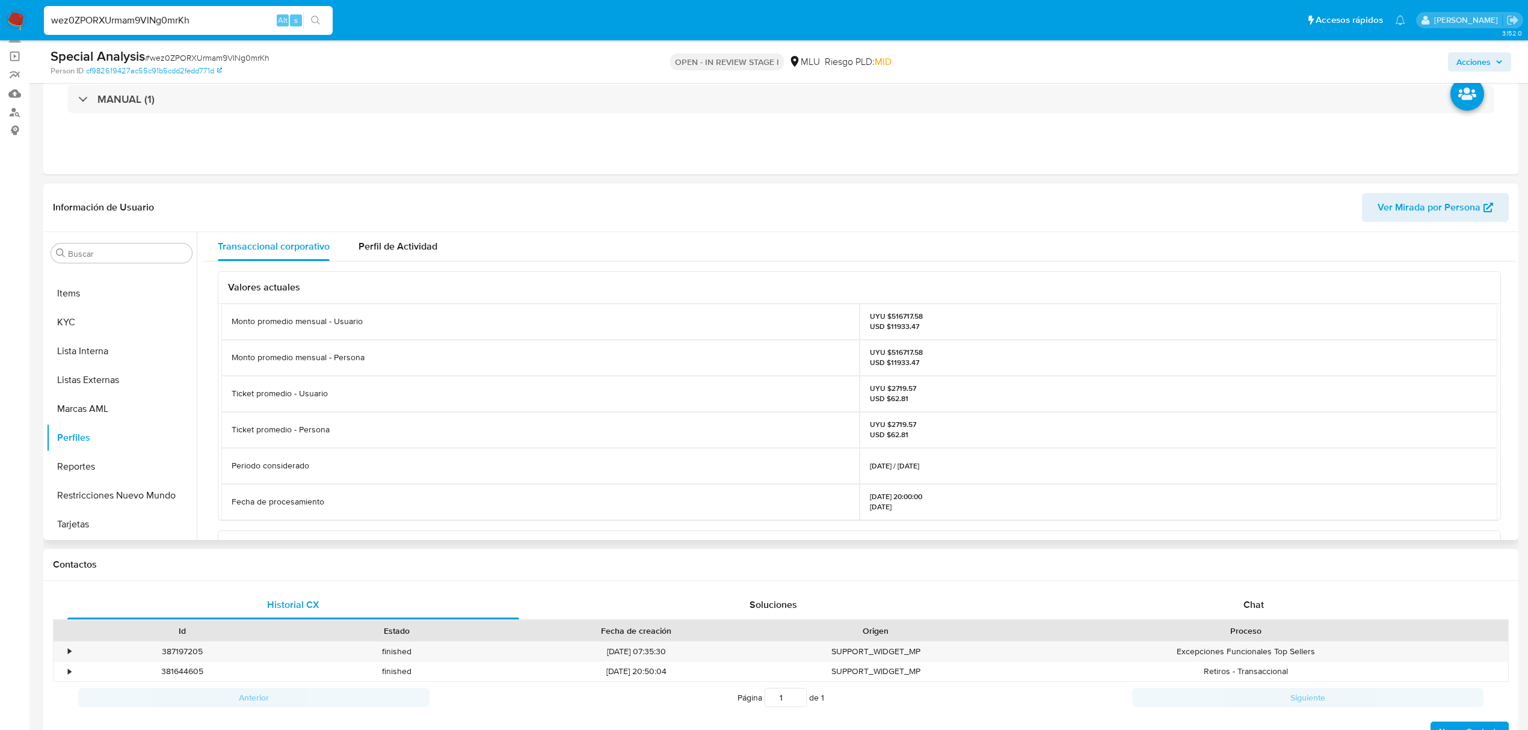
click at [905, 354] on p "UYU $516717.58 USD $11933.47" at bounding box center [896, 357] width 53 height 19
click at [66, 313] on button "KYC" at bounding box center [116, 322] width 141 height 29
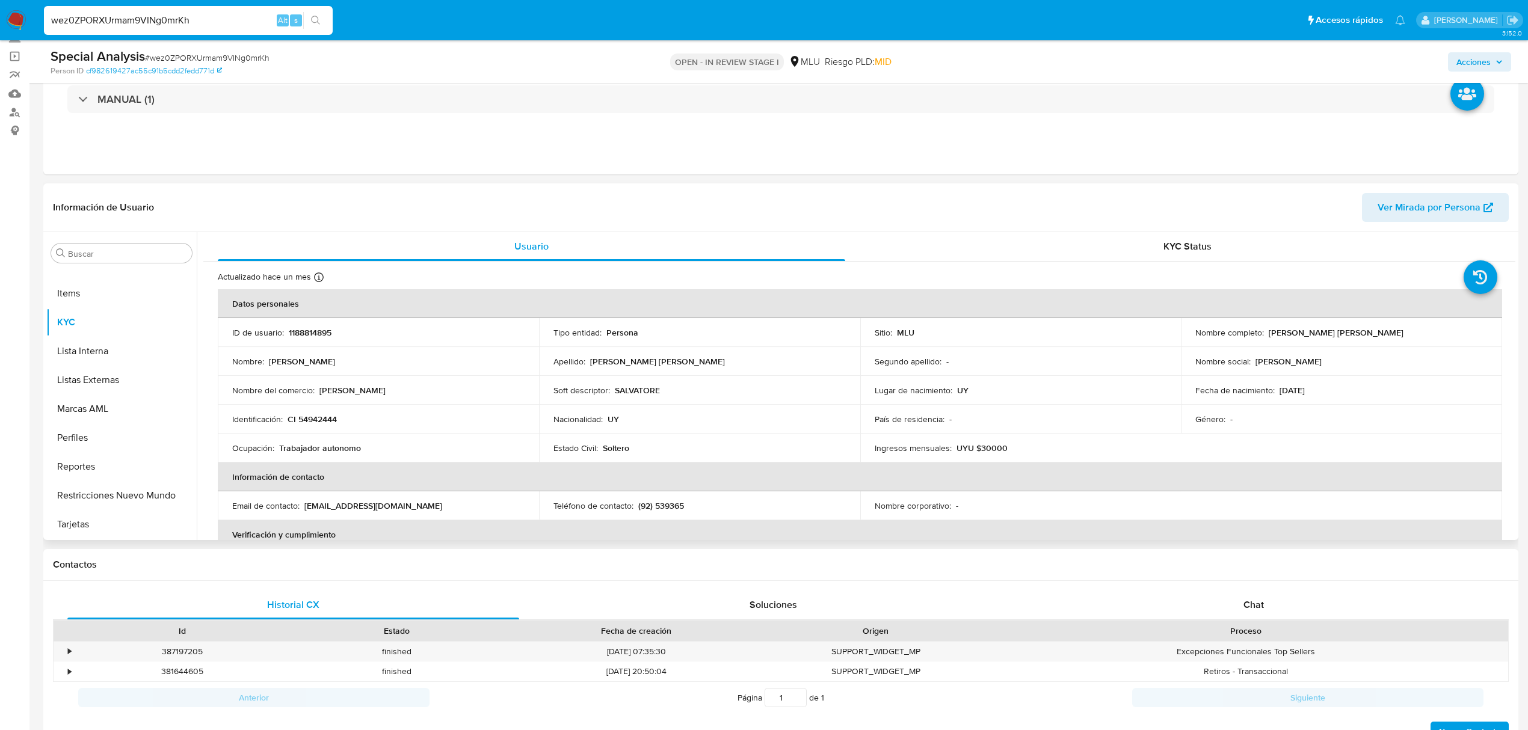
drag, startPoint x: 1395, startPoint y: 331, endPoint x: 1266, endPoint y: 330, distance: 129.9
click at [1266, 330] on div "Nombre completo : Tomas Alberto Lizarralde Sapelli" at bounding box center [1341, 332] width 292 height 11
drag, startPoint x: 321, startPoint y: 422, endPoint x: 288, endPoint y: 423, distance: 33.1
click at [288, 423] on div "Identificación : CI 54942444" at bounding box center [378, 419] width 292 height 11
drag, startPoint x: 321, startPoint y: 393, endPoint x: 346, endPoint y: 392, distance: 25.3
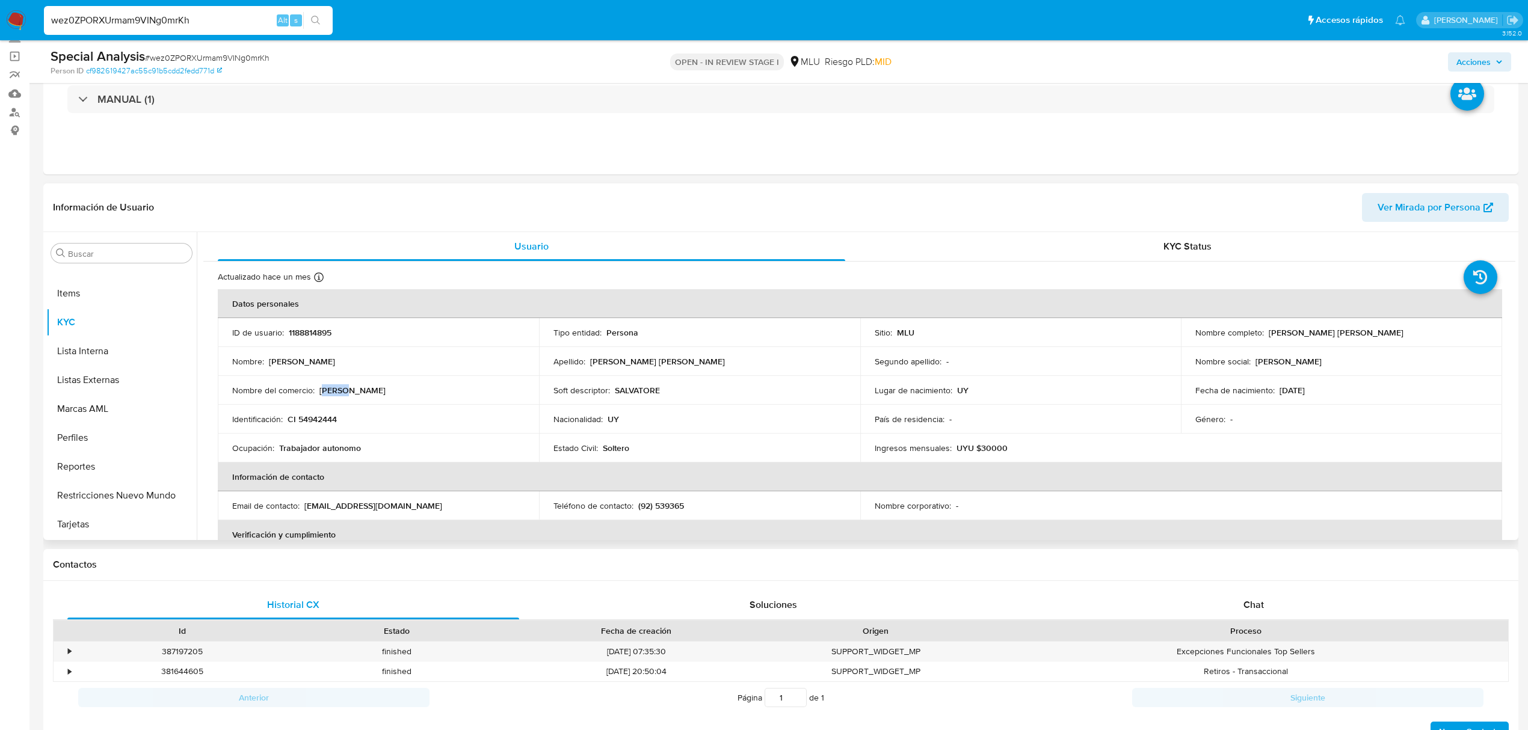
click at [345, 392] on p "[PERSON_NAME]" at bounding box center [352, 390] width 66 height 11
click at [379, 392] on div "Nombre del comercio : Salvatore Store" at bounding box center [378, 390] width 292 height 11
drag, startPoint x: 366, startPoint y: 392, endPoint x: 320, endPoint y: 392, distance: 45.7
click at [320, 392] on div "Nombre del comercio : Salvatore Store" at bounding box center [378, 390] width 292 height 11
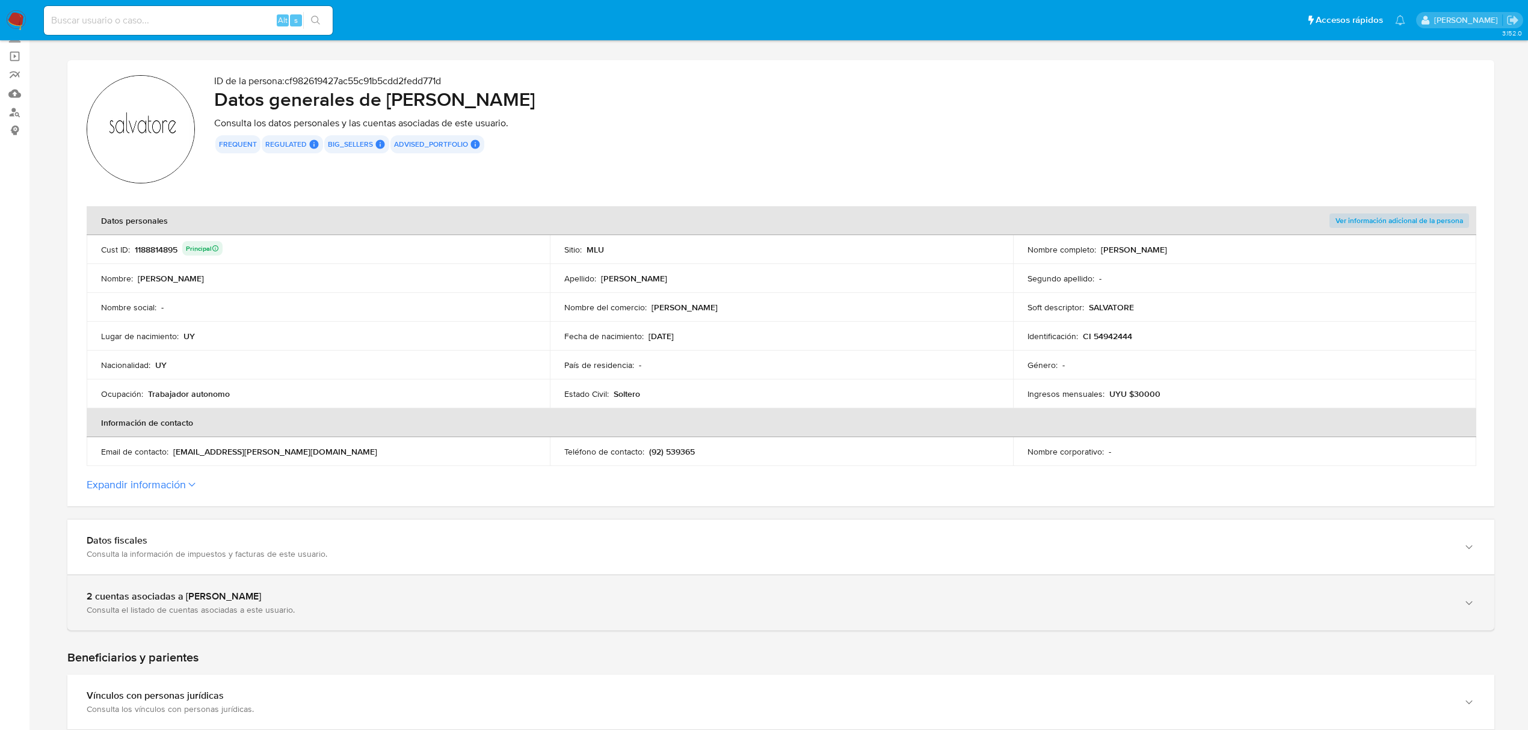
click at [578, 599] on div "2 cuentas asociadas a [PERSON_NAME]" at bounding box center [769, 597] width 1364 height 12
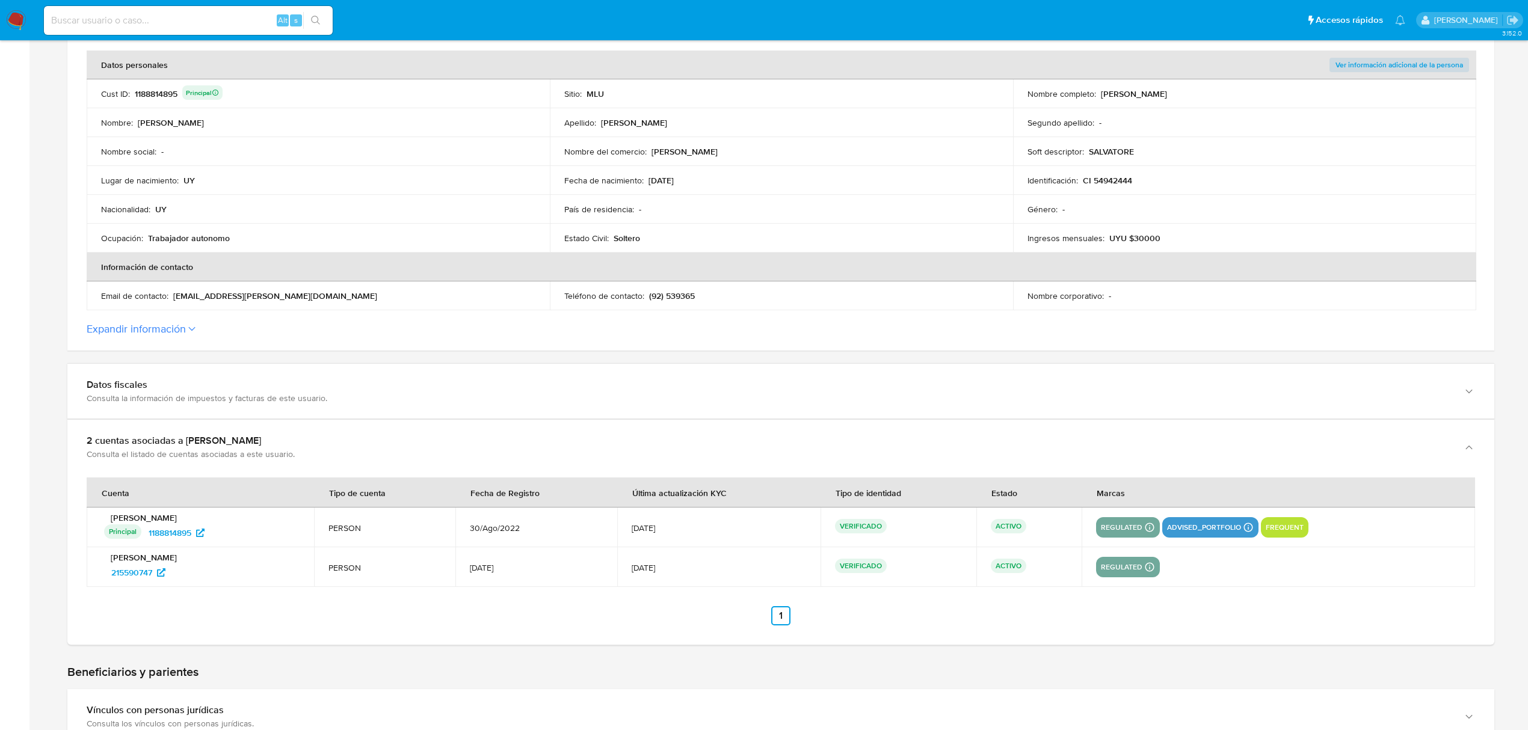
scroll to position [321, 0]
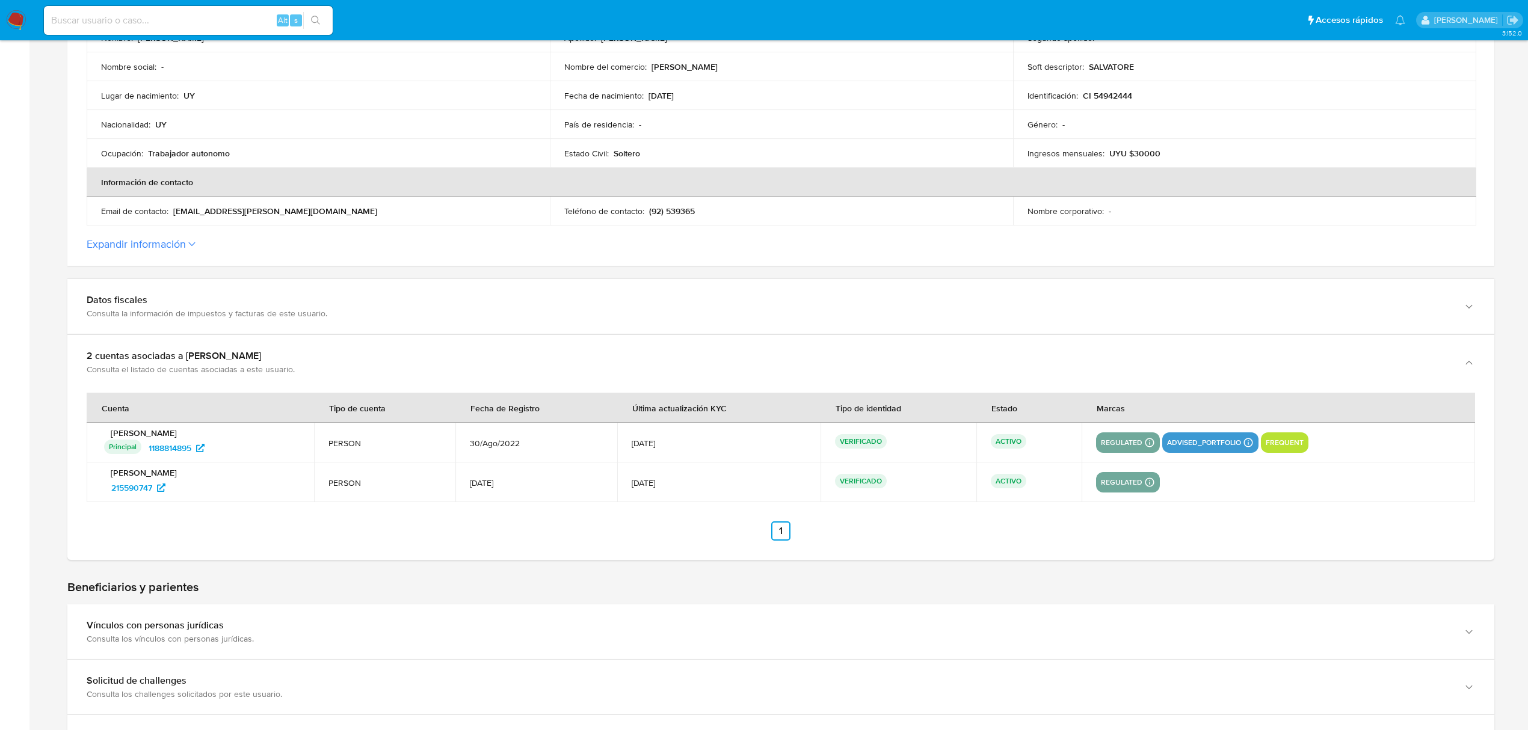
drag, startPoint x: 227, startPoint y: 494, endPoint x: 112, endPoint y: 498, distance: 115.5
click at [112, 498] on td "[PERSON_NAME] 215590747" at bounding box center [200, 483] width 227 height 40
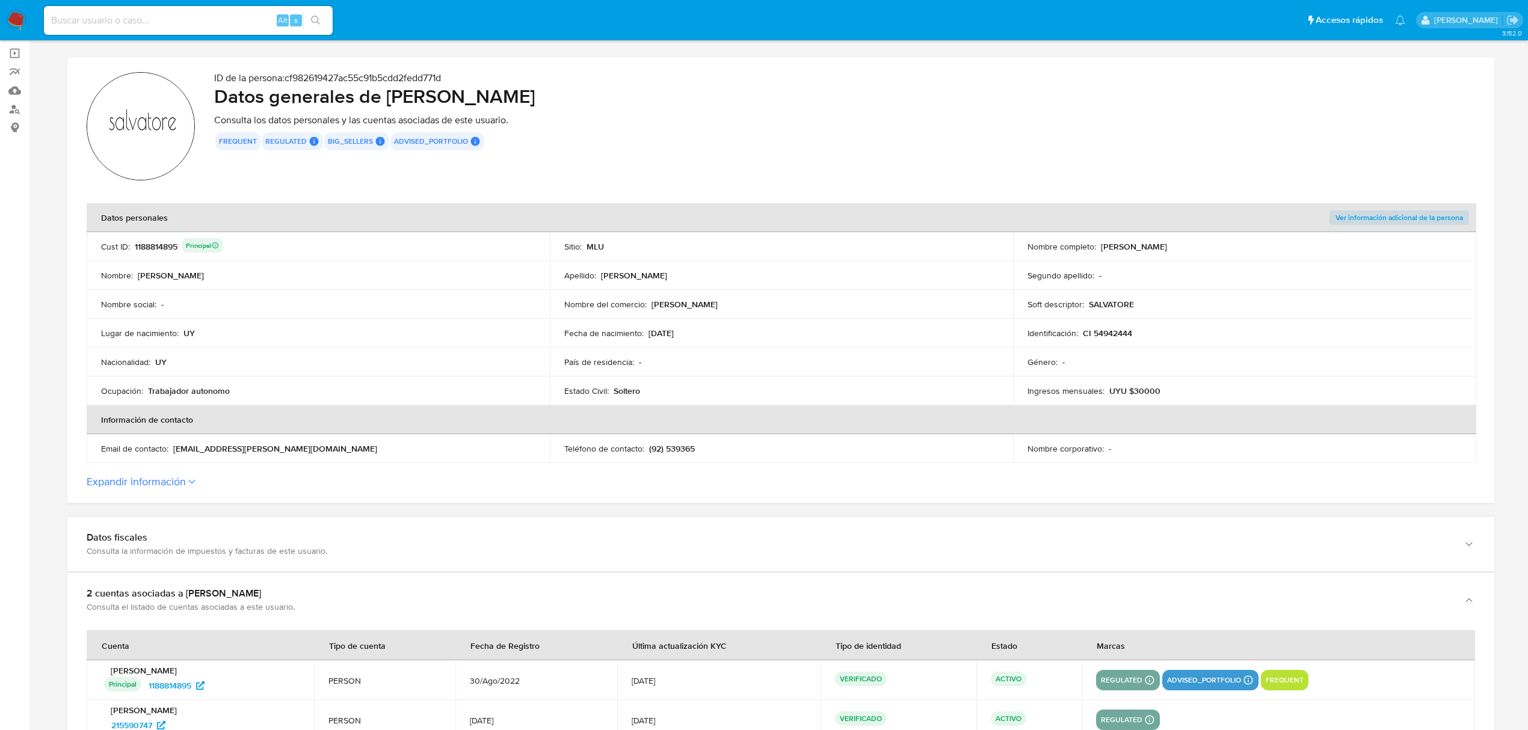
scroll to position [80, 0]
